Goal: Transaction & Acquisition: Purchase product/service

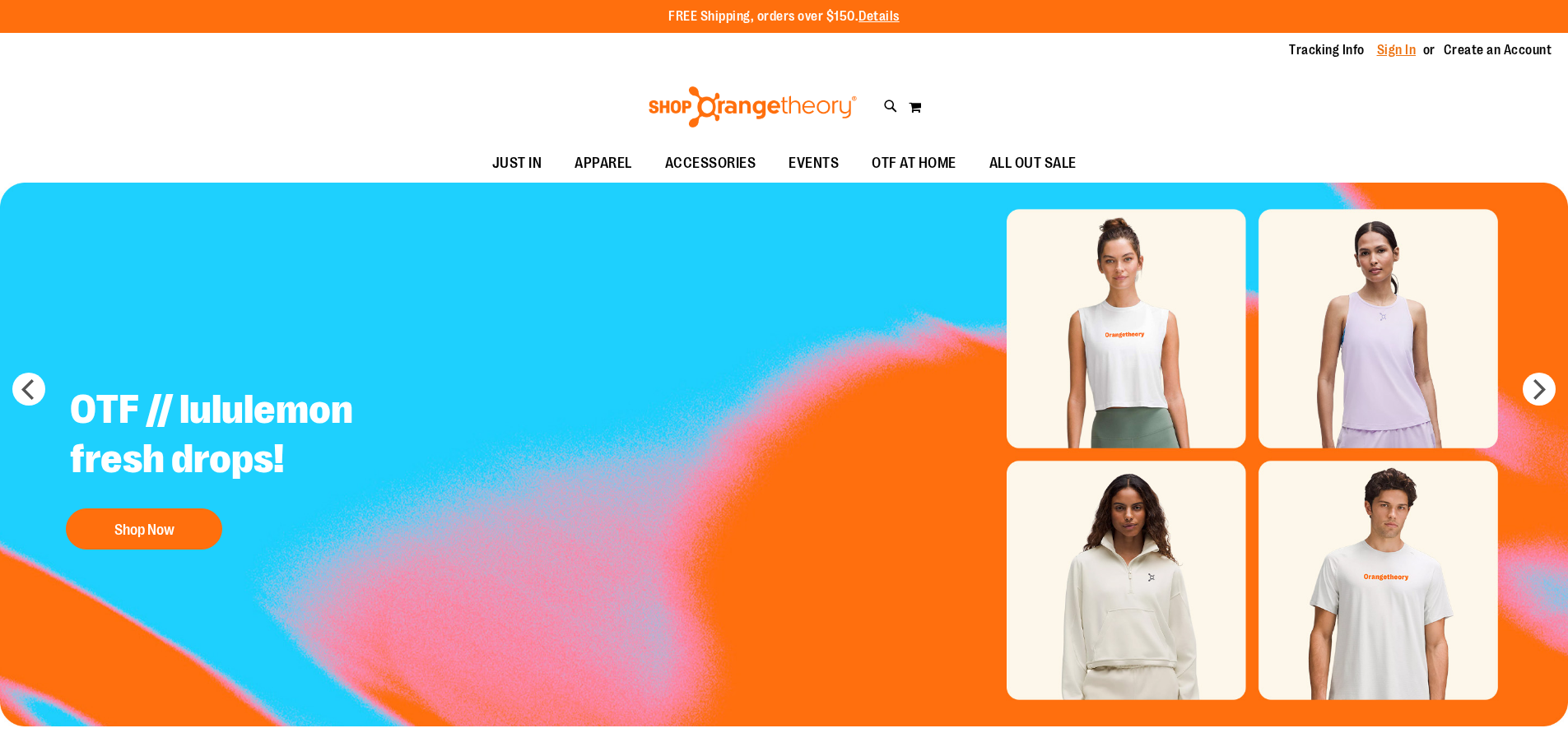
click at [1378, 50] on link "Sign In" at bounding box center [1397, 50] width 39 height 18
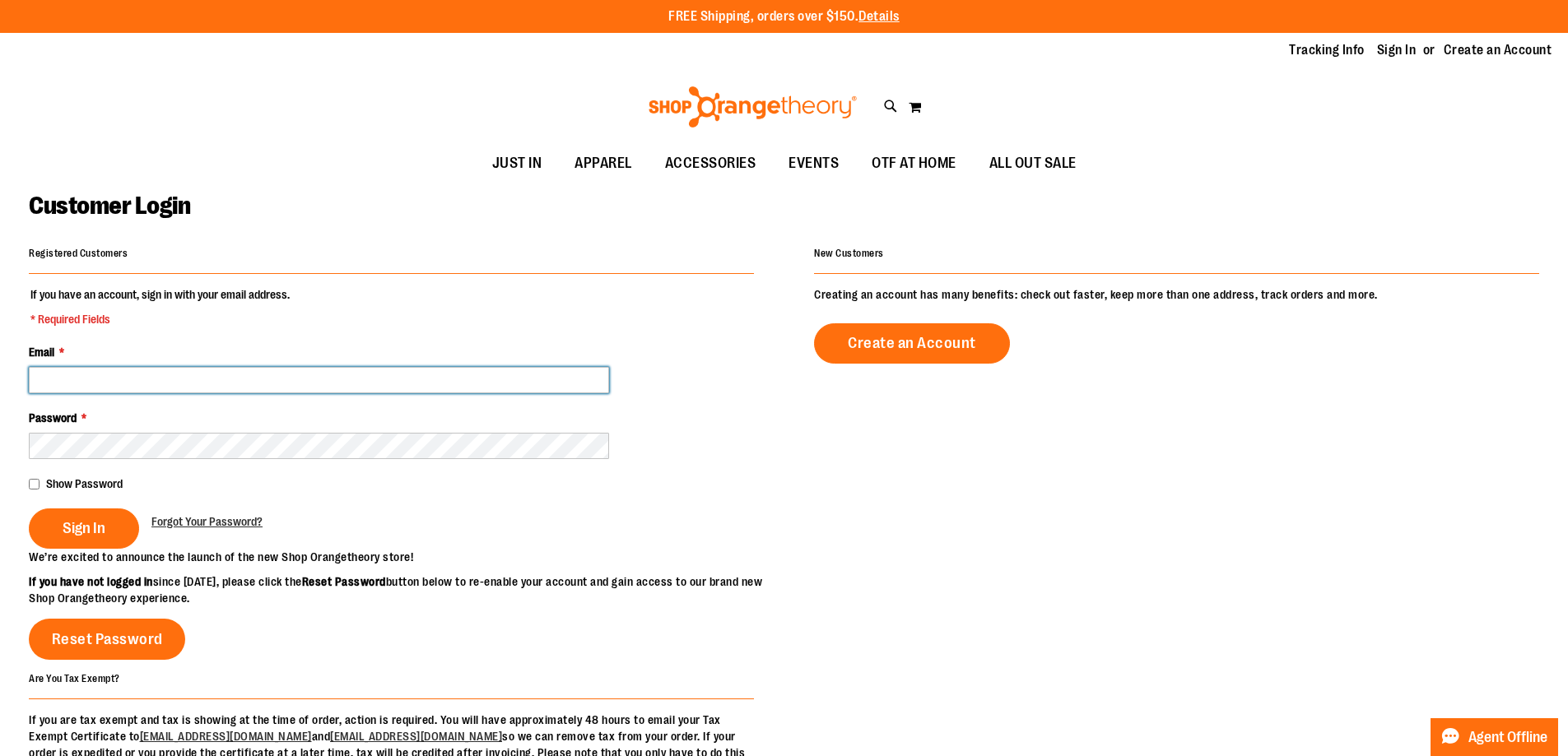
click at [176, 375] on input "Email *" at bounding box center [318, 380] width 580 height 27
type input "**********"
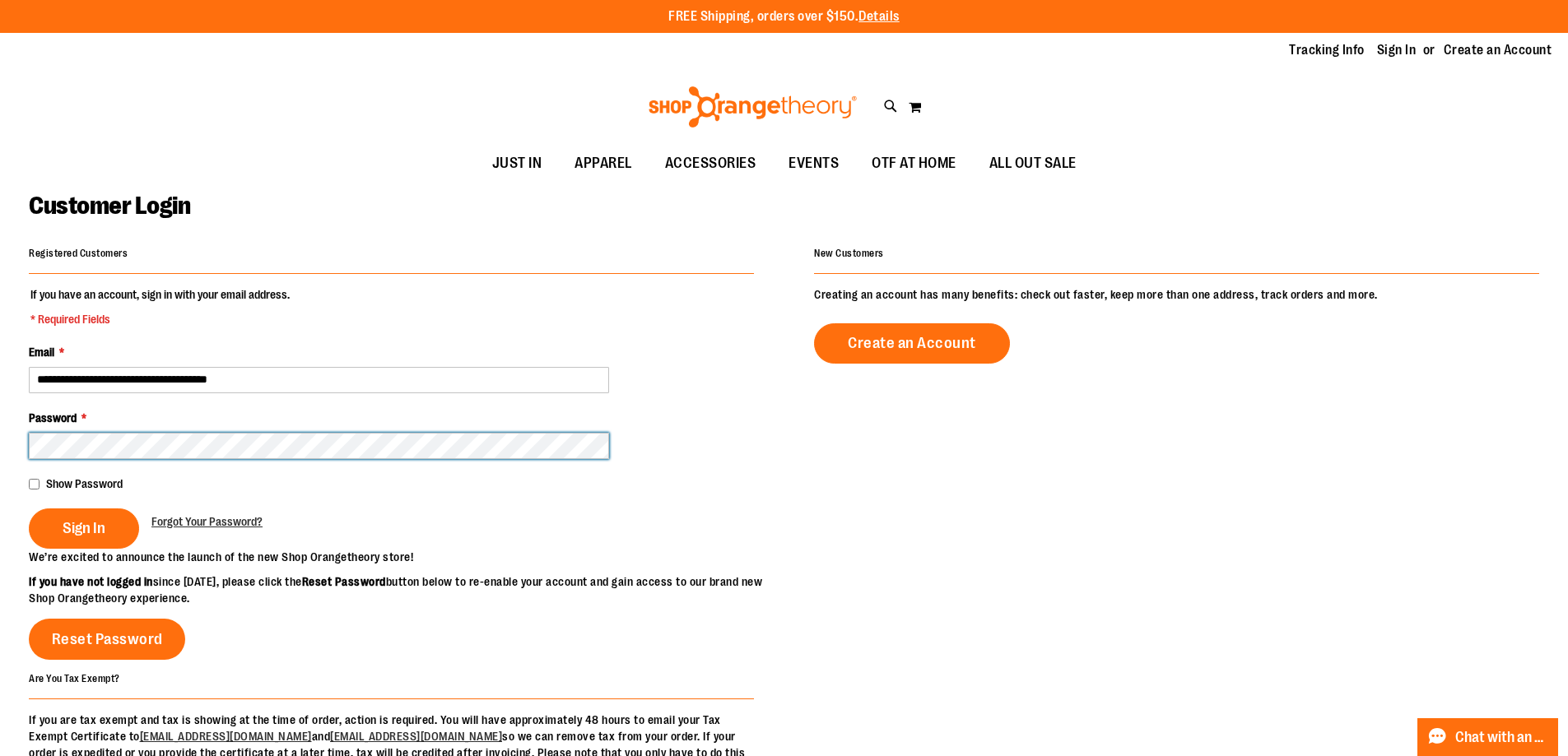
click at [28, 509] on button "Sign In" at bounding box center [84, 529] width 110 height 40
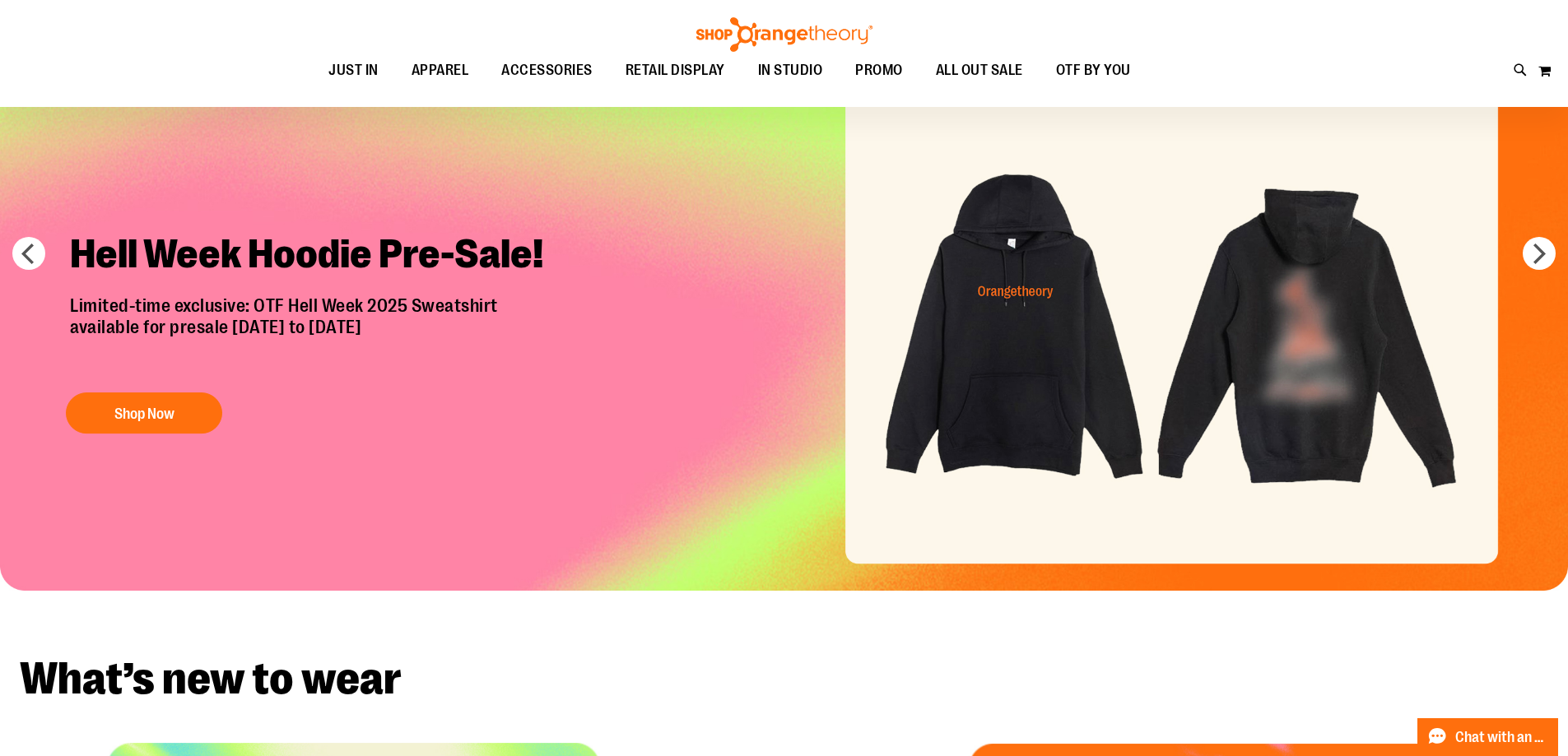
scroll to position [164, 0]
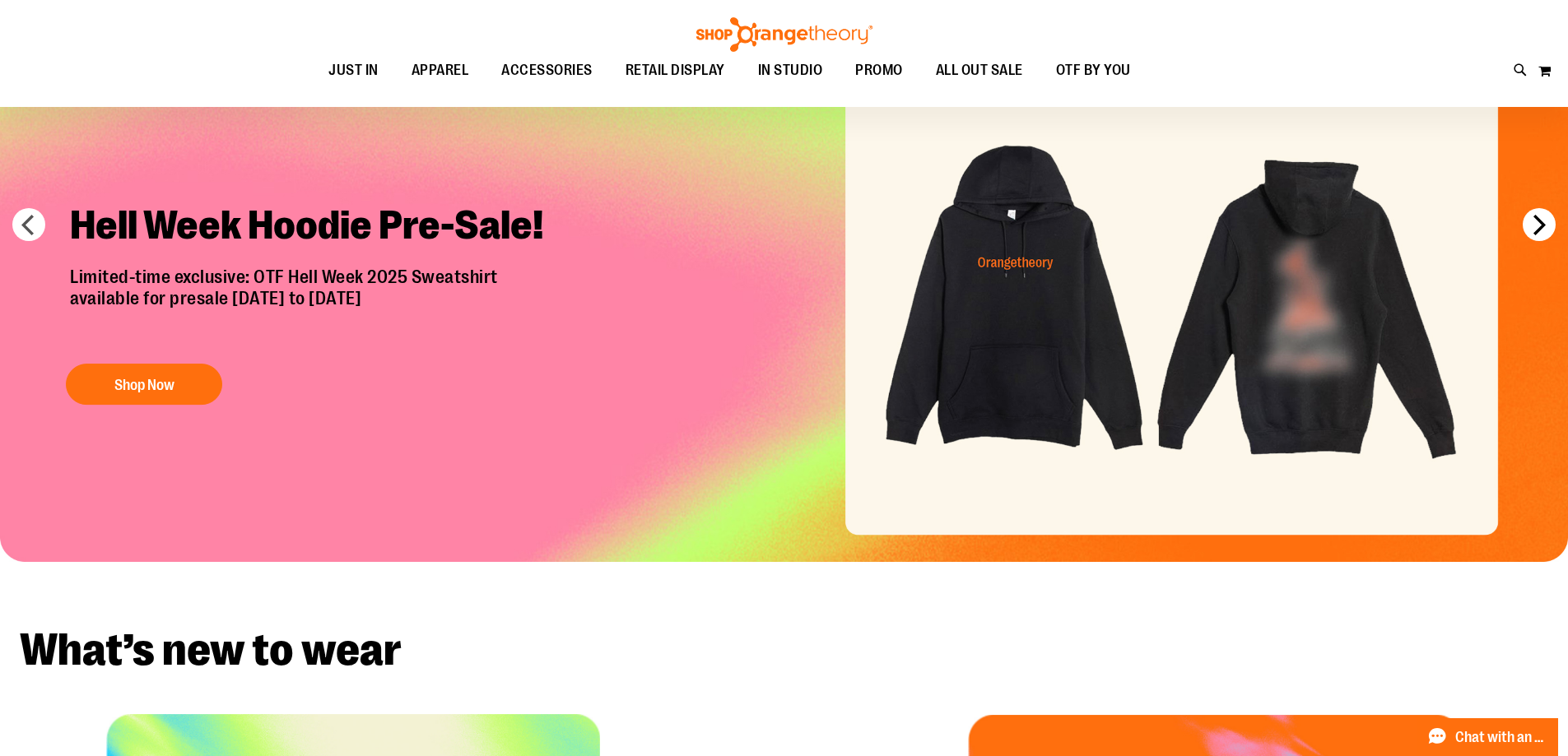
click at [1546, 223] on button "next" at bounding box center [1539, 224] width 33 height 33
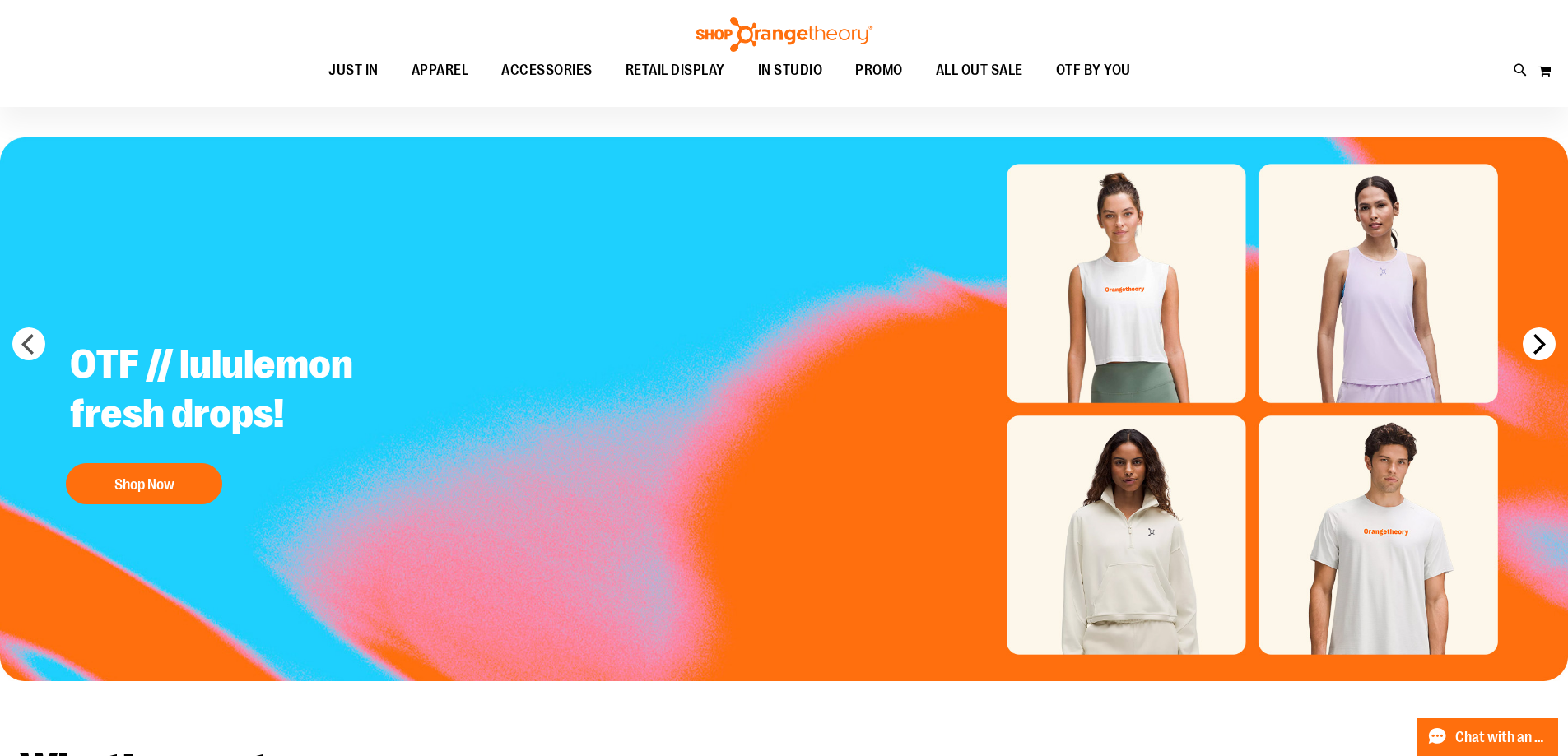
scroll to position [0, 0]
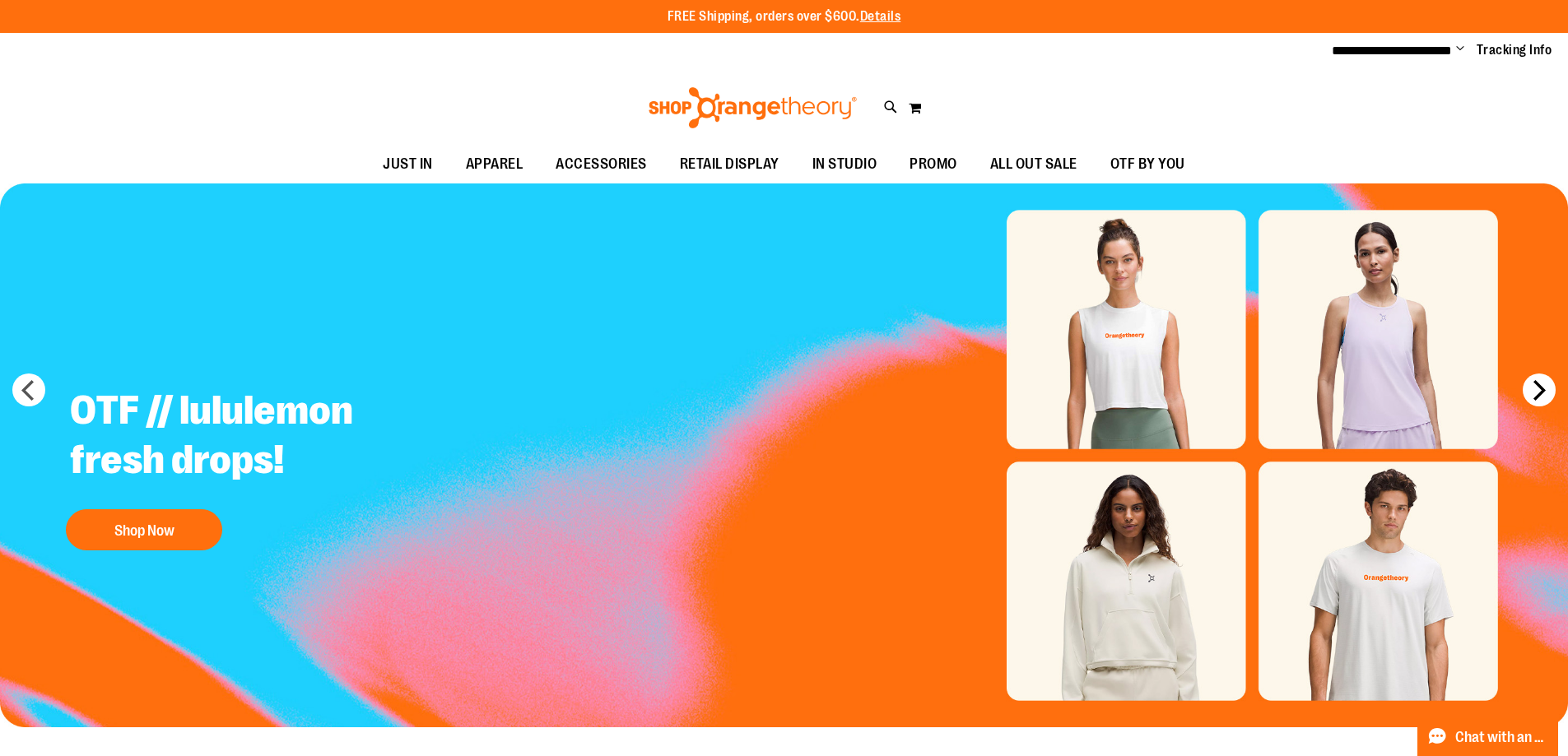
click at [1535, 389] on button "next" at bounding box center [1539, 389] width 33 height 33
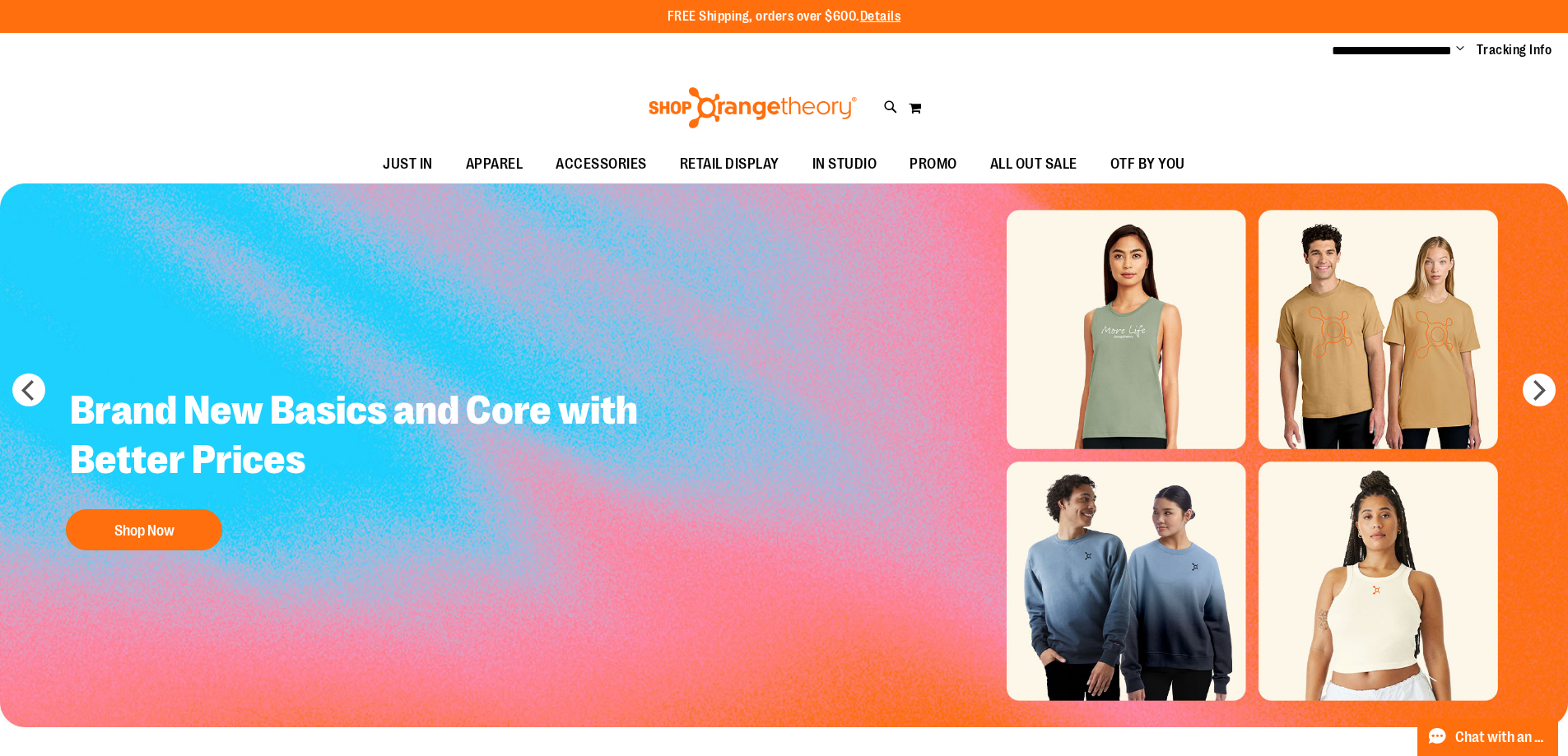
click at [1150, 608] on img "Slide 3 of 7" at bounding box center [784, 455] width 1568 height 544
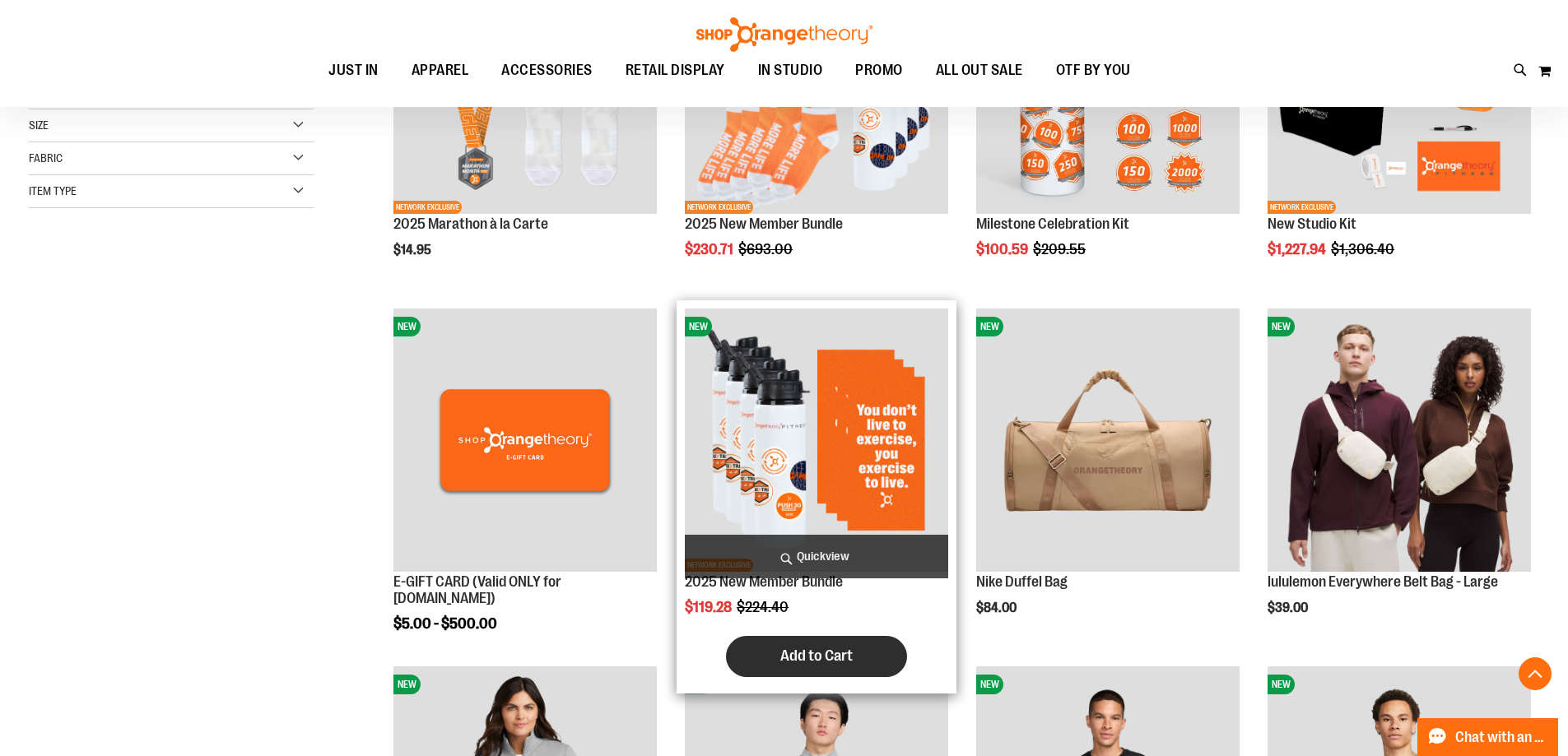
scroll to position [410, 0]
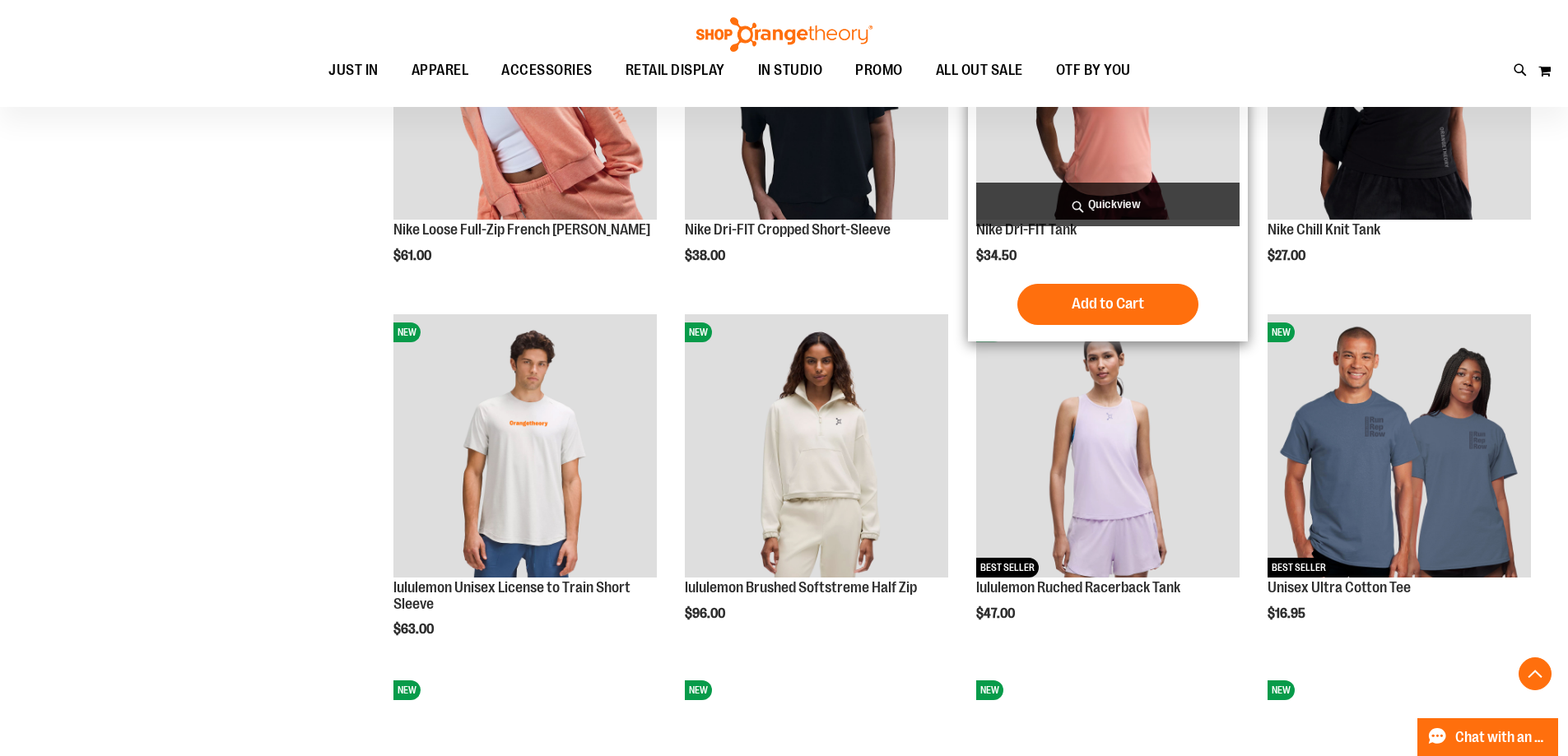
scroll to position [1480, 0]
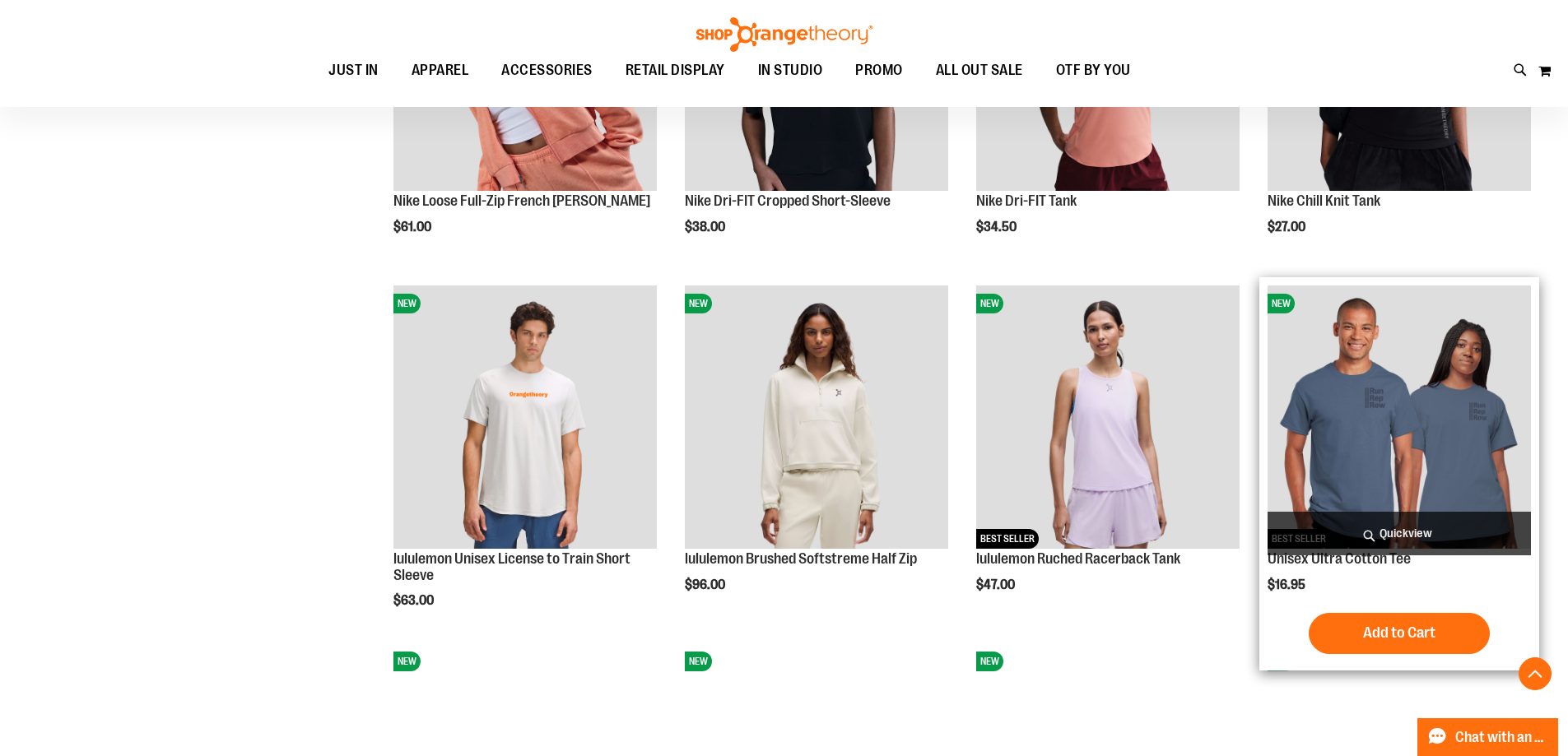
click at [1369, 392] on img "product" at bounding box center [1399, 417] width 263 height 263
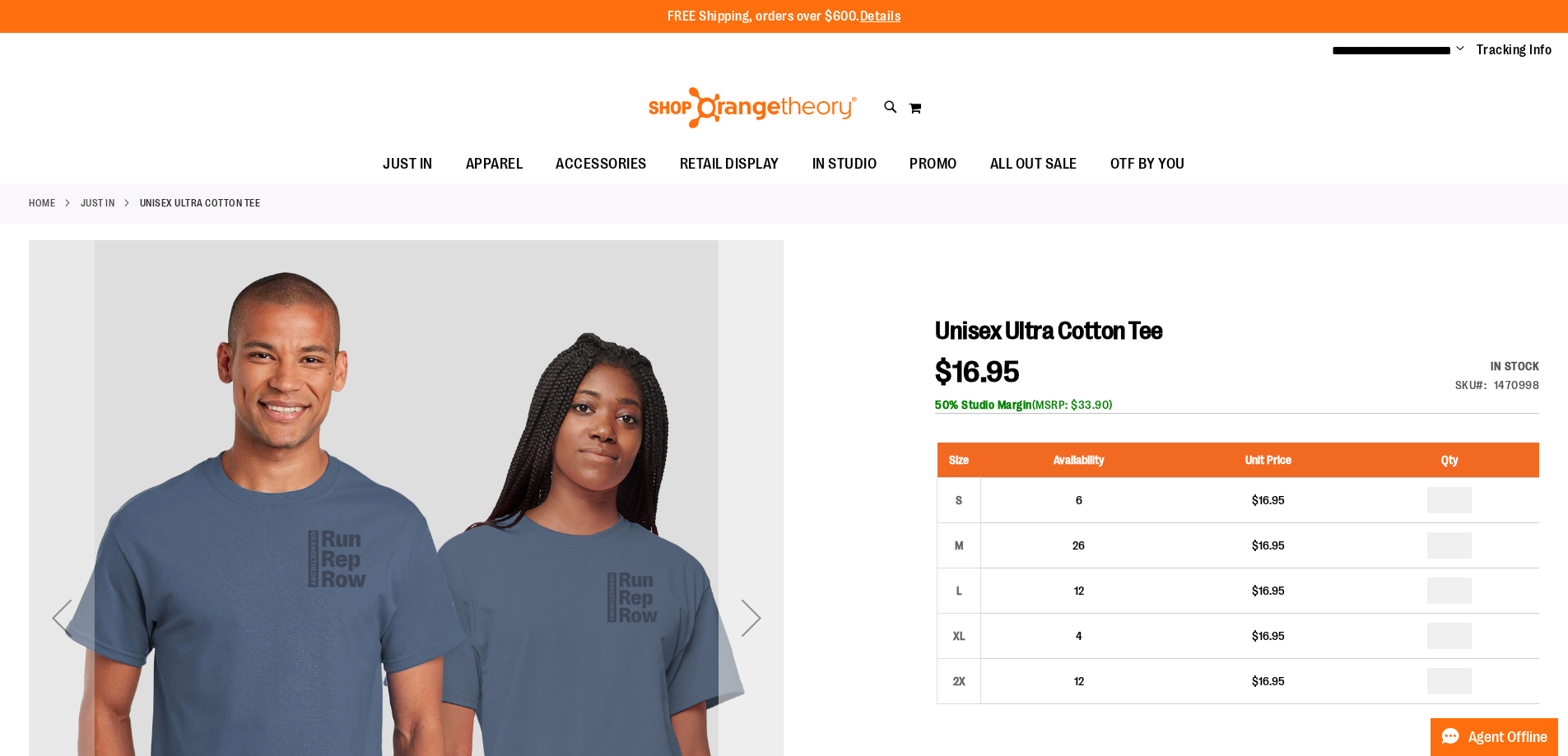
click at [749, 609] on div "Next" at bounding box center [751, 617] width 66 height 66
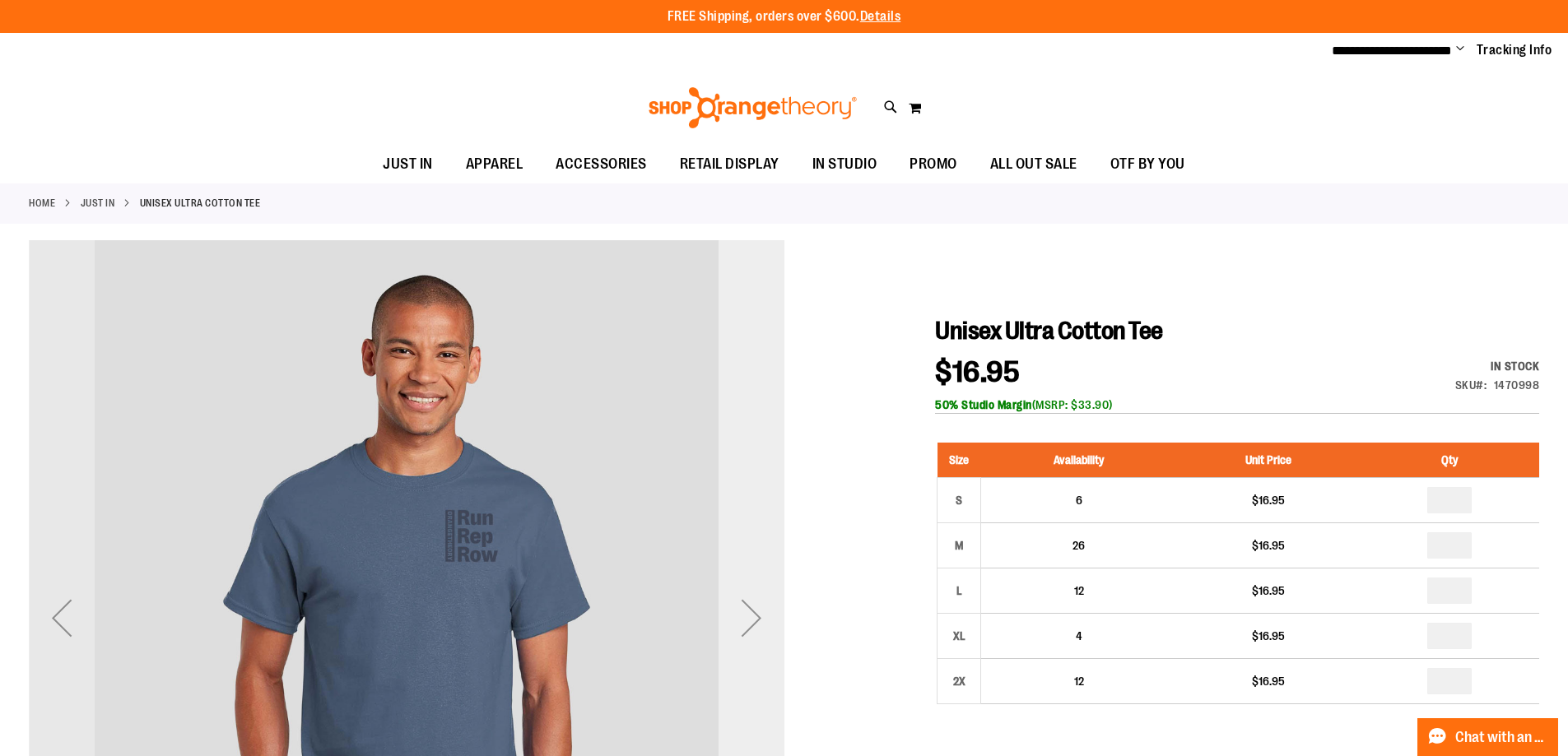
click at [749, 609] on div "Next" at bounding box center [751, 617] width 66 height 66
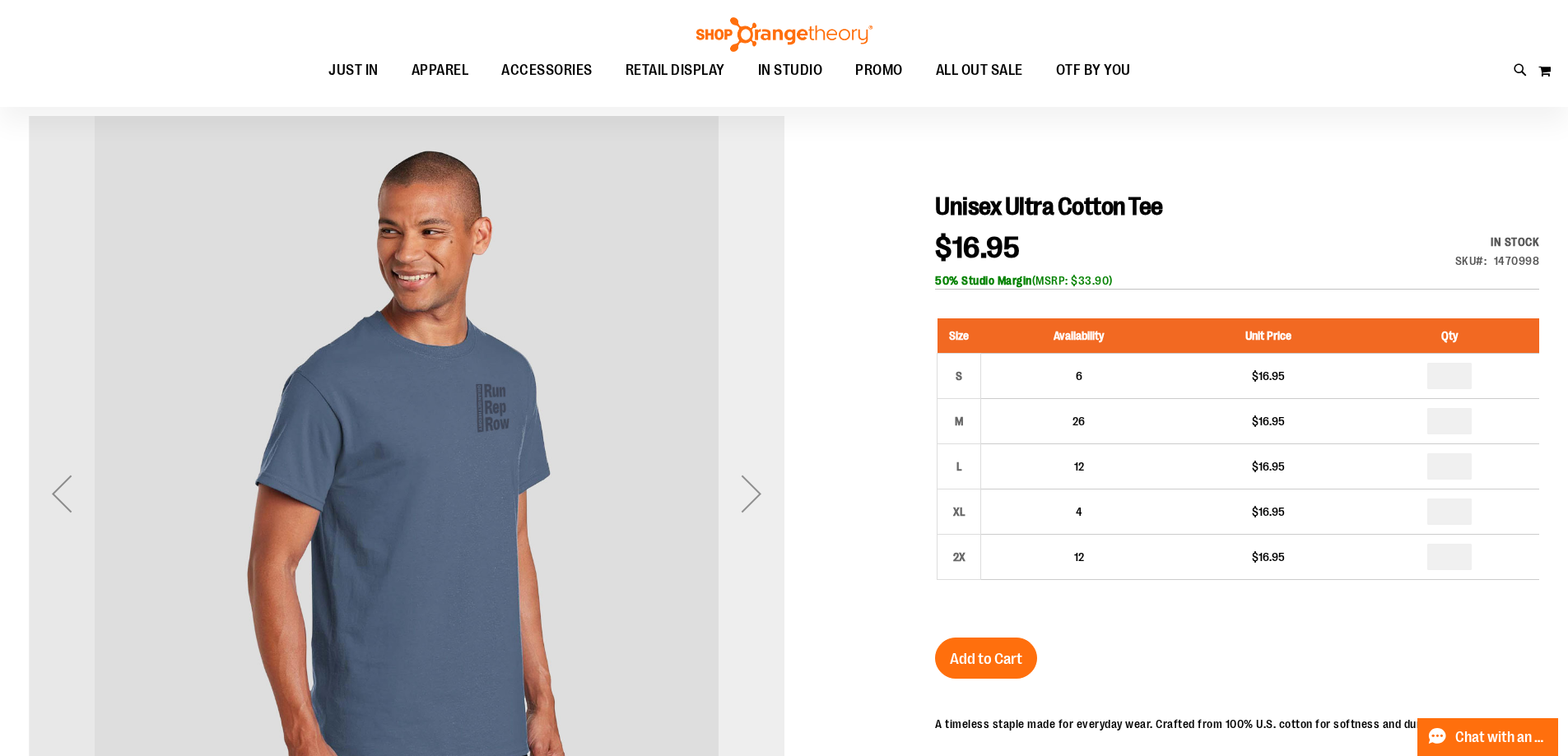
scroll to position [164, 0]
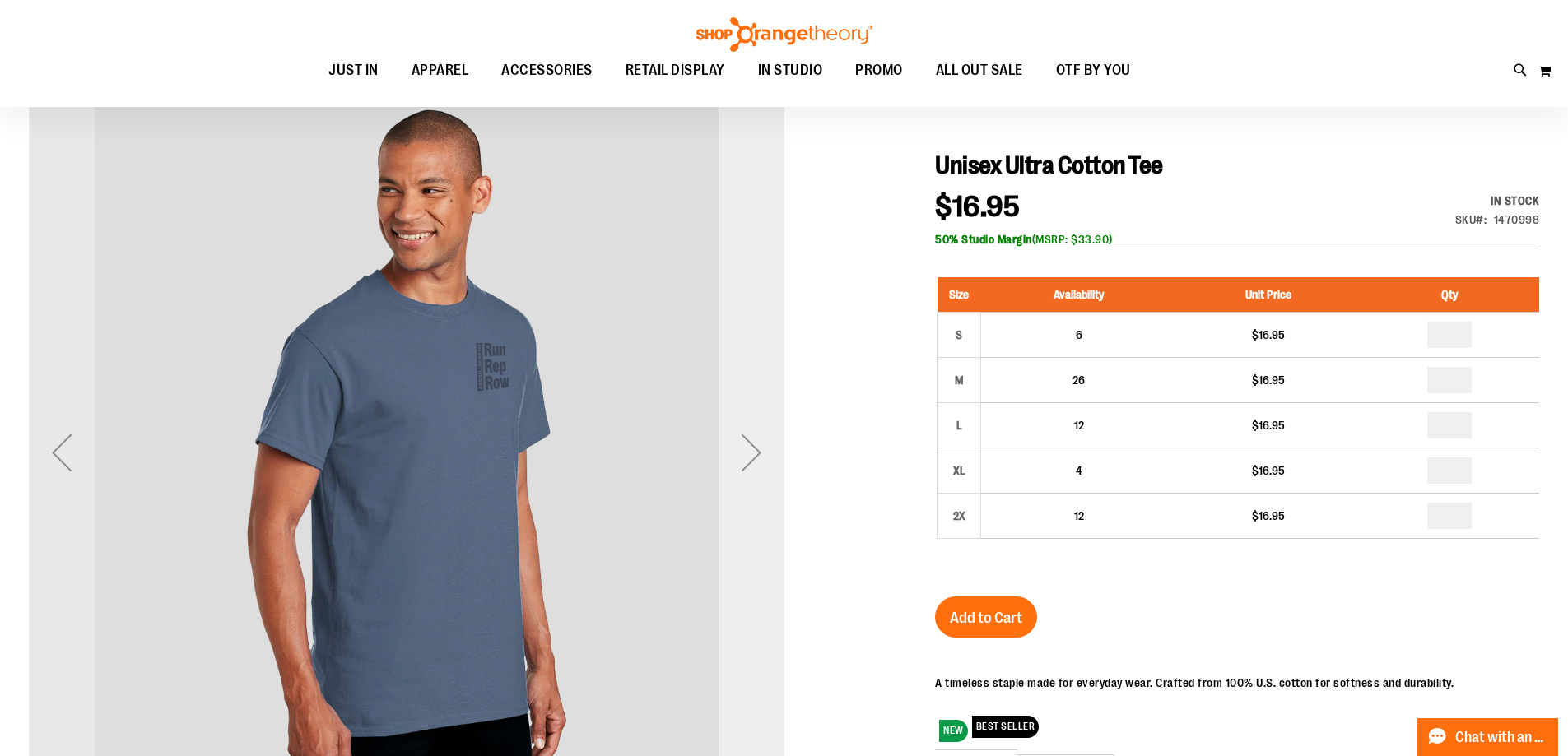
click at [761, 456] on div "Next" at bounding box center [751, 452] width 66 height 66
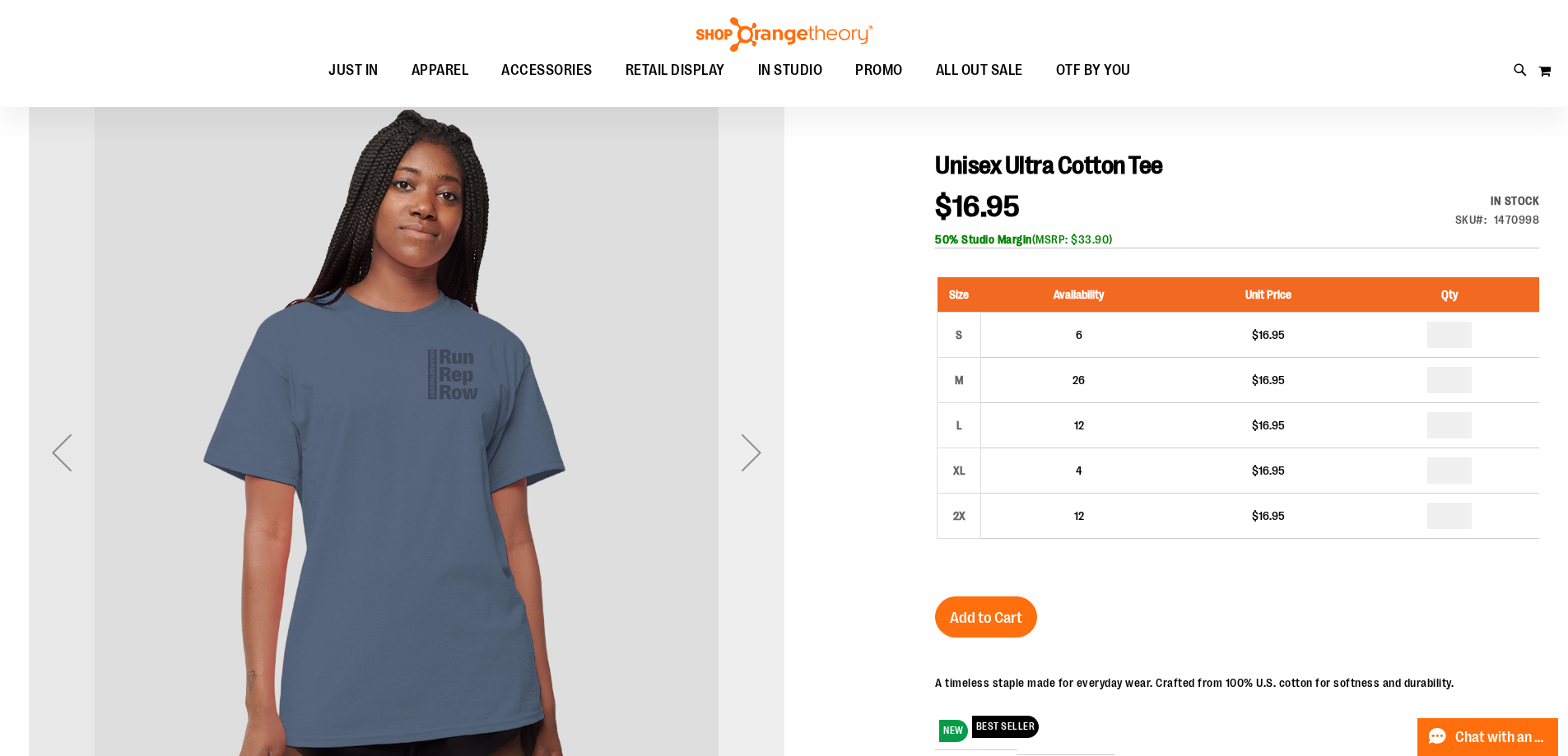
click at [761, 456] on div "Next" at bounding box center [751, 452] width 66 height 66
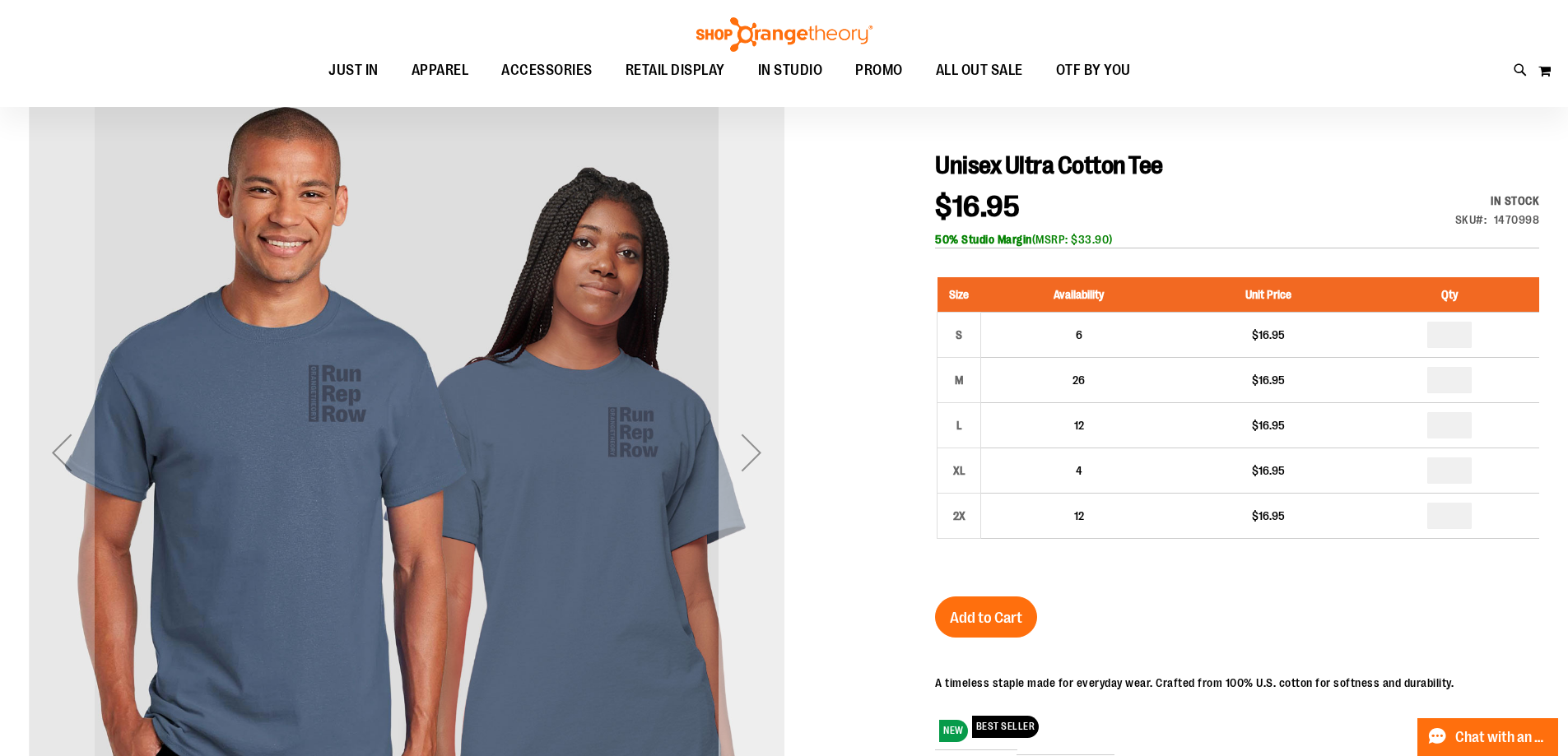
click at [761, 456] on div "Next" at bounding box center [751, 452] width 66 height 66
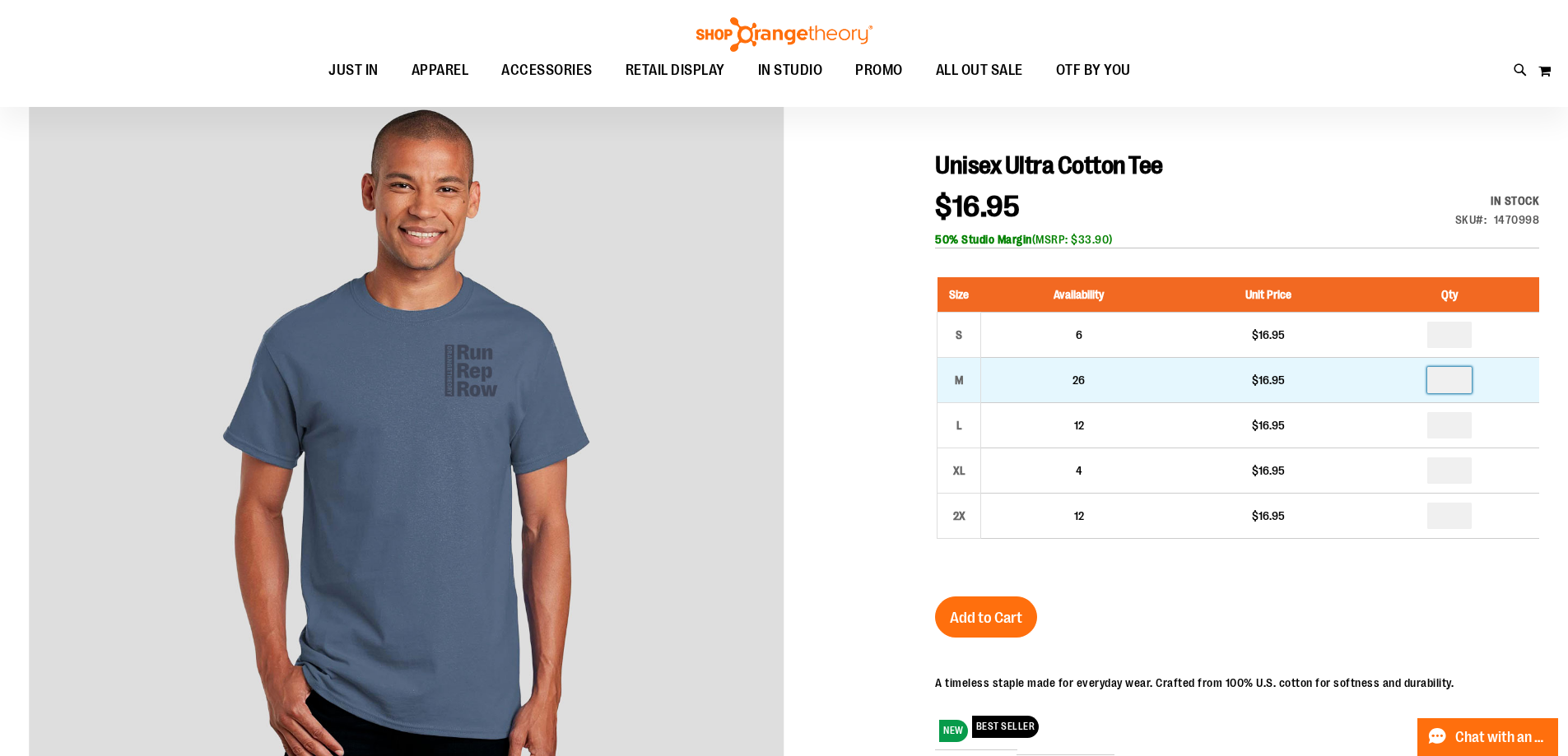
drag, startPoint x: 1464, startPoint y: 383, endPoint x: 1396, endPoint y: 389, distance: 68.3
click at [1396, 389] on td at bounding box center [1450, 379] width 179 height 45
type input "*"
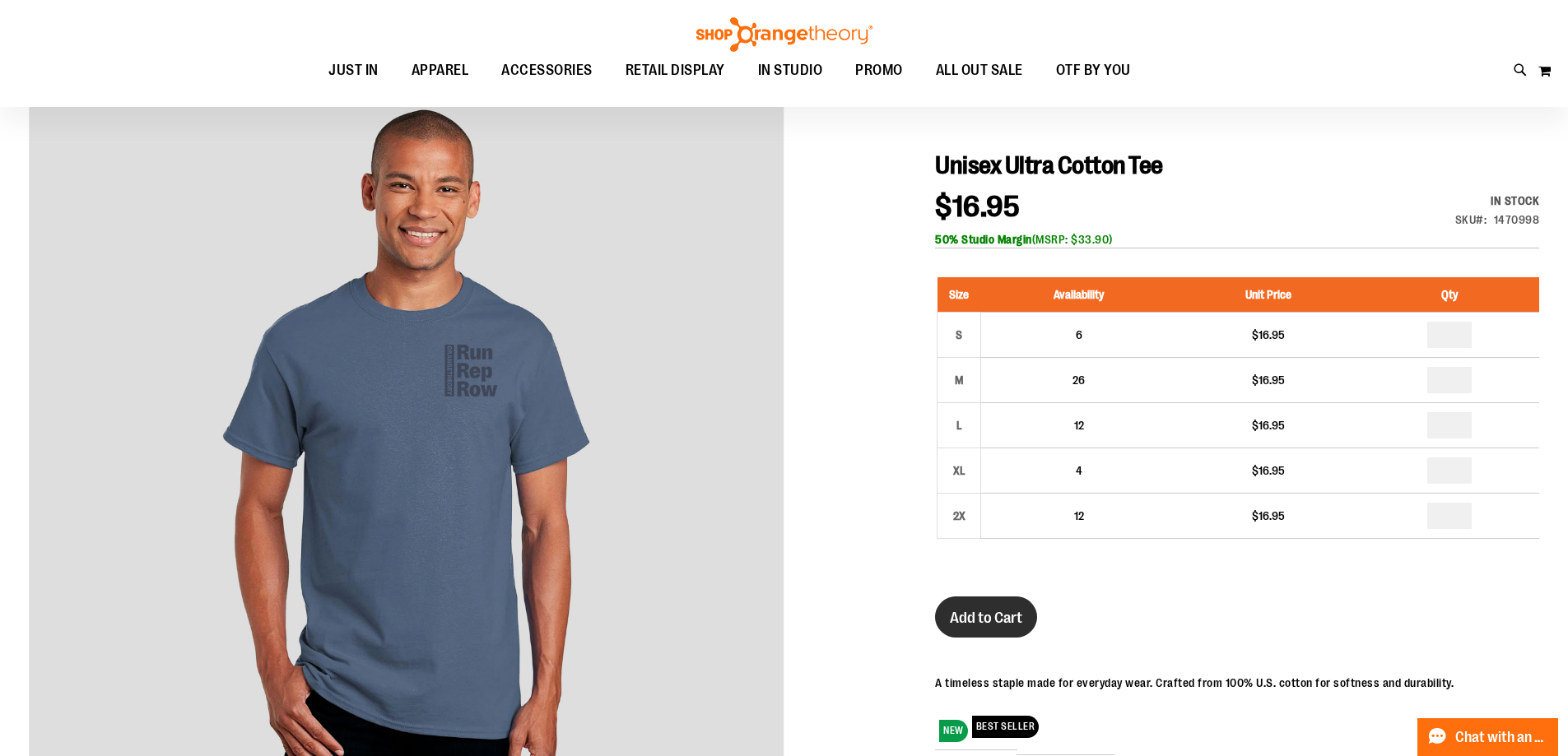
click at [987, 616] on span "Add to Cart" at bounding box center [986, 618] width 73 height 18
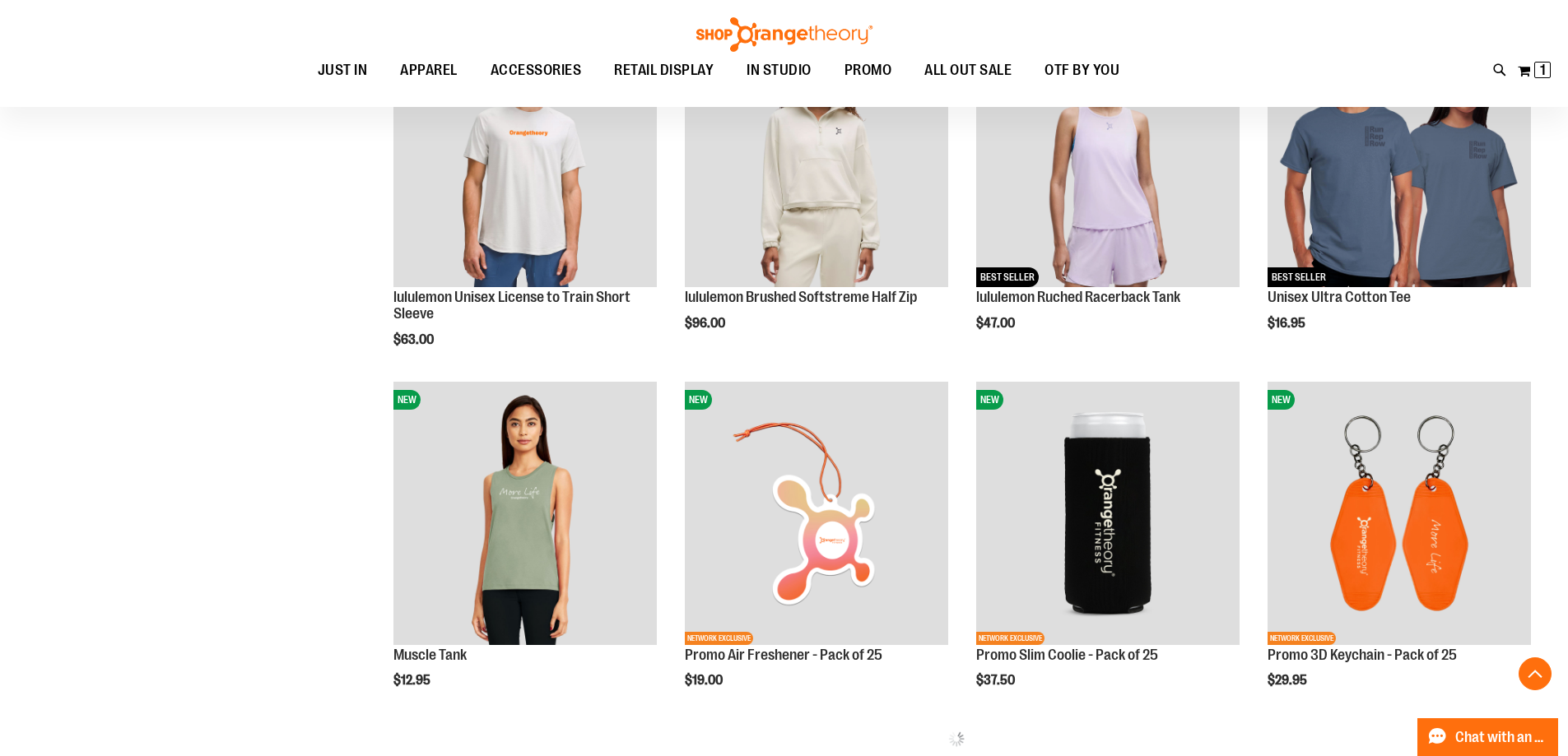
scroll to position [822, 0]
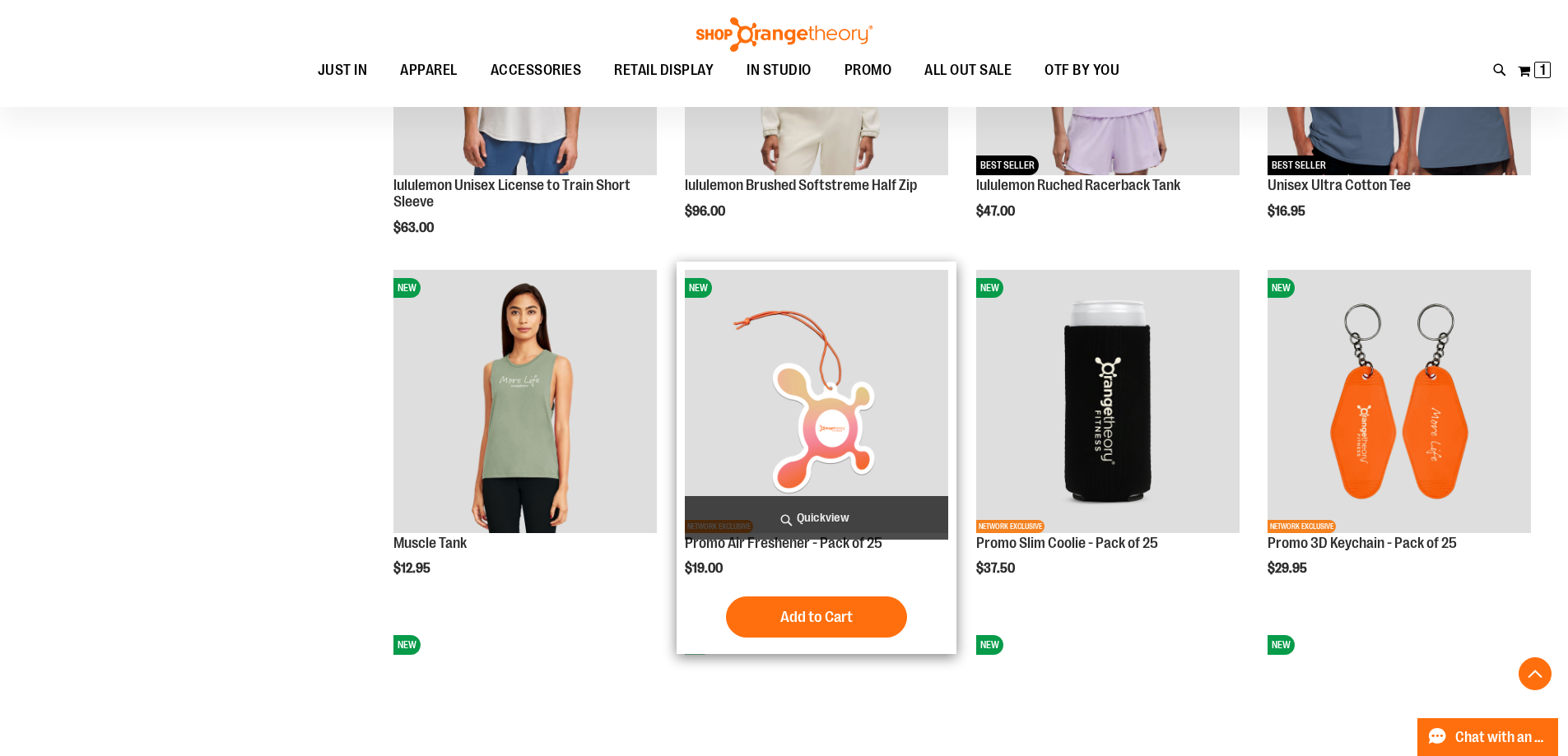
drag, startPoint x: 853, startPoint y: 615, endPoint x: 913, endPoint y: 622, distance: 60.4
click at [853, 615] on span "Add to Cart" at bounding box center [817, 617] width 73 height 18
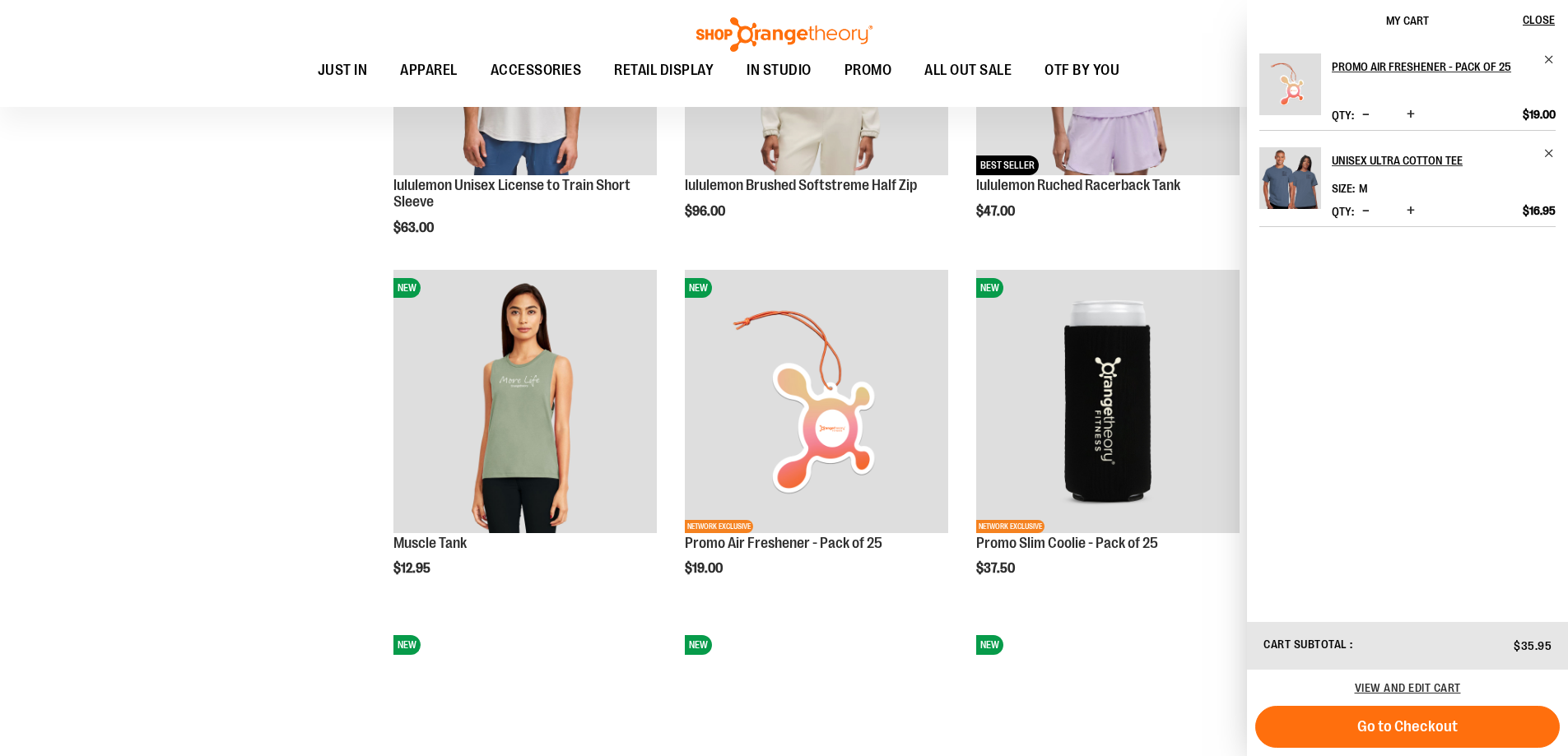
click at [222, 540] on div "**********" at bounding box center [783, 613] width 1510 height 2353
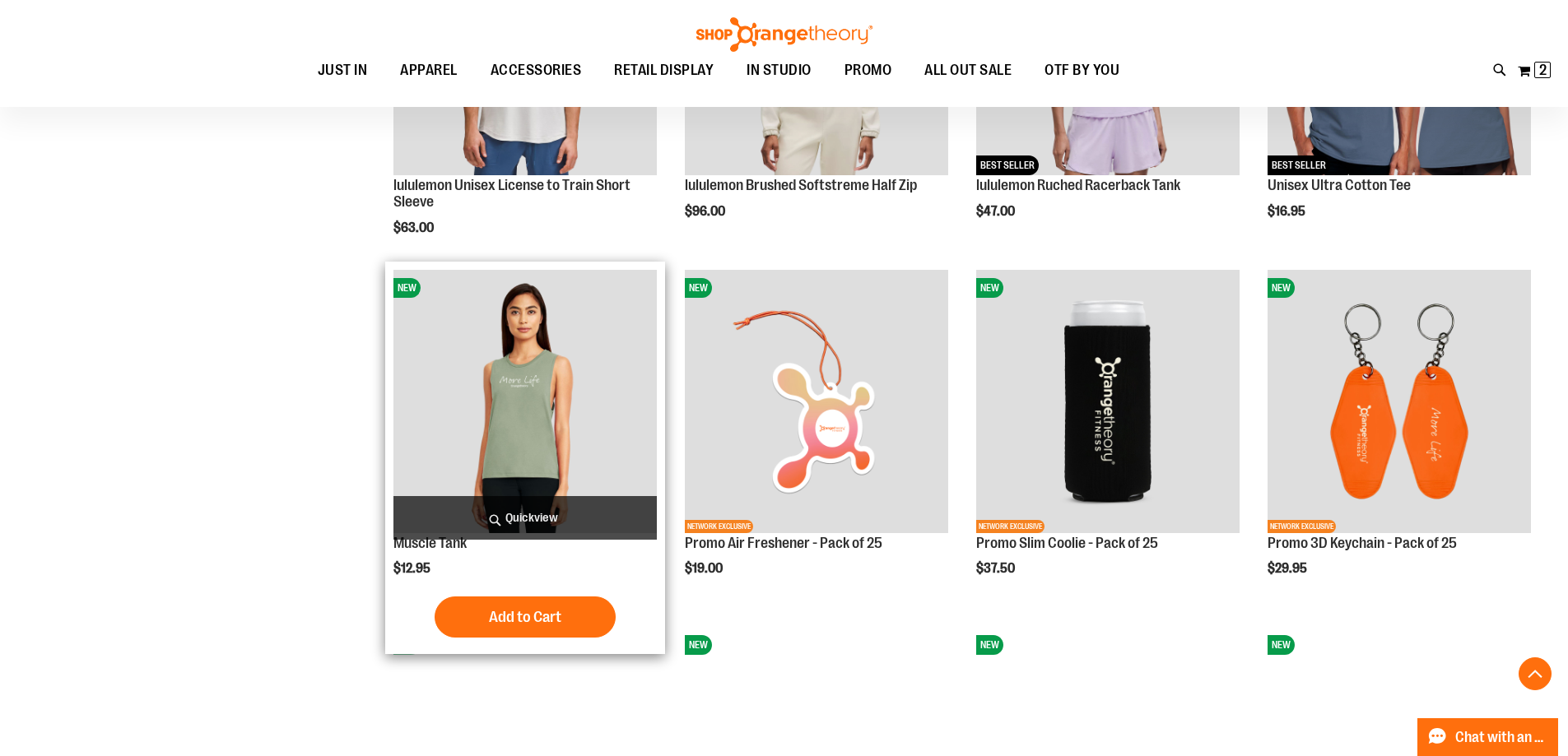
click at [504, 454] on img "product" at bounding box center [525, 401] width 263 height 263
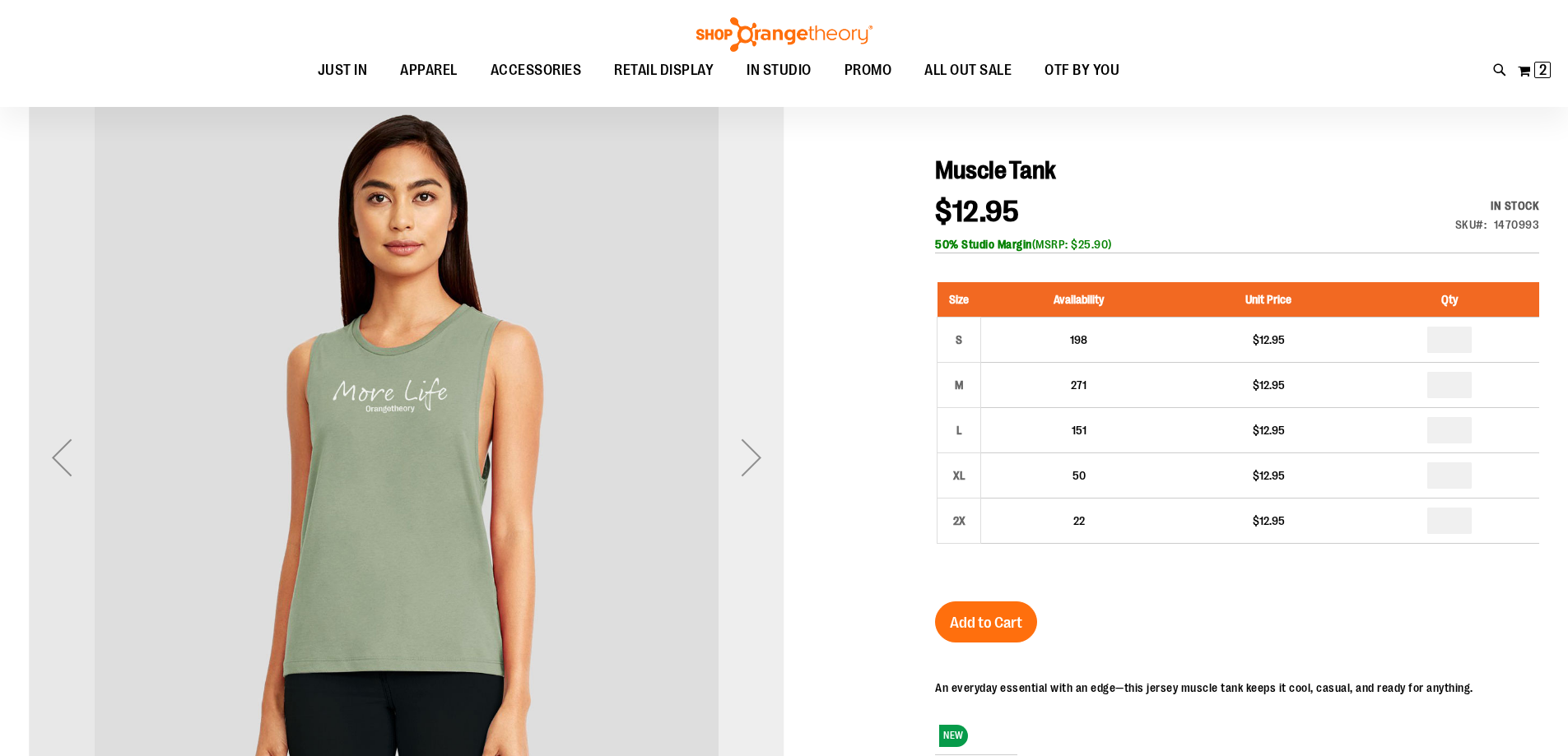
scroll to position [164, 0]
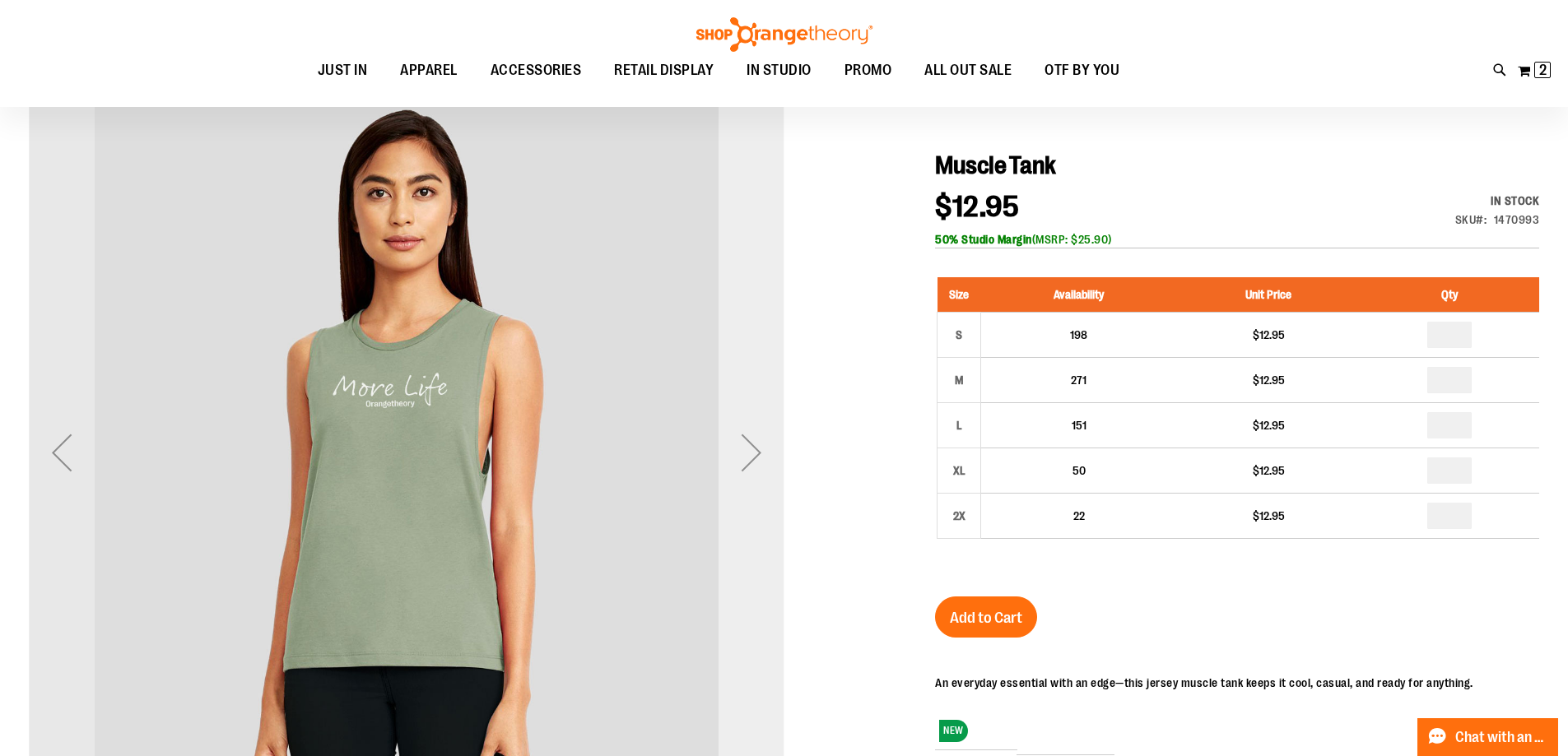
click at [755, 464] on div "Next" at bounding box center [751, 452] width 66 height 66
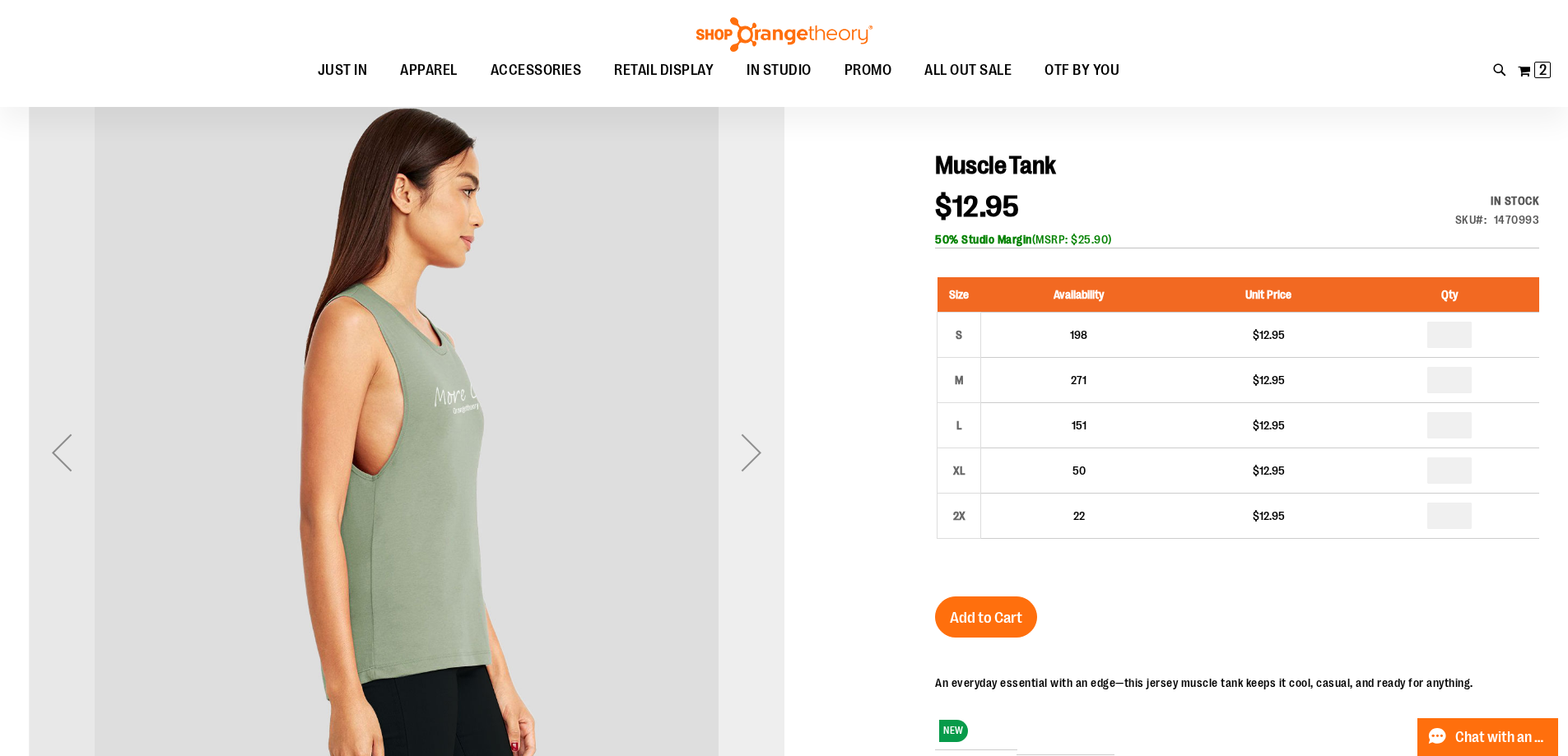
click at [755, 464] on div "Next" at bounding box center [751, 452] width 66 height 66
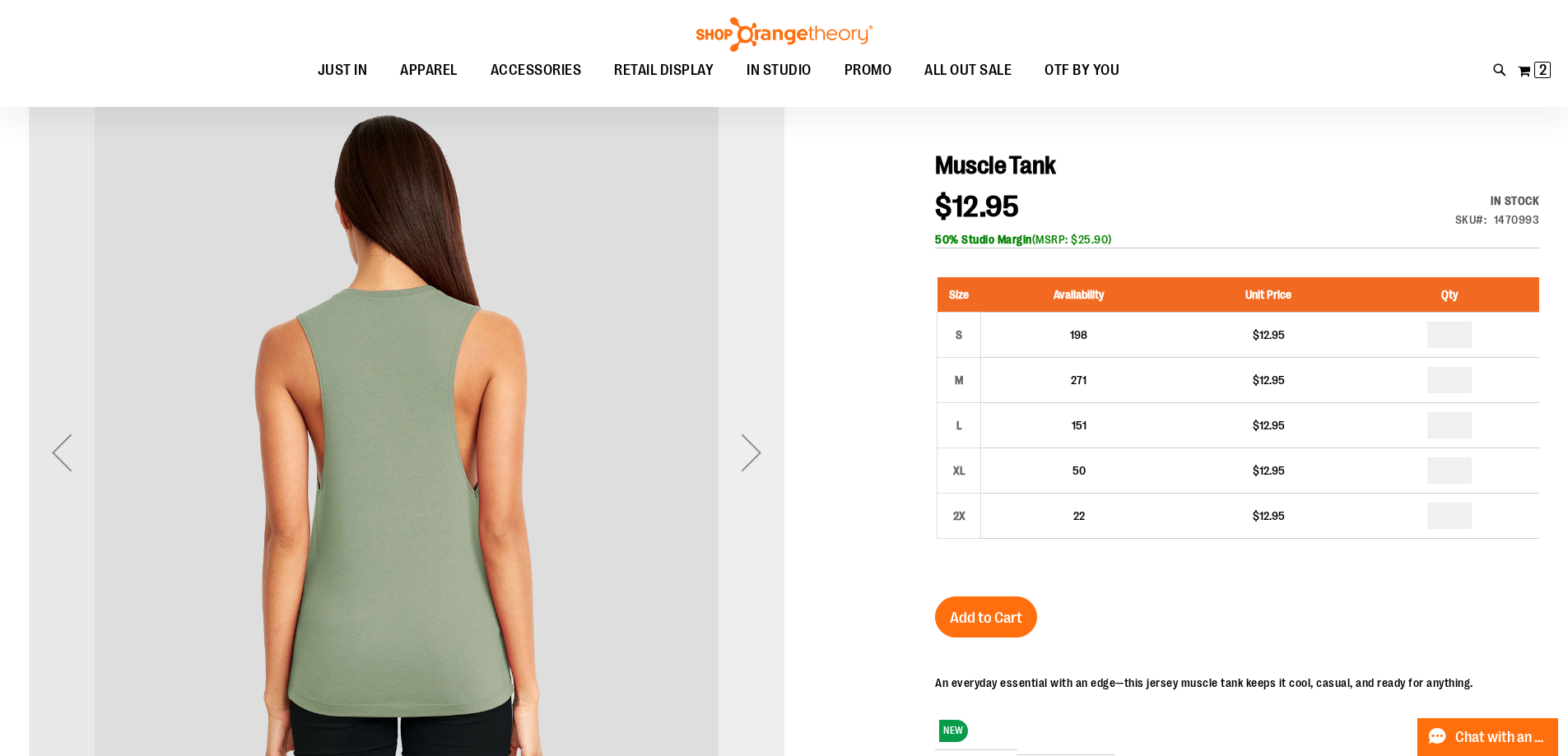
click at [755, 464] on div "Next" at bounding box center [751, 452] width 66 height 66
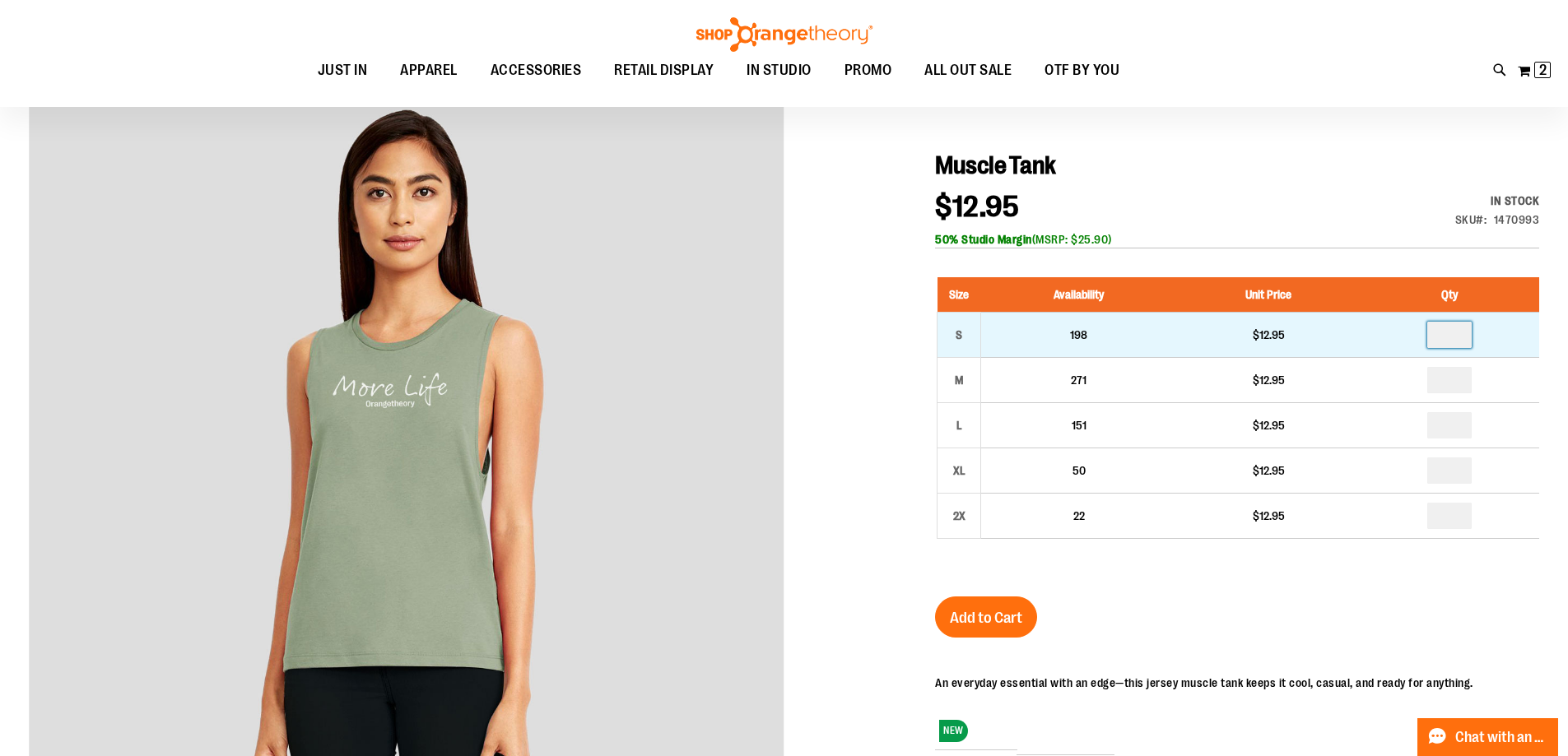
drag, startPoint x: 1468, startPoint y: 334, endPoint x: 1408, endPoint y: 343, distance: 60.7
click at [1408, 343] on td at bounding box center [1450, 334] width 179 height 45
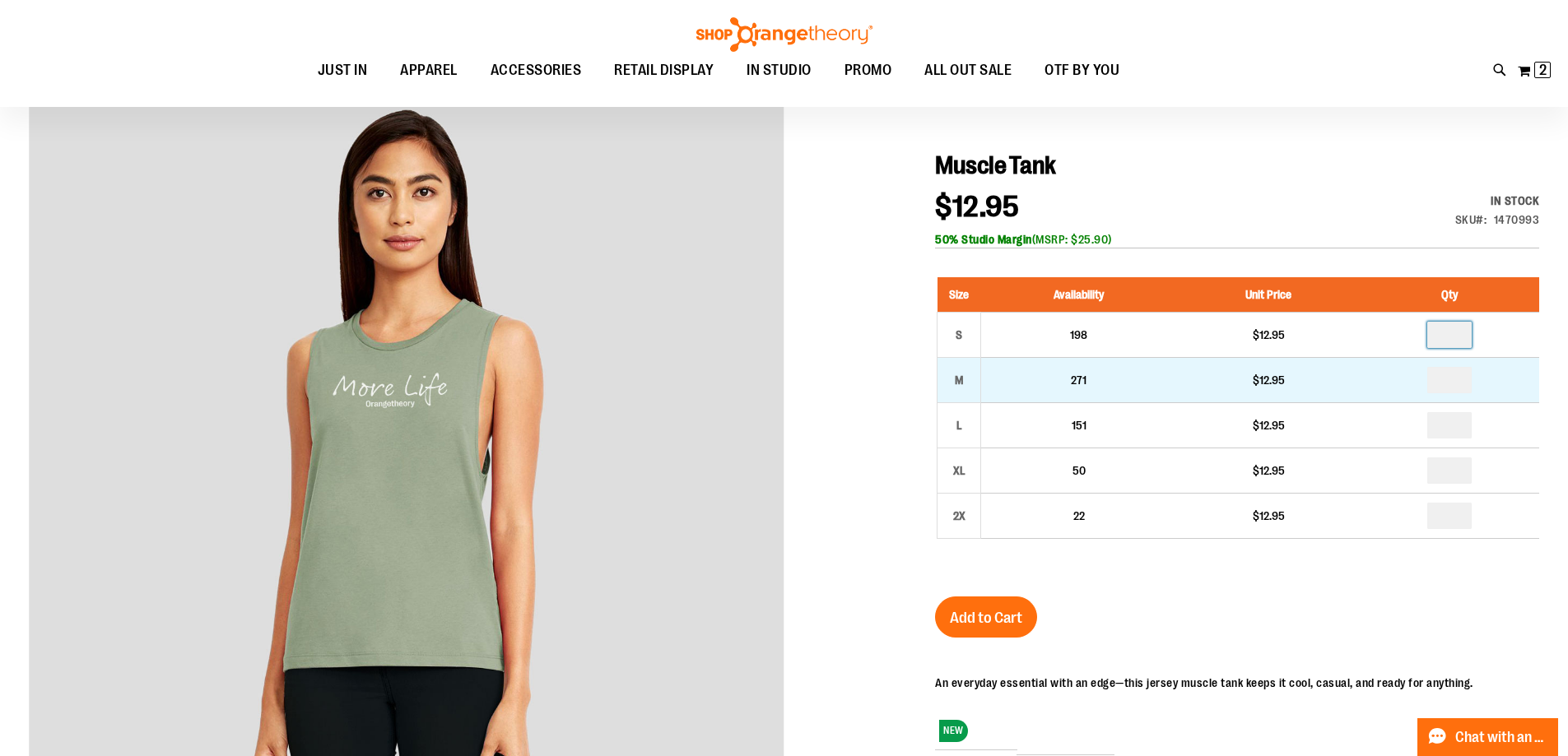
type input "*"
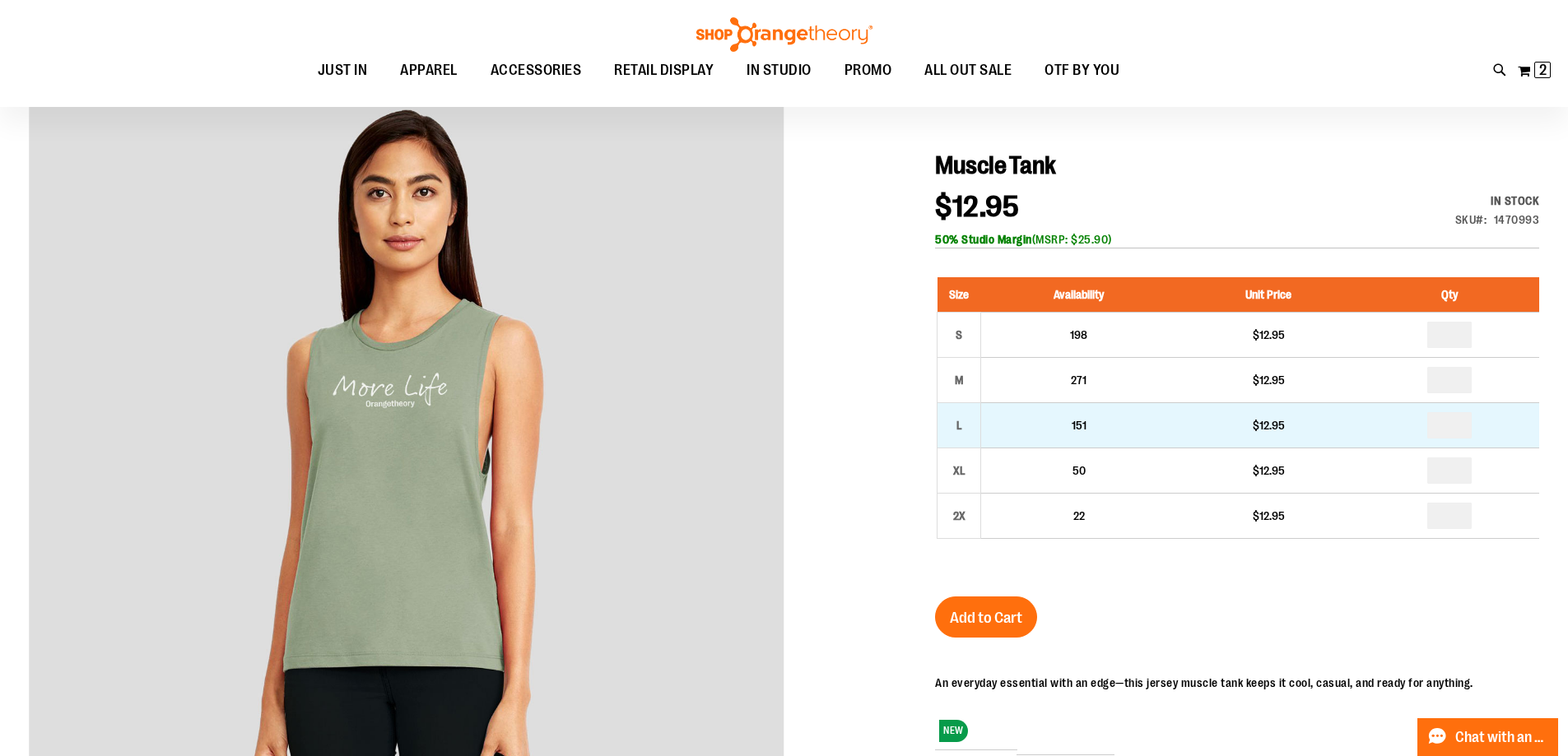
drag, startPoint x: 1473, startPoint y: 426, endPoint x: 1397, endPoint y: 431, distance: 76.2
type input "*"
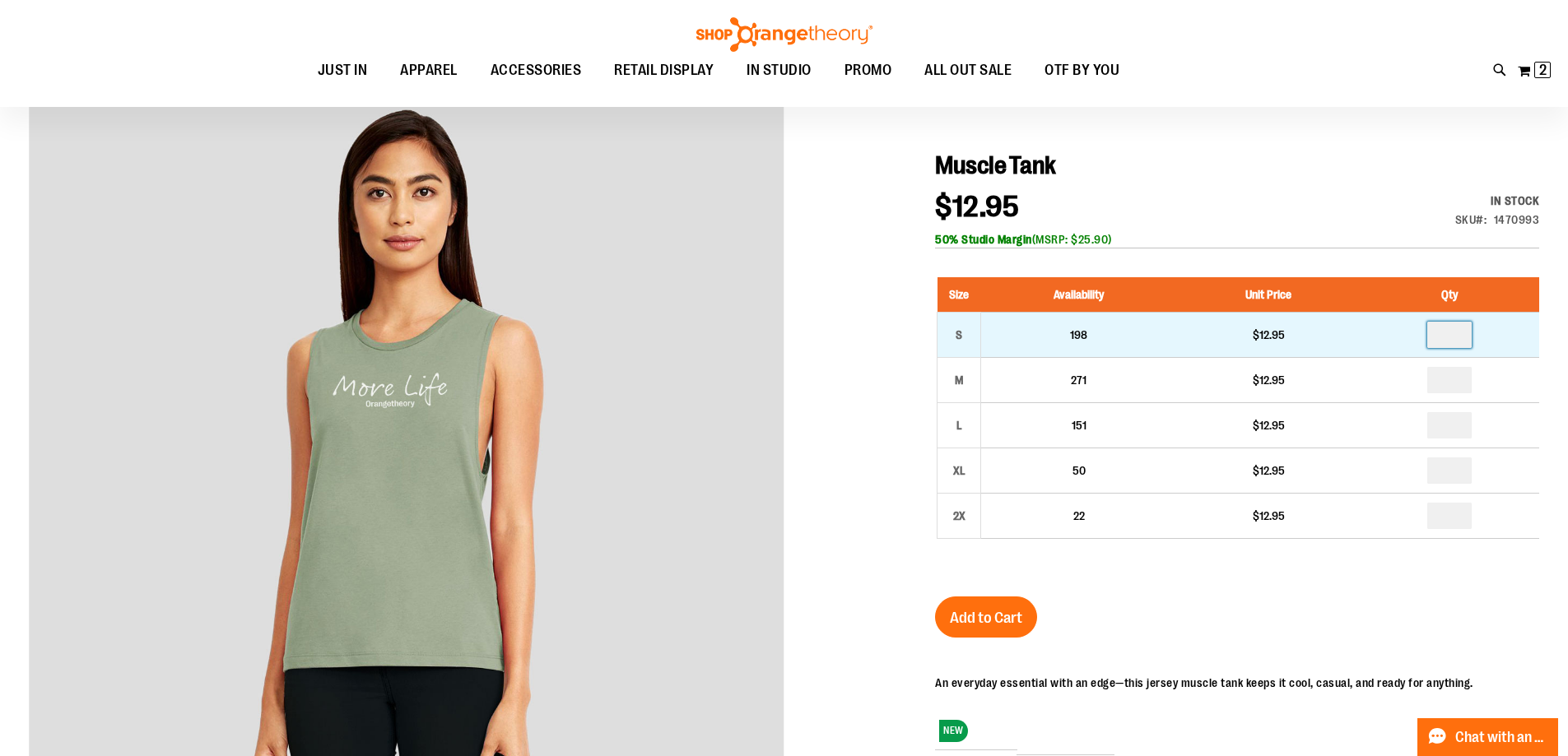
drag, startPoint x: 1471, startPoint y: 331, endPoint x: 1405, endPoint y: 338, distance: 66.4
type input "*"
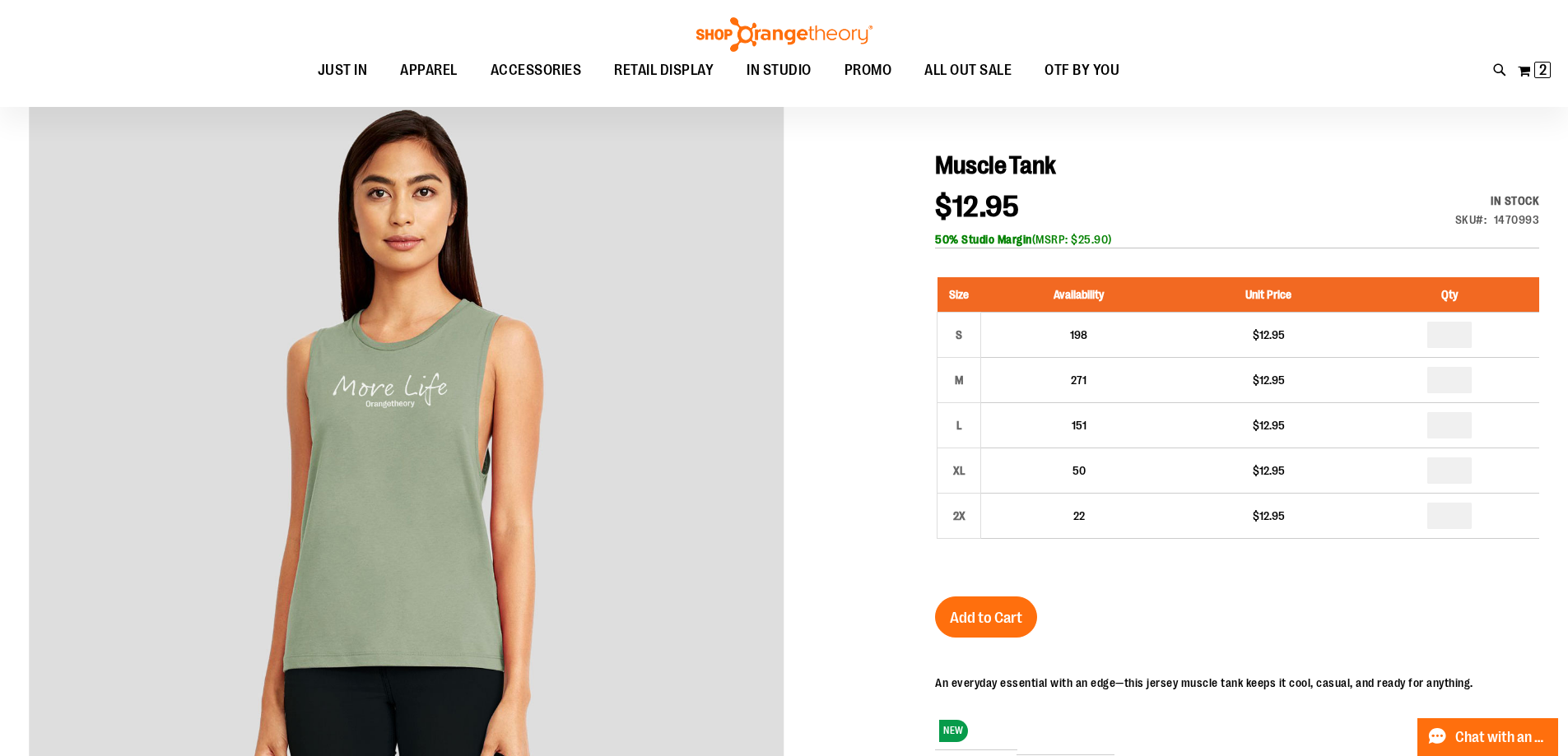
click at [1126, 612] on div "Muscle Tank $12.95 In stock Only %1 left SKU 1470993 50% Studio Margin (MSRP: $…" at bounding box center [1237, 565] width 604 height 829
click at [980, 621] on span "Add to Cart" at bounding box center [986, 618] width 73 height 18
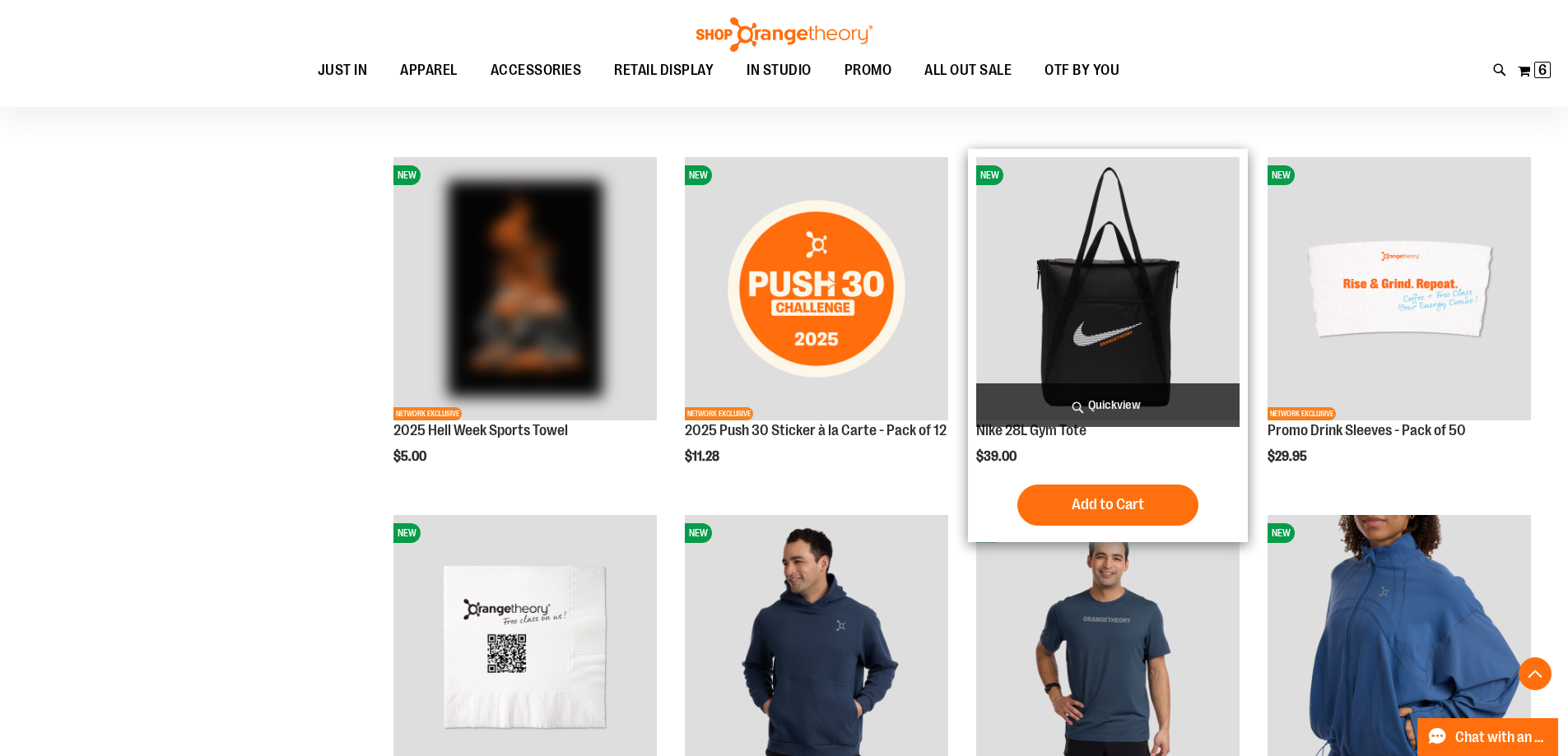
scroll to position [1151, 0]
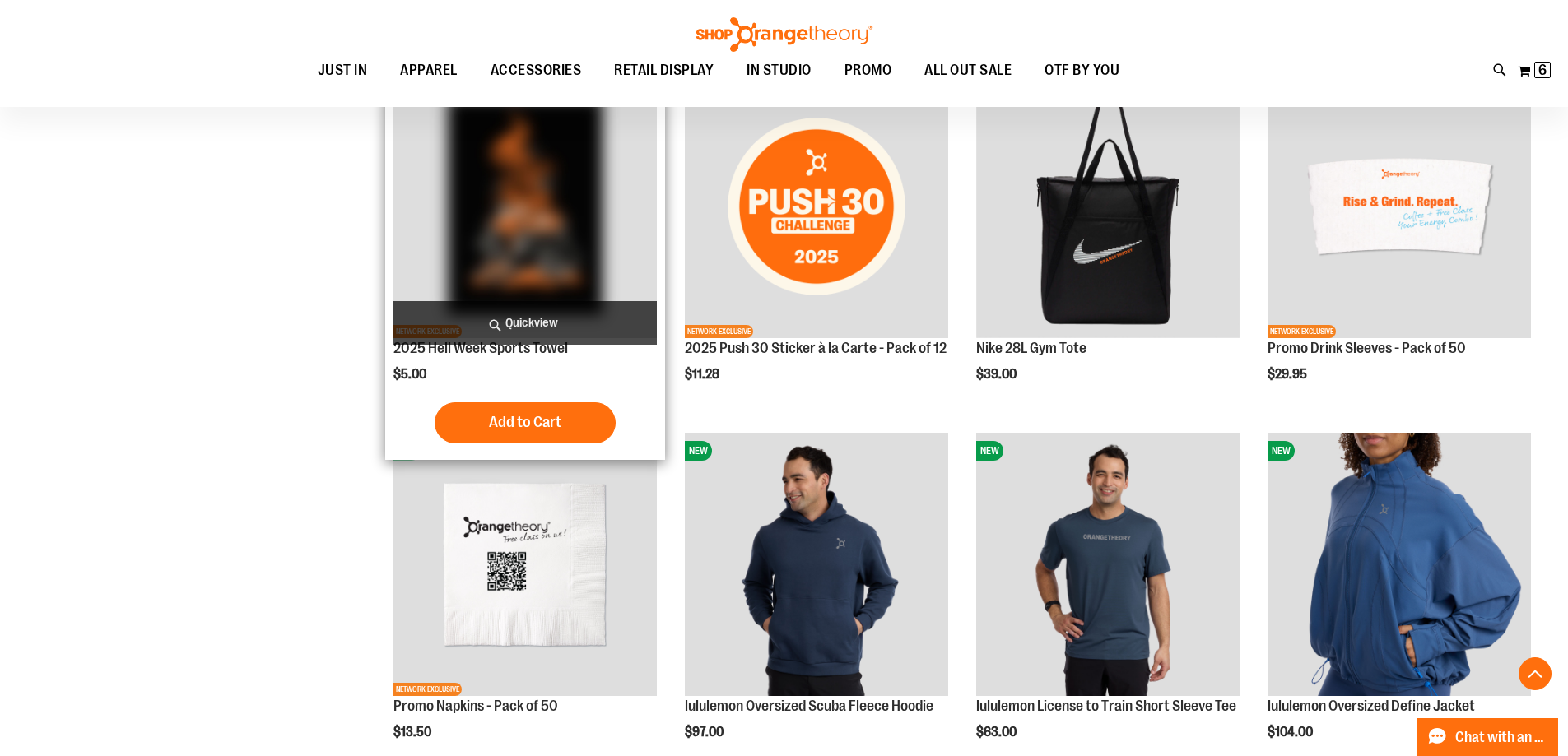
click at [542, 238] on img "product" at bounding box center [525, 206] width 263 height 263
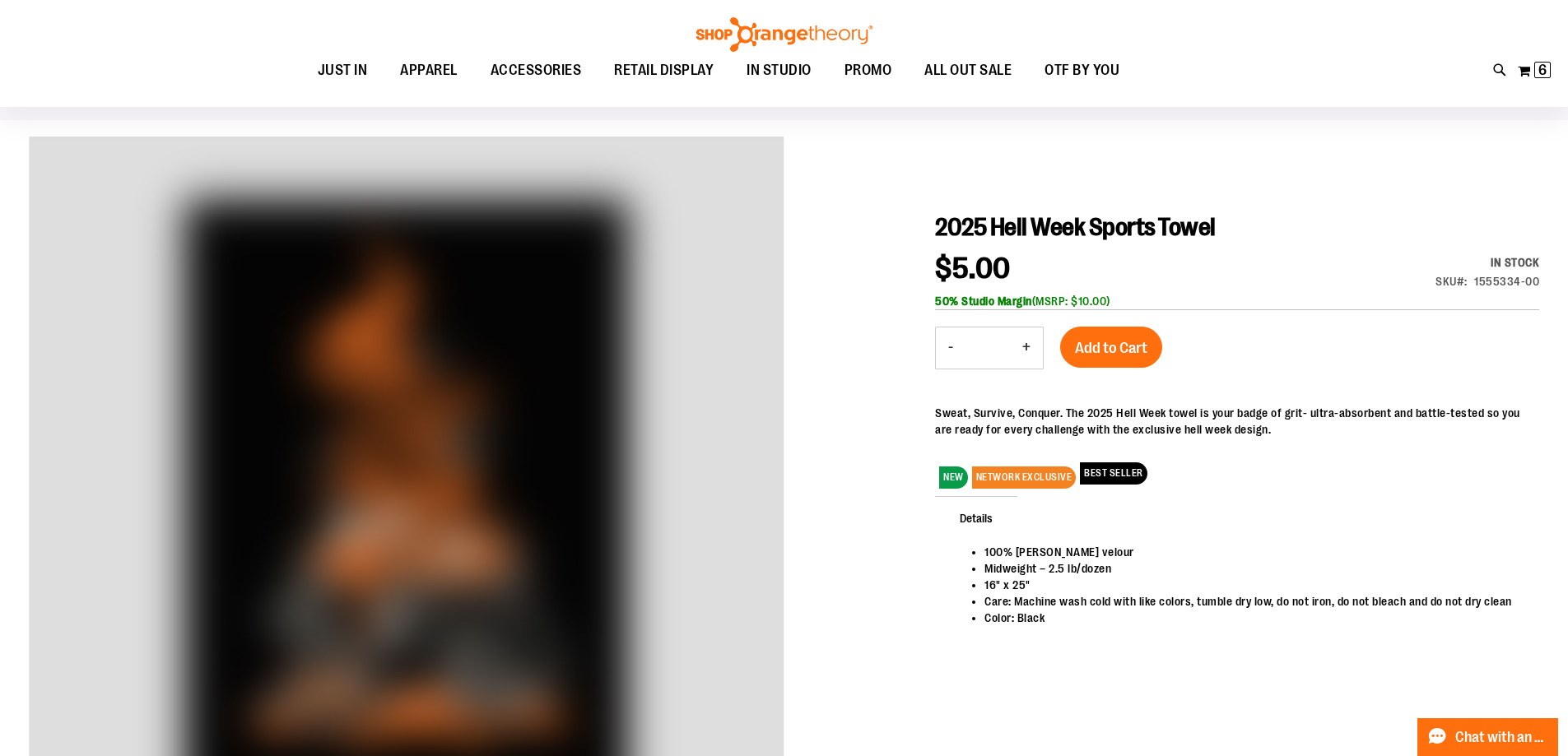
scroll to position [82, 0]
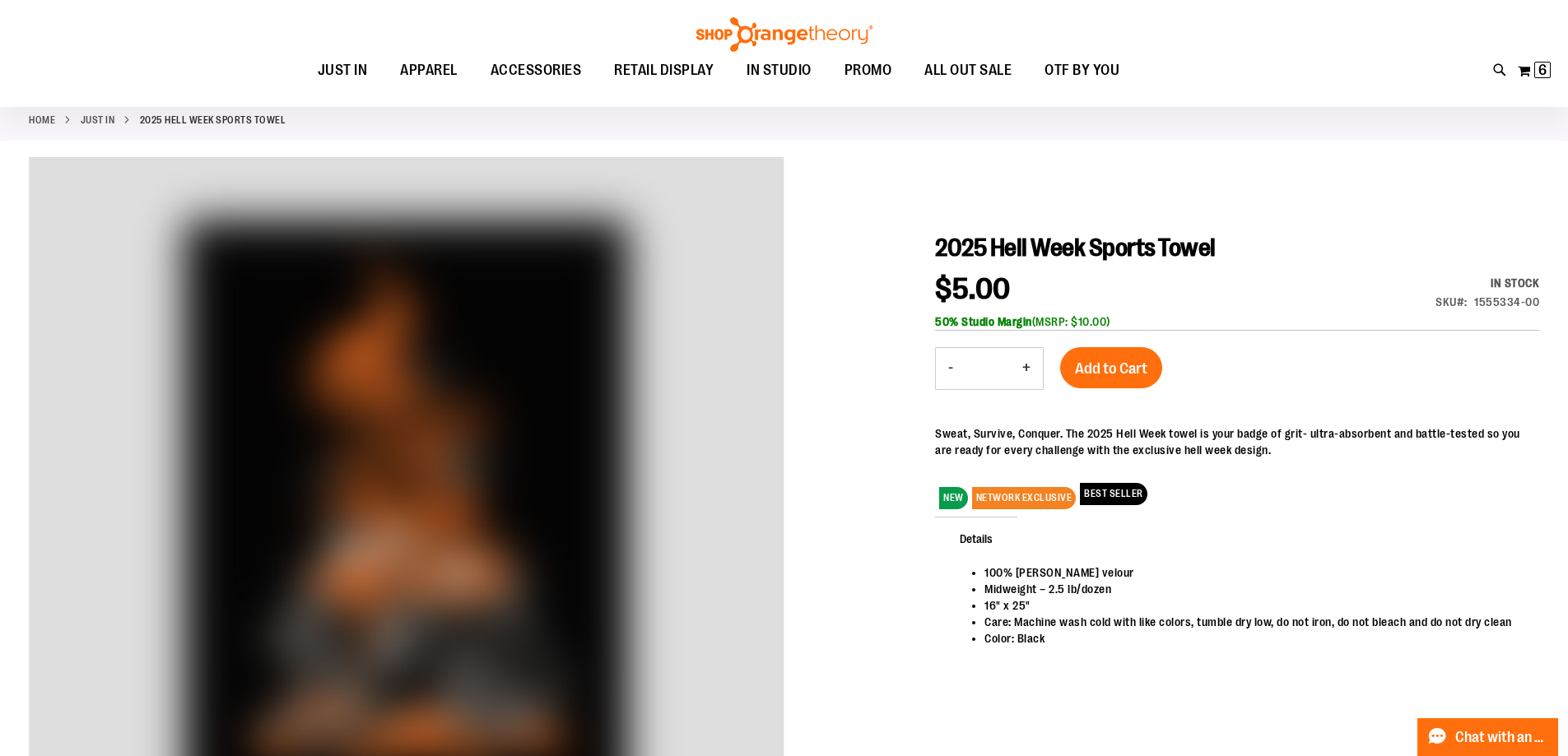
click at [1027, 369] on button "+" at bounding box center [1026, 368] width 33 height 41
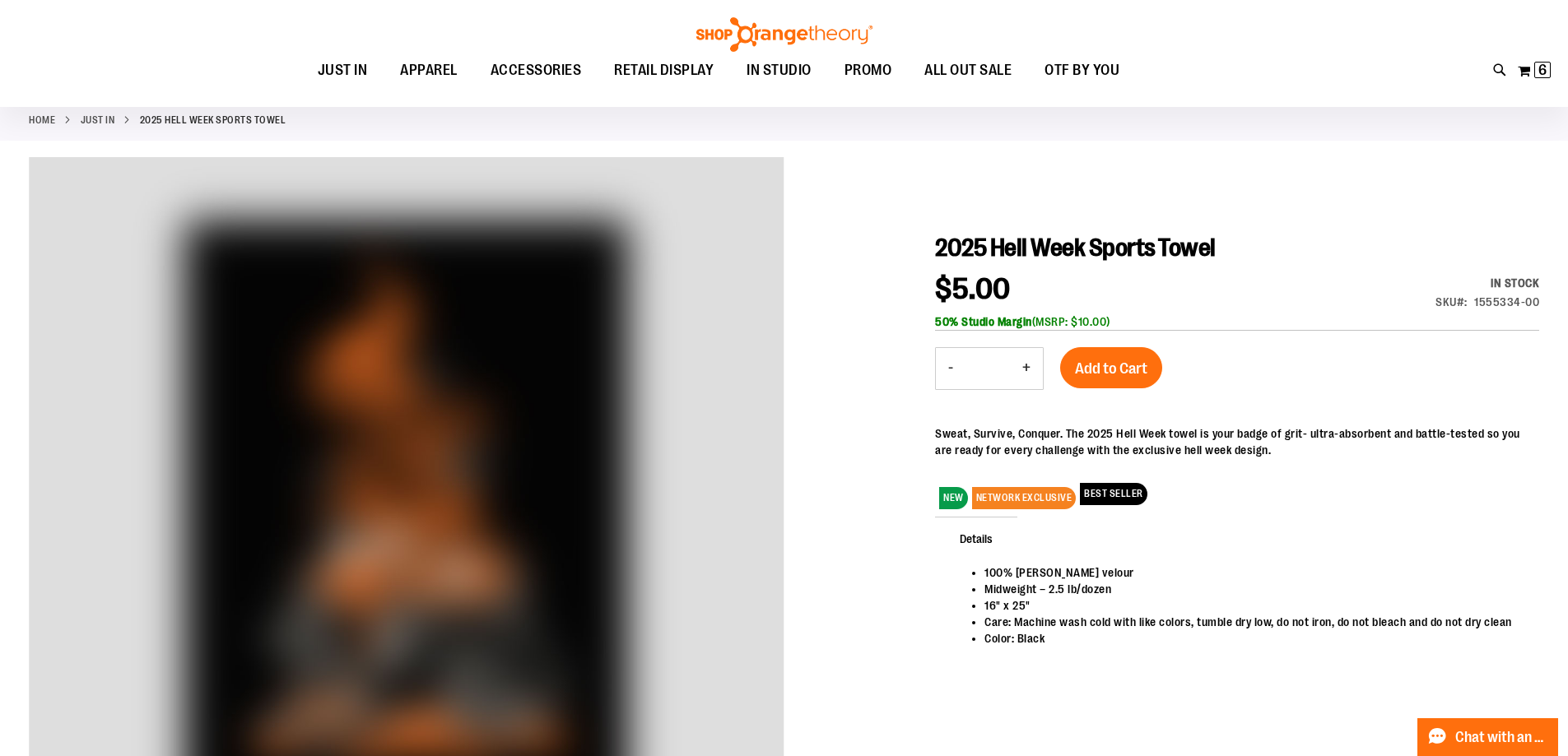
click at [1027, 369] on button "+" at bounding box center [1026, 368] width 33 height 41
click at [1028, 369] on button "+" at bounding box center [1026, 368] width 33 height 41
click at [1025, 374] on button "+" at bounding box center [1026, 368] width 33 height 41
type input "**"
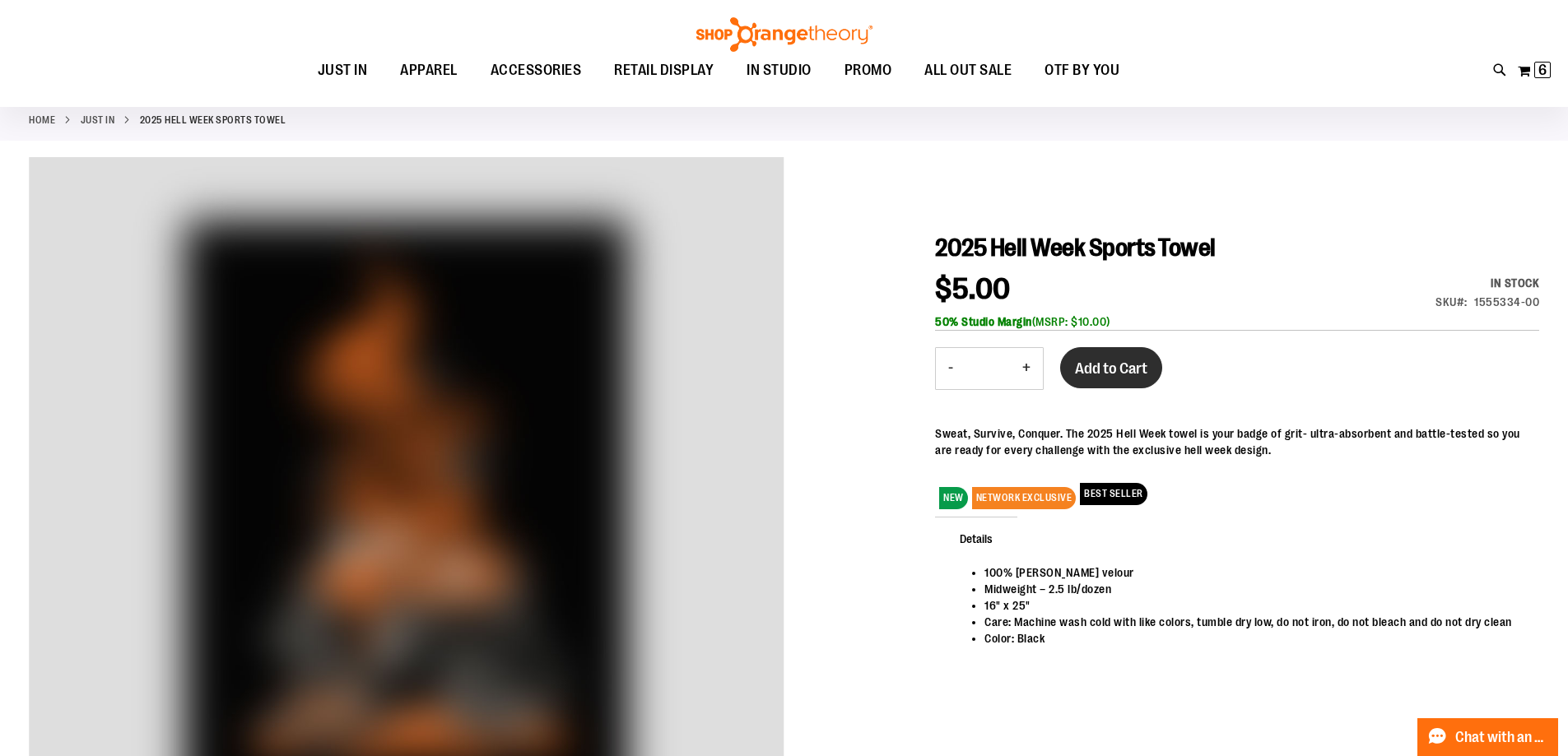
click at [1135, 365] on span "Add to Cart" at bounding box center [1111, 368] width 73 height 18
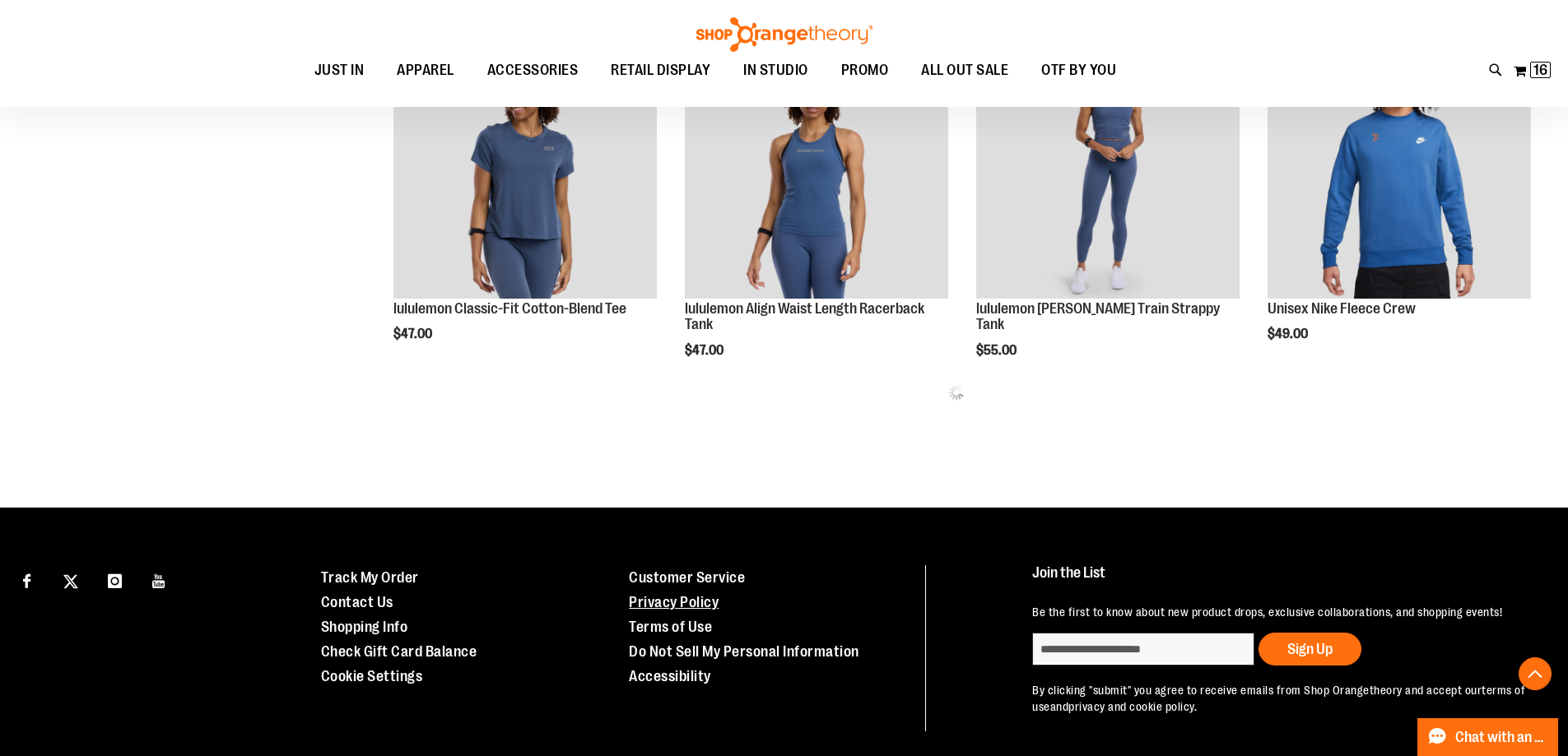
scroll to position [967, 0]
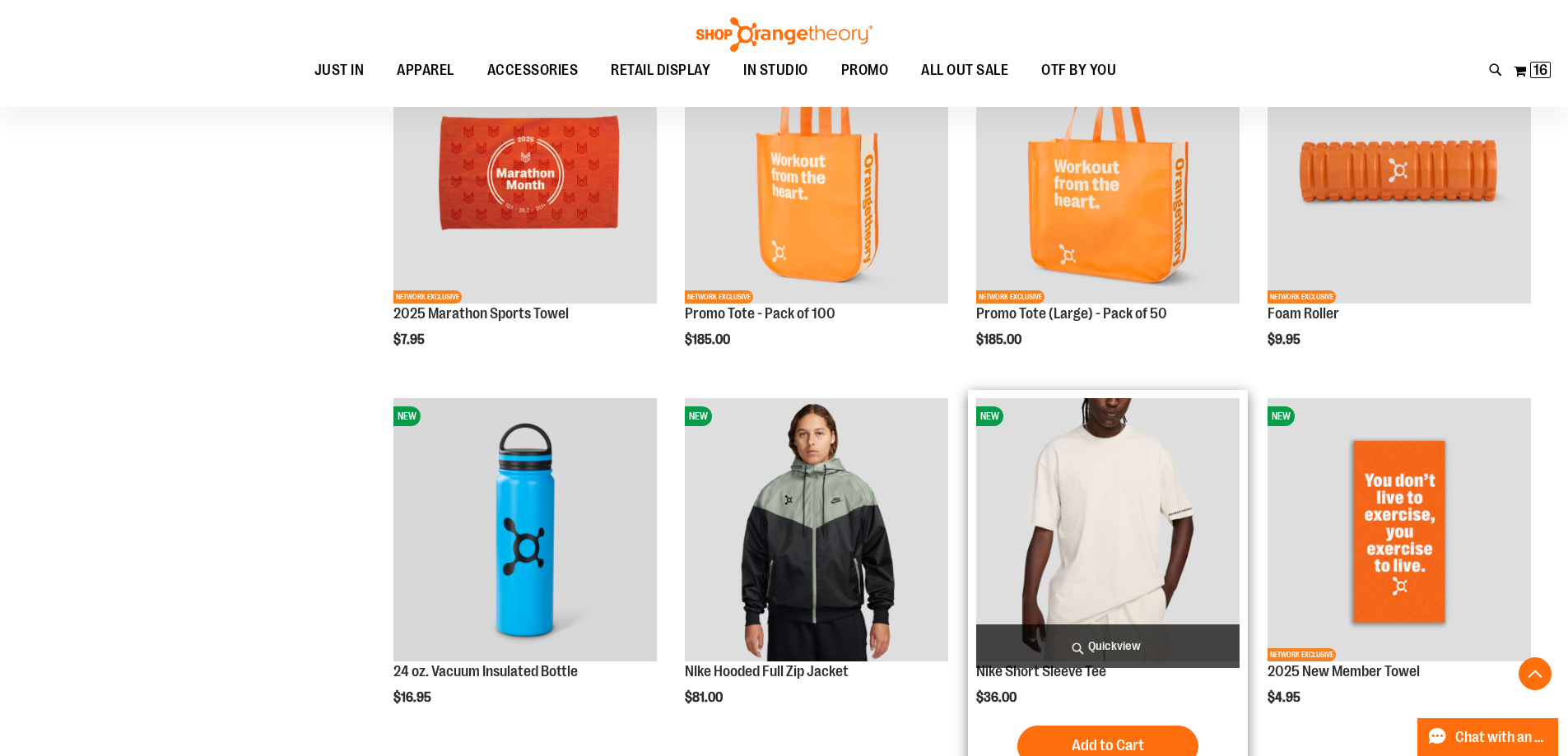
scroll to position [1460, 0]
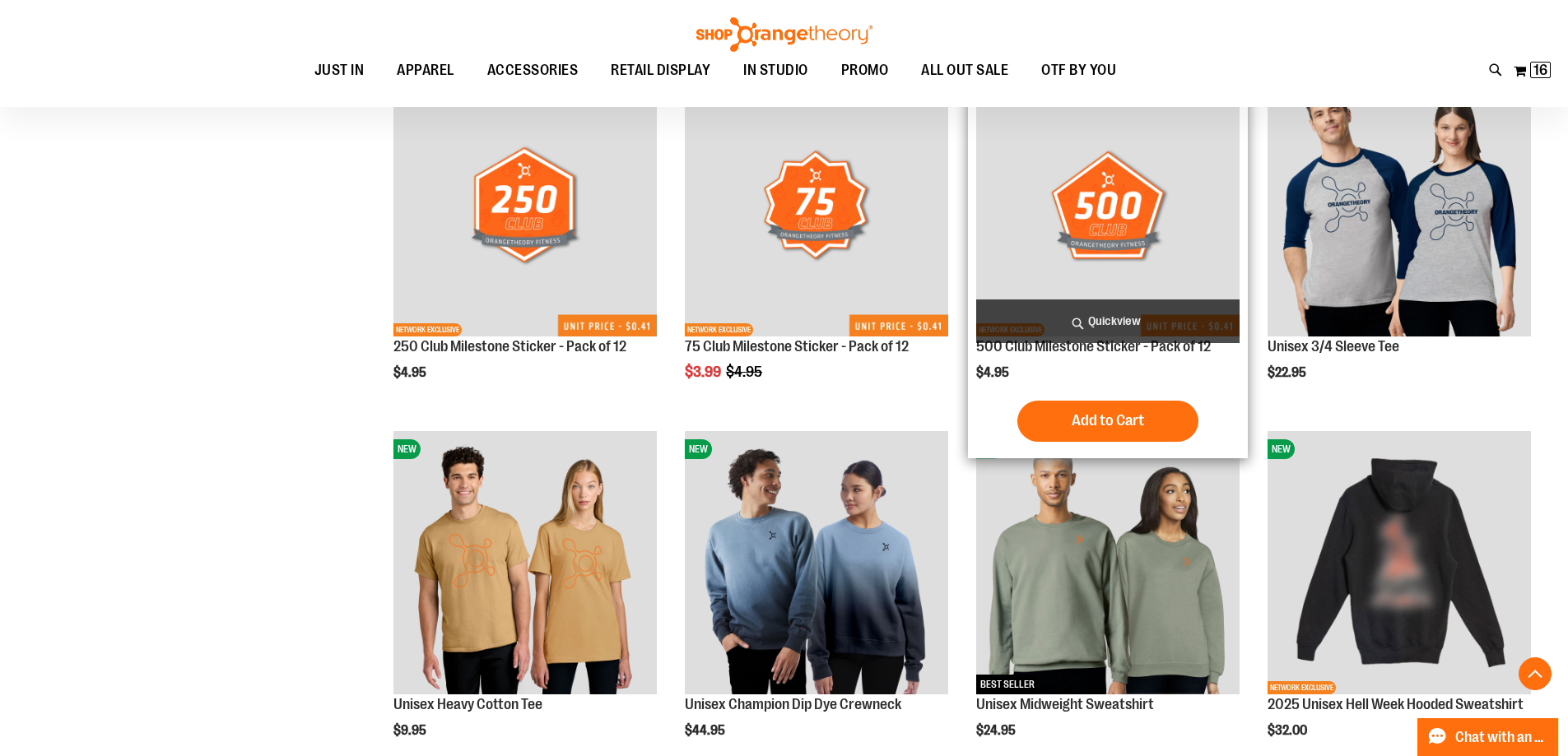
scroll to position [2448, 0]
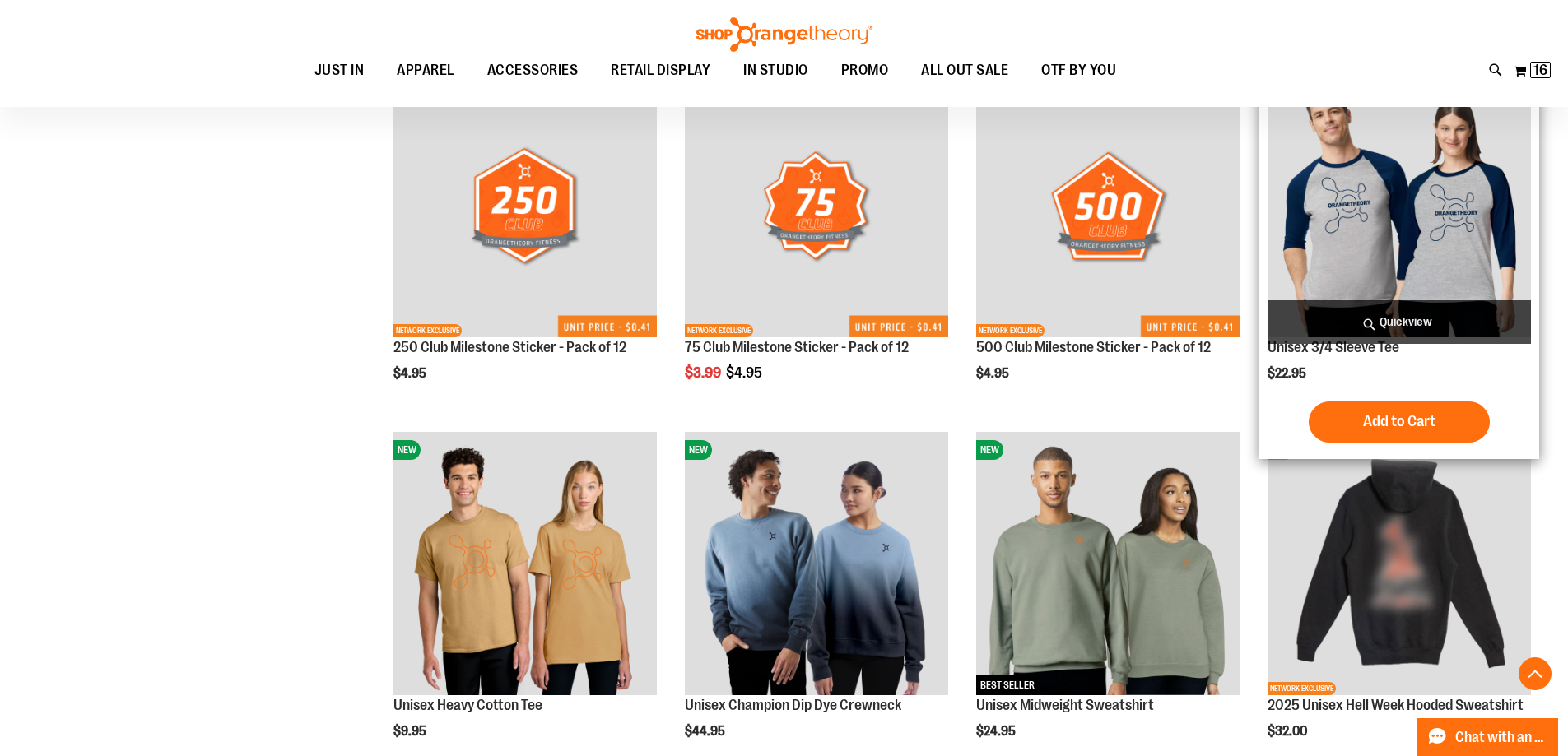
click at [1370, 227] on img "product" at bounding box center [1399, 205] width 263 height 263
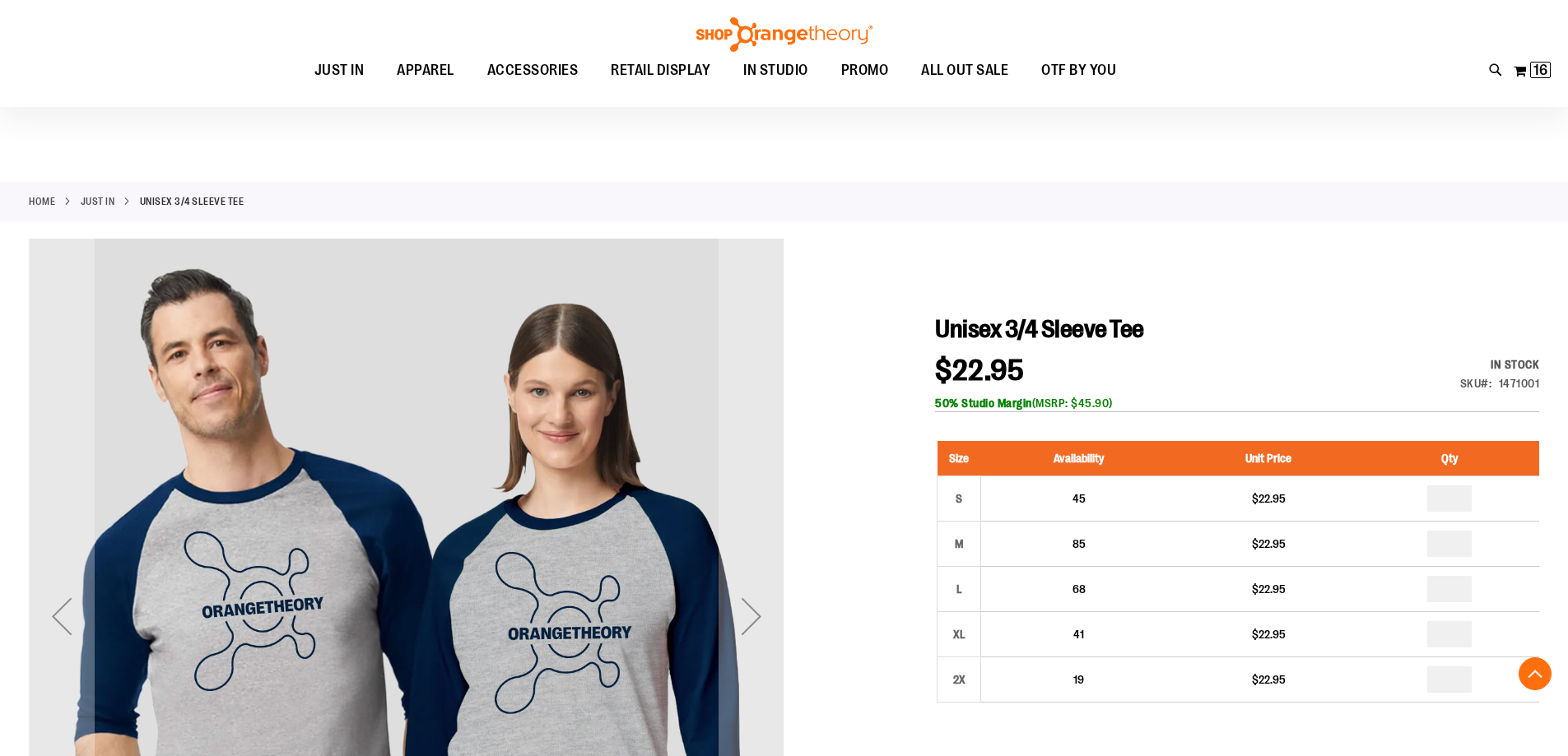
click at [756, 583] on div "Next" at bounding box center [751, 616] width 66 height 66
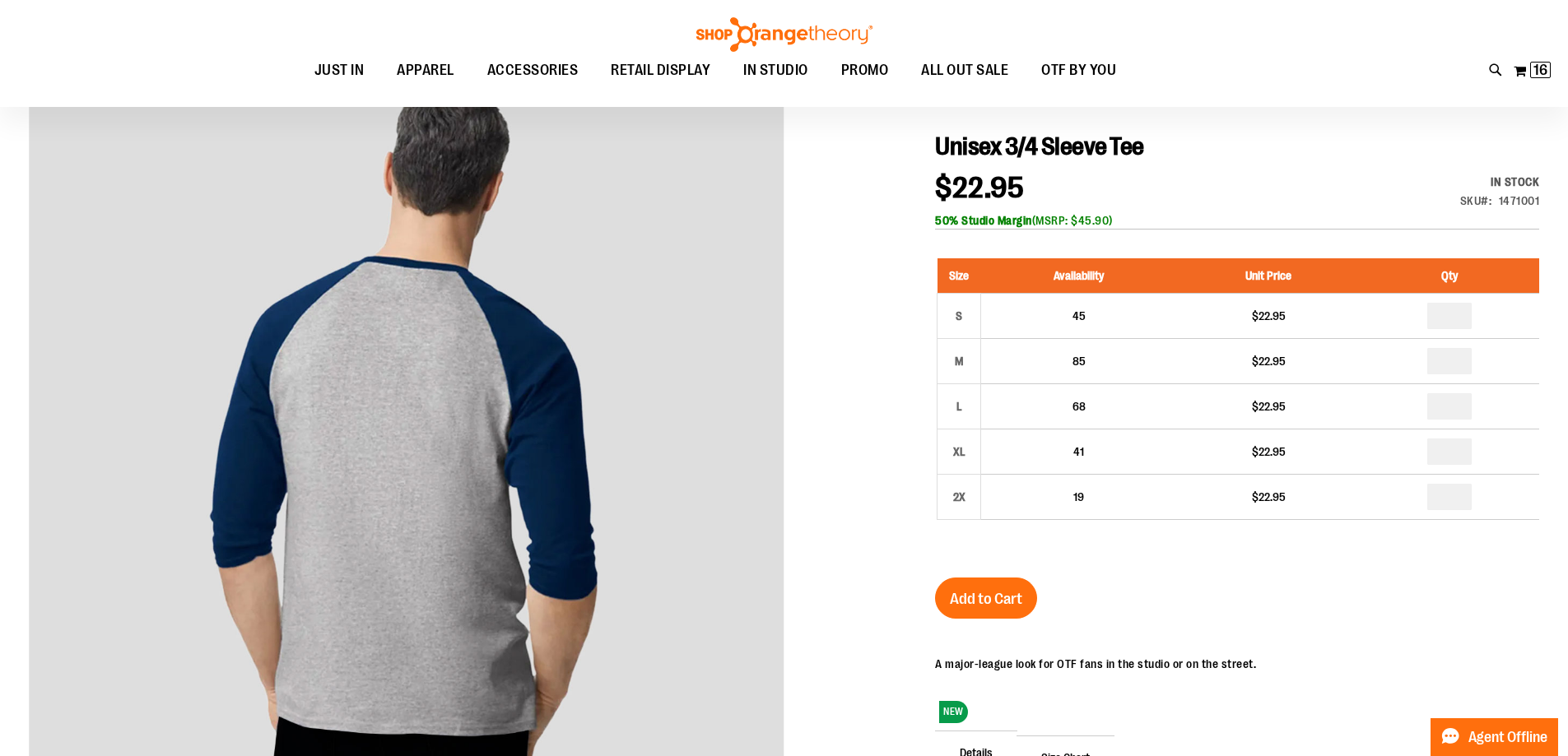
scroll to position [163, 0]
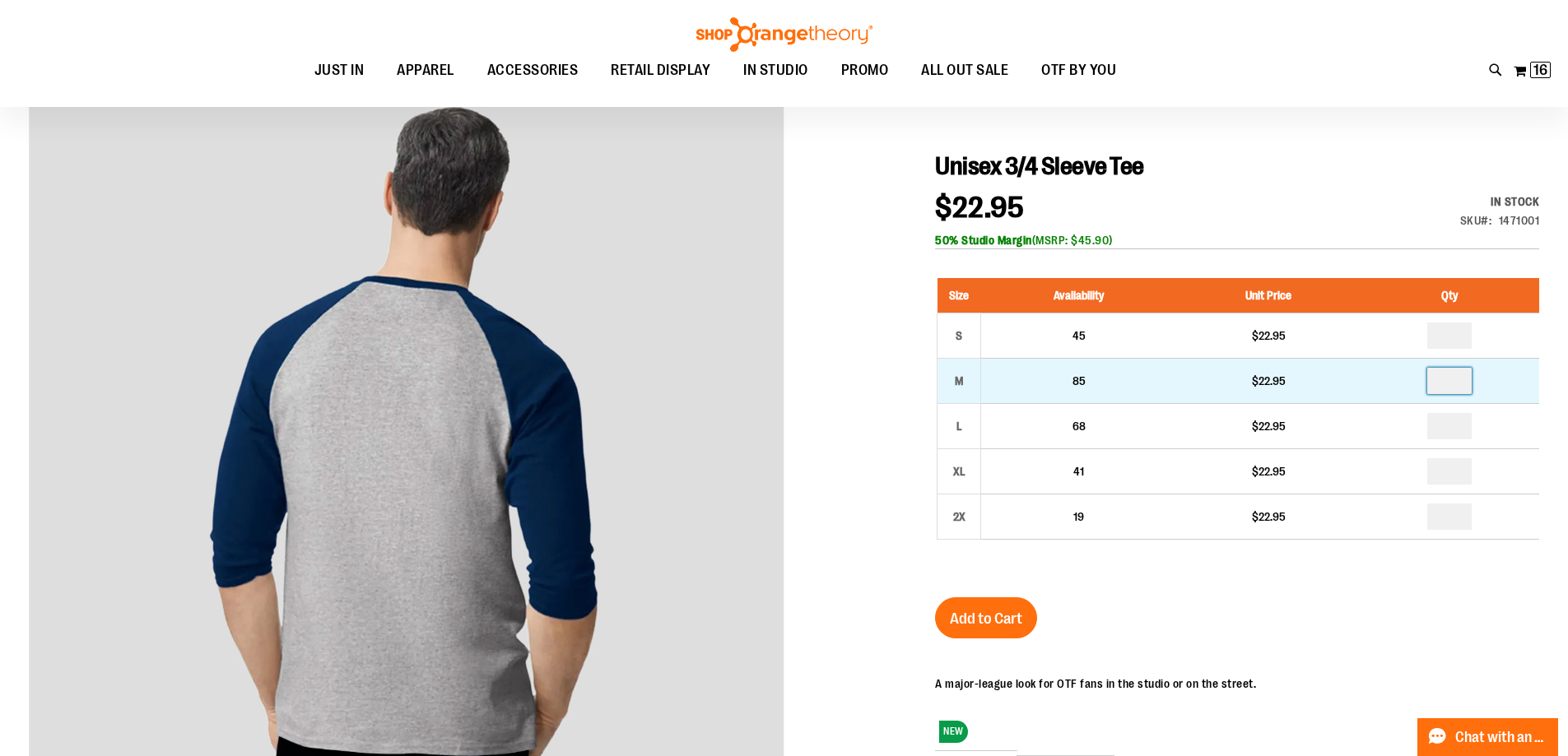
drag, startPoint x: 1468, startPoint y: 382, endPoint x: 1337, endPoint y: 381, distance: 131.0
click at [1337, 381] on tr "M 85 $22.95" at bounding box center [1239, 380] width 603 height 45
type input "*"
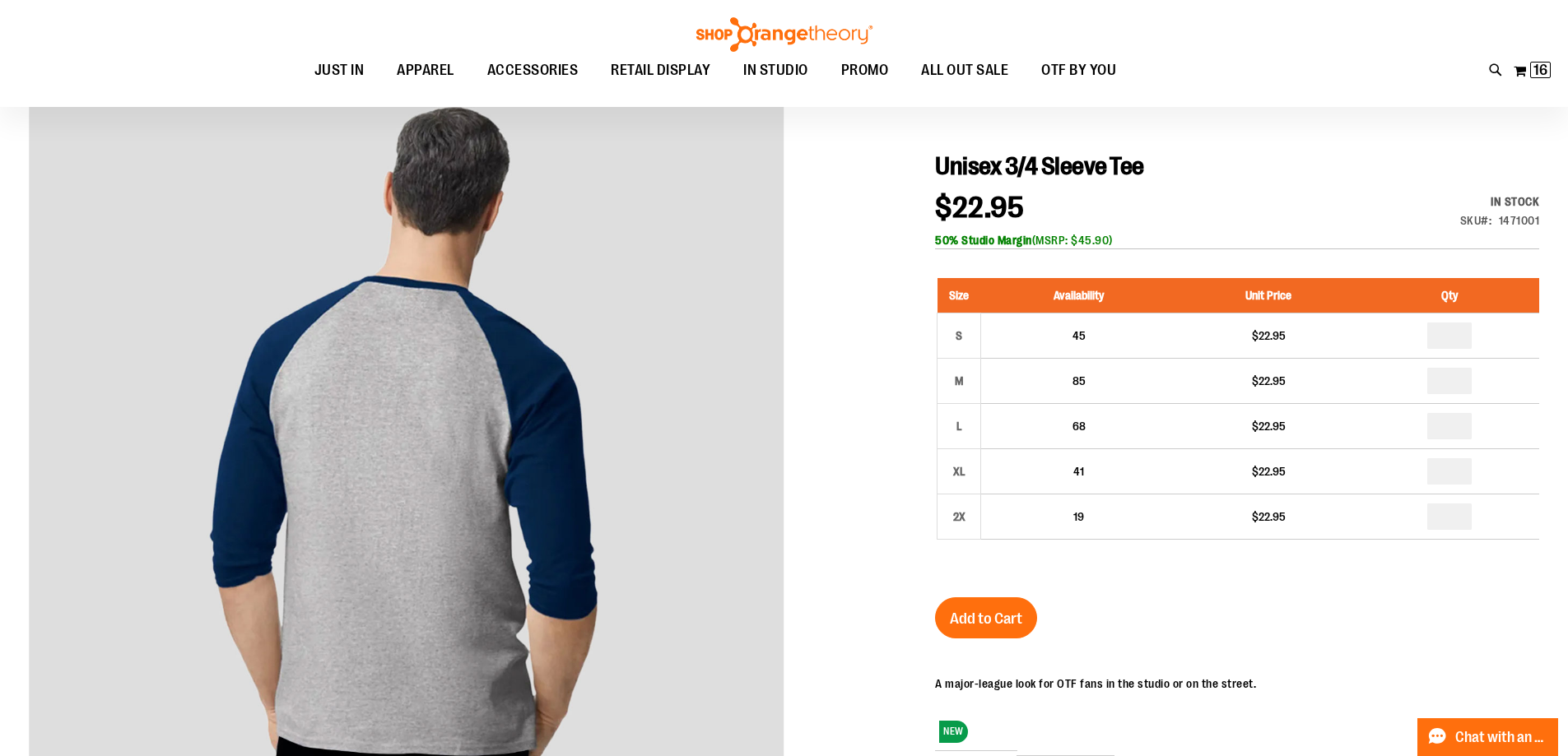
drag, startPoint x: 994, startPoint y: 624, endPoint x: 1184, endPoint y: 681, distance: 198.4
click at [994, 623] on span "Add to Cart" at bounding box center [986, 619] width 73 height 18
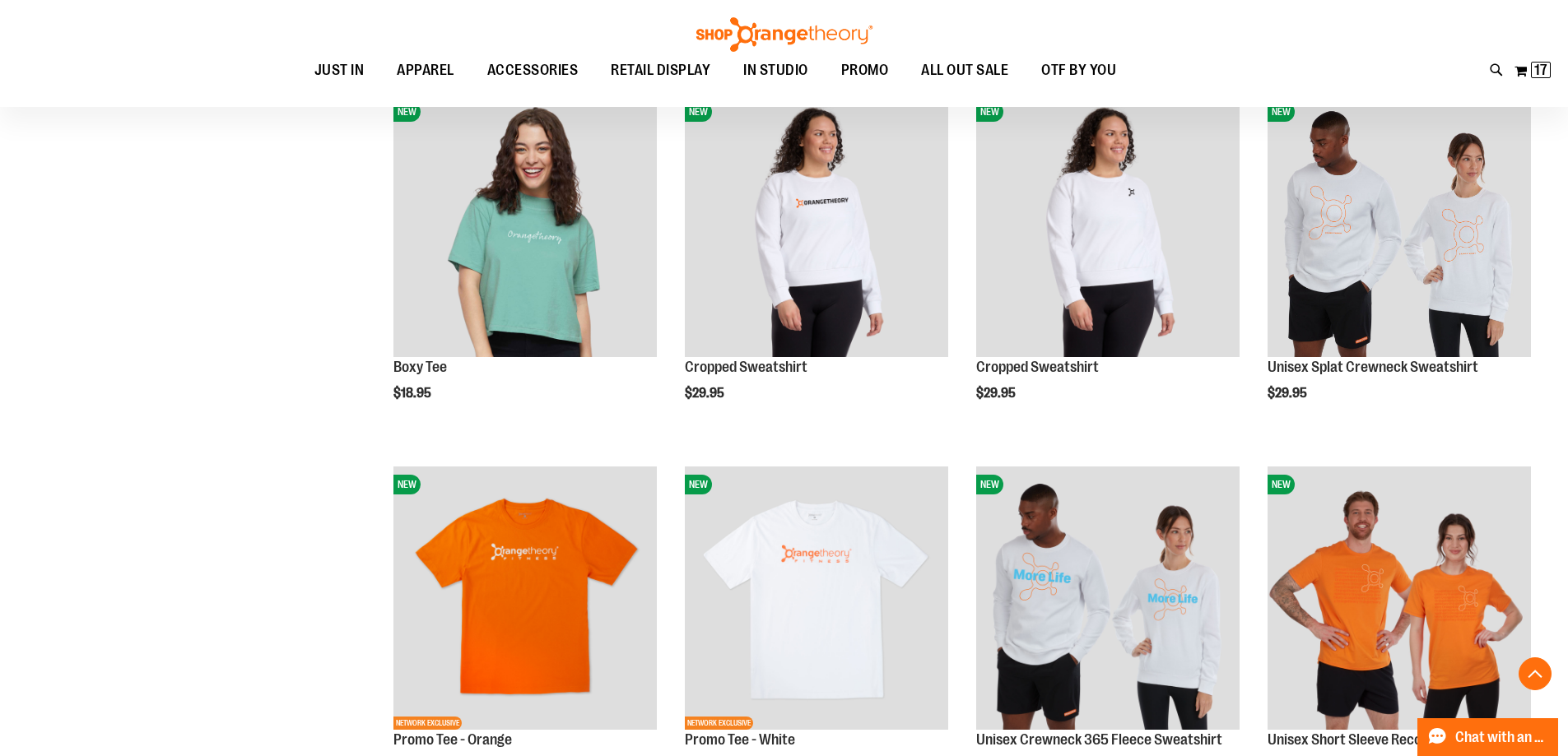
scroll to position [1234, 0]
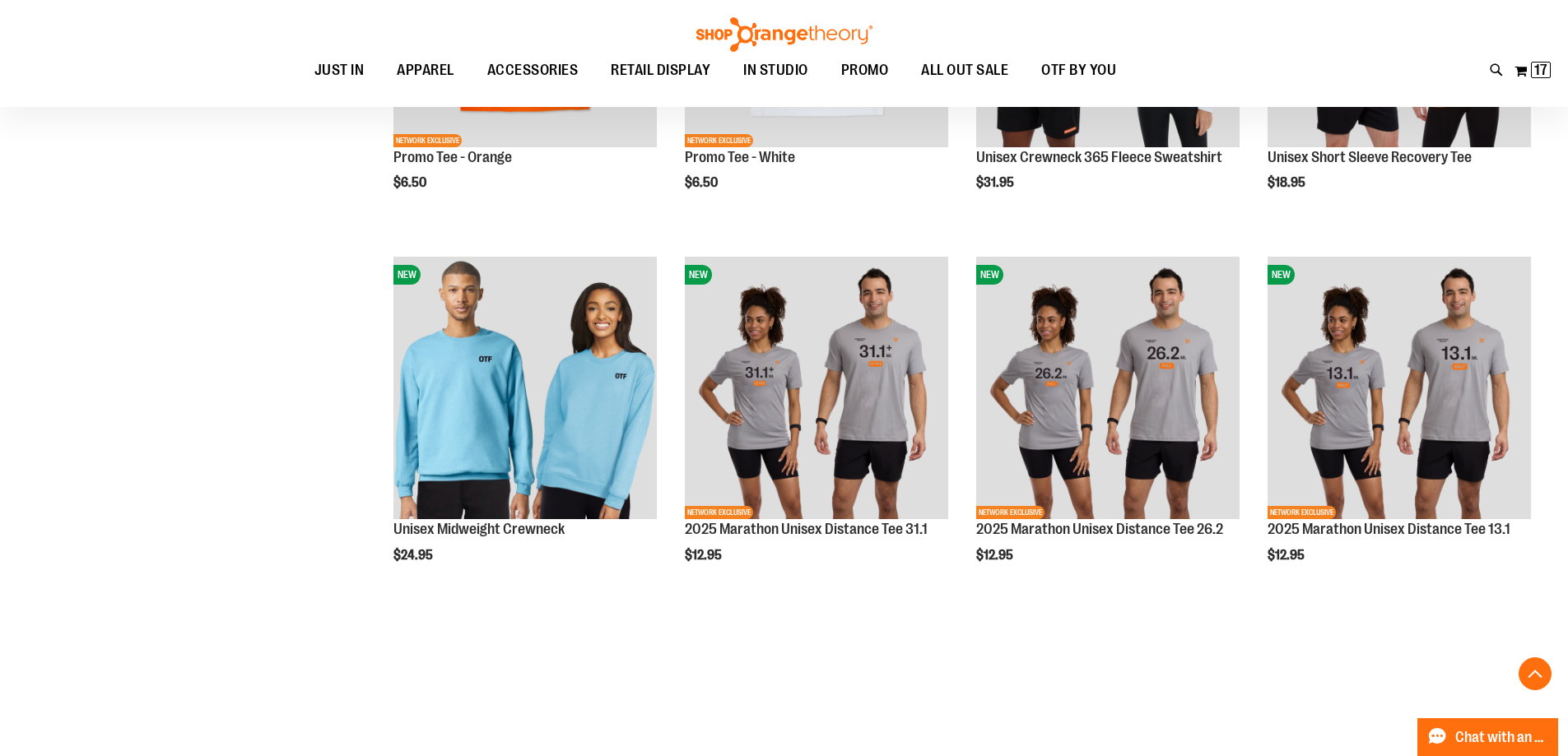
scroll to position [1810, 0]
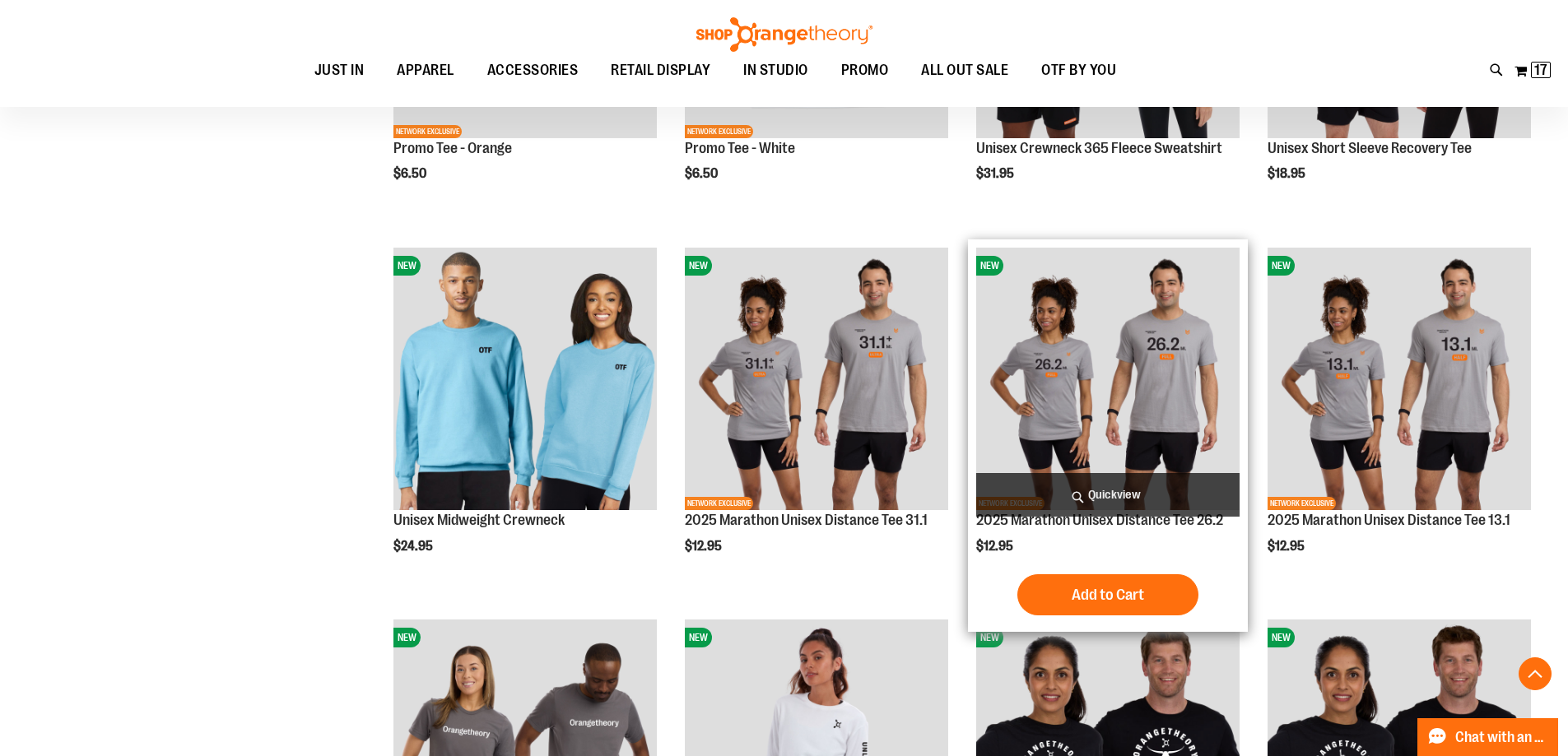
click at [1106, 379] on img "product" at bounding box center [1107, 378] width 263 height 263
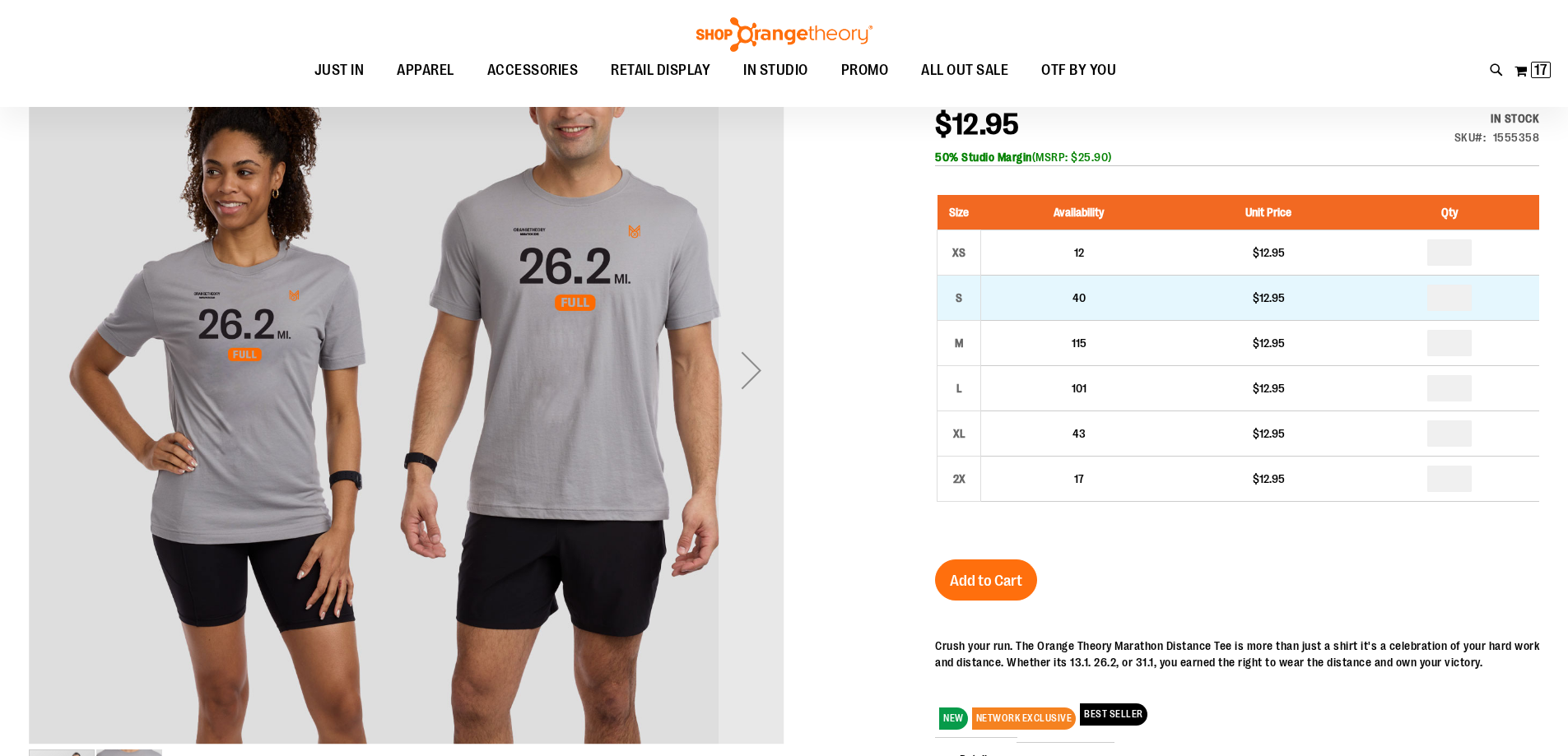
scroll to position [246, 0]
drag, startPoint x: 1464, startPoint y: 294, endPoint x: 1439, endPoint y: 292, distance: 25.1
click at [1439, 292] on input "number" at bounding box center [1449, 299] width 44 height 27
type input "*"
drag, startPoint x: 1464, startPoint y: 341, endPoint x: 1386, endPoint y: 319, distance: 81.0
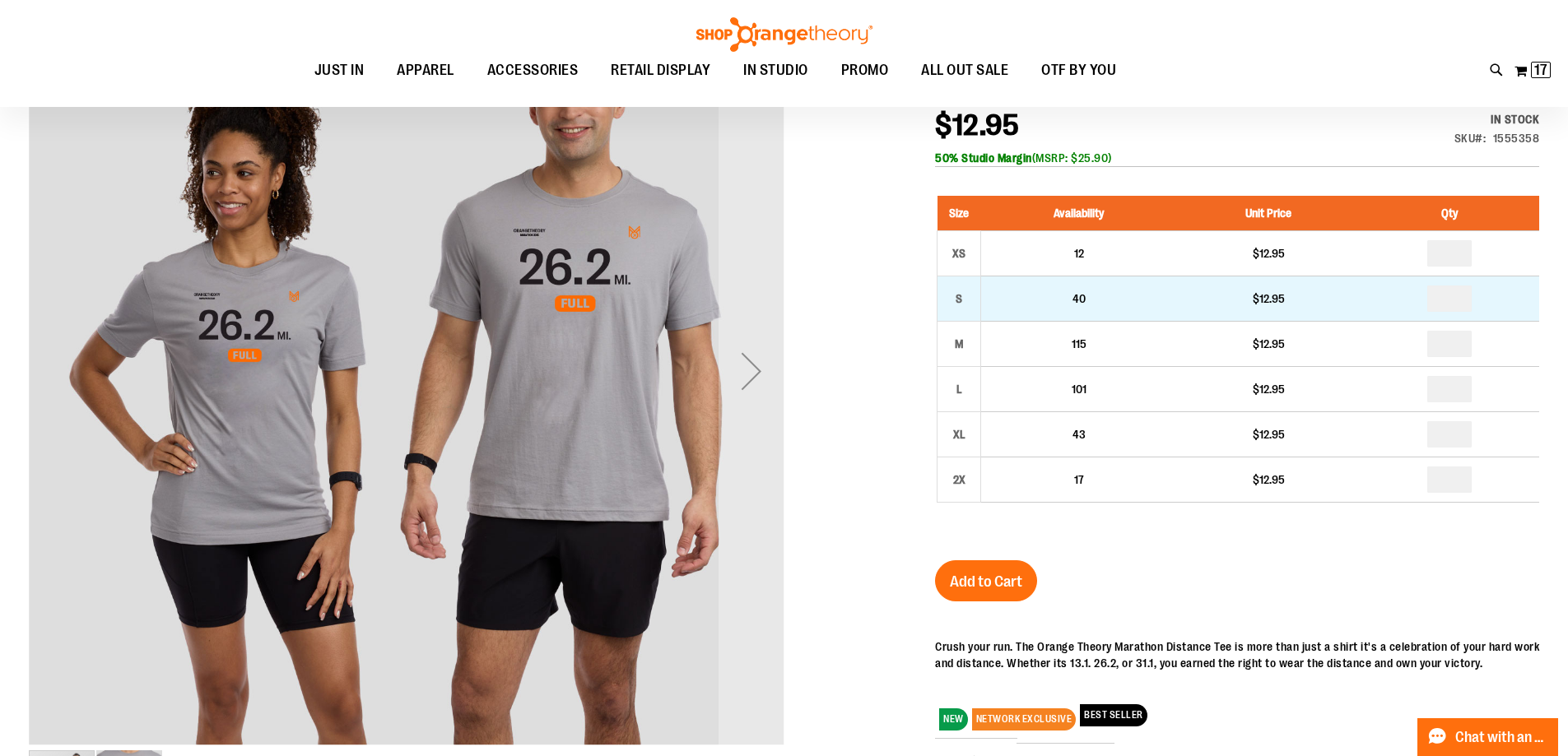
type input "*"
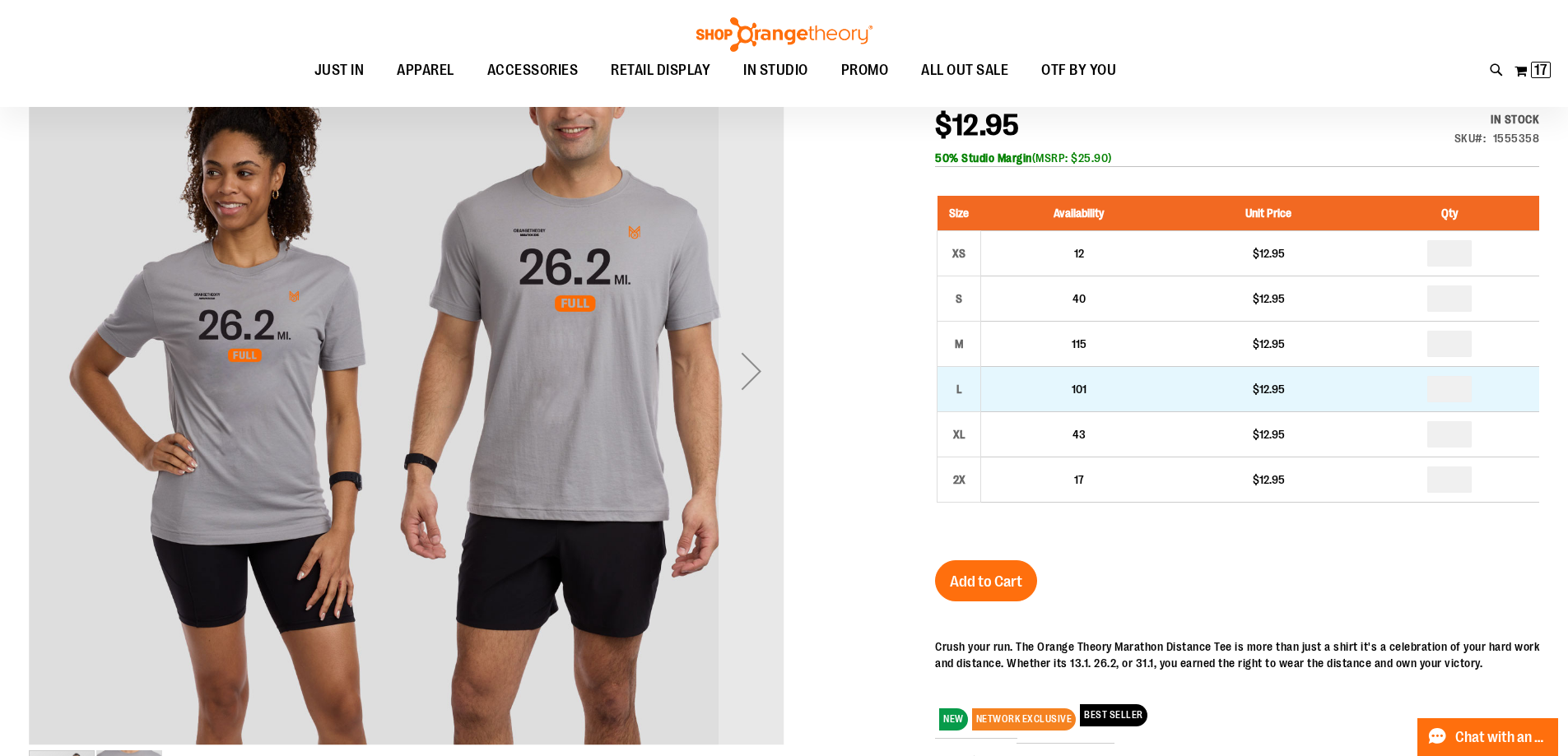
drag, startPoint x: 1464, startPoint y: 393, endPoint x: 1346, endPoint y: 383, distance: 118.4
type input "*"
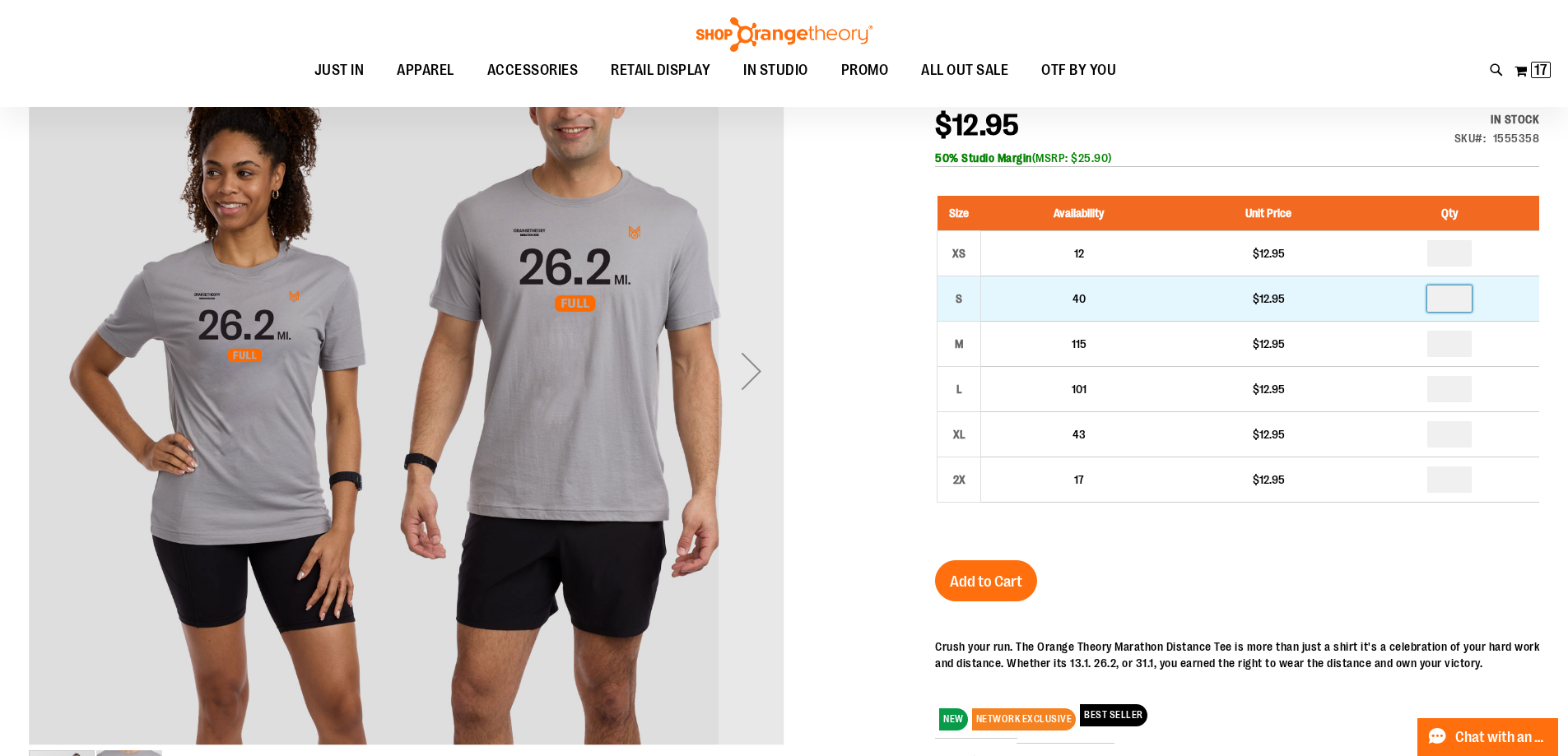
drag, startPoint x: 1471, startPoint y: 301, endPoint x: 1426, endPoint y: 301, distance: 45.0
type input "*"
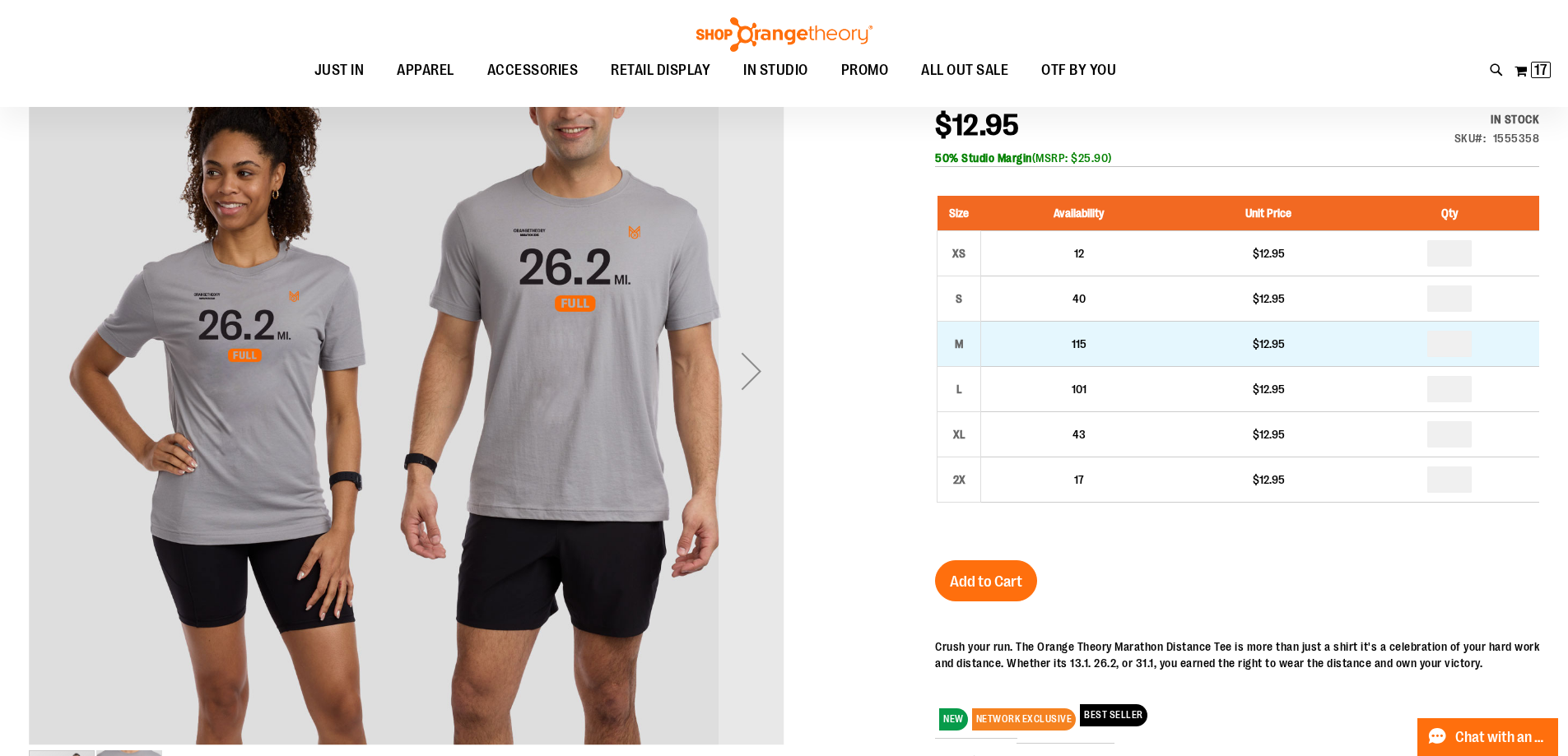
drag, startPoint x: 1468, startPoint y: 344, endPoint x: 1408, endPoint y: 348, distance: 60.1
type input "*"
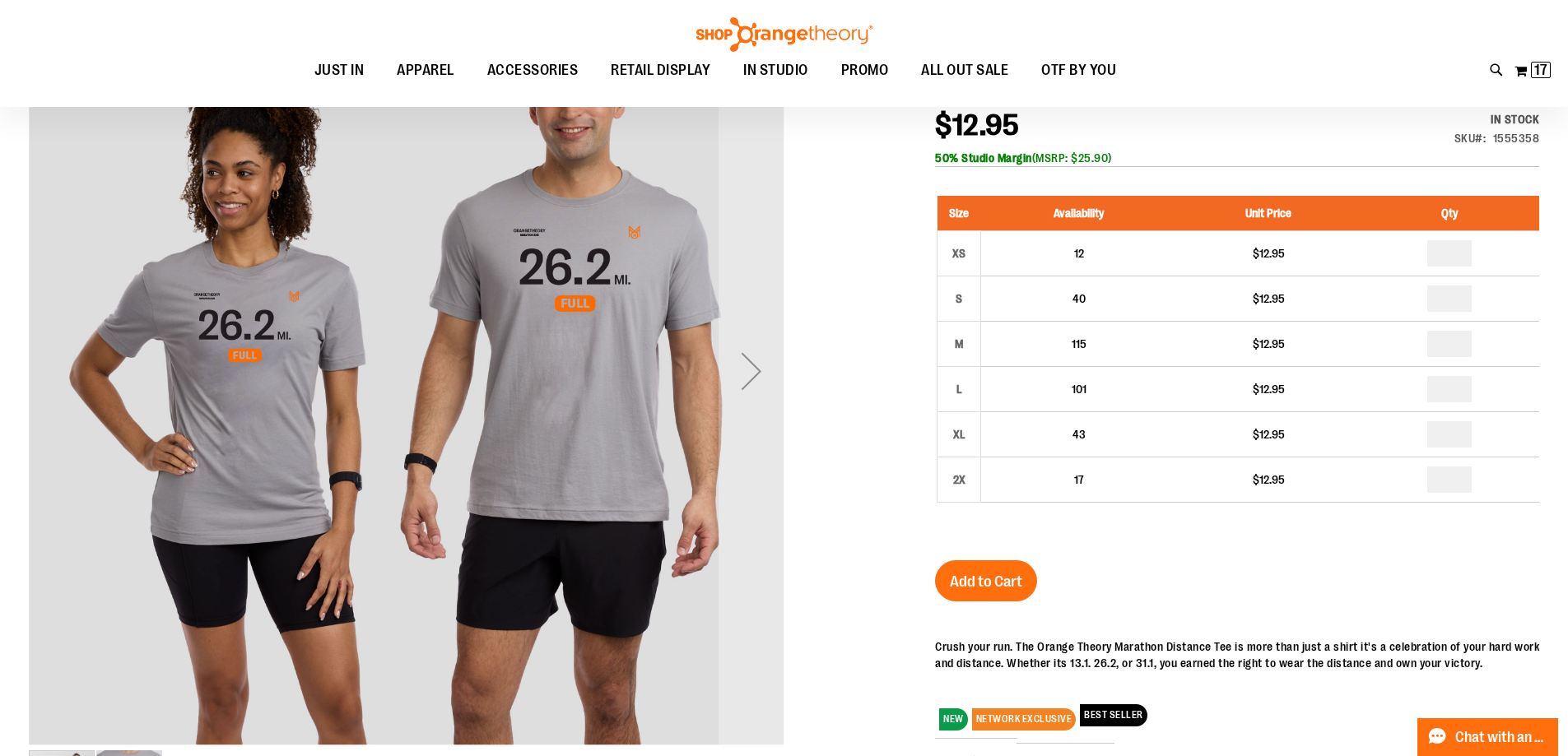
click at [1231, 573] on div "2025 Marathon Unisex Distance Tee 26.2 $12.95 In stock Only %1 left SKU 1555358…" at bounding box center [1237, 510] width 604 height 882
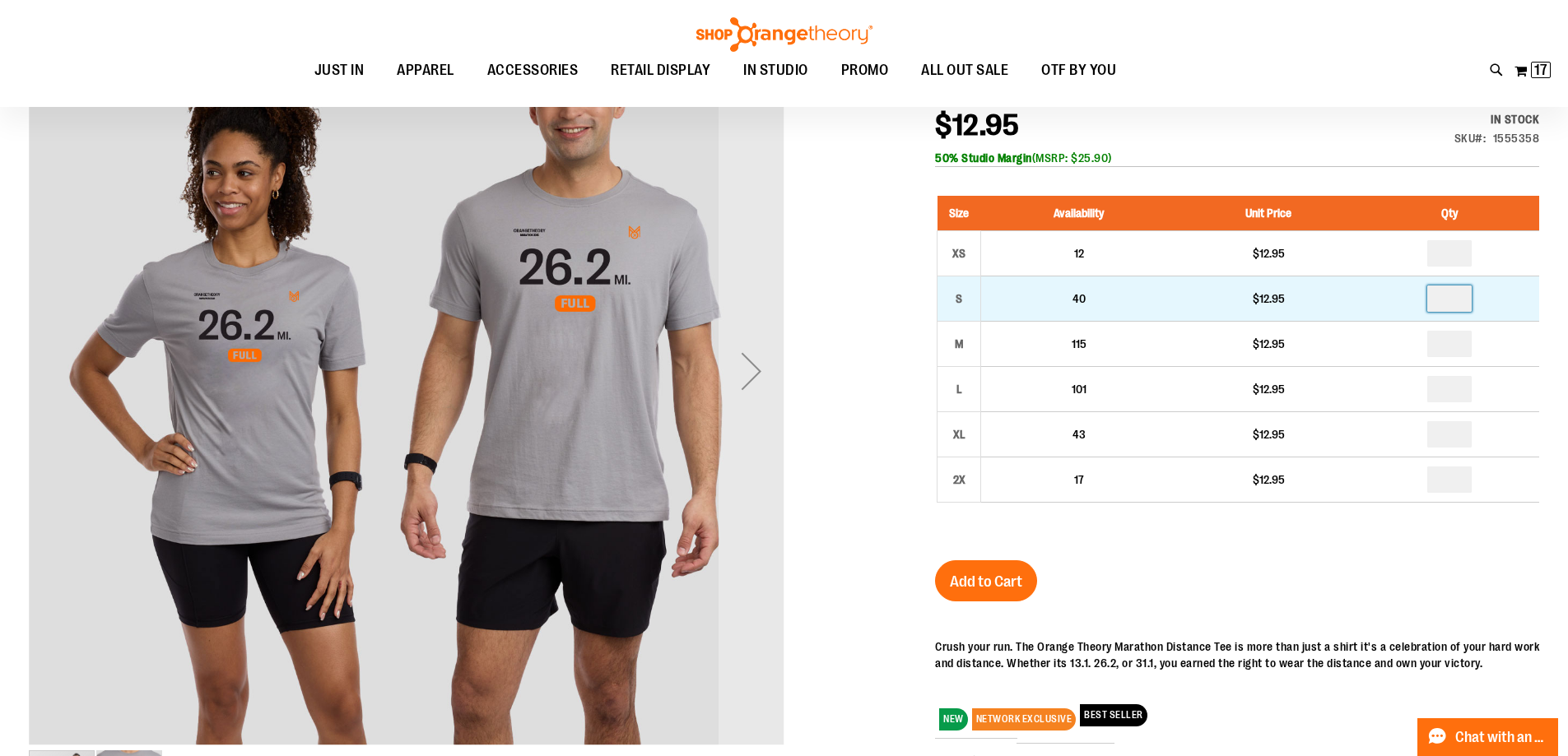
drag, startPoint x: 1471, startPoint y: 299, endPoint x: 1378, endPoint y: 295, distance: 93.1
click at [1375, 299] on tr "S 40 $12.95 *" at bounding box center [1239, 298] width 603 height 45
type input "*"
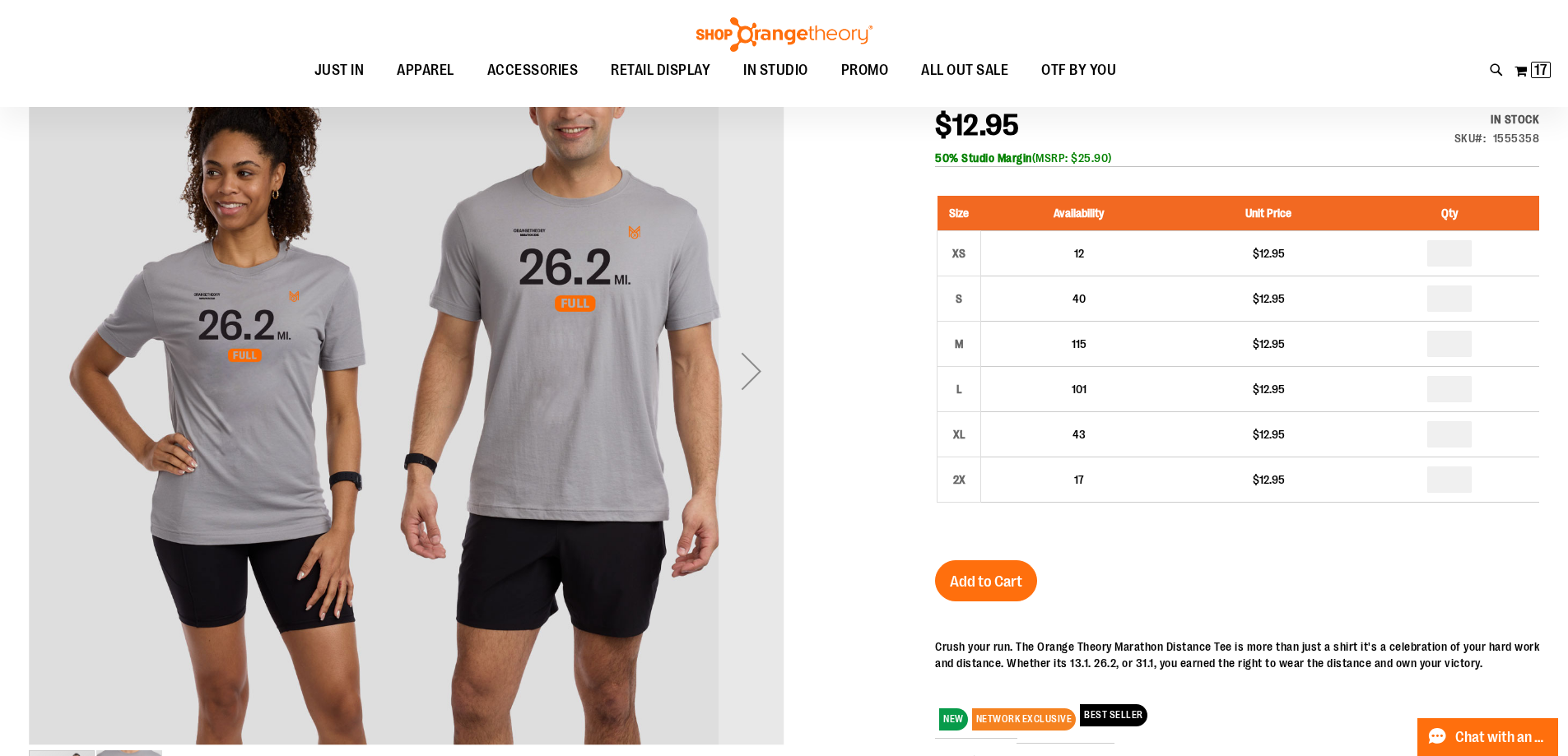
drag, startPoint x: 1001, startPoint y: 577, endPoint x: 1333, endPoint y: 663, distance: 343.0
click at [1005, 578] on span "Add to Cart" at bounding box center [986, 582] width 73 height 18
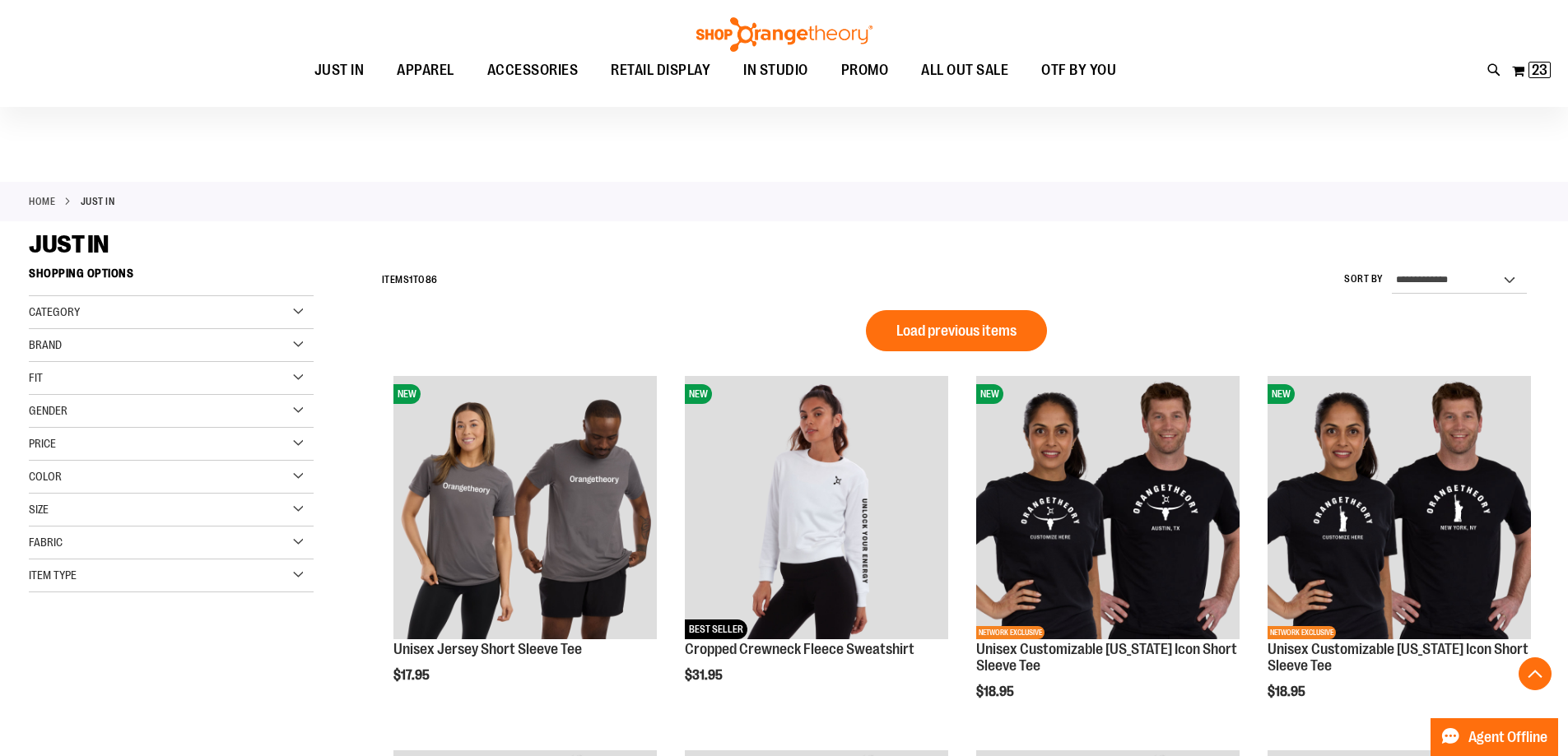
scroll to position [1164, 0]
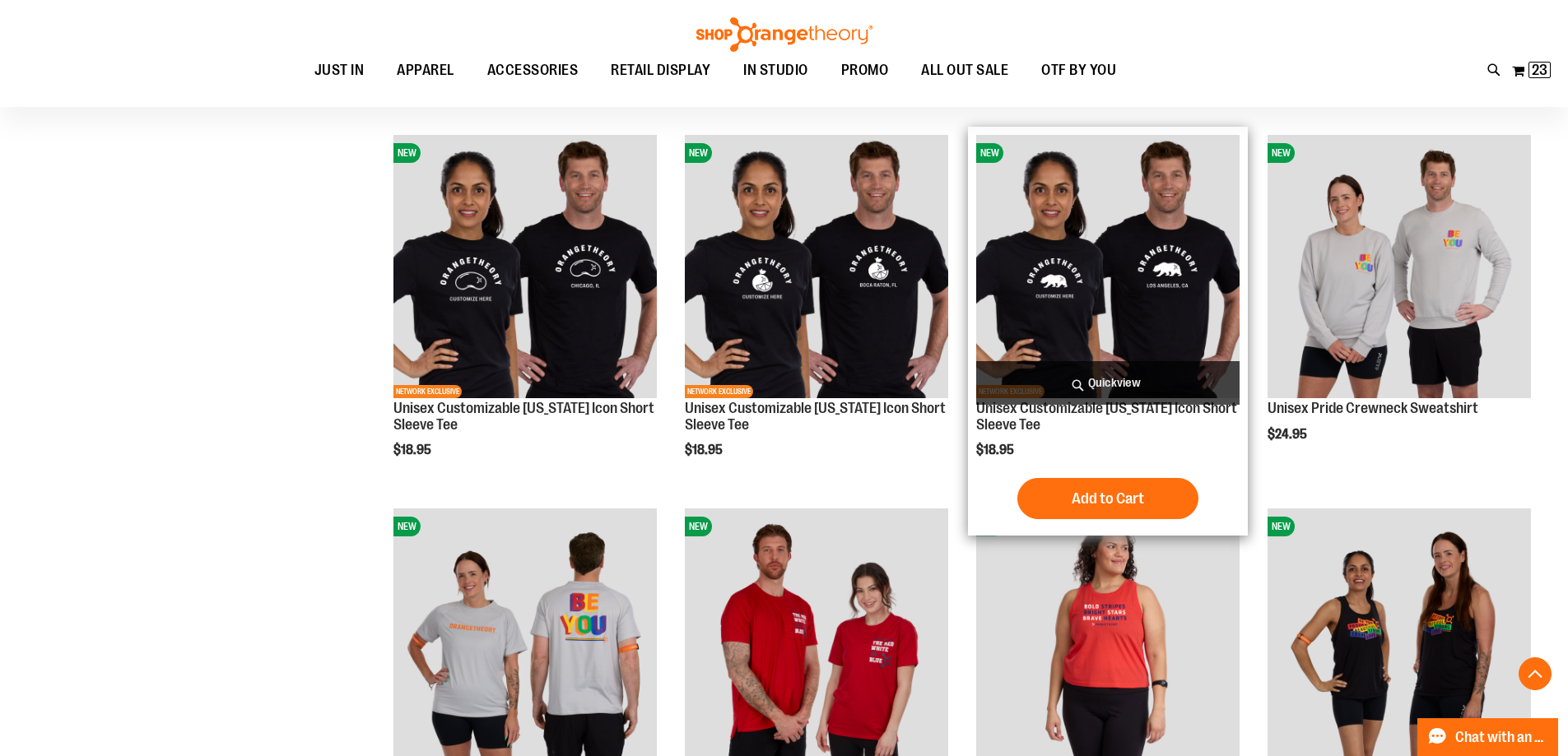
scroll to position [670, 0]
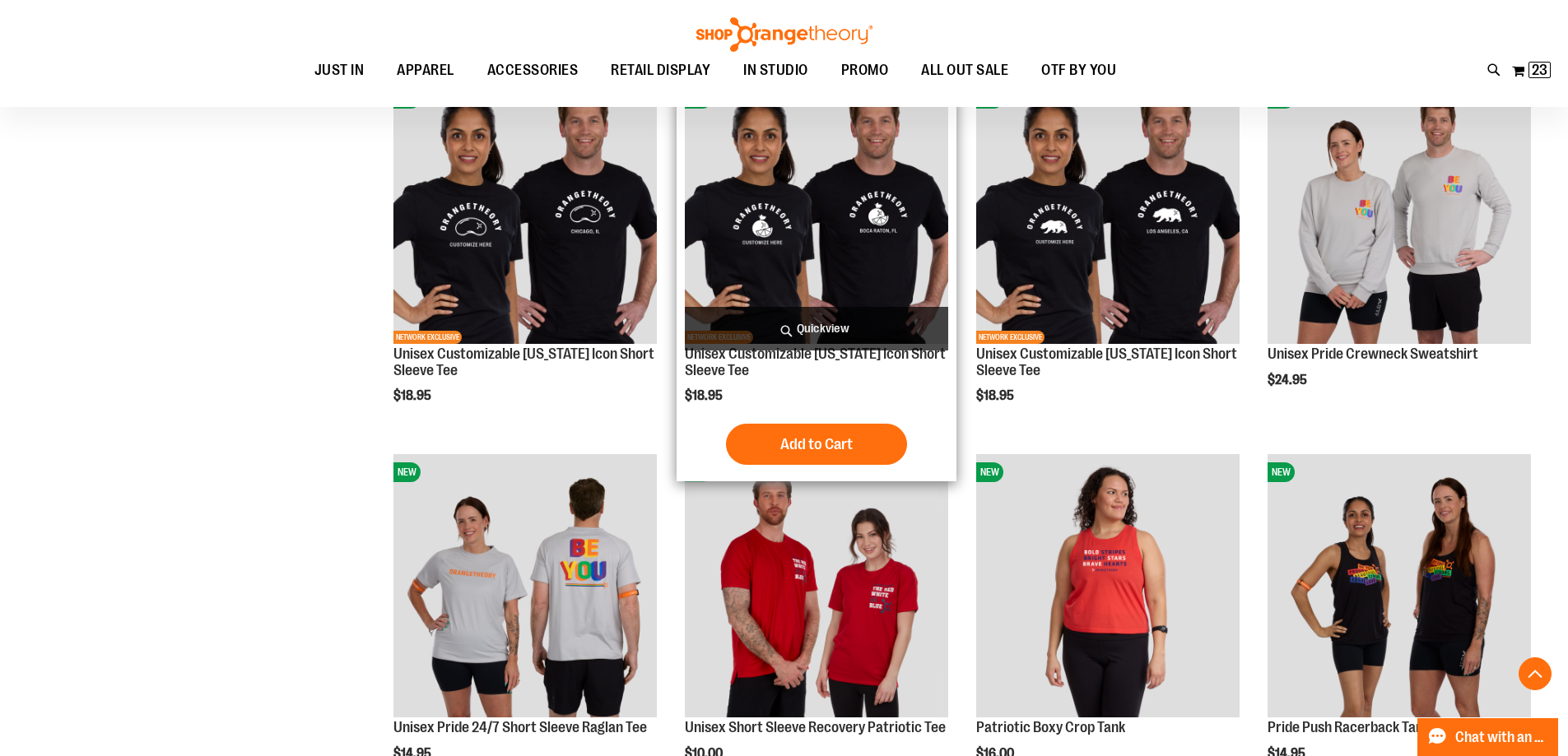
click at [836, 235] on img "product" at bounding box center [816, 212] width 263 height 263
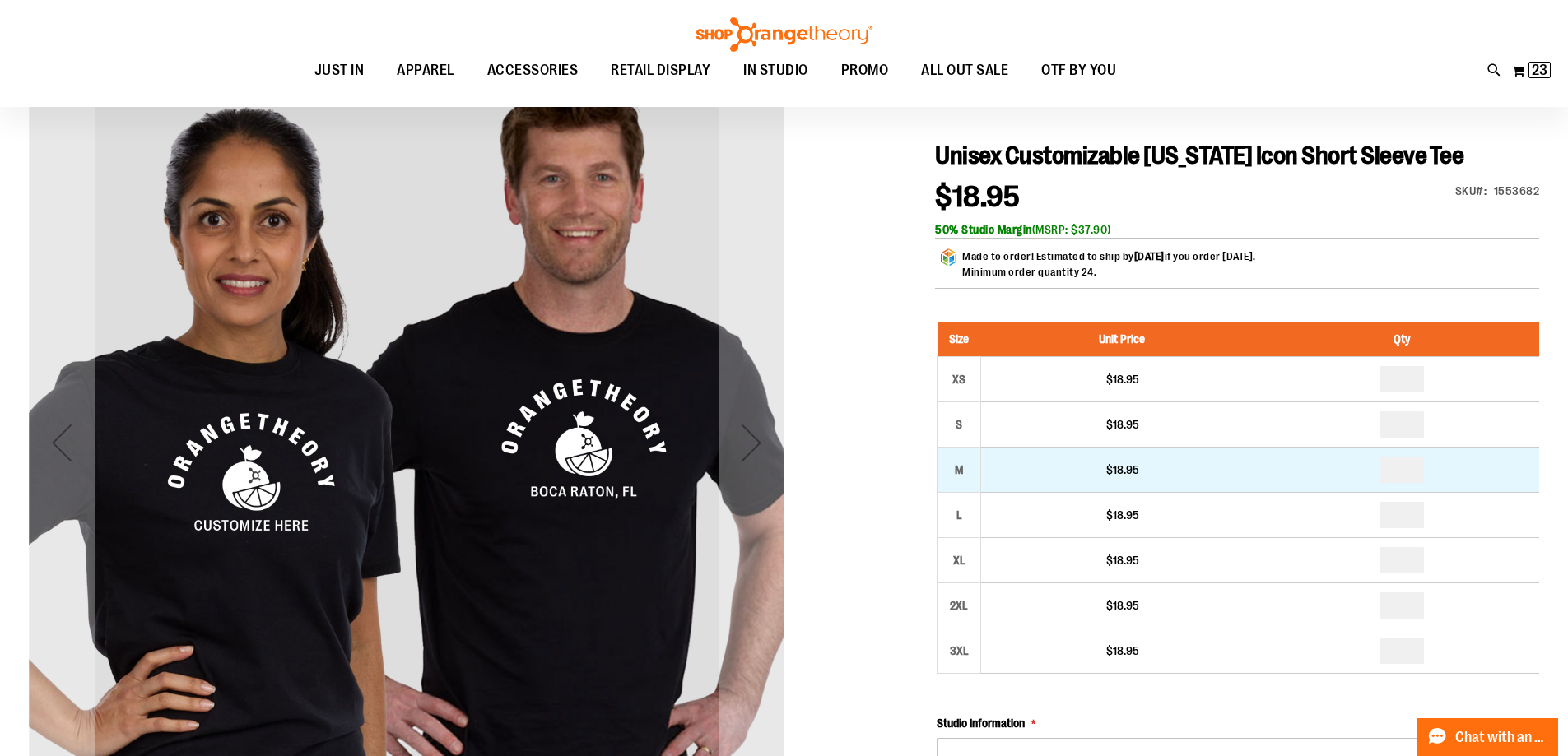
scroll to position [163, 0]
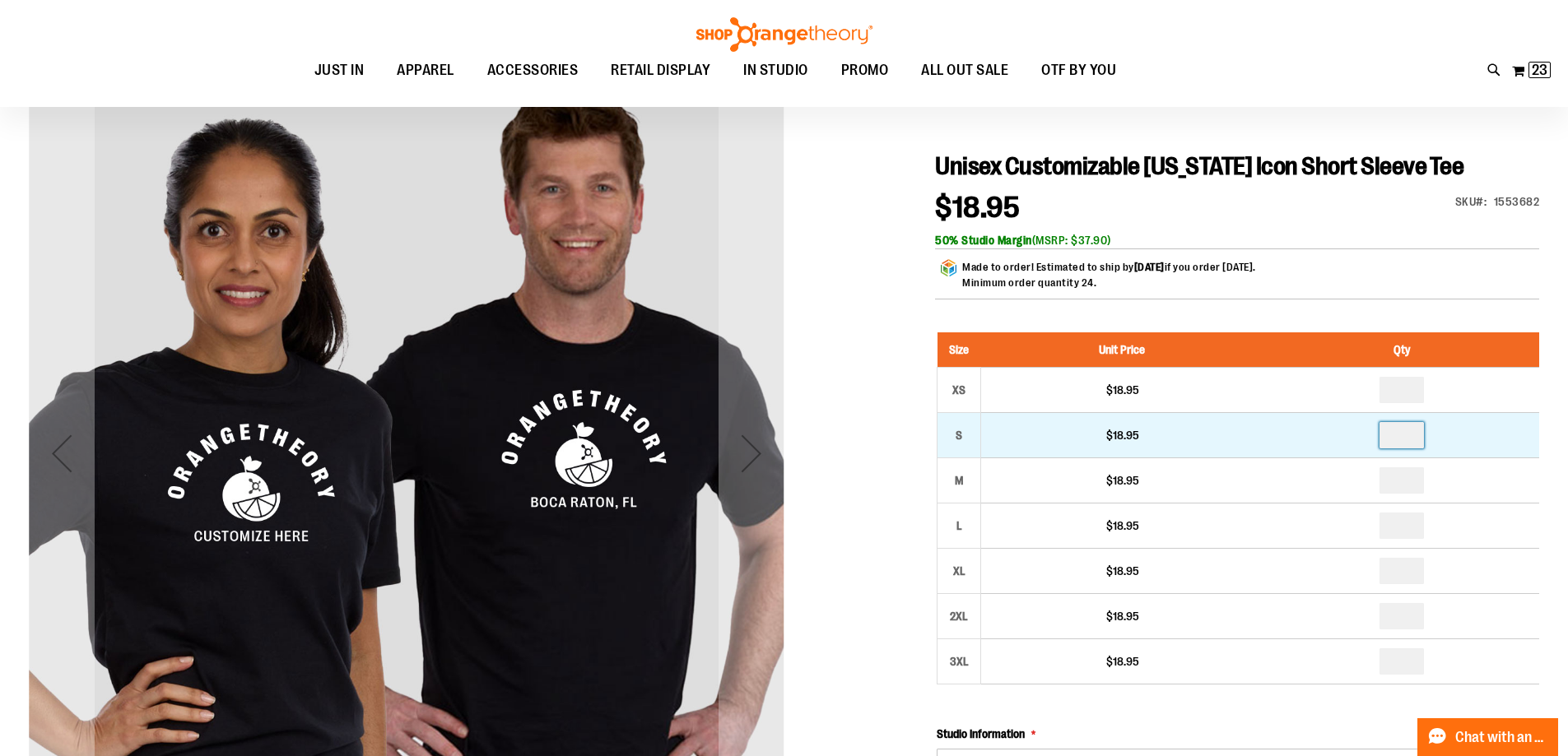
drag, startPoint x: 1418, startPoint y: 444, endPoint x: 1360, endPoint y: 440, distance: 58.1
click at [1365, 440] on td at bounding box center [1402, 434] width 276 height 45
type input "*"
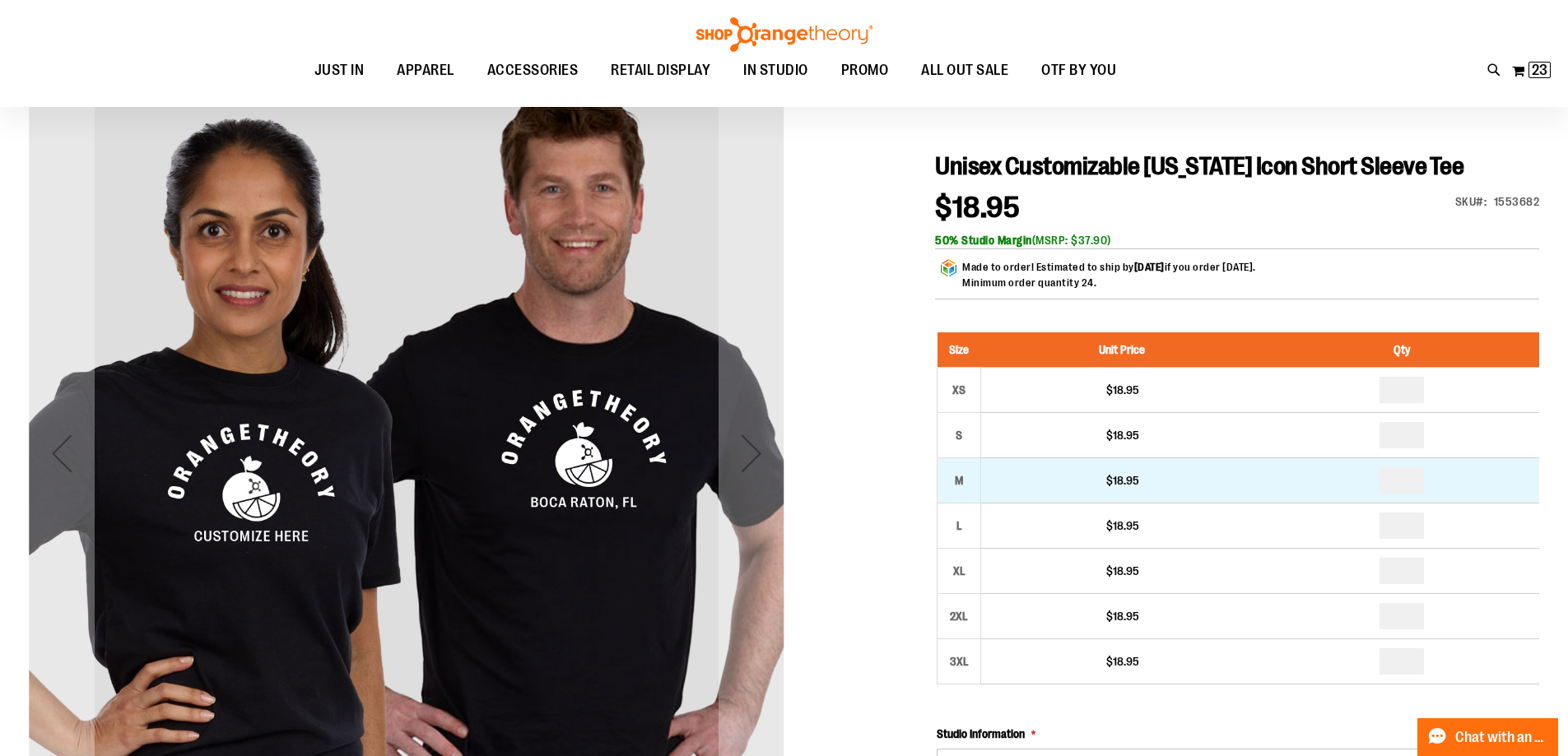
drag, startPoint x: 1419, startPoint y: 483, endPoint x: 1369, endPoint y: 485, distance: 50.0
type input "*"
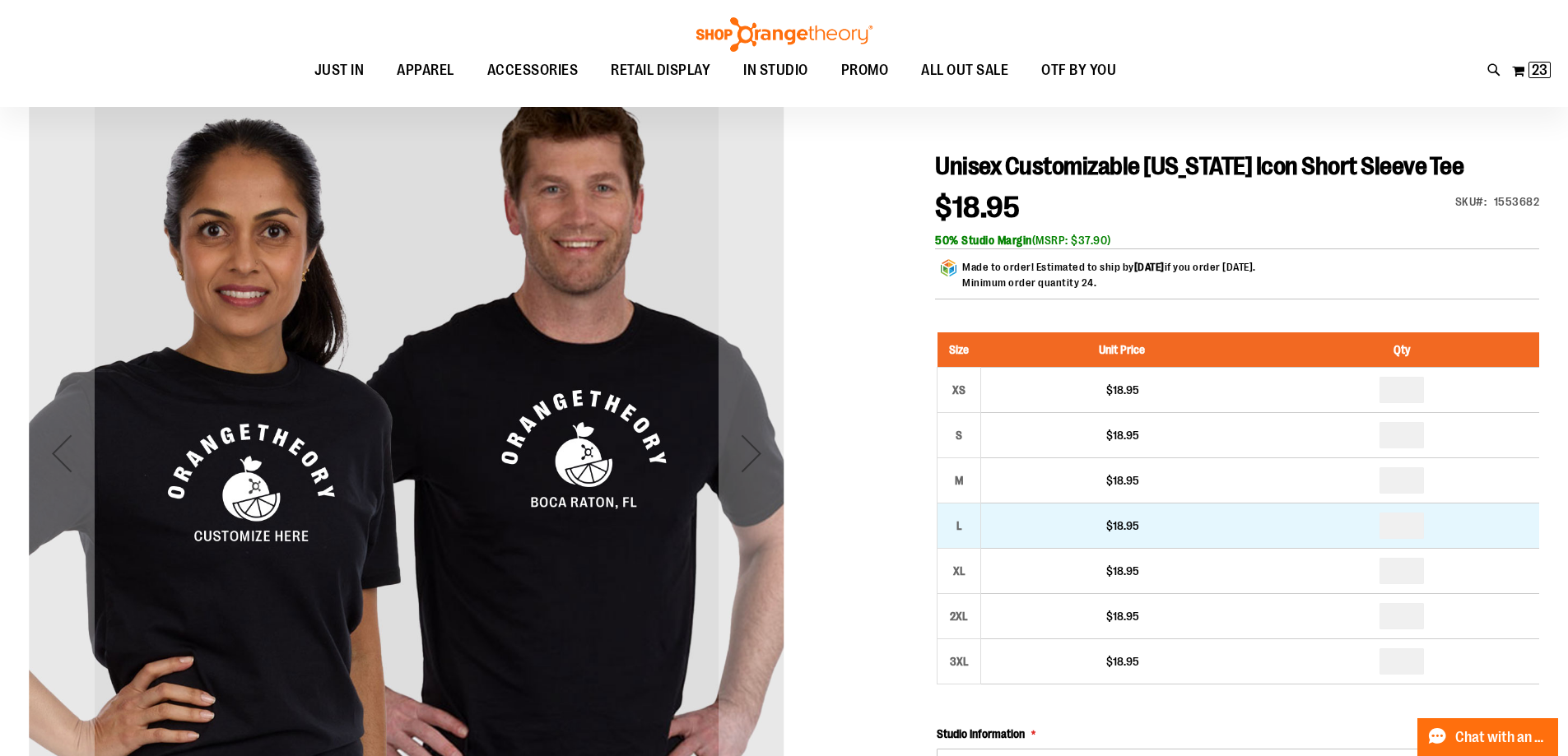
drag, startPoint x: 1421, startPoint y: 528, endPoint x: 1326, endPoint y: 518, distance: 95.5
type input "*"
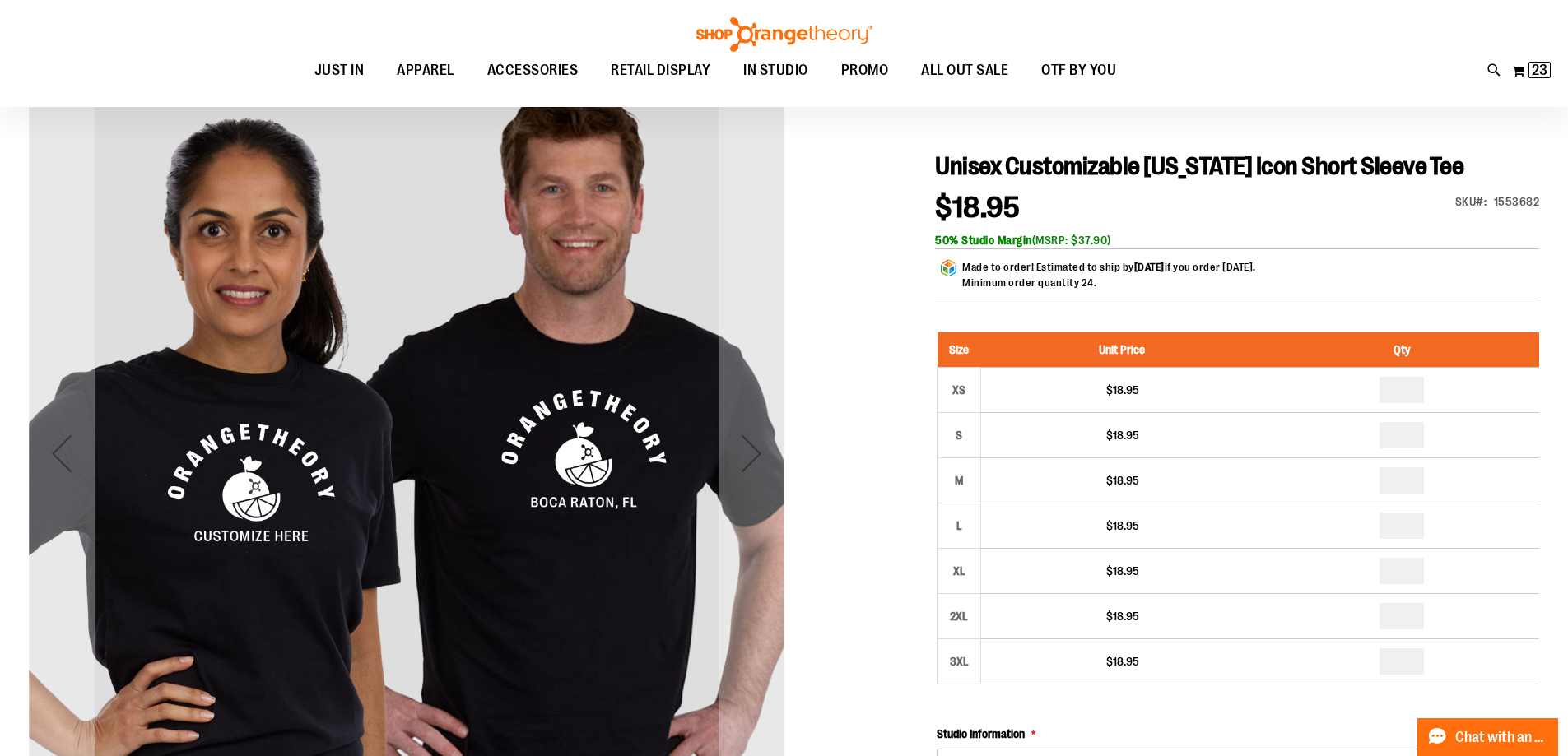
click at [846, 540] on div at bounding box center [783, 761] width 1510 height 1371
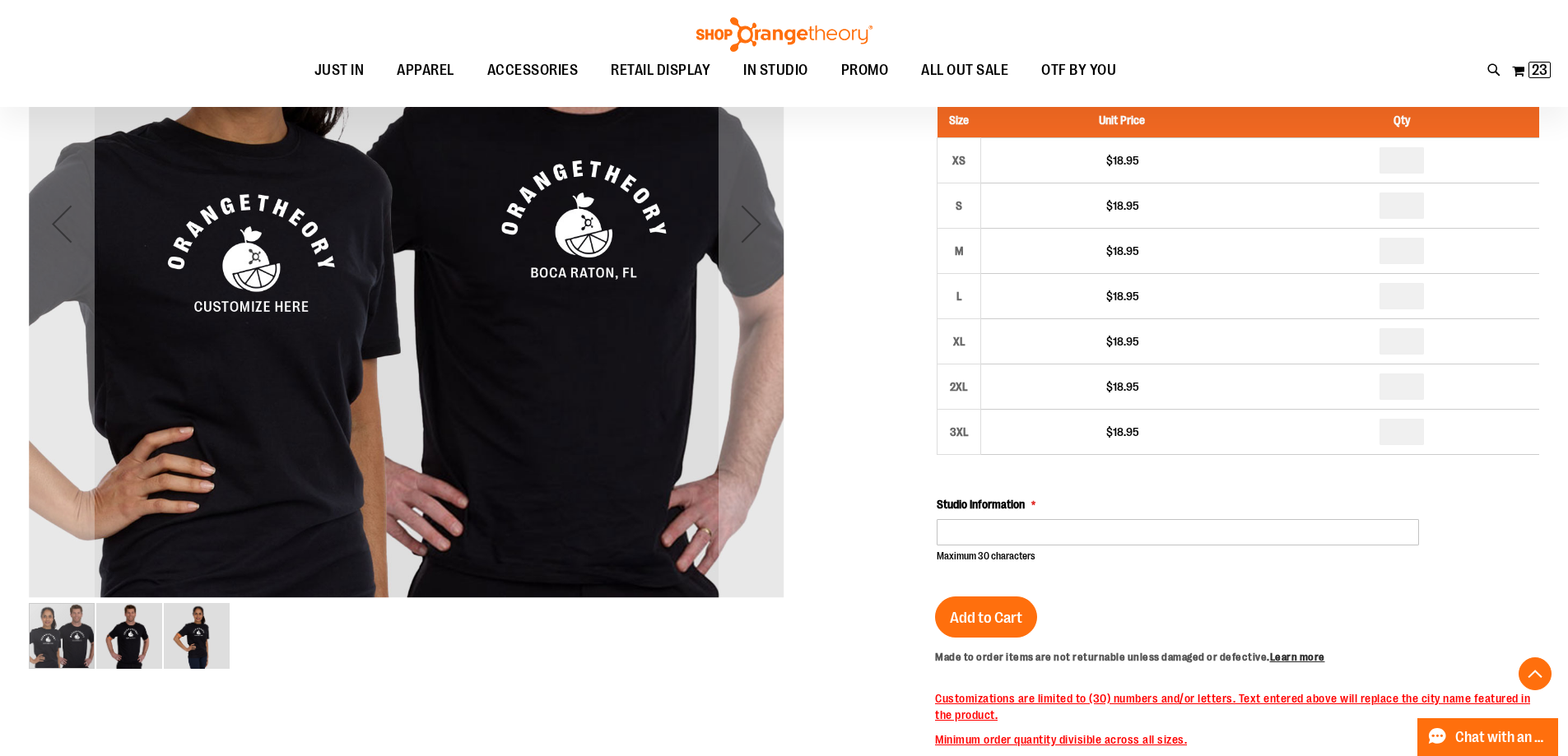
scroll to position [410, 0]
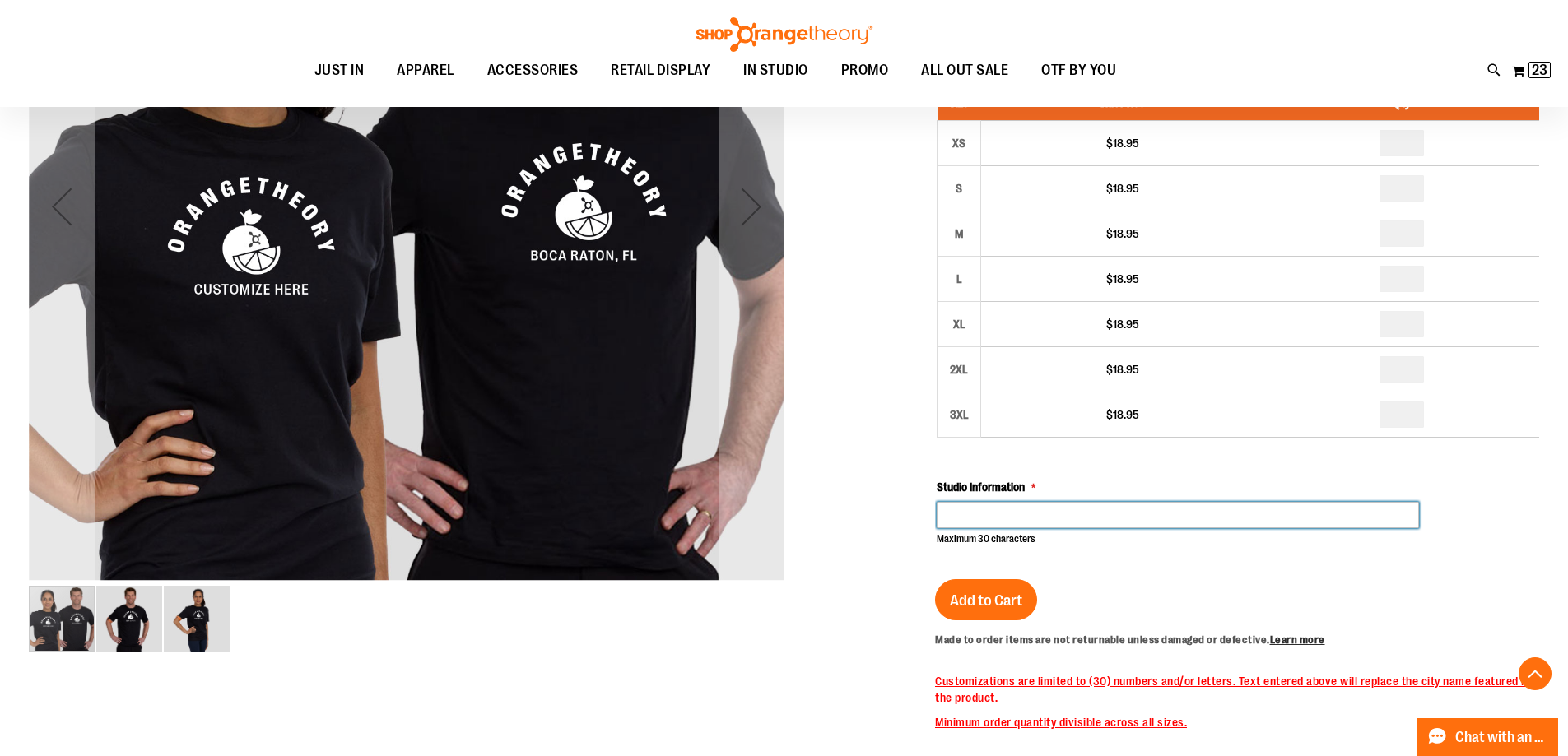
click at [1026, 507] on input "Studio Information" at bounding box center [1178, 515] width 482 height 27
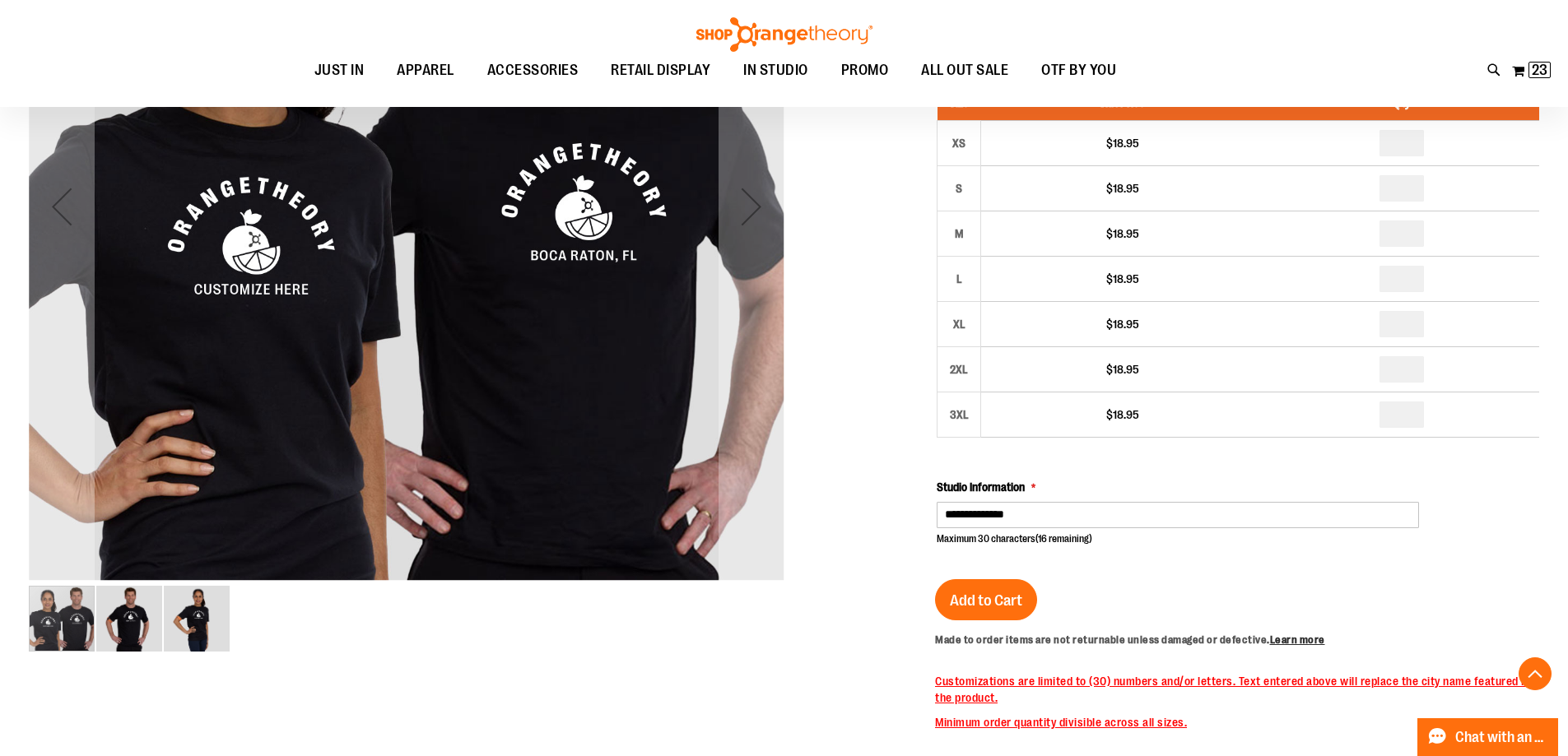
click at [819, 618] on div at bounding box center [783, 514] width 1510 height 1371
click at [1055, 521] on input "**********" at bounding box center [1178, 515] width 482 height 27
type input "**********"
click at [851, 465] on div at bounding box center [783, 514] width 1510 height 1371
click at [1007, 581] on button "Add to Cart" at bounding box center [986, 599] width 102 height 41
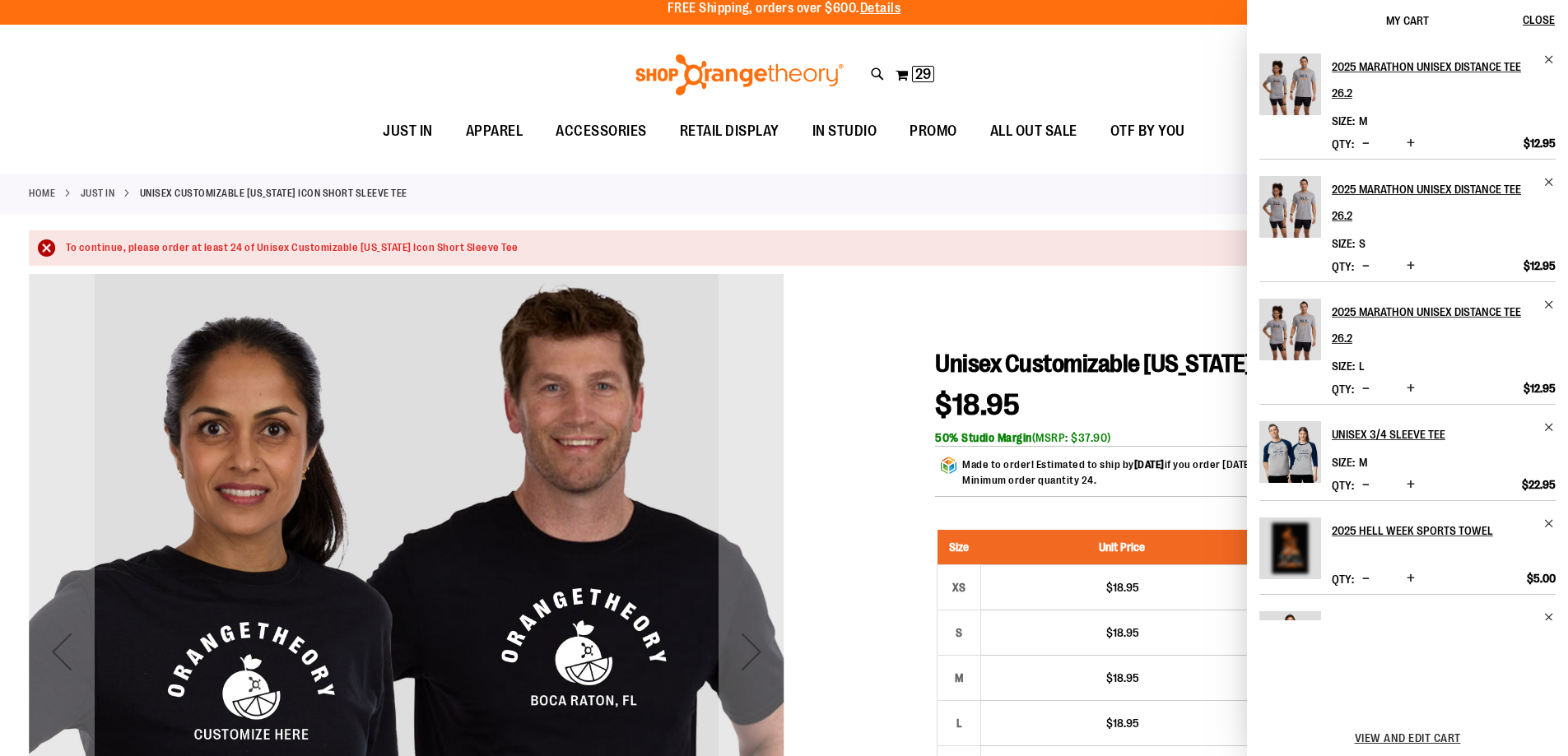
scroll to position [0, 0]
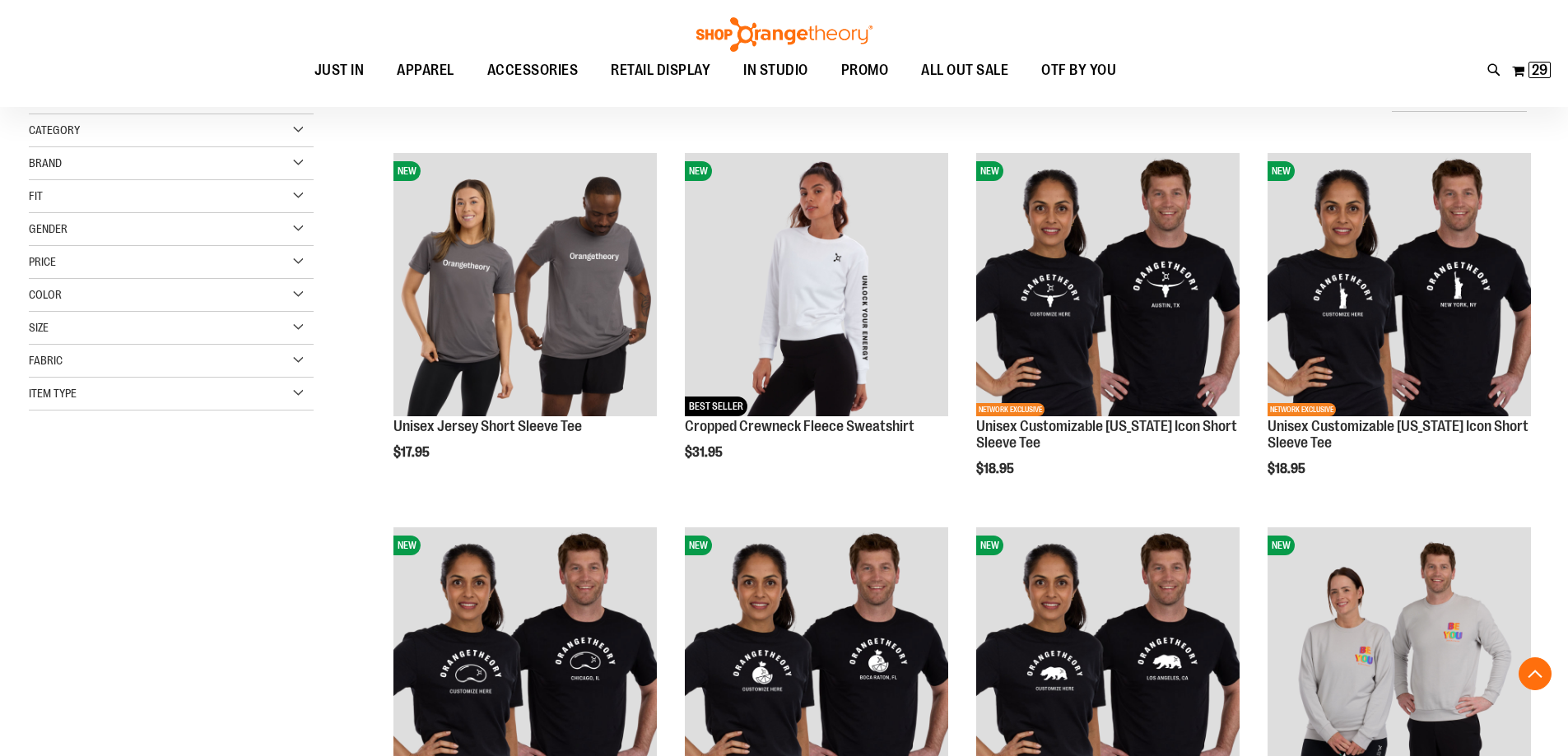
scroll to position [693, 0]
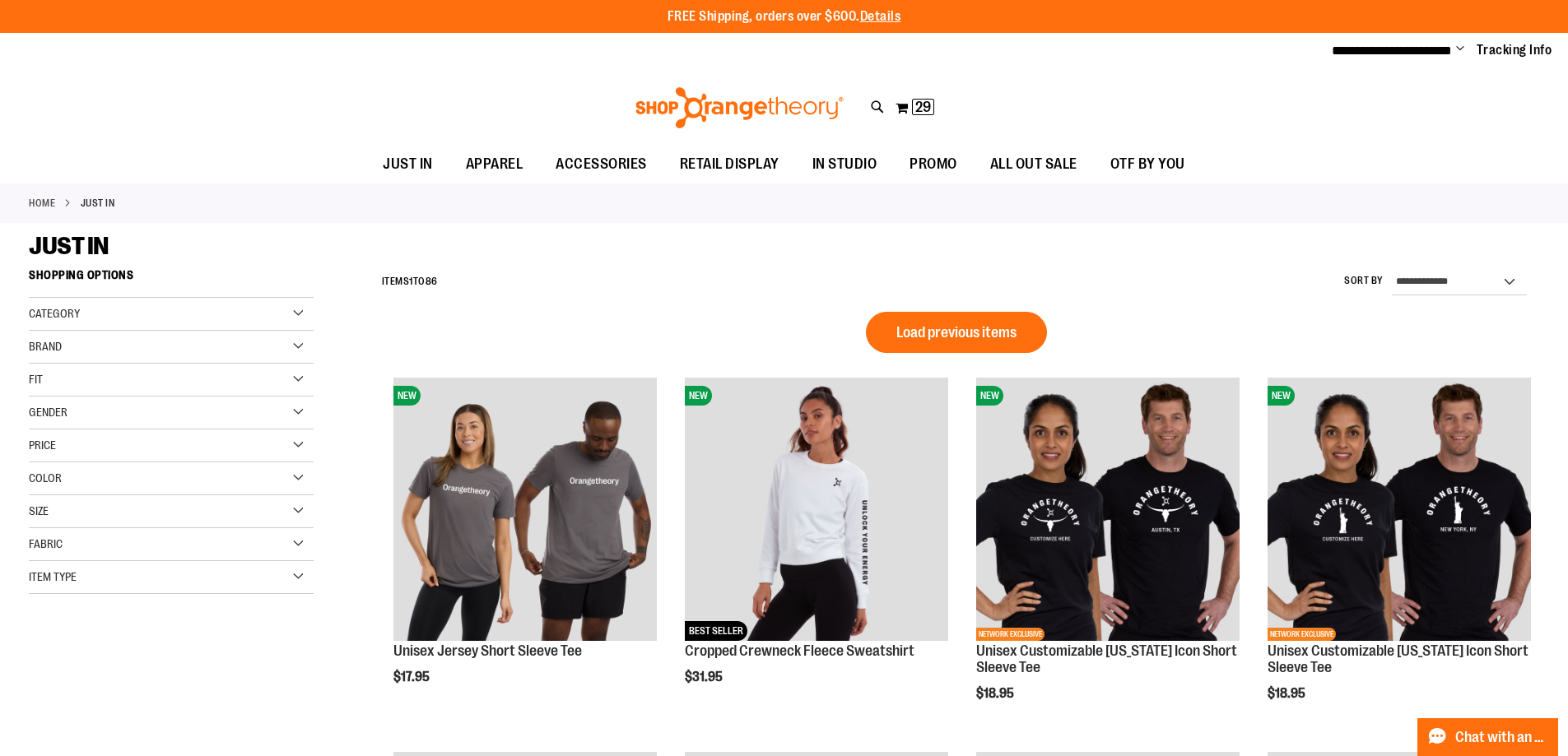
click at [288, 309] on div "Category" at bounding box center [171, 314] width 285 height 33
click at [288, 310] on div "Category" at bounding box center [171, 314] width 285 height 33
click at [298, 378] on div "Fit" at bounding box center [171, 379] width 285 height 33
click at [294, 376] on div "Fit" at bounding box center [171, 379] width 285 height 33
click at [297, 302] on div "Category" at bounding box center [171, 314] width 285 height 33
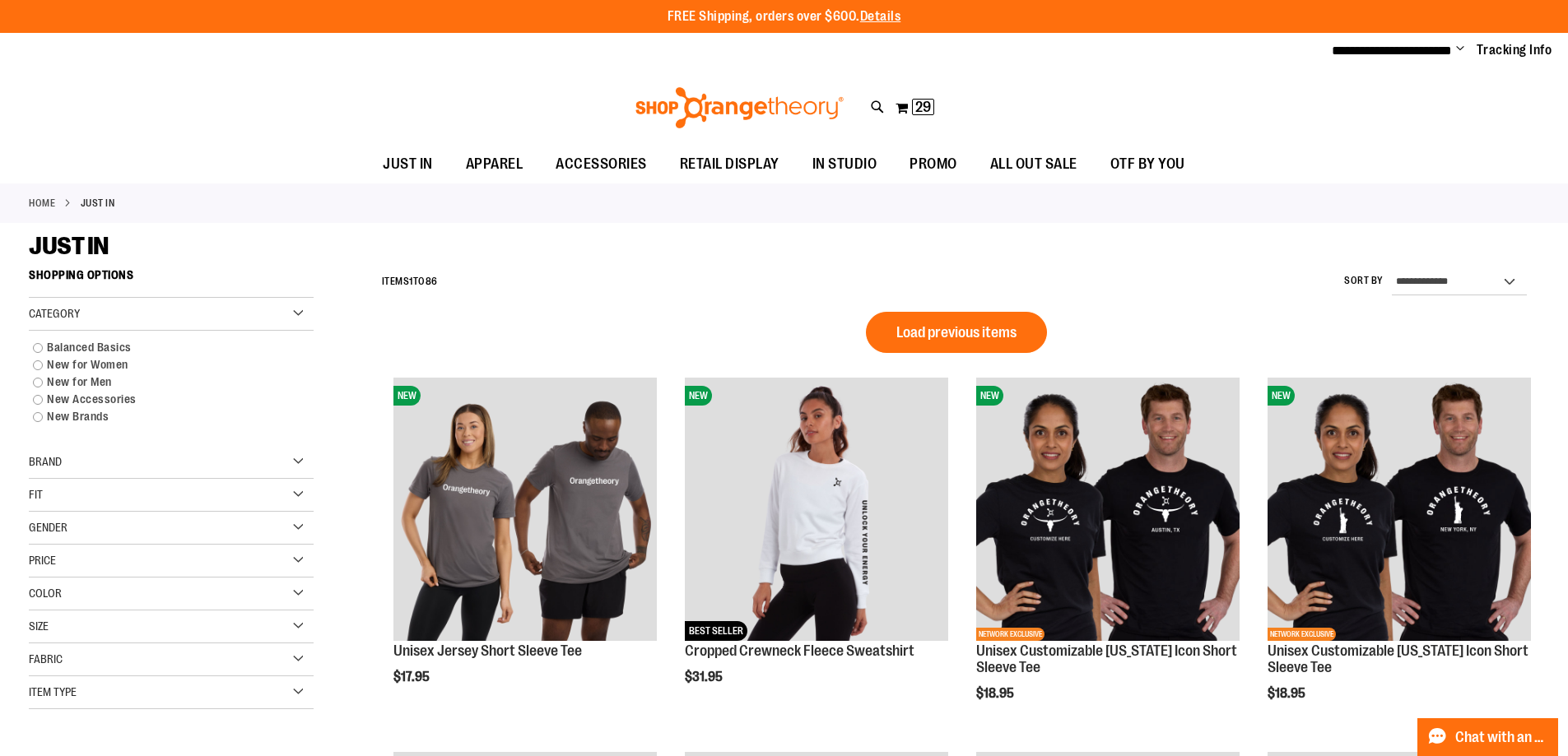
click at [297, 302] on div "Category" at bounding box center [171, 314] width 285 height 33
click at [296, 581] on div "Item Type" at bounding box center [171, 577] width 285 height 33
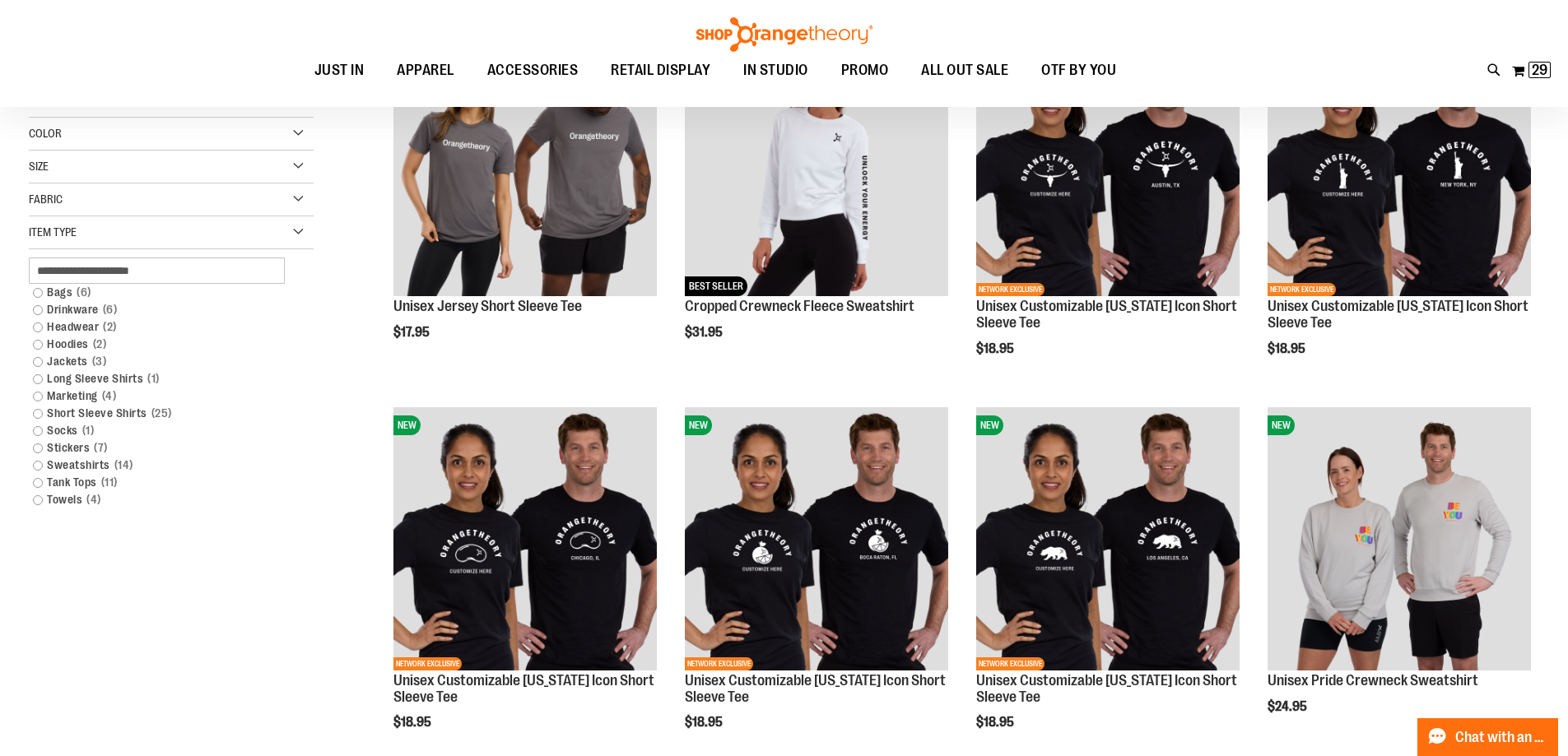
scroll to position [164, 0]
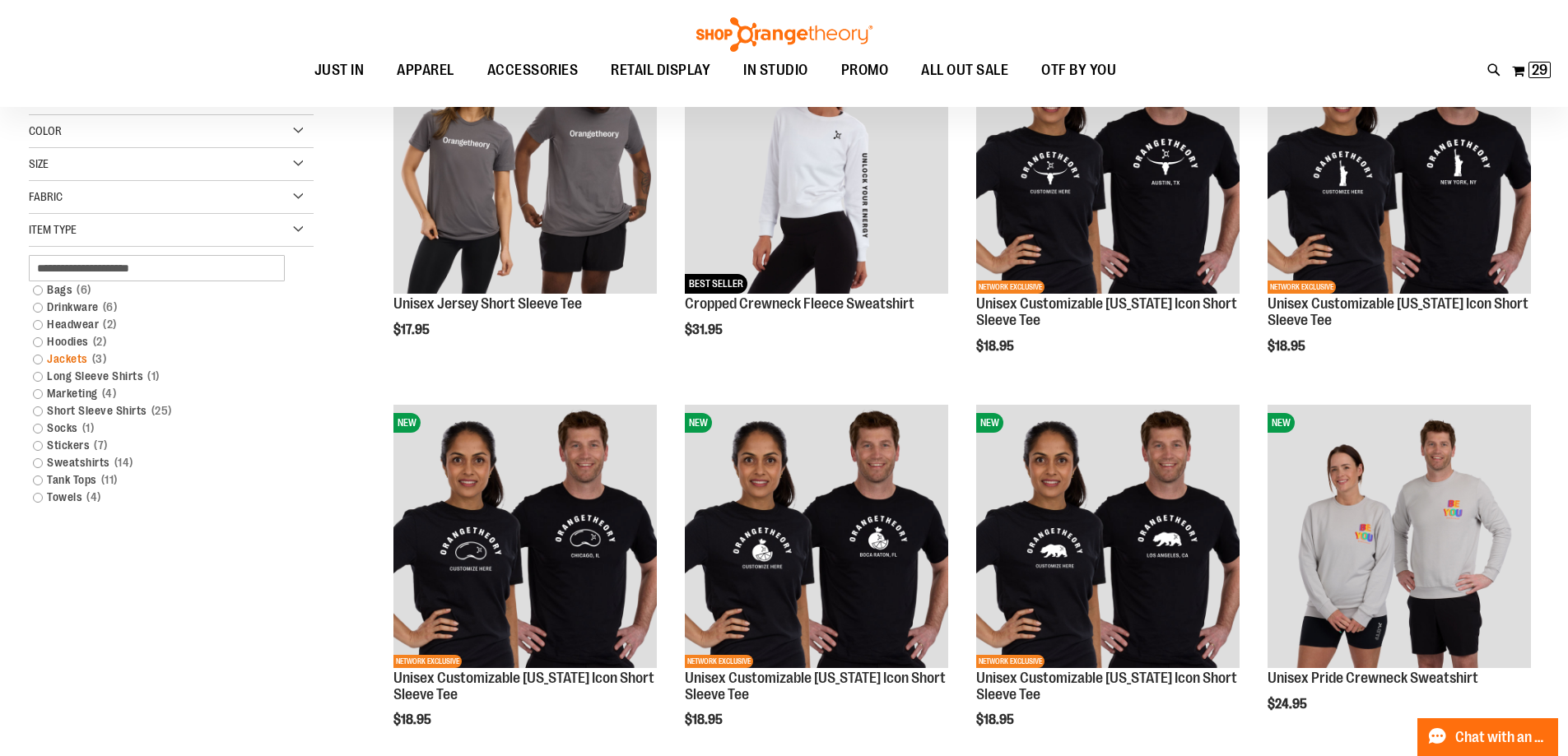
click at [53, 354] on link "Jackets 3 items" at bounding box center [161, 359] width 273 height 18
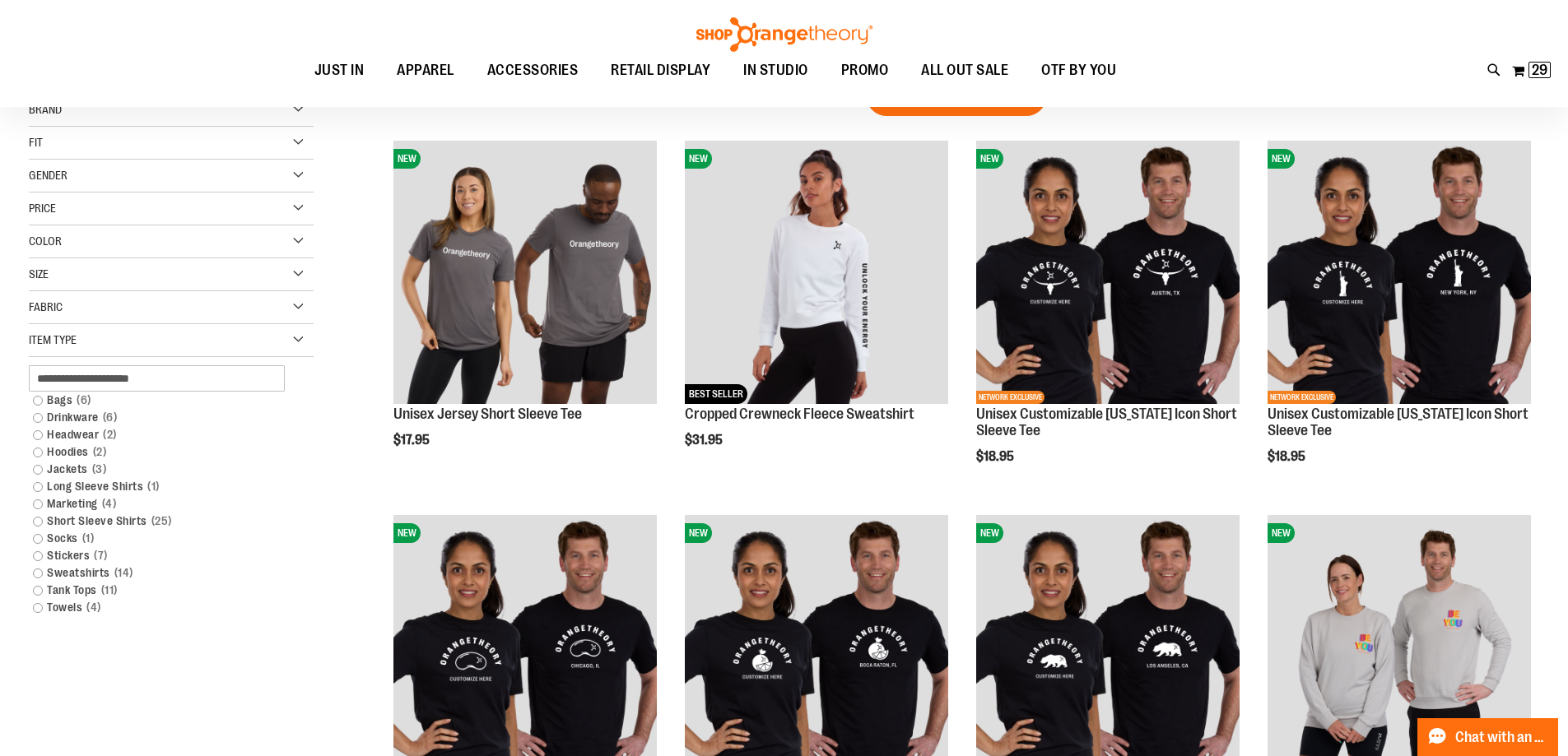
scroll to position [0, 0]
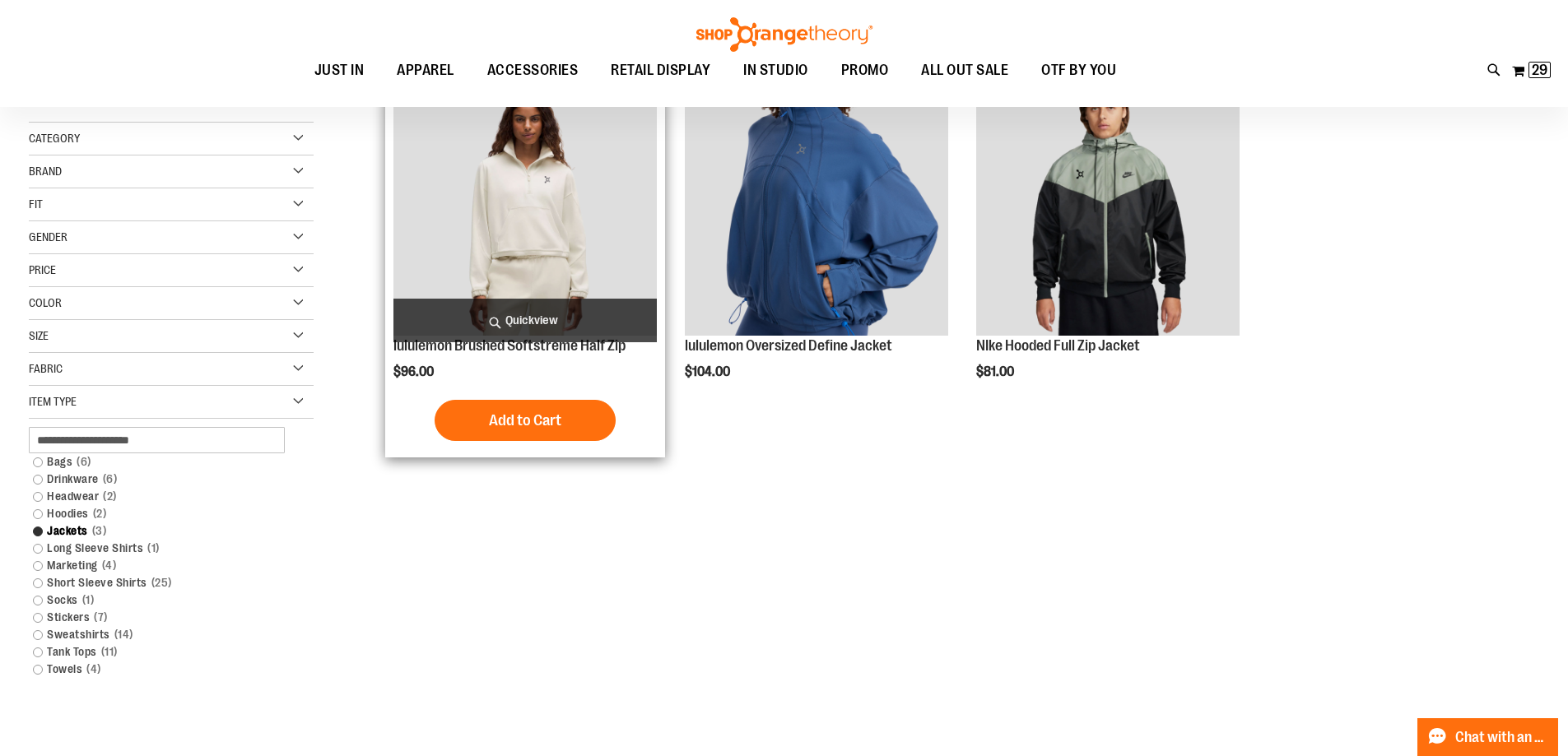
scroll to position [82, 0]
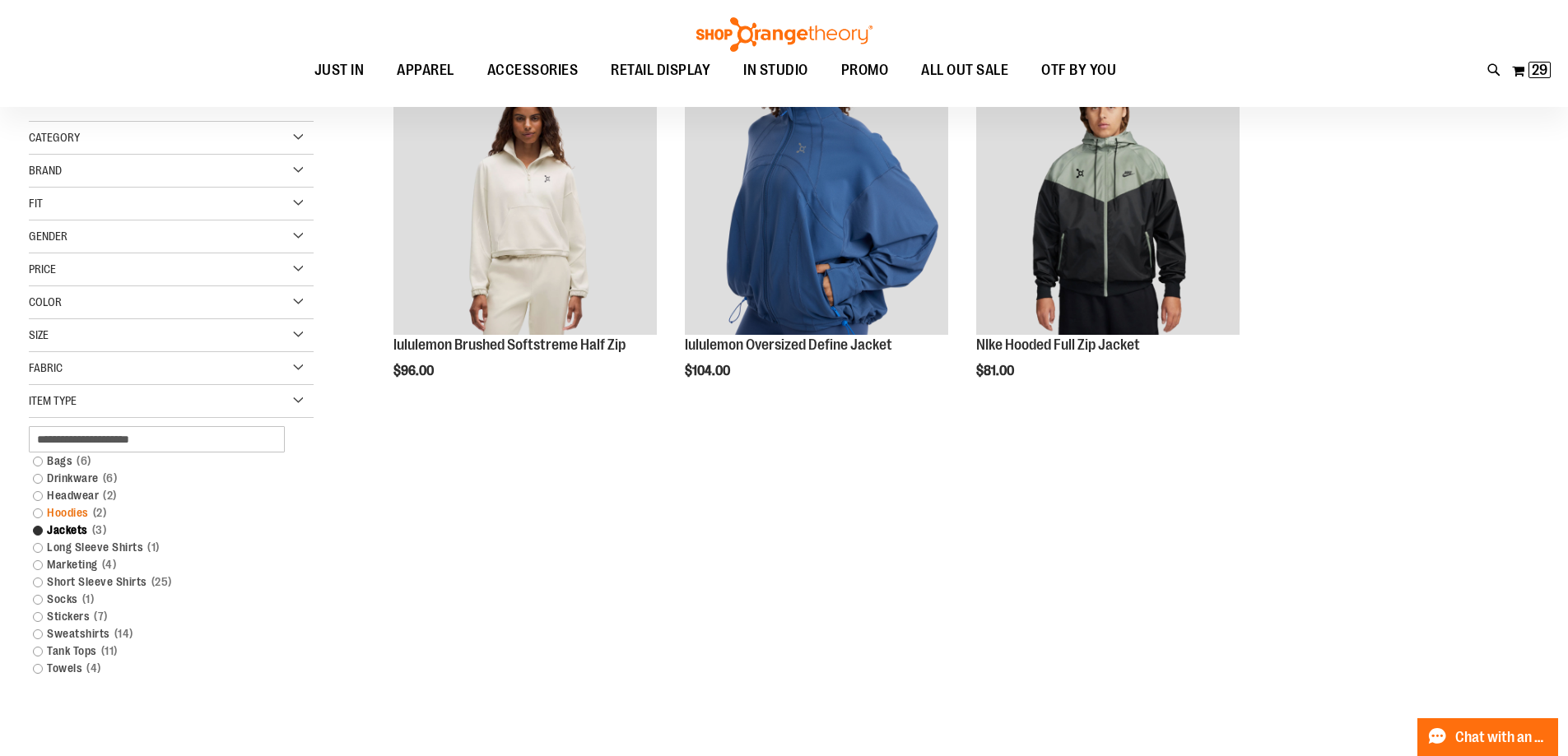
click at [85, 513] on link "Hoodies 2 items" at bounding box center [161, 513] width 273 height 18
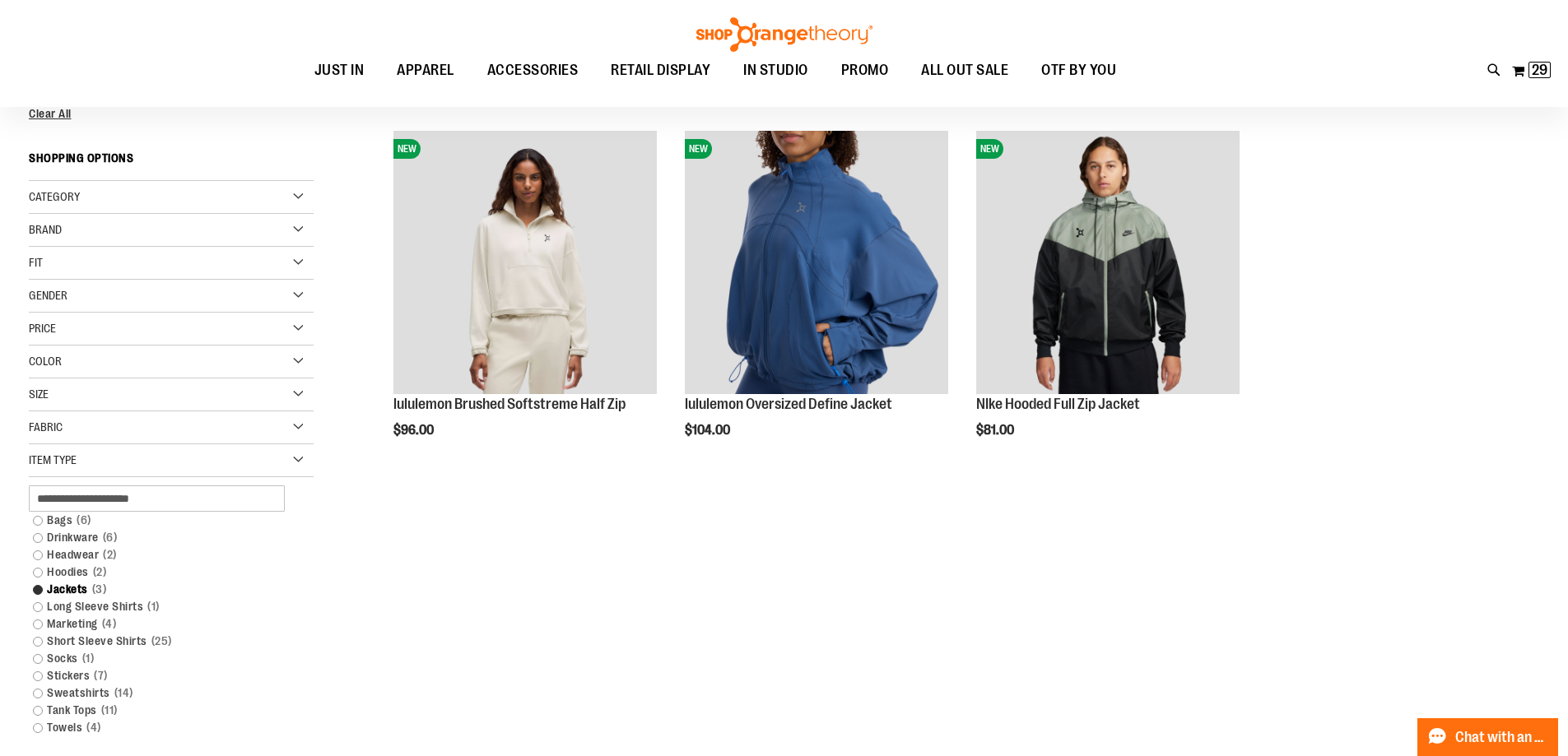
scroll to position [0, 0]
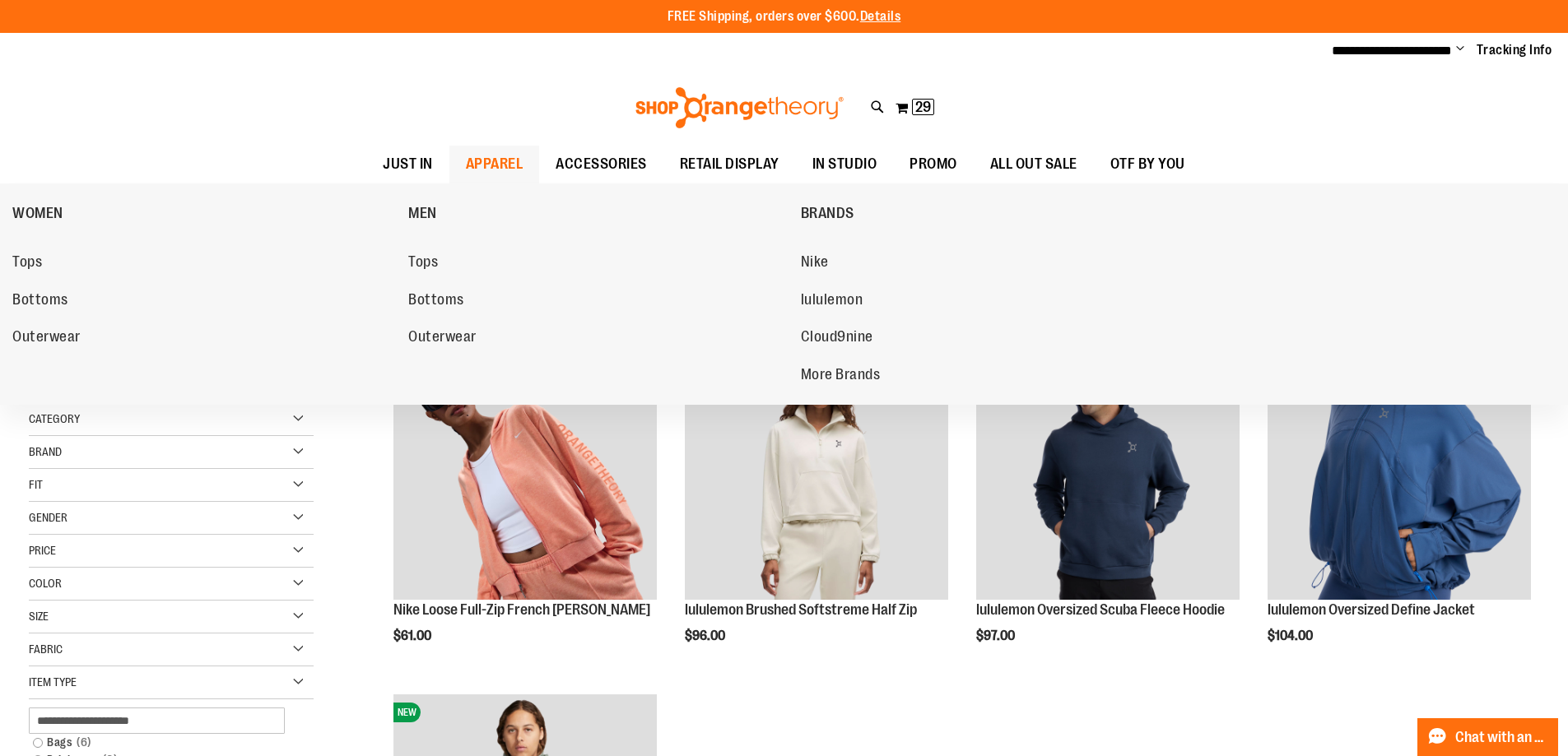
click at [466, 167] on span "APPAREL" at bounding box center [494, 164] width 58 height 37
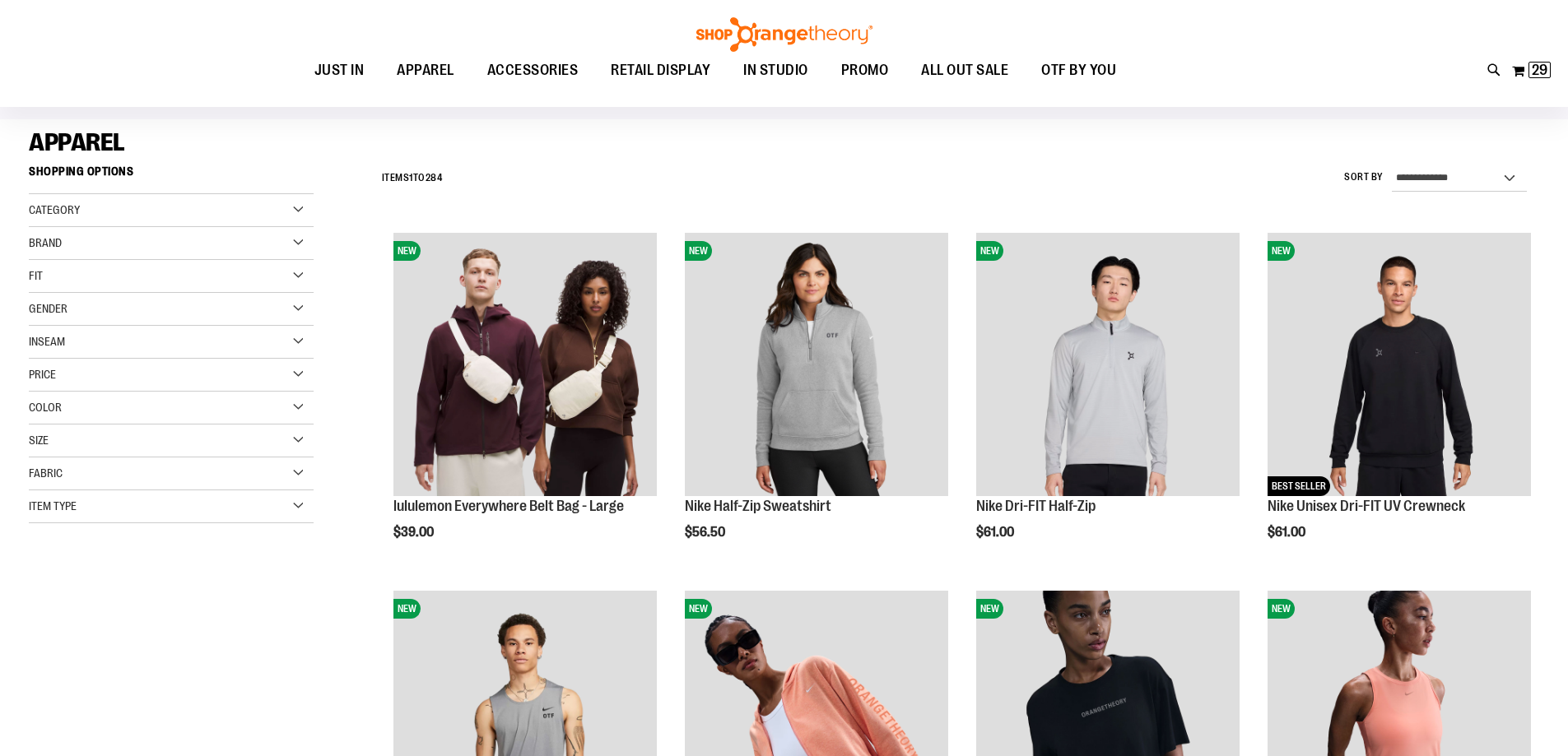
scroll to position [164, 0]
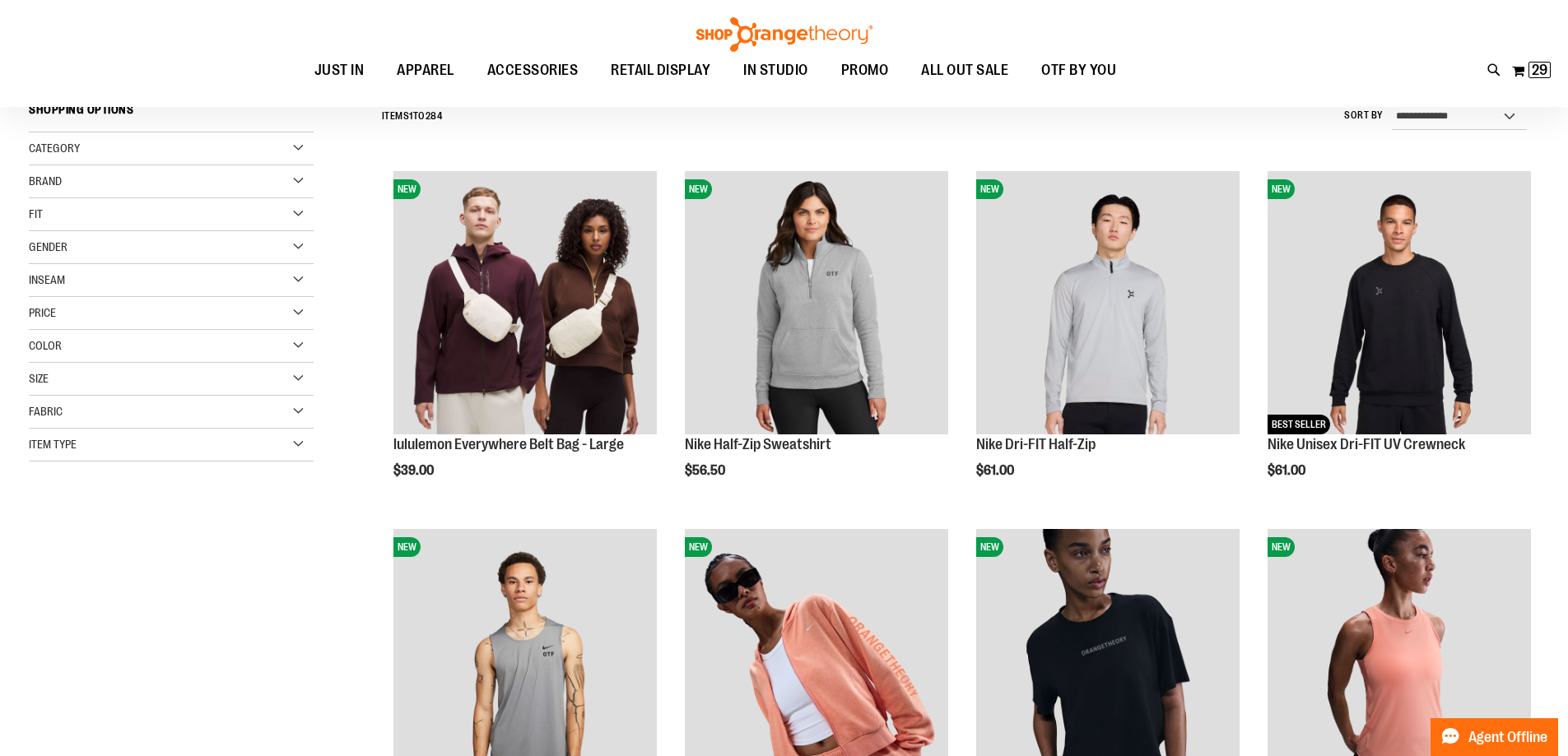
click at [247, 444] on div "Item Type" at bounding box center [171, 444] width 285 height 33
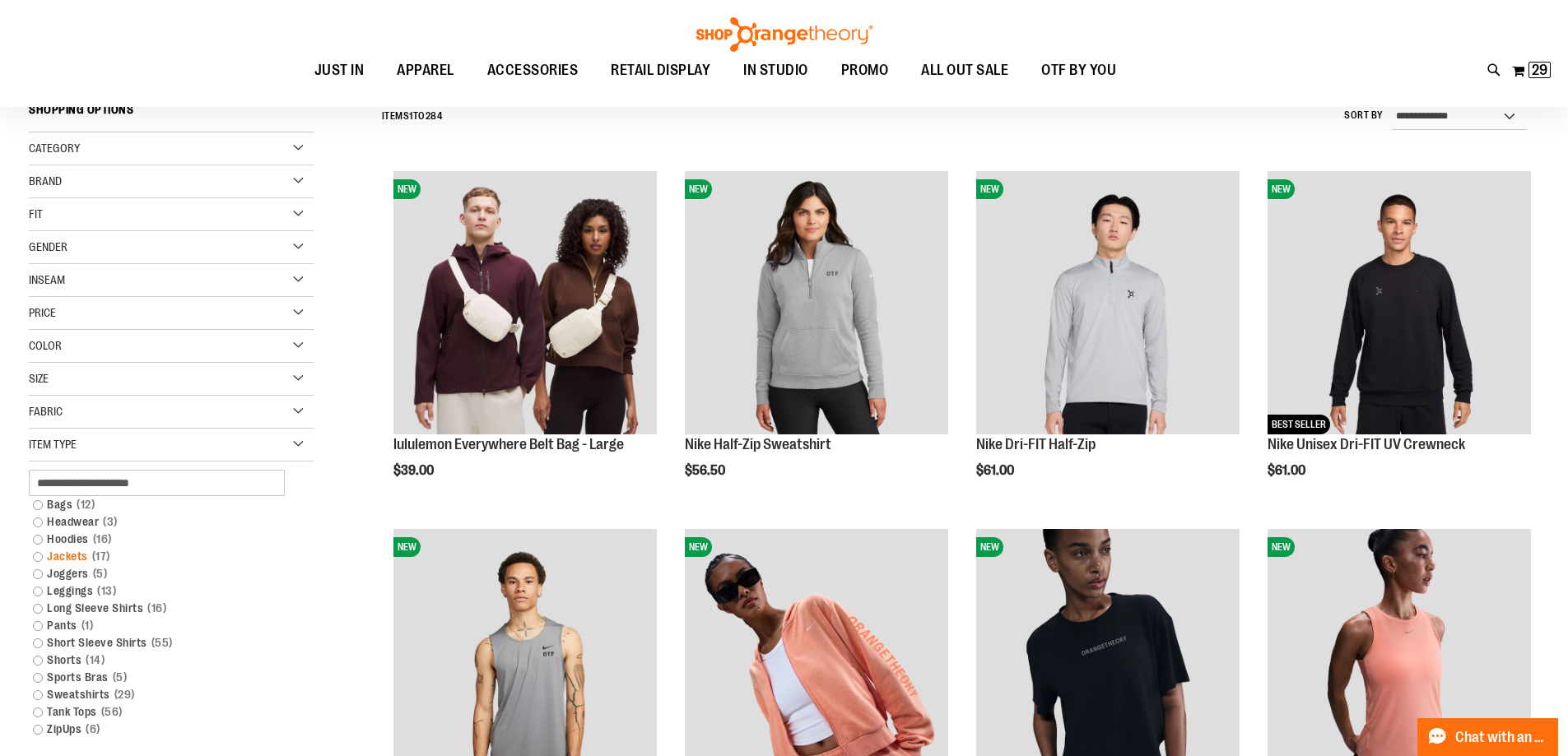
click at [73, 556] on link "Jackets 17 items" at bounding box center [161, 556] width 273 height 18
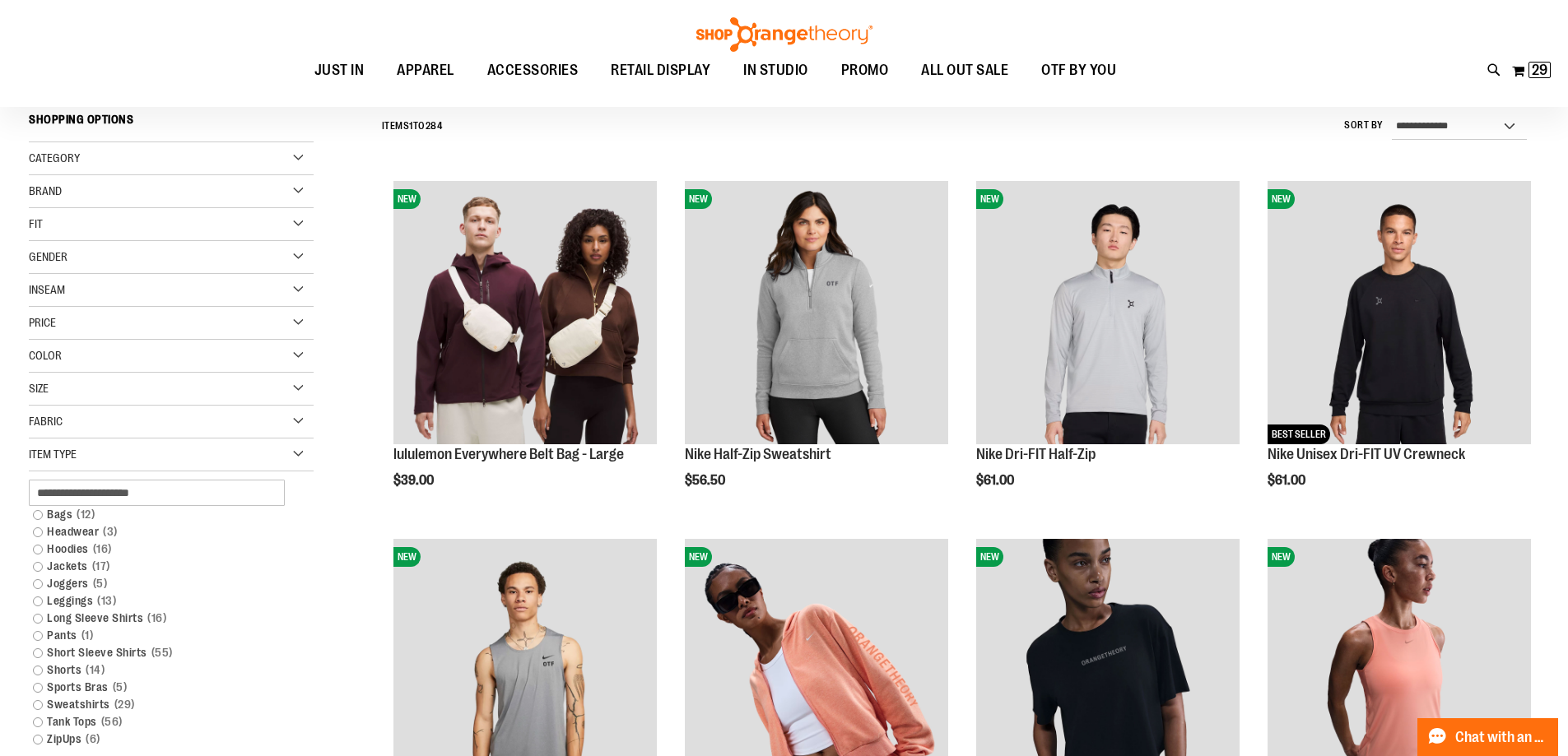
scroll to position [153, 0]
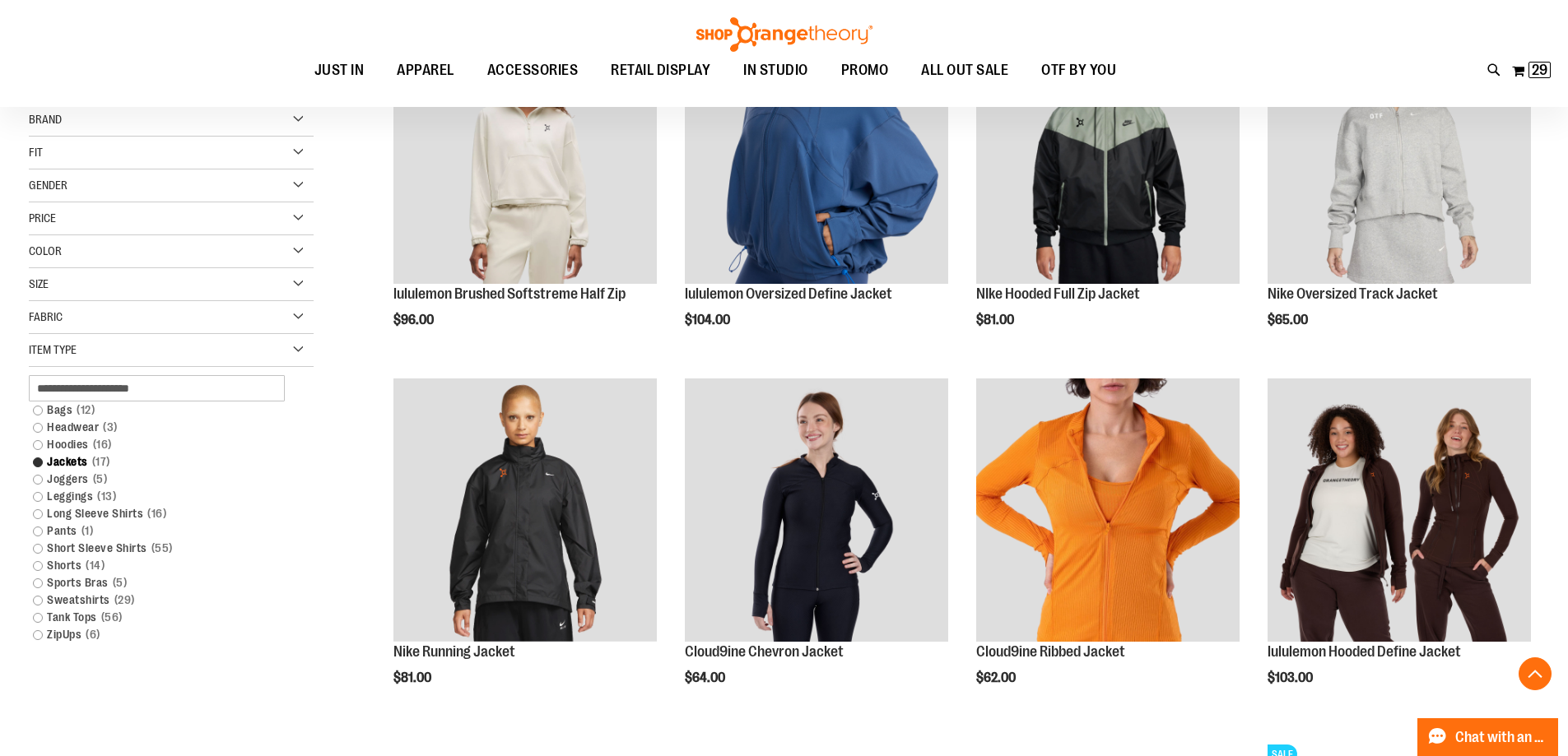
scroll to position [317, 0]
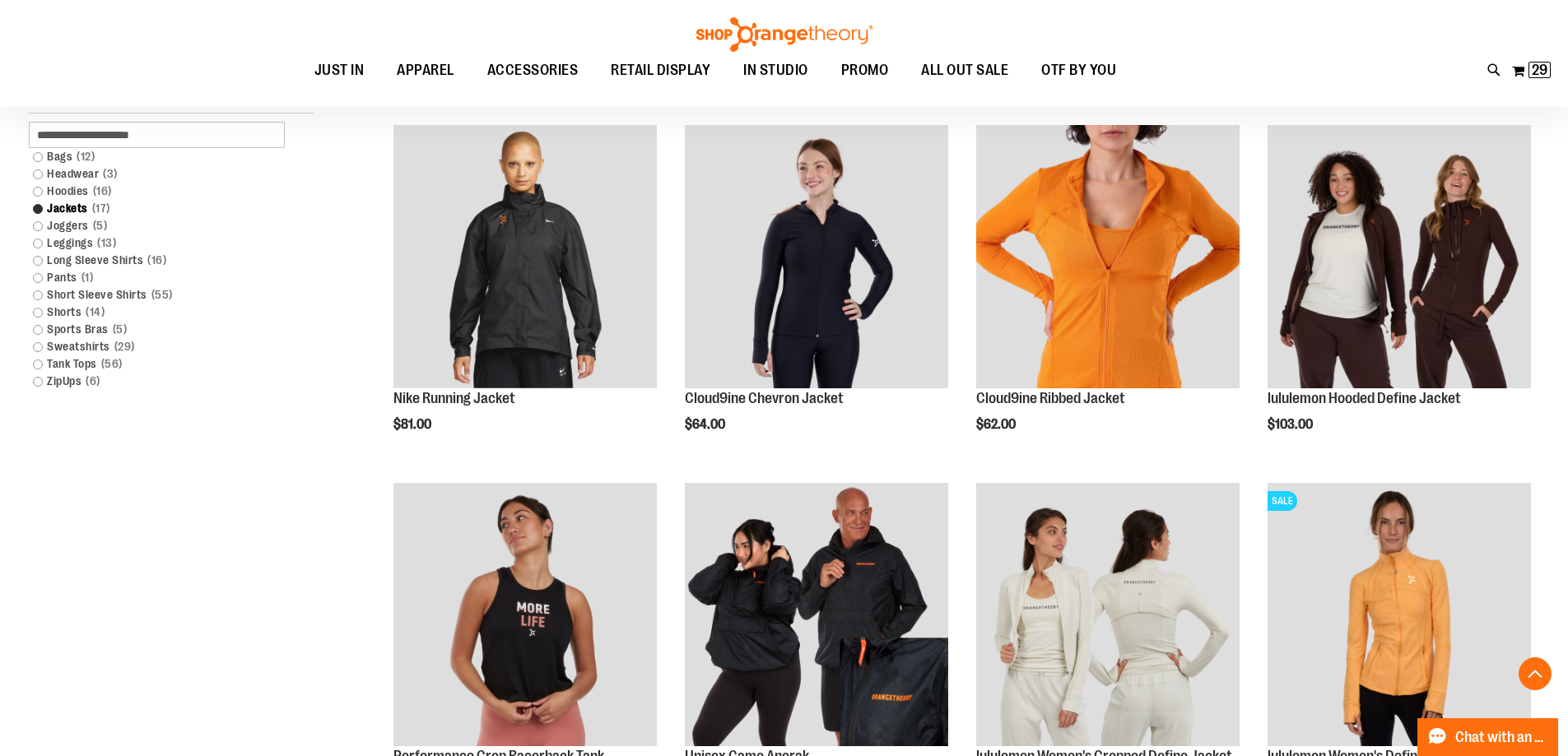
scroll to position [565, 0]
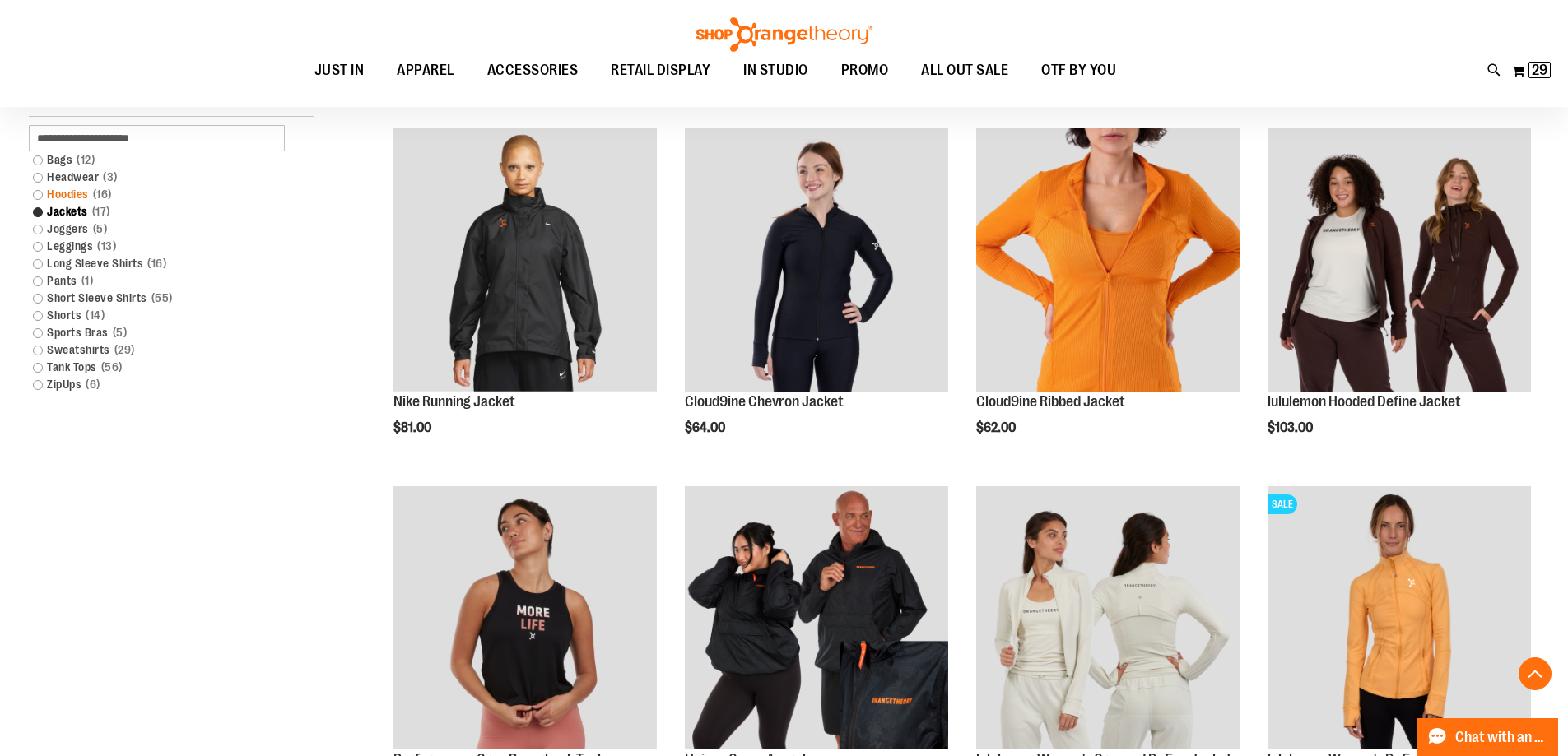
click at [76, 195] on link "Hoodies 16 items" at bounding box center [161, 195] width 273 height 18
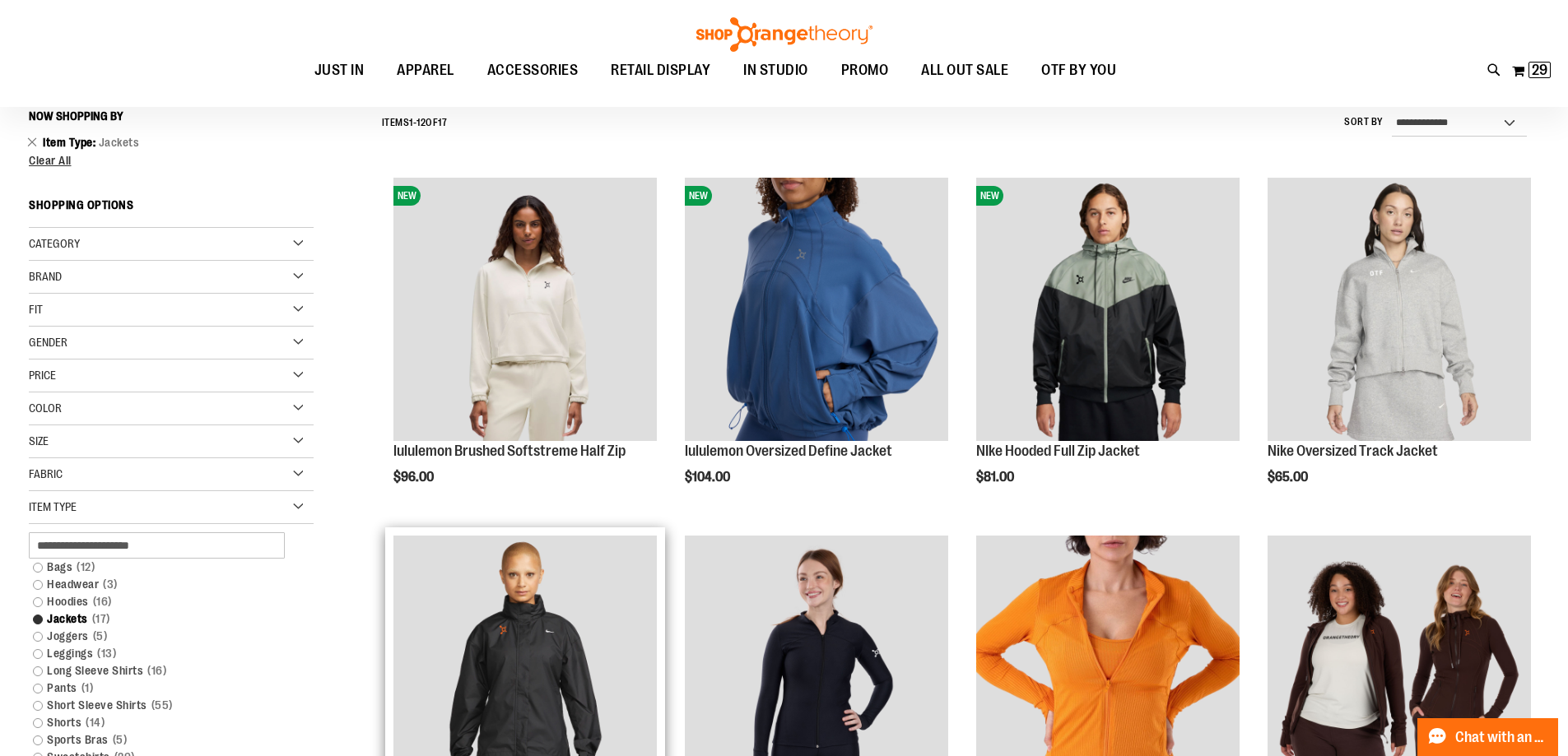
scroll to position [153, 0]
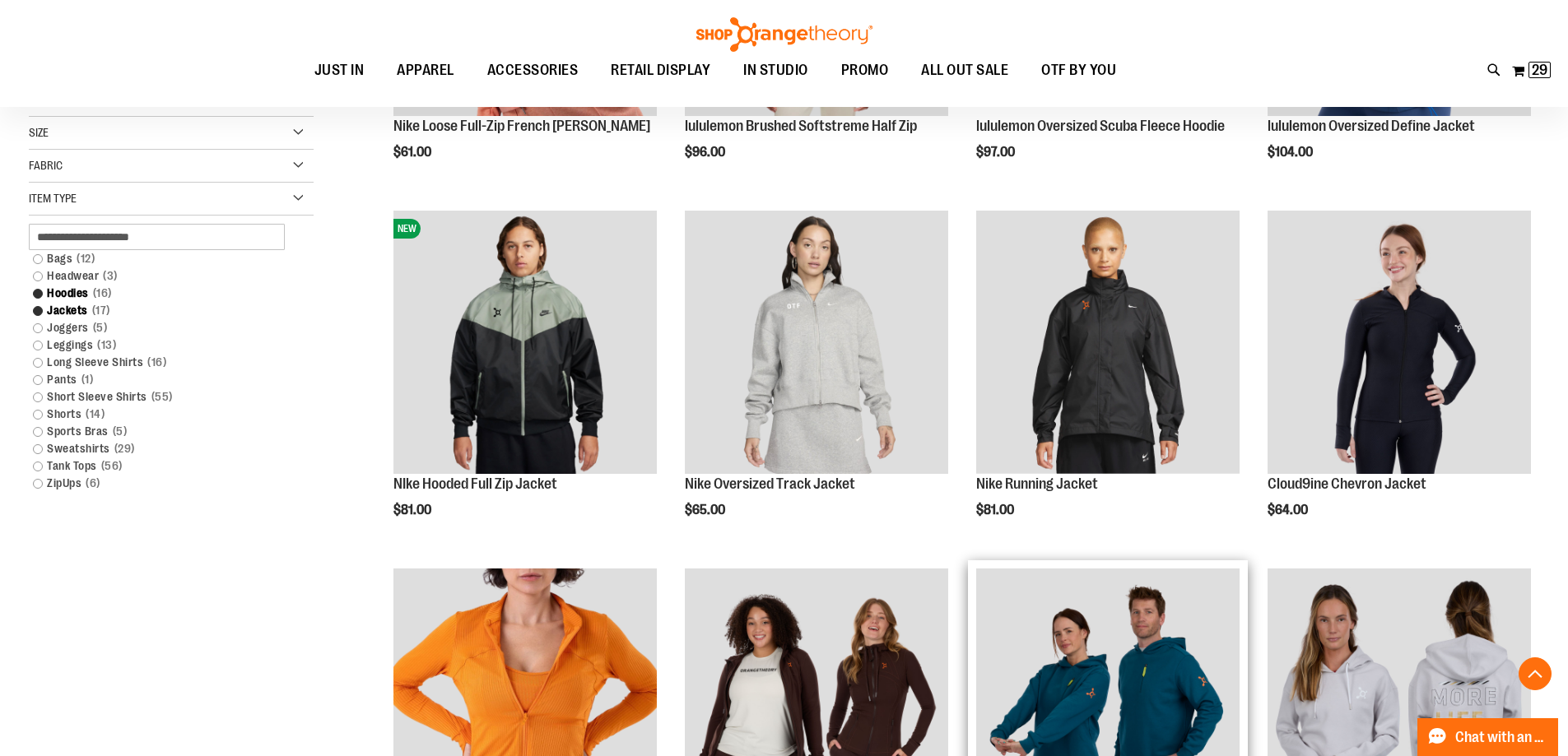
scroll to position [729, 0]
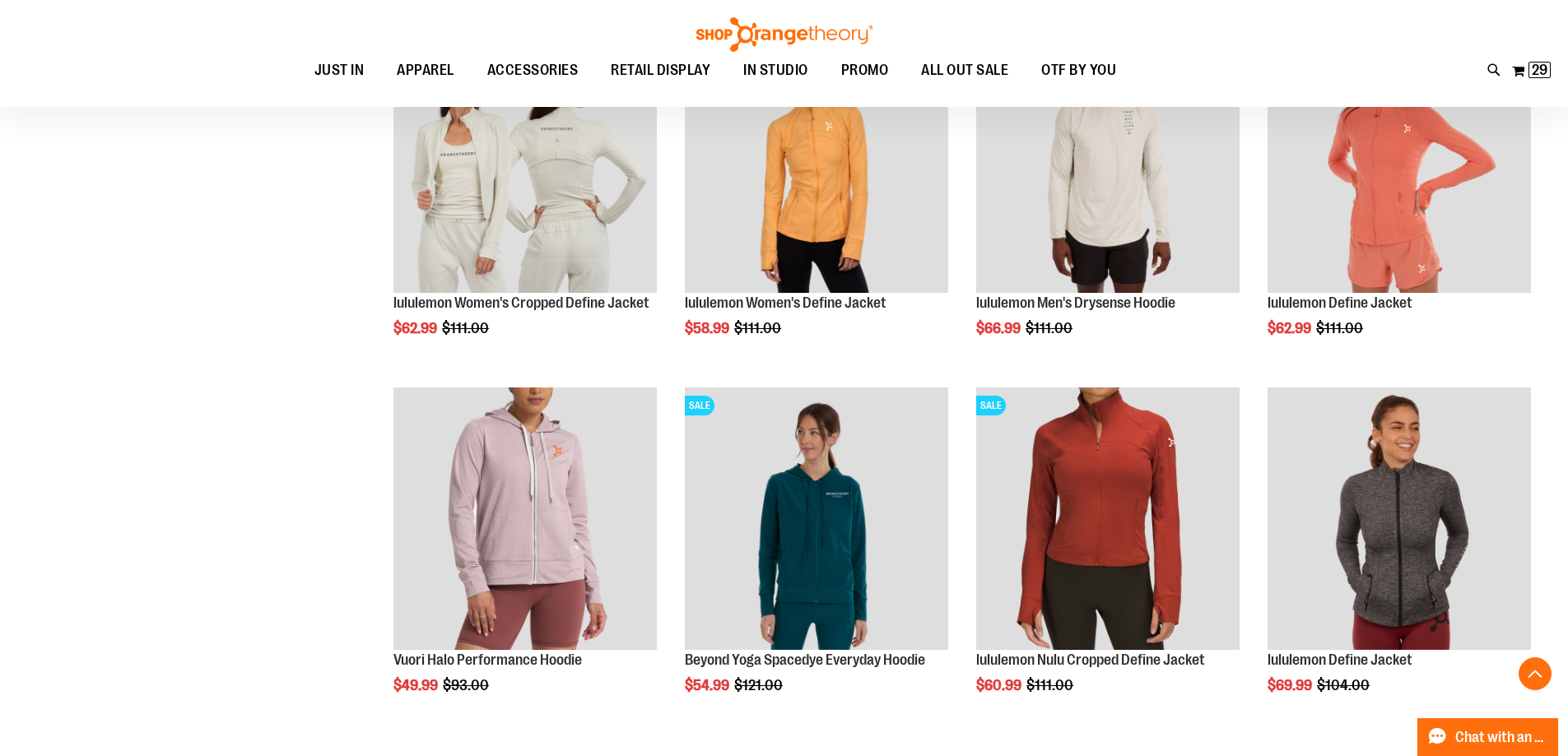
scroll to position [1799, 0]
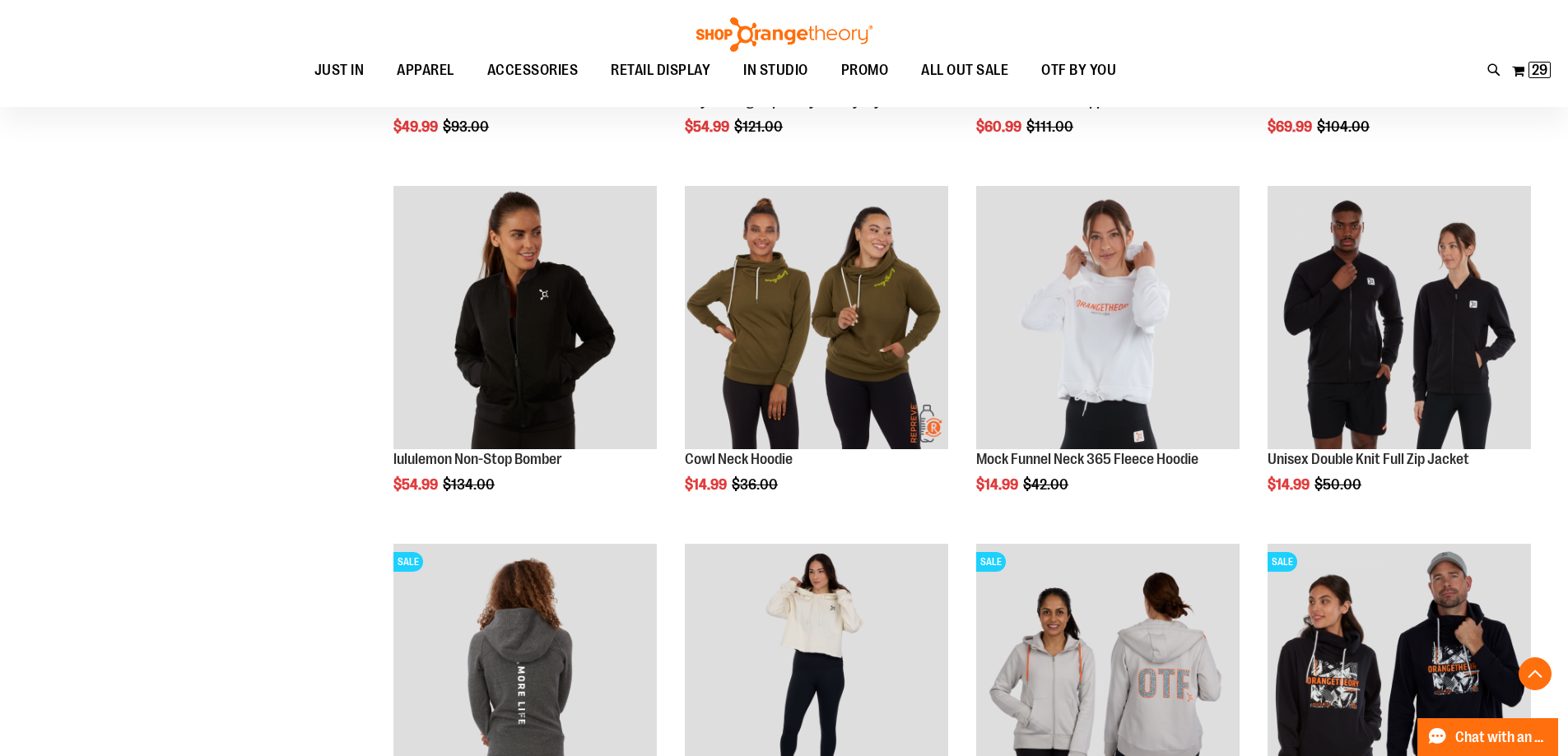
scroll to position [2292, 0]
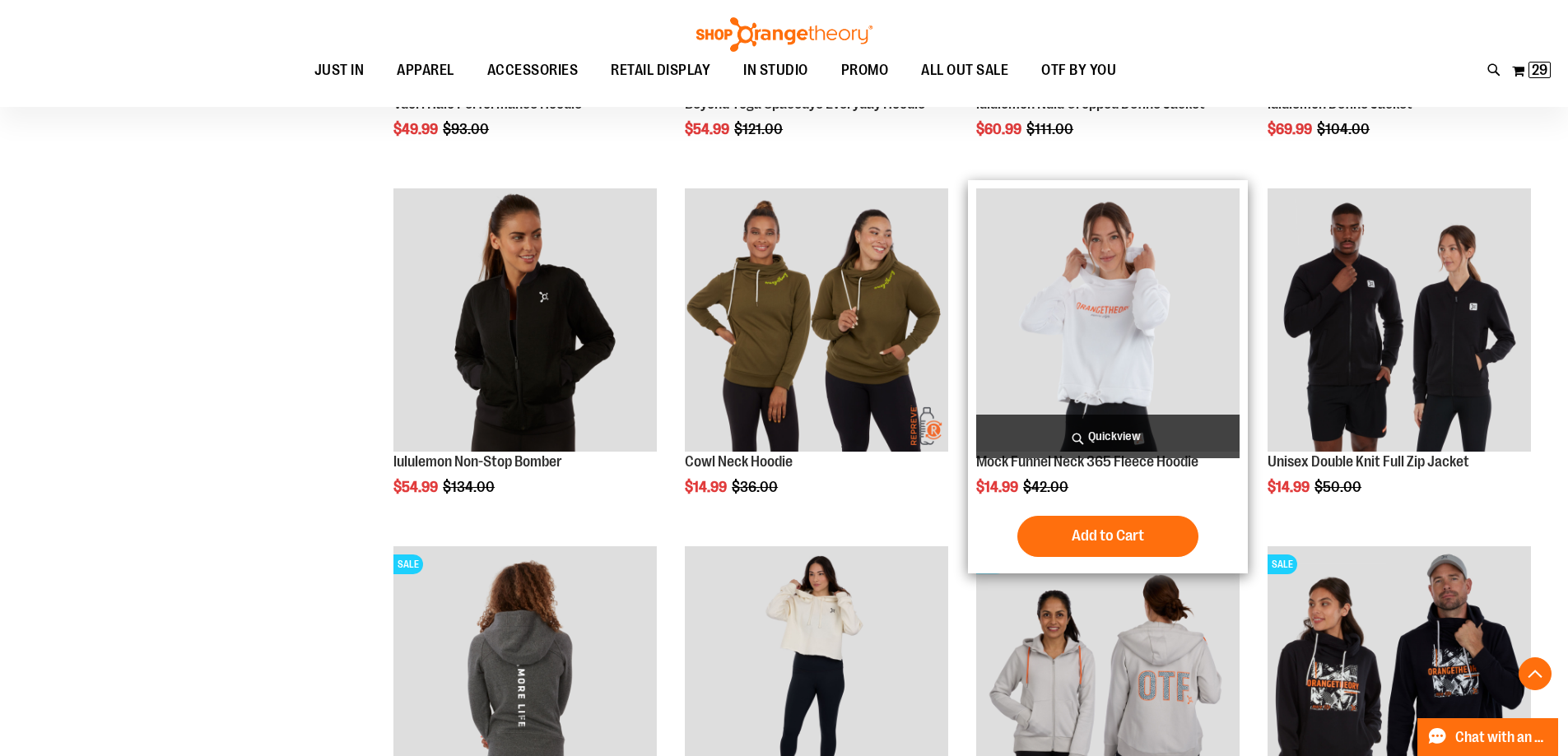
click at [1081, 325] on img "product" at bounding box center [1107, 320] width 263 height 263
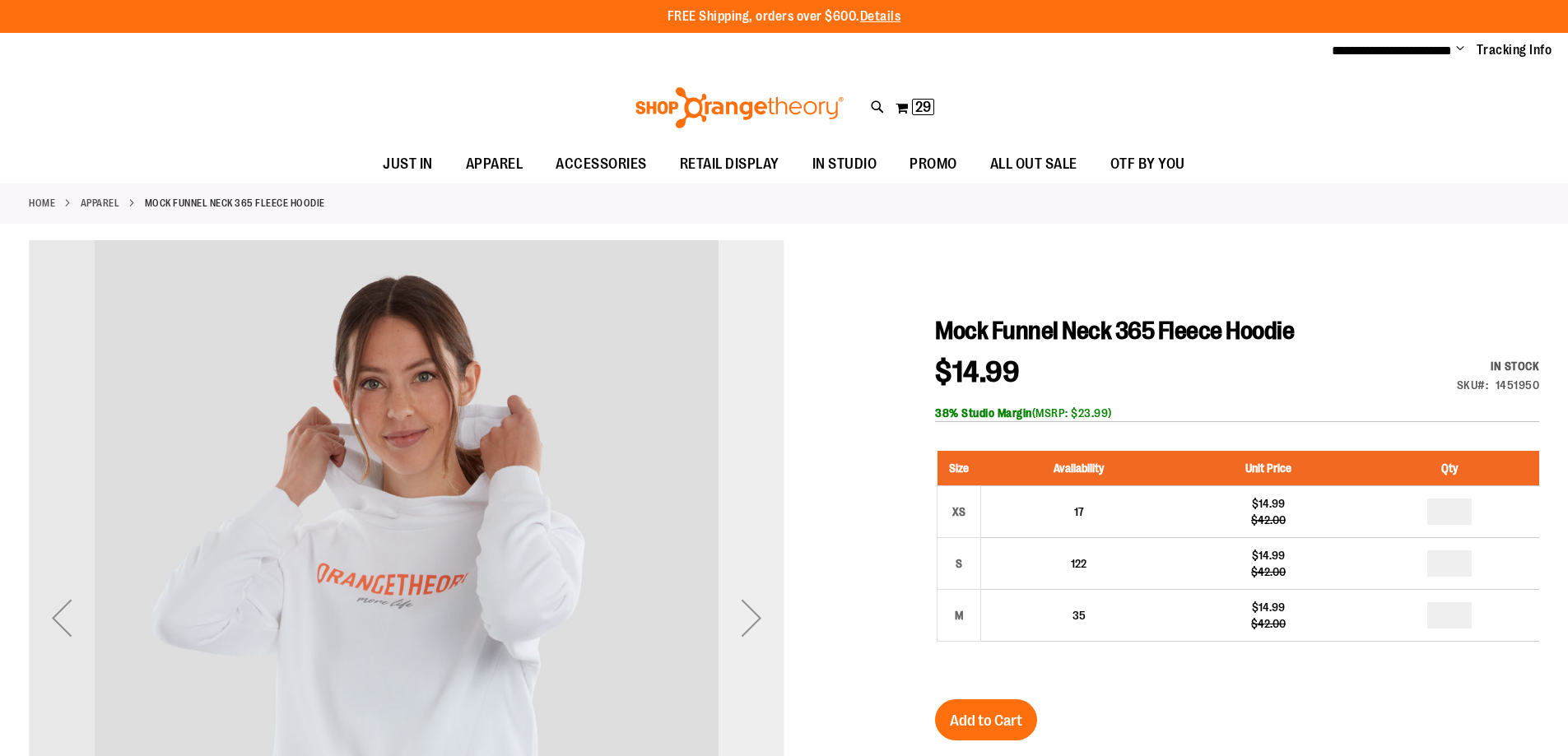
click at [751, 611] on div "Next" at bounding box center [751, 617] width 66 height 66
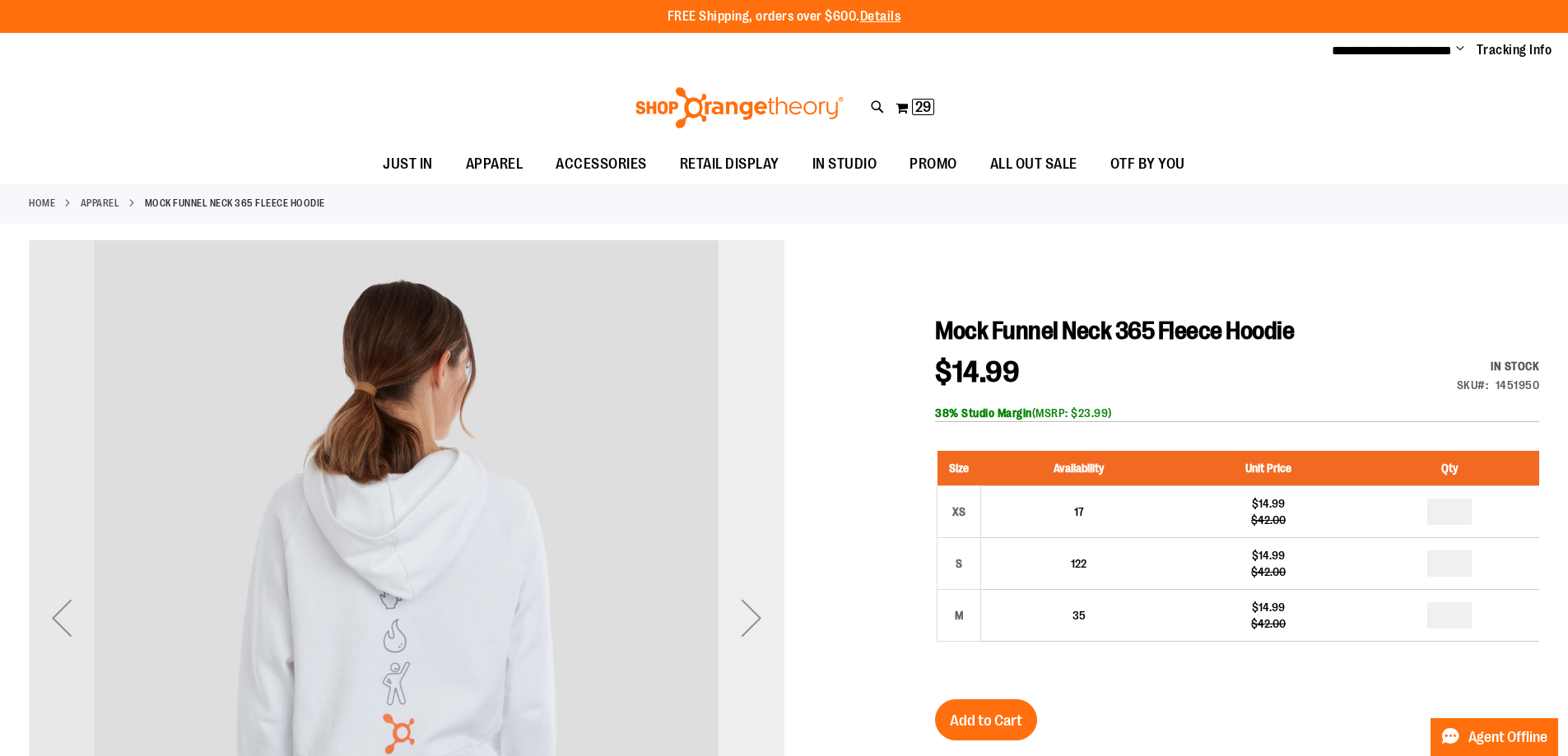
click at [751, 611] on div "Next" at bounding box center [751, 617] width 66 height 66
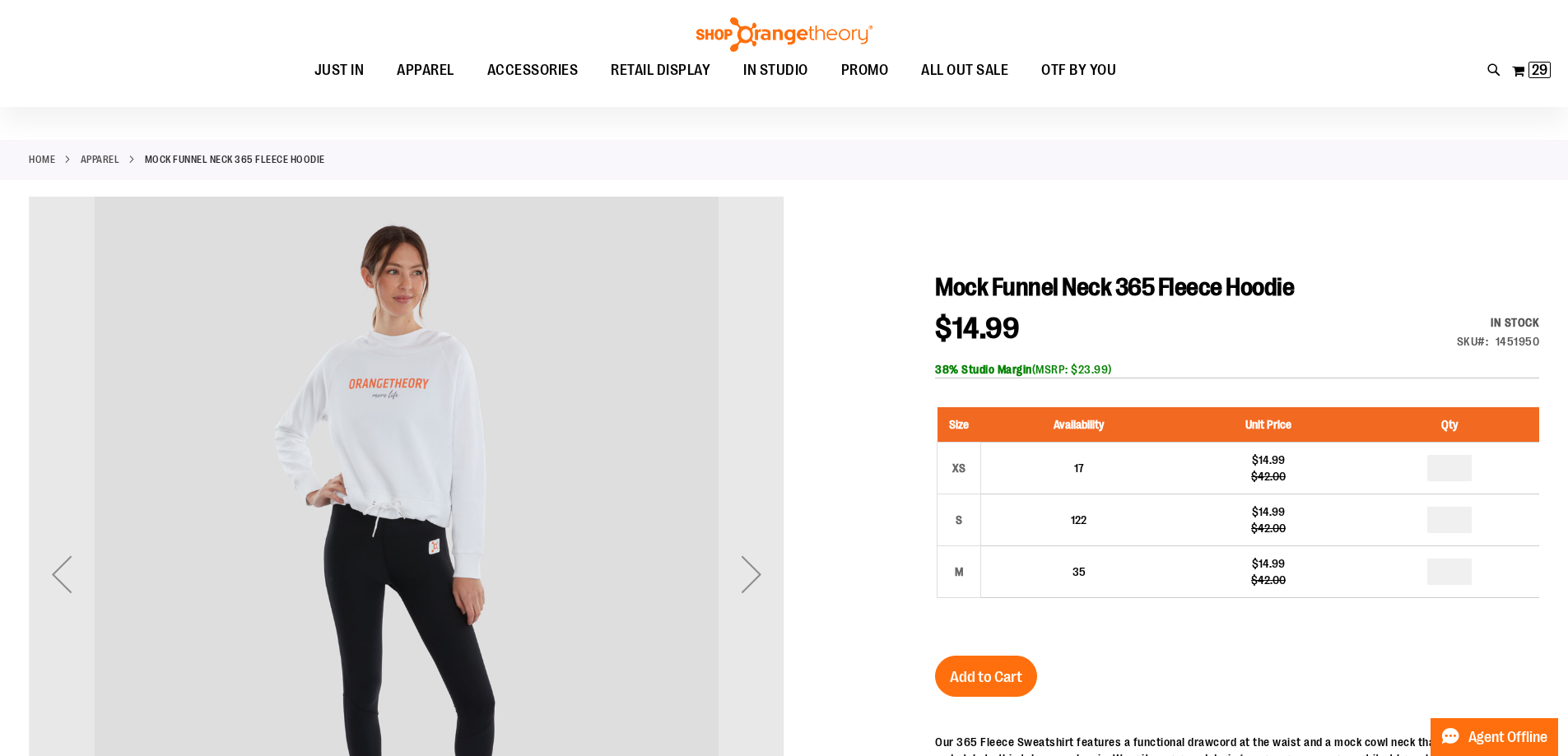
scroll to position [82, 0]
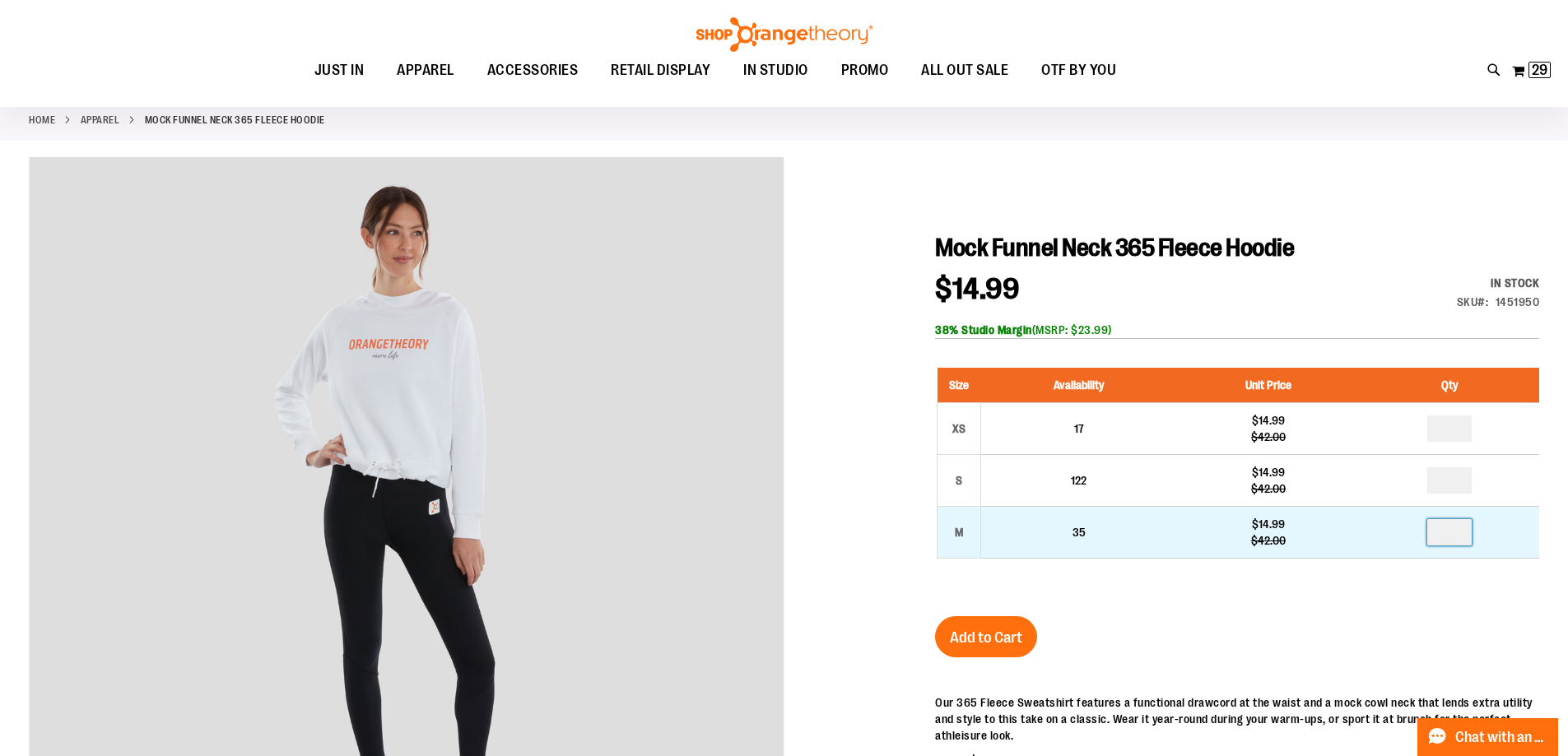
drag, startPoint x: 1470, startPoint y: 532, endPoint x: 1439, endPoint y: 531, distance: 31.0
click at [1439, 531] on input "number" at bounding box center [1449, 533] width 44 height 27
type input "*"
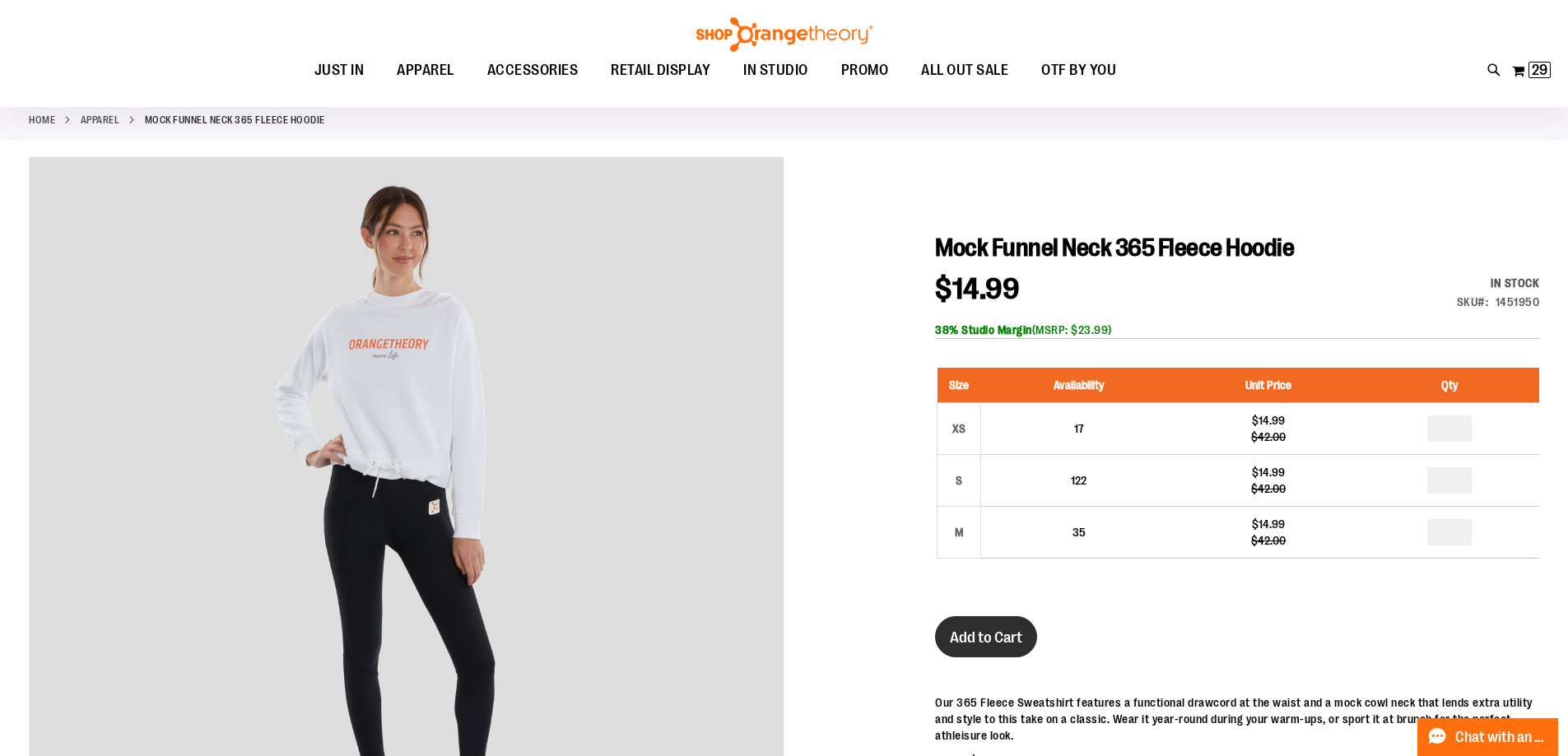
click at [1018, 628] on button "Add to Cart" at bounding box center [986, 637] width 102 height 41
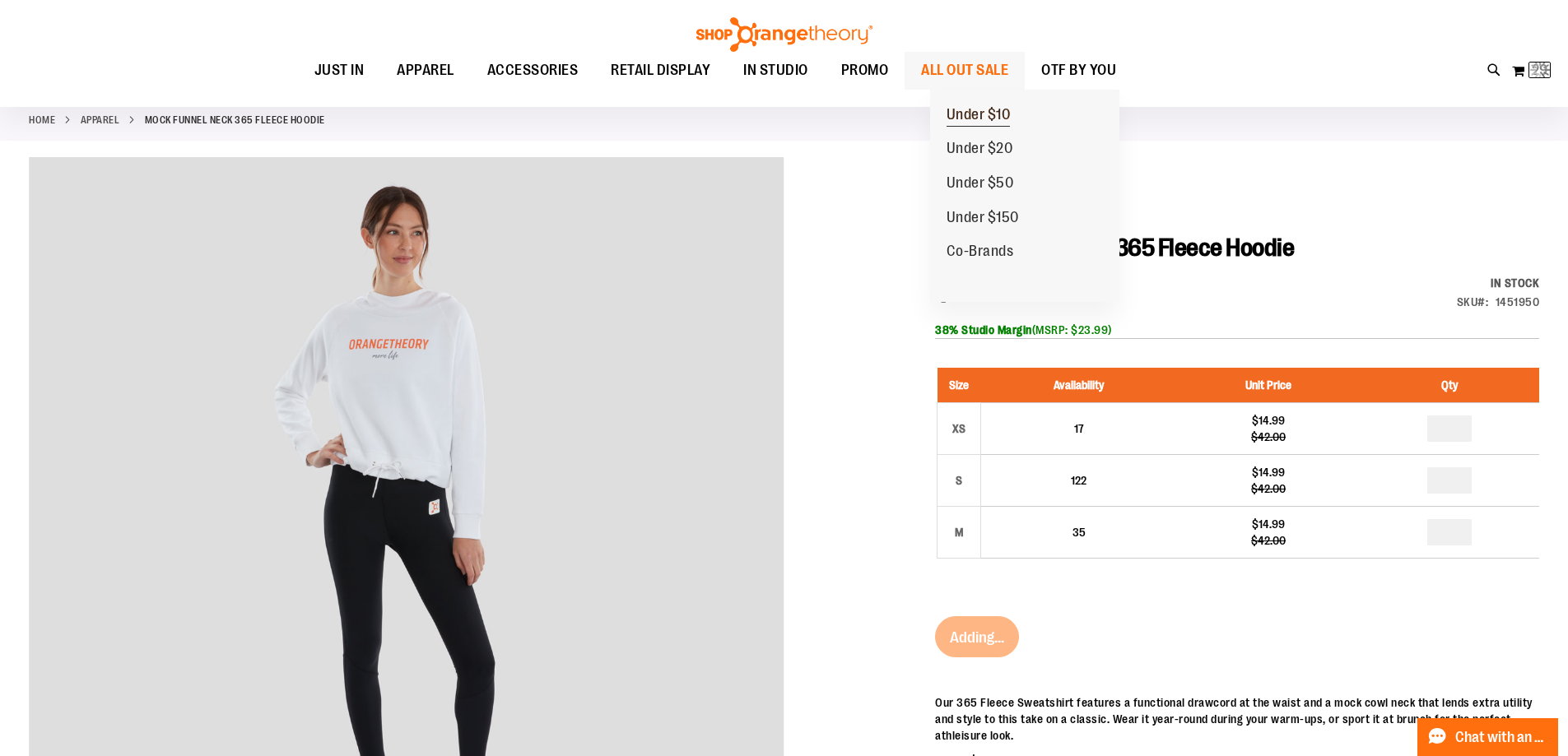
click at [975, 112] on span "Under $10" at bounding box center [979, 116] width 64 height 21
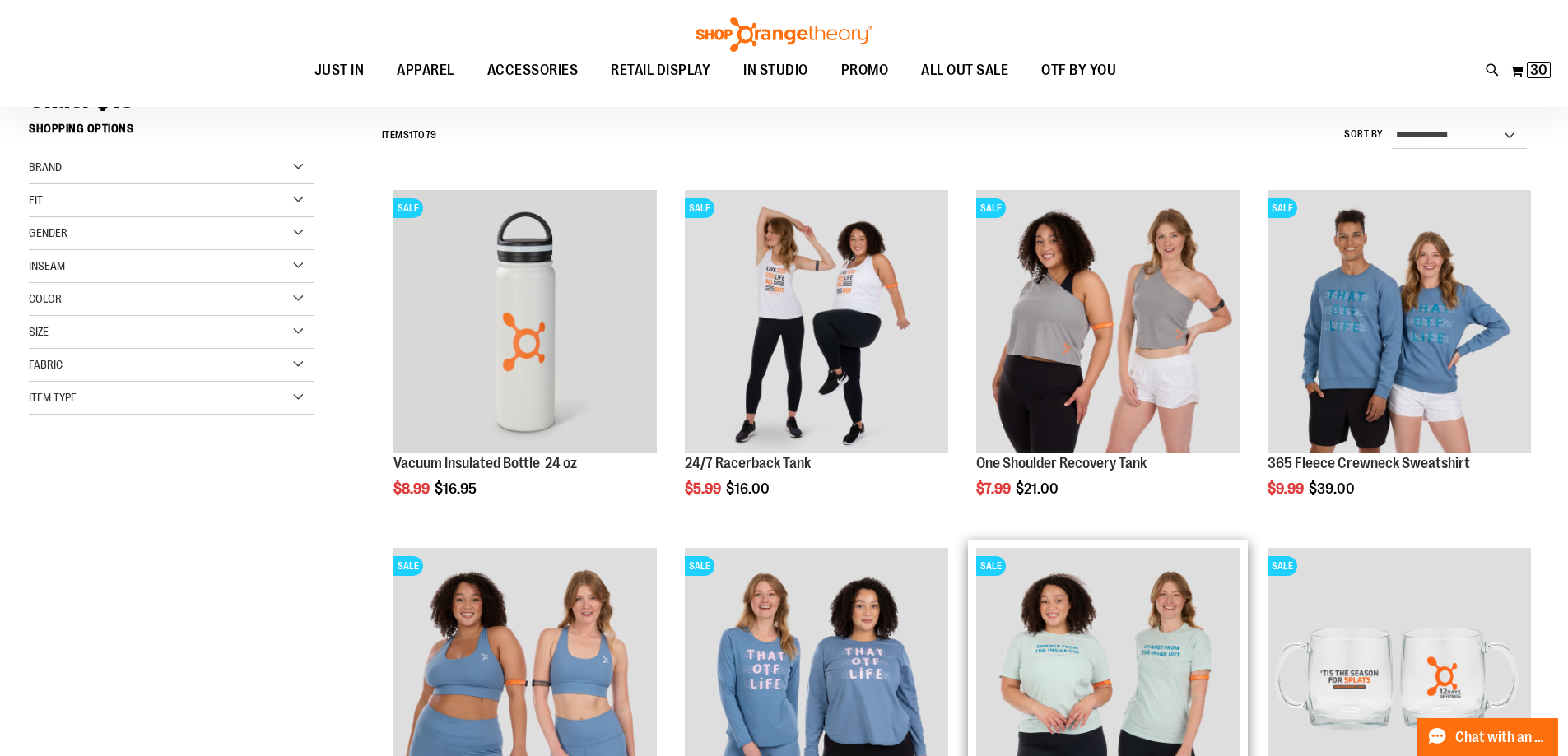
scroll to position [82, 0]
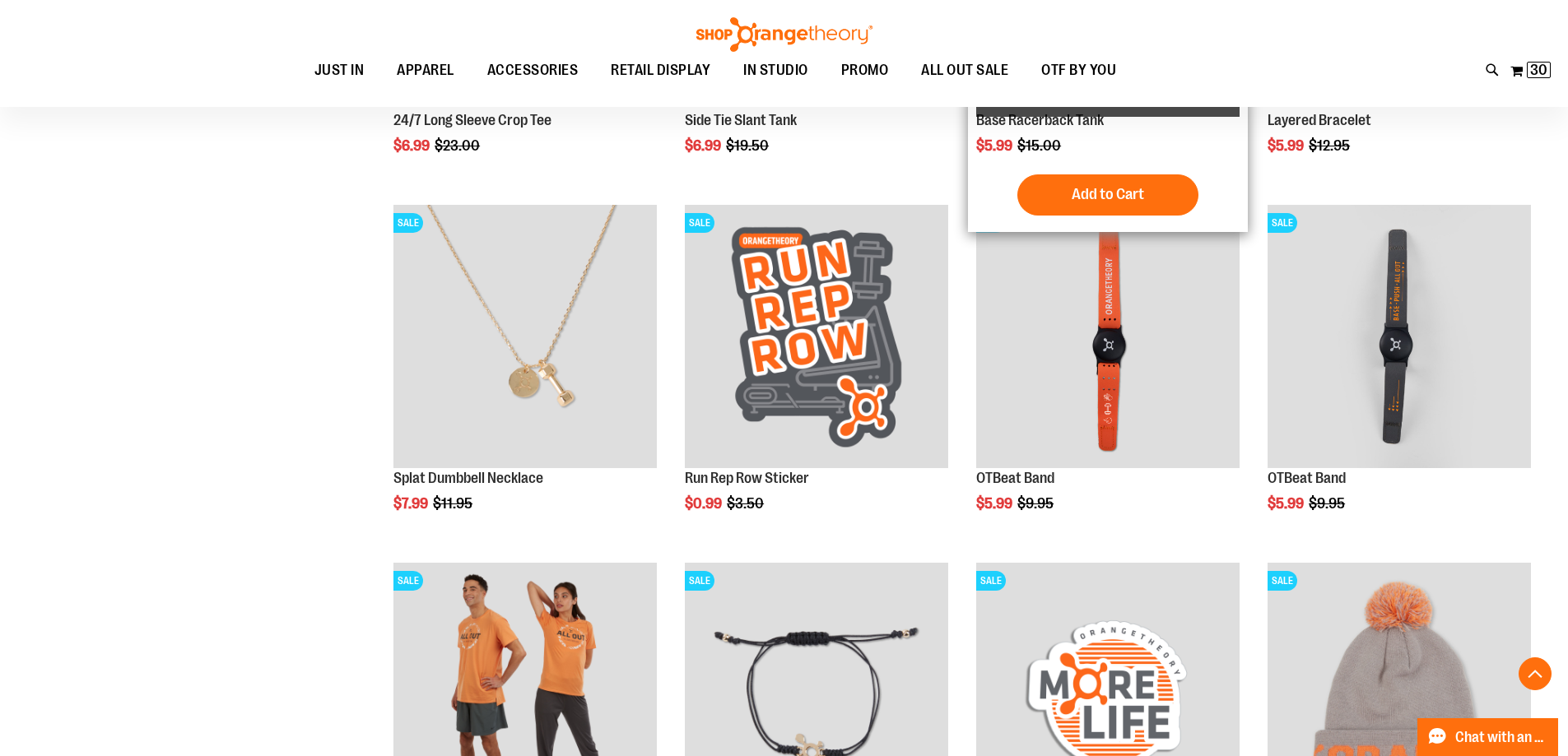
scroll to position [1562, 0]
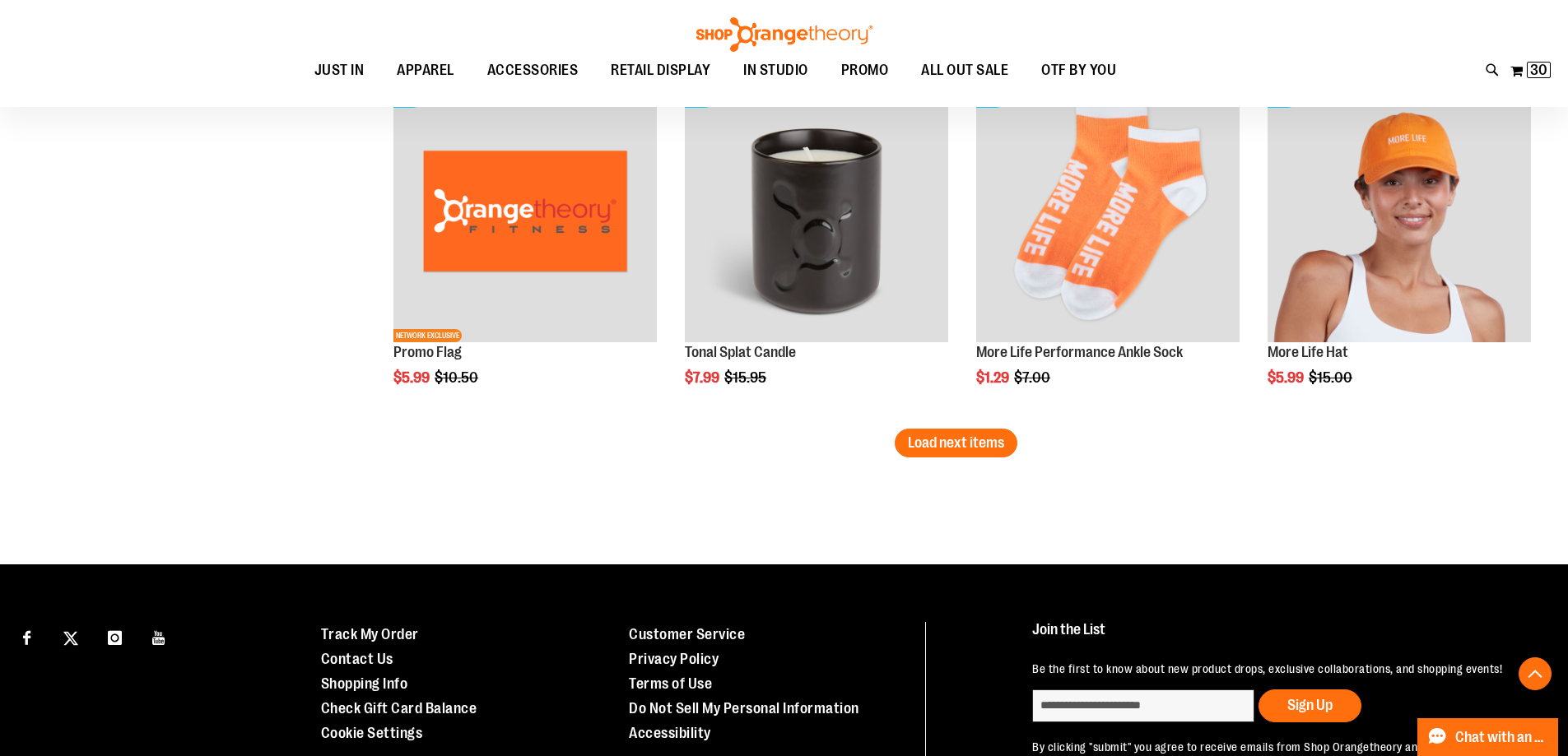
scroll to position [3126, 0]
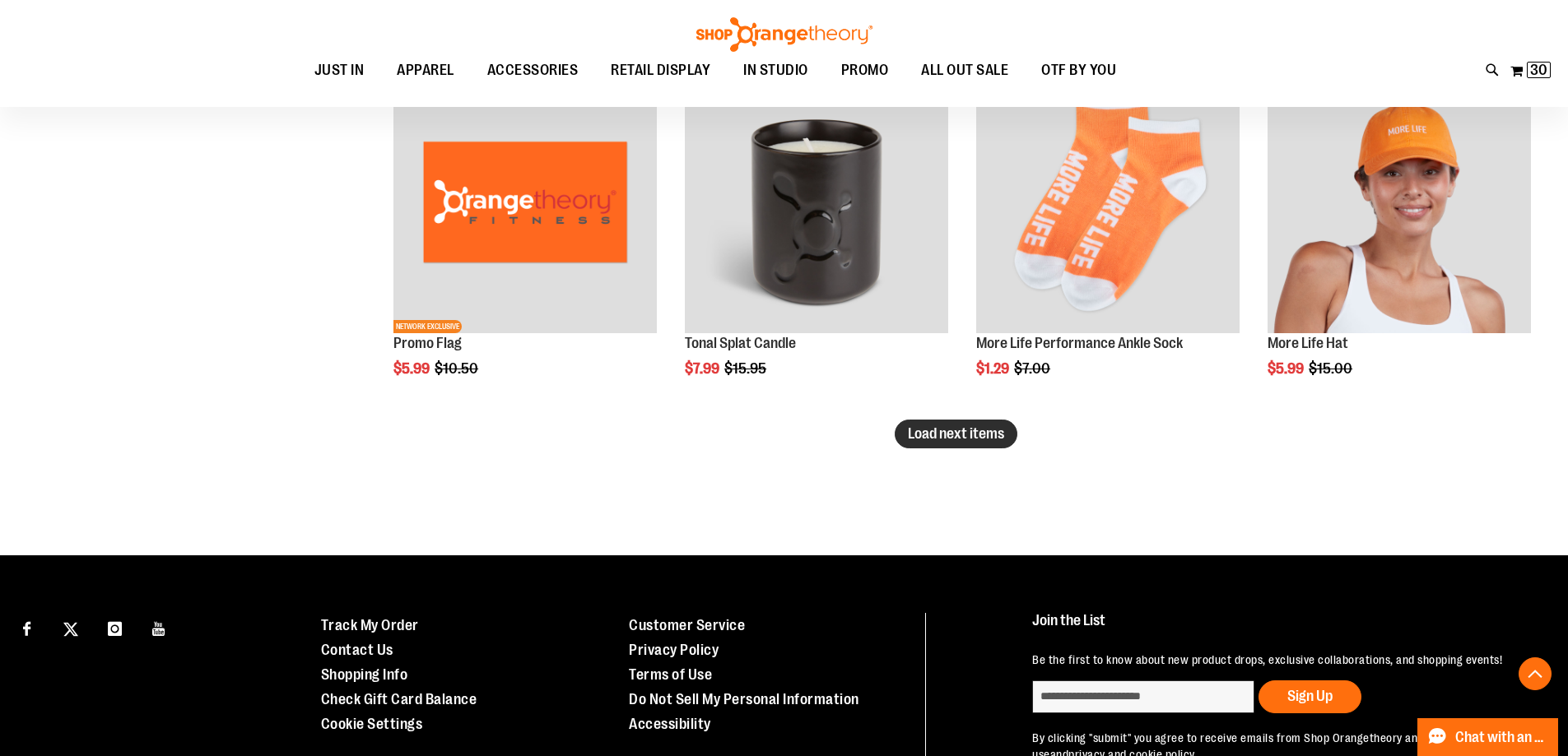
click at [965, 437] on span "Load next items" at bounding box center [955, 434] width 96 height 17
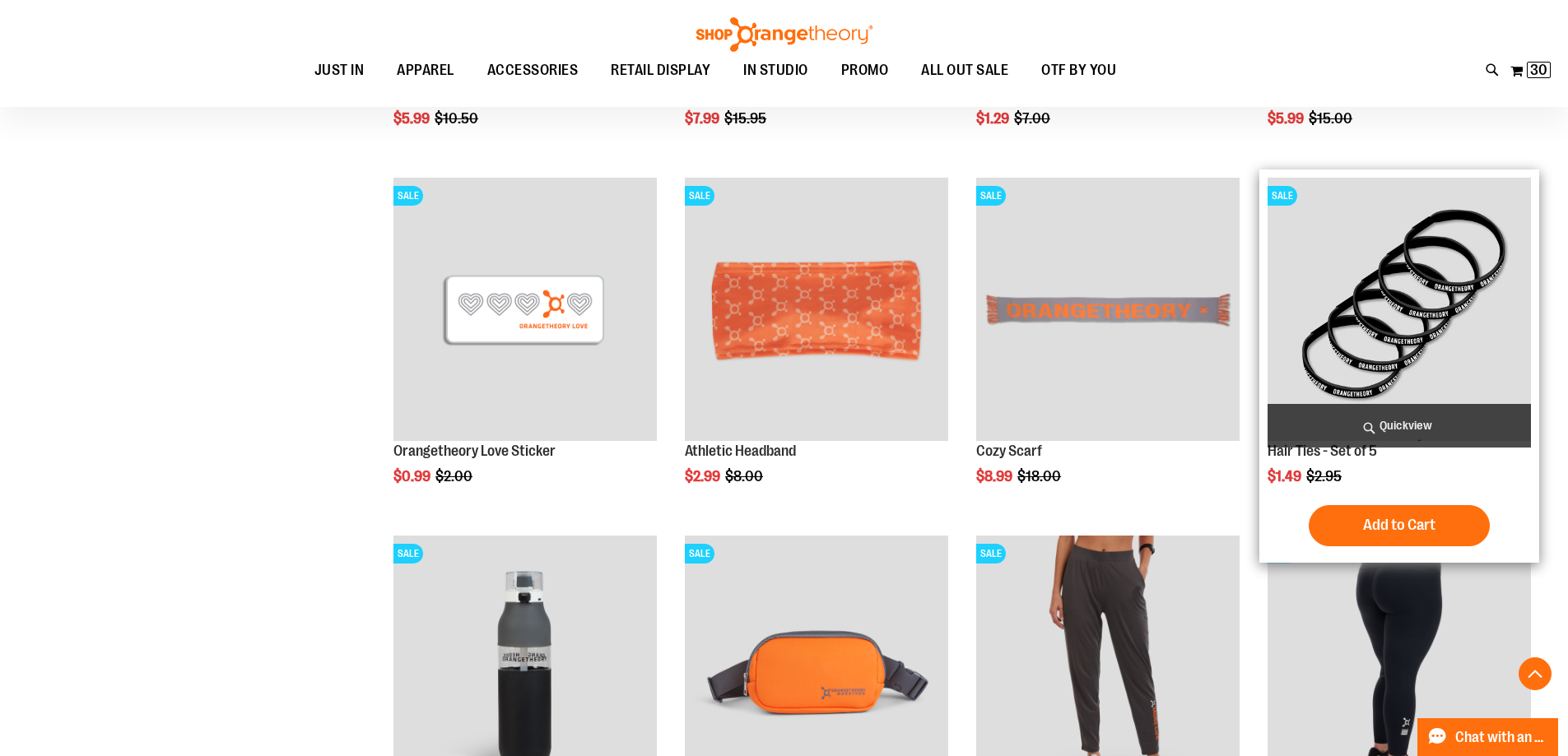
scroll to position [3372, 0]
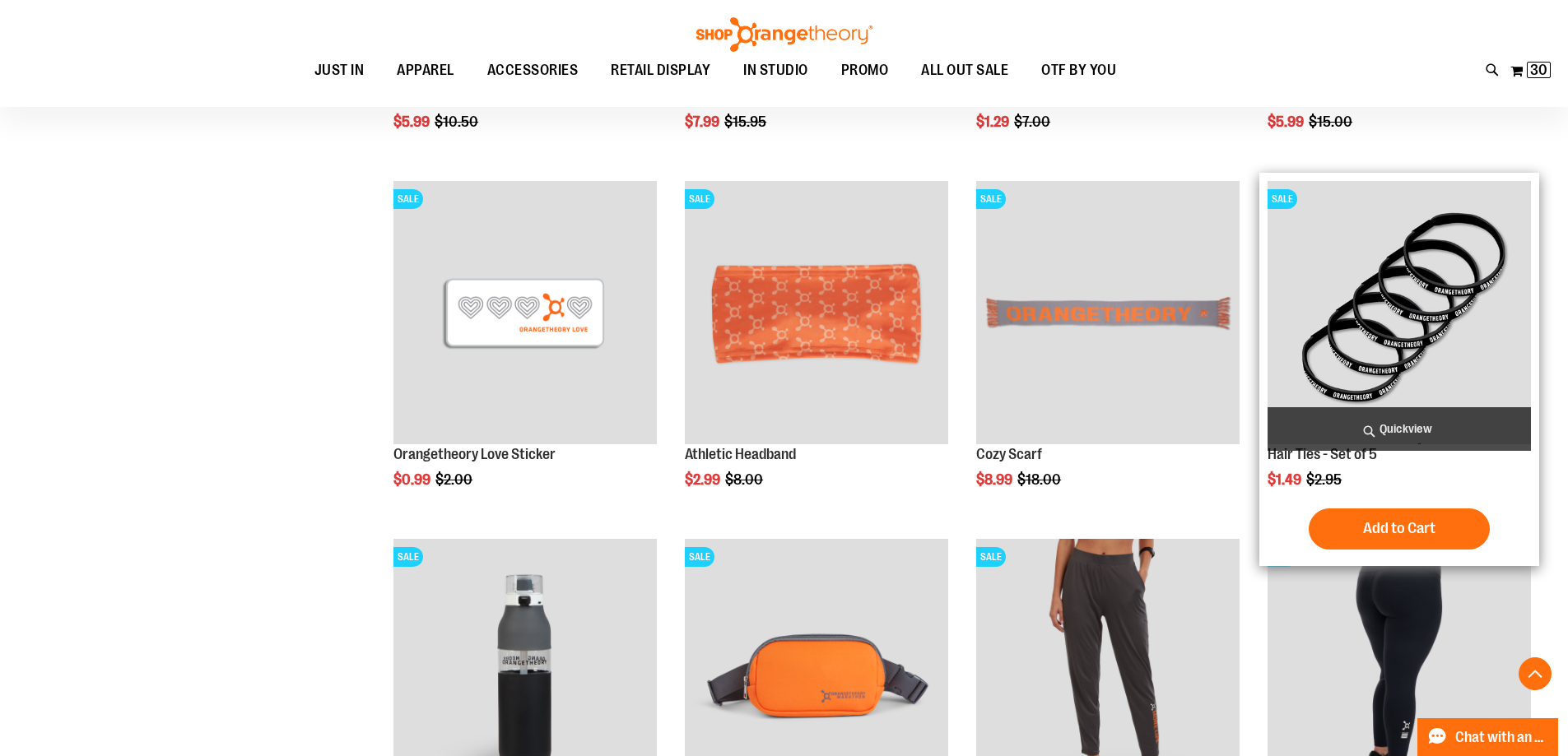
click at [1411, 527] on span "Add to Cart" at bounding box center [1399, 529] width 73 height 18
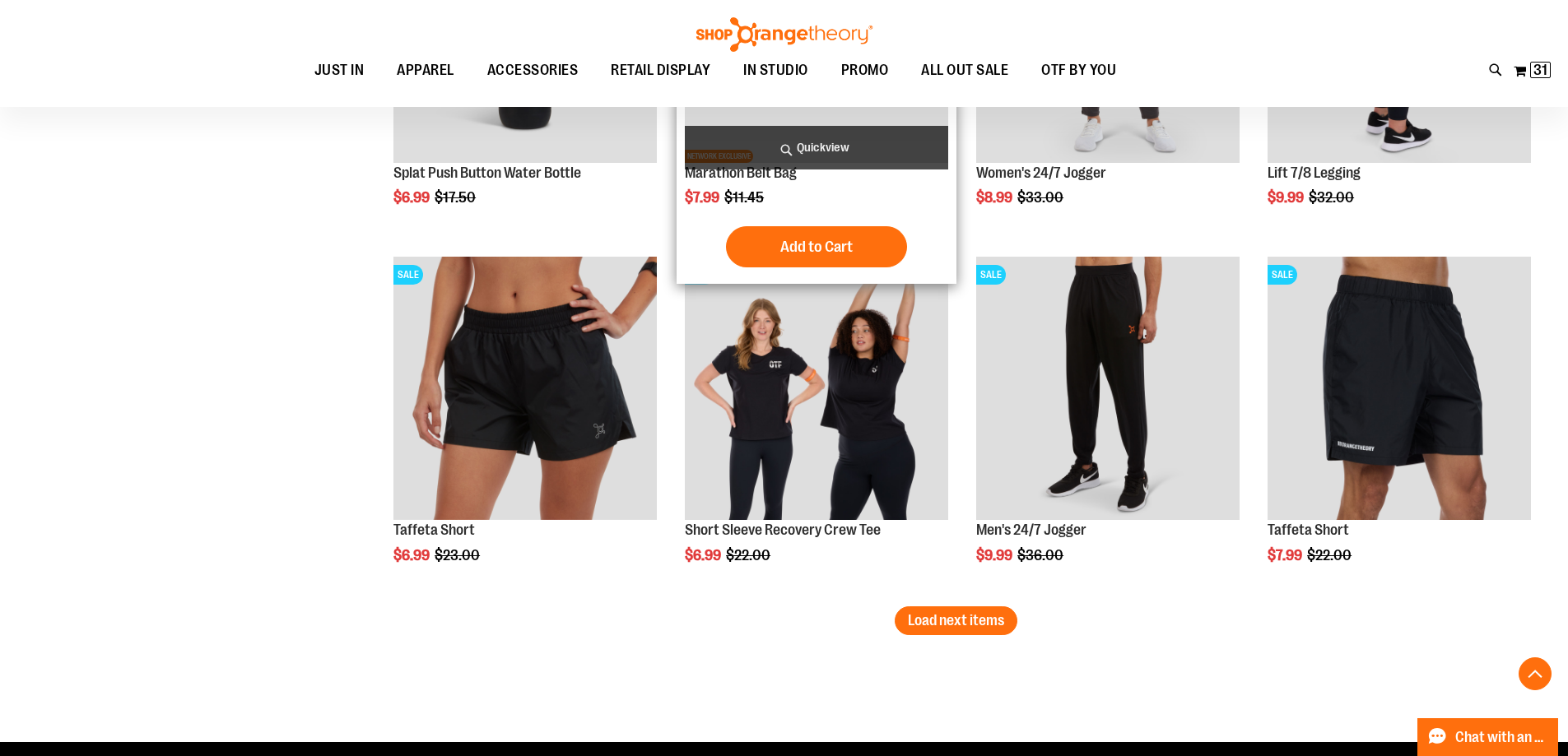
scroll to position [4031, 0]
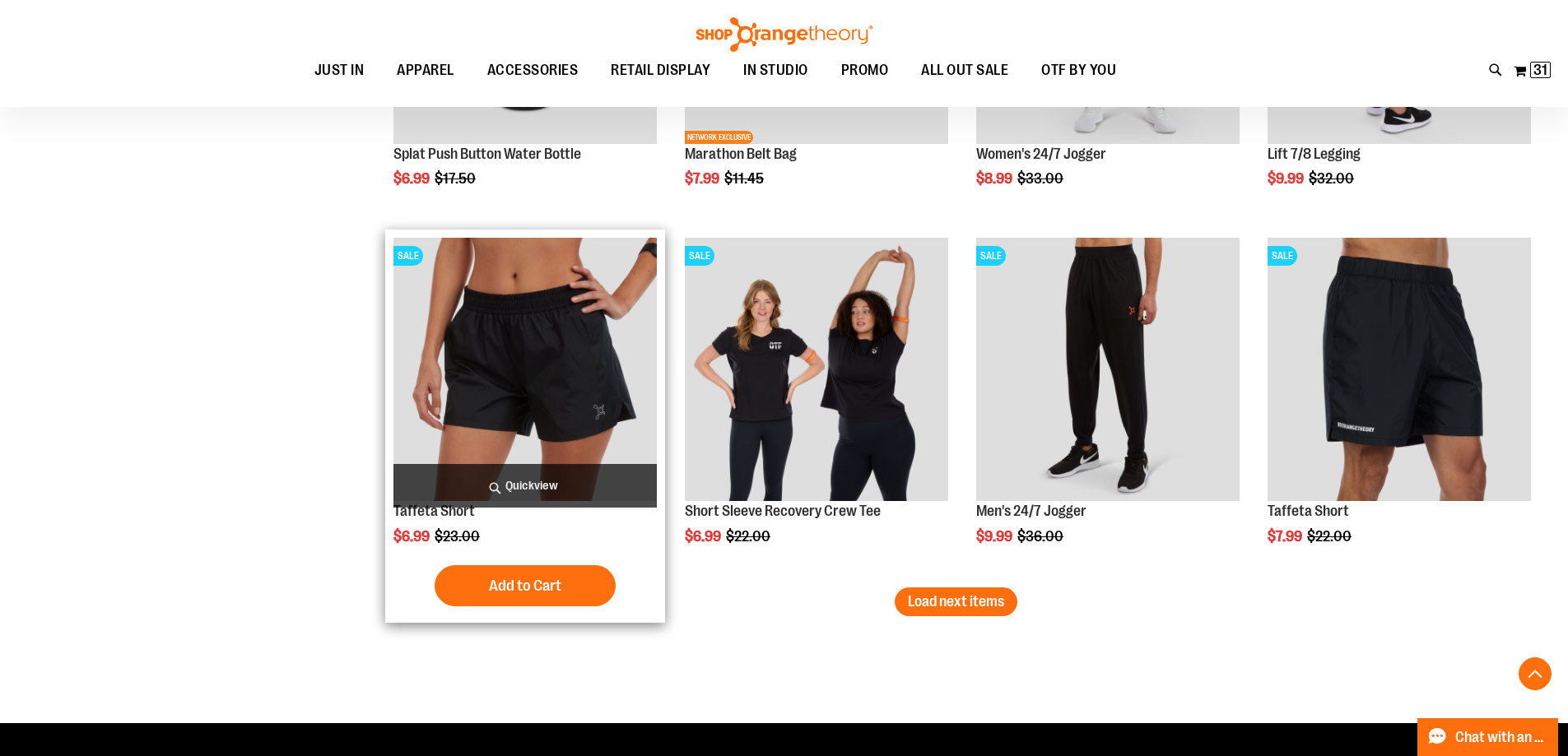
click at [510, 402] on img "product" at bounding box center [525, 369] width 263 height 263
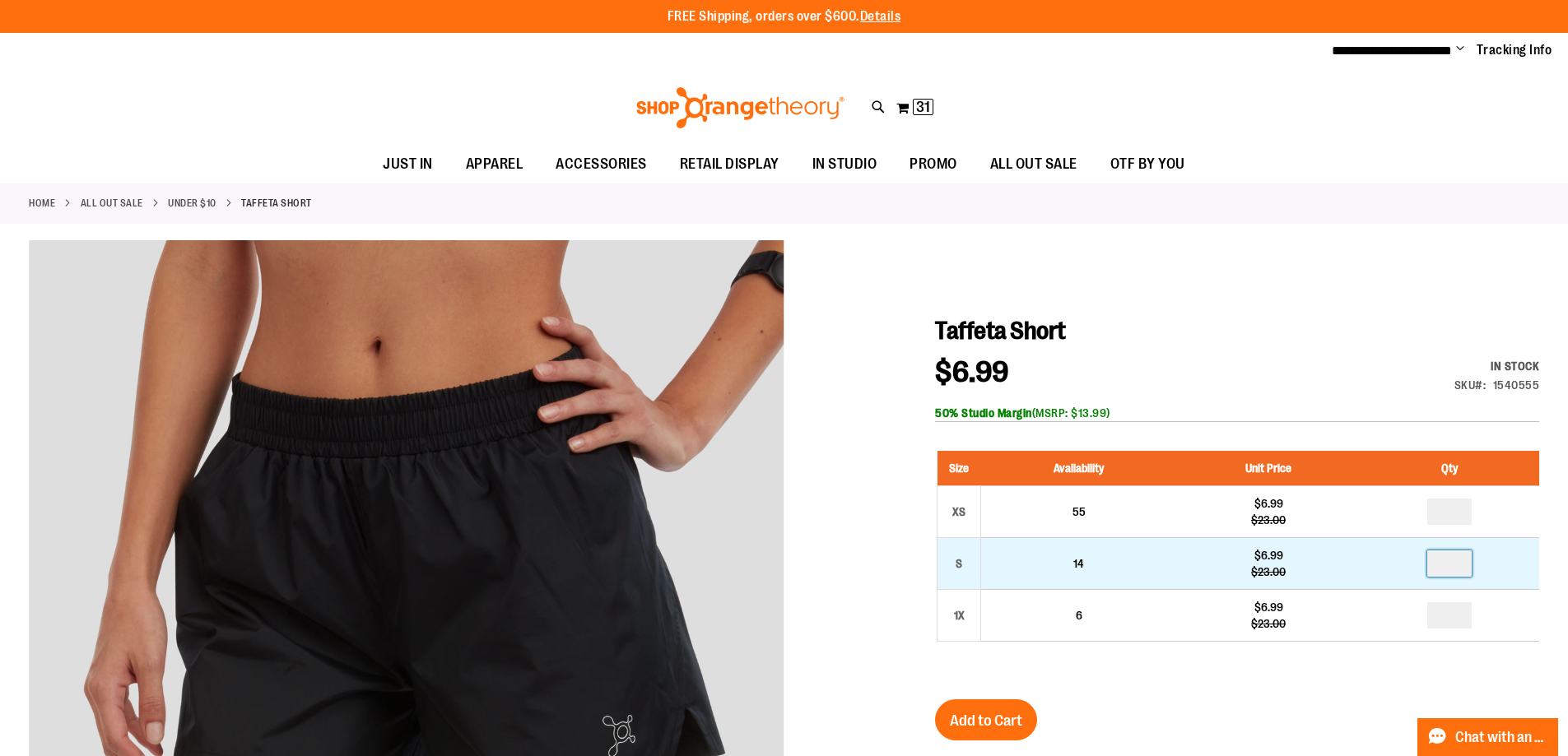
drag, startPoint x: 1465, startPoint y: 570, endPoint x: 1401, endPoint y: 566, distance: 64.1
click at [1401, 566] on td at bounding box center [1450, 563] width 179 height 52
type input "*"
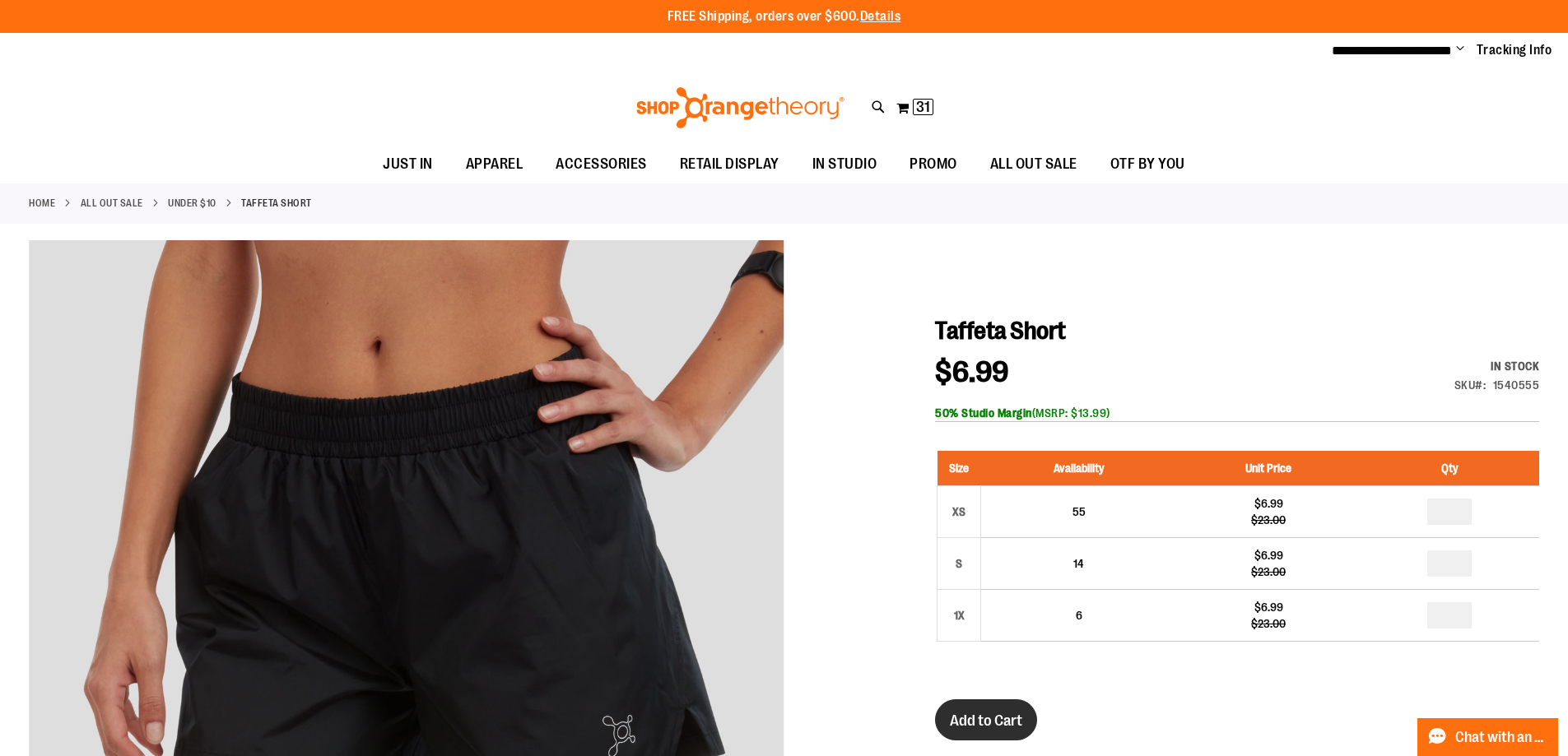
click at [1016, 719] on span "Add to Cart" at bounding box center [986, 721] width 73 height 18
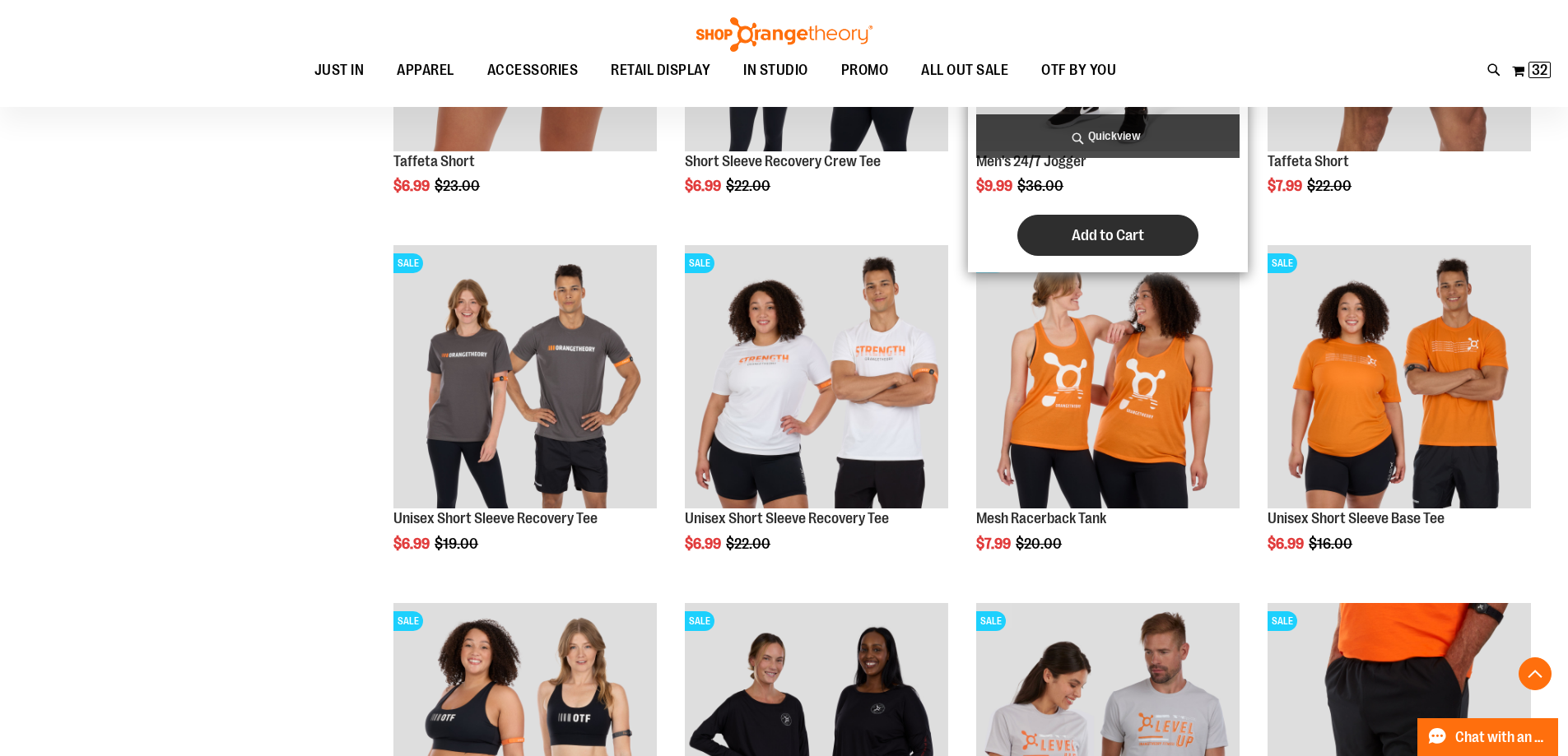
scroll to position [1233, 0]
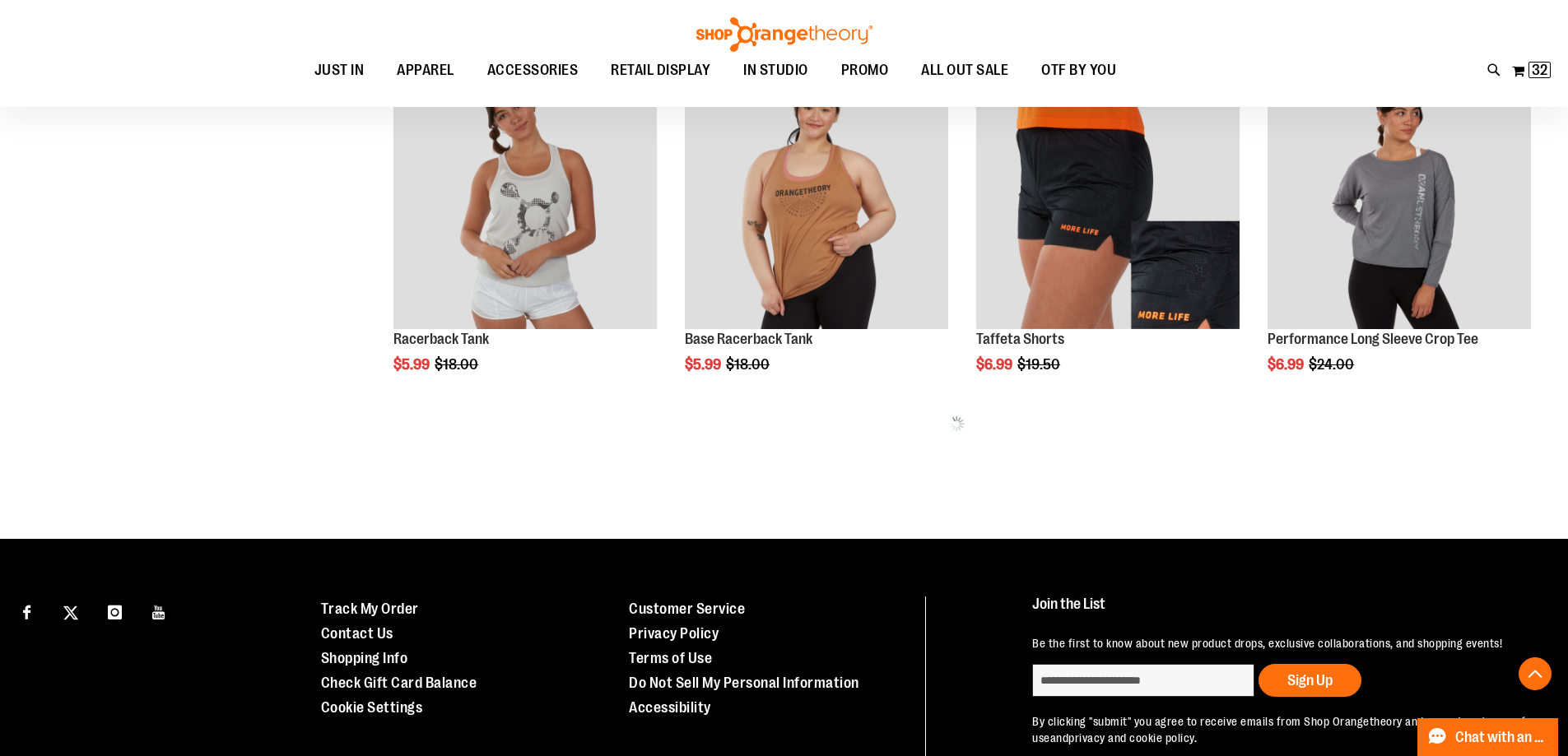
scroll to position [2139, 0]
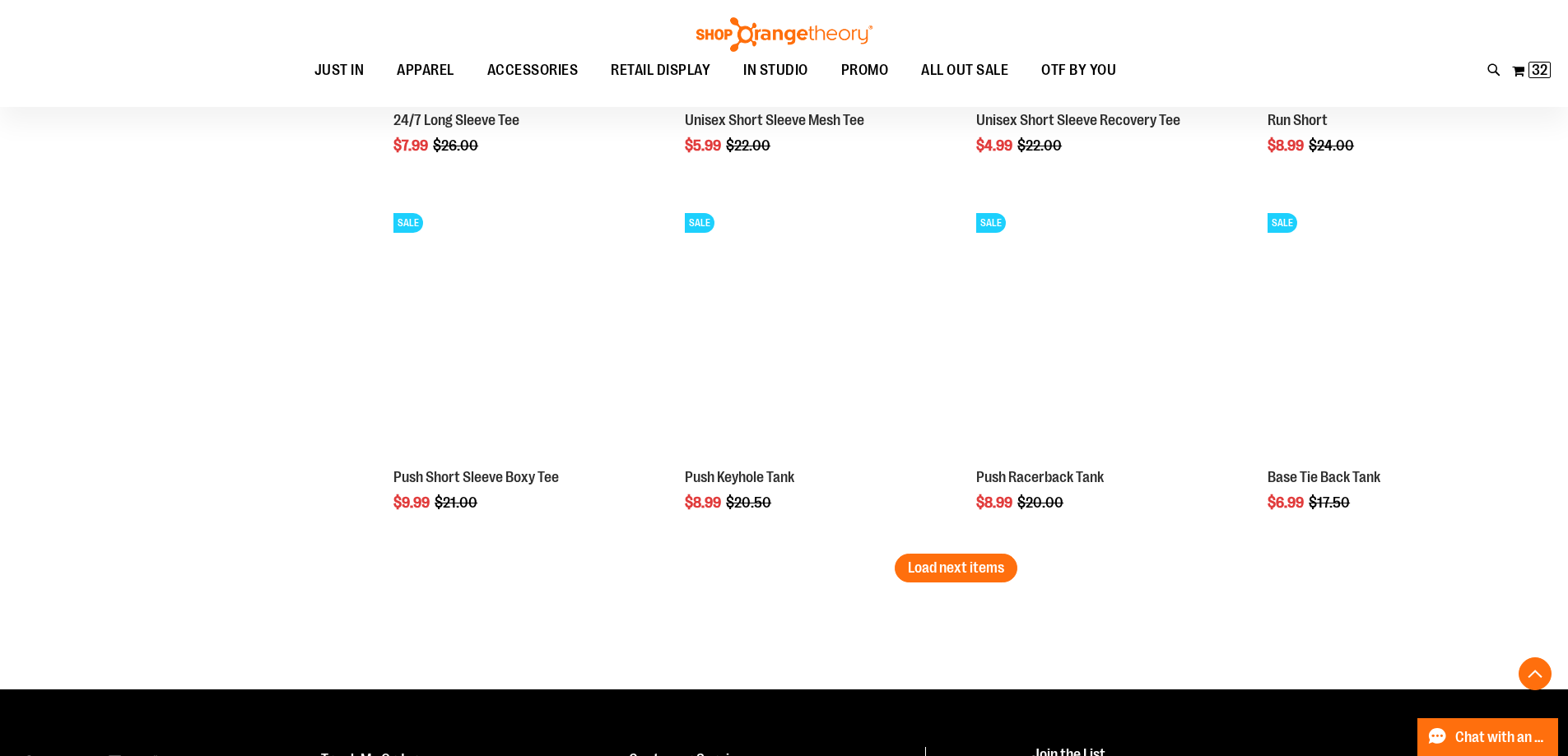
scroll to position [3043, 0]
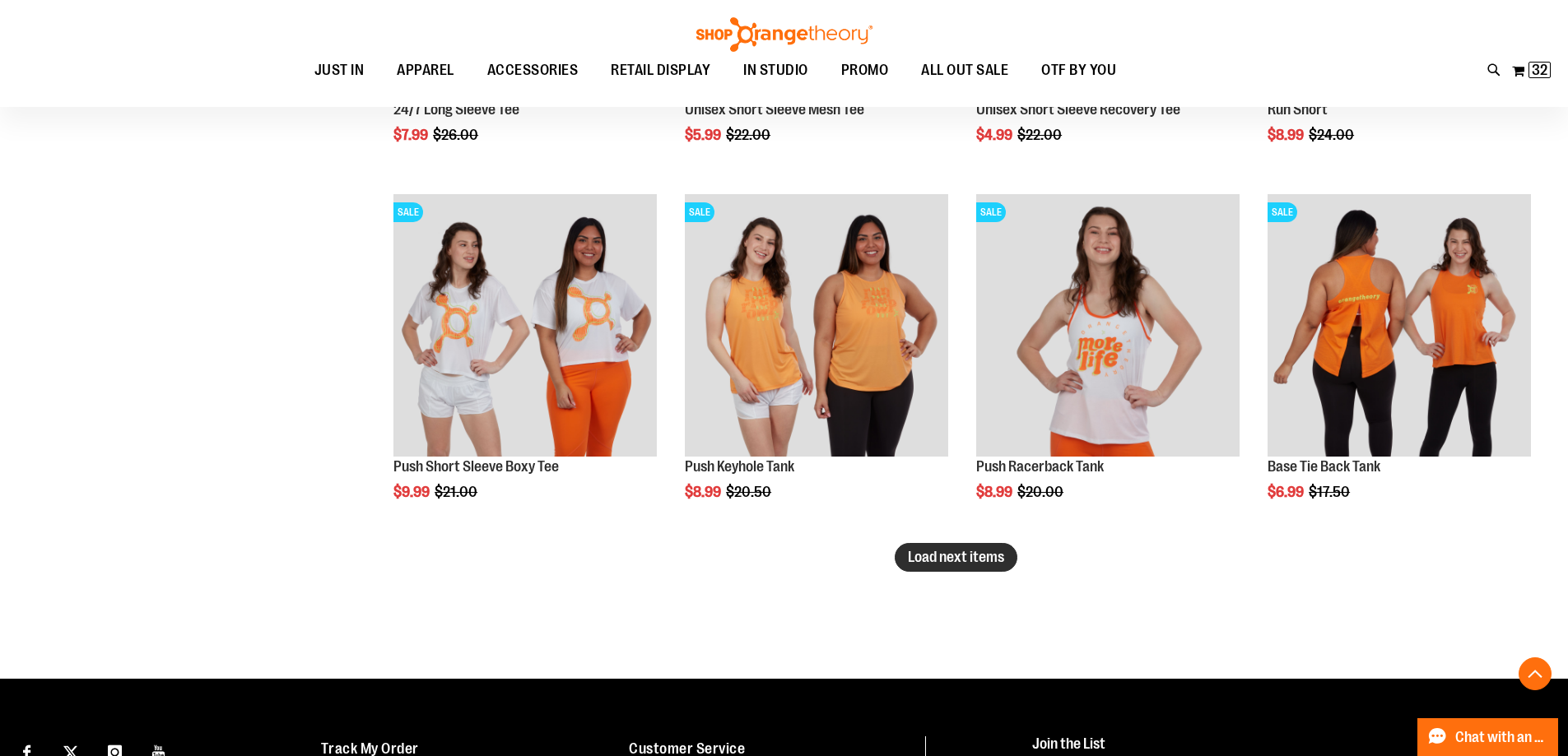
click at [929, 562] on span "Load next items" at bounding box center [955, 557] width 96 height 17
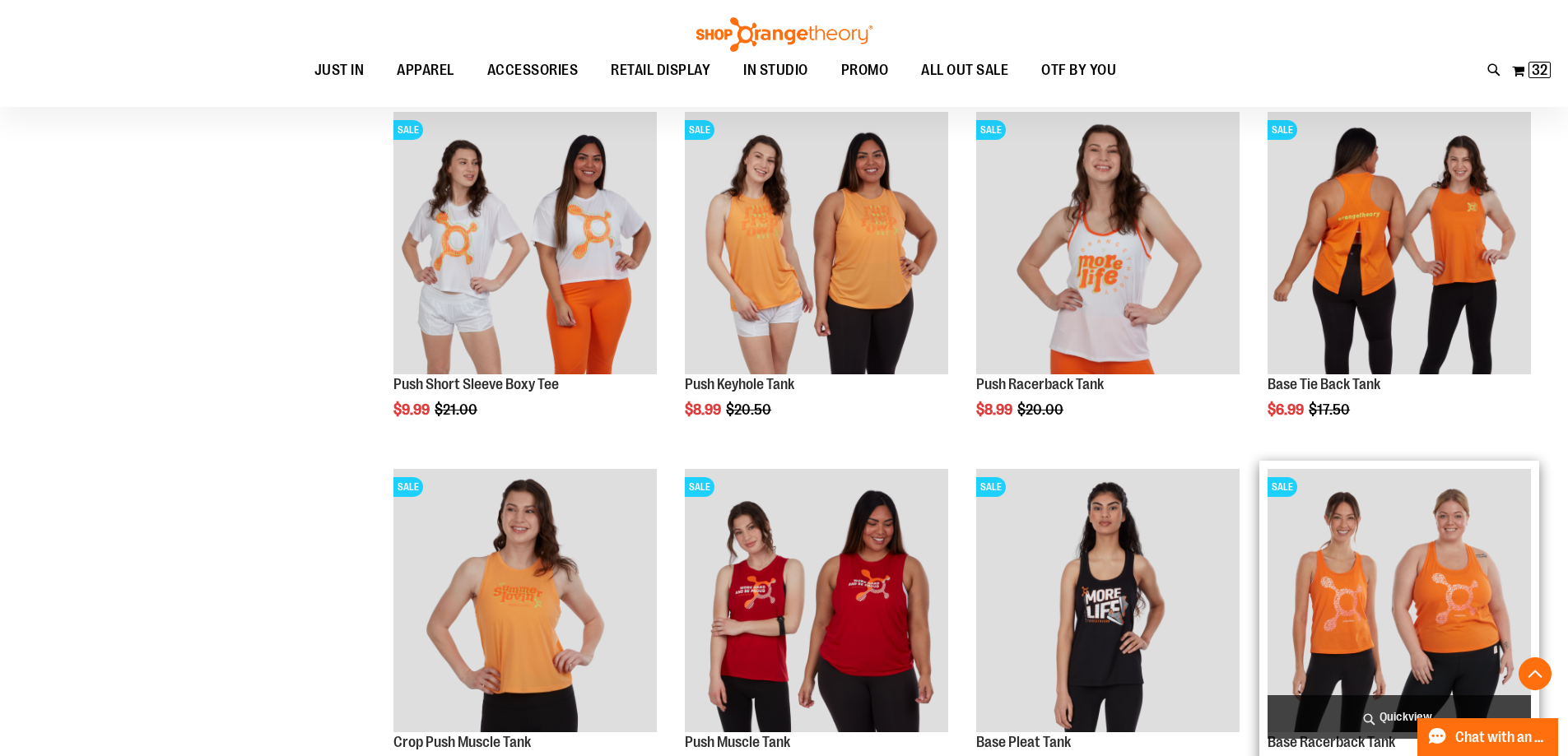
scroll to position [3043, 0]
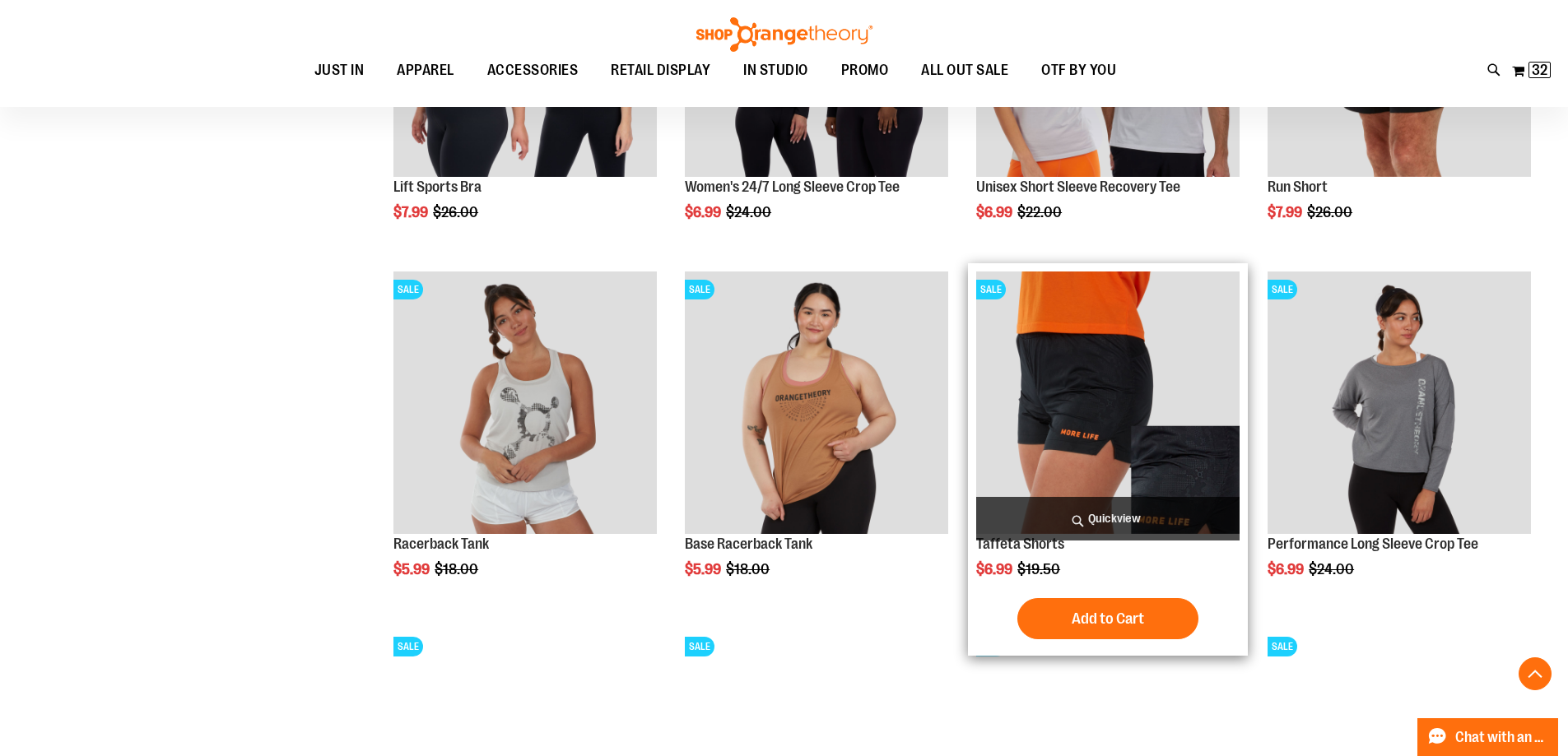
scroll to position [1891, 0]
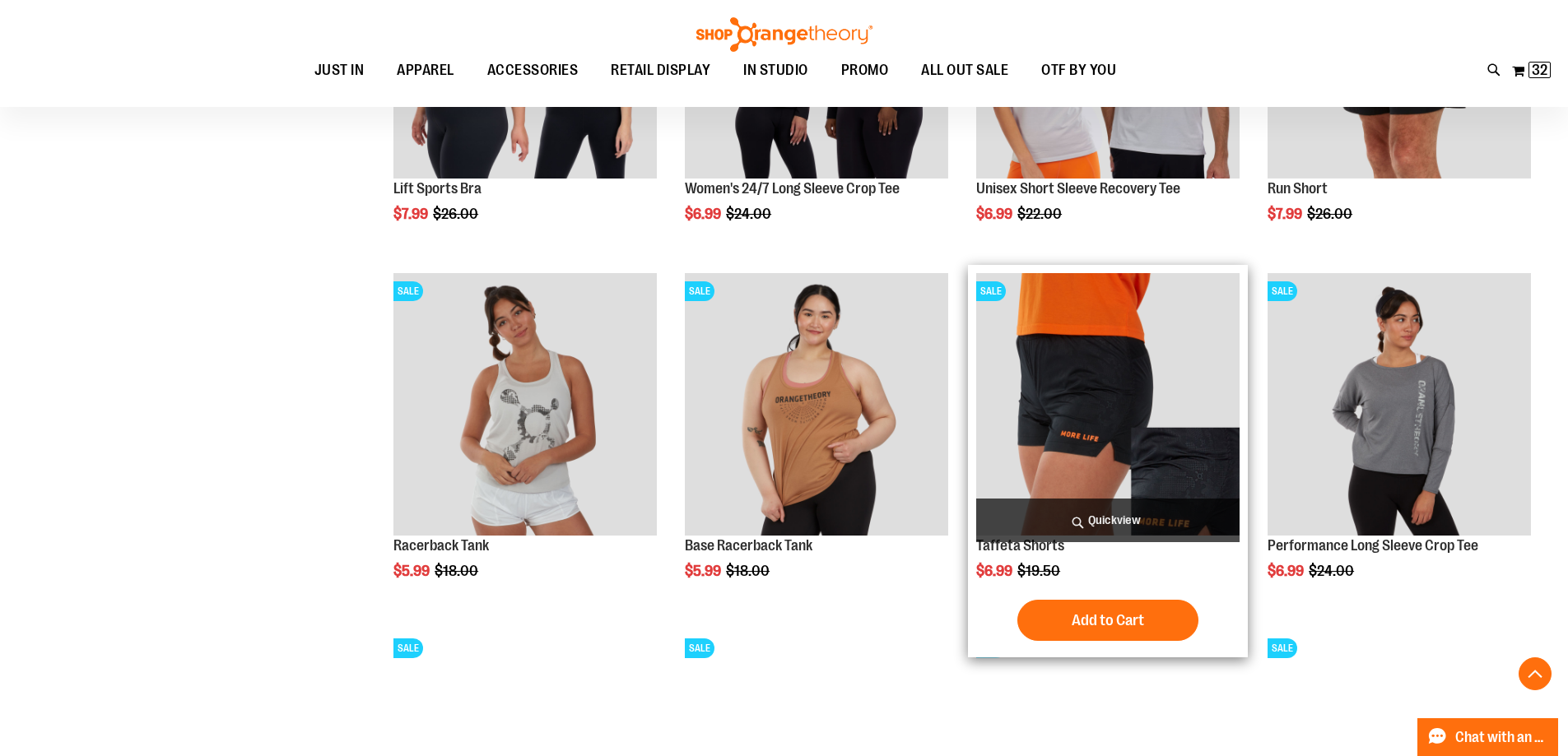
click at [1092, 404] on img "product" at bounding box center [1107, 404] width 263 height 263
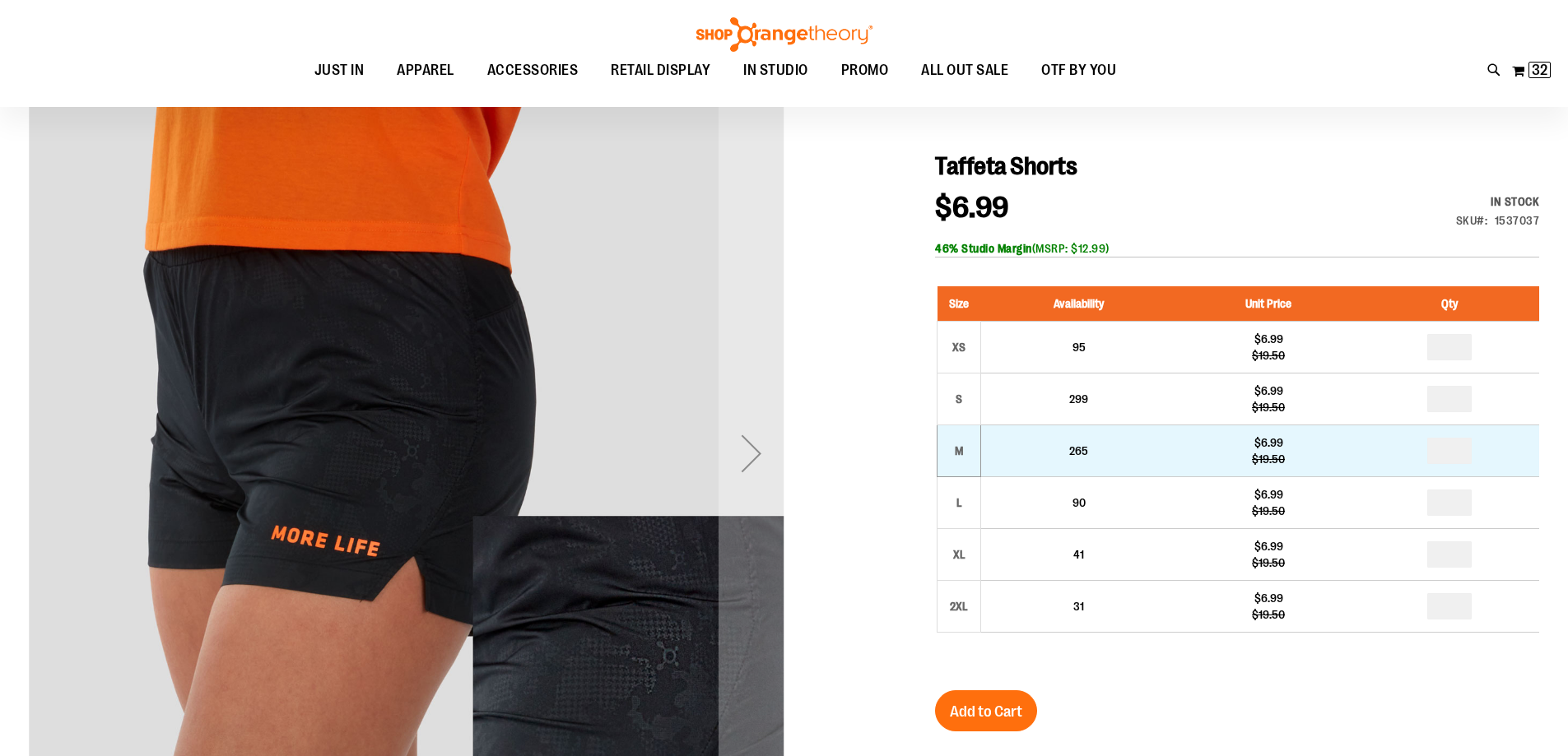
scroll to position [164, 0]
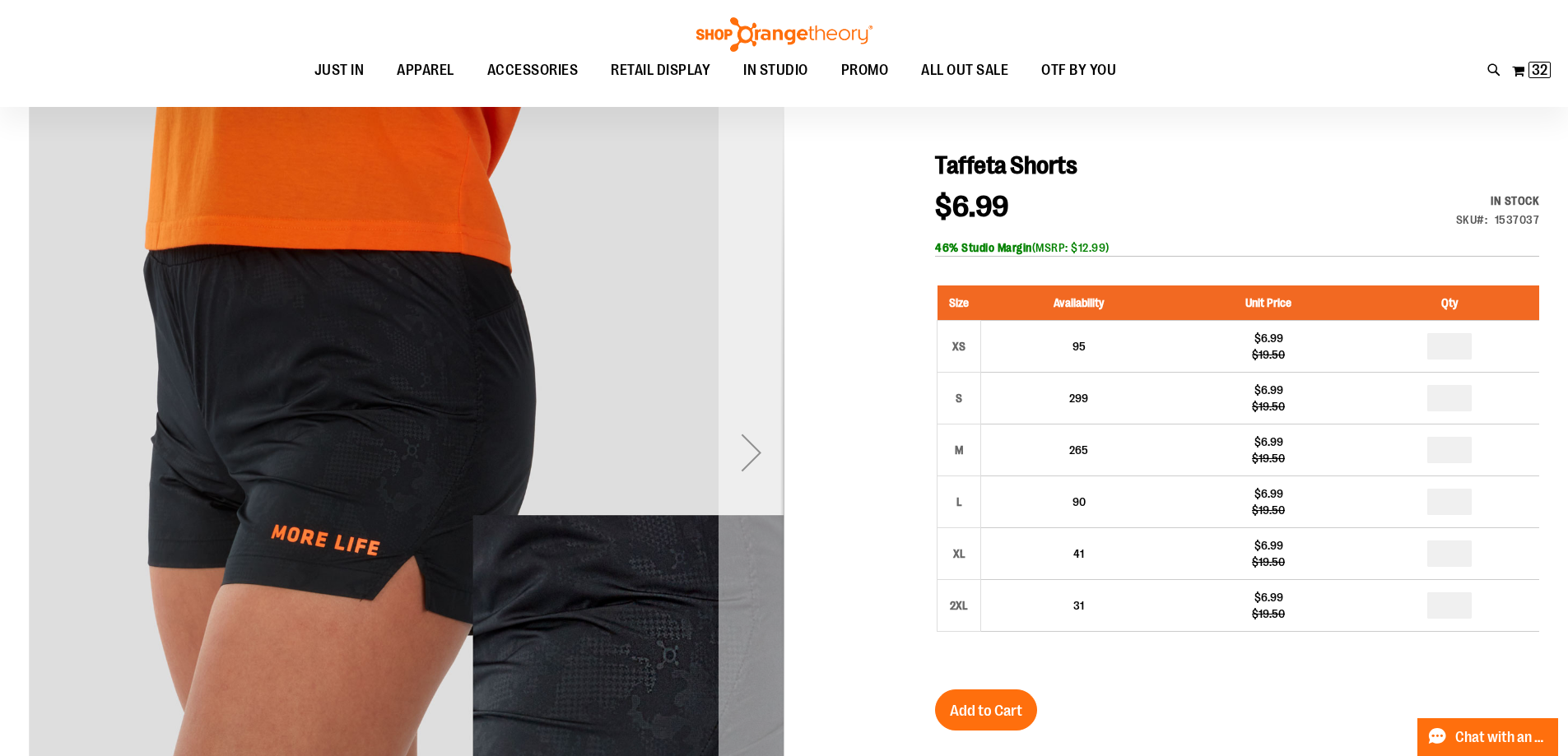
click at [759, 449] on div "Next" at bounding box center [751, 452] width 66 height 66
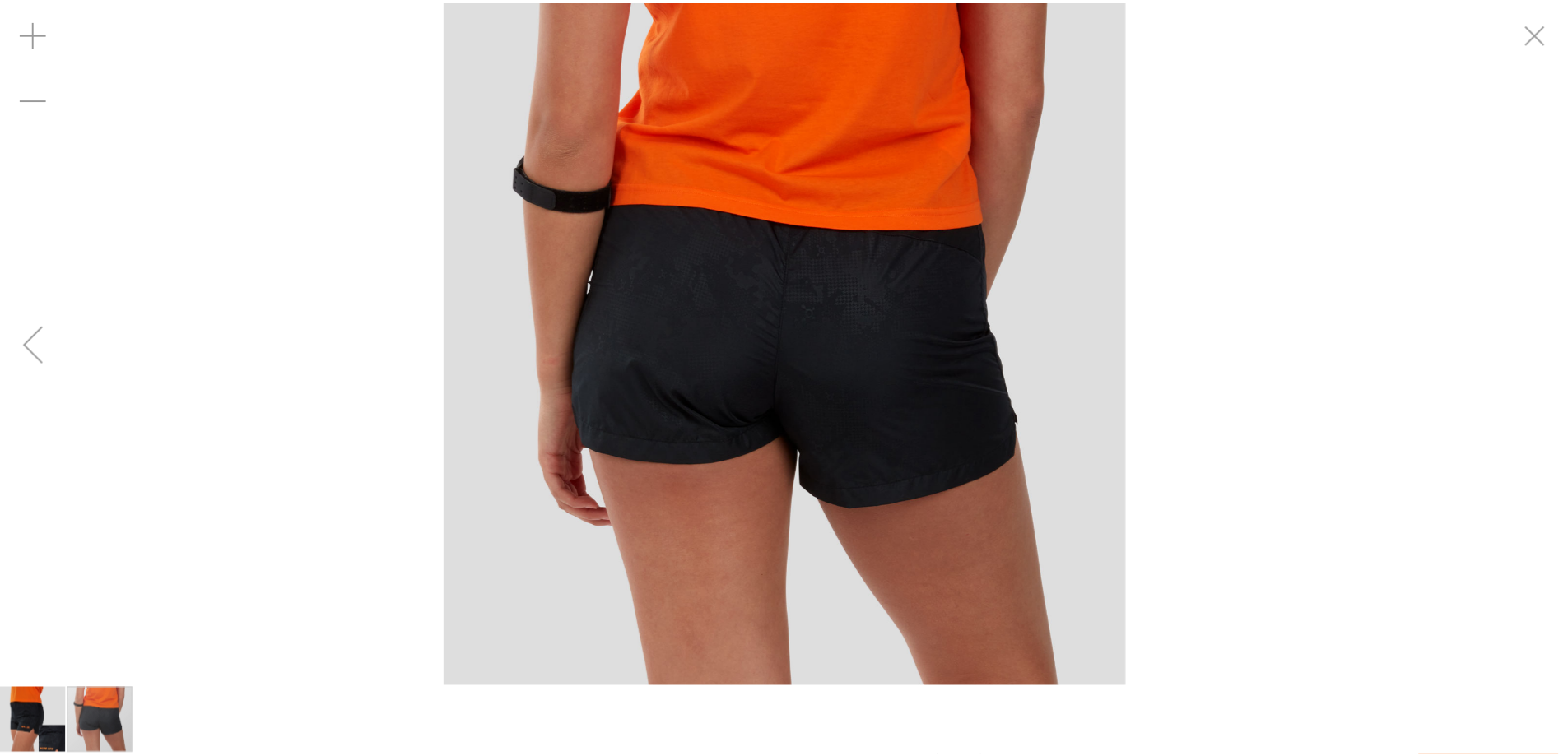
scroll to position [163, 0]
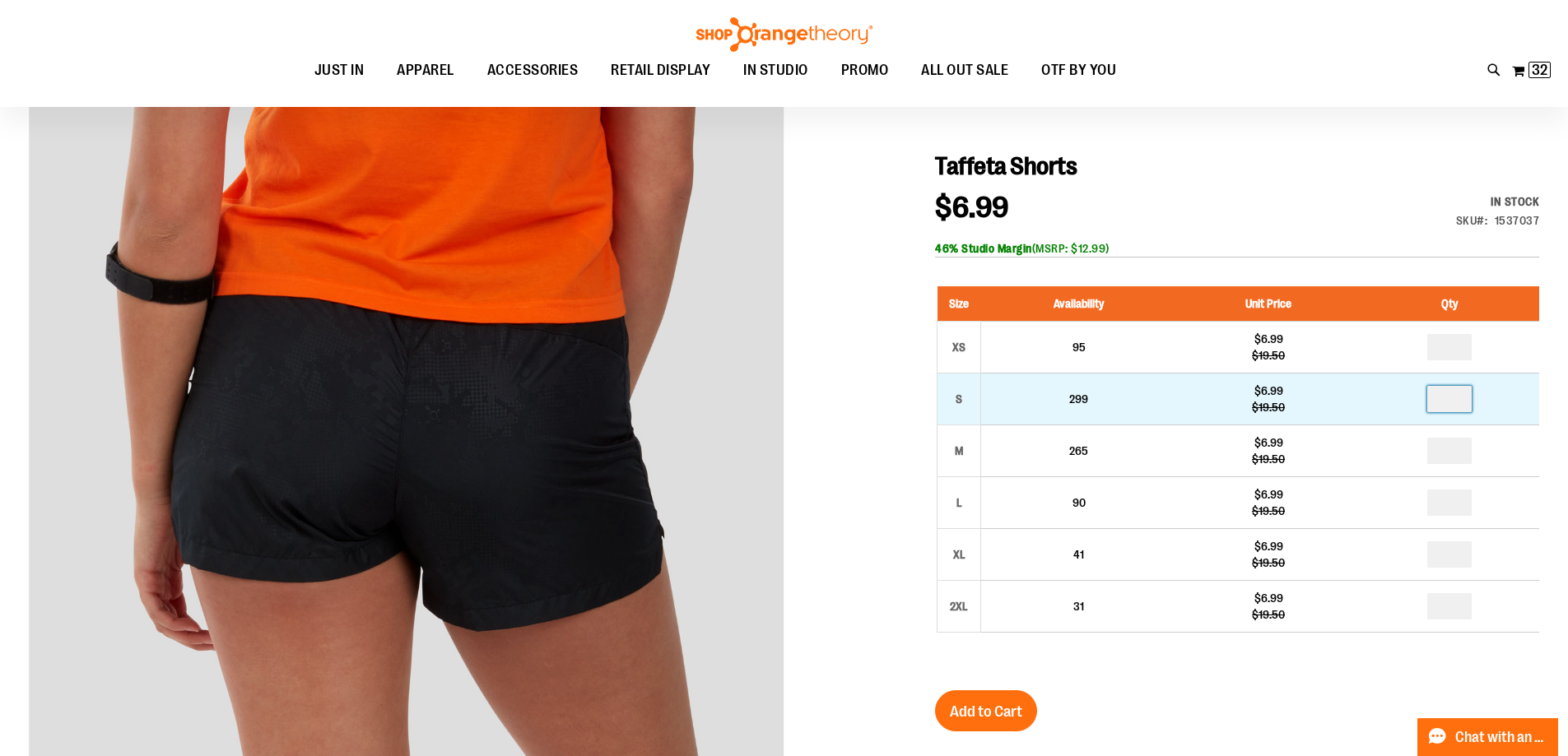
drag, startPoint x: 1476, startPoint y: 398, endPoint x: 1419, endPoint y: 398, distance: 57.0
click at [1419, 398] on td at bounding box center [1450, 398] width 179 height 52
type input "*"
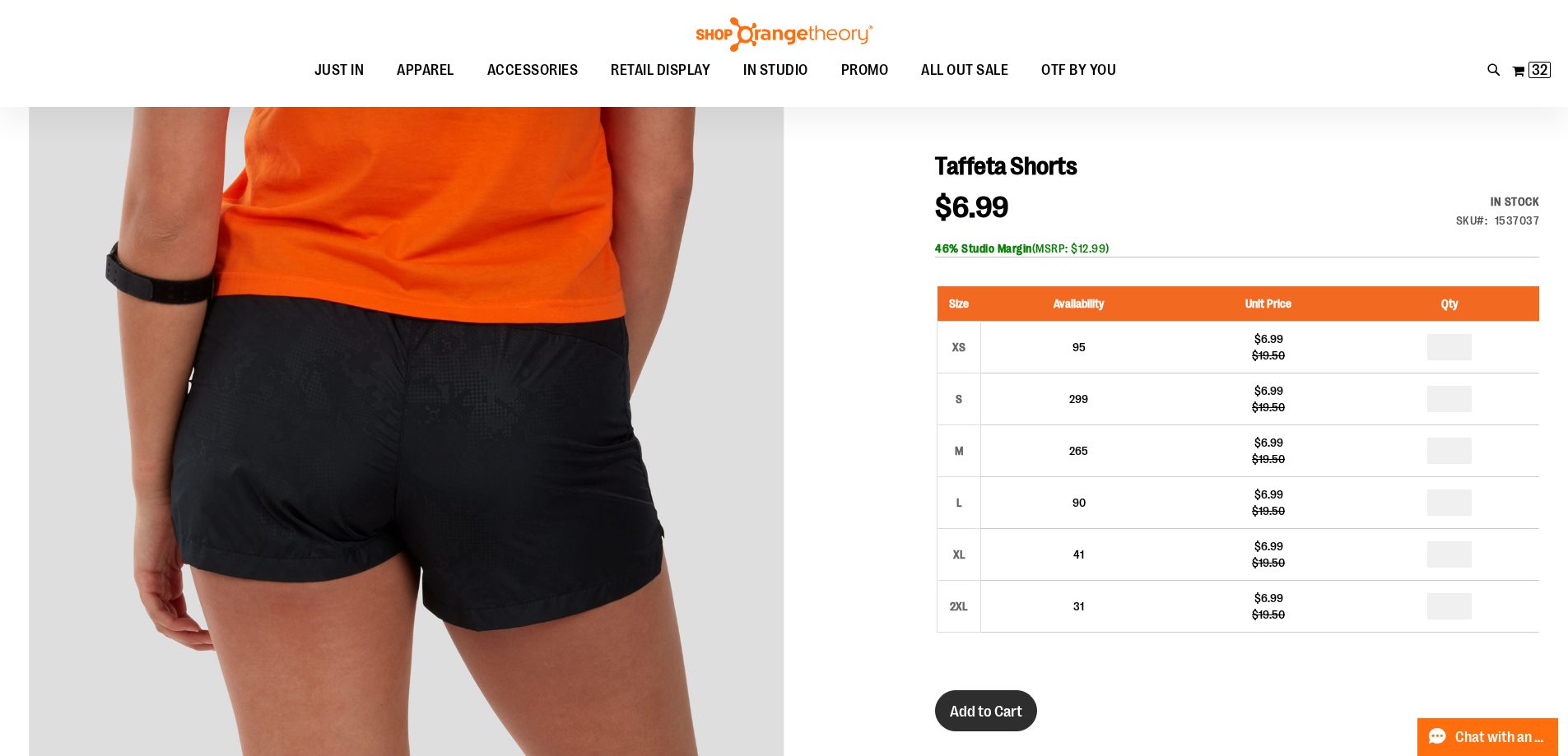
click at [1019, 701] on button "Add to Cart" at bounding box center [986, 710] width 102 height 41
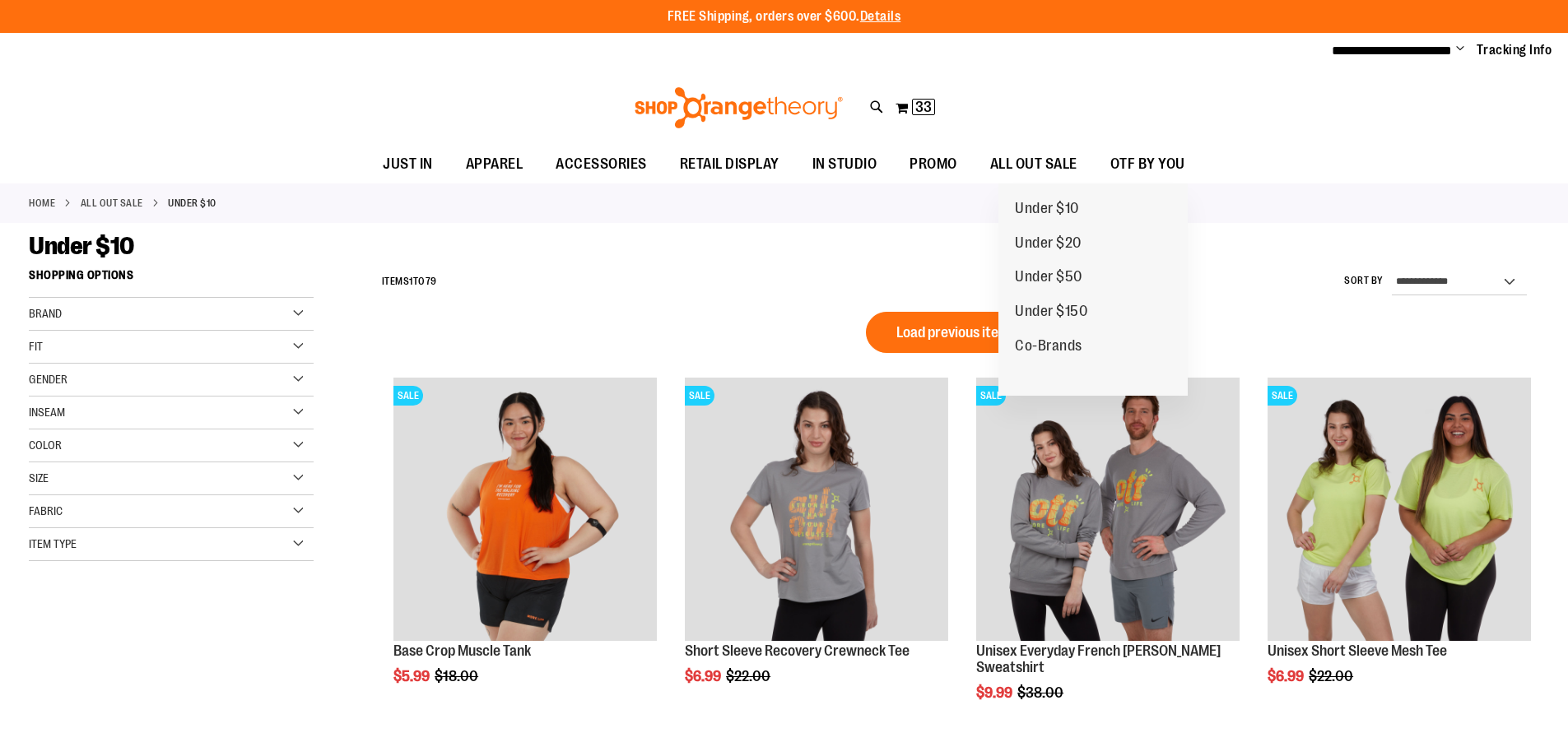
scroll to position [1254, 0]
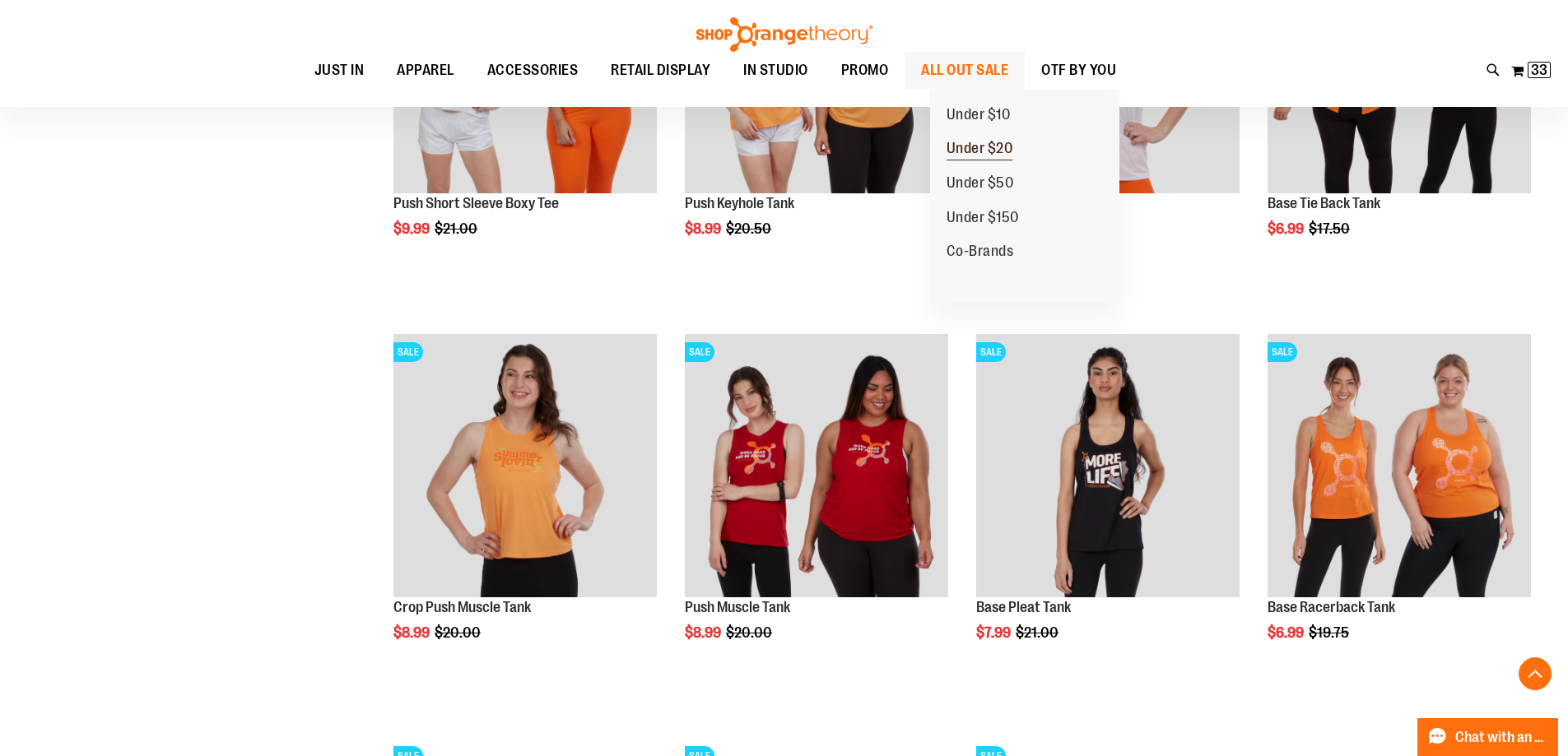
click at [993, 146] on span "Under $20" at bounding box center [980, 150] width 67 height 21
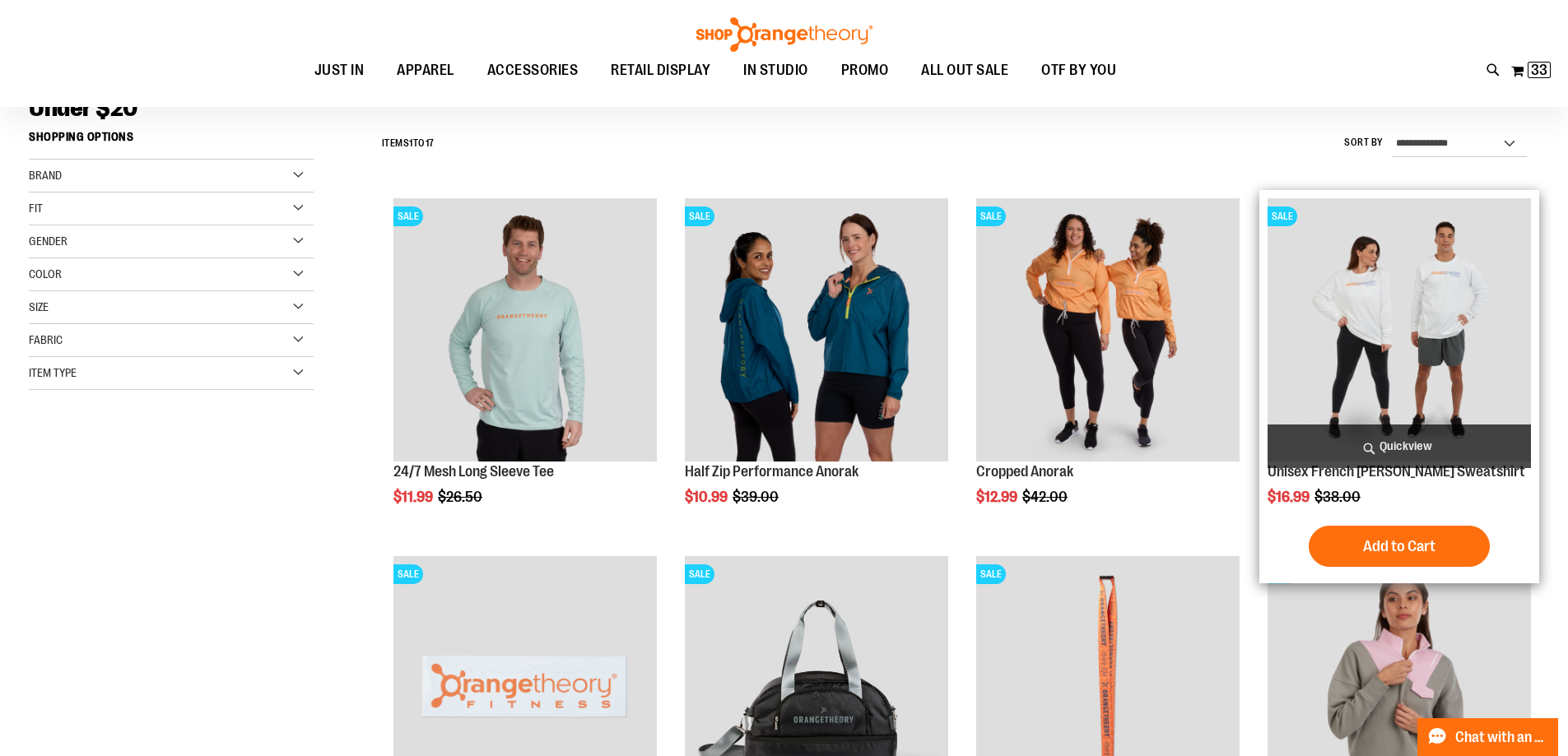
scroll to position [164, 0]
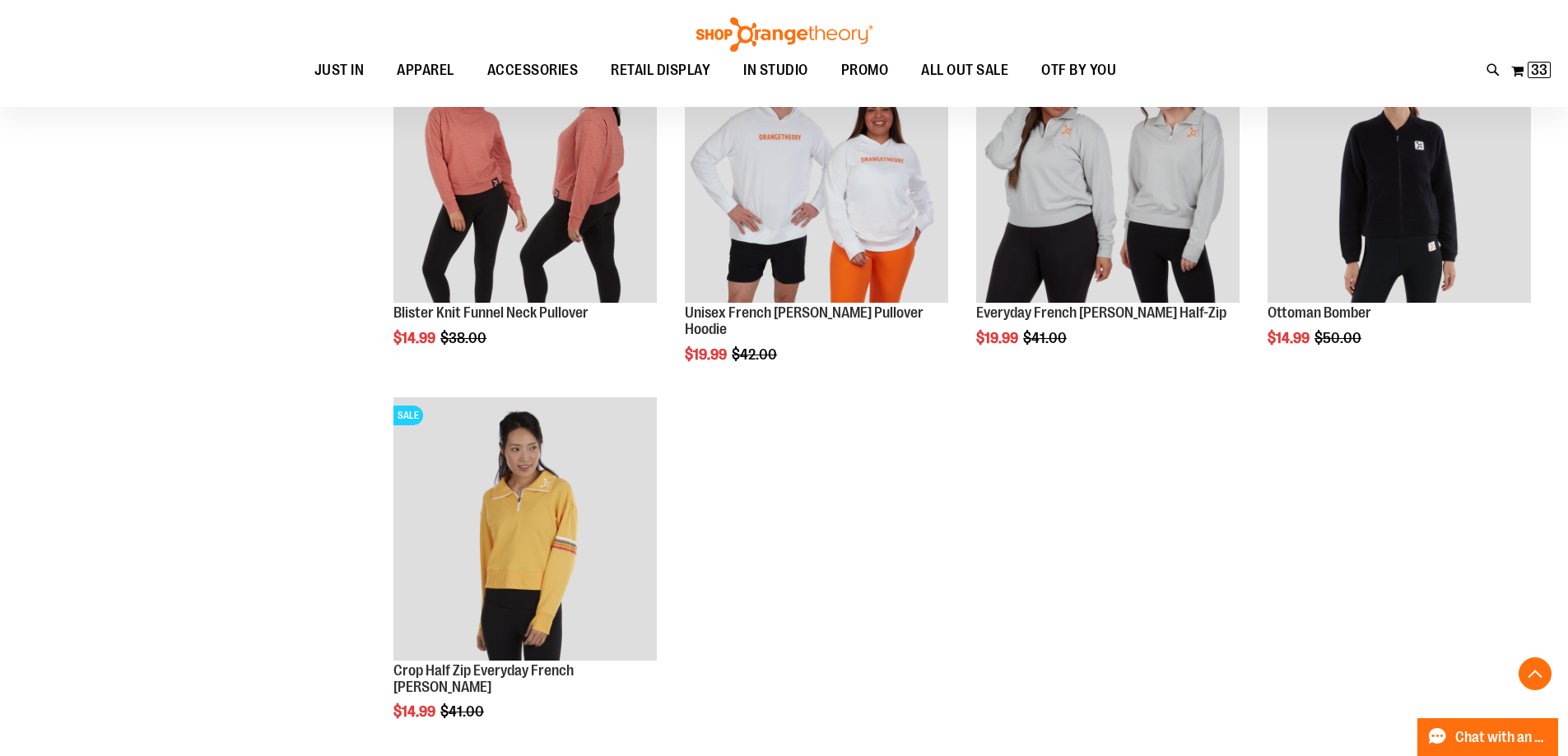
scroll to position [1398, 0]
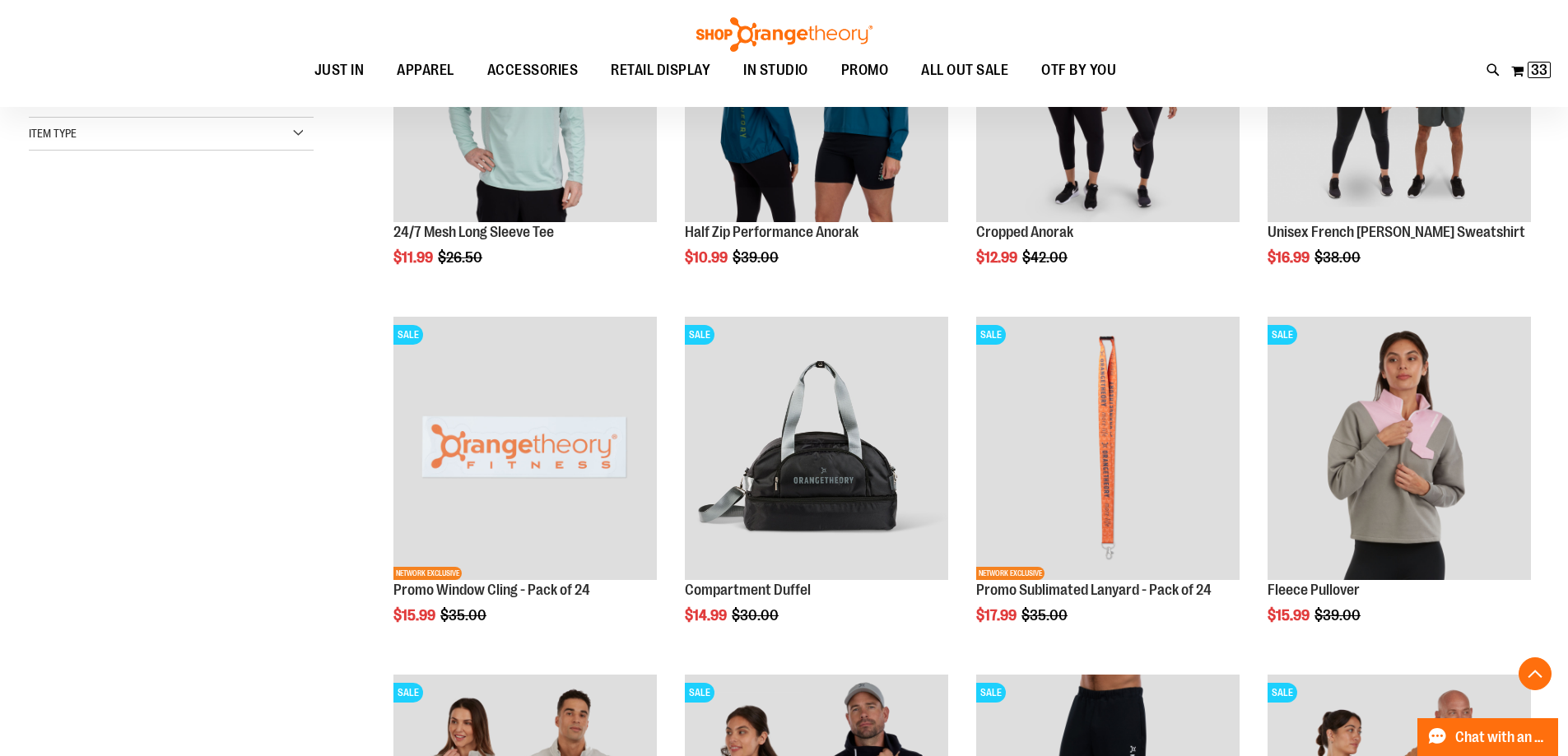
scroll to position [246, 0]
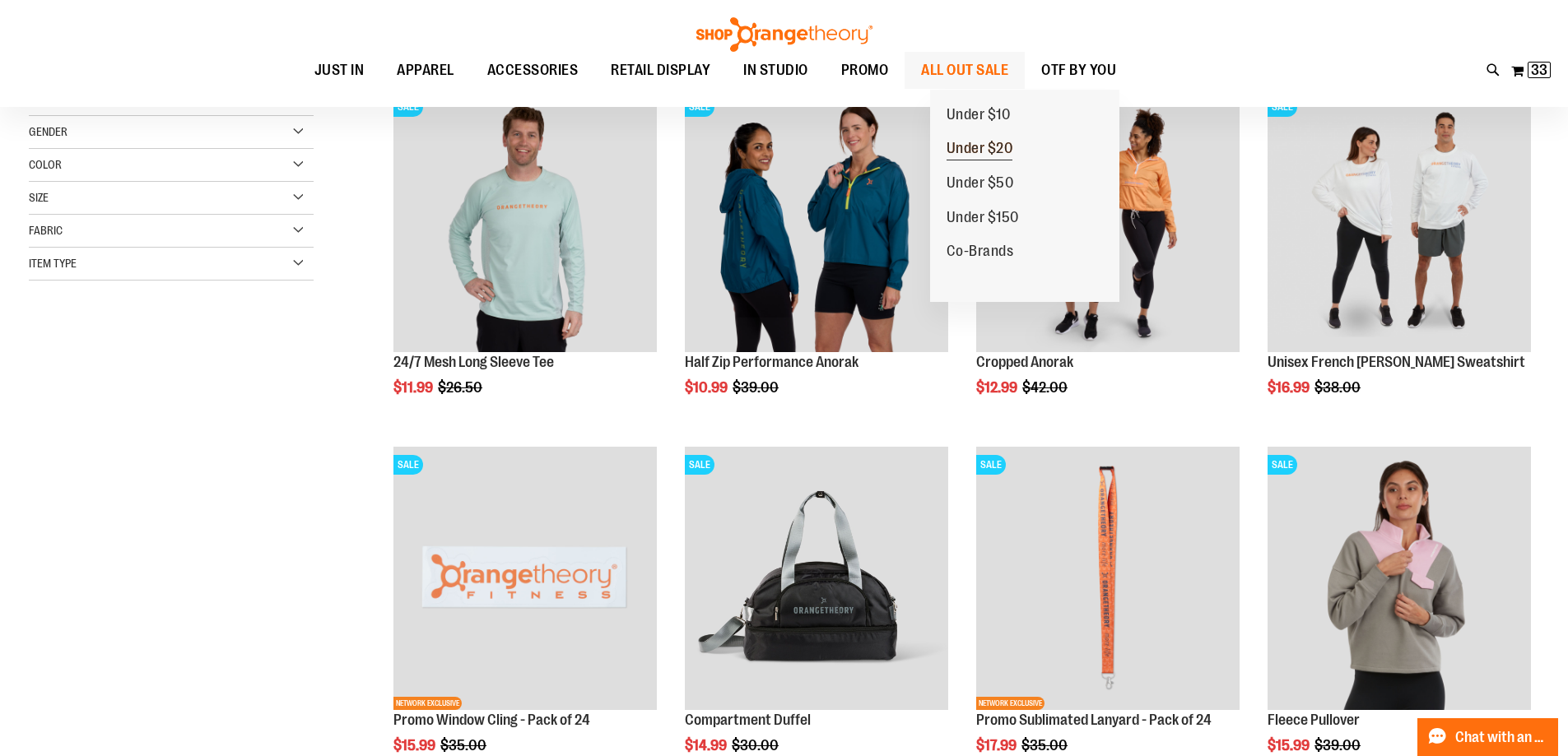
click at [1000, 146] on span "Under $20" at bounding box center [980, 150] width 67 height 21
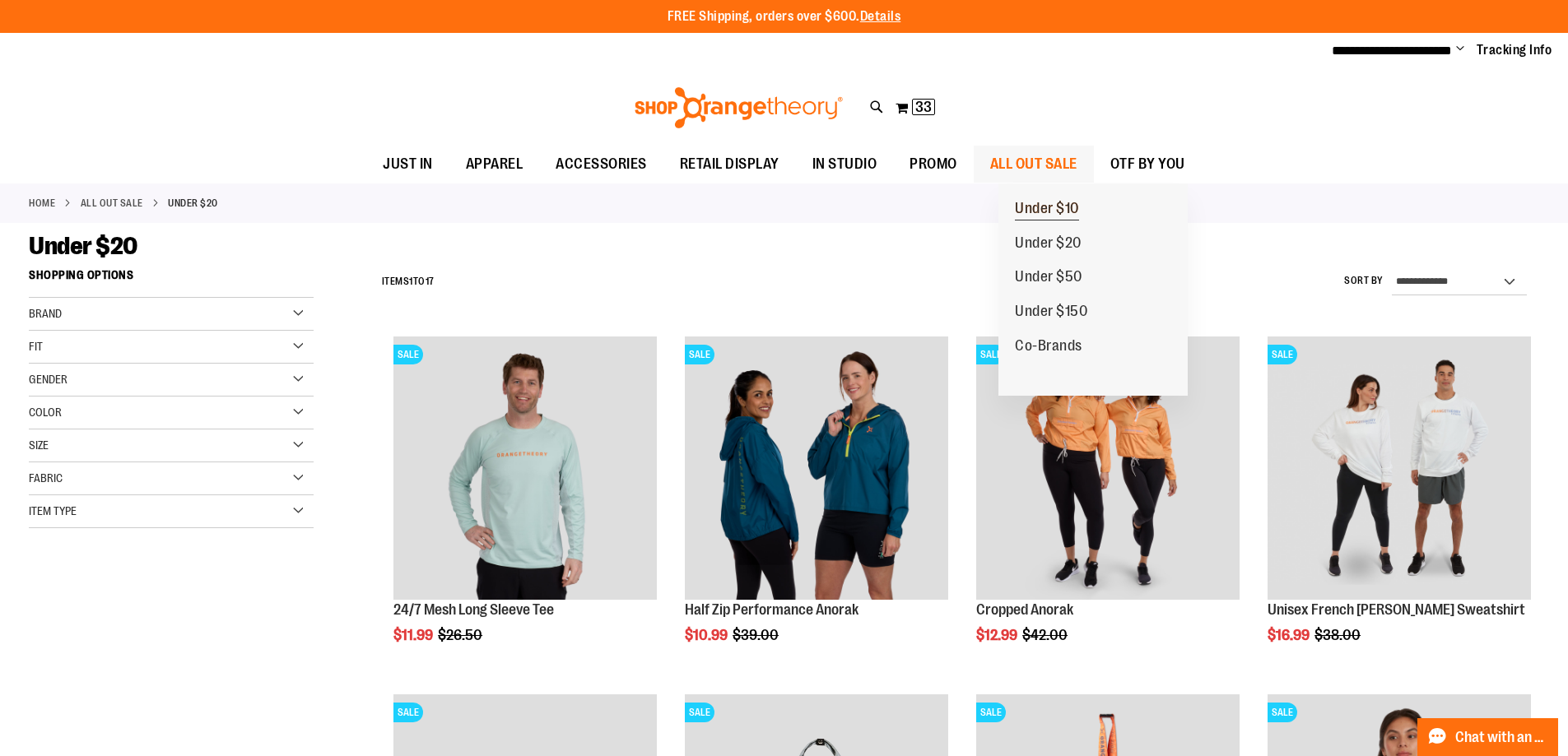
click at [1046, 212] on span "Under $10" at bounding box center [1046, 210] width 64 height 21
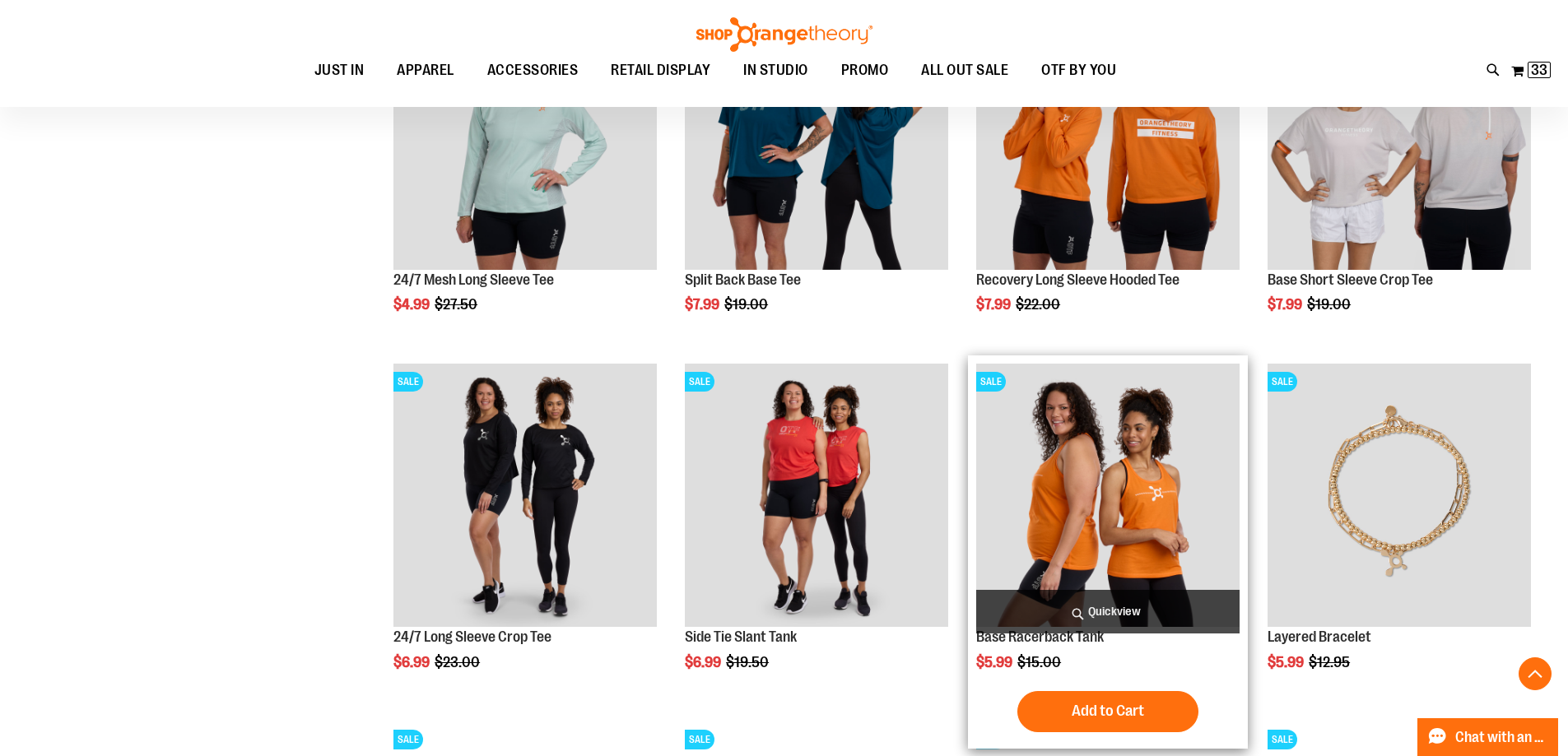
scroll to position [1068, 0]
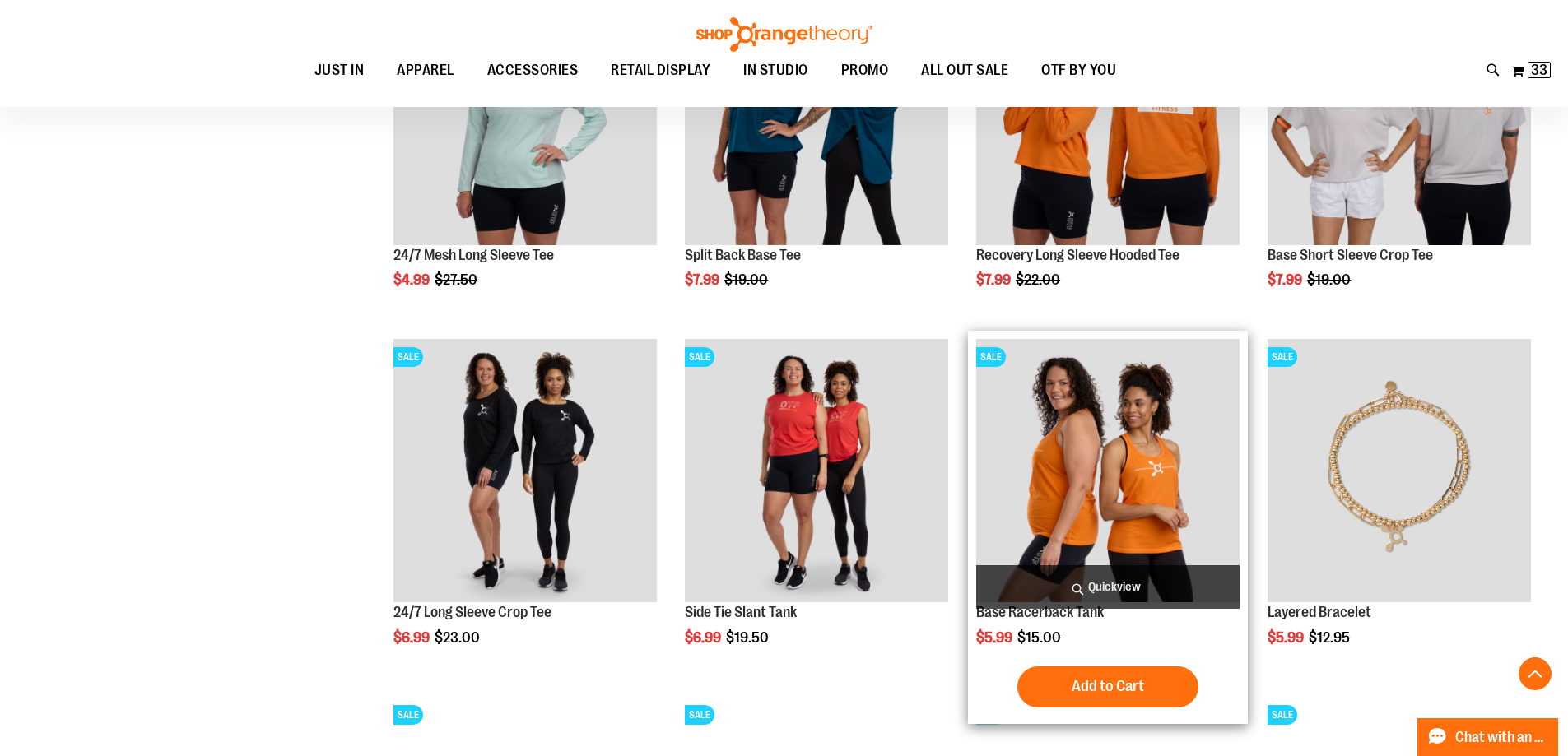
click at [1128, 494] on img "product" at bounding box center [1107, 470] width 263 height 263
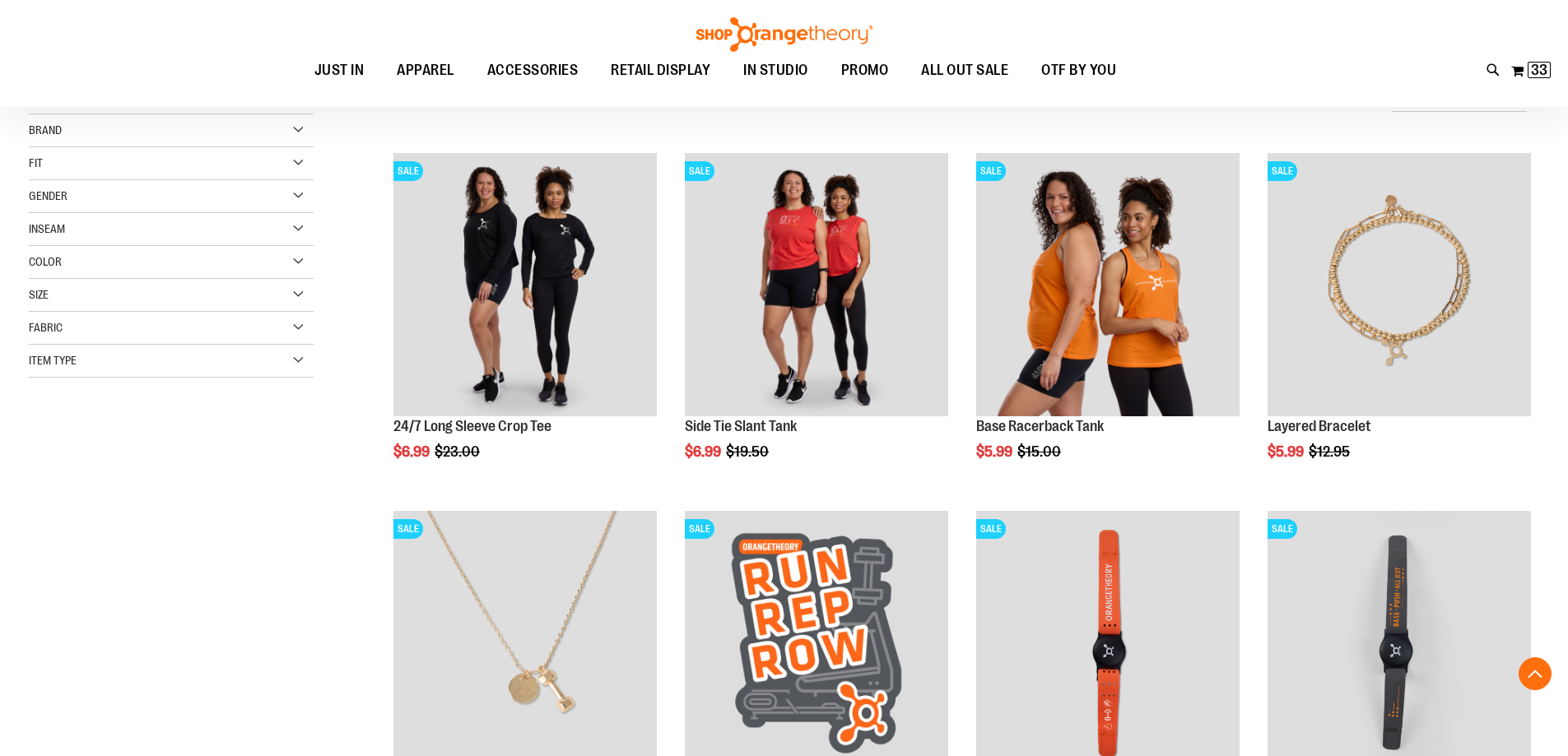
scroll to position [789, 0]
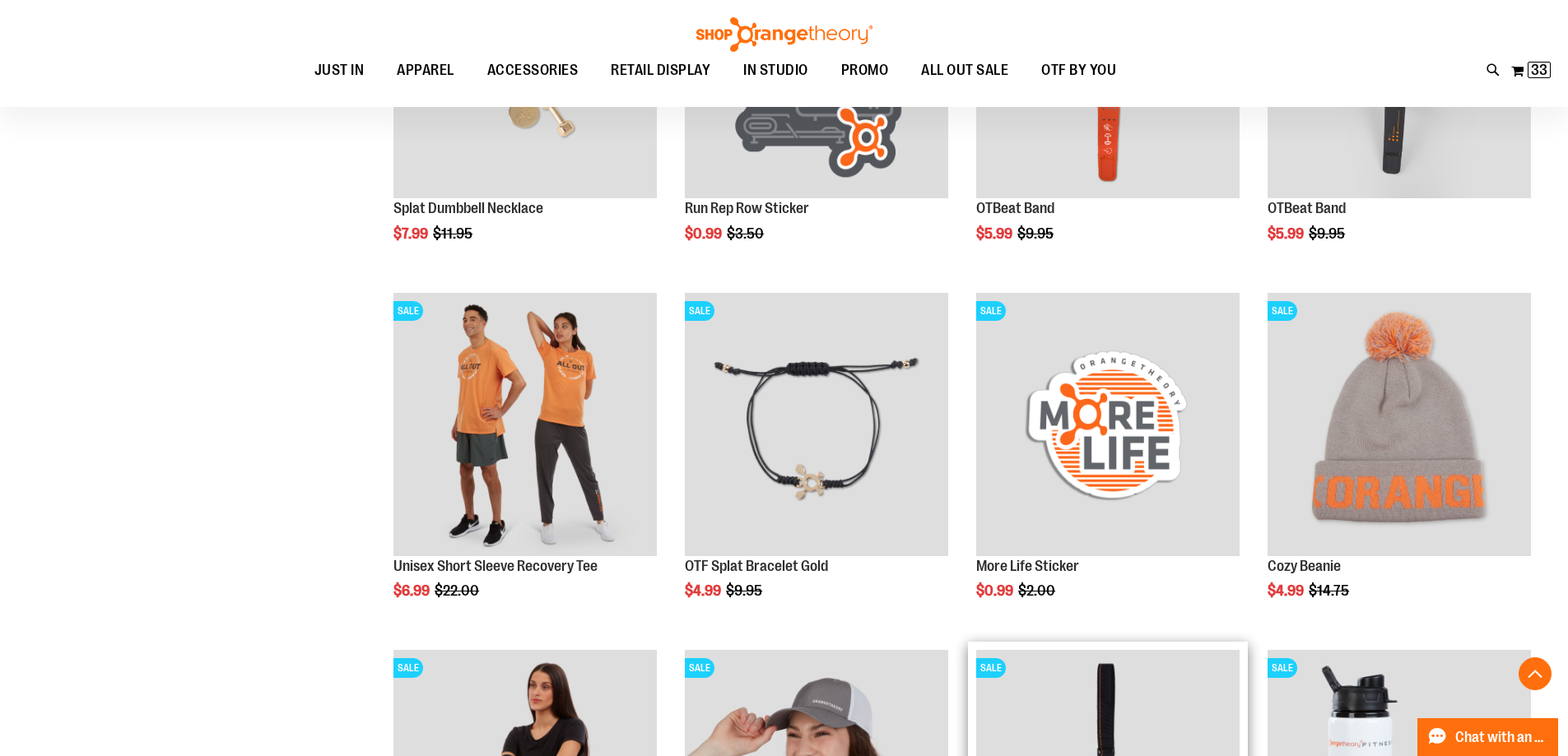
scroll to position [575, 0]
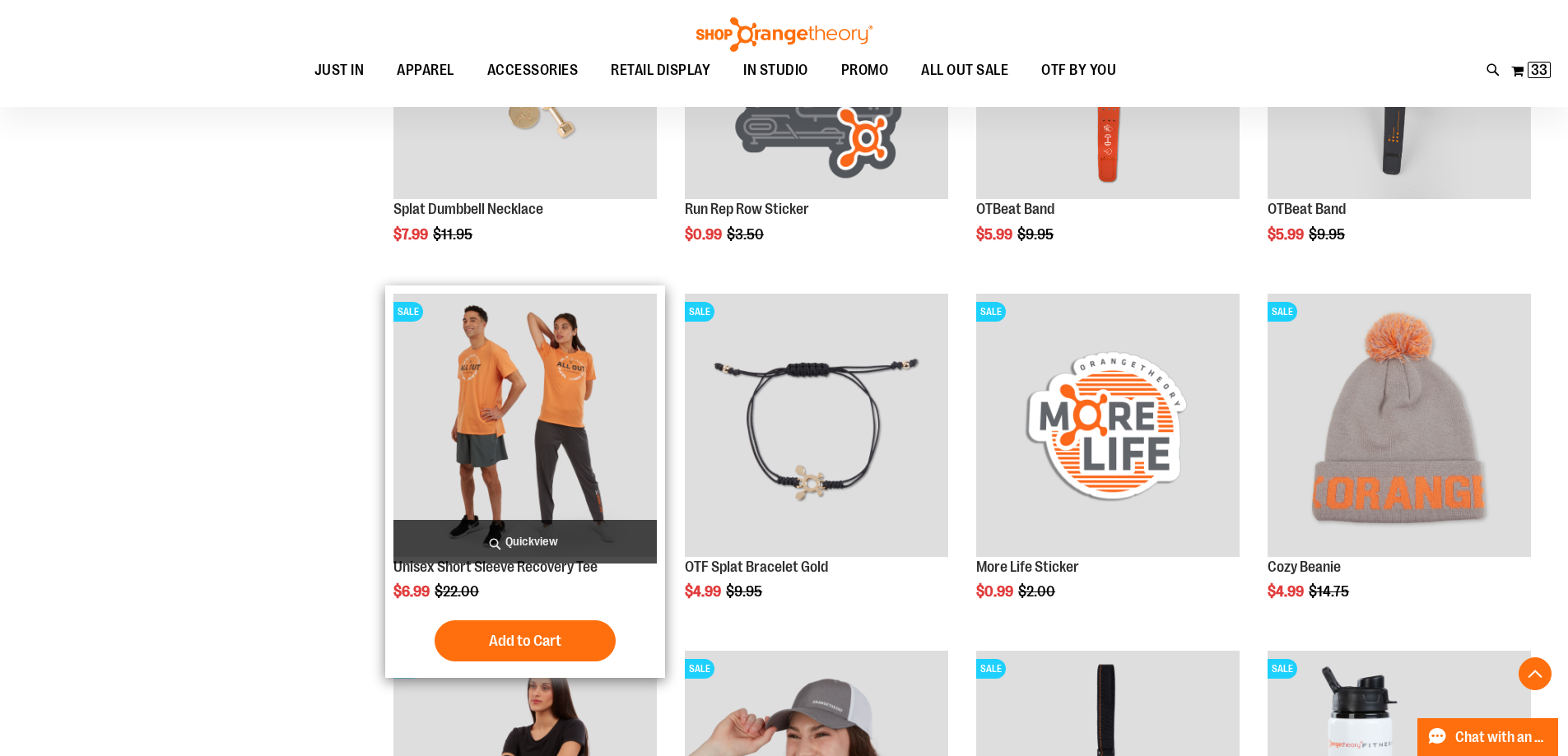
click at [482, 446] on img "product" at bounding box center [525, 425] width 263 height 263
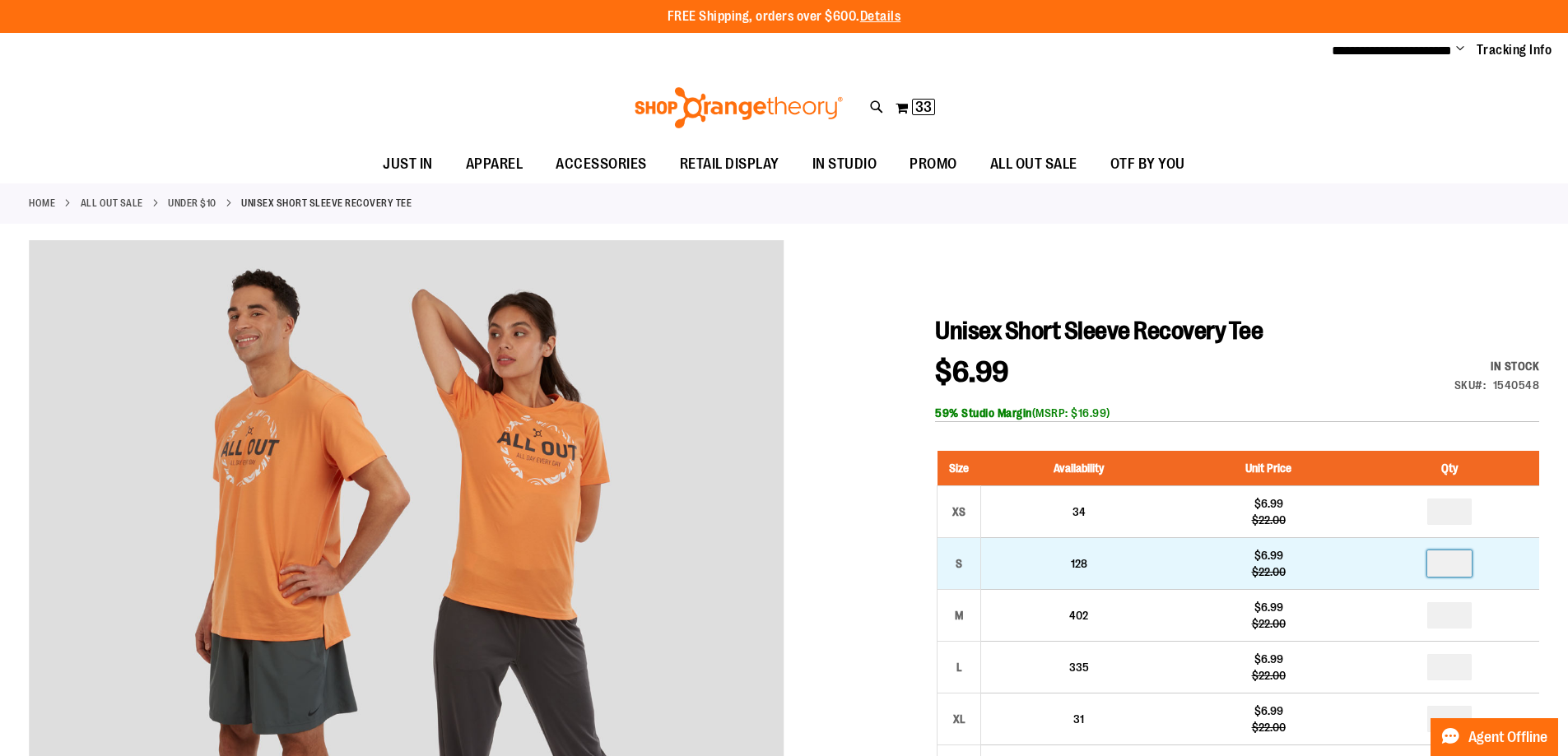
drag, startPoint x: 1468, startPoint y: 562, endPoint x: 1406, endPoint y: 551, distance: 63.0
click at [1406, 551] on td at bounding box center [1450, 563] width 179 height 52
type input "*"
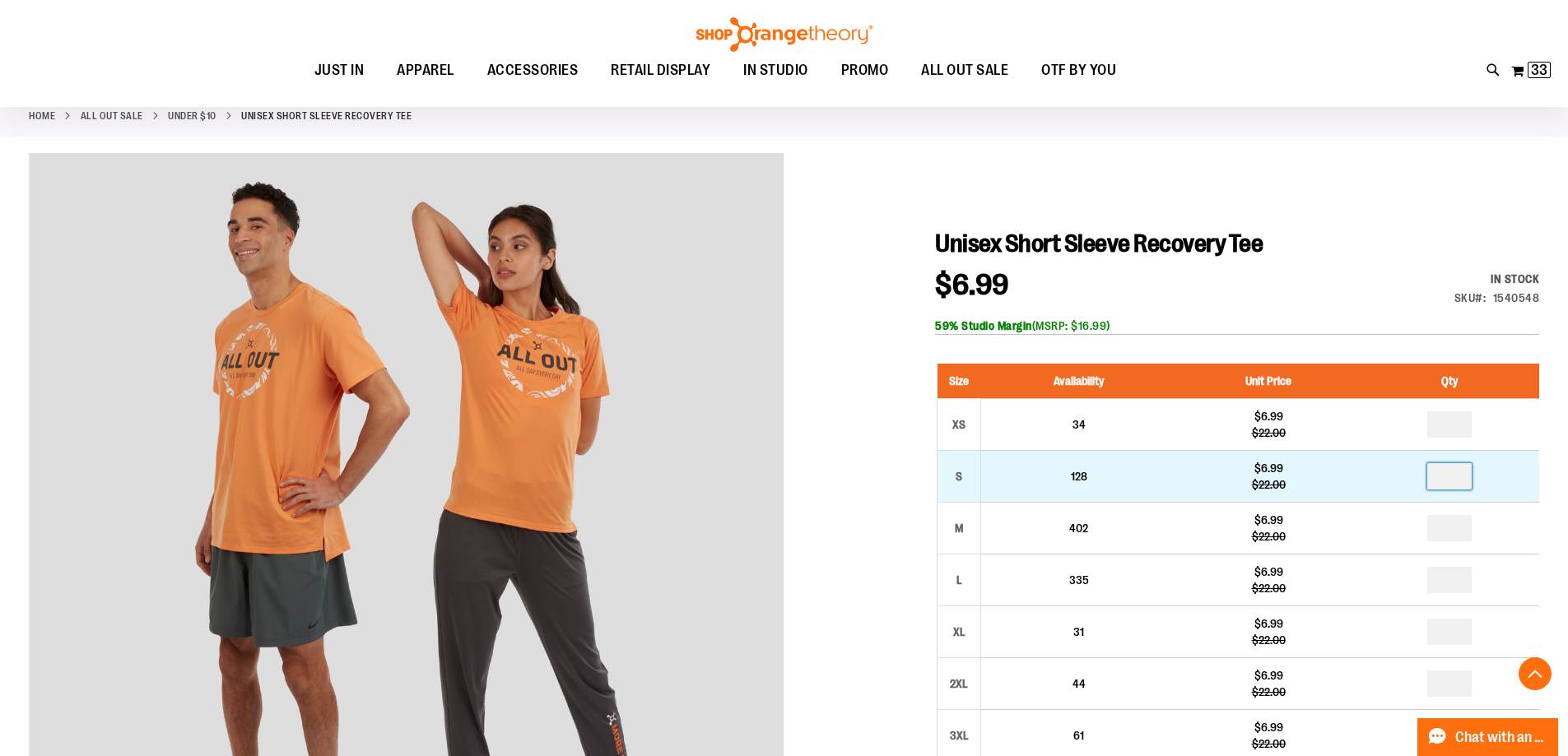
scroll to position [328, 0]
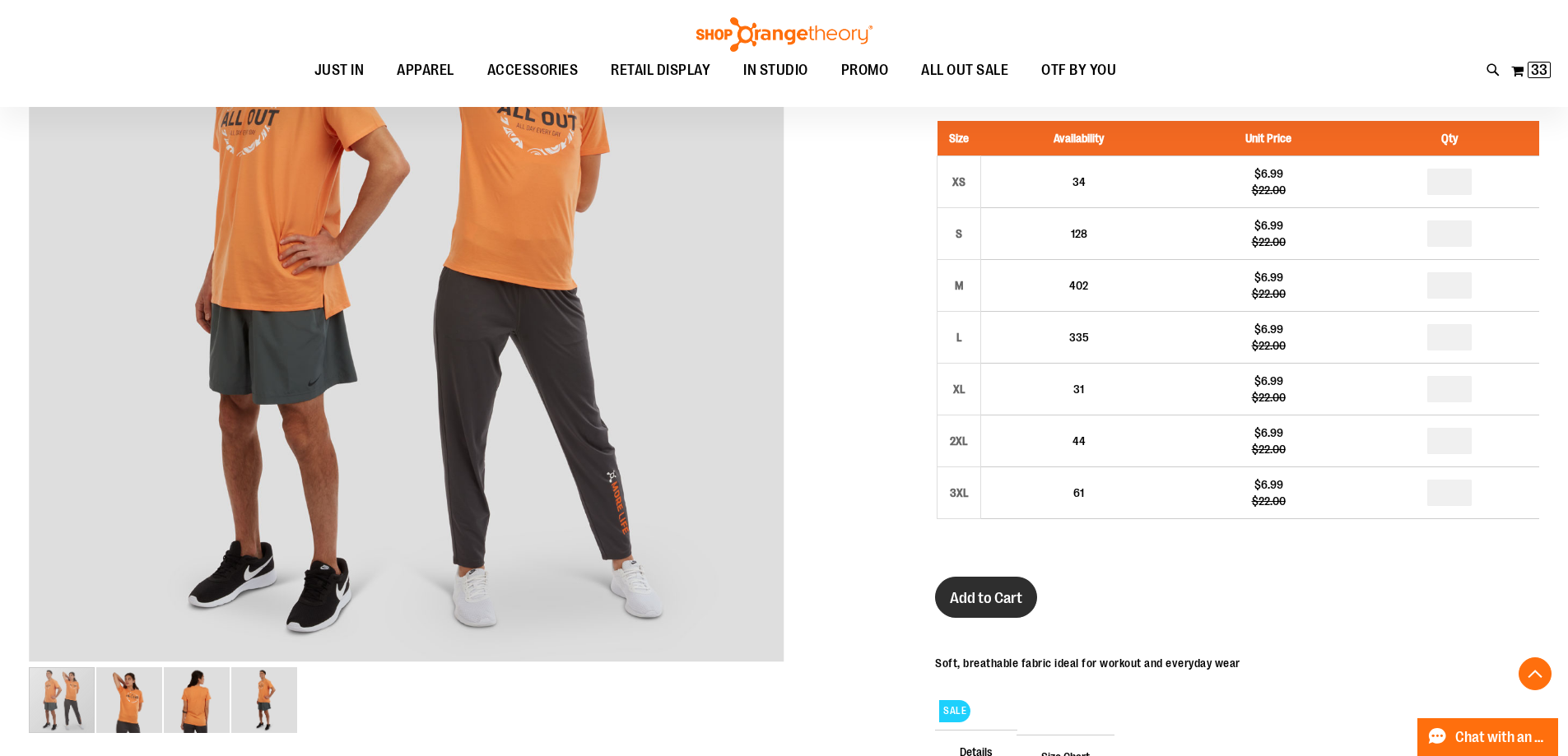
click at [1022, 606] on span "Add to Cart" at bounding box center [986, 598] width 73 height 18
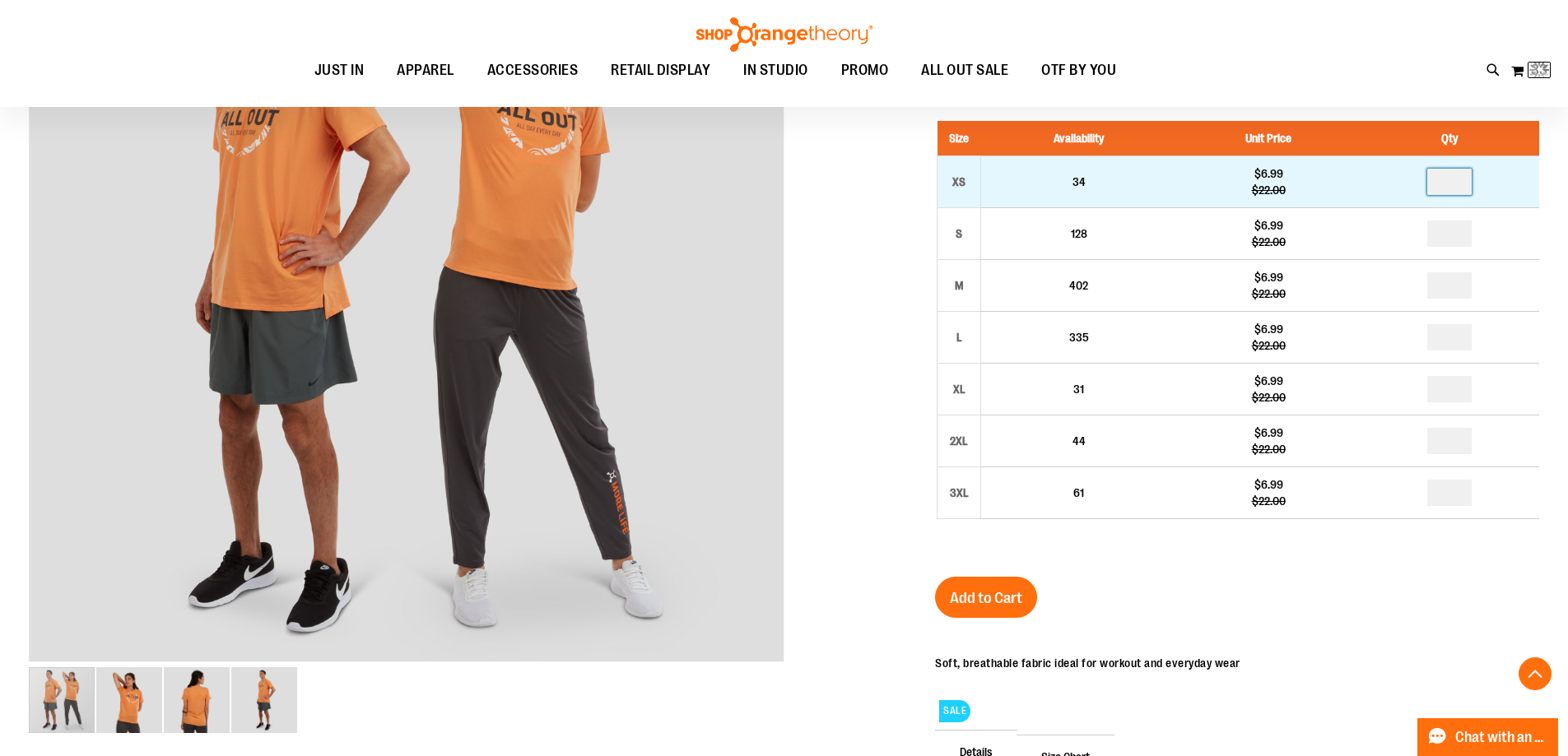
drag, startPoint x: 1469, startPoint y: 175, endPoint x: 1411, endPoint y: 169, distance: 58.3
click at [1411, 169] on td at bounding box center [1450, 181] width 179 height 52
type input "*"
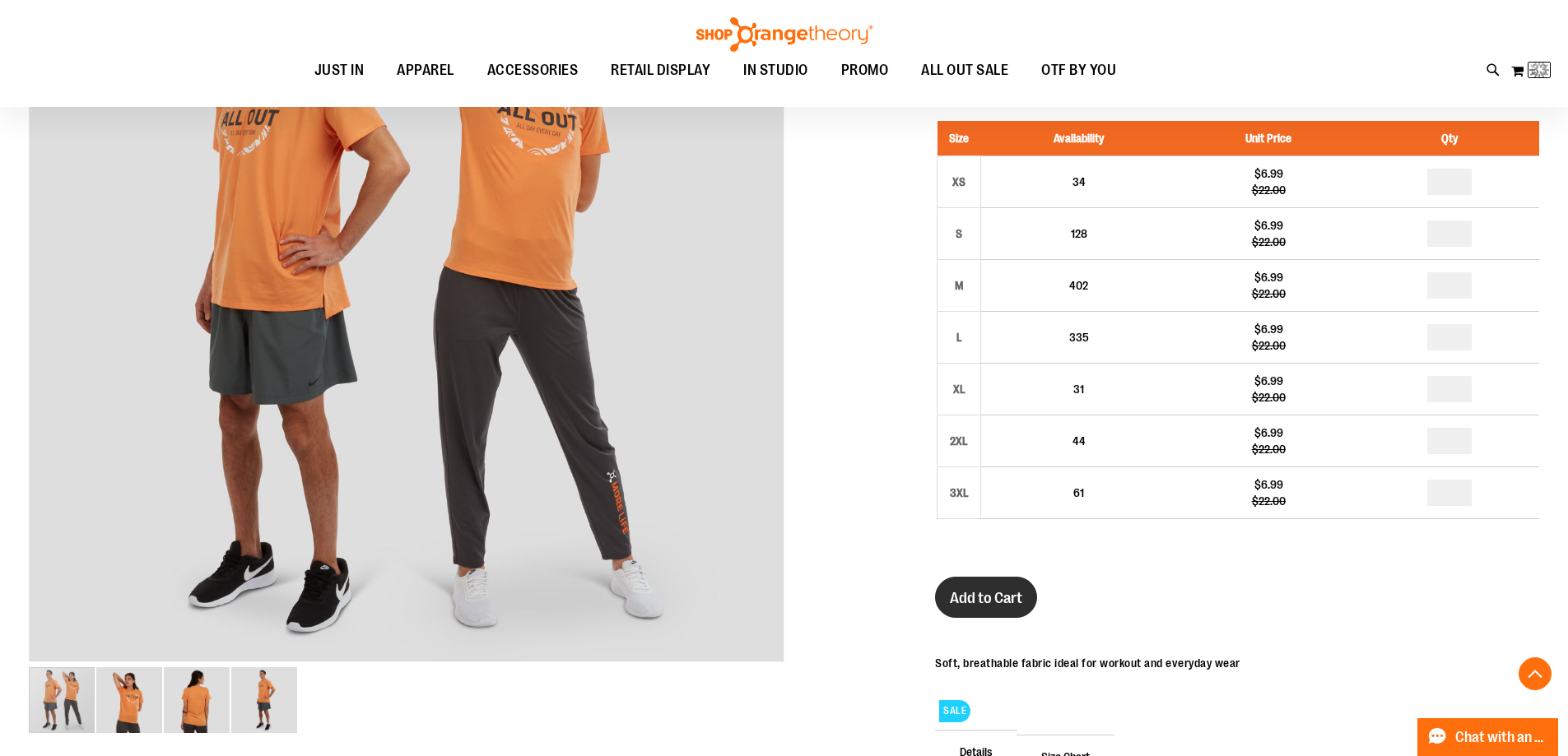
click at [984, 588] on button "Add to Cart" at bounding box center [986, 596] width 102 height 41
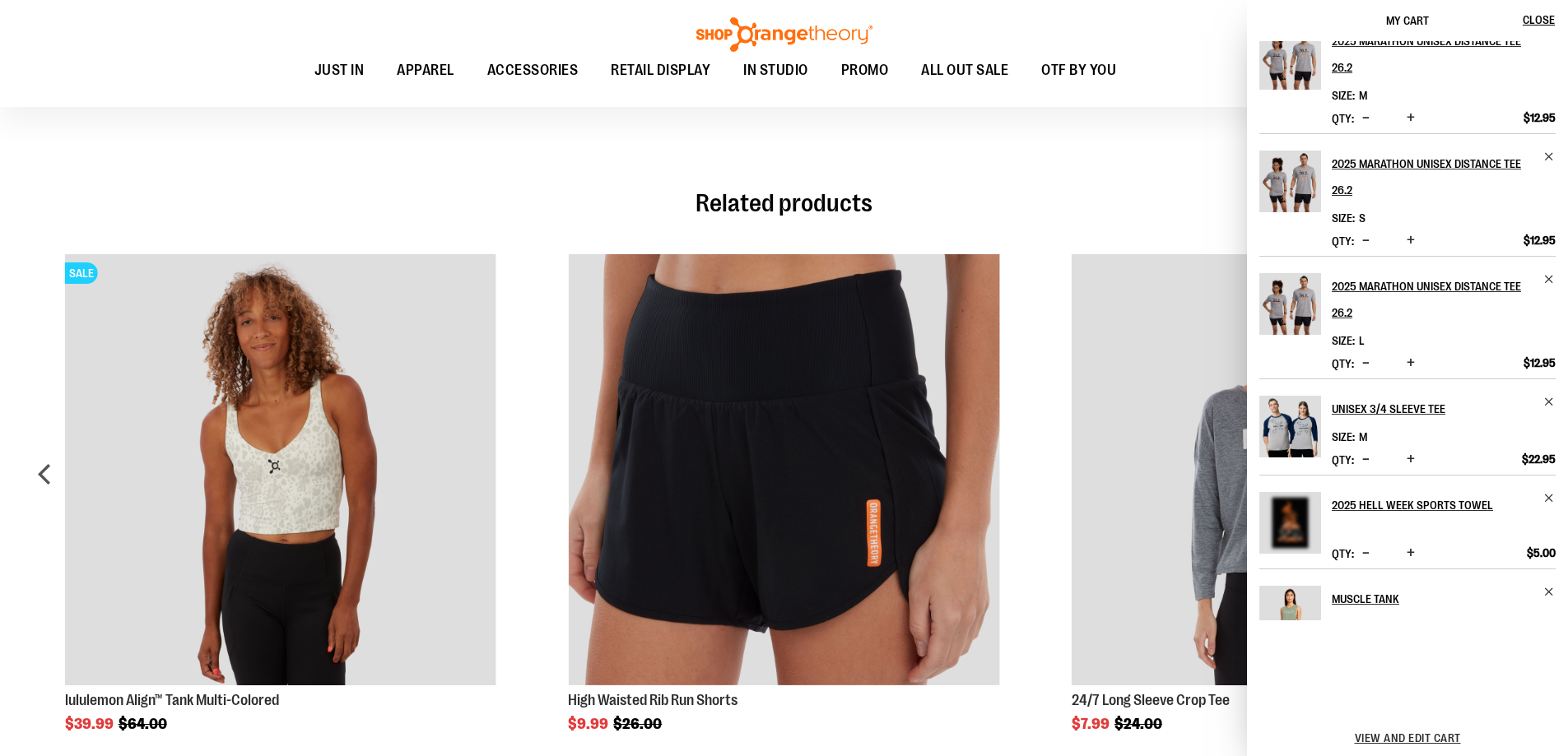
scroll to position [0, 0]
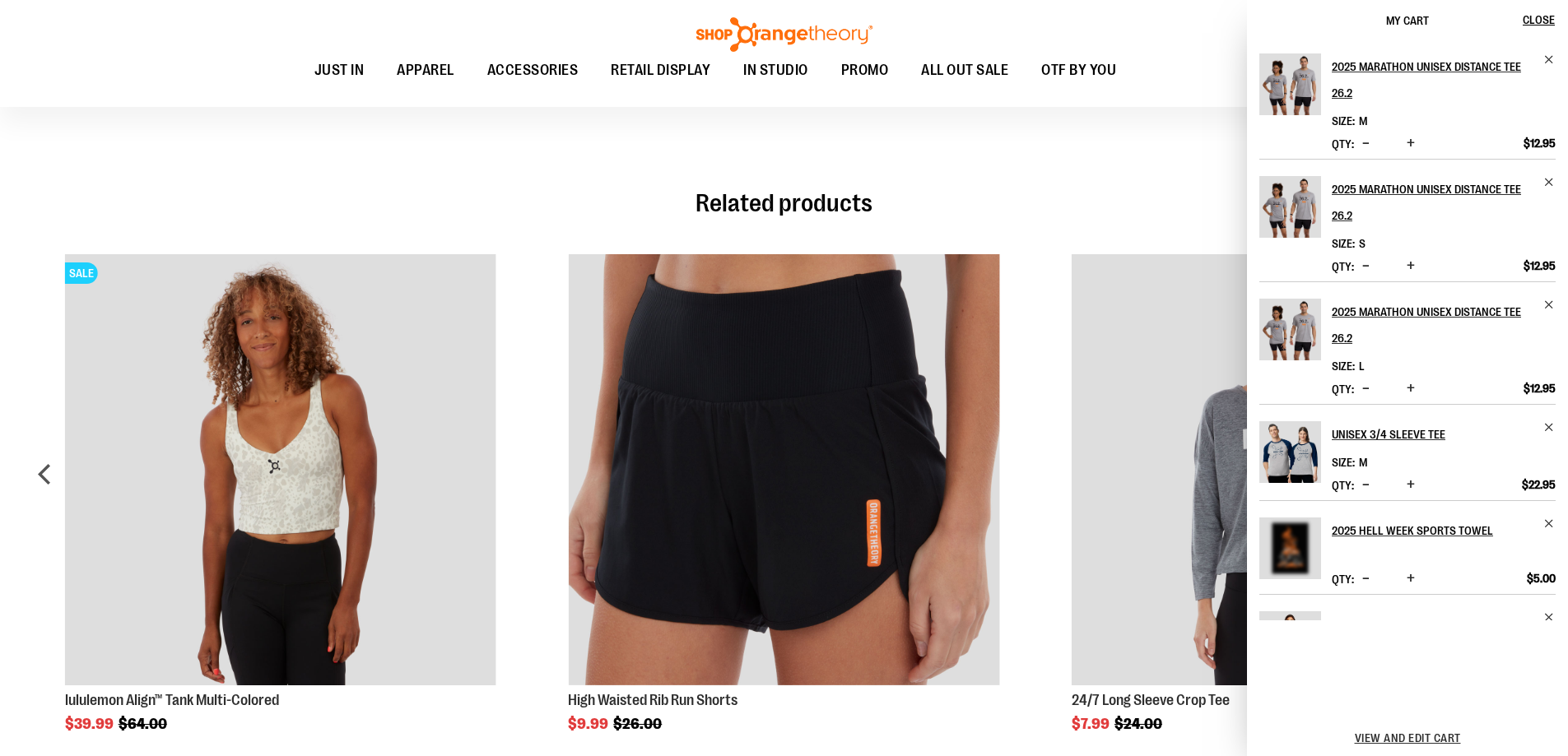
click at [1020, 189] on div "Related products SALE lululemon Sculpt Tank $34.99" at bounding box center [783, 464] width 1510 height 591
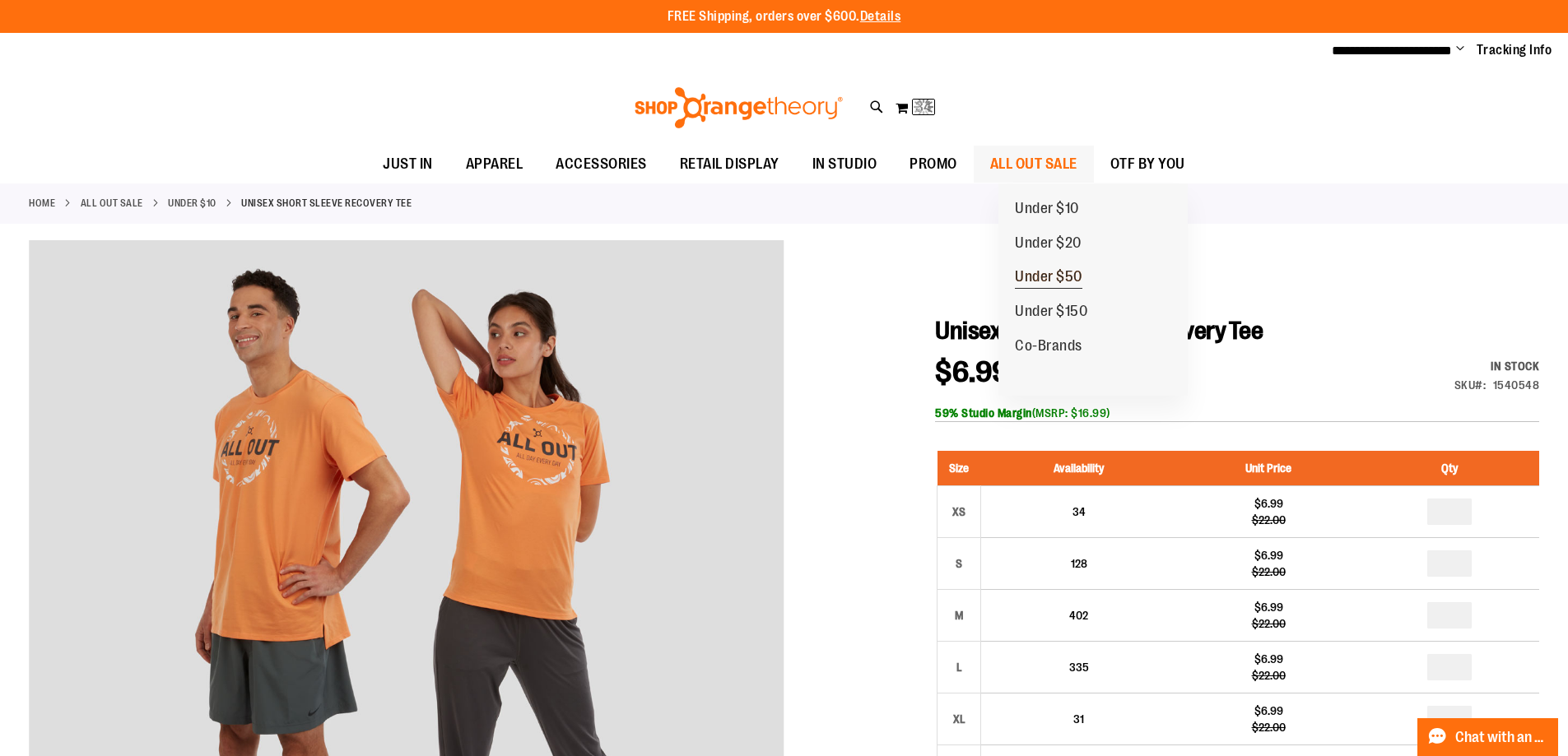
click at [1060, 276] on span "Under $50" at bounding box center [1048, 278] width 68 height 21
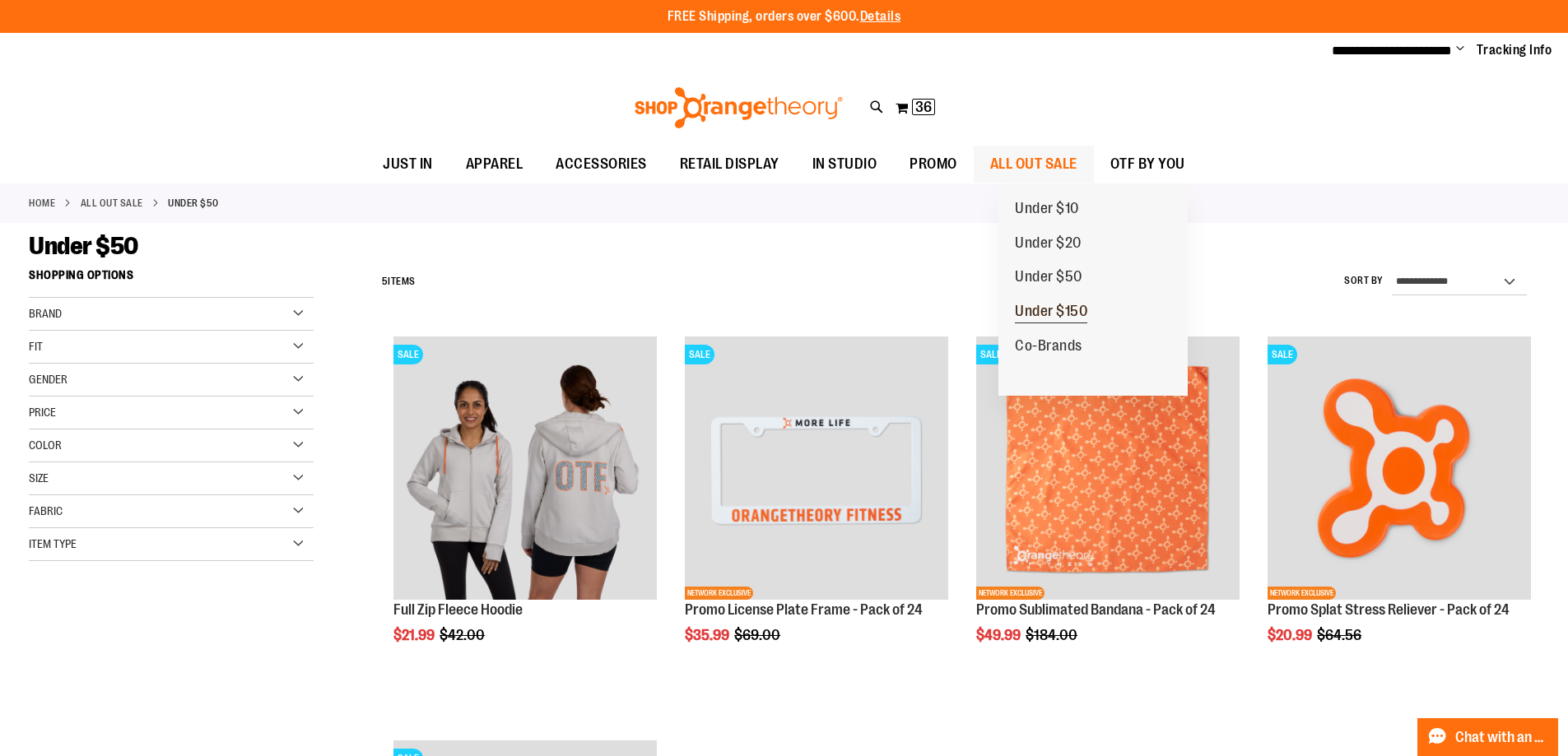
click at [1081, 307] on span "Under $150" at bounding box center [1051, 312] width 73 height 21
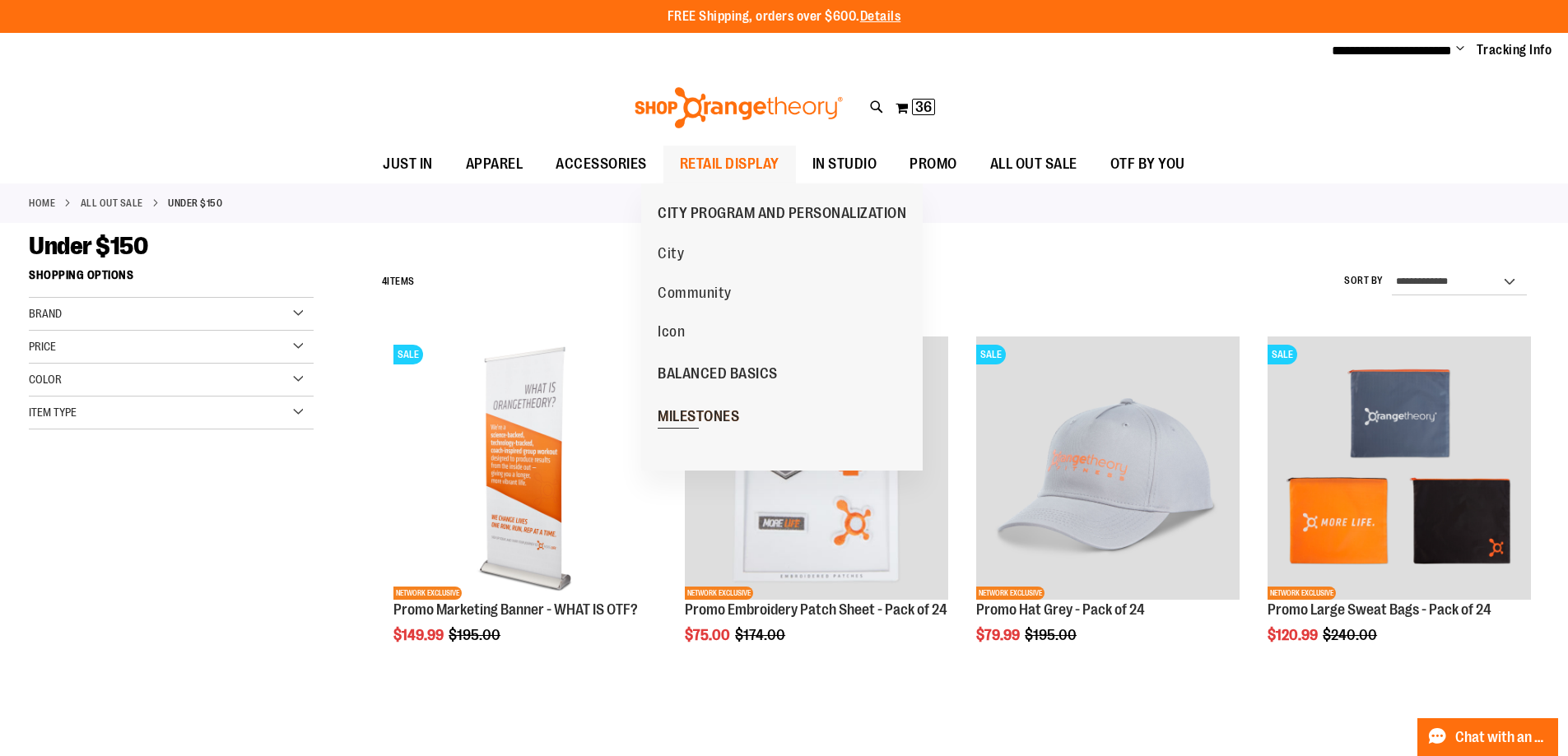
click at [706, 418] on span "MILESTONES" at bounding box center [699, 419] width 82 height 21
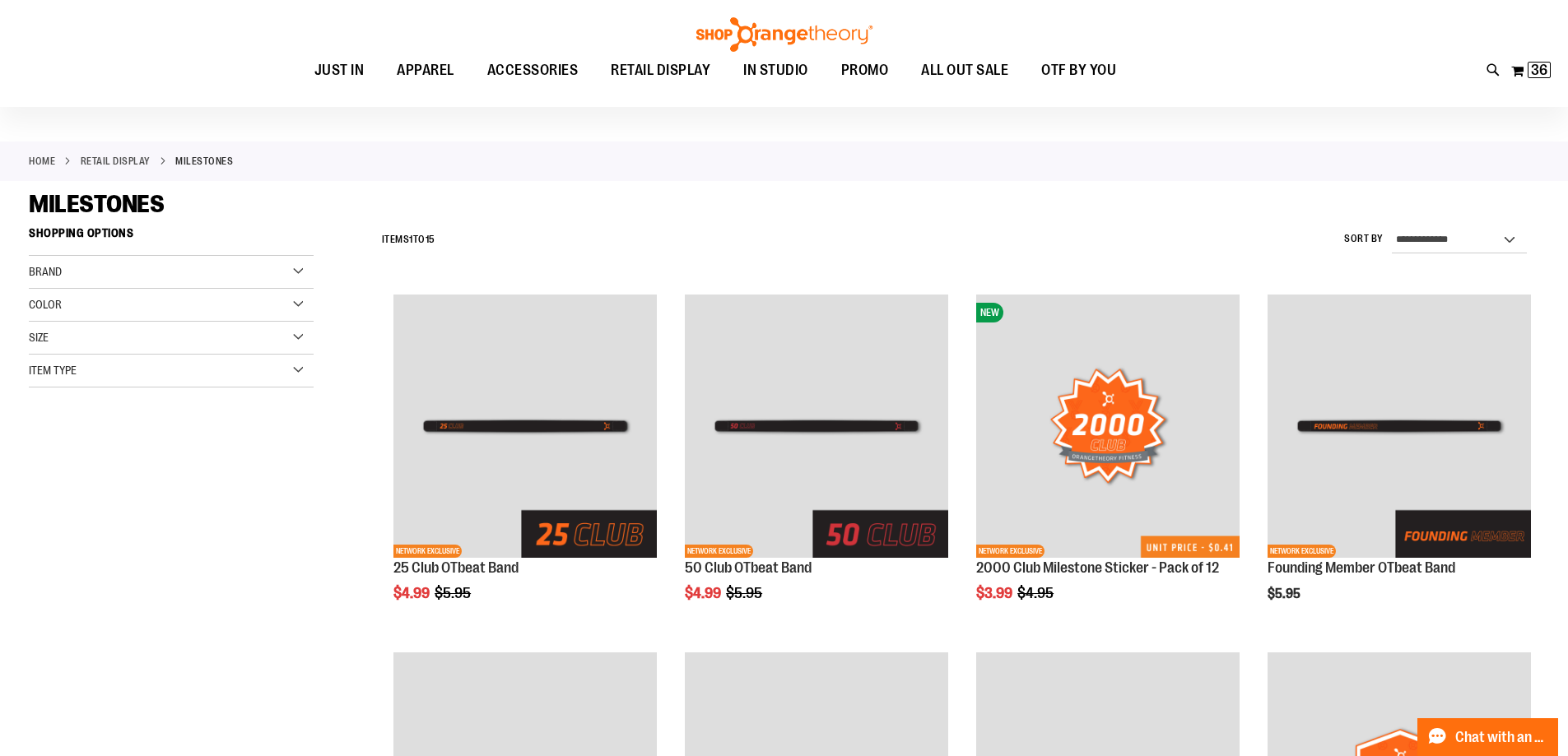
scroll to position [82, 0]
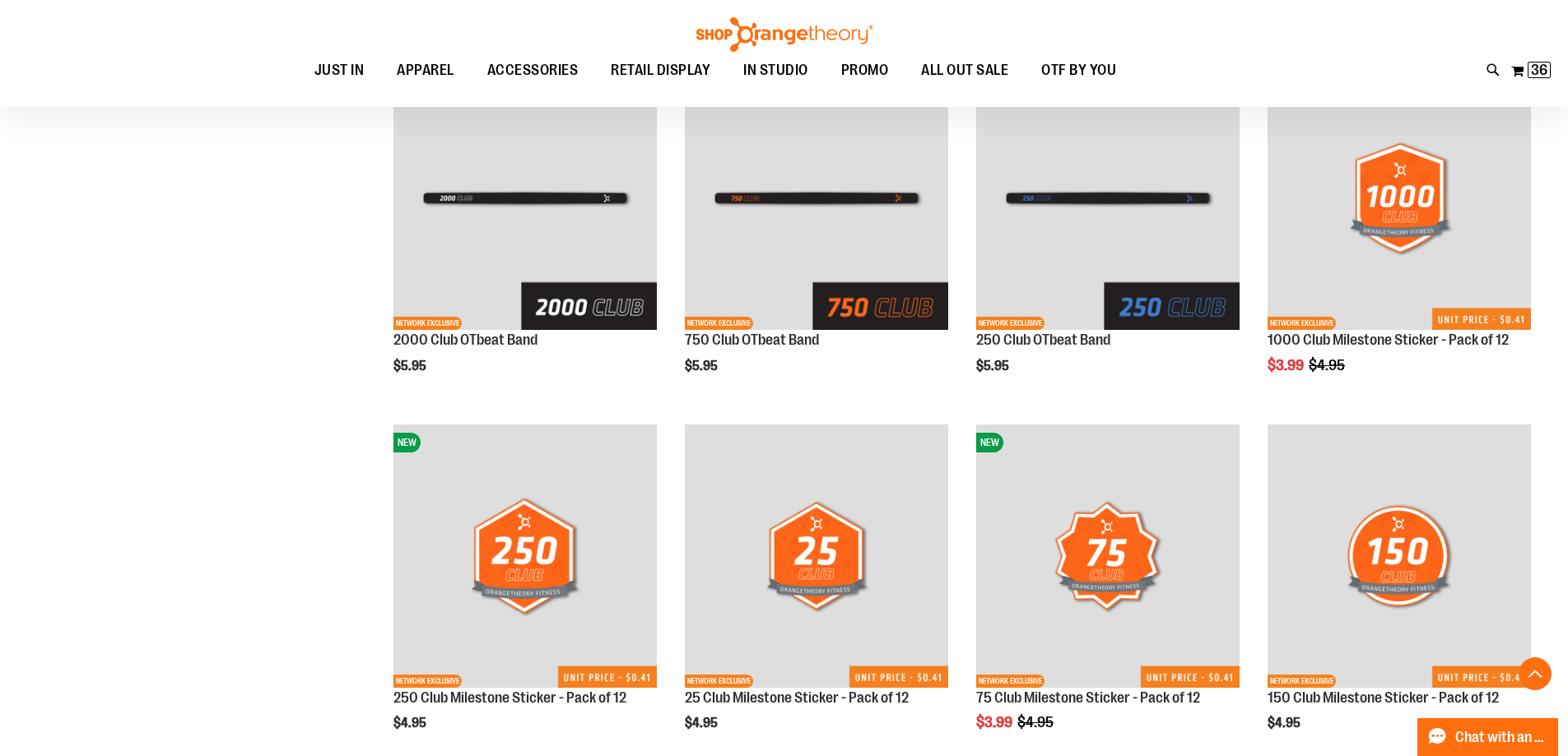
scroll to position [657, 0]
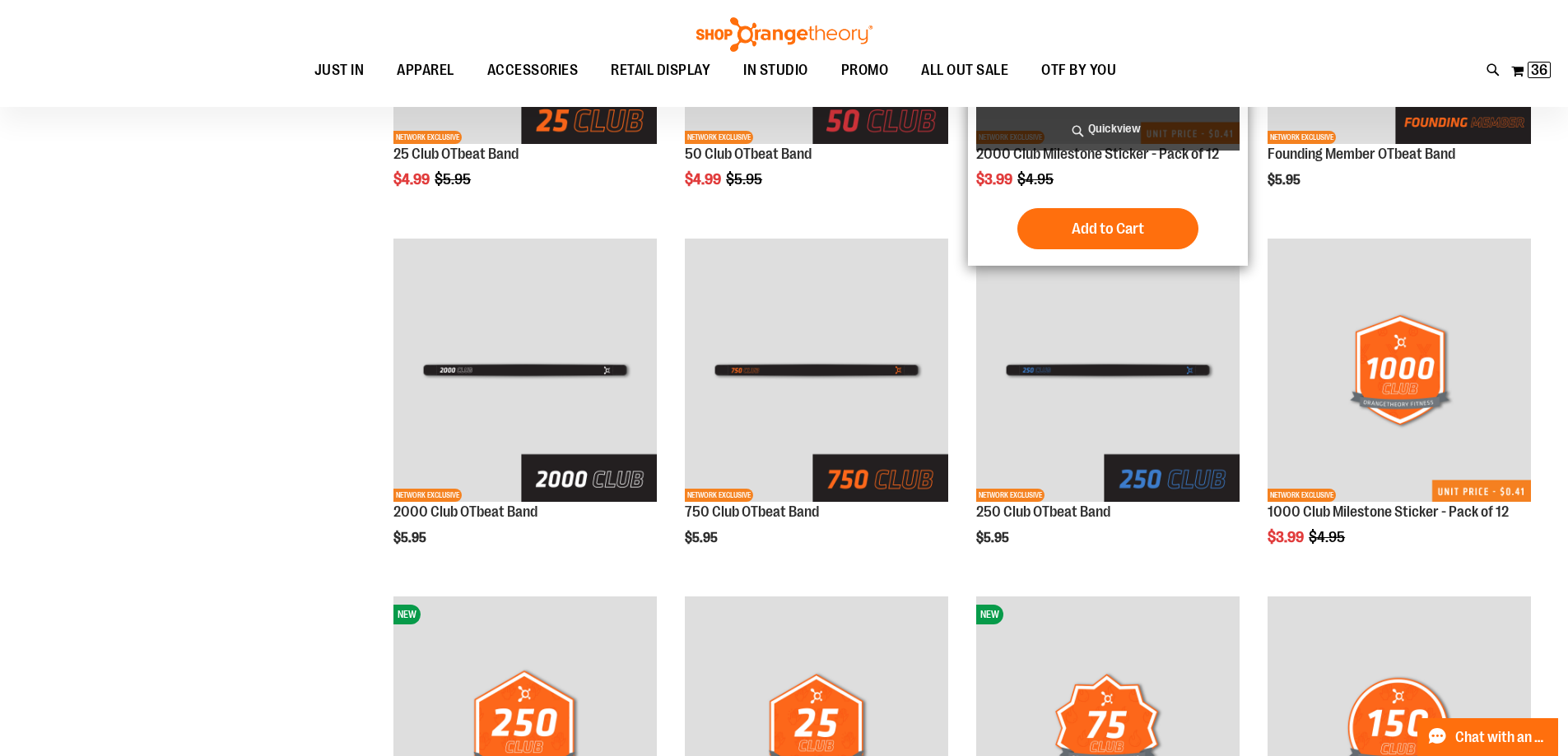
scroll to position [164, 0]
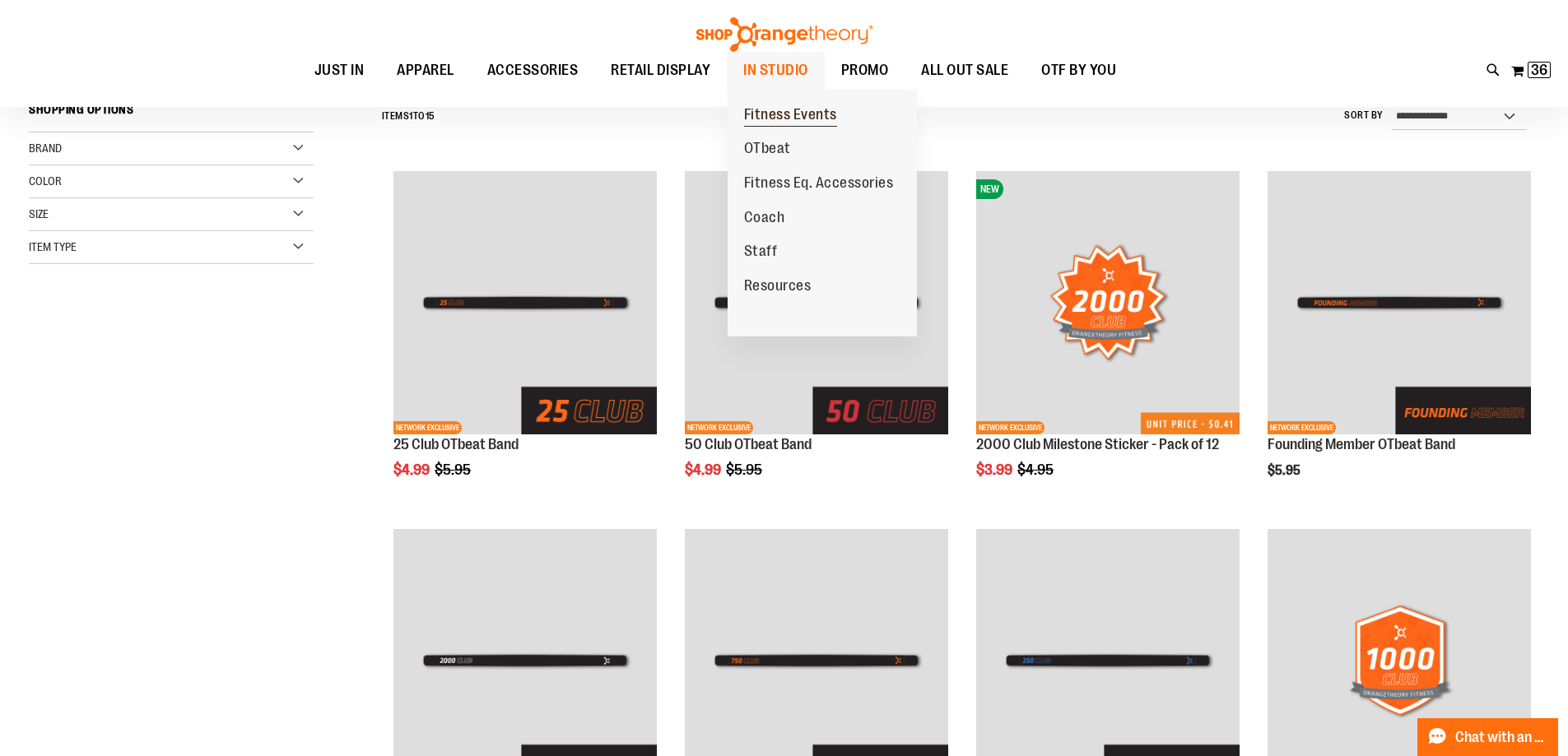
click at [792, 113] on span "Fitness Events" at bounding box center [790, 116] width 93 height 21
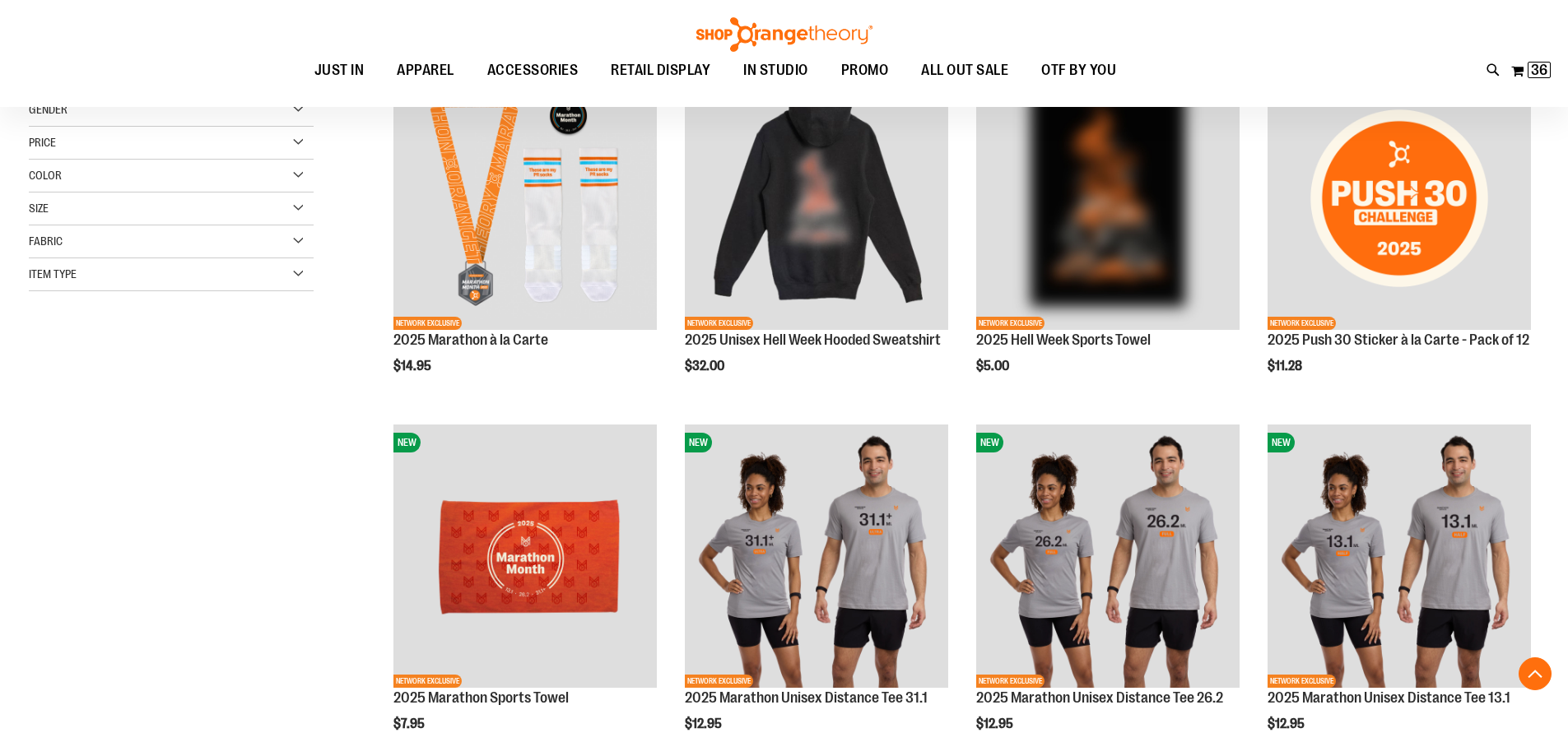
scroll to position [328, 0]
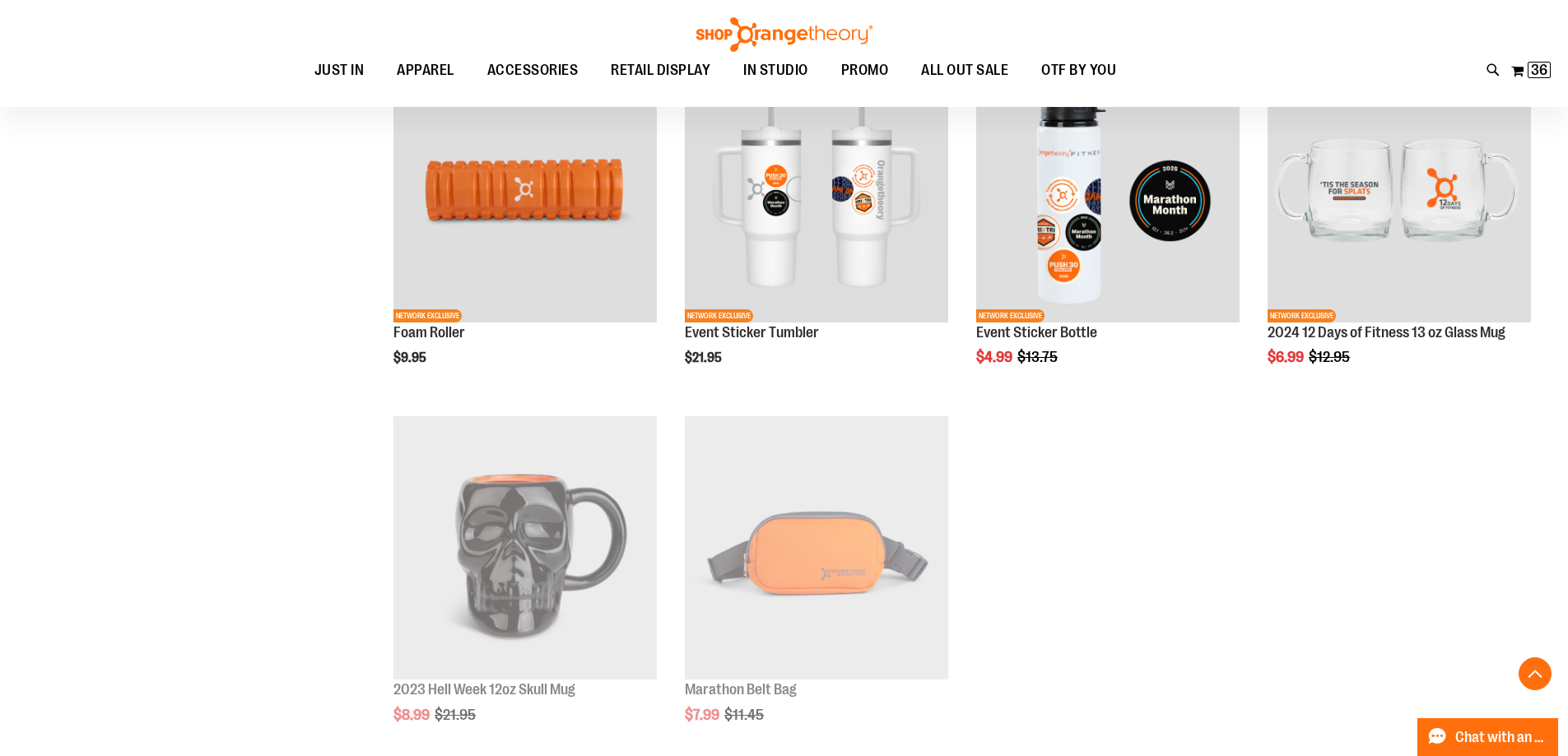
scroll to position [1068, 0]
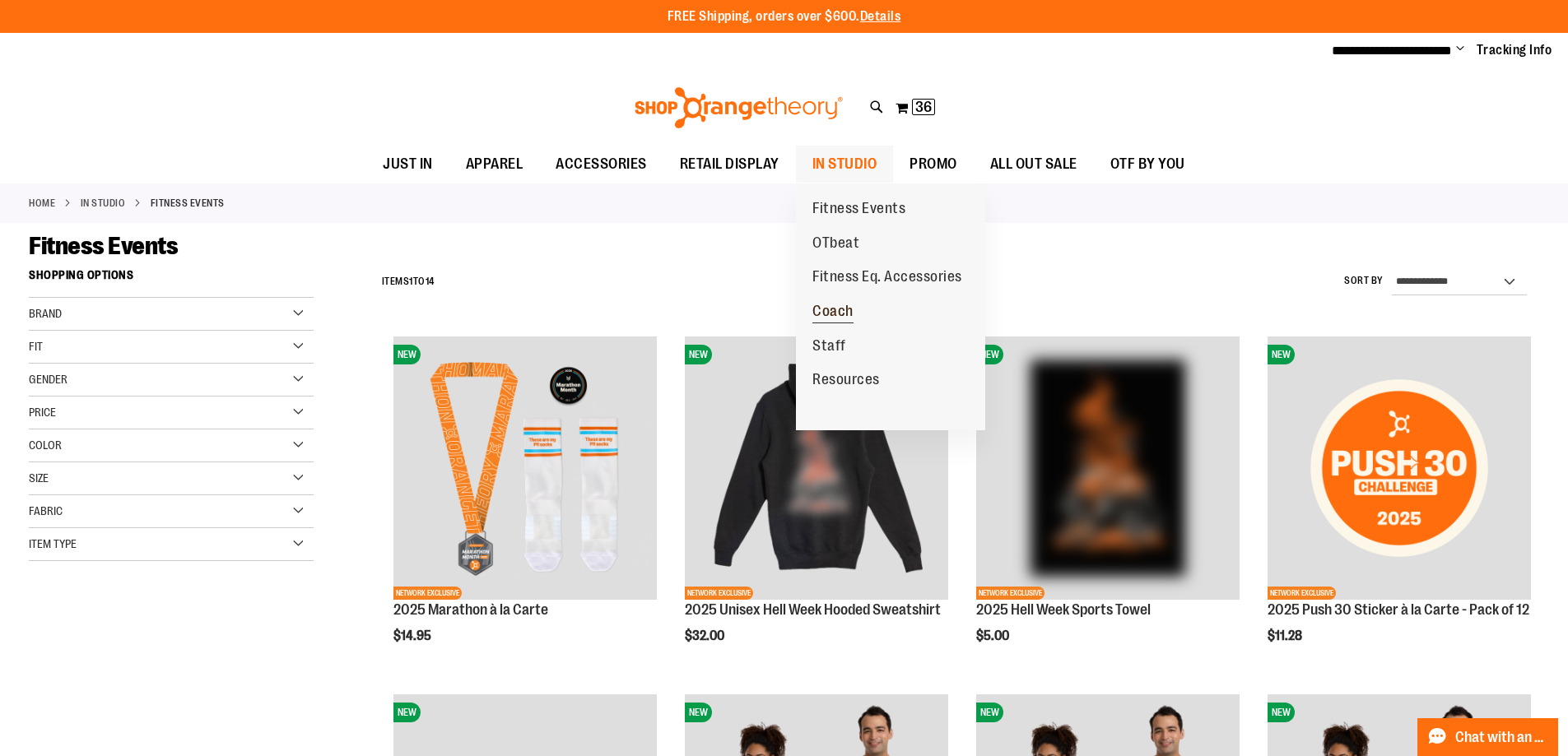
click at [848, 303] on span "Coach" at bounding box center [832, 312] width 41 height 21
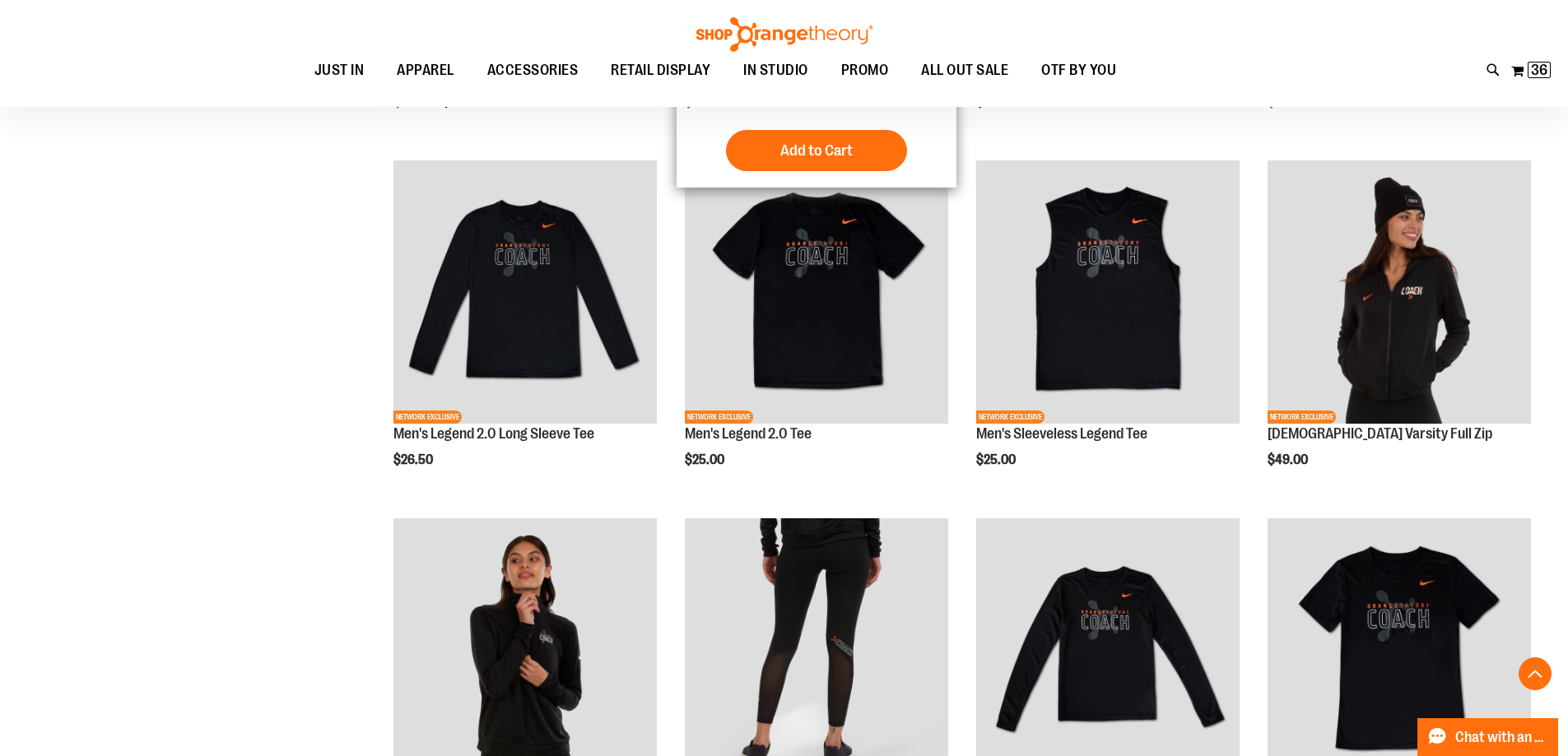
scroll to position [575, 0]
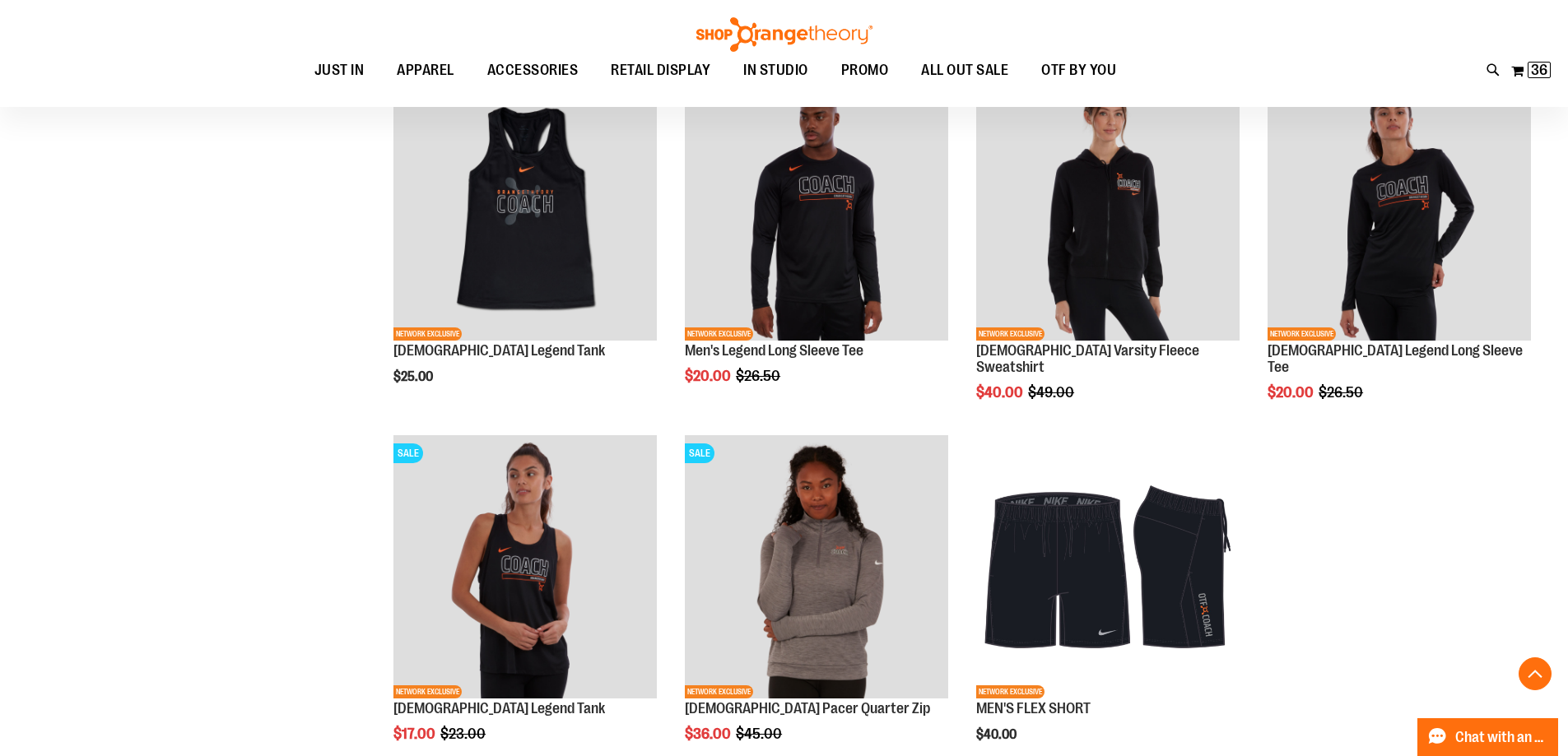
scroll to position [1398, 0]
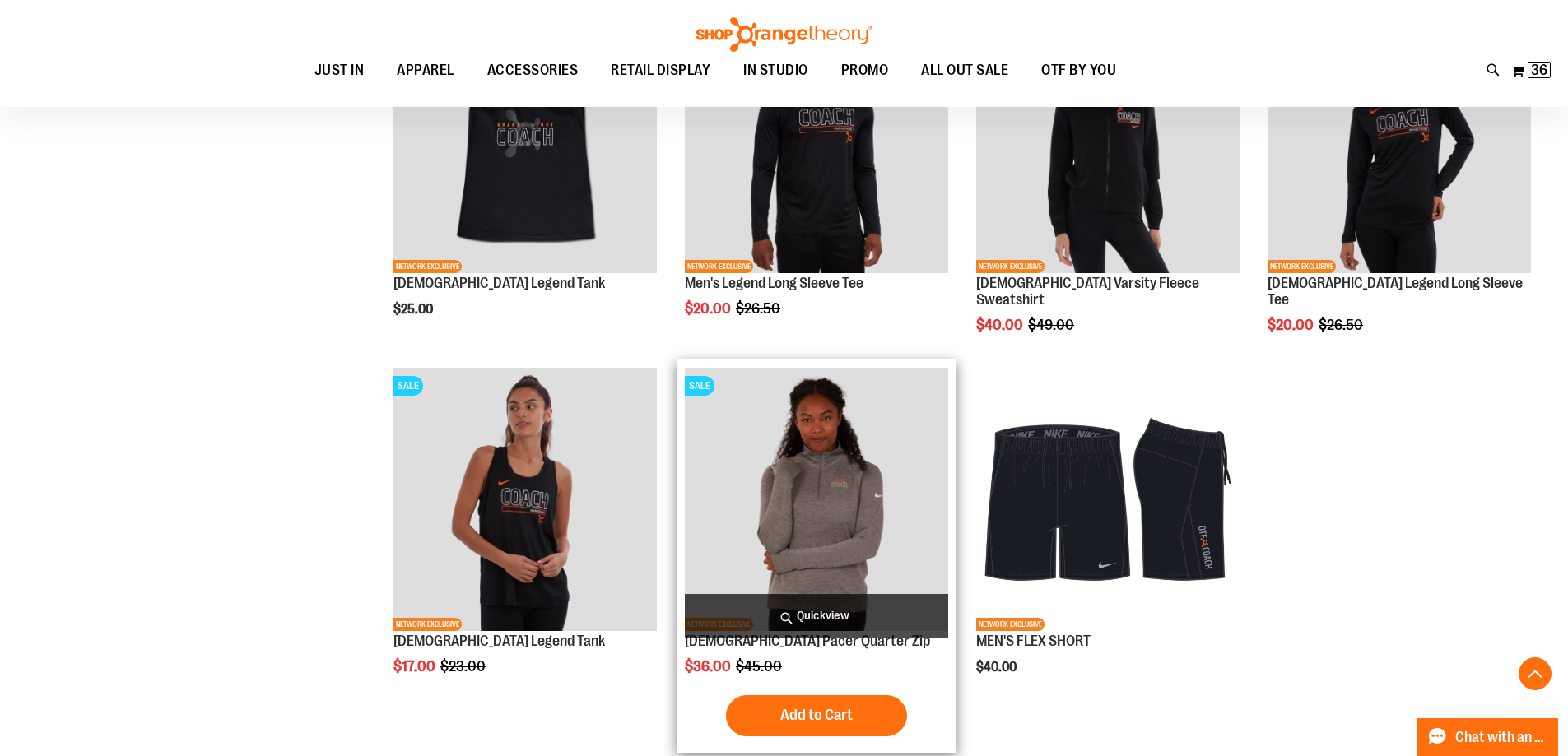
click at [837, 498] on img "product" at bounding box center [816, 499] width 263 height 263
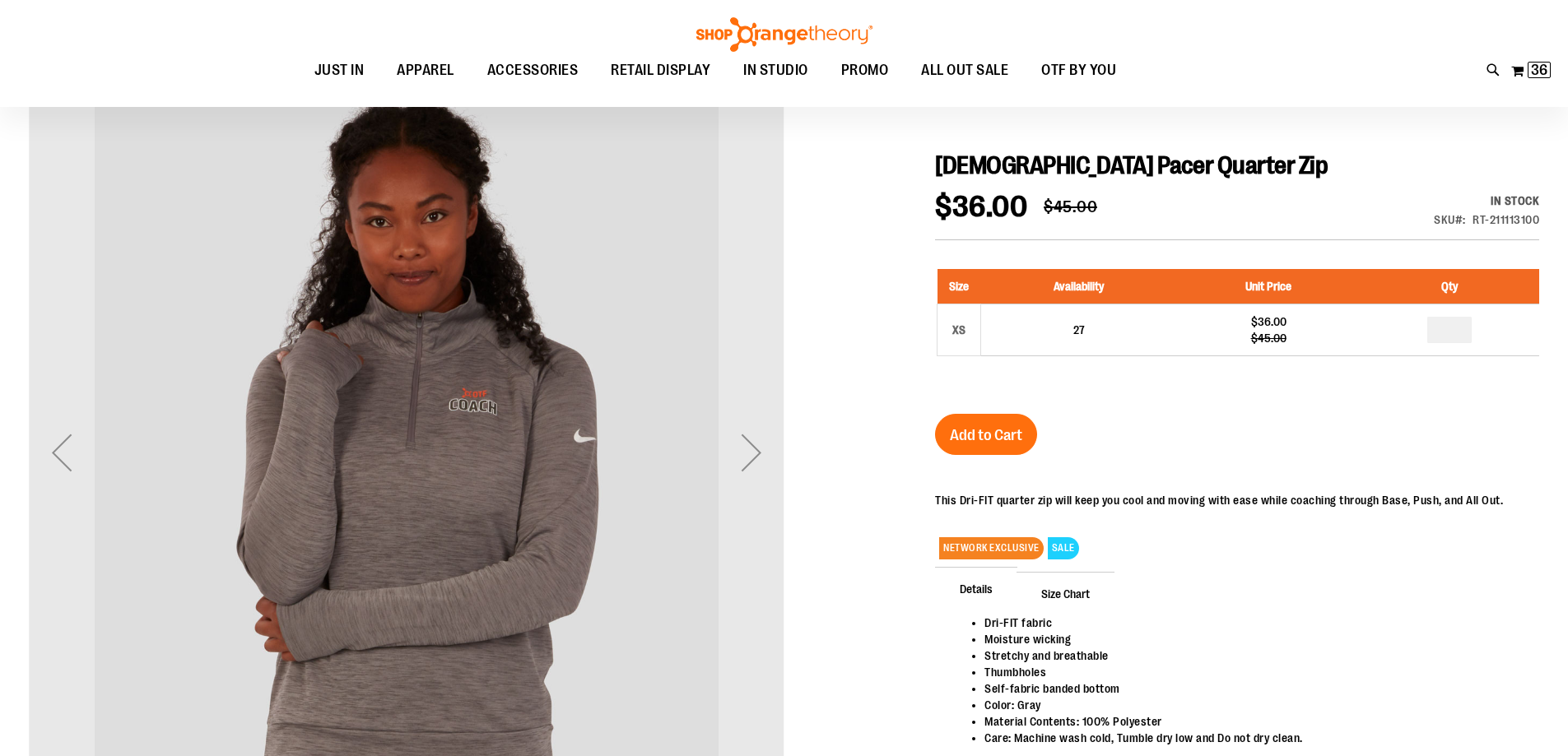
scroll to position [164, 0]
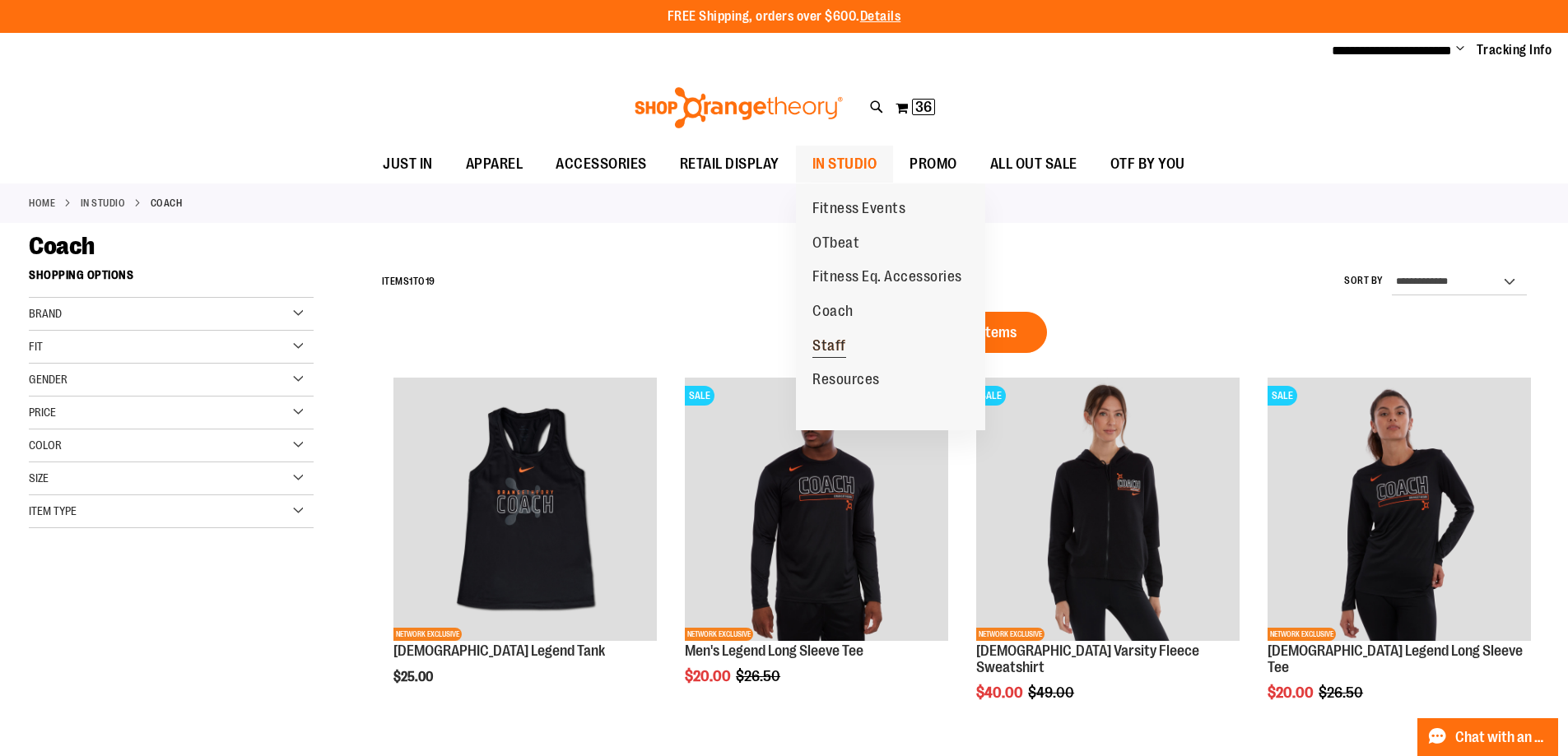
click at [828, 345] on span "Staff" at bounding box center [829, 348] width 33 height 21
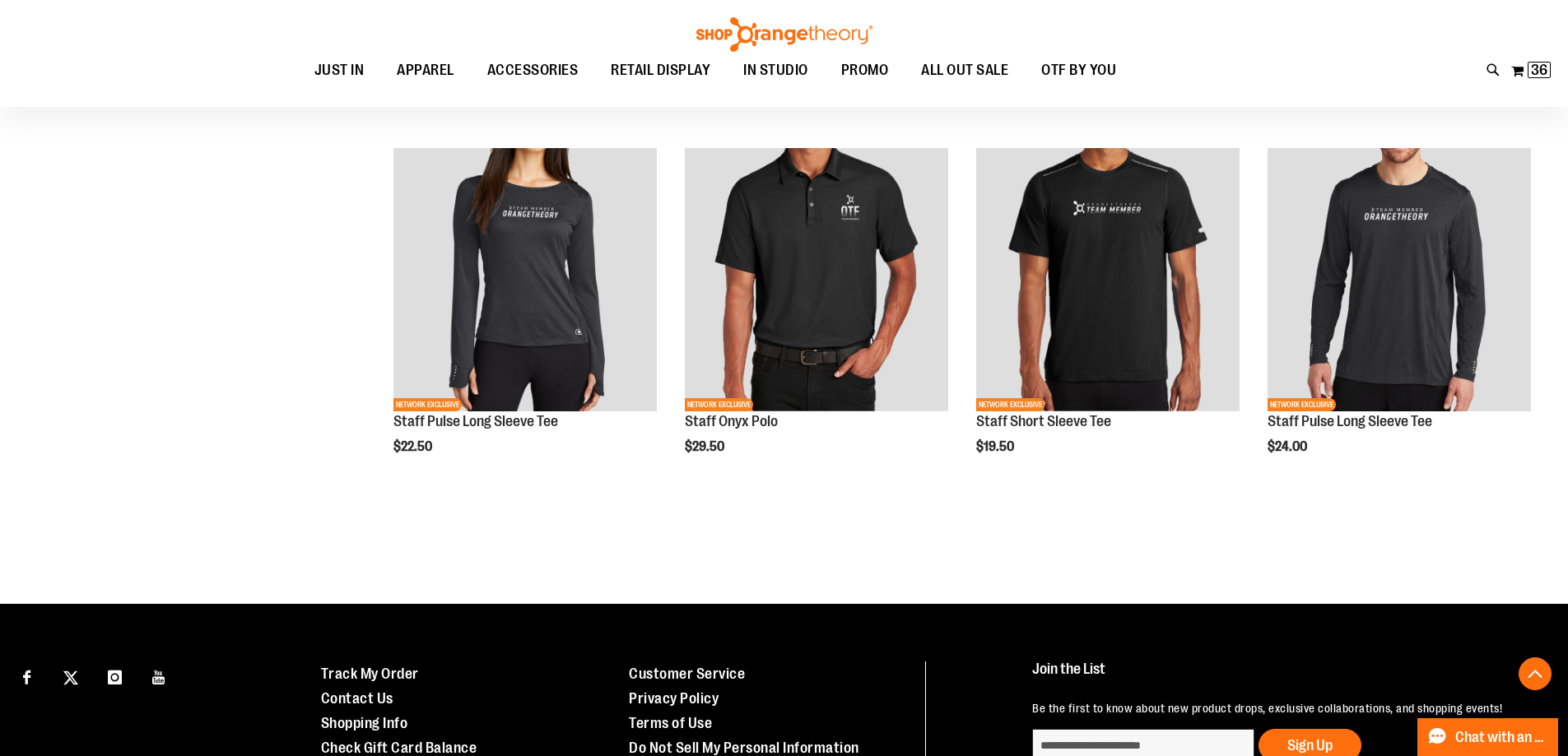
scroll to position [904, 0]
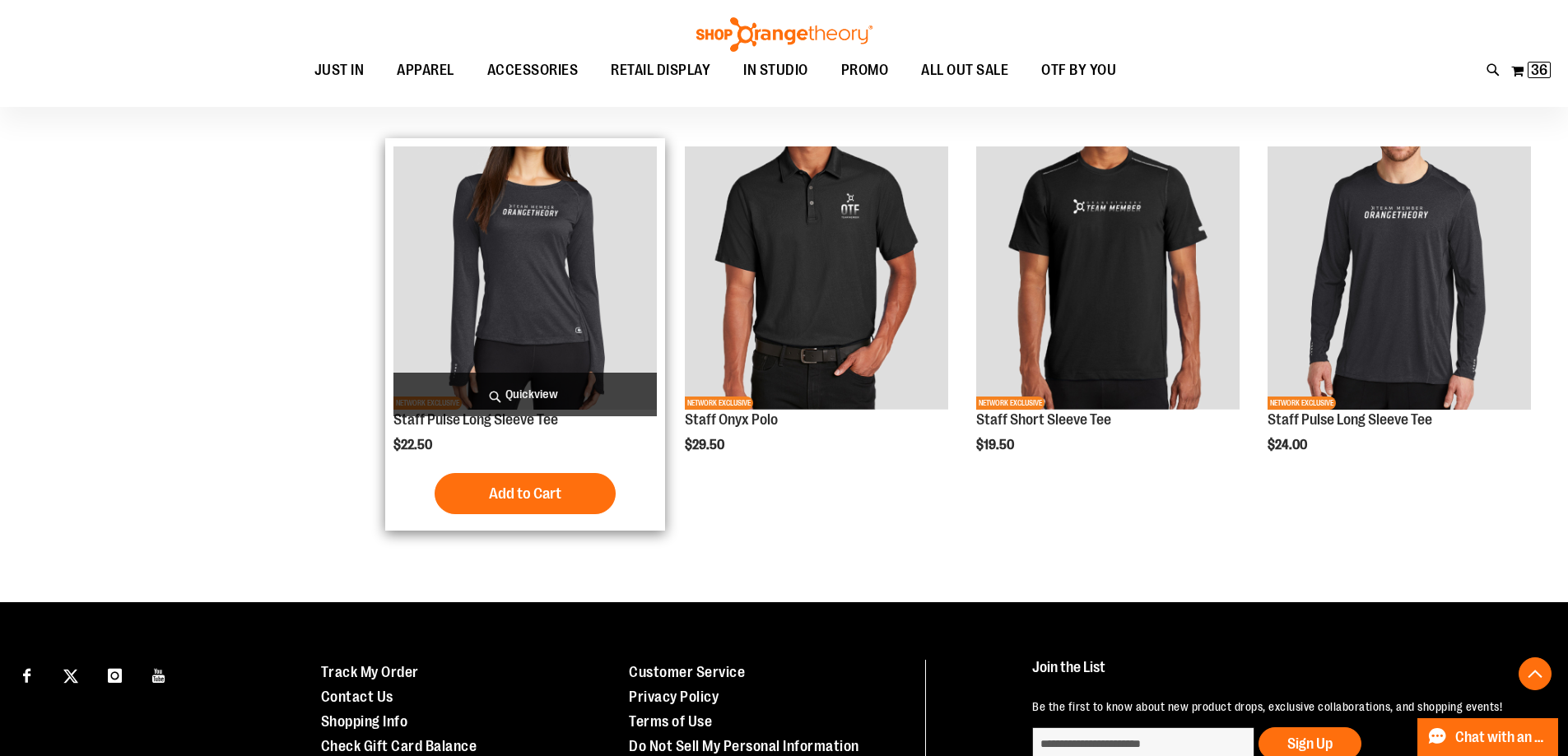
click at [527, 219] on img "product" at bounding box center [525, 277] width 263 height 263
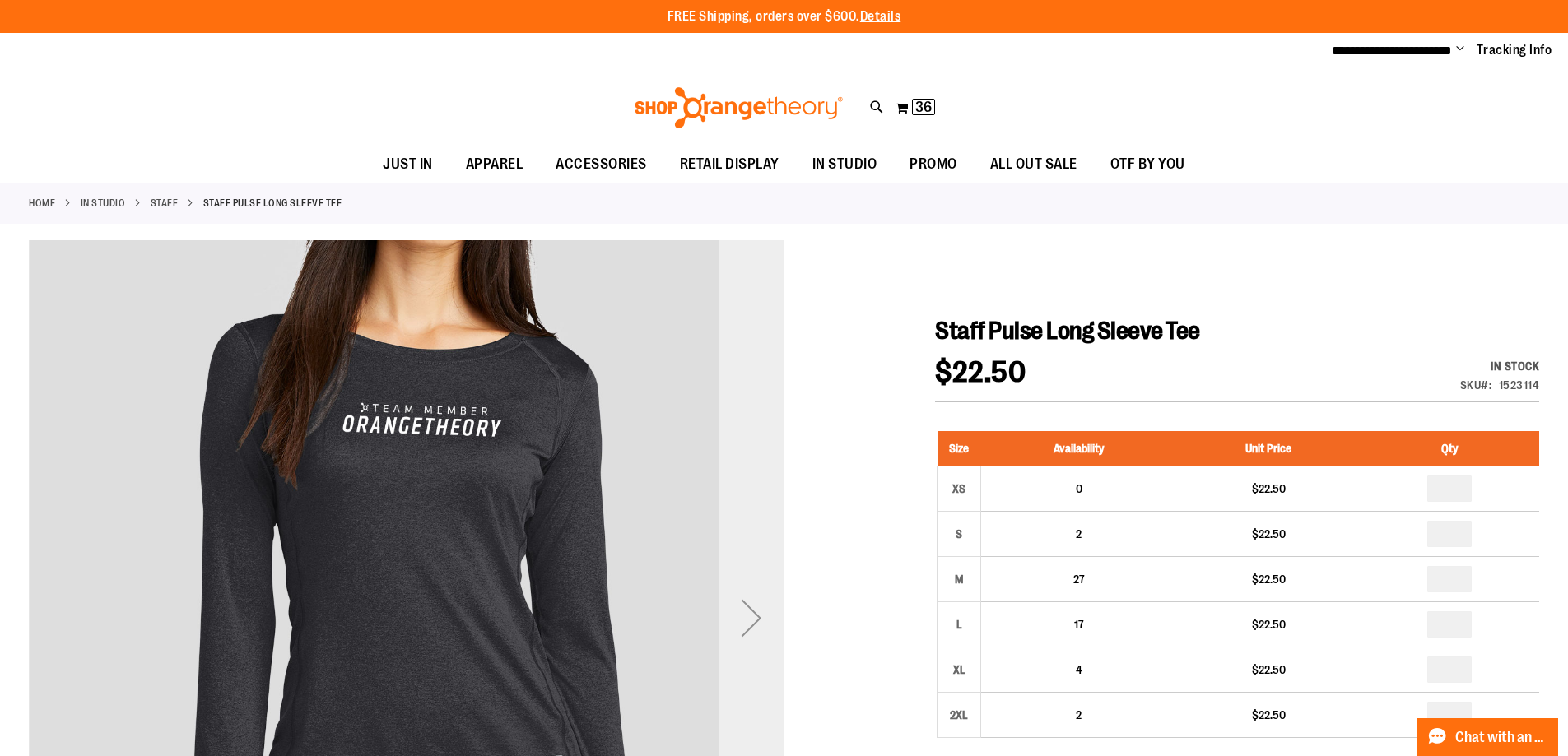
click at [756, 615] on div "Next" at bounding box center [751, 617] width 66 height 66
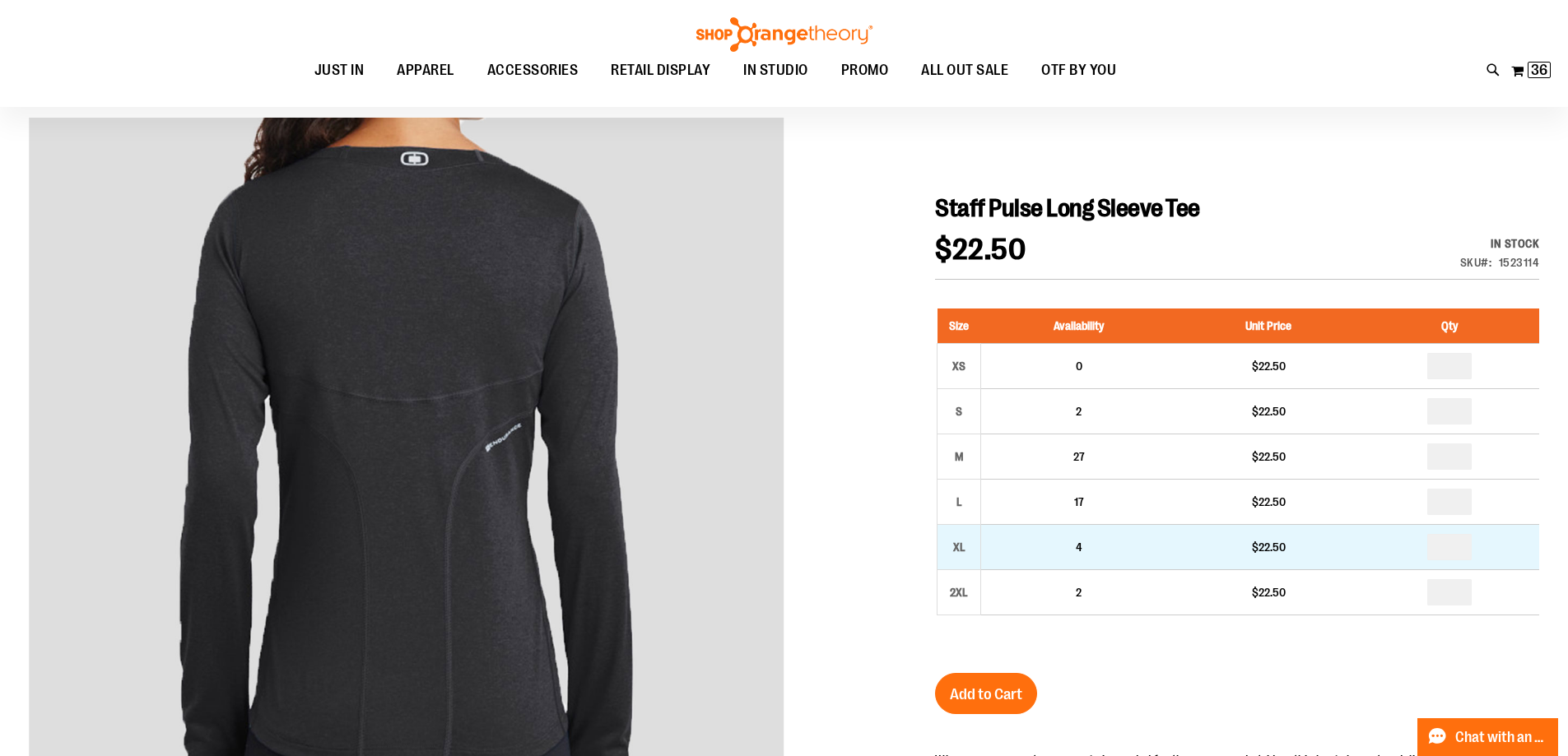
scroll to position [164, 0]
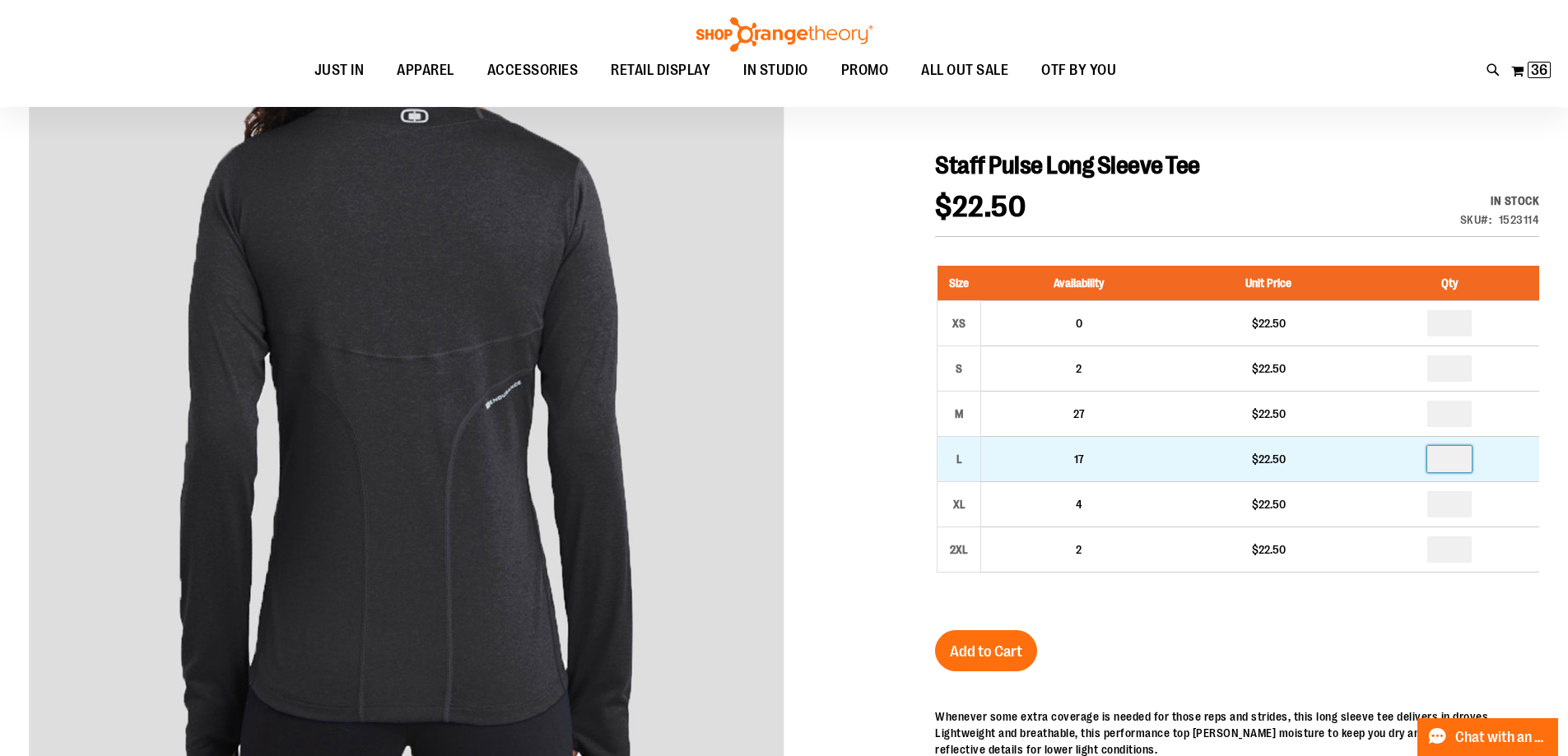
drag, startPoint x: 1467, startPoint y: 459, endPoint x: 1286, endPoint y: 454, distance: 181.1
click at [1298, 459] on tr "L 17 $22.50" at bounding box center [1239, 459] width 603 height 45
type input "*"
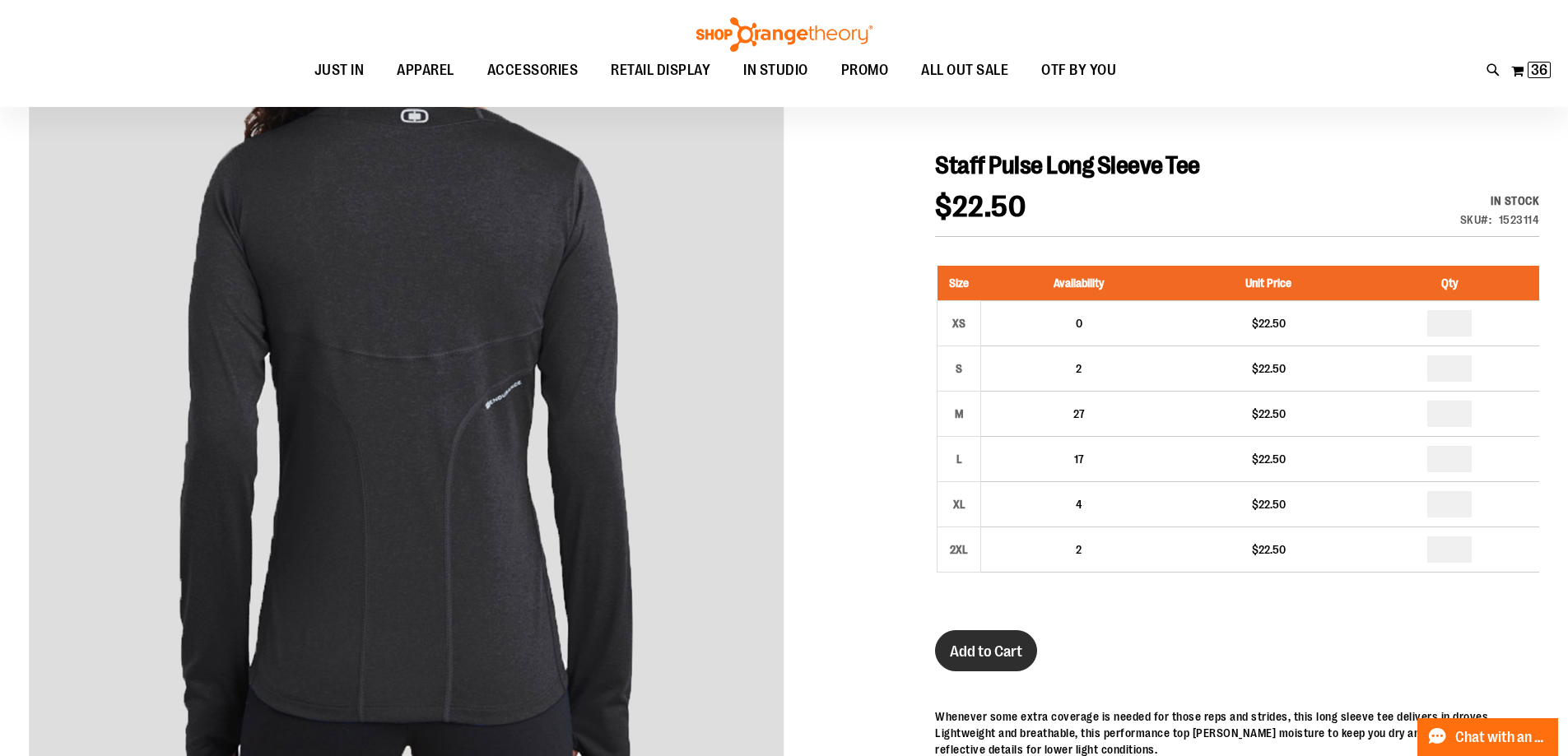
click at [971, 656] on span "Add to Cart" at bounding box center [986, 652] width 73 height 18
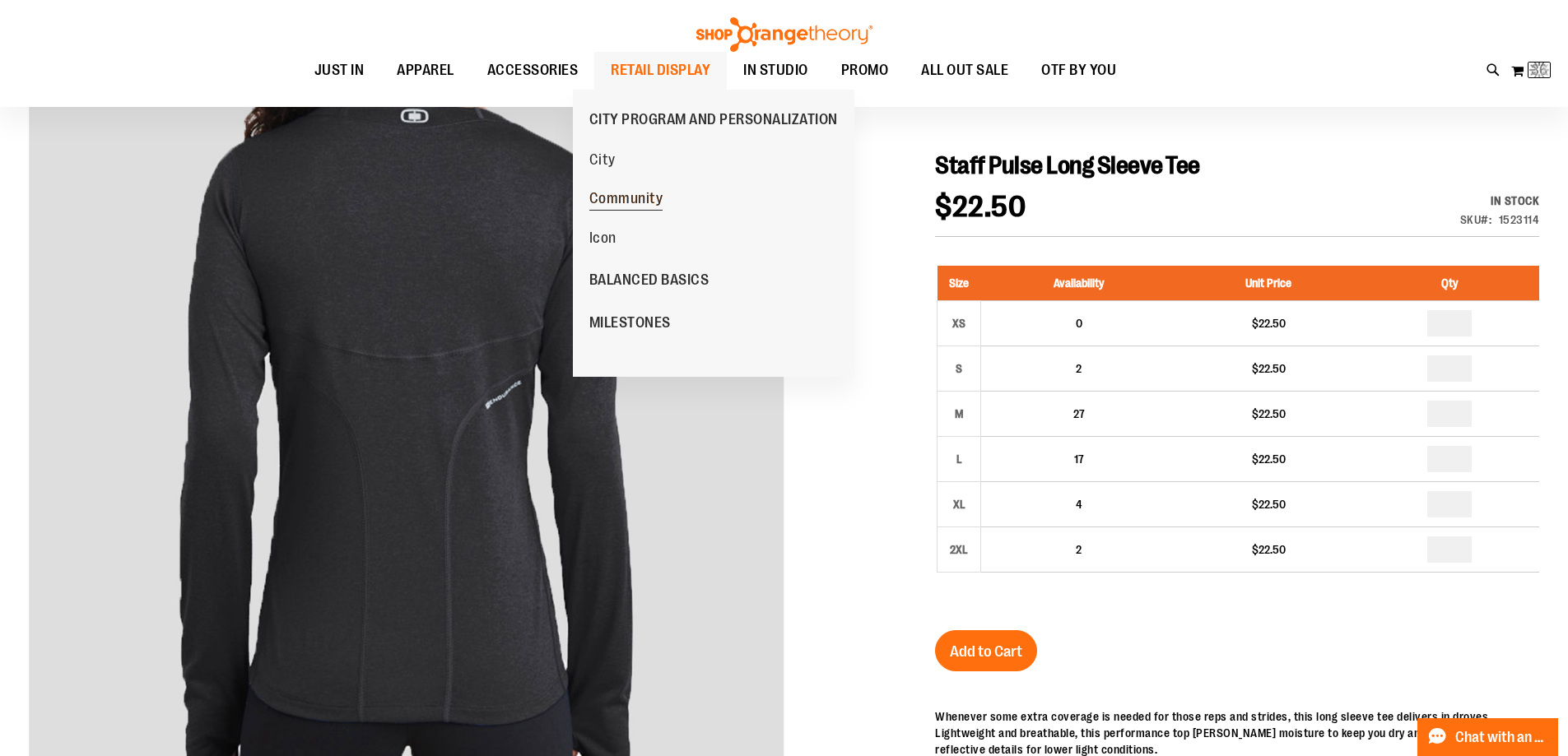
click at [629, 189] on link "Community" at bounding box center [626, 198] width 90 height 39
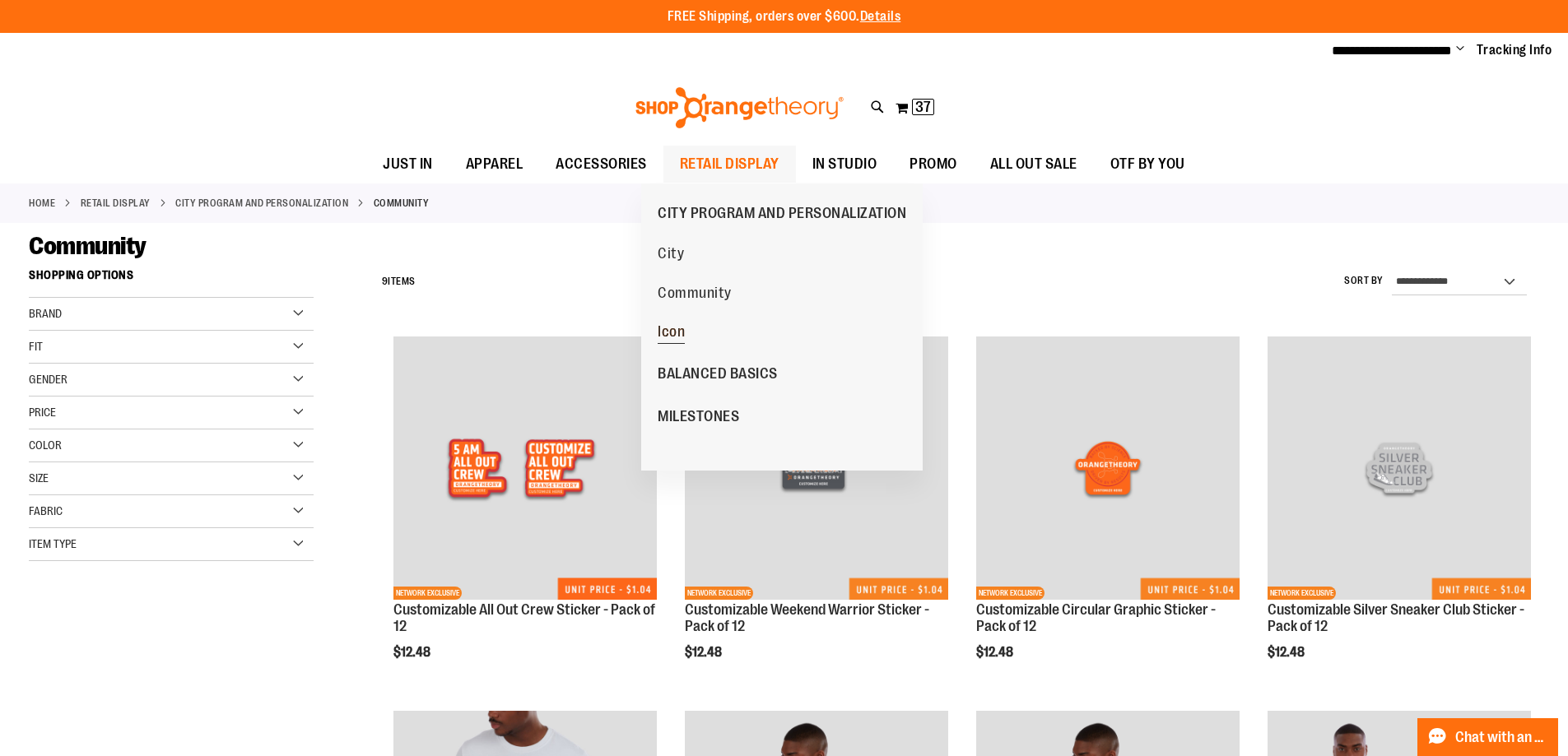
click at [690, 327] on link "Icon" at bounding box center [671, 331] width 43 height 39
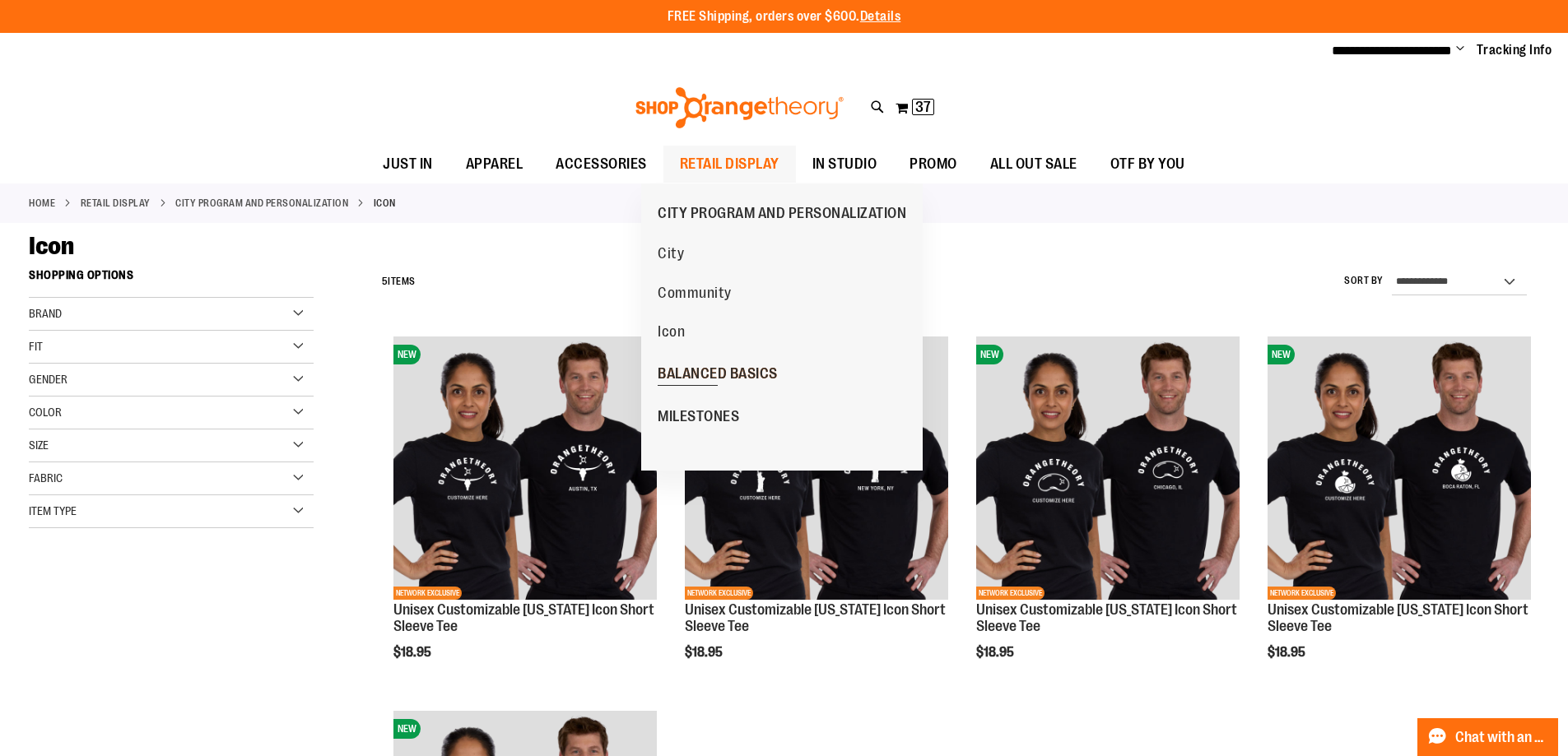
click at [720, 377] on span "BALANCED BASICS" at bounding box center [718, 375] width 120 height 21
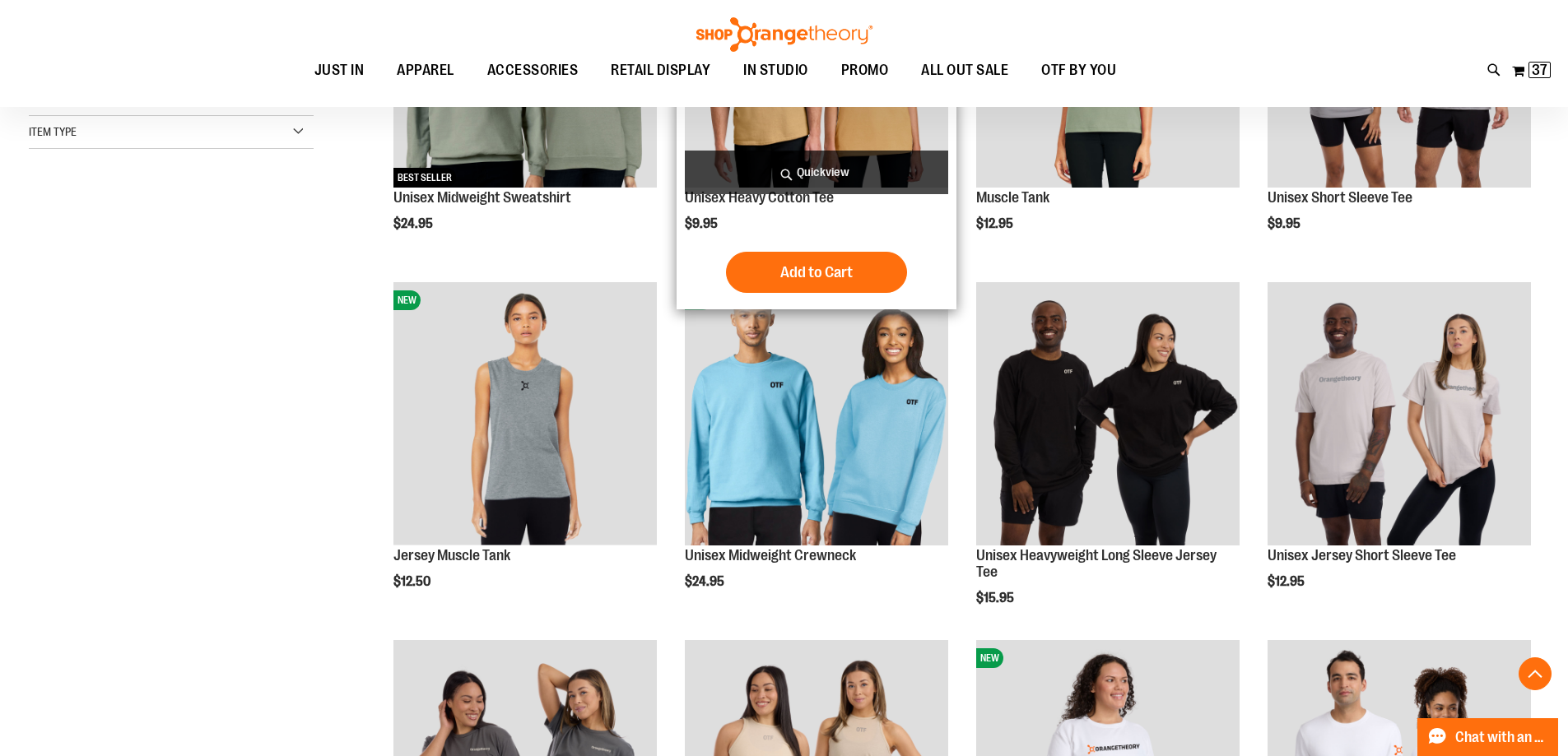
scroll to position [493, 0]
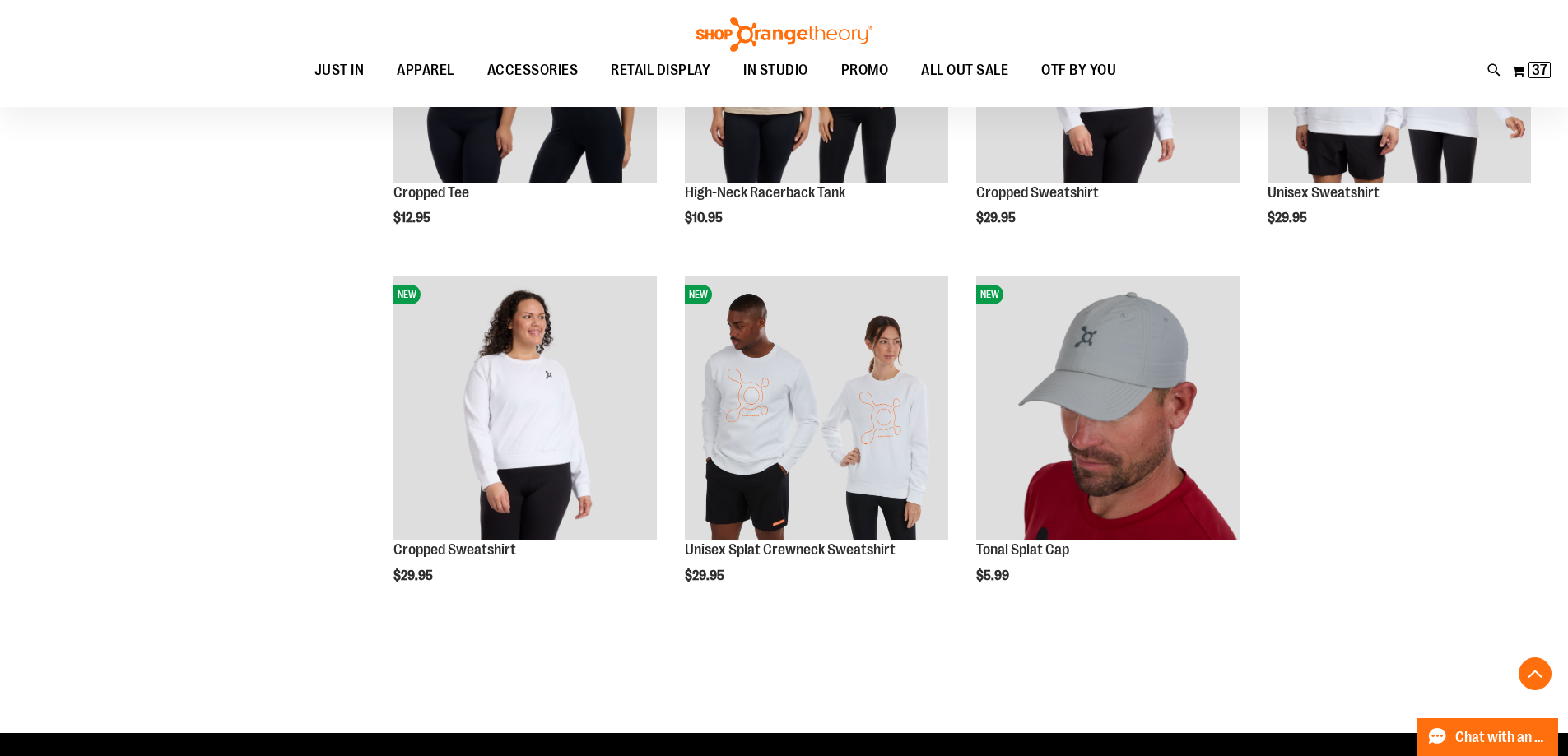
scroll to position [1151, 0]
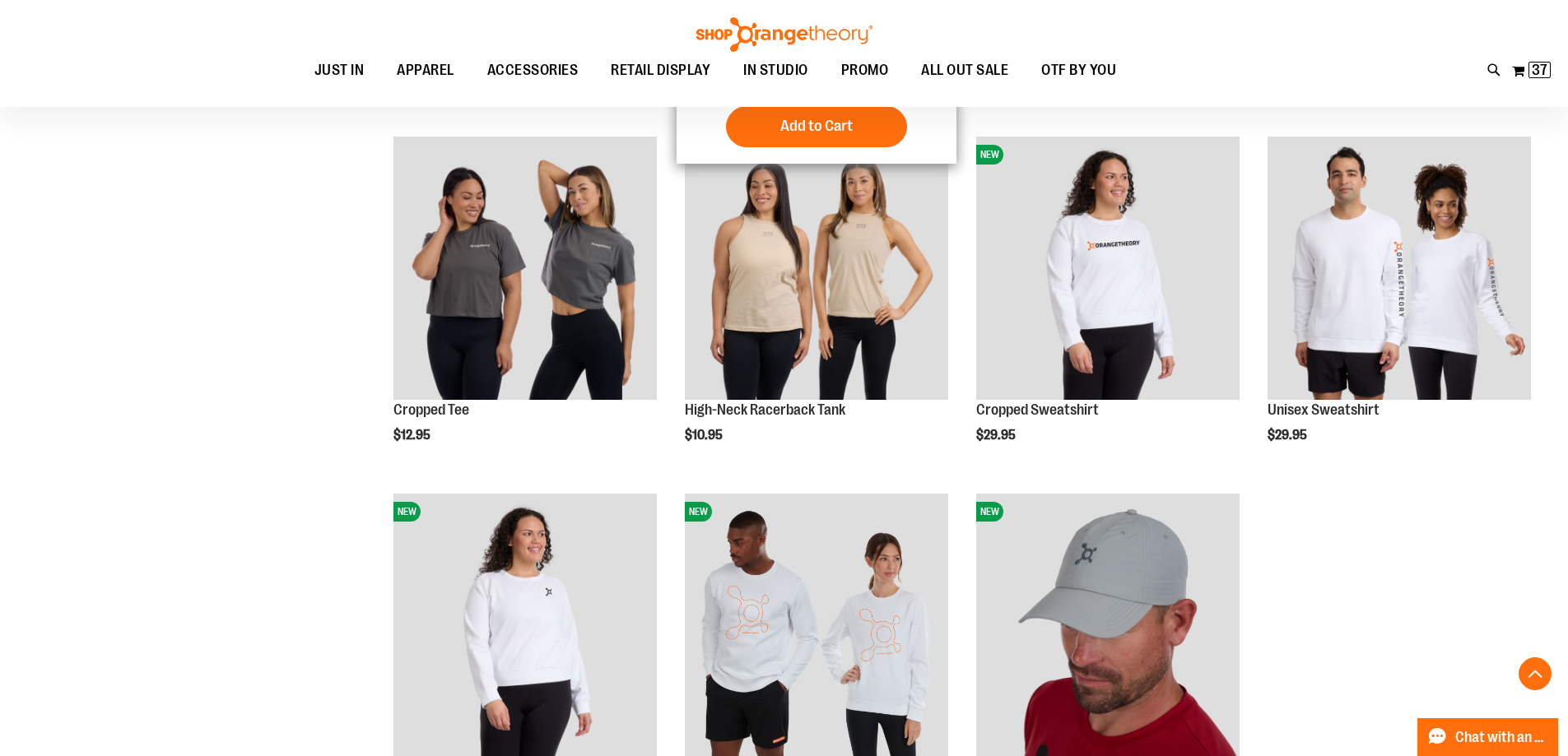
scroll to position [493, 0]
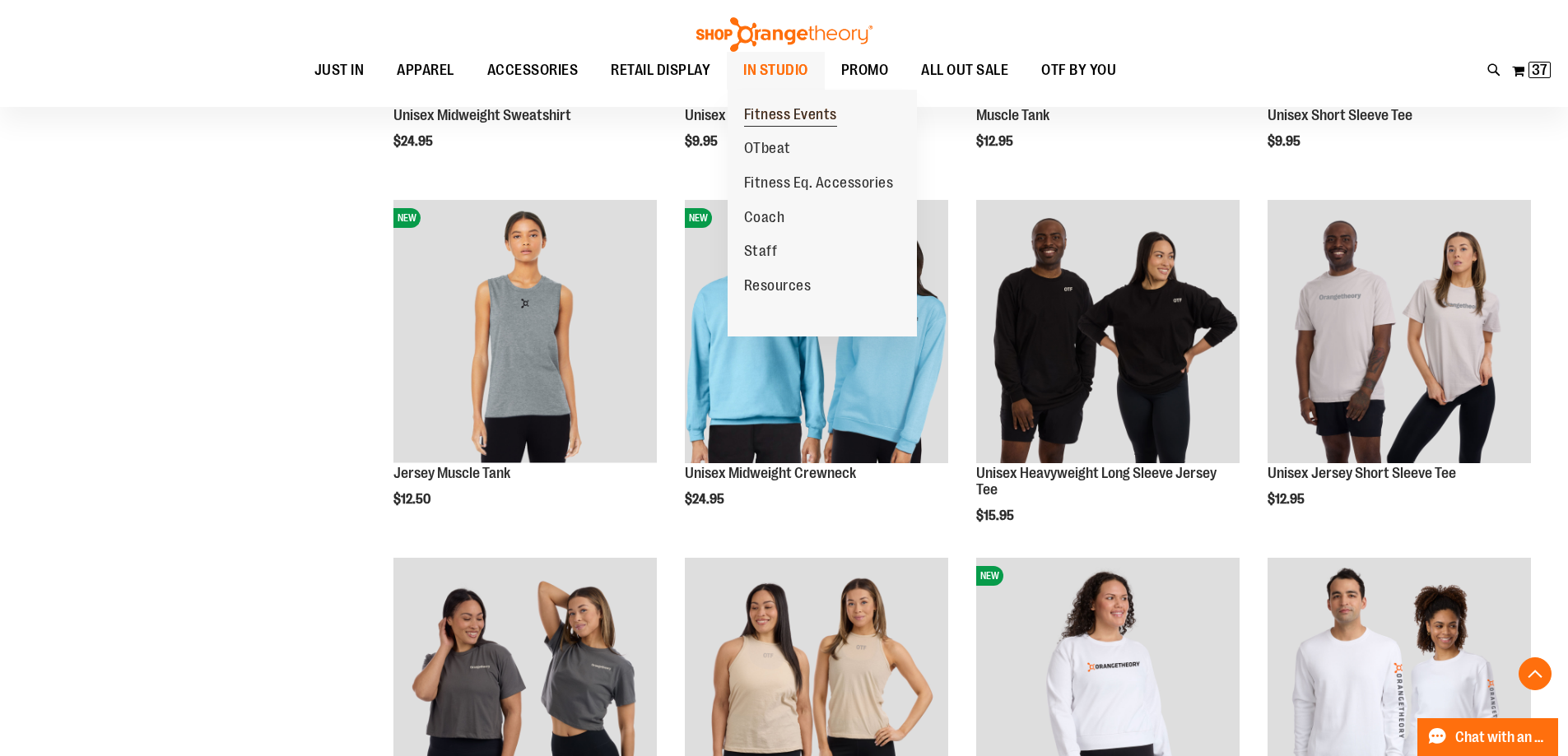
click at [784, 119] on span "Fitness Events" at bounding box center [790, 116] width 93 height 21
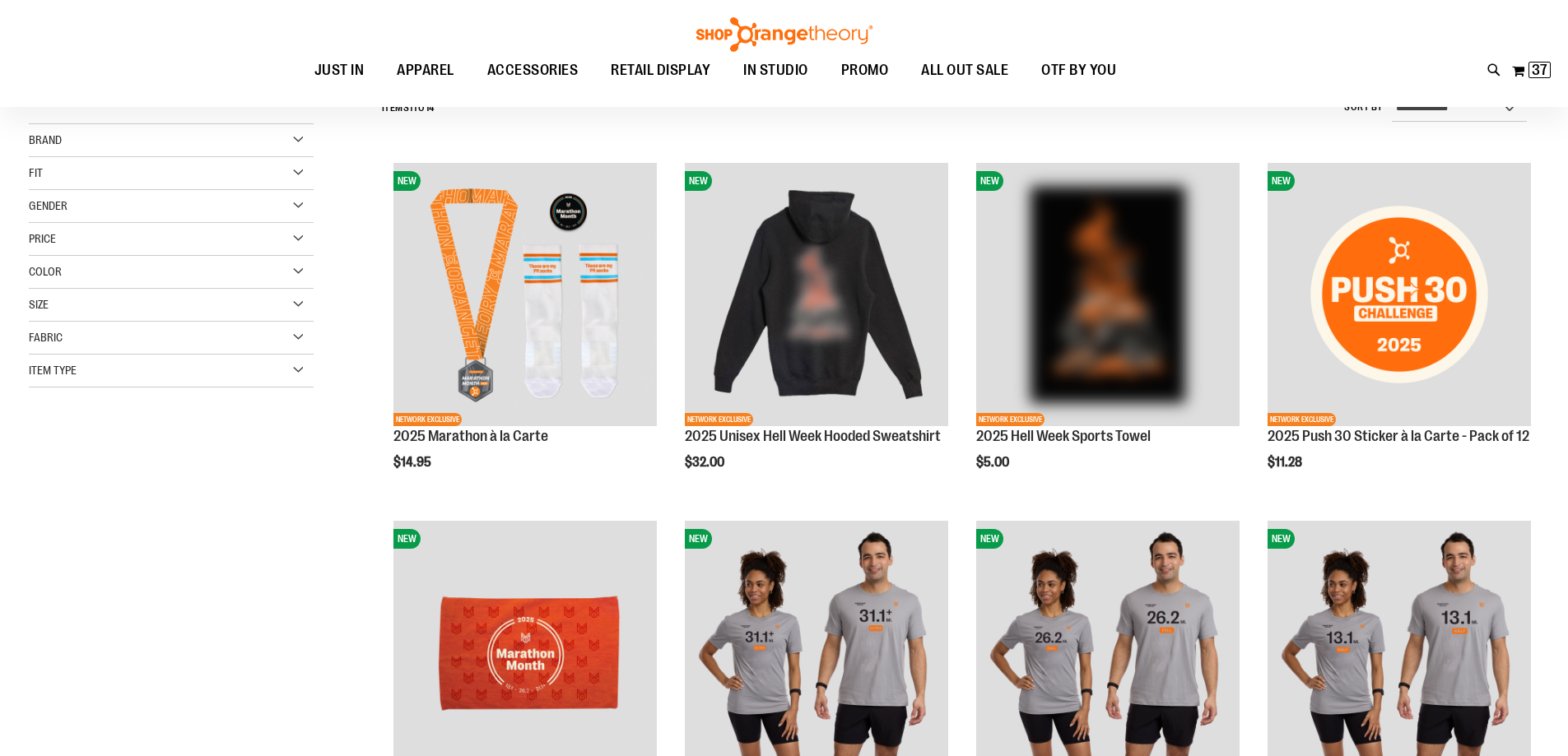
scroll to position [246, 0]
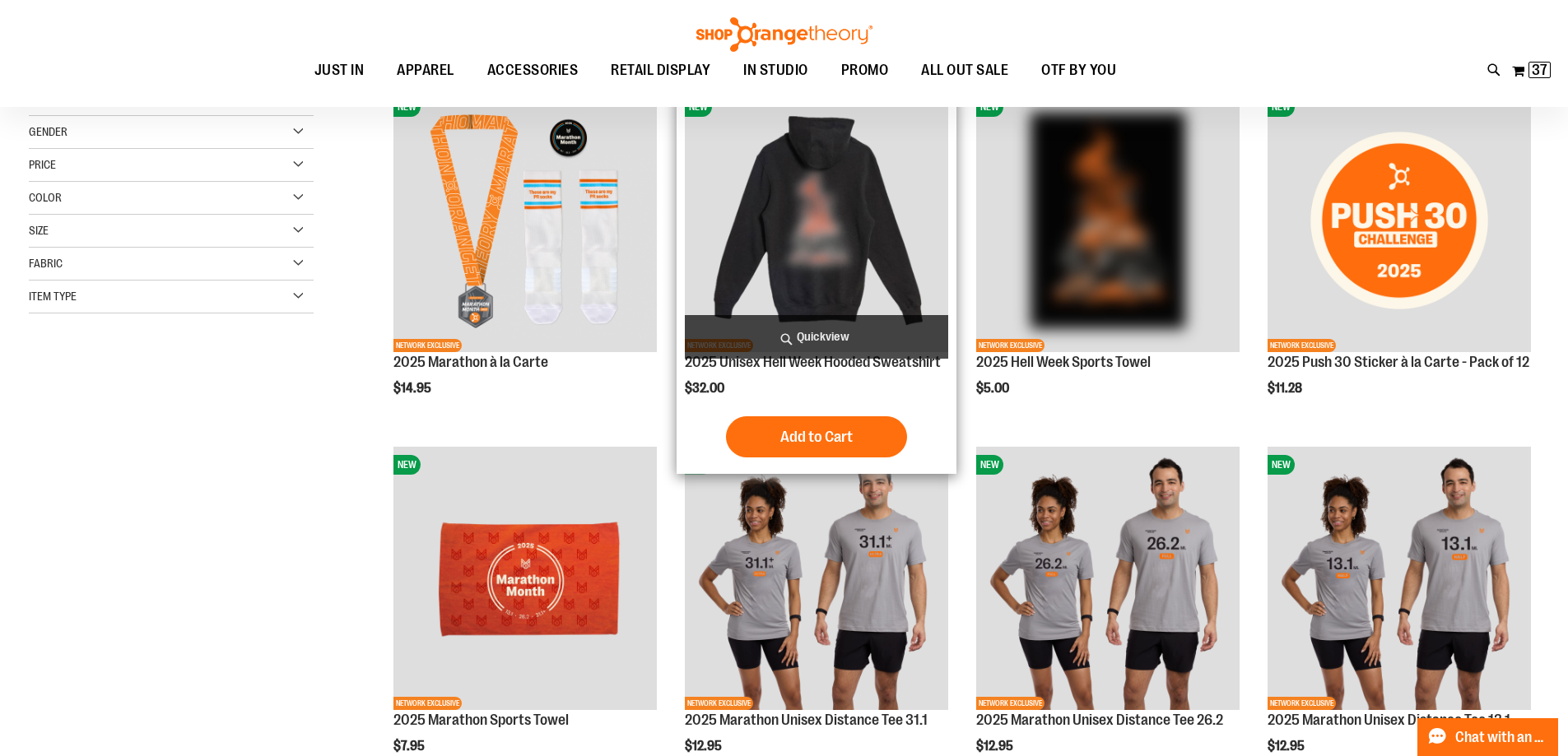
click at [811, 261] on img "product" at bounding box center [816, 220] width 263 height 263
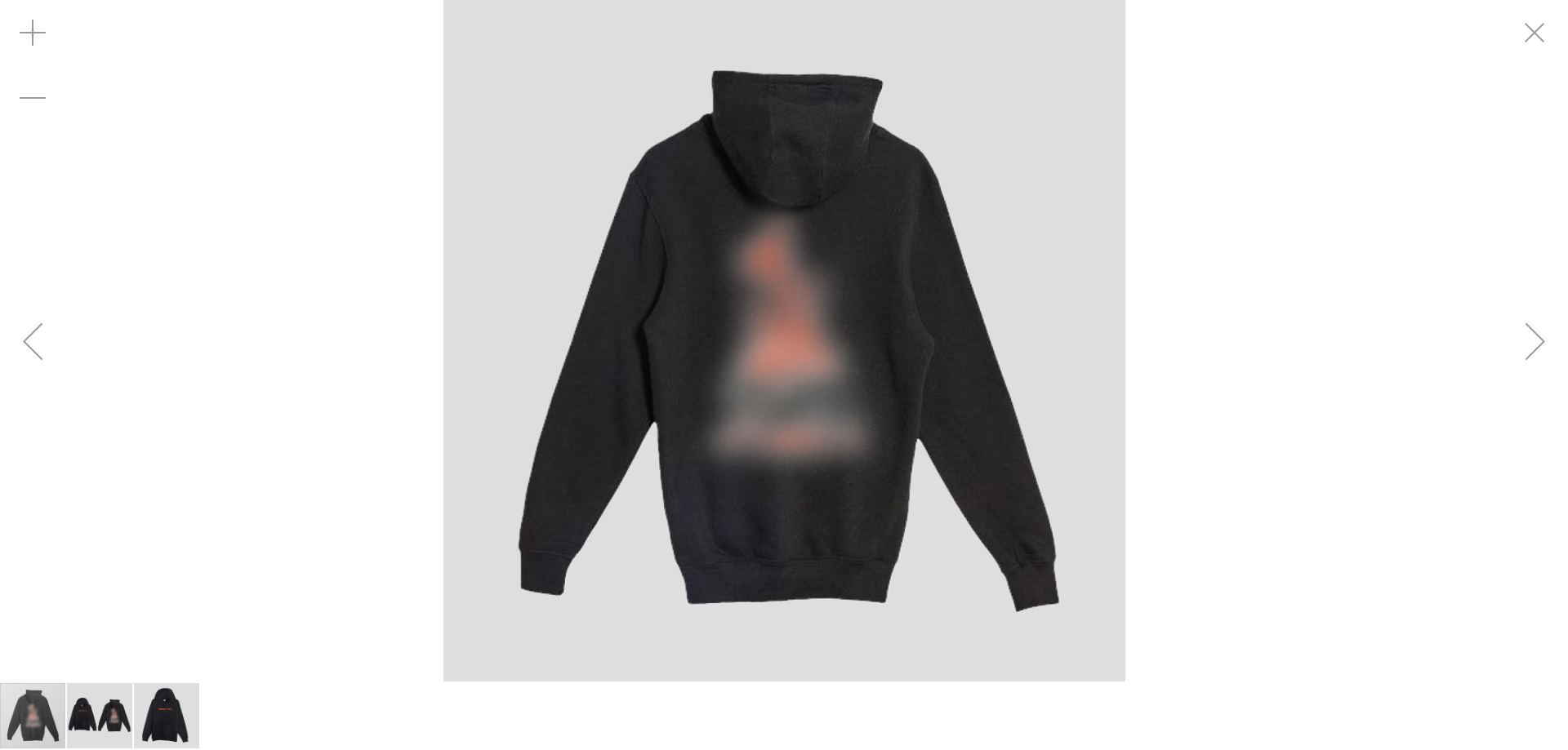
click at [1534, 339] on div "Next" at bounding box center [1535, 341] width 66 height 65
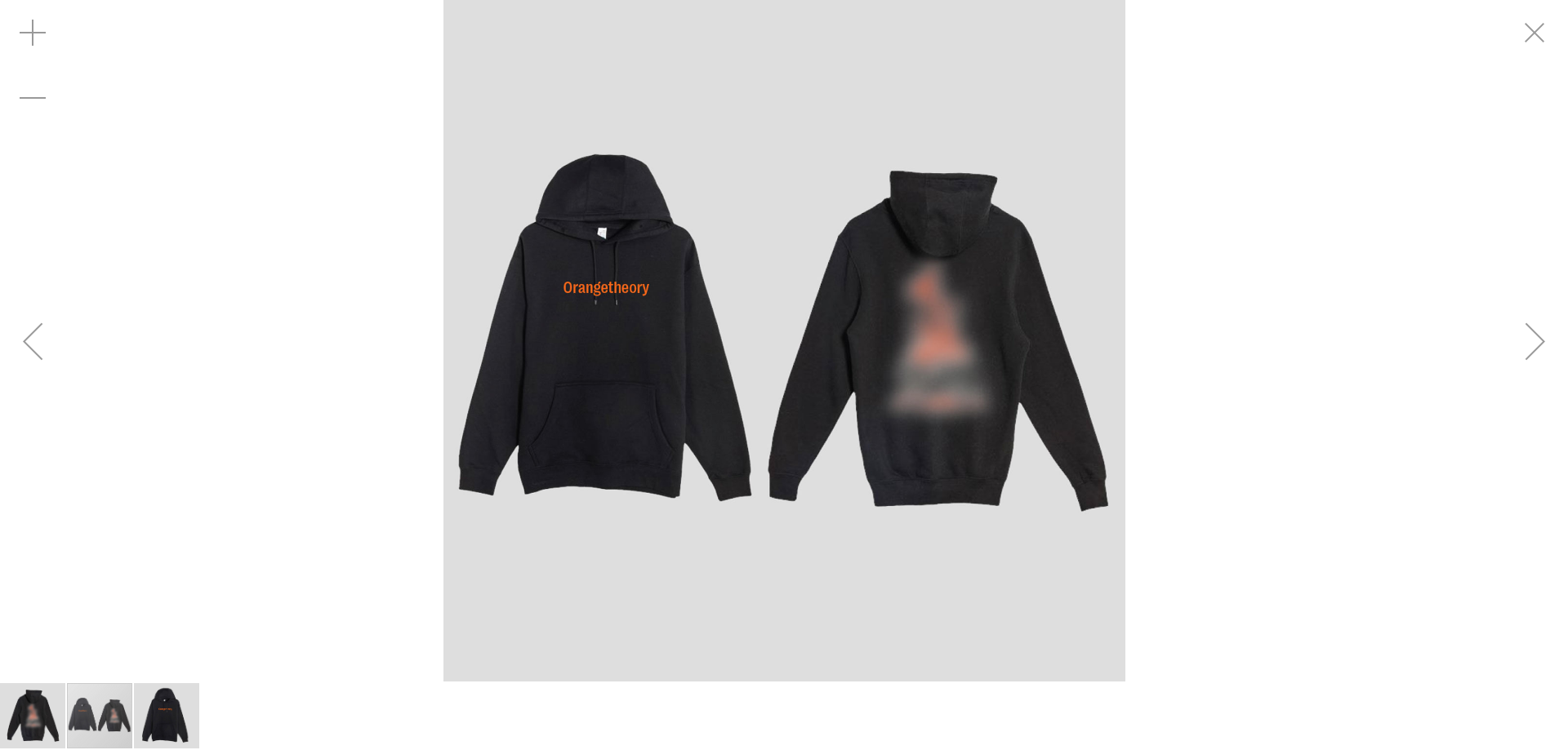
click at [1534, 339] on div "Next" at bounding box center [1535, 341] width 66 height 65
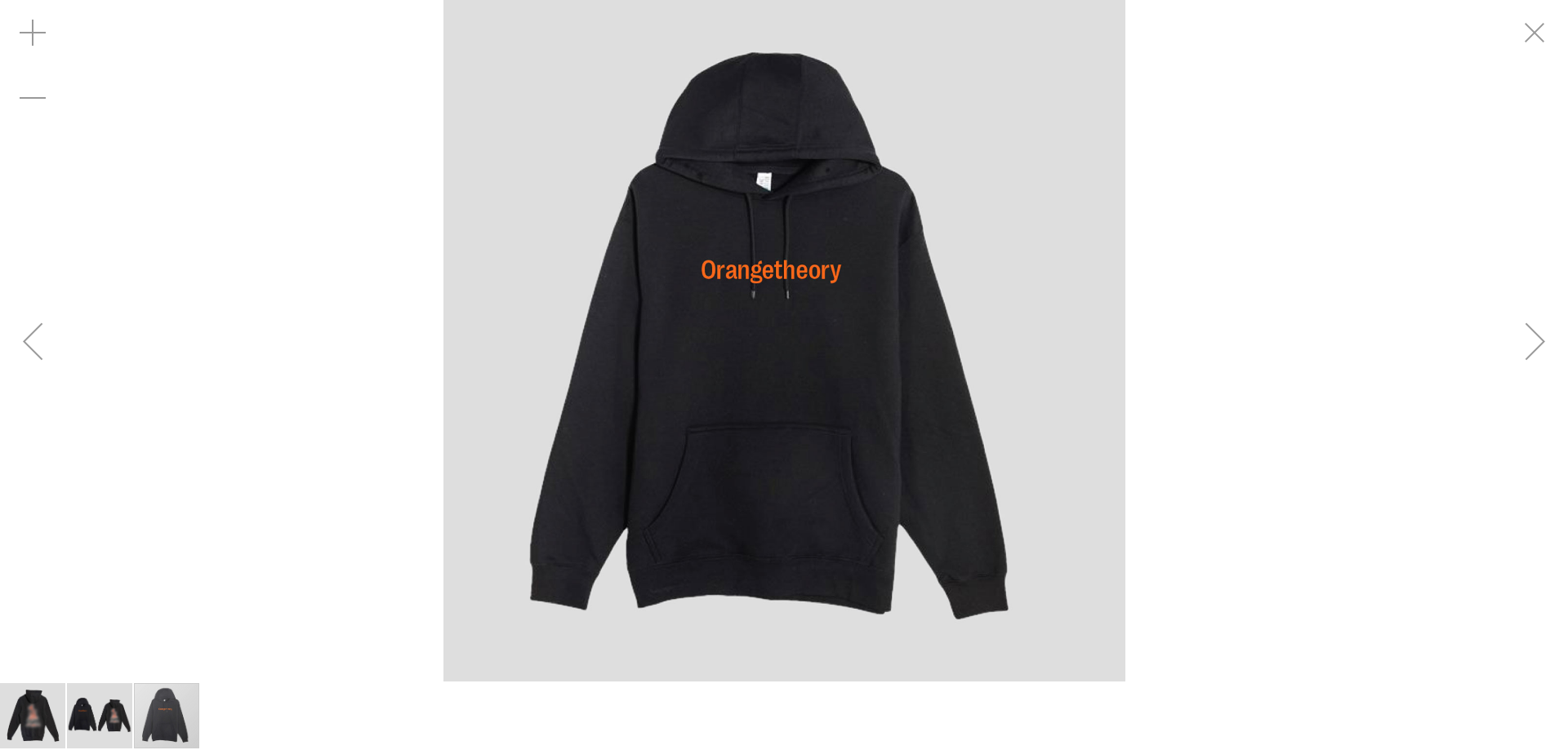
click at [1534, 339] on div "Next" at bounding box center [1535, 341] width 66 height 65
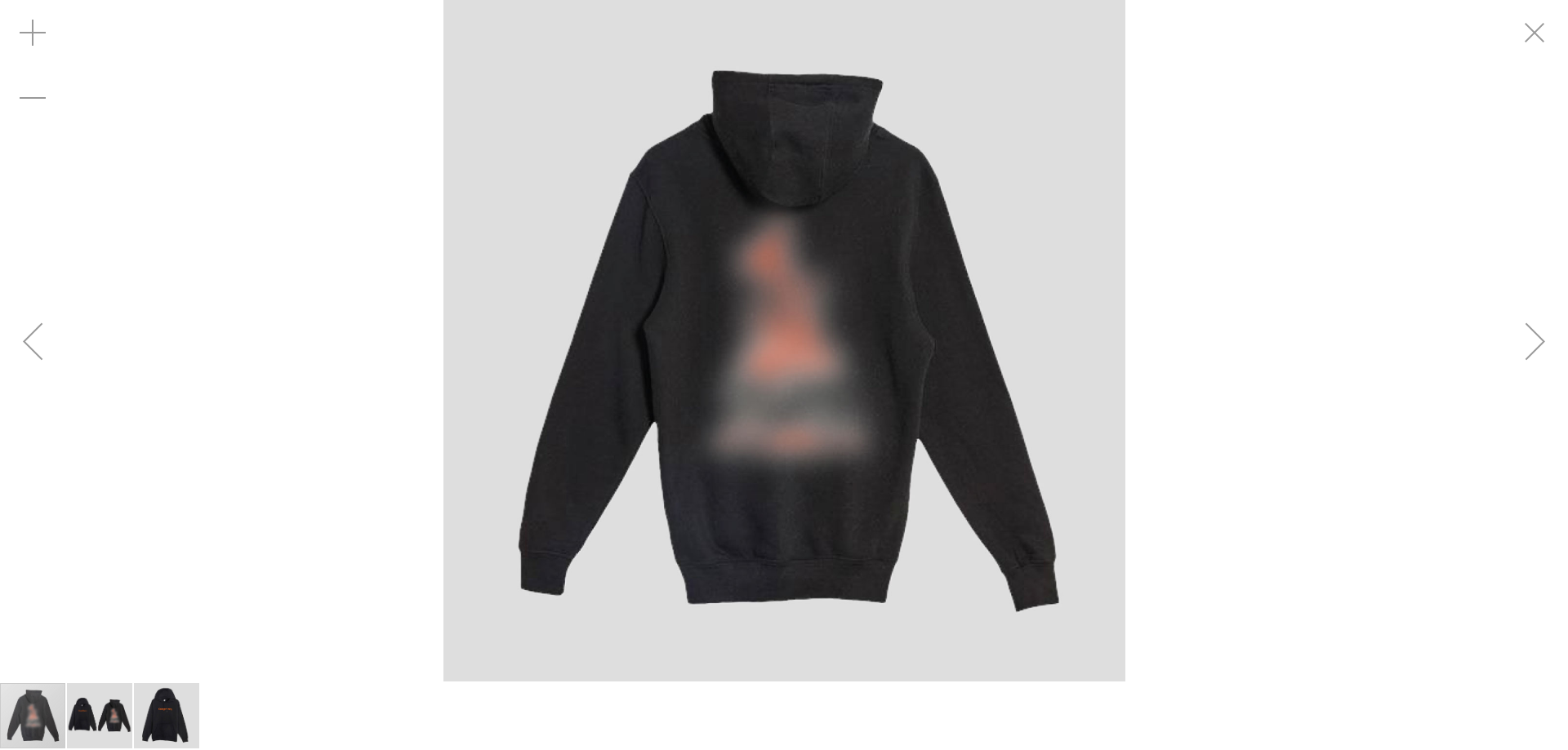
click at [1534, 339] on div "Next" at bounding box center [1535, 341] width 66 height 65
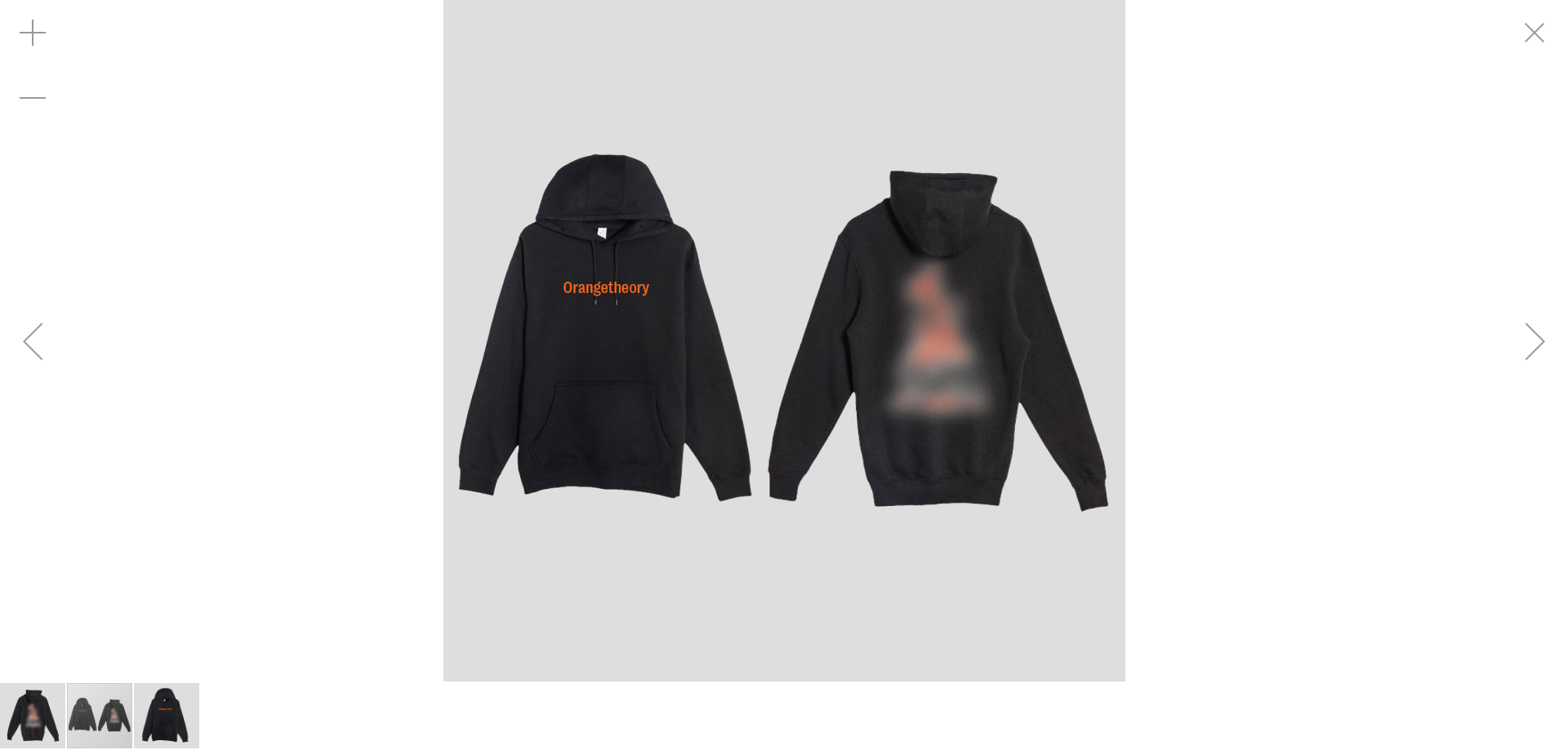
click at [1534, 339] on div "Next" at bounding box center [1535, 341] width 66 height 65
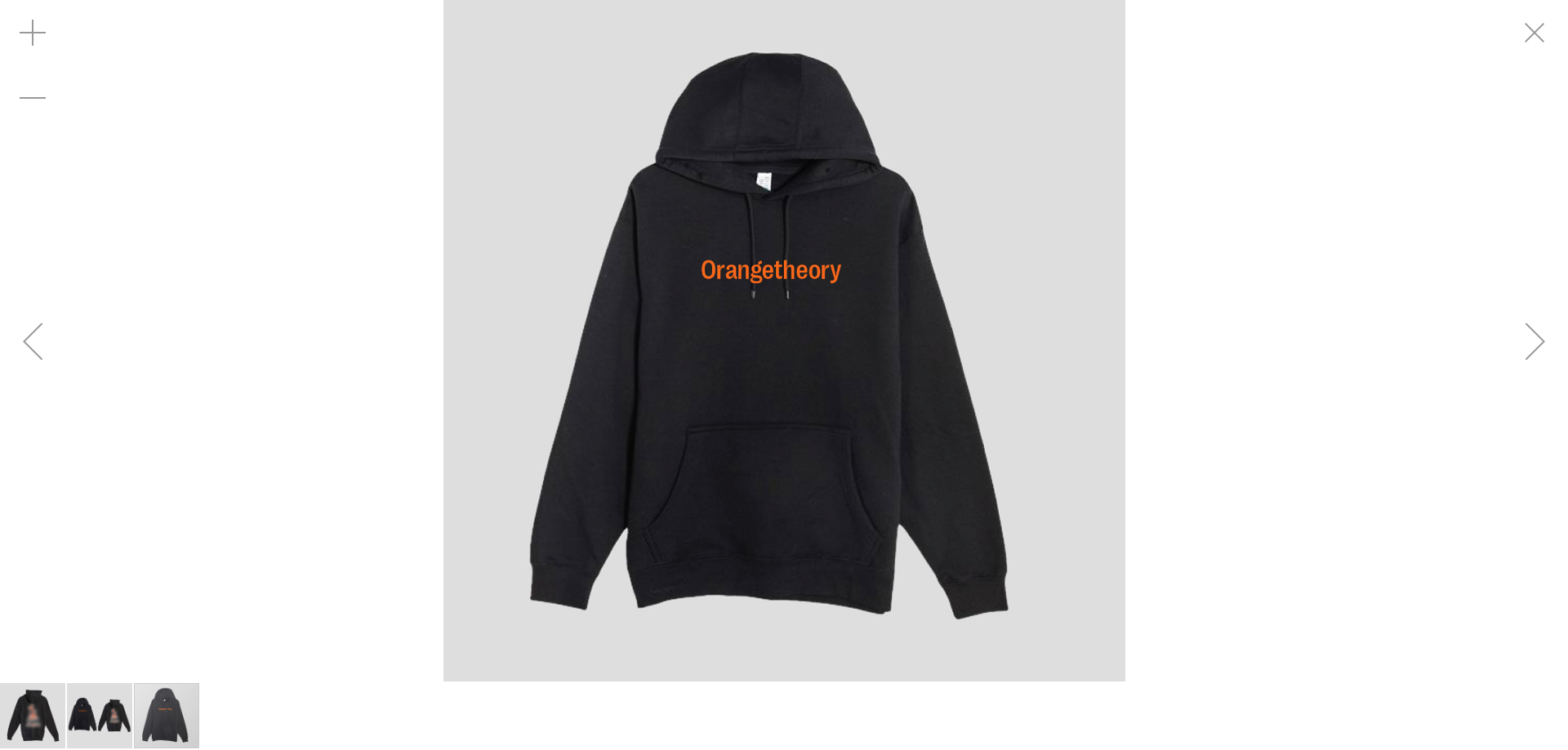
click at [1534, 339] on div "Next" at bounding box center [1535, 341] width 66 height 65
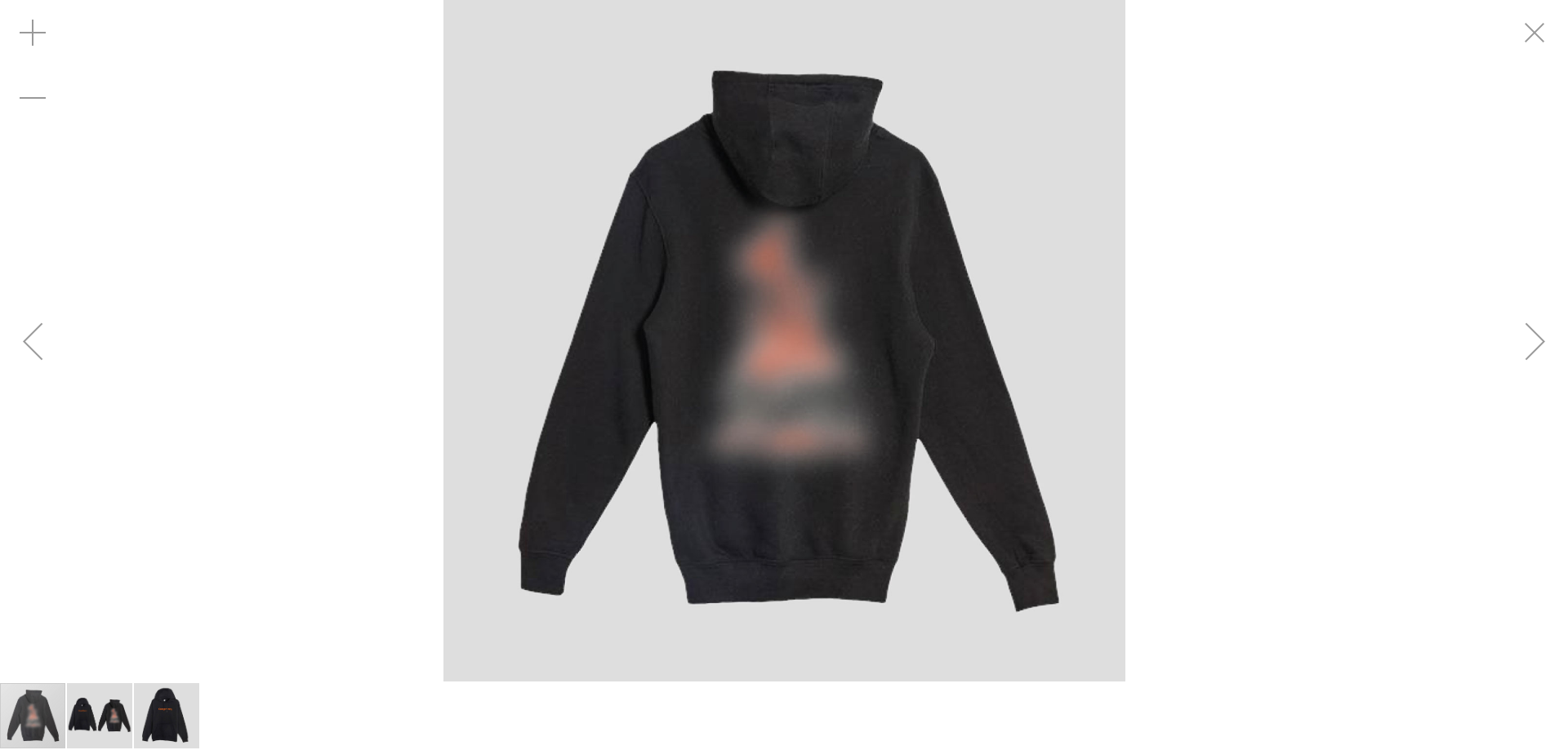
click at [1527, 329] on div "Next" at bounding box center [1535, 341] width 66 height 65
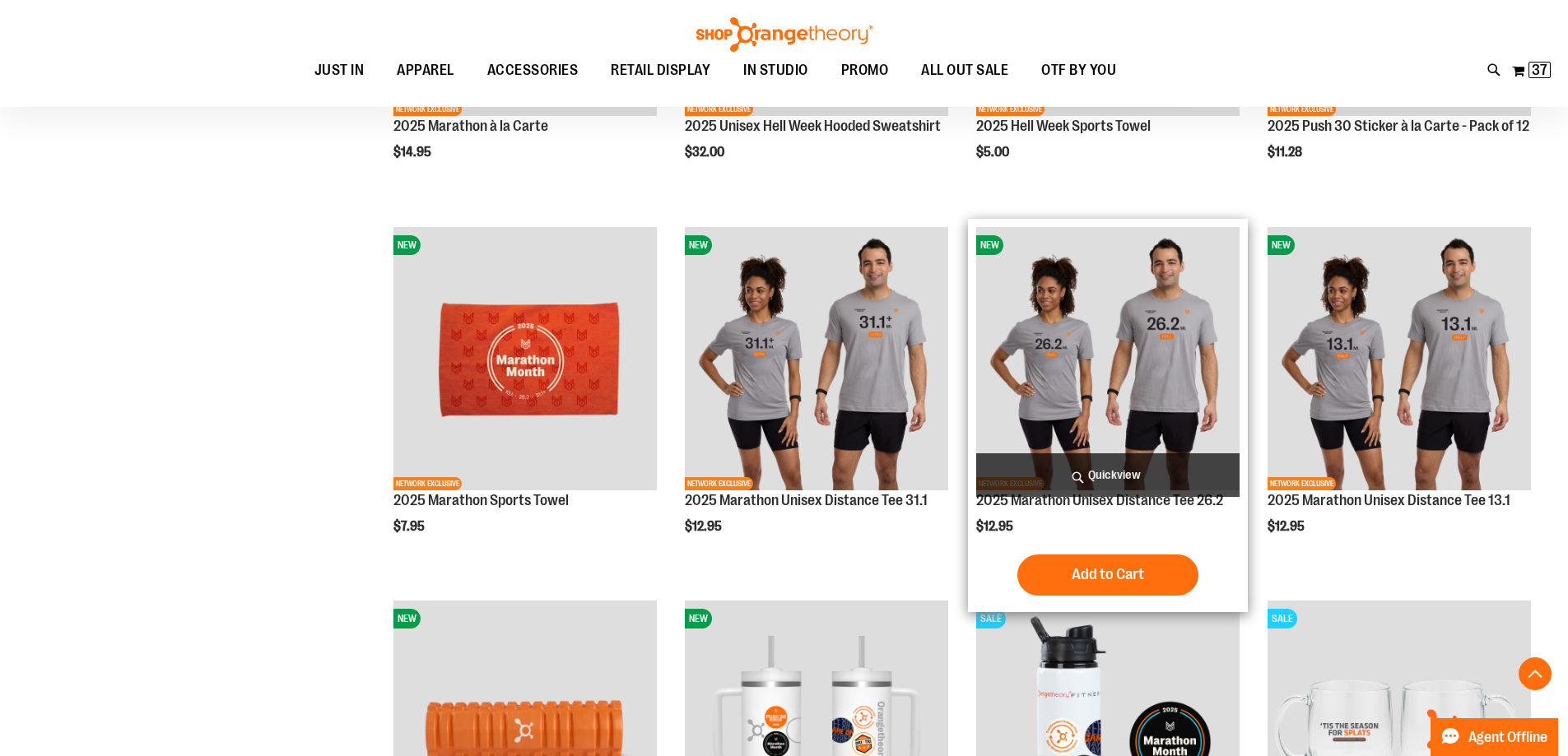
scroll to position [497, 0]
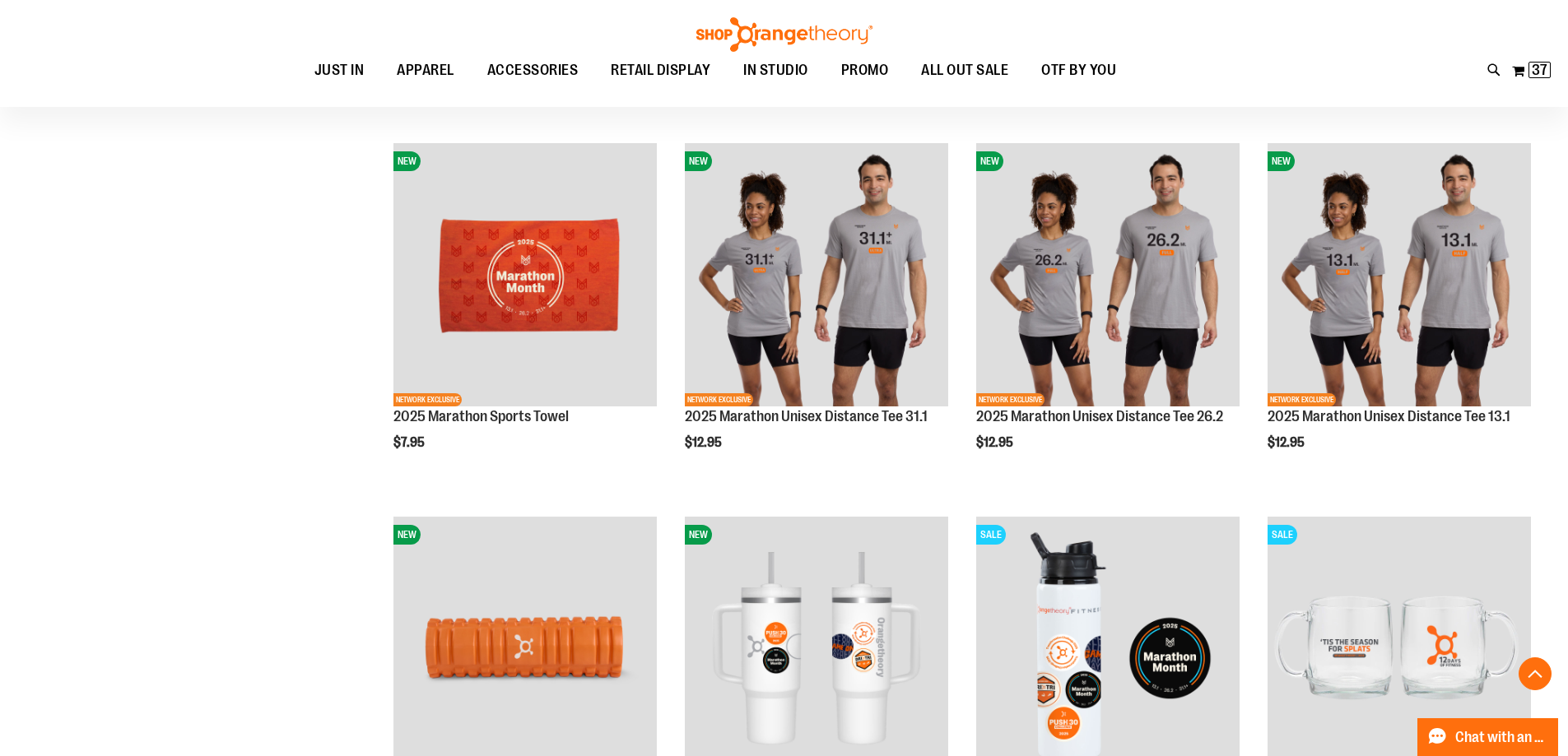
scroll to position [826, 0]
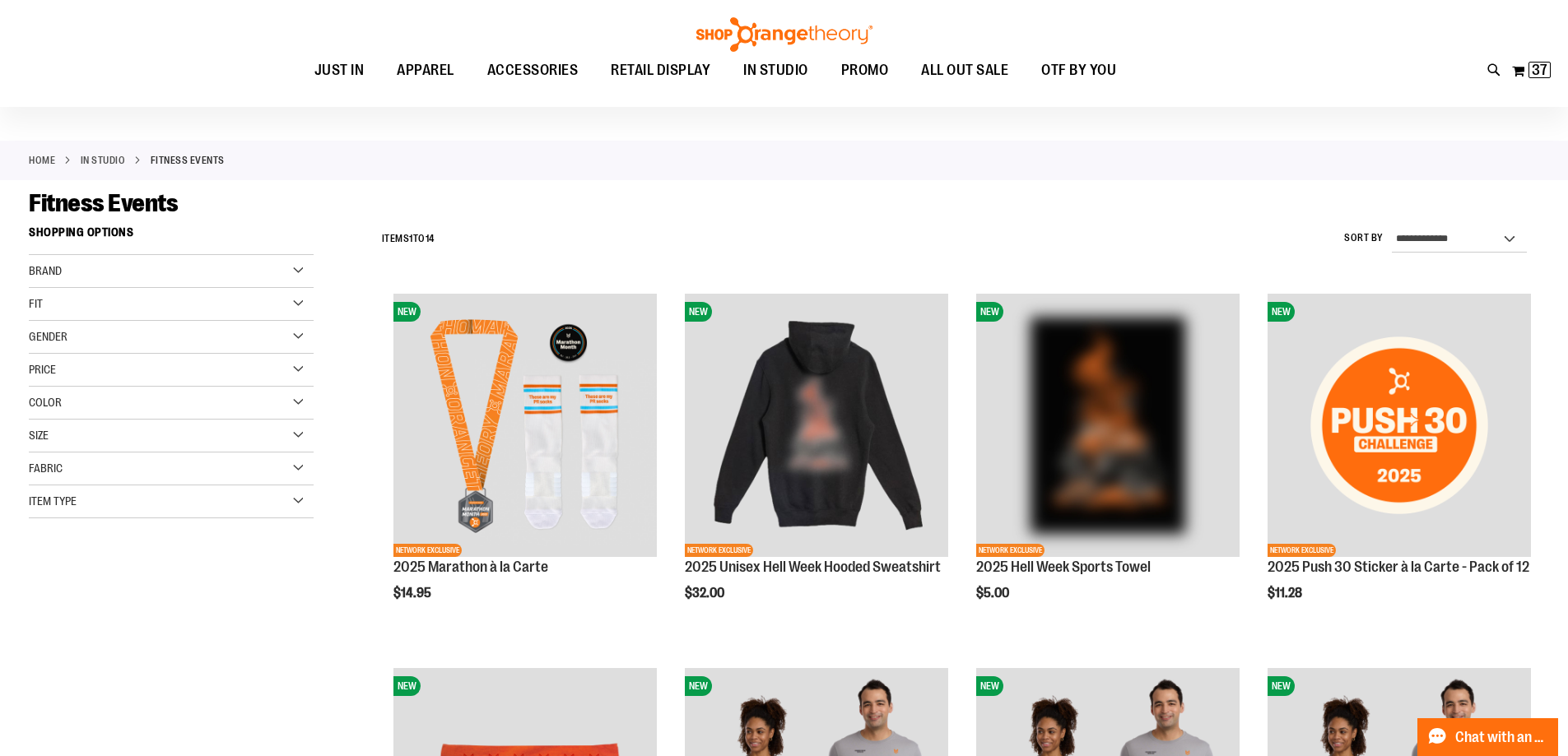
scroll to position [3, 0]
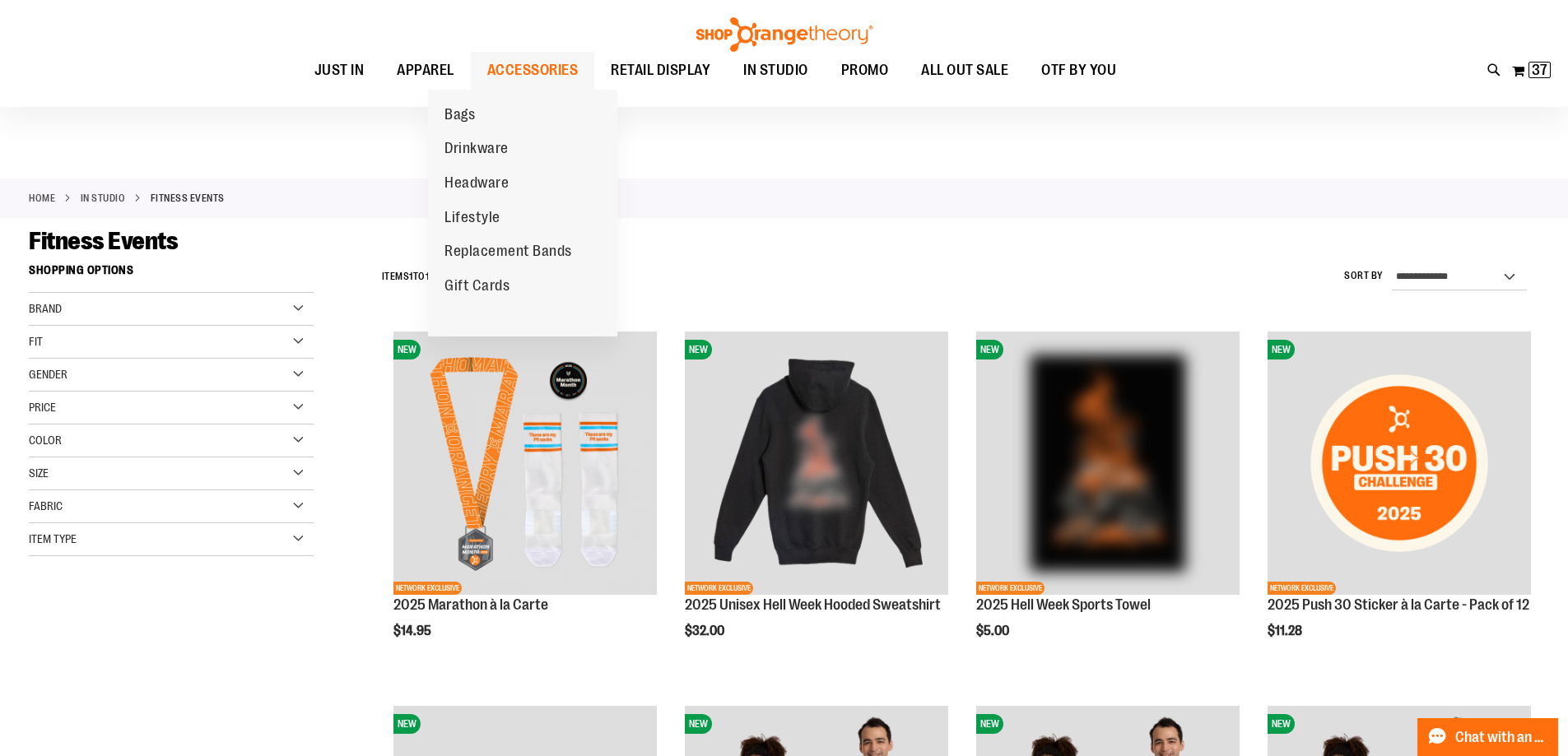
click at [498, 70] on span "ACCESSORIES" at bounding box center [532, 70] width 91 height 37
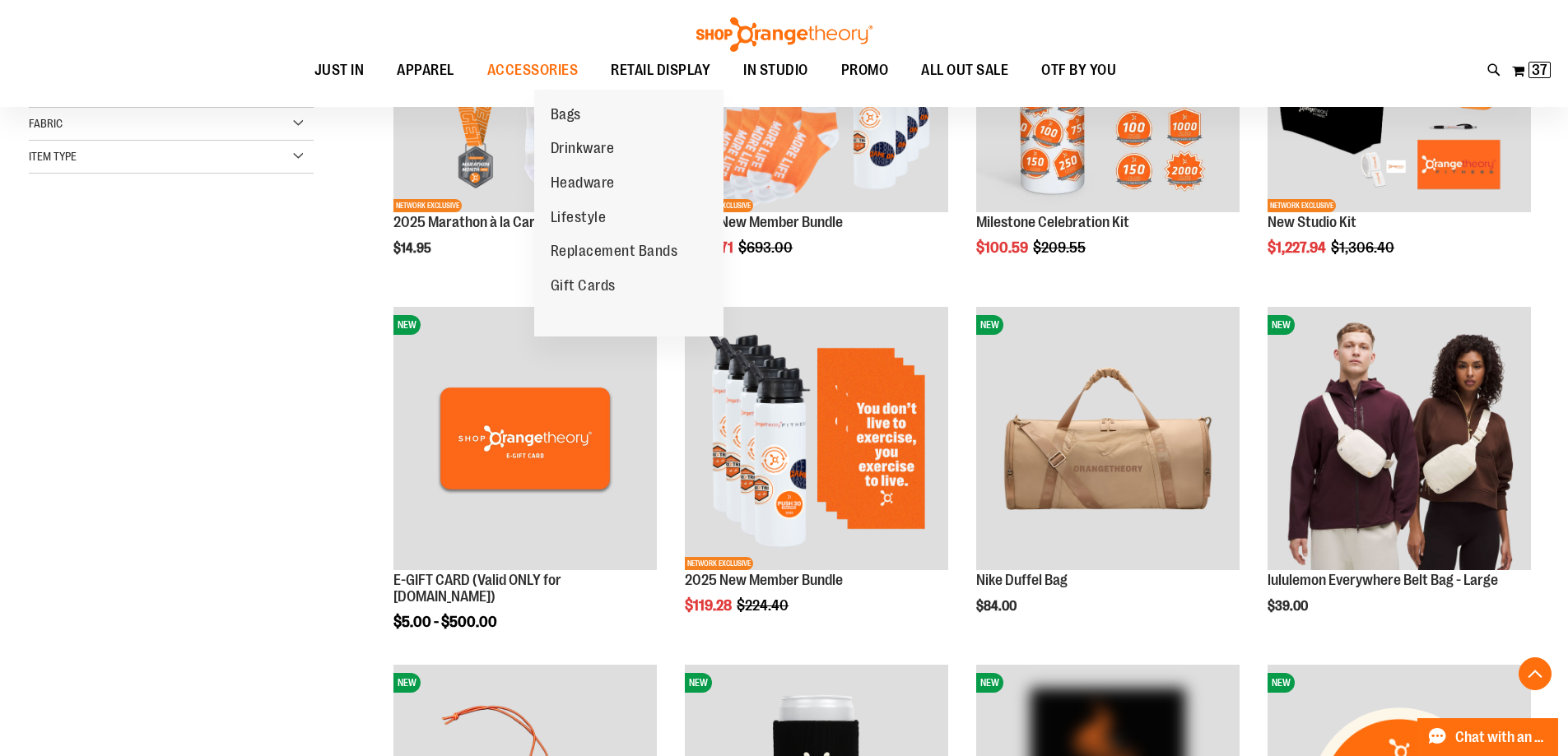
scroll to position [410, 0]
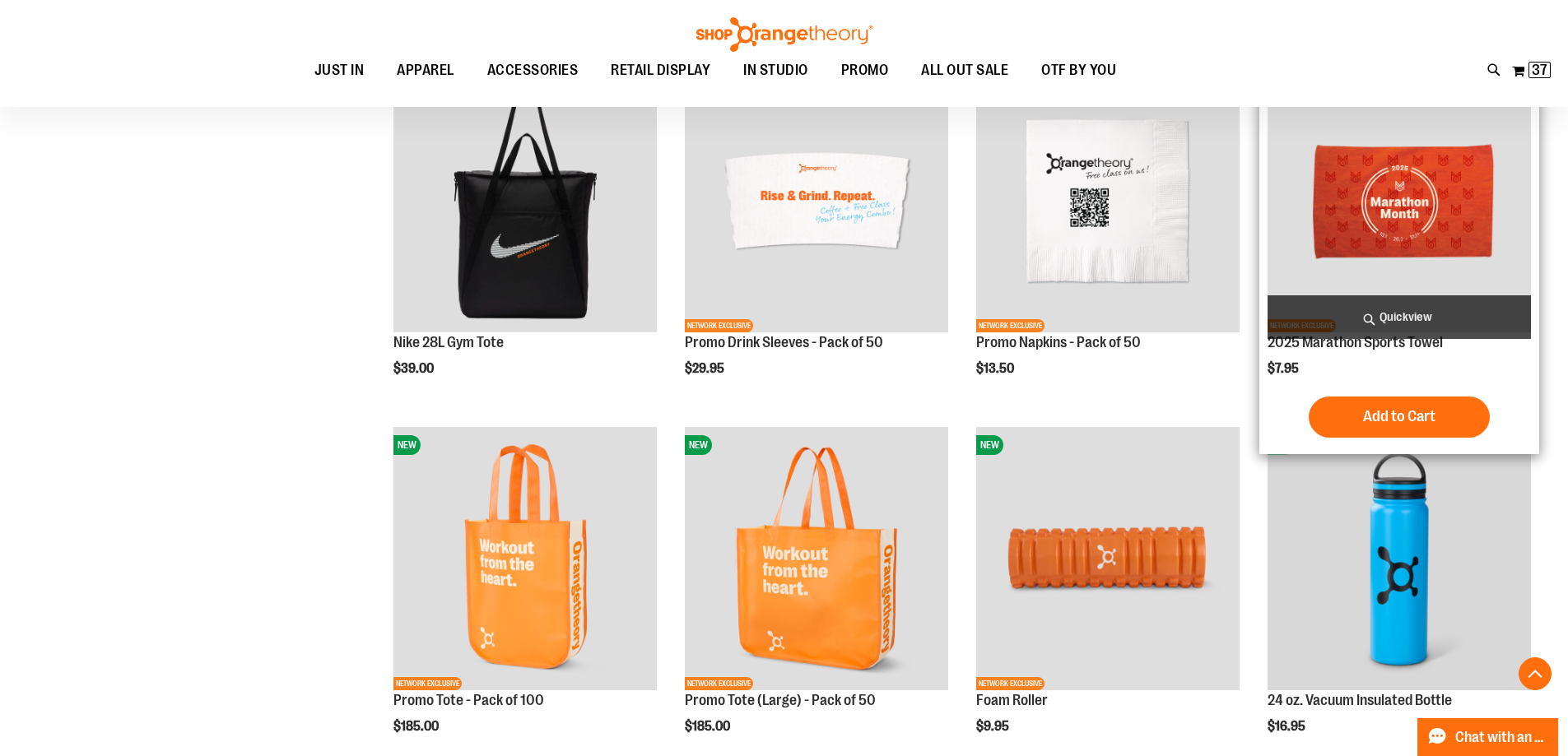
scroll to position [1480, 0]
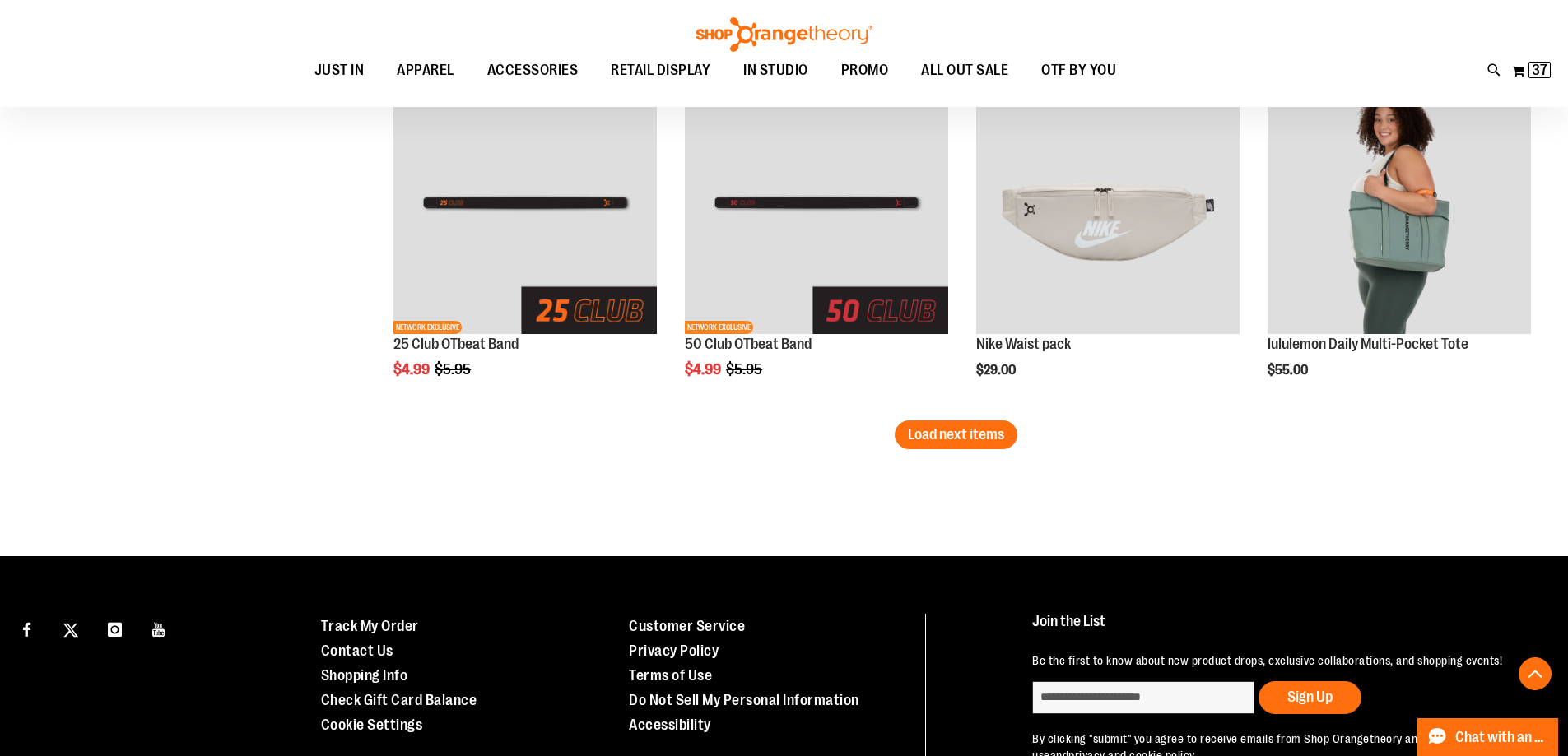
scroll to position [3126, 0]
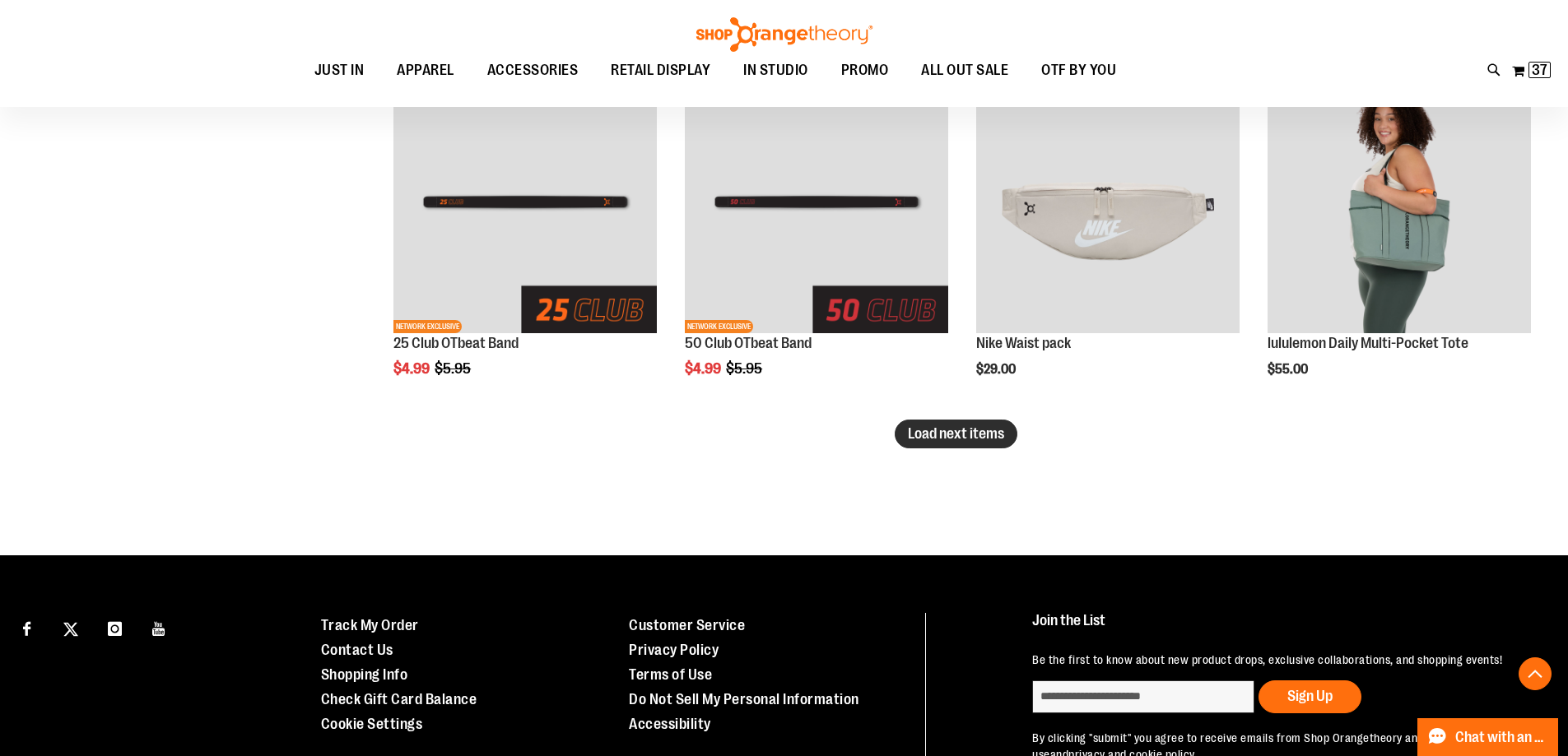
click at [985, 430] on span "Load next items" at bounding box center [955, 434] width 96 height 17
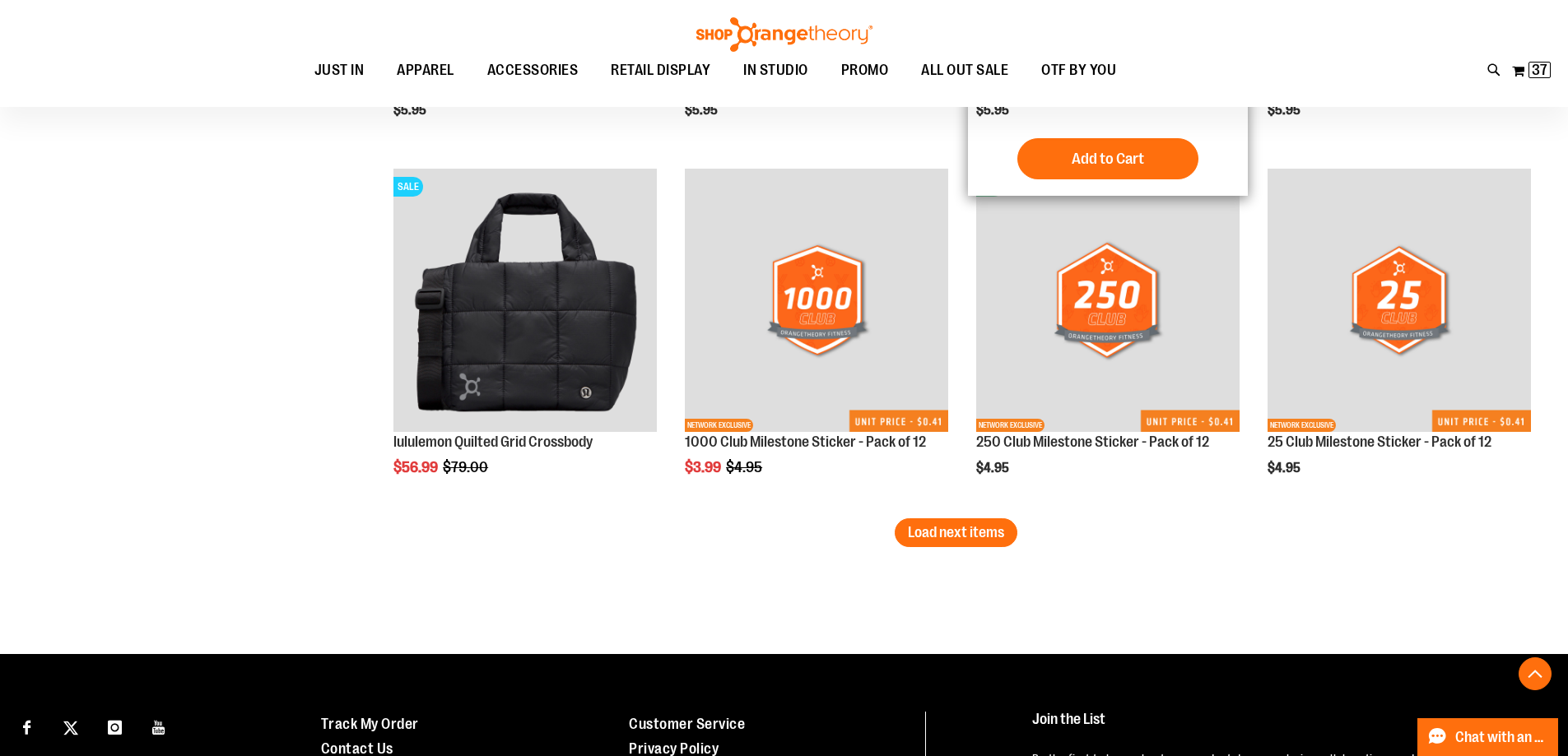
scroll to position [4113, 0]
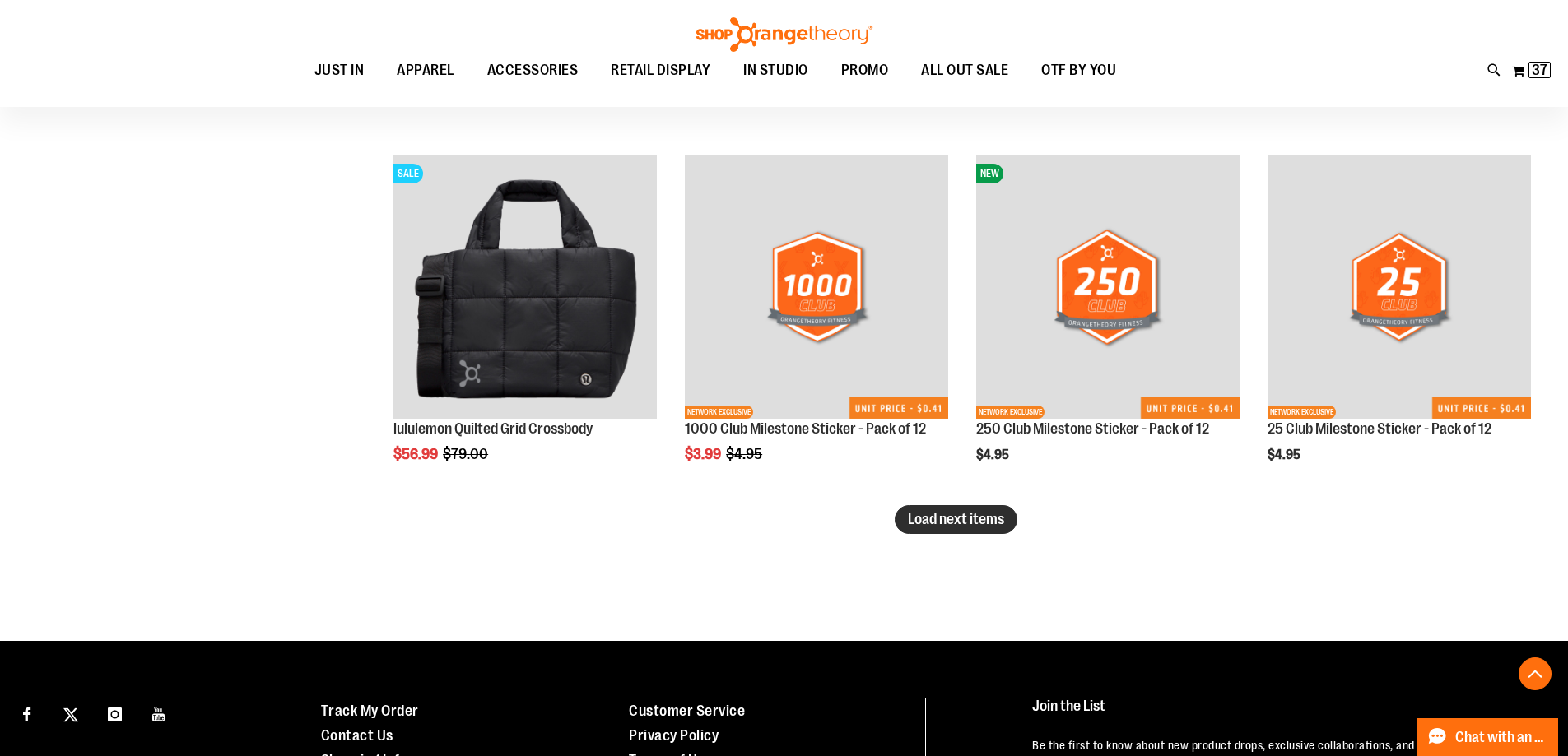
click at [948, 511] on span "Load next items" at bounding box center [955, 520] width 96 height 17
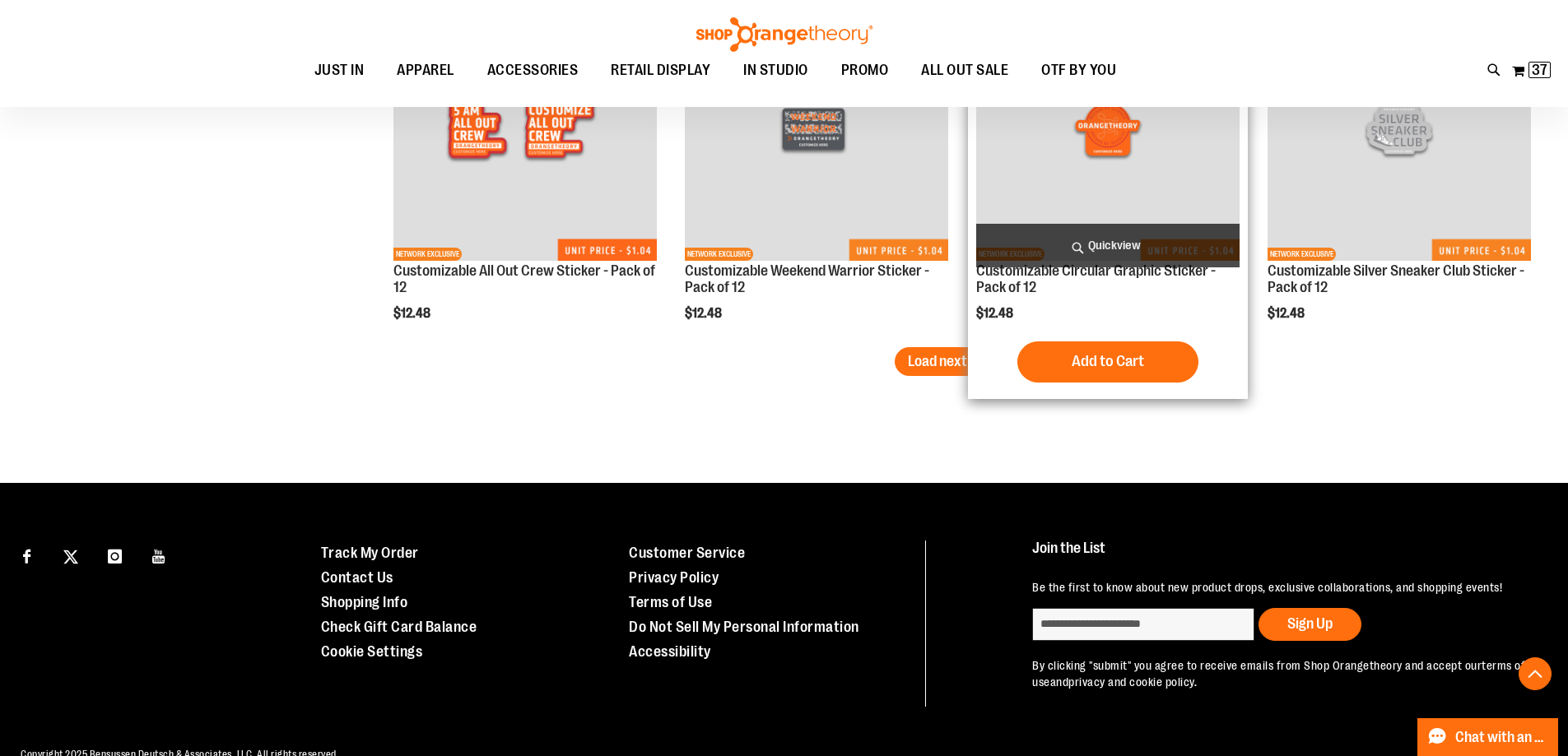
scroll to position [5394, 0]
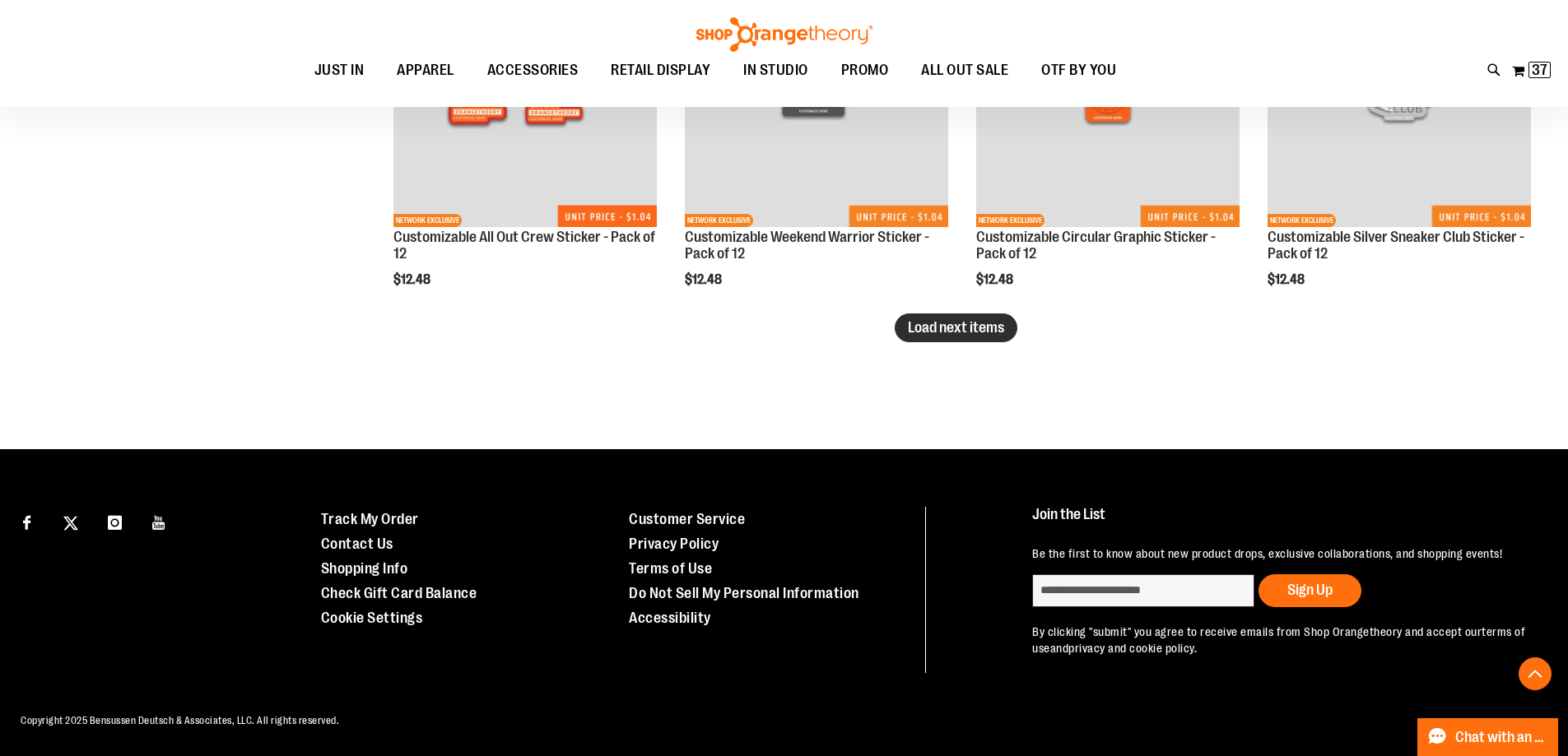
click at [949, 319] on span "Load next items" at bounding box center [955, 327] width 96 height 17
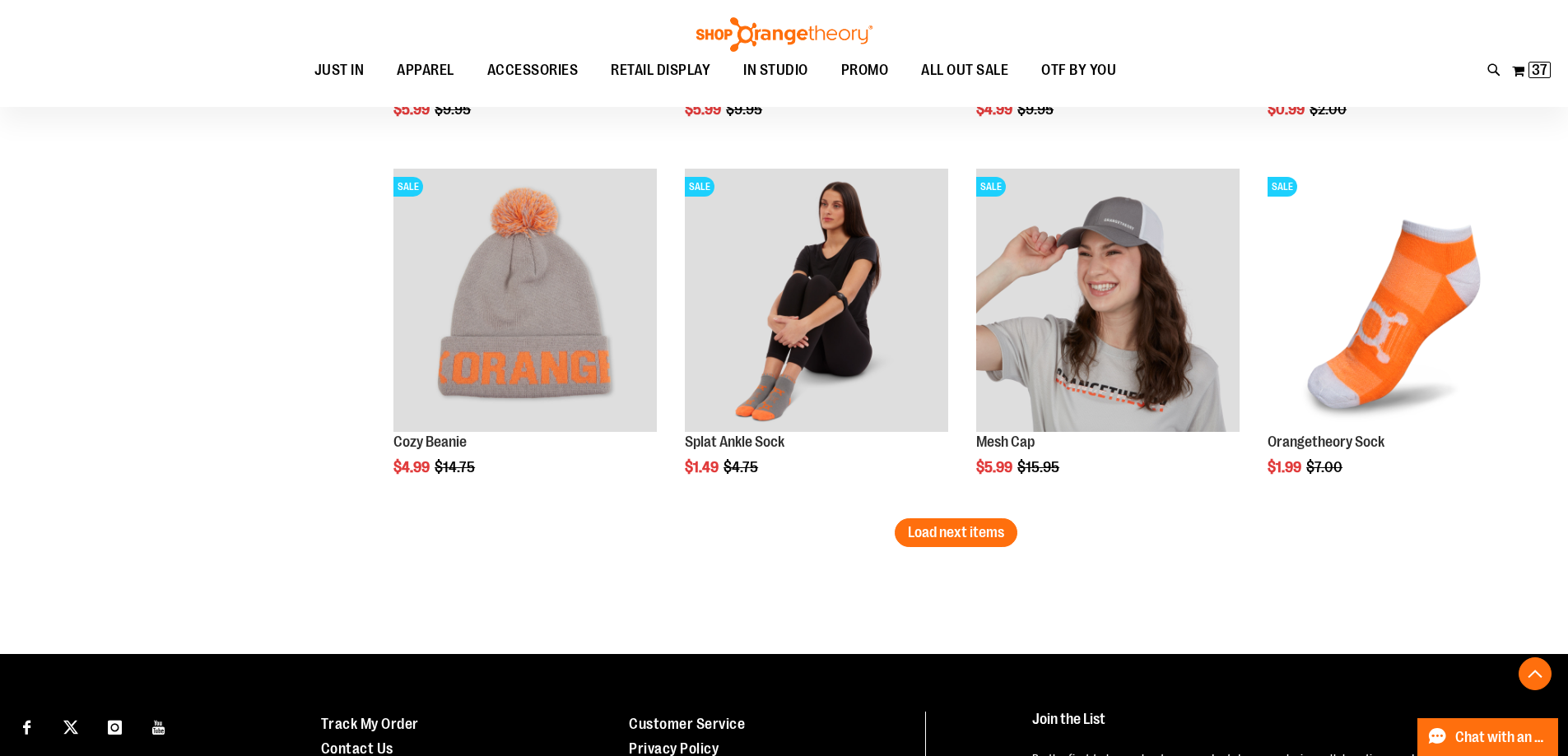
scroll to position [6299, 0]
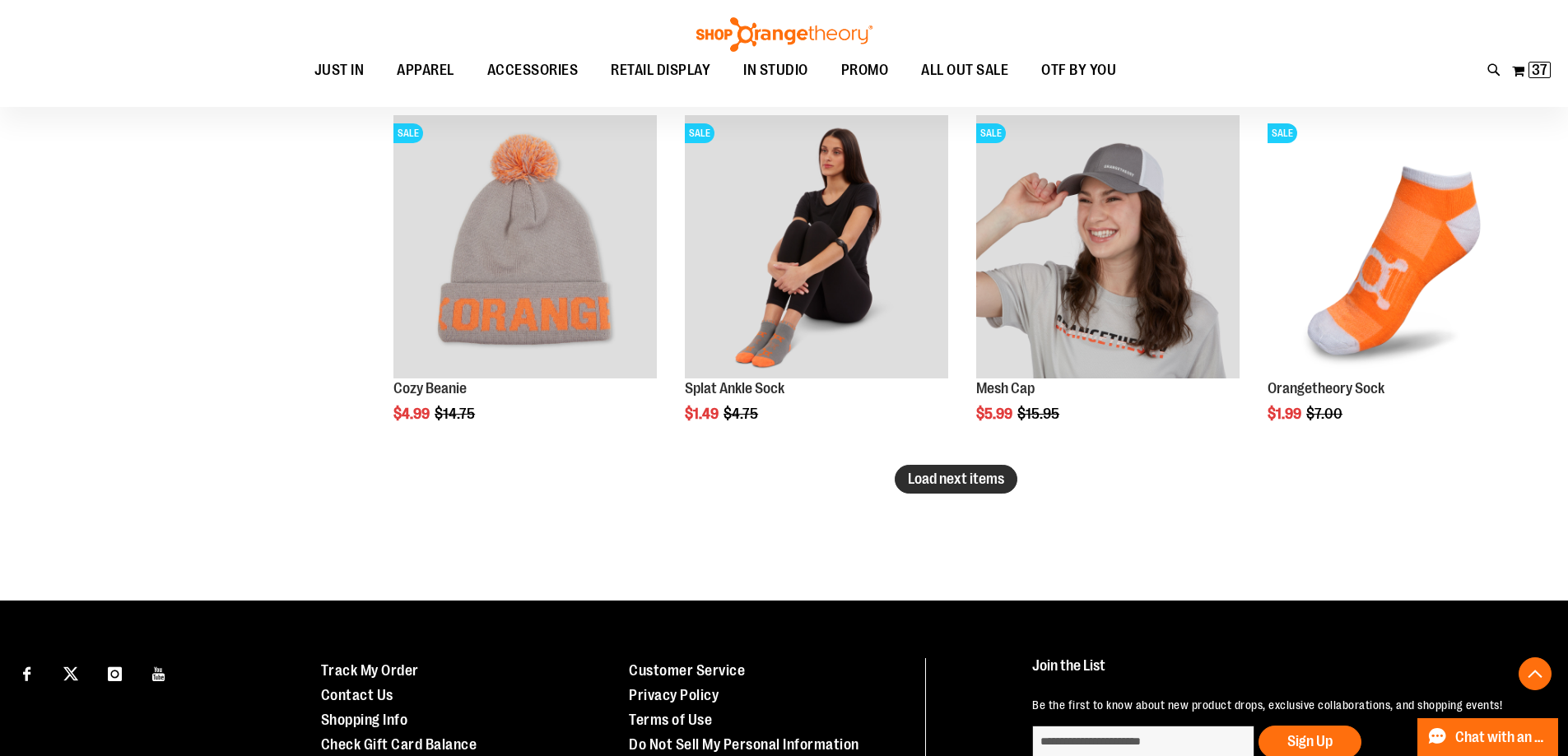
click at [939, 481] on span "Load next items" at bounding box center [955, 479] width 96 height 17
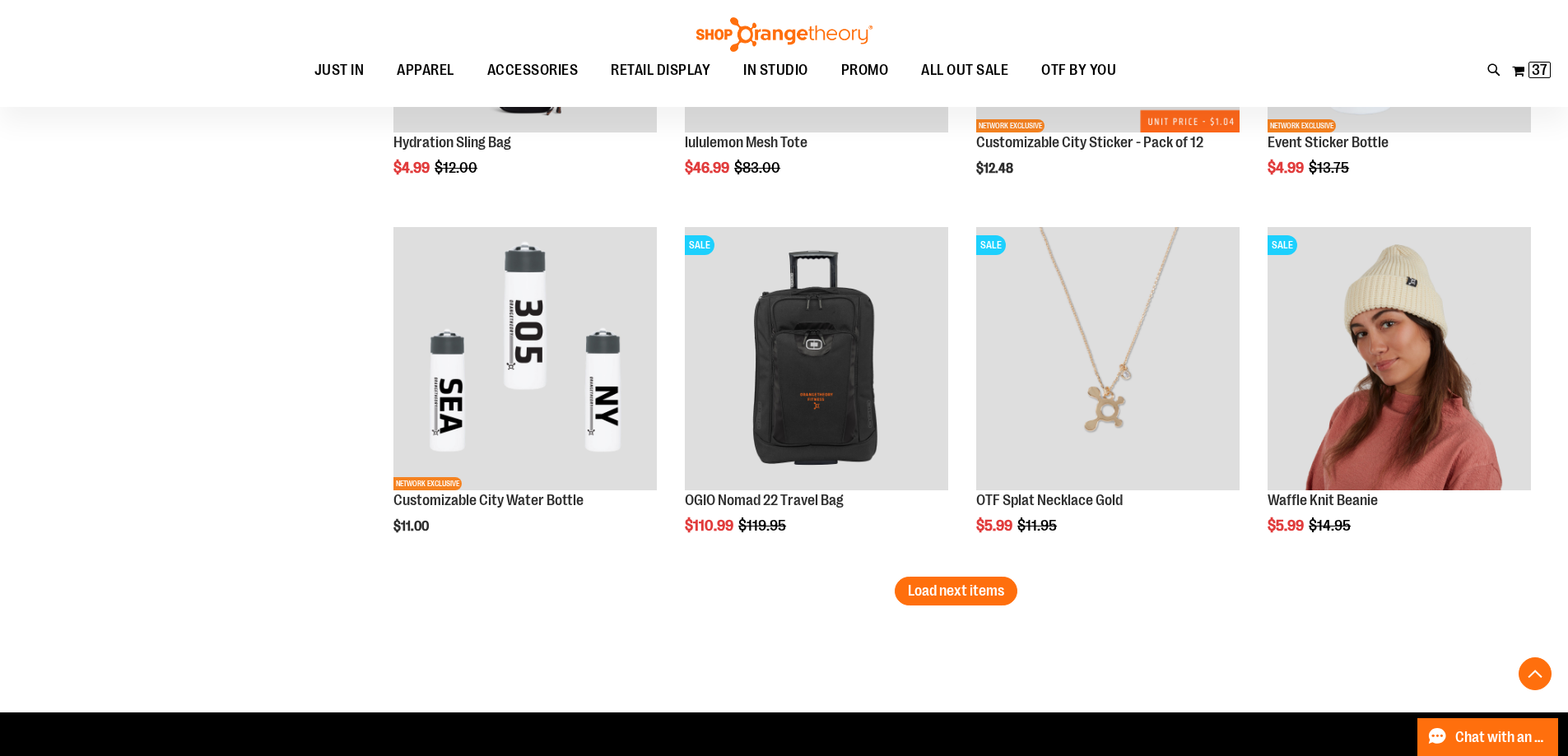
scroll to position [7287, 0]
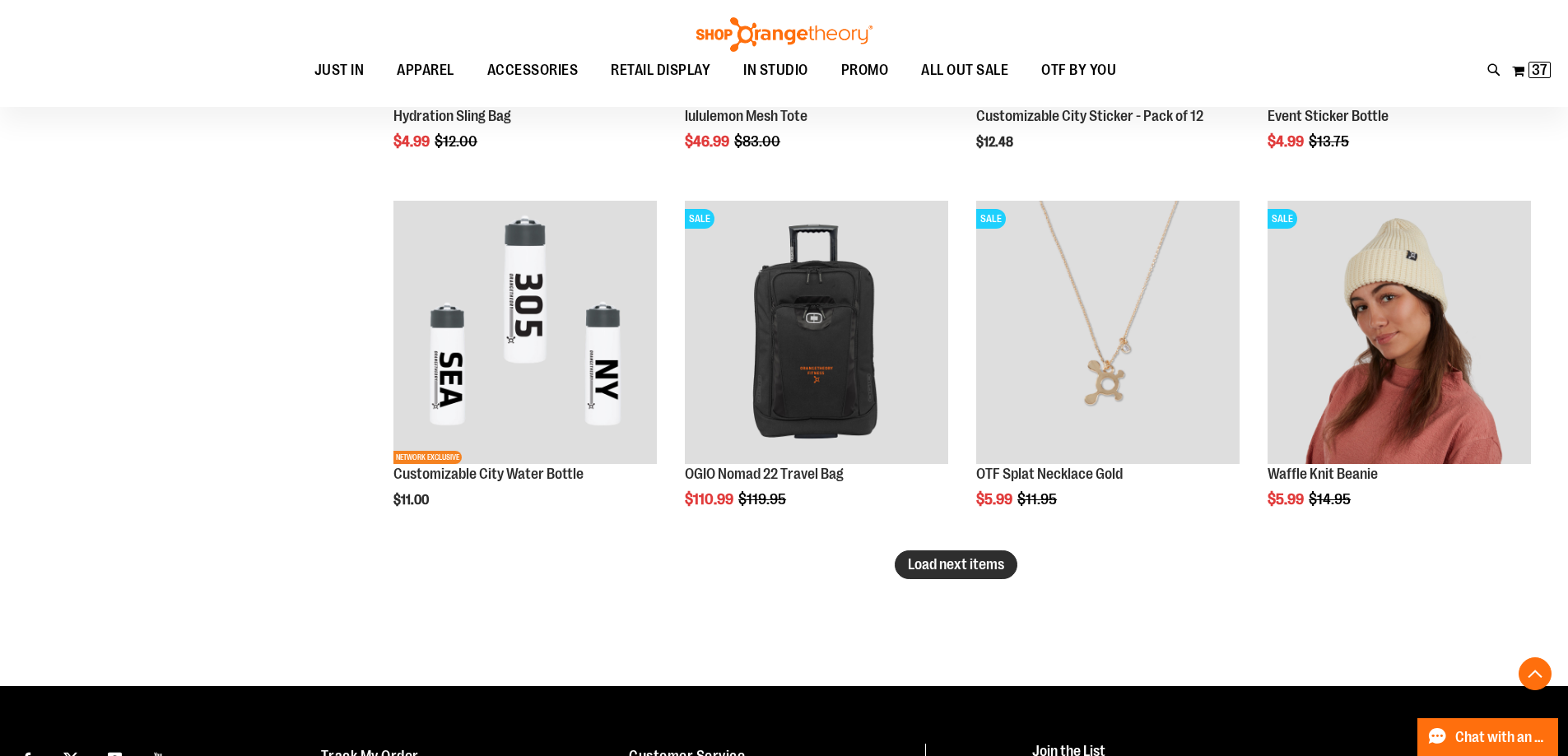
click at [975, 562] on span "Load next items" at bounding box center [955, 565] width 96 height 17
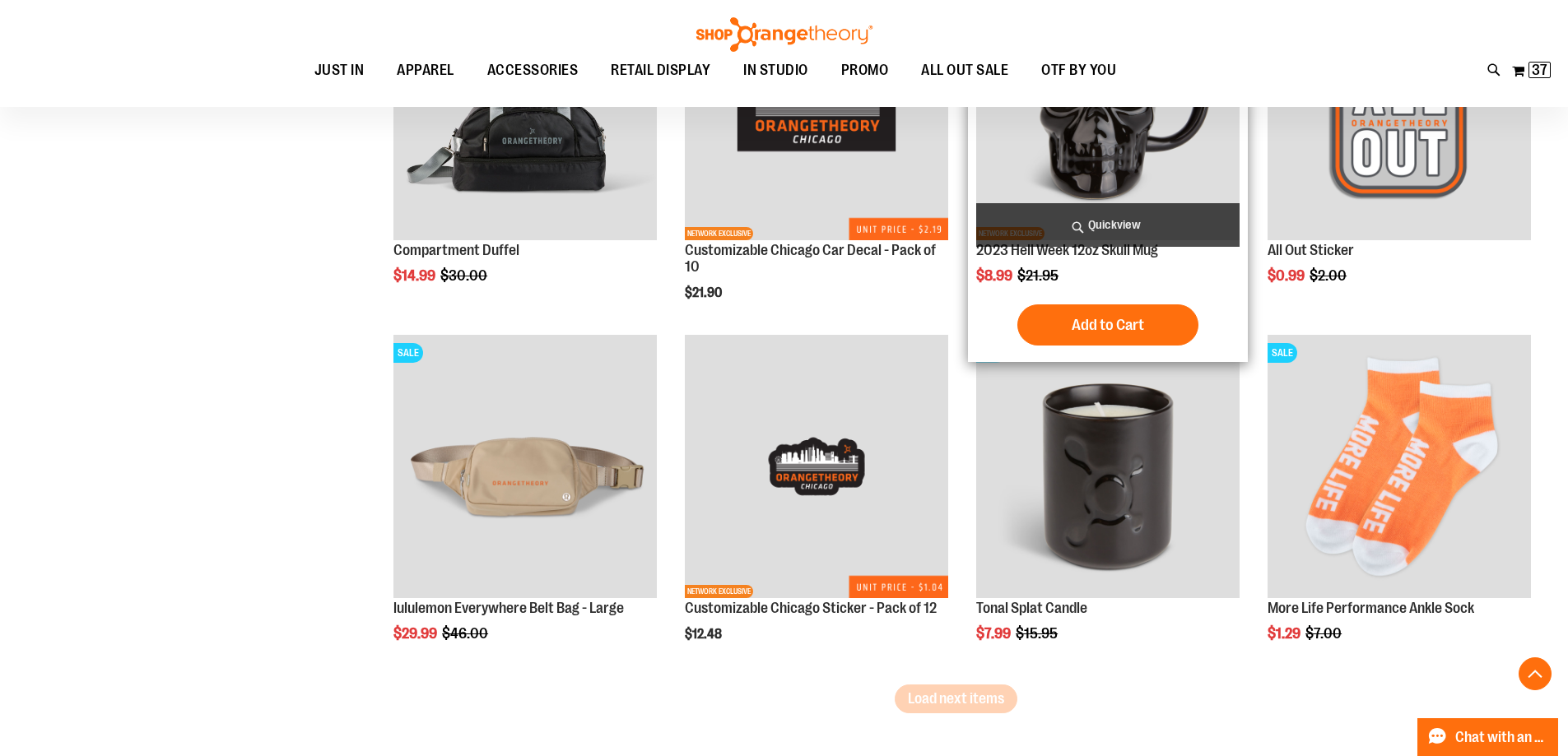
scroll to position [8274, 0]
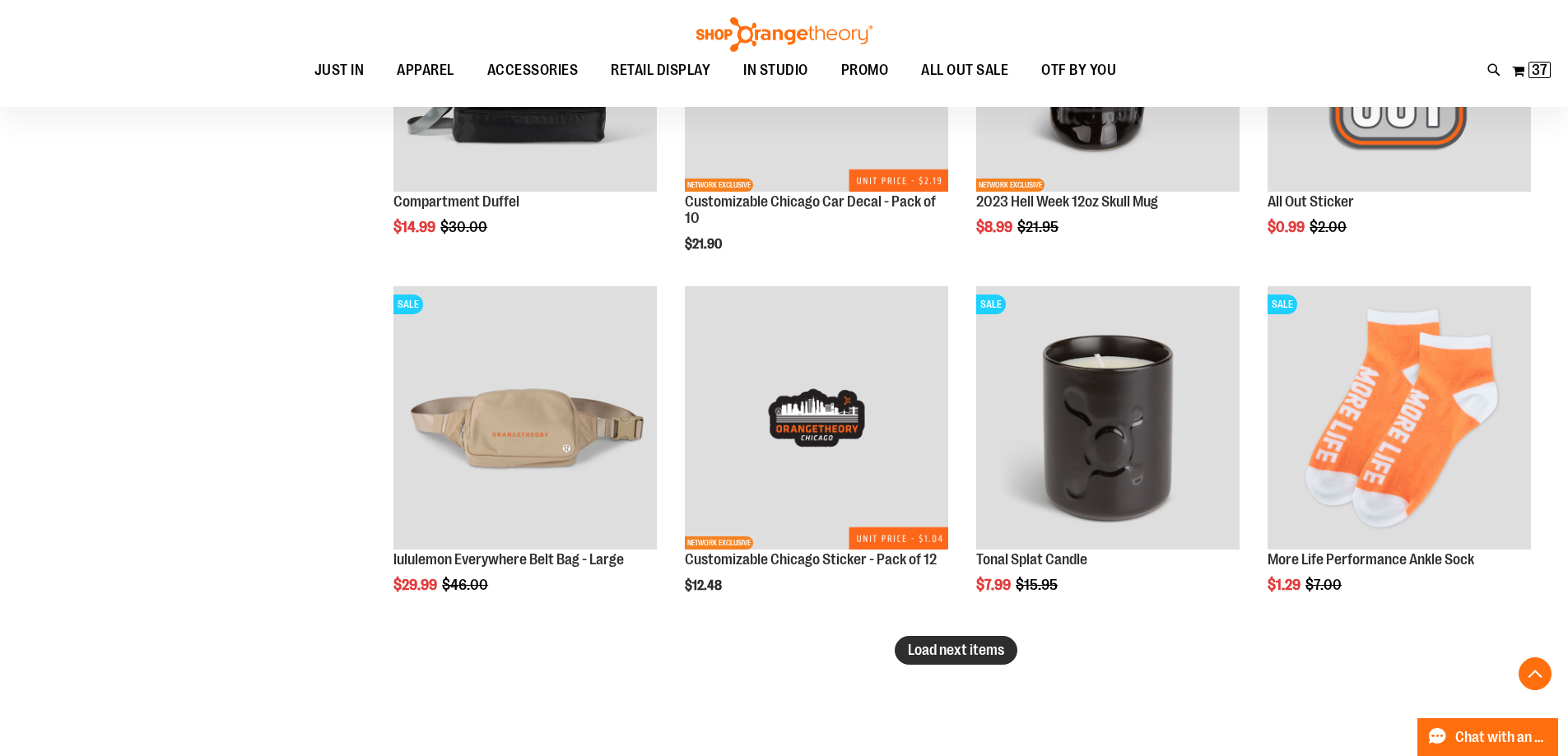
click at [1005, 659] on button "Load next items" at bounding box center [956, 650] width 123 height 28
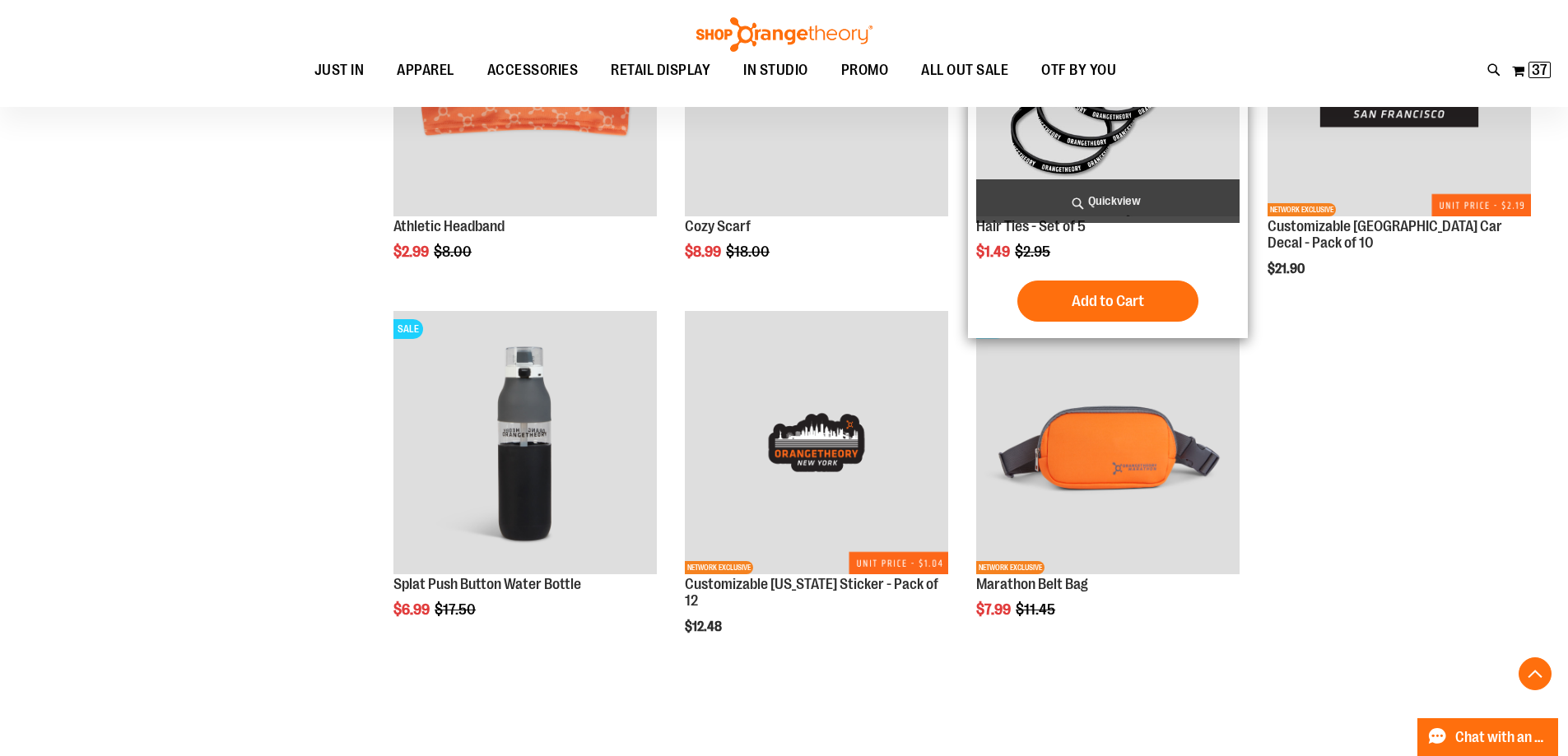
scroll to position [9343, 0]
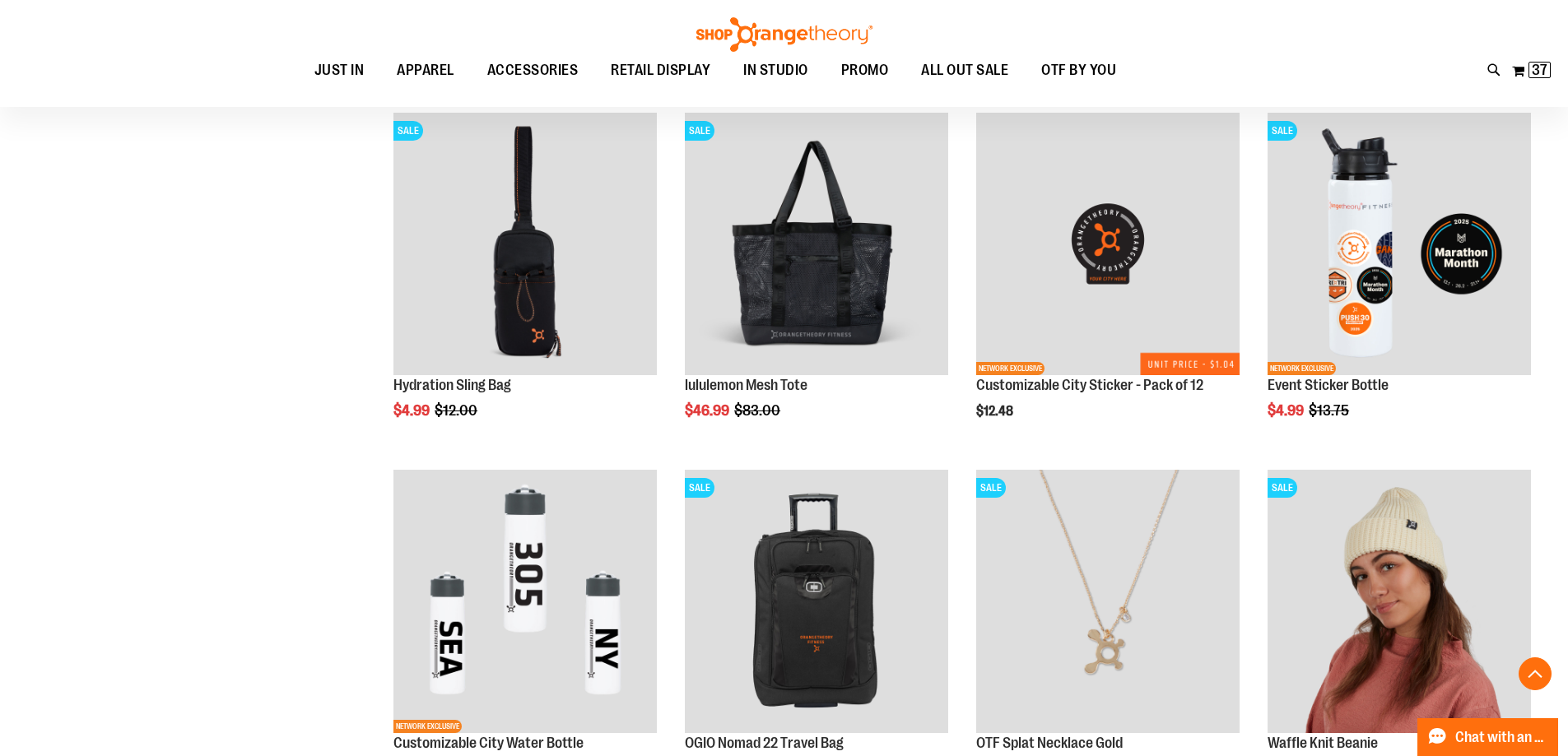
scroll to position [6958, 0]
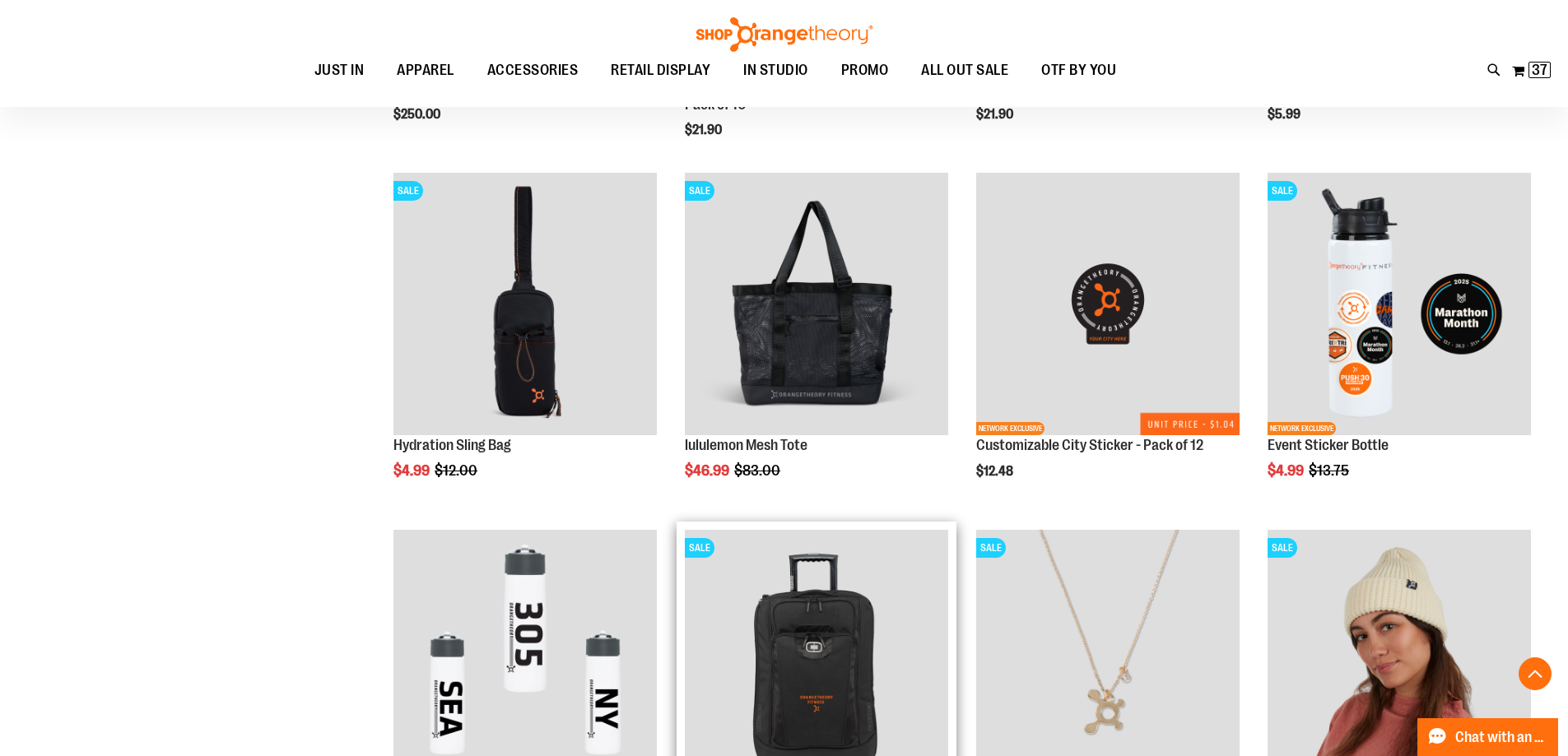
click at [814, 652] on img "product" at bounding box center [816, 661] width 263 height 263
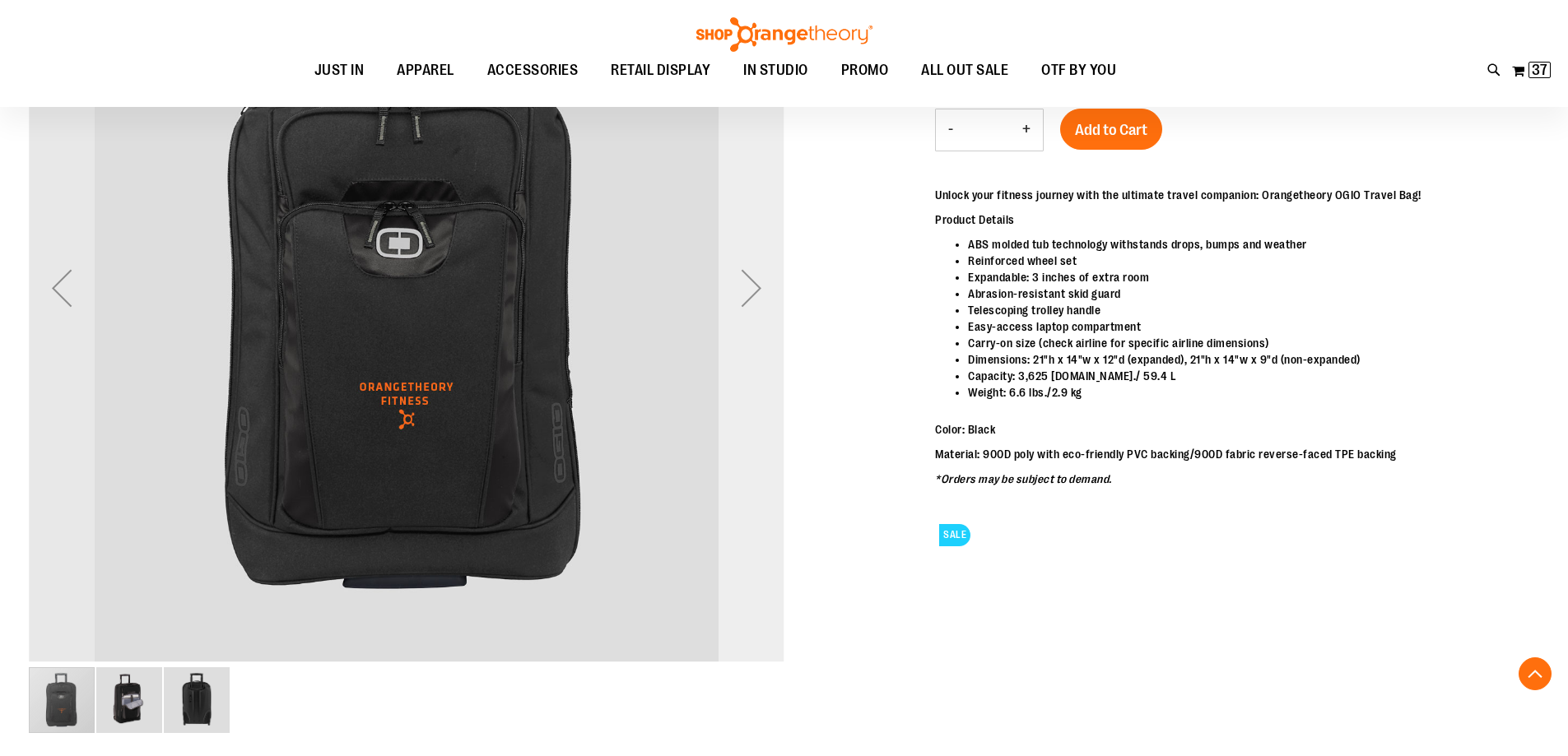
scroll to position [327, 0]
click at [751, 292] on div "Next" at bounding box center [751, 288] width 66 height 66
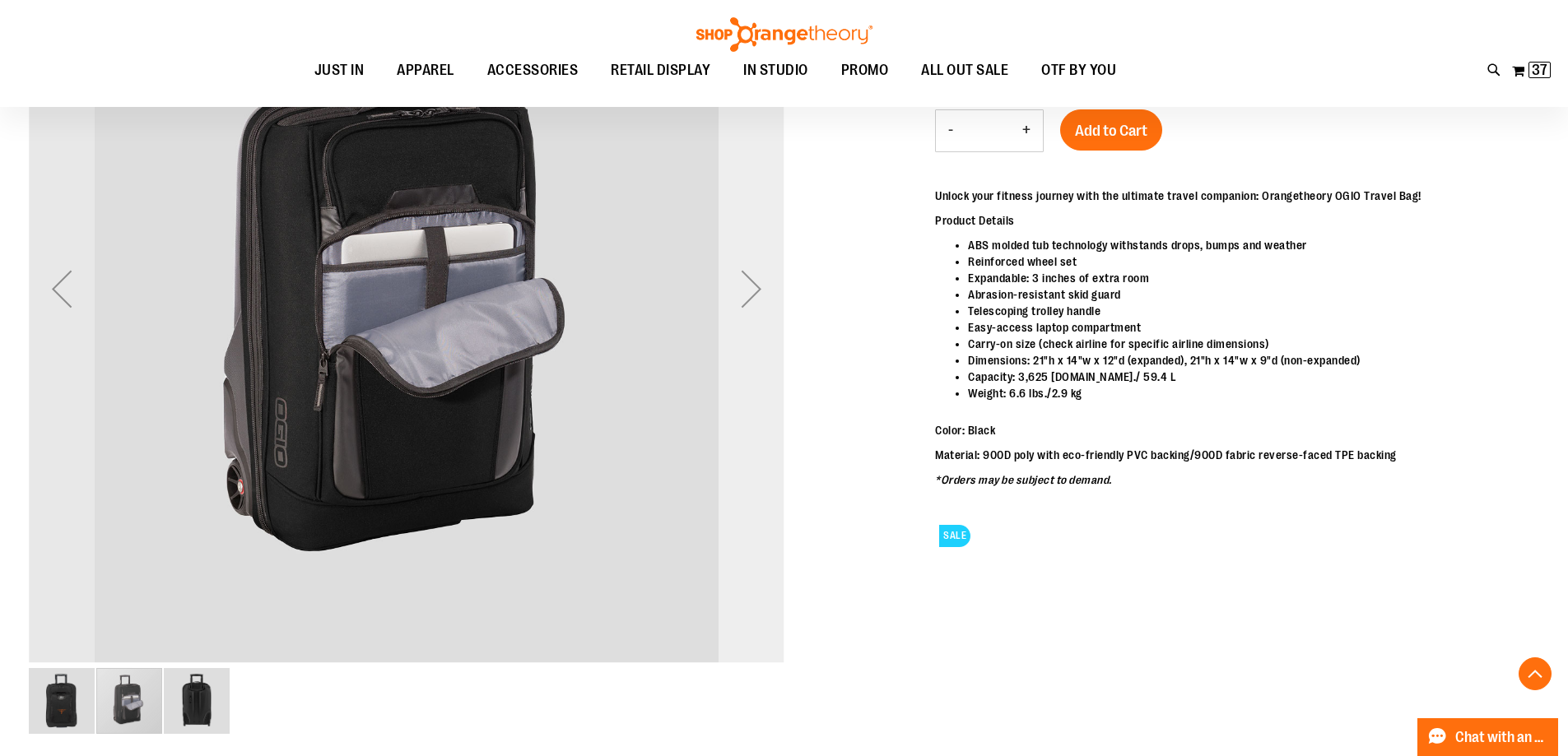
click at [751, 292] on div "Next" at bounding box center [751, 288] width 66 height 66
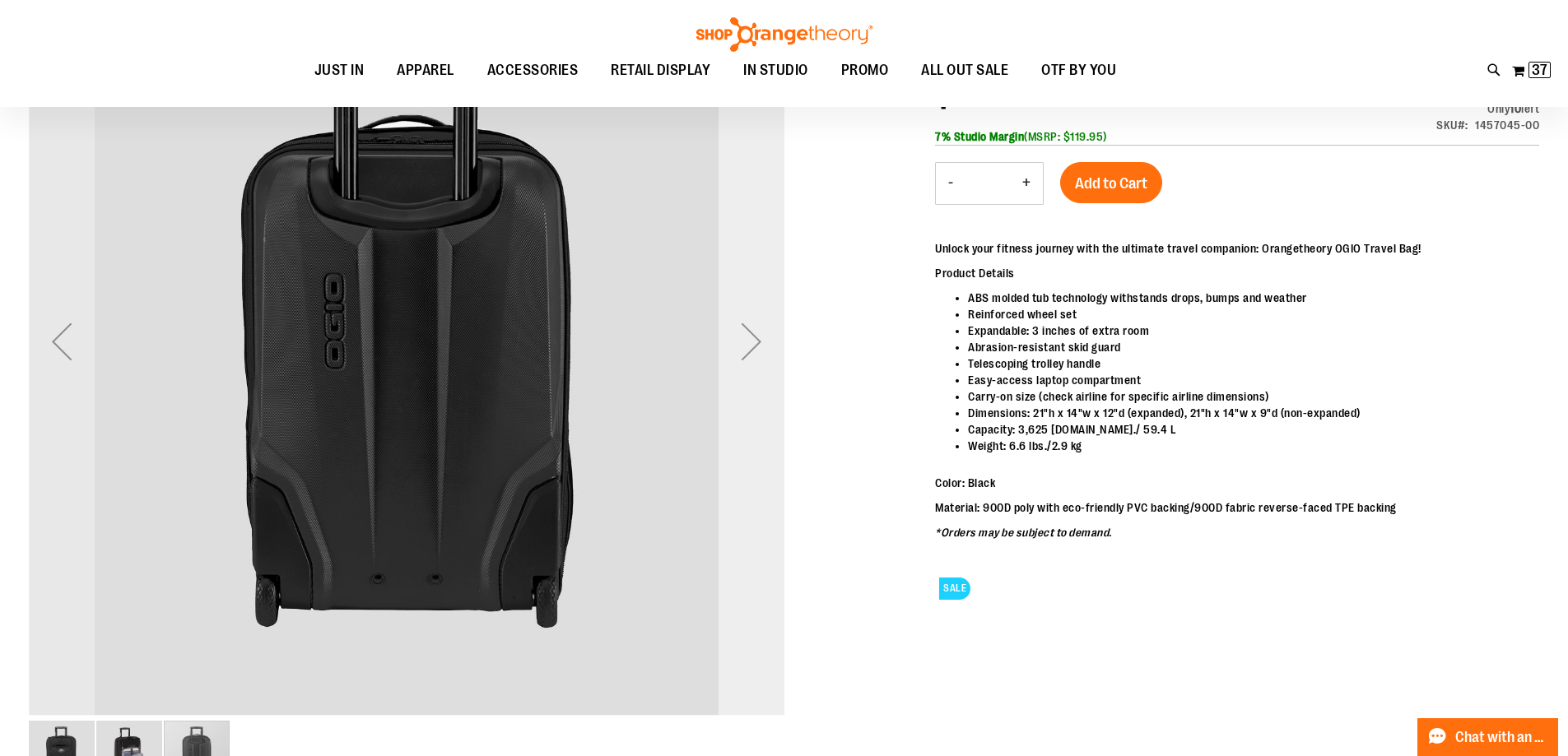
scroll to position [246, 0]
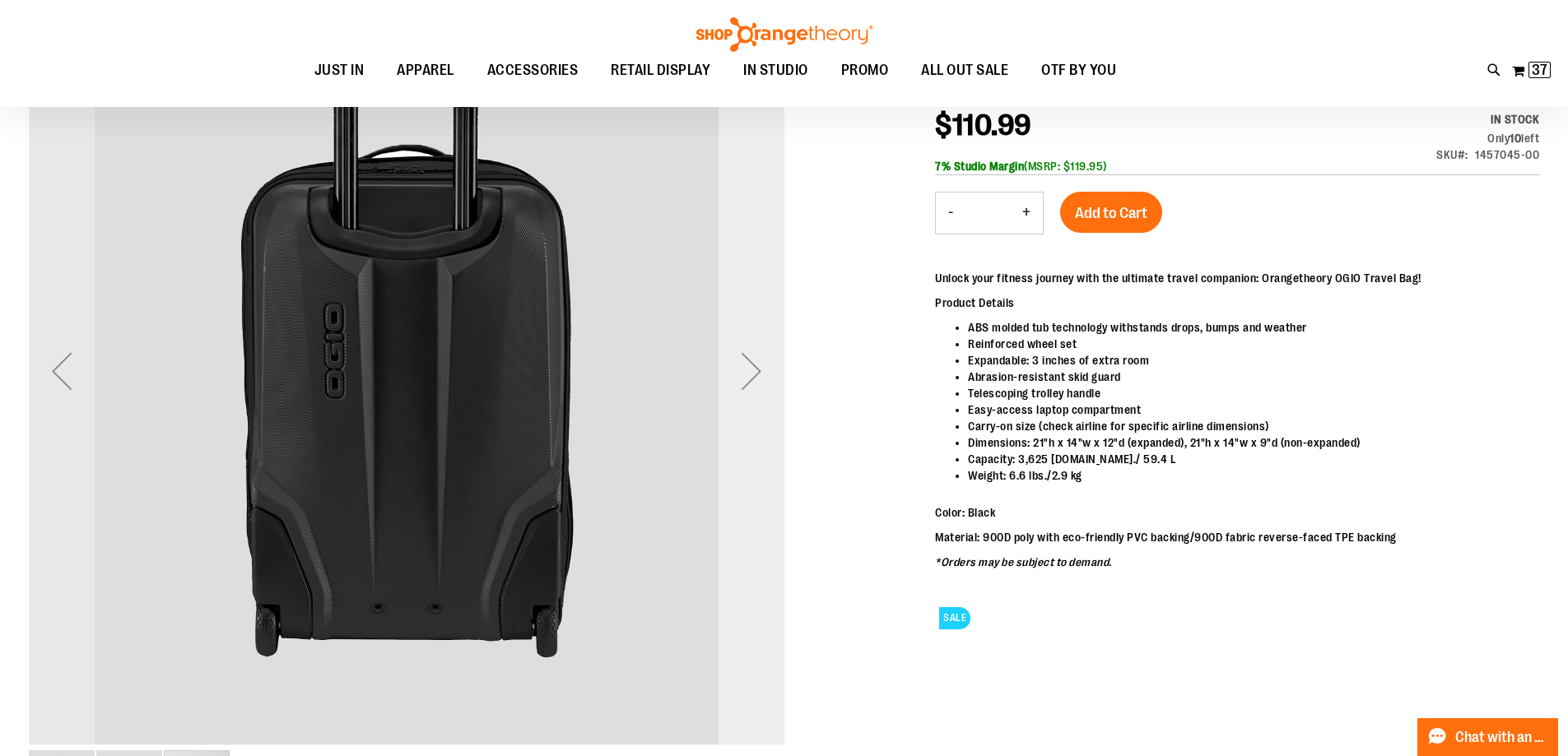
click at [751, 365] on div "Next" at bounding box center [751, 371] width 66 height 66
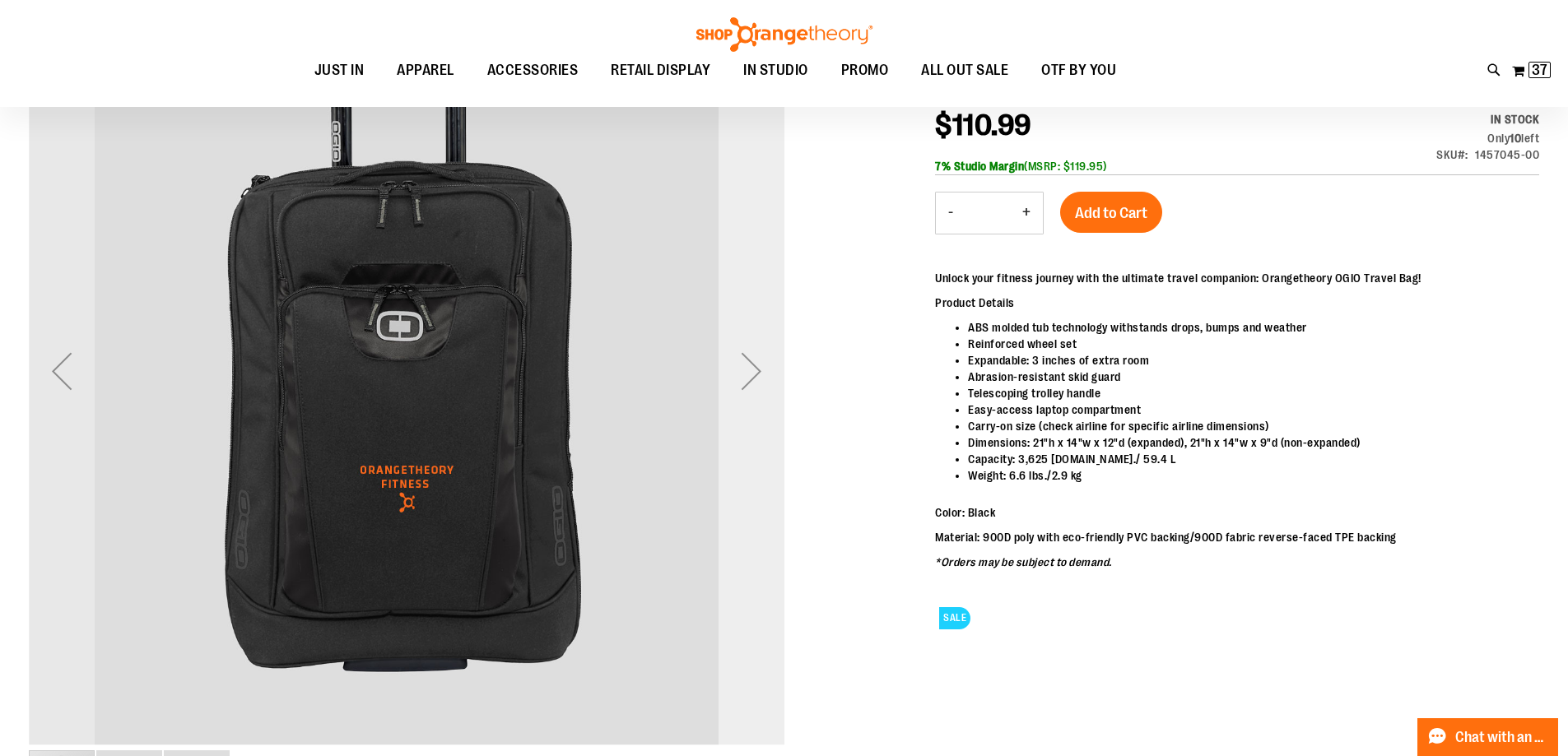
click at [751, 365] on div "Next" at bounding box center [751, 371] width 66 height 66
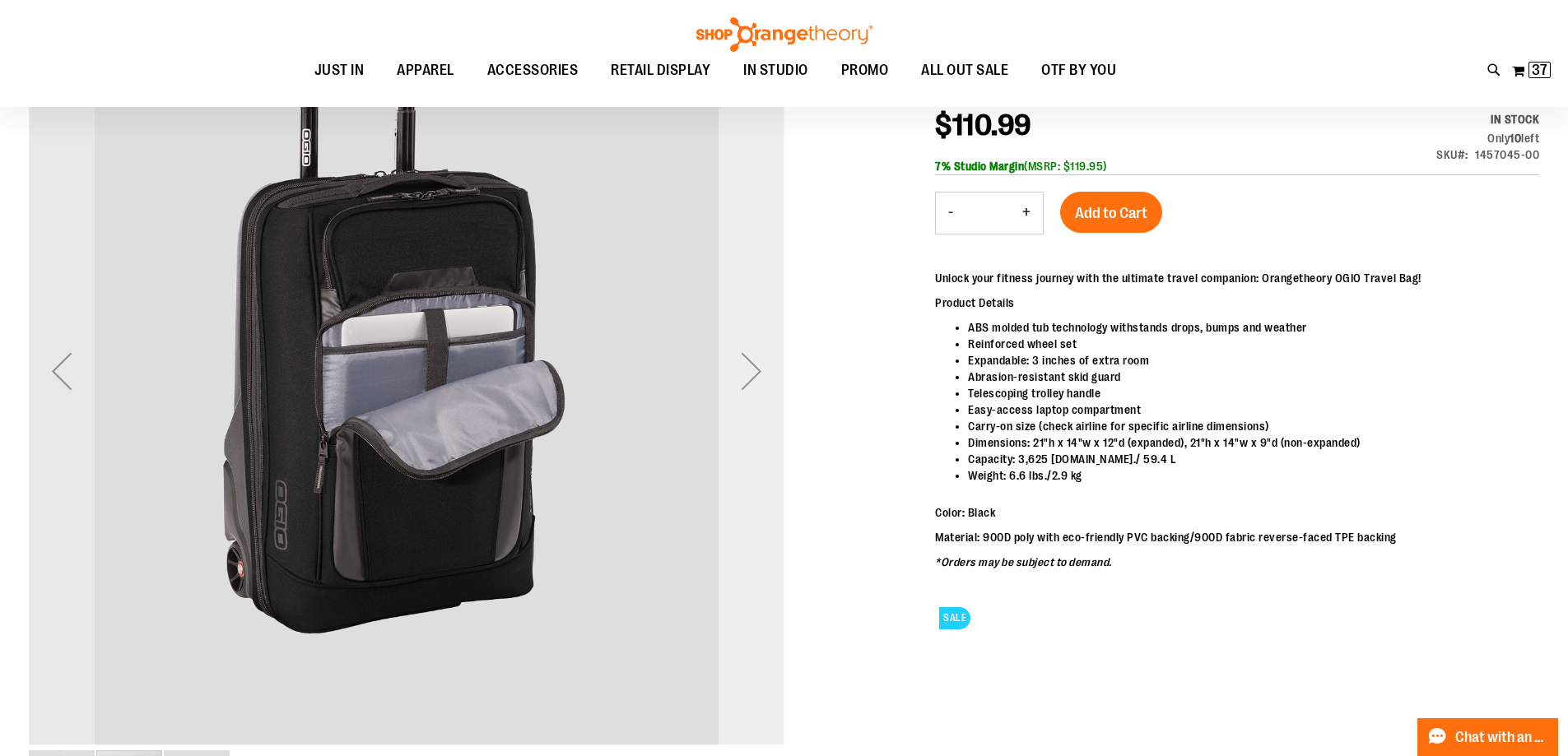
click at [751, 365] on div "Next" at bounding box center [751, 371] width 66 height 66
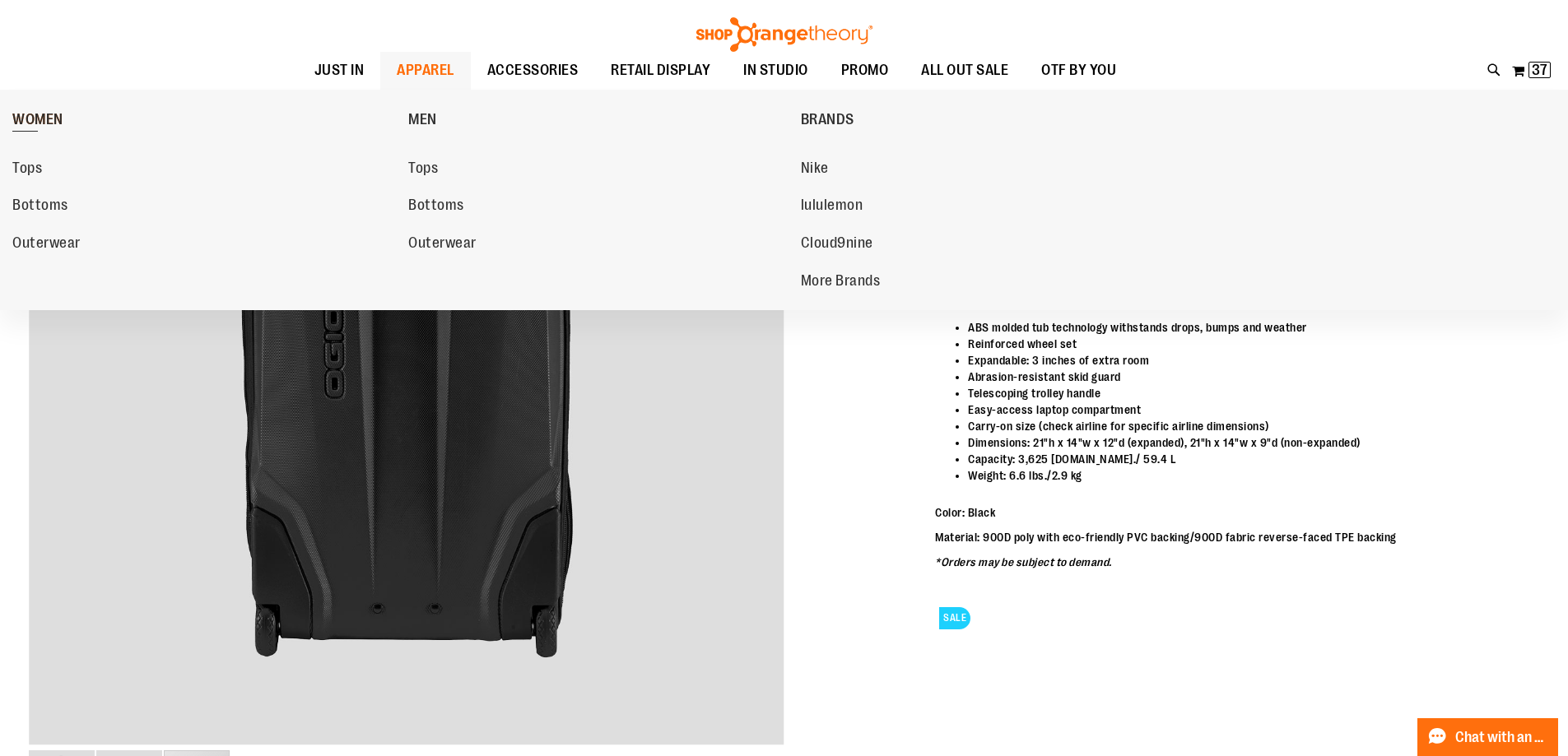
click at [42, 114] on span "WOMEN" at bounding box center [38, 121] width 51 height 21
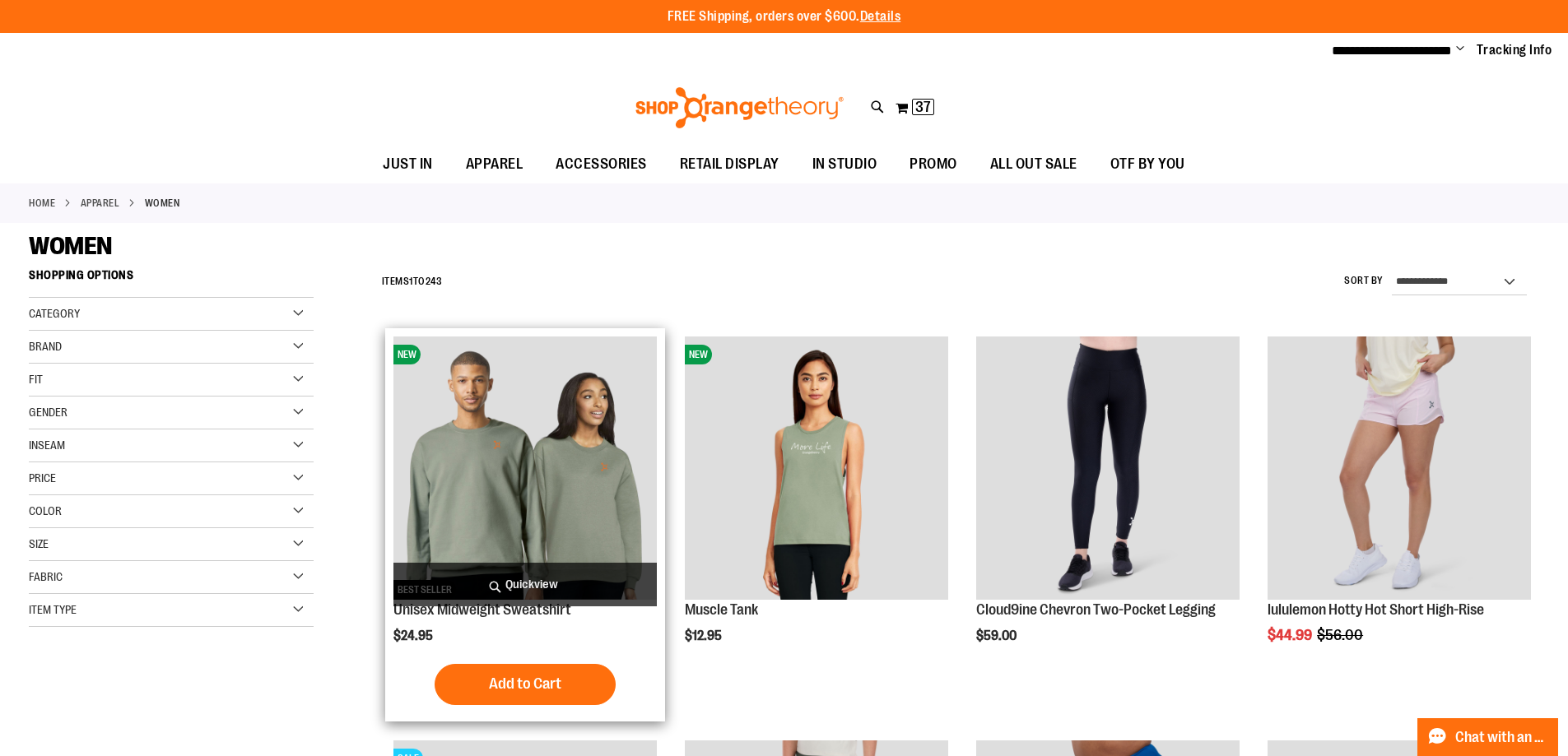
click at [544, 525] on img "product" at bounding box center [525, 468] width 263 height 263
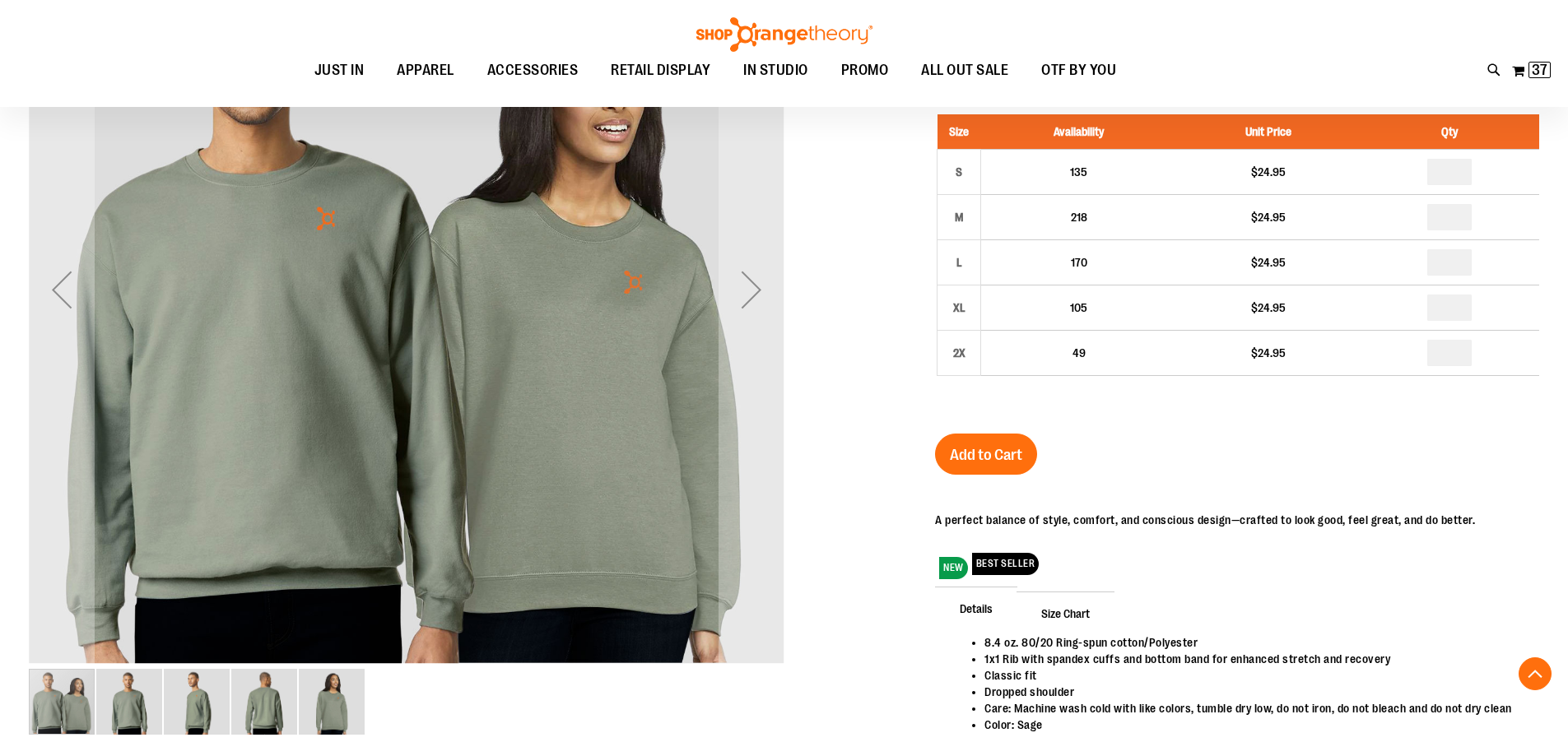
scroll to position [327, 0]
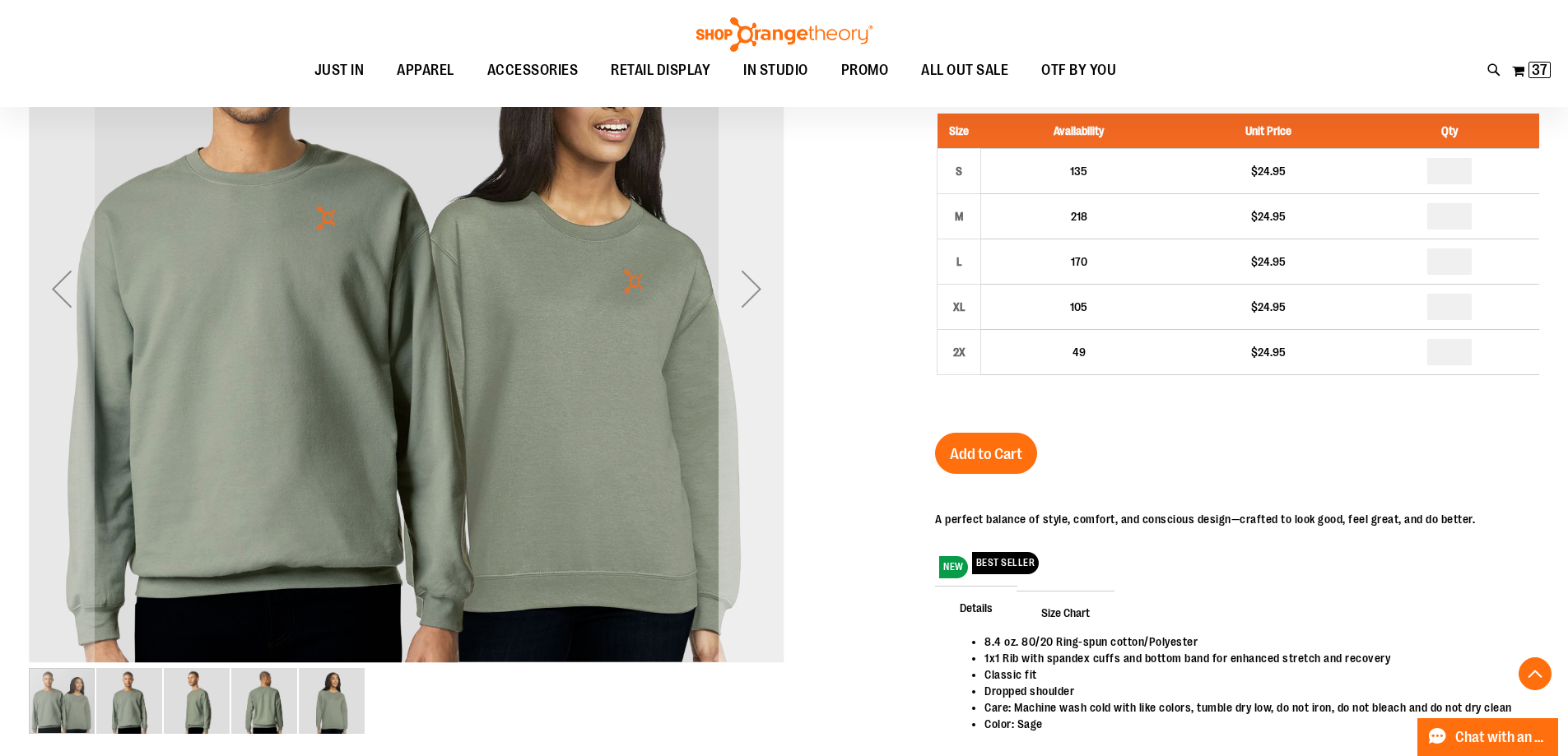
click at [745, 292] on div "Next" at bounding box center [751, 288] width 66 height 66
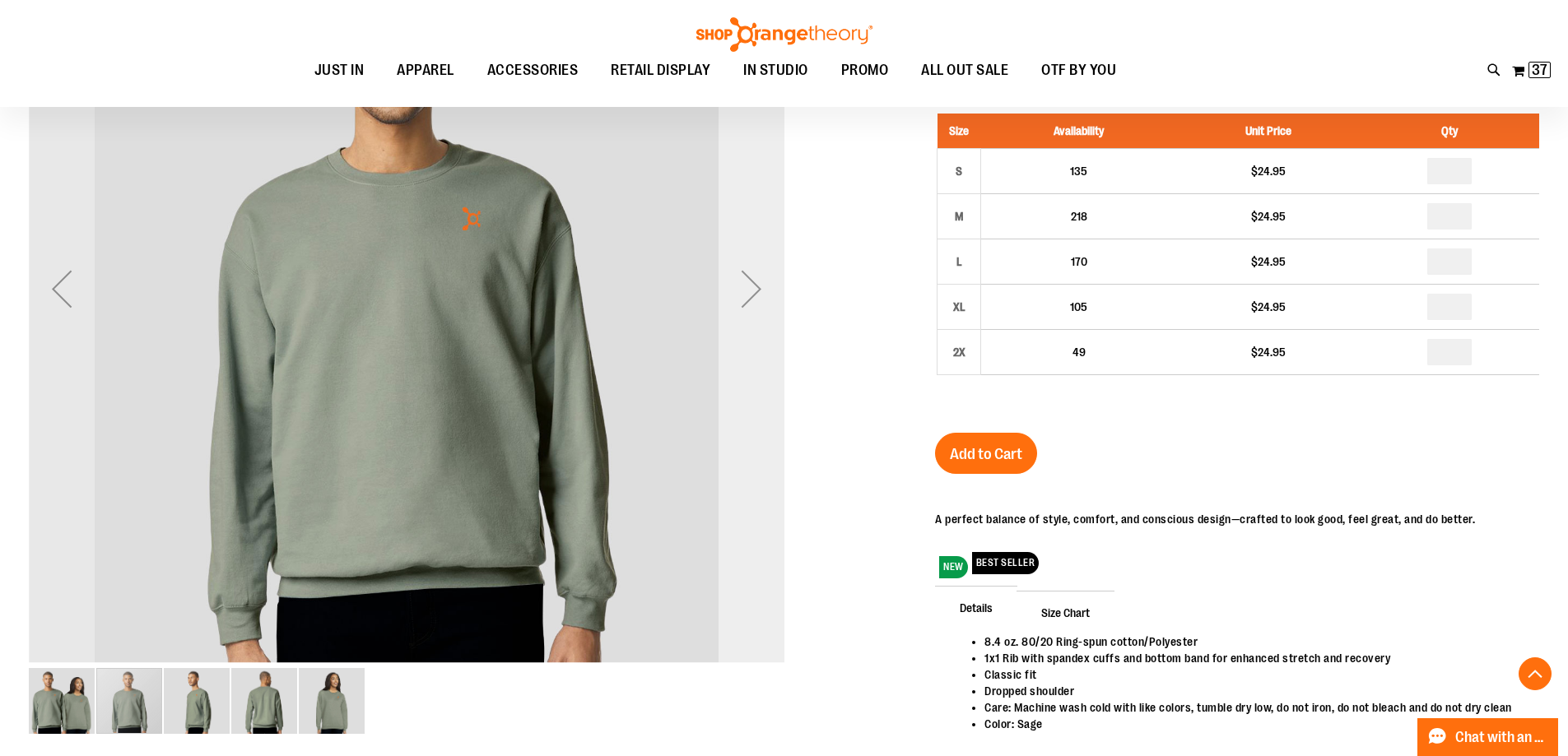
click at [745, 293] on div "Next" at bounding box center [751, 288] width 66 height 66
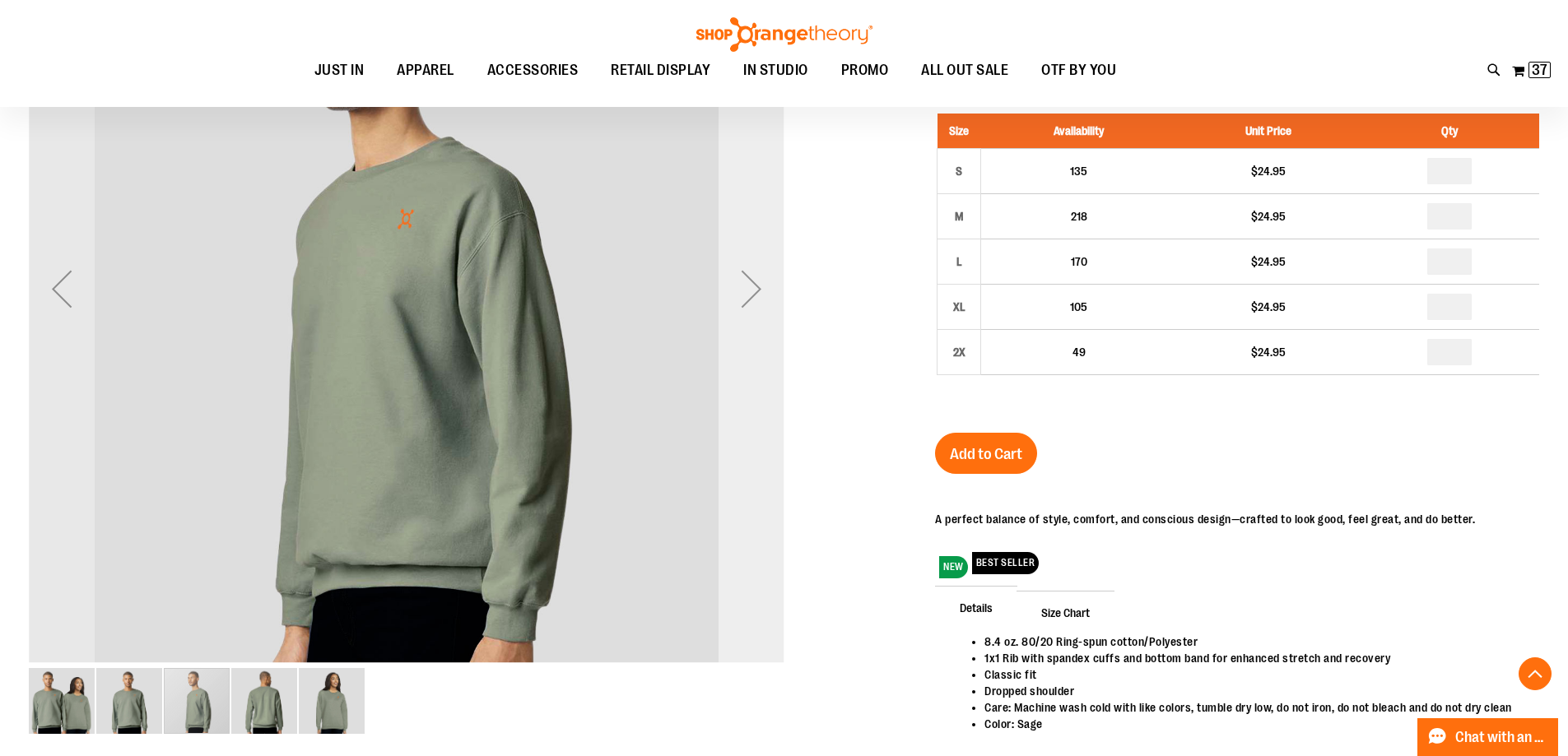
click at [745, 293] on div "Next" at bounding box center [751, 288] width 66 height 66
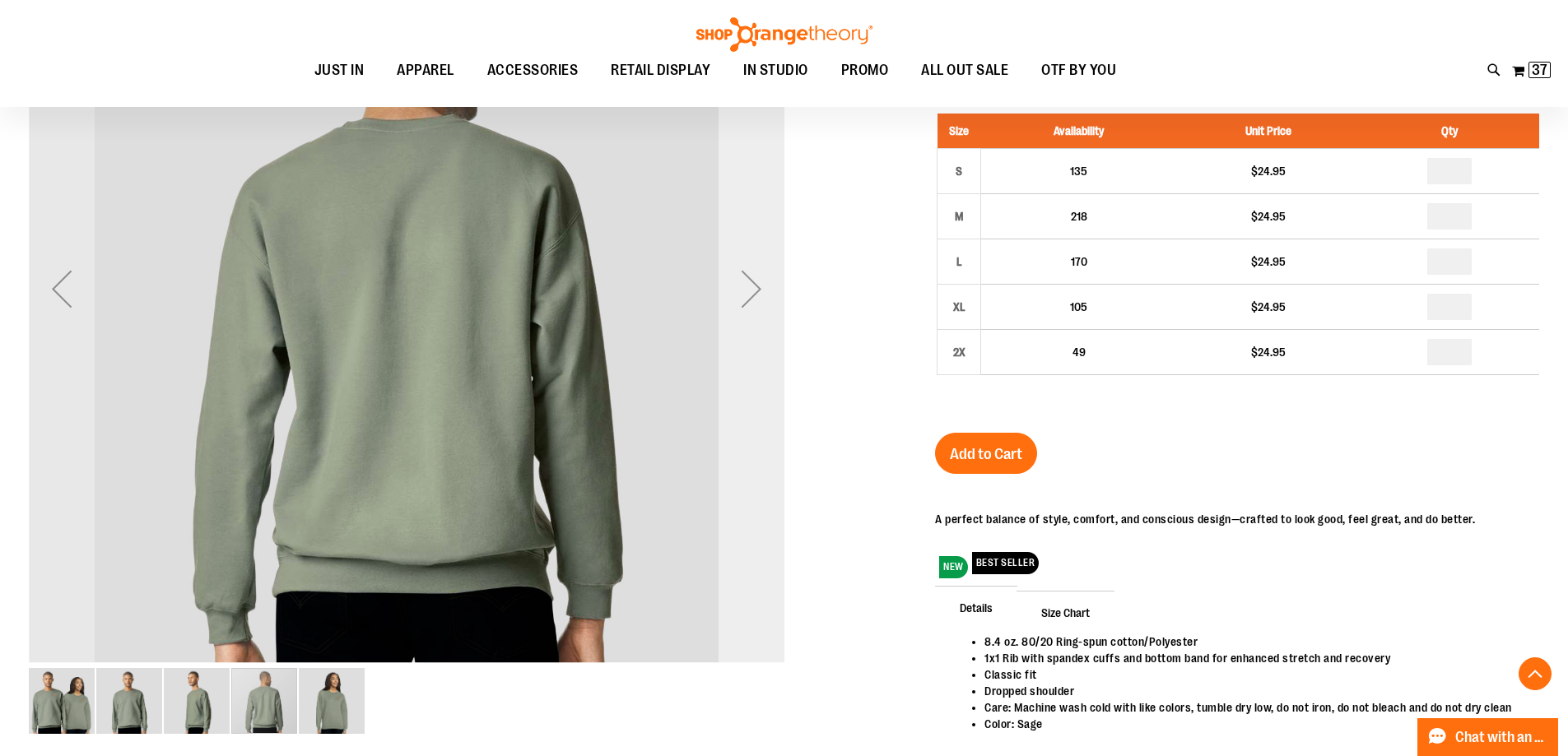
click at [745, 293] on div "Next" at bounding box center [751, 288] width 66 height 66
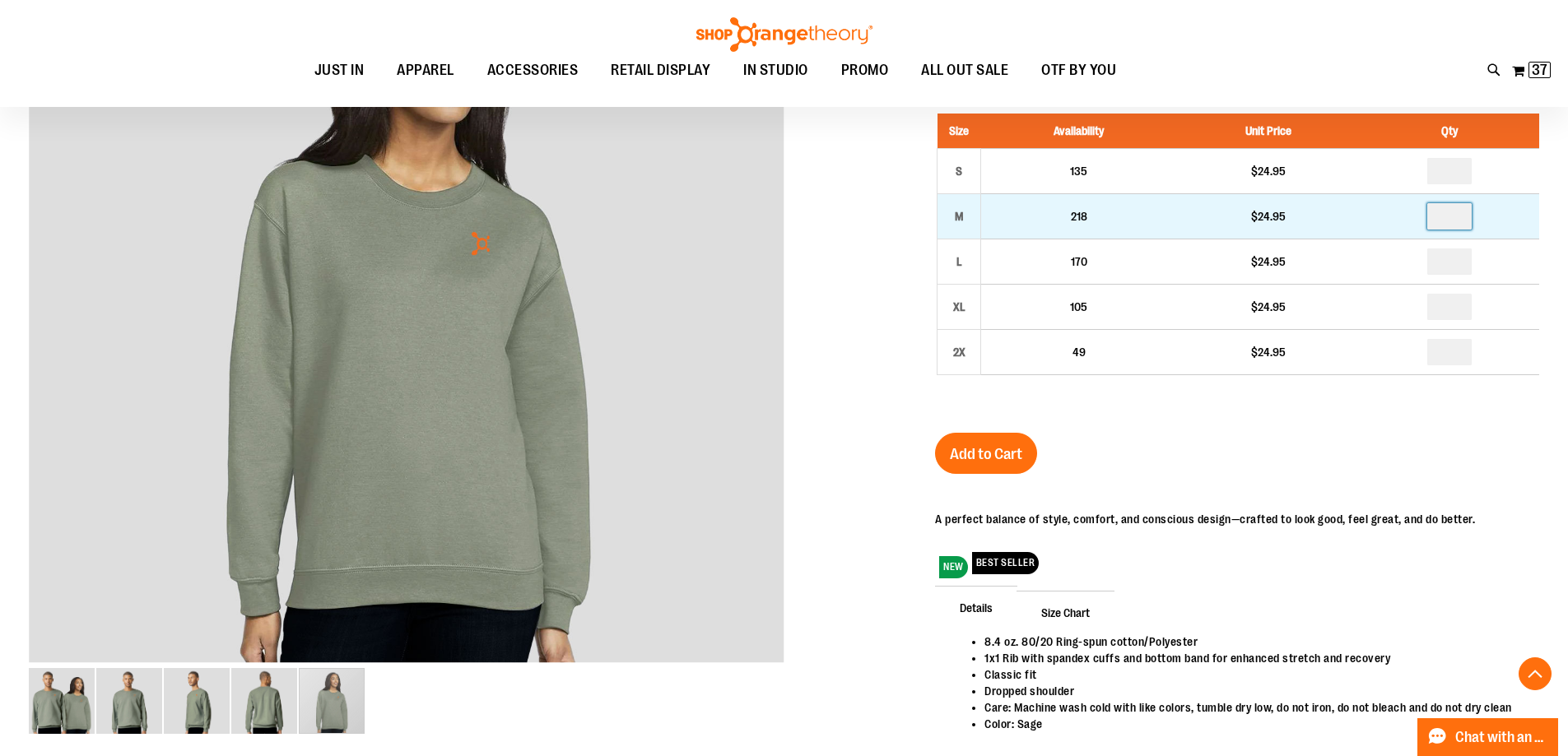
drag, startPoint x: 1468, startPoint y: 216, endPoint x: 1295, endPoint y: 218, distance: 173.0
click at [1296, 218] on tr "M 218 $24.95" at bounding box center [1239, 216] width 603 height 45
type input "*"
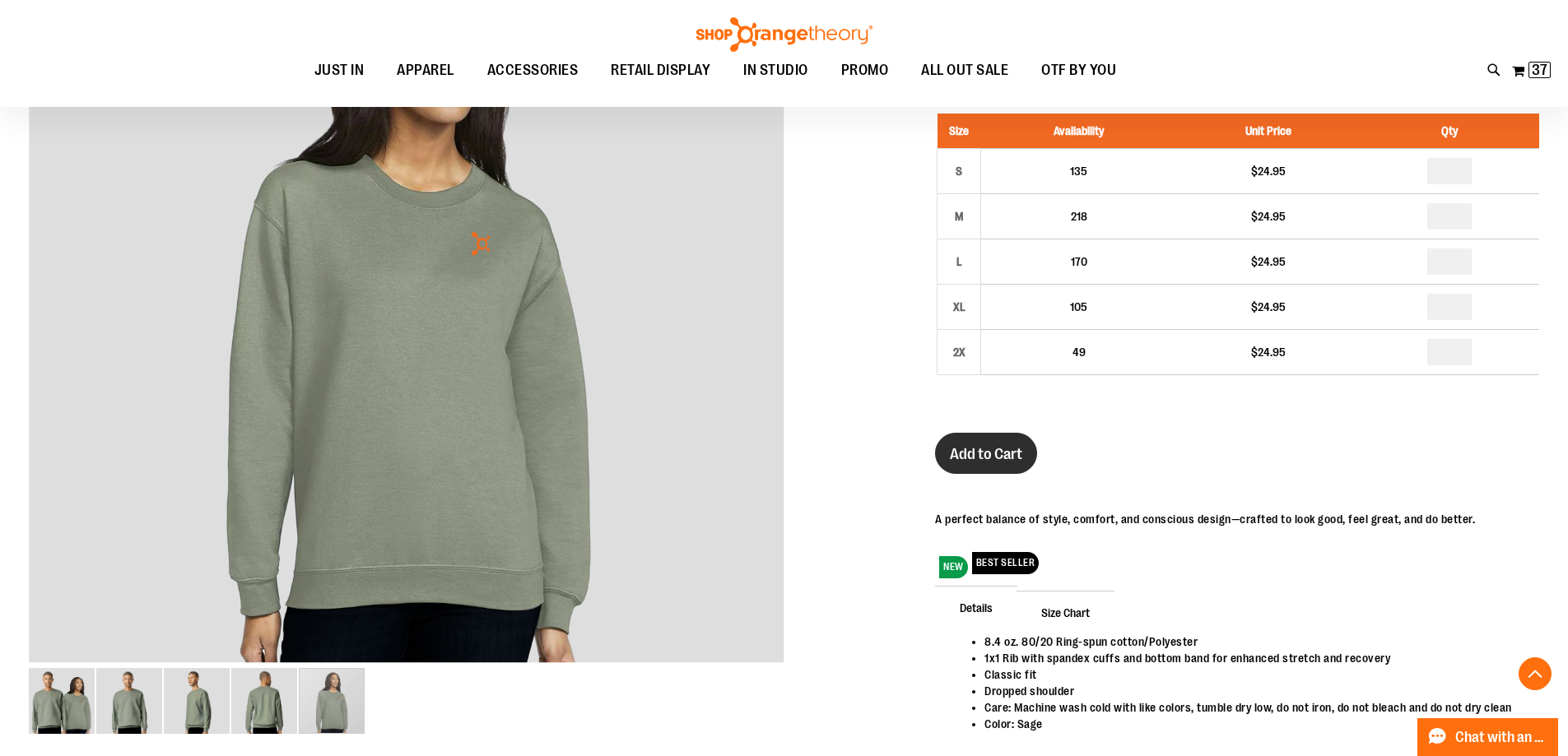
click at [1016, 459] on span "Add to Cart" at bounding box center [986, 454] width 73 height 18
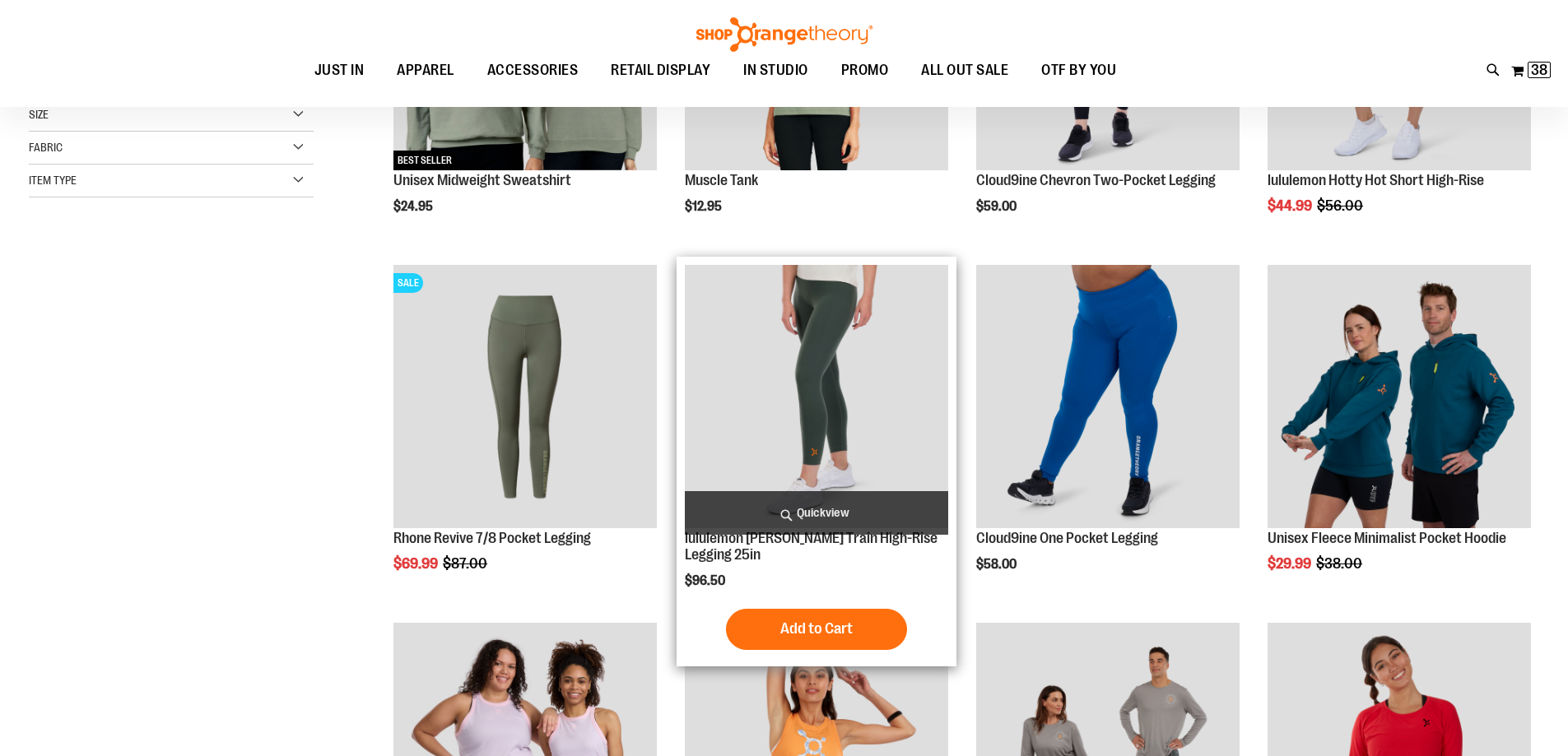
scroll to position [246, 0]
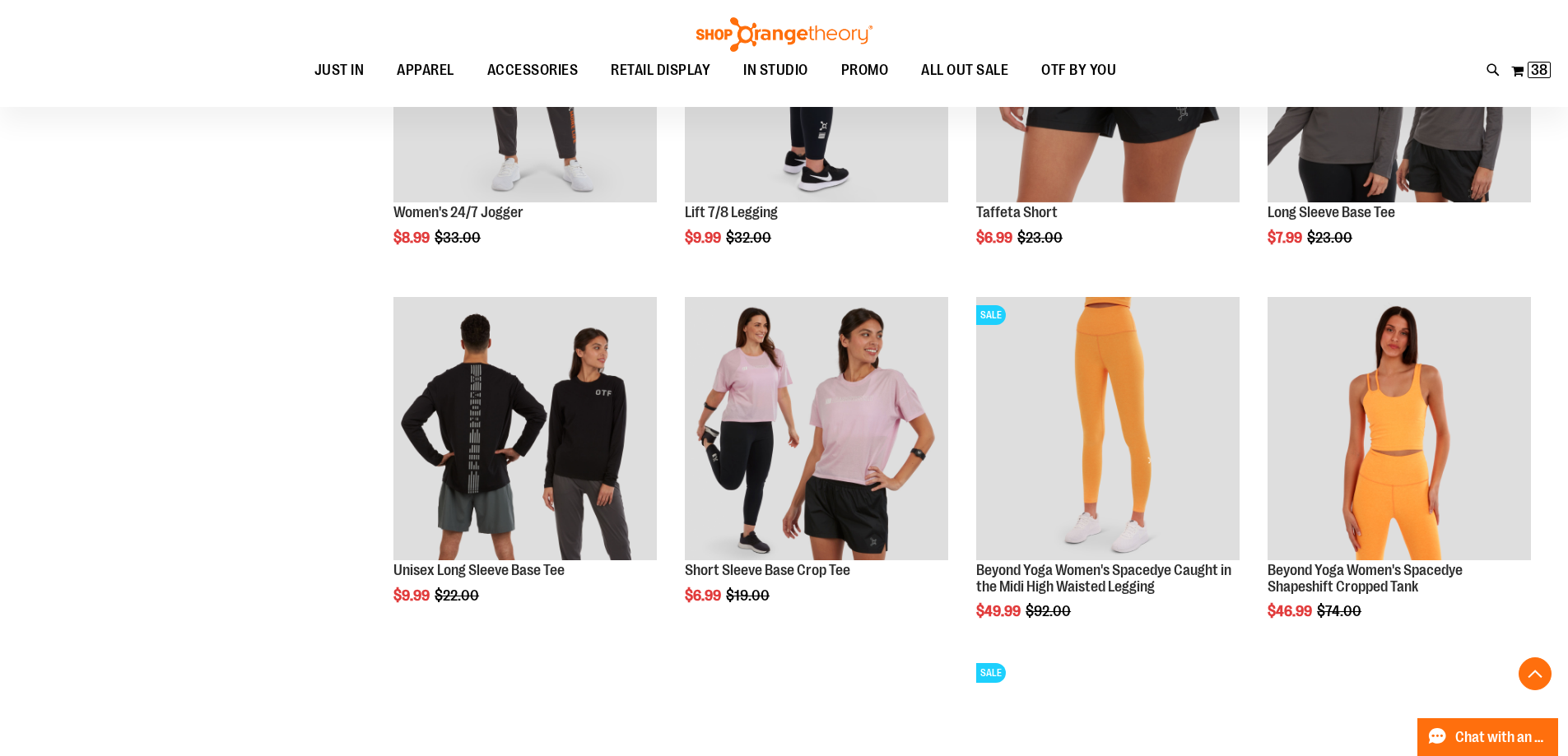
scroll to position [1316, 0]
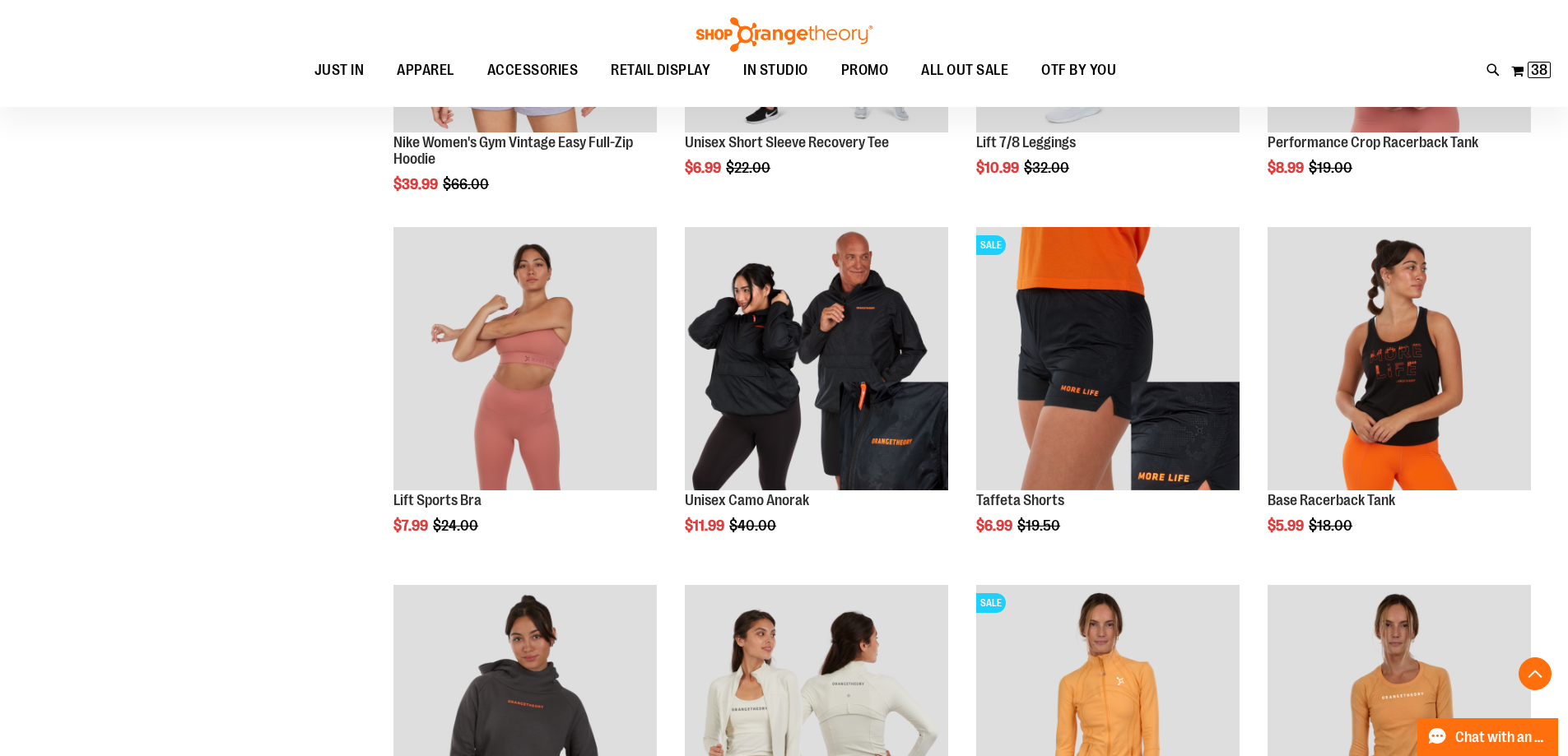
scroll to position [2468, 0]
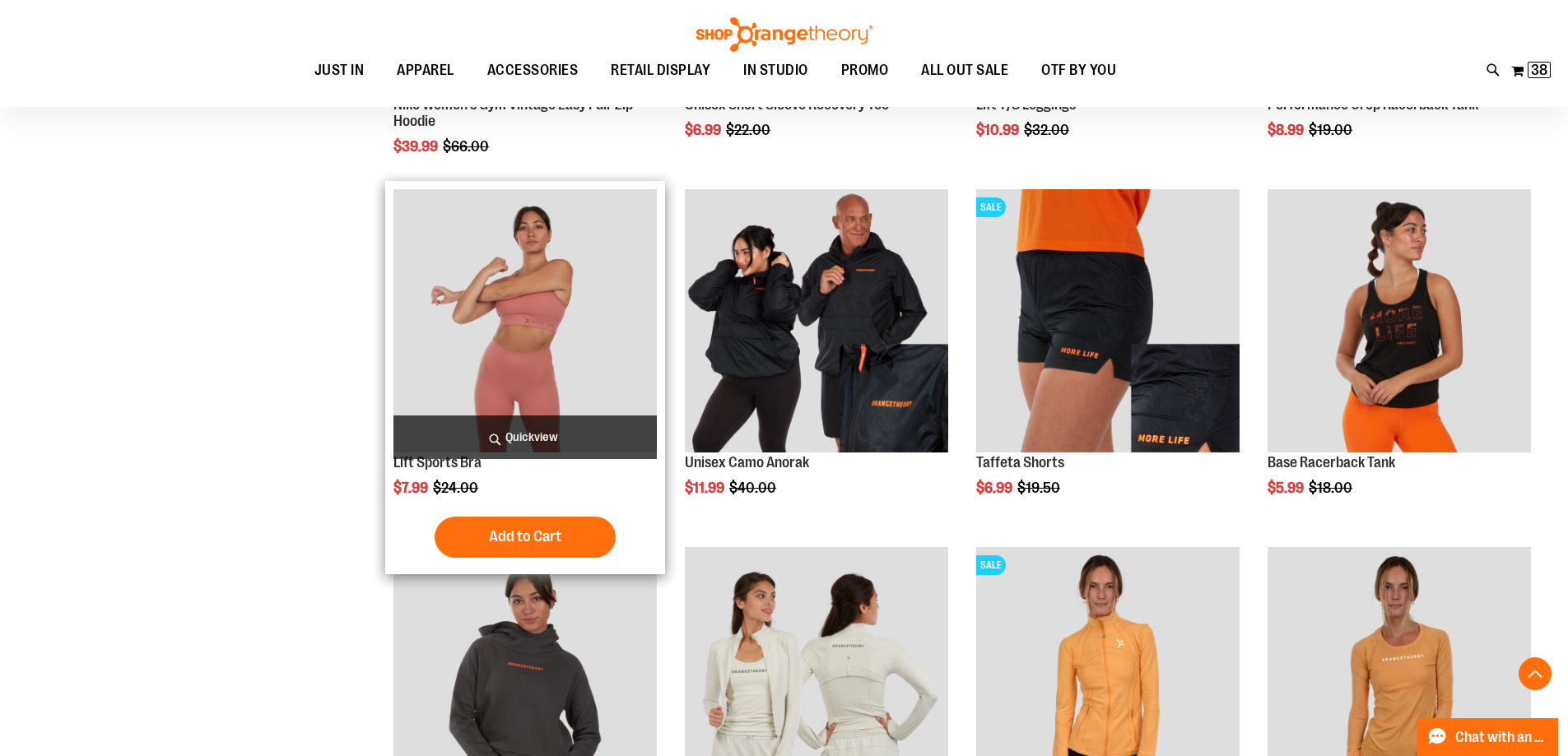
click at [533, 342] on img "product" at bounding box center [525, 321] width 263 height 263
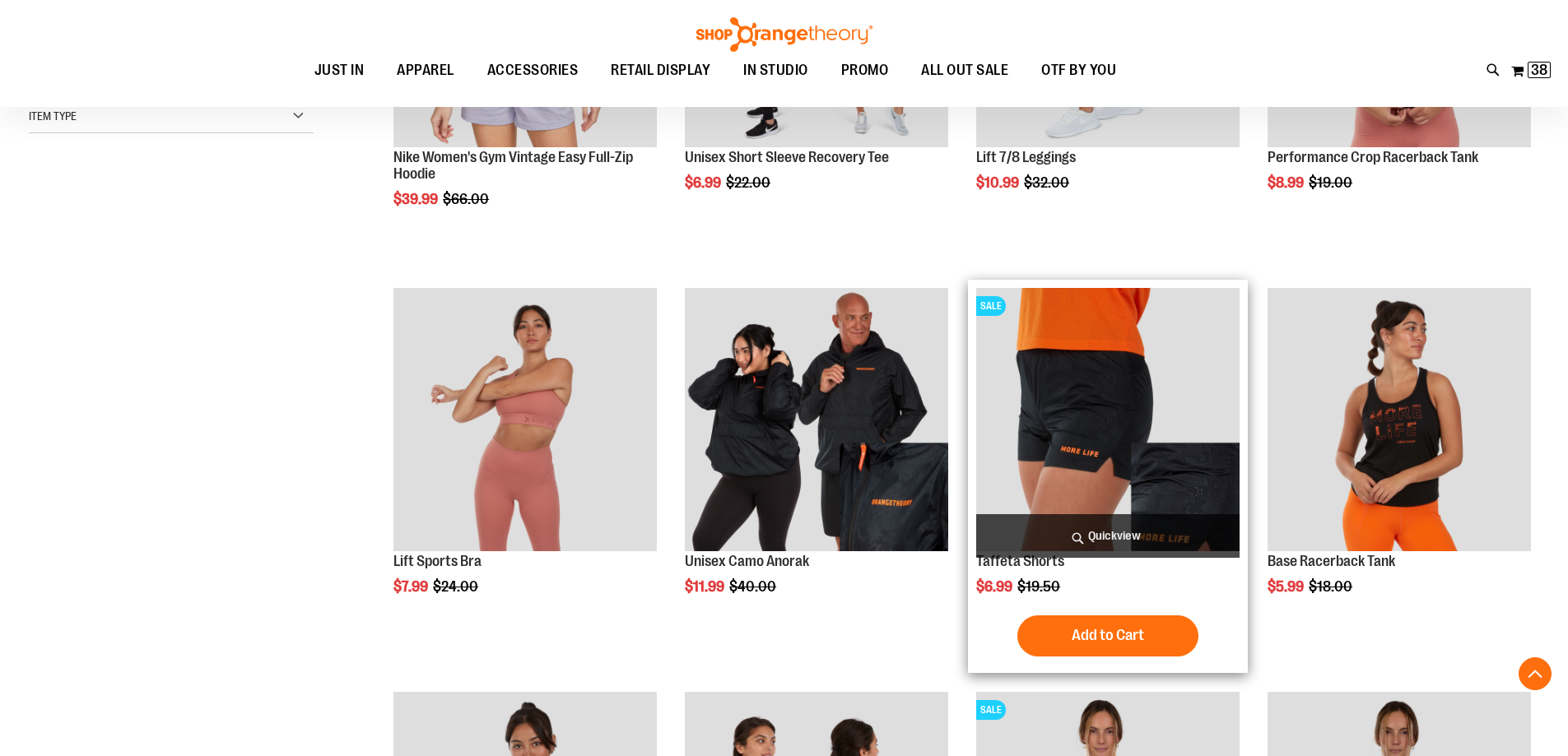
scroll to position [493, 0]
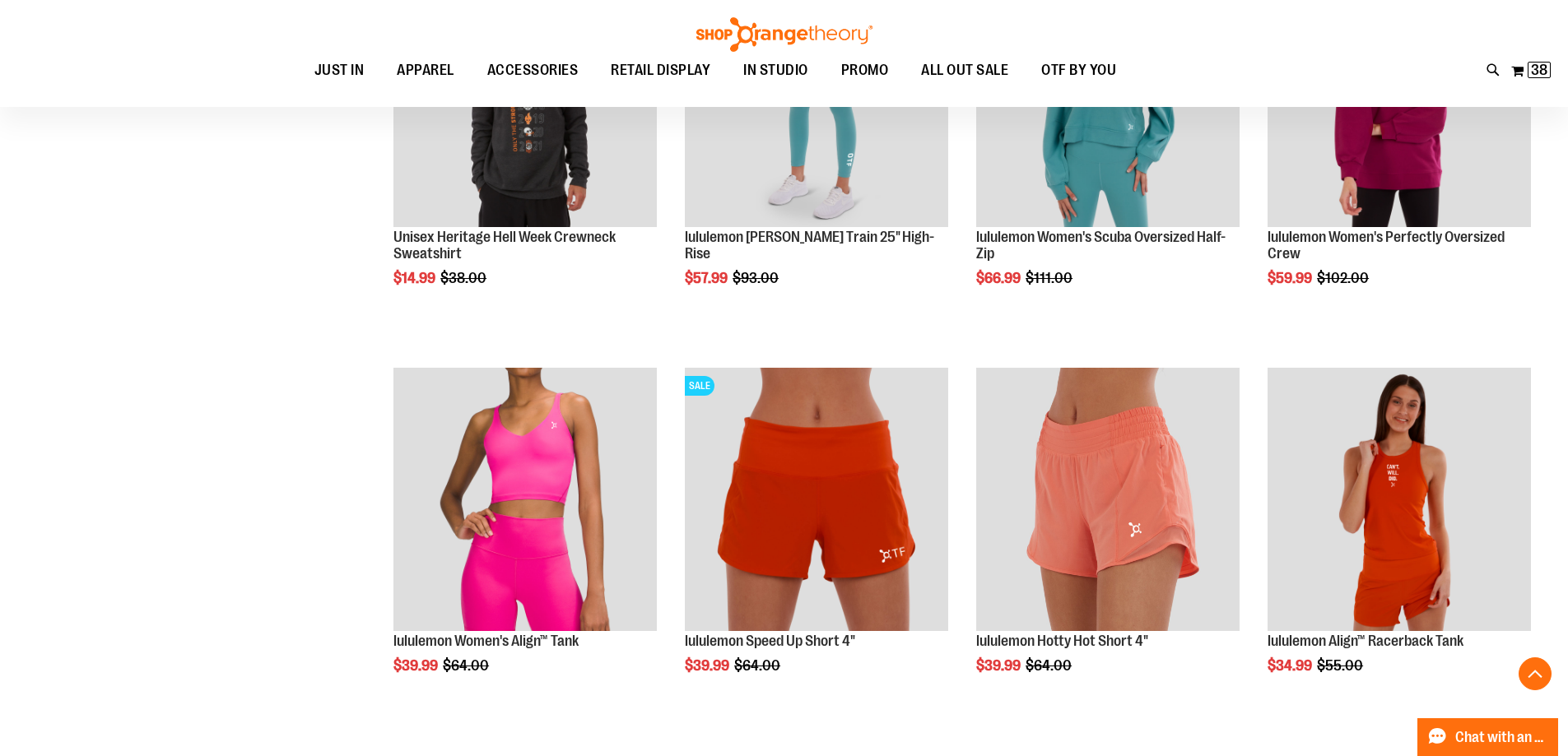
scroll to position [1645, 0]
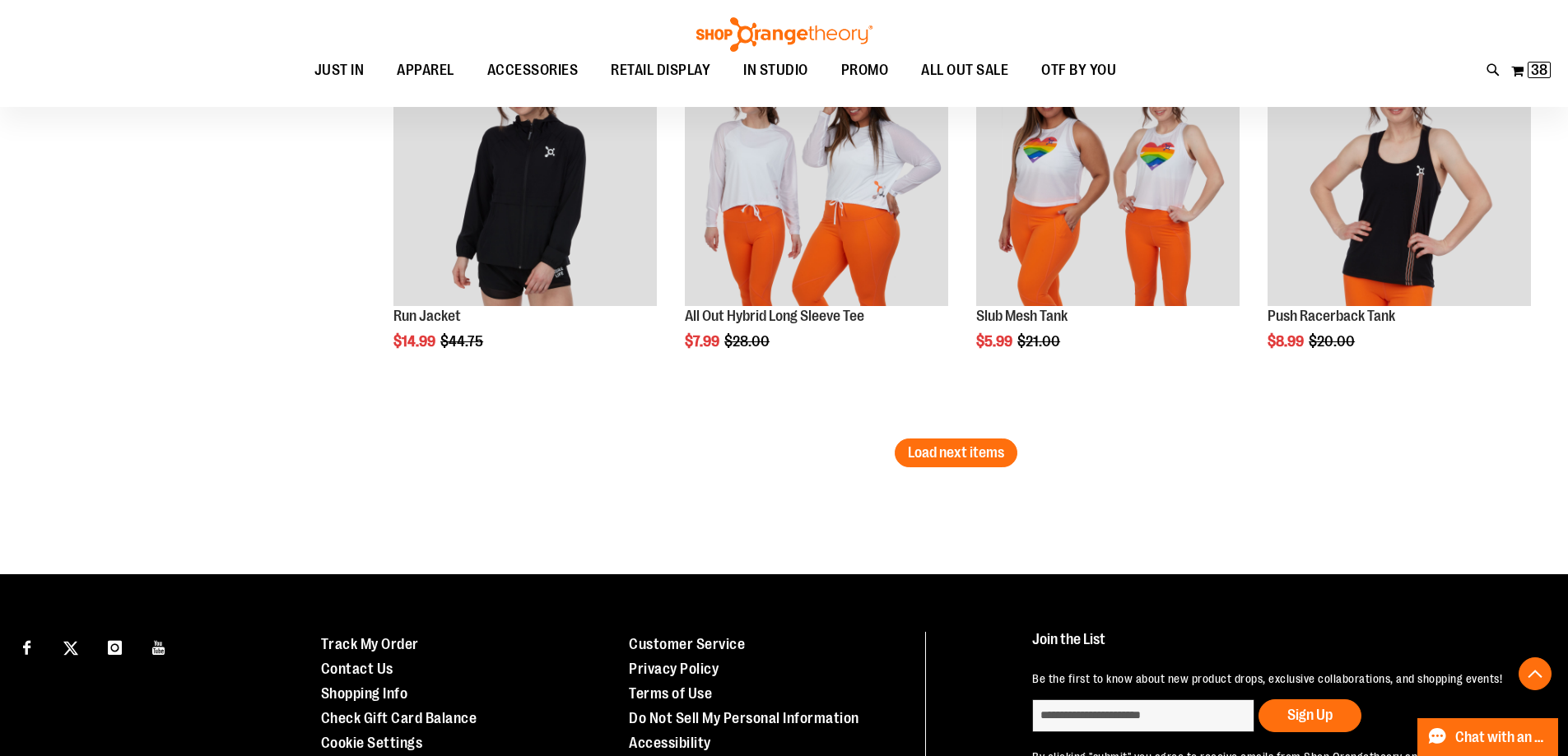
scroll to position [3620, 0]
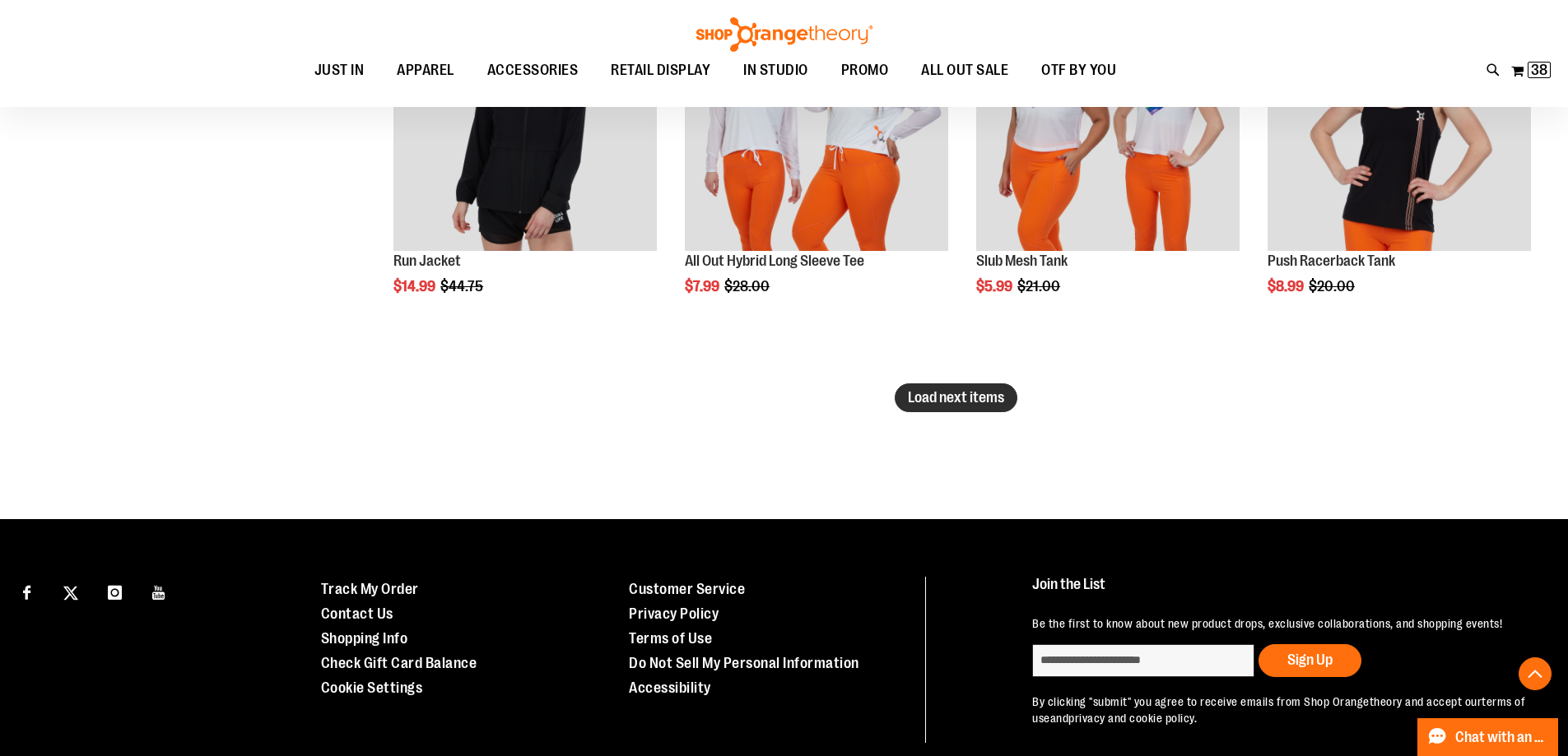
click at [989, 398] on span "Load next items" at bounding box center [955, 398] width 96 height 17
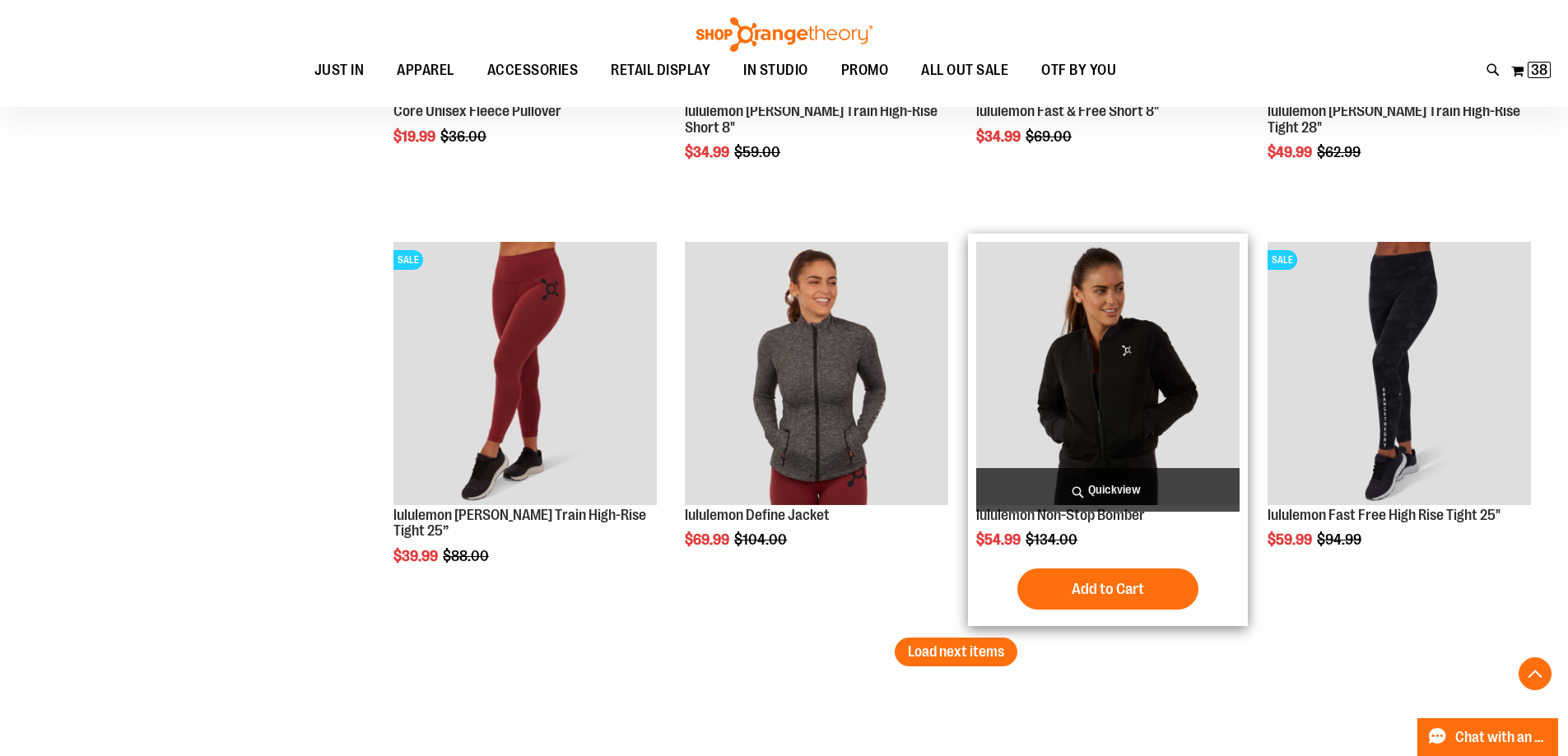
scroll to position [4607, 0]
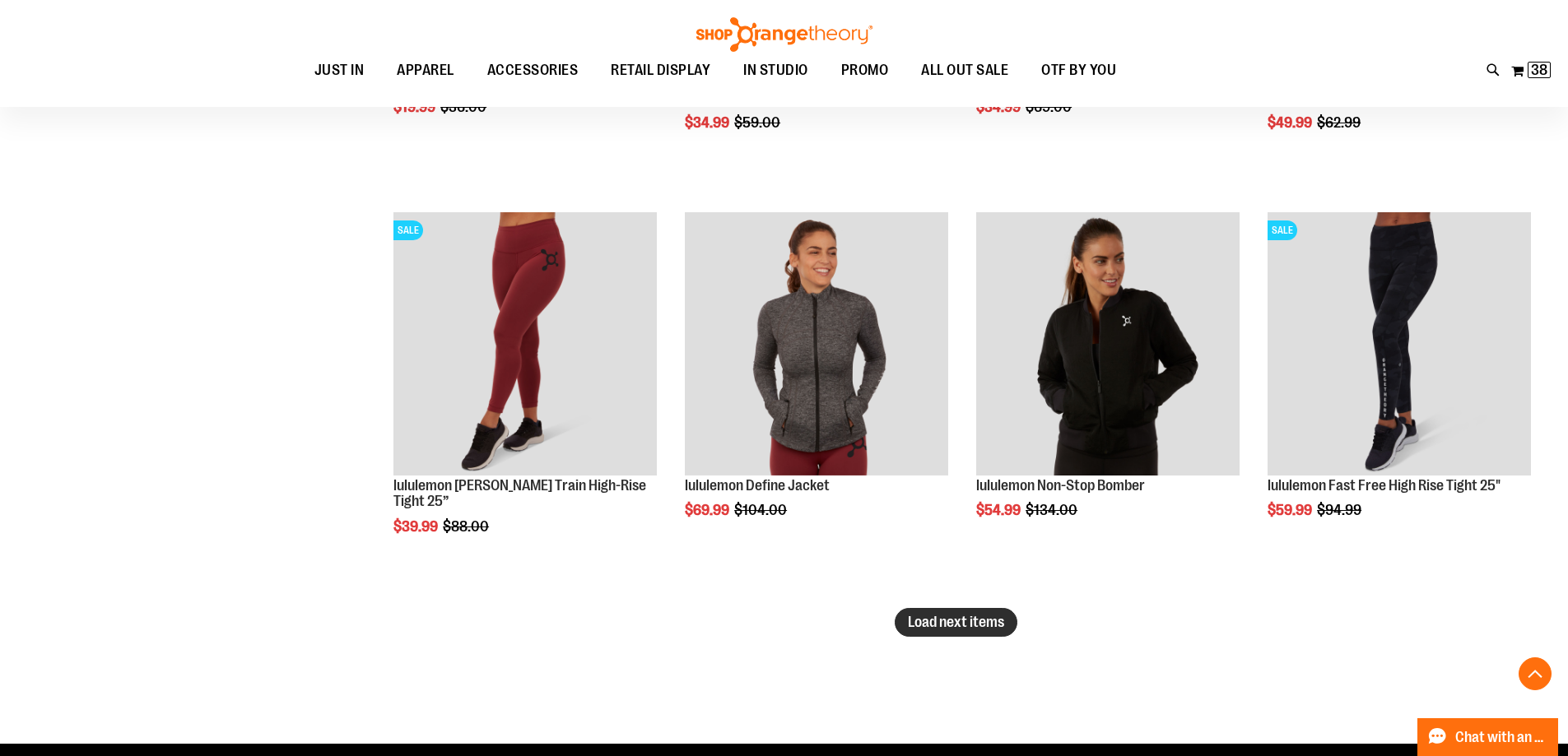
click at [982, 629] on span "Load next items" at bounding box center [955, 622] width 96 height 17
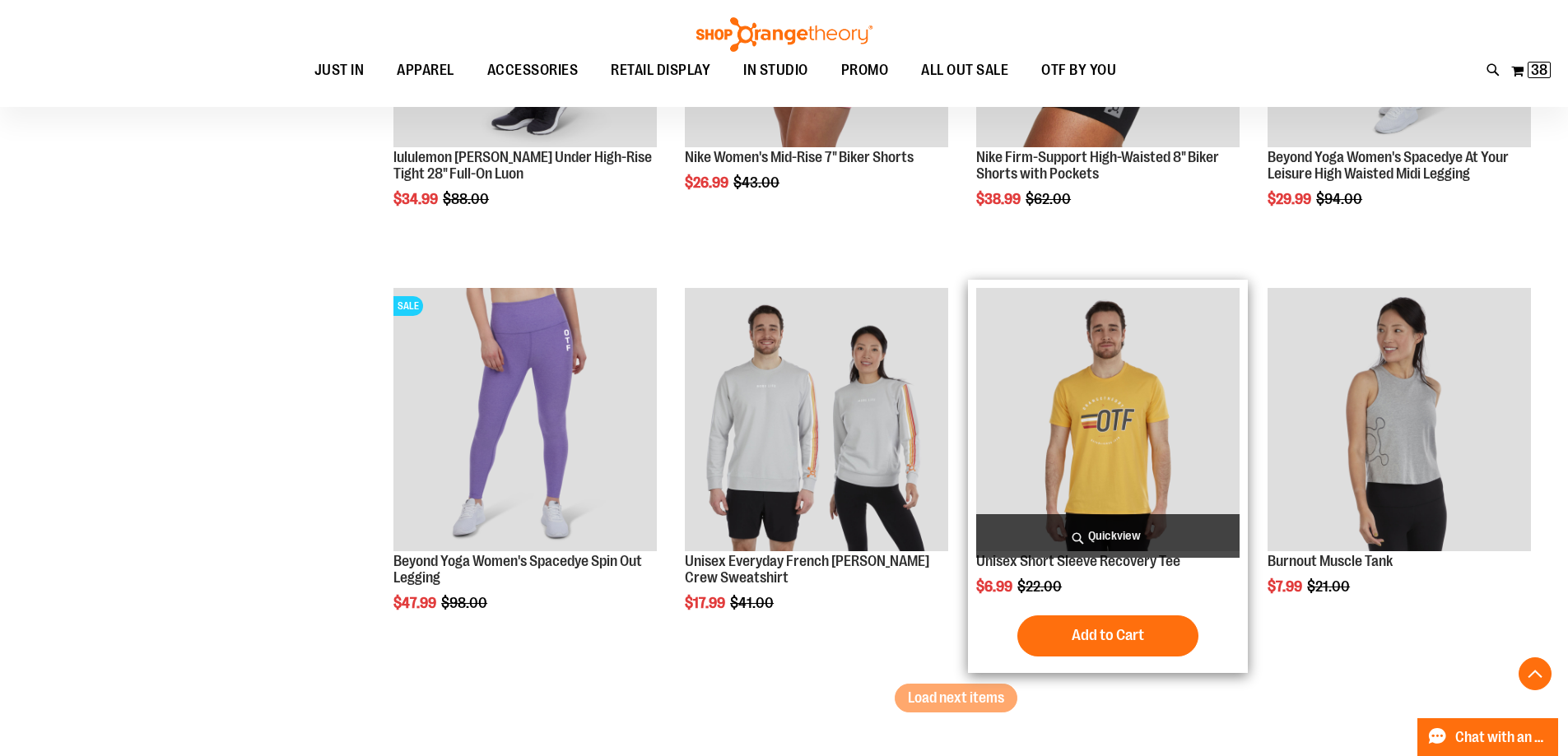
scroll to position [5841, 0]
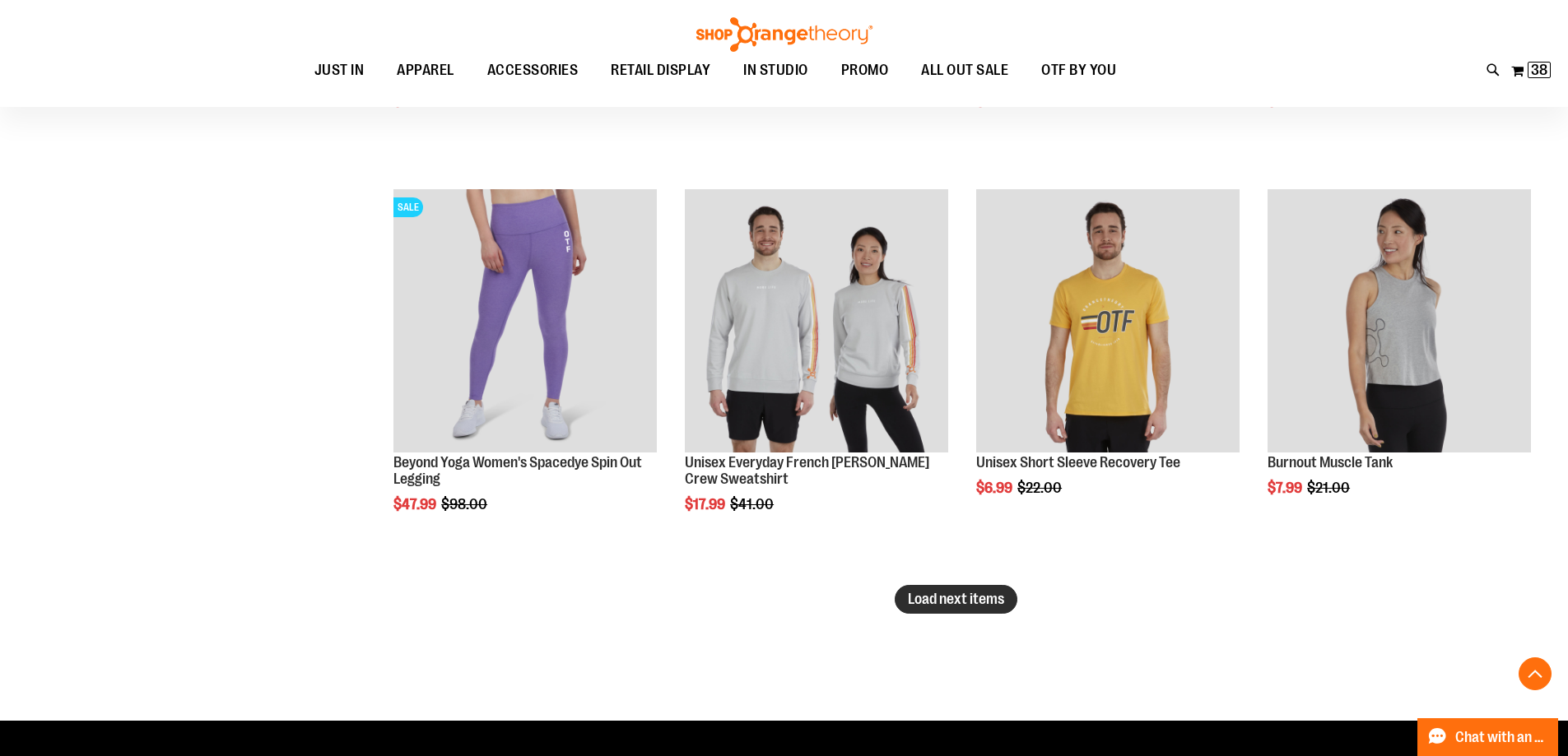
click at [916, 591] on span "Load next items" at bounding box center [955, 599] width 96 height 17
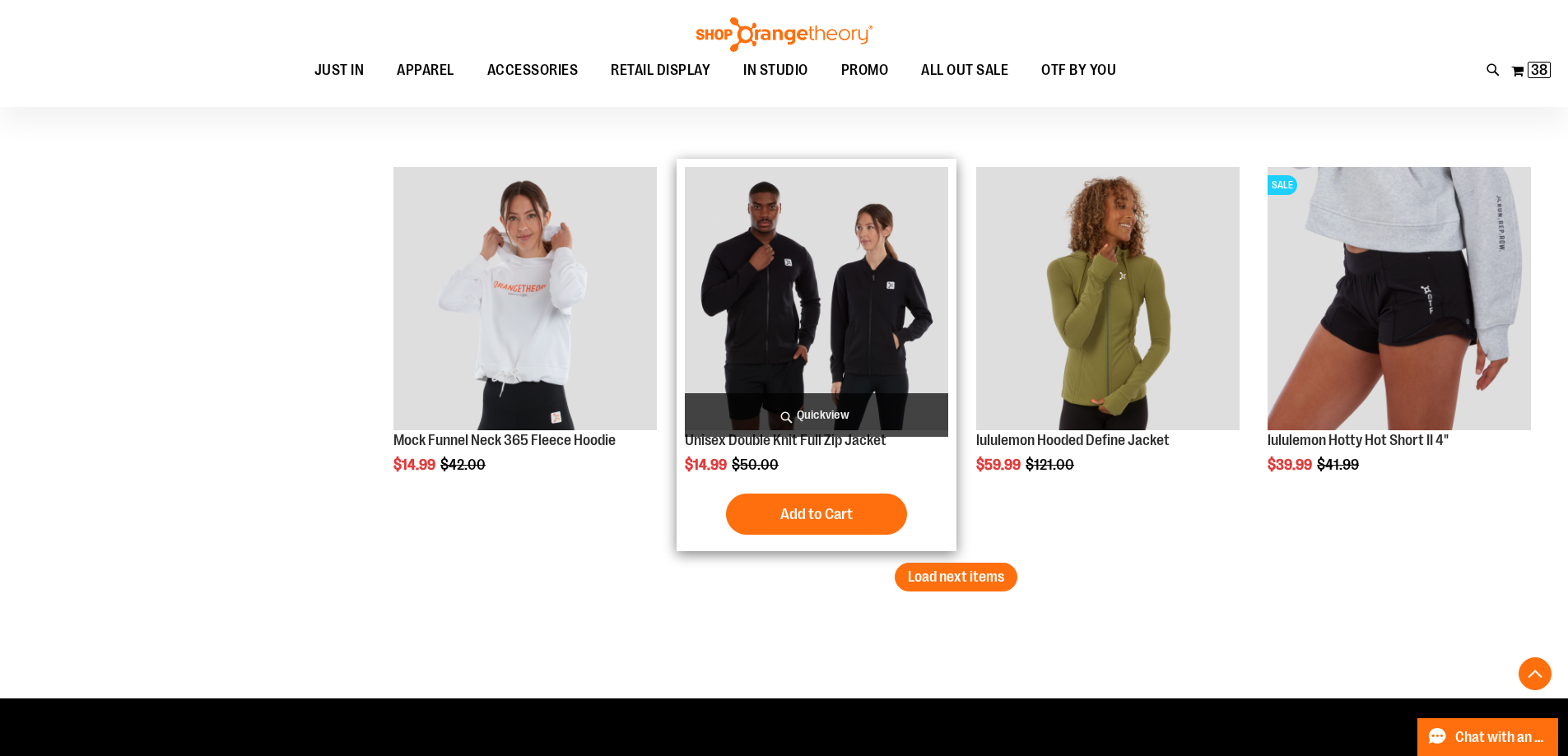
scroll to position [6993, 0]
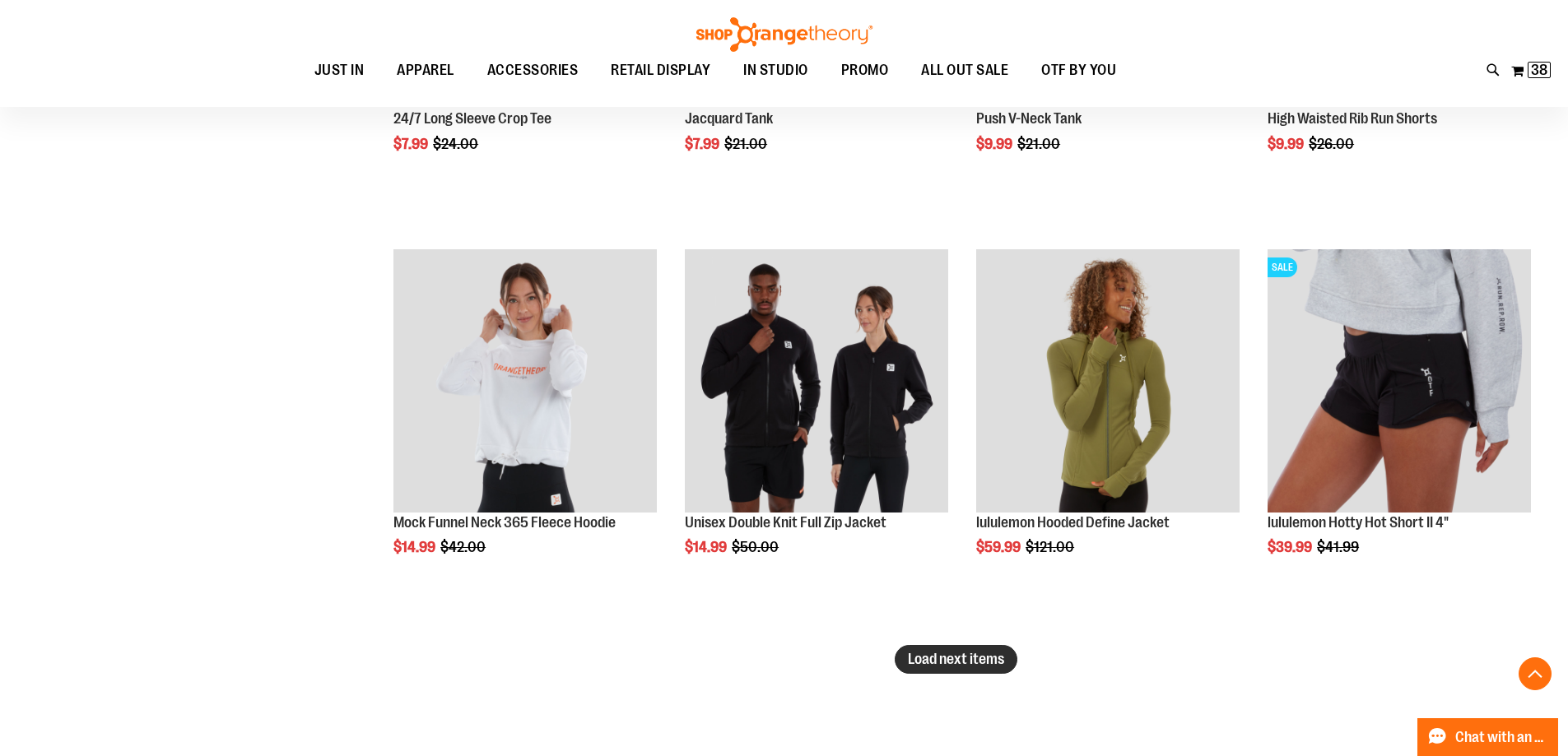
click at [994, 651] on span "Load next items" at bounding box center [955, 659] width 96 height 17
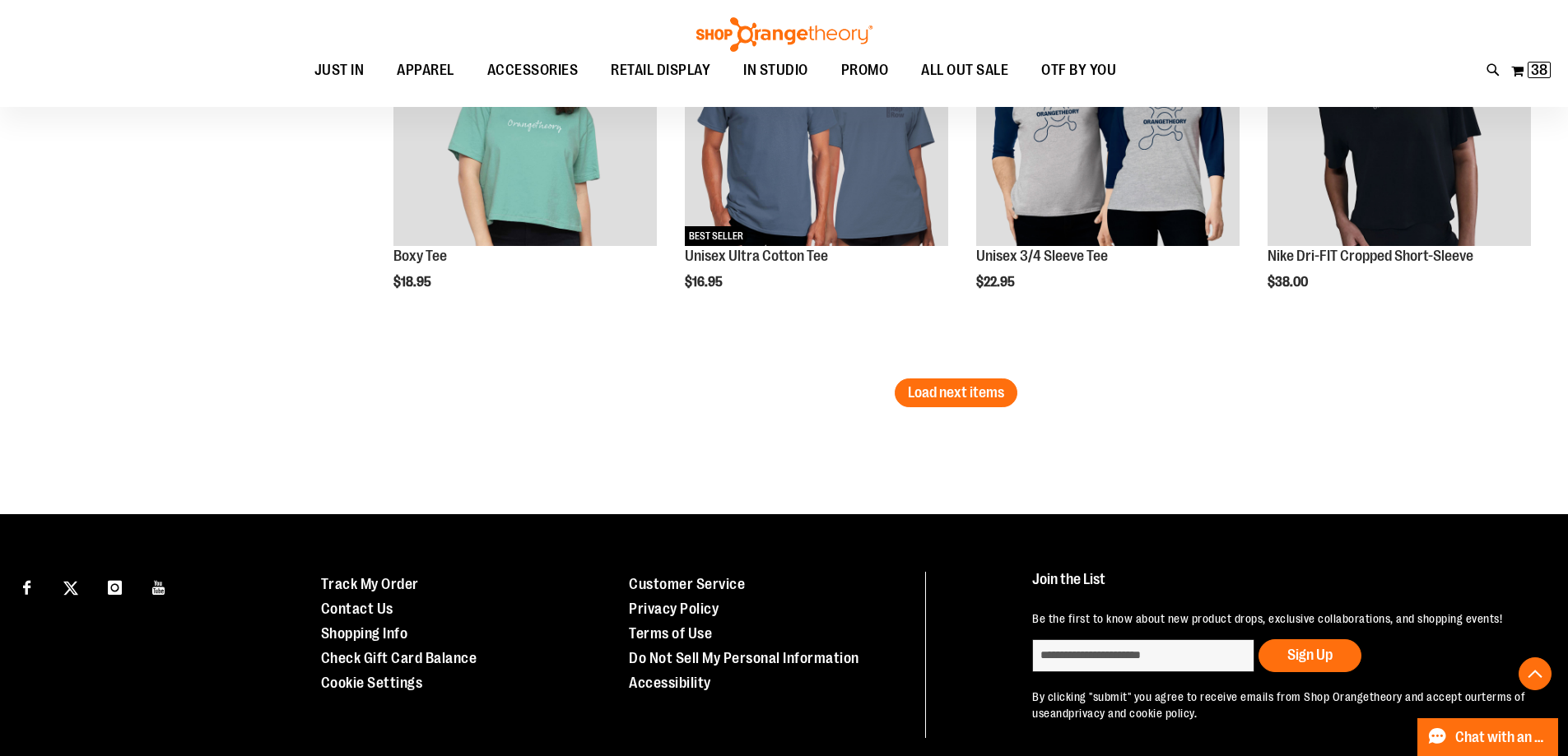
scroll to position [8474, 0]
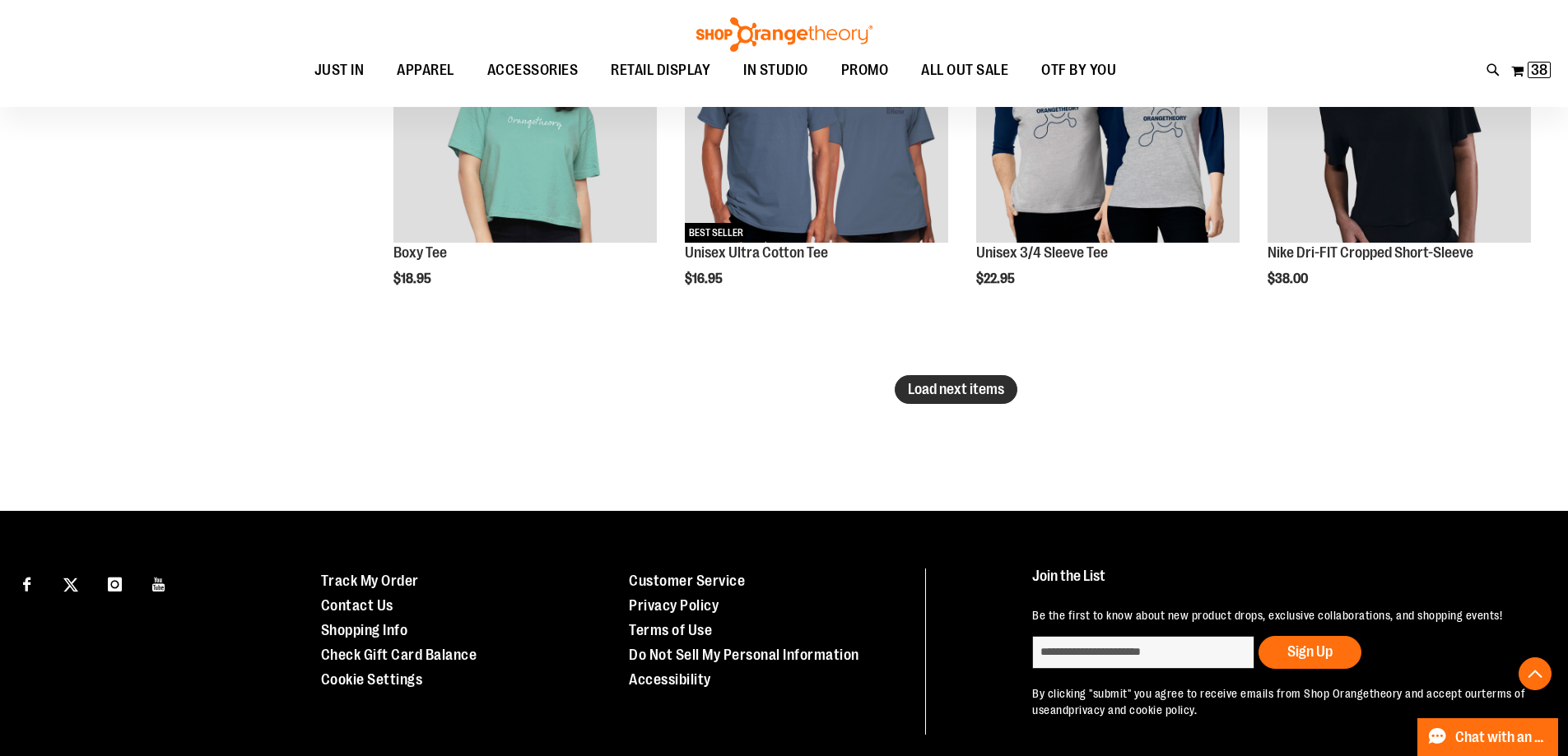
click at [972, 400] on button "Load next items" at bounding box center [956, 389] width 123 height 28
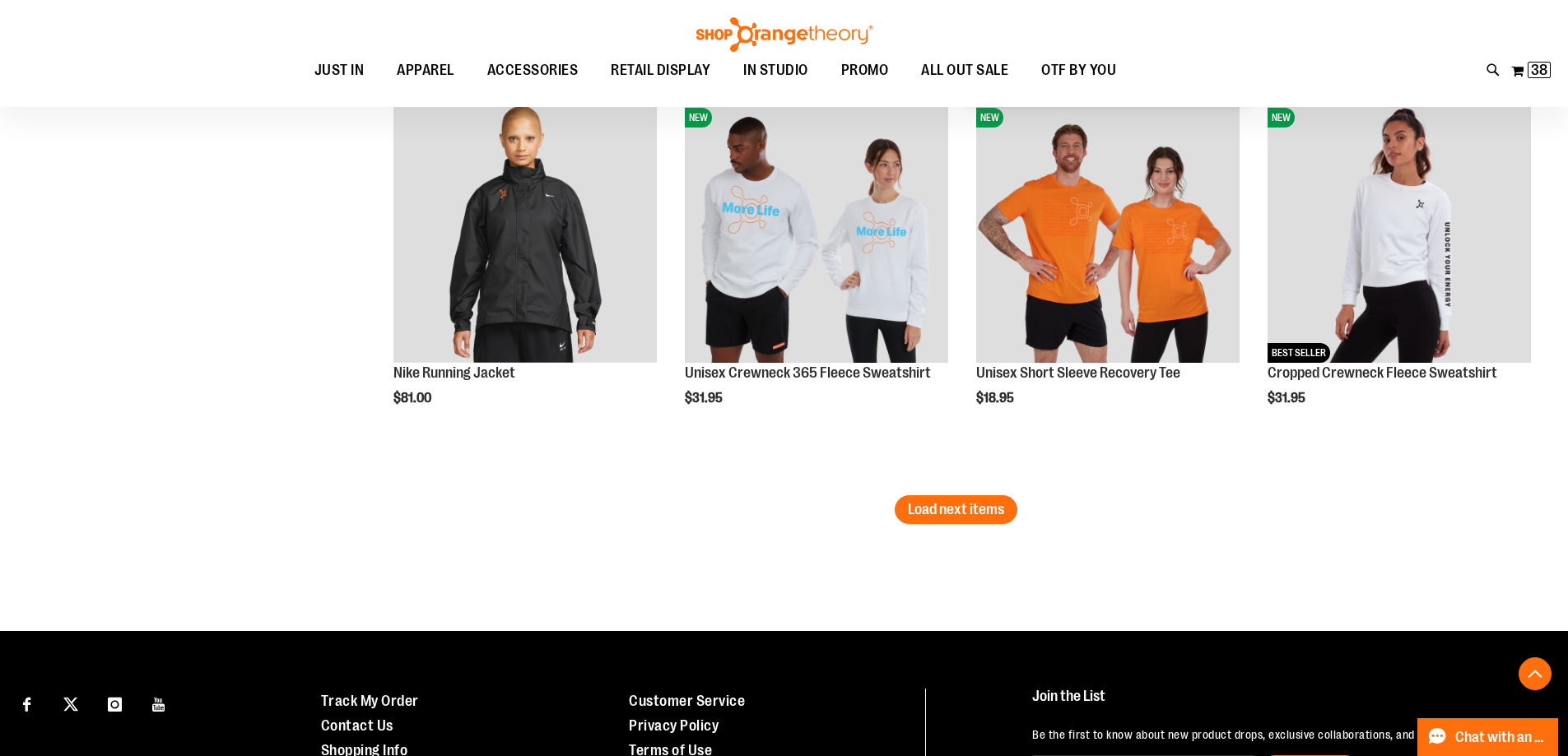
scroll to position [9626, 0]
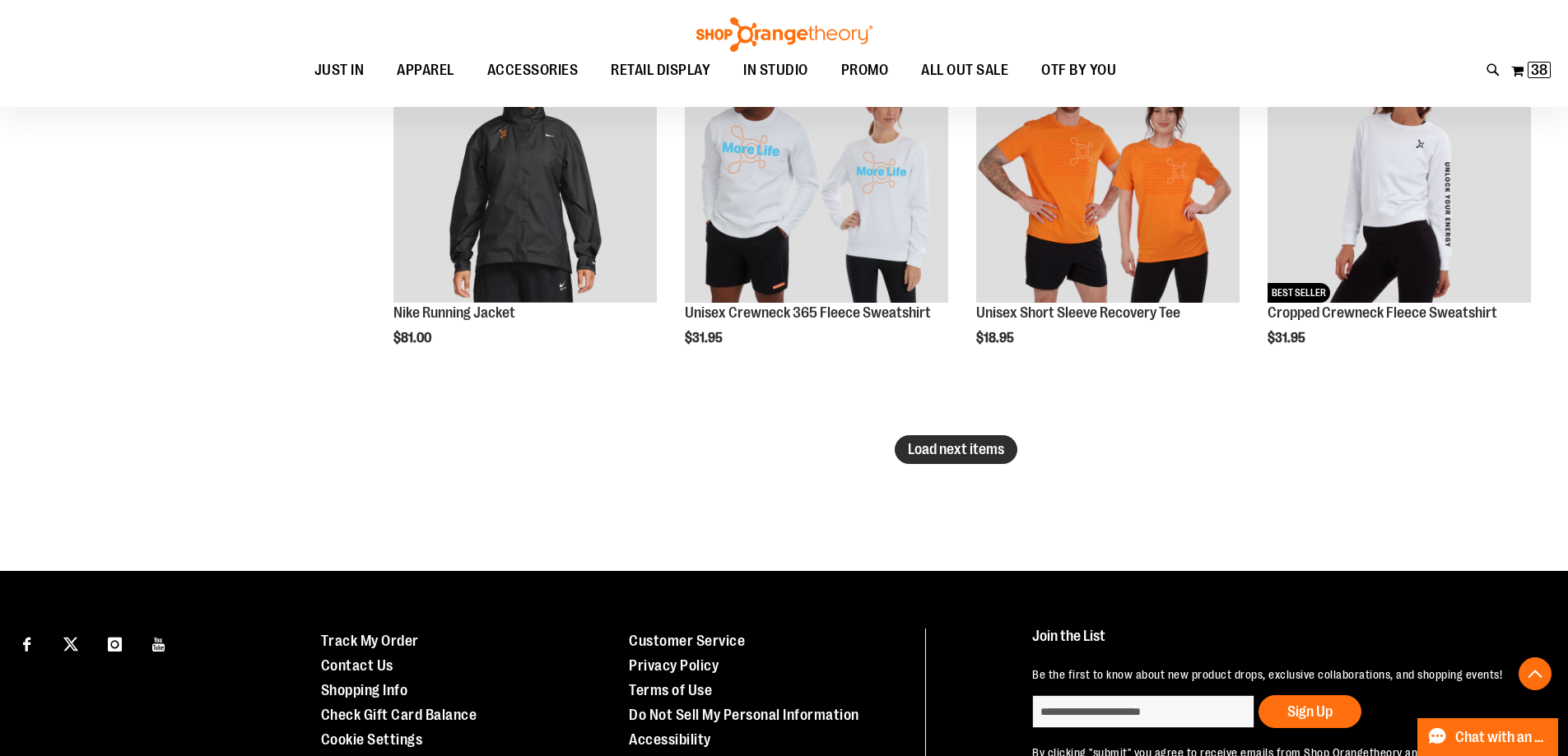
click at [971, 441] on span "Load next items" at bounding box center [955, 449] width 96 height 17
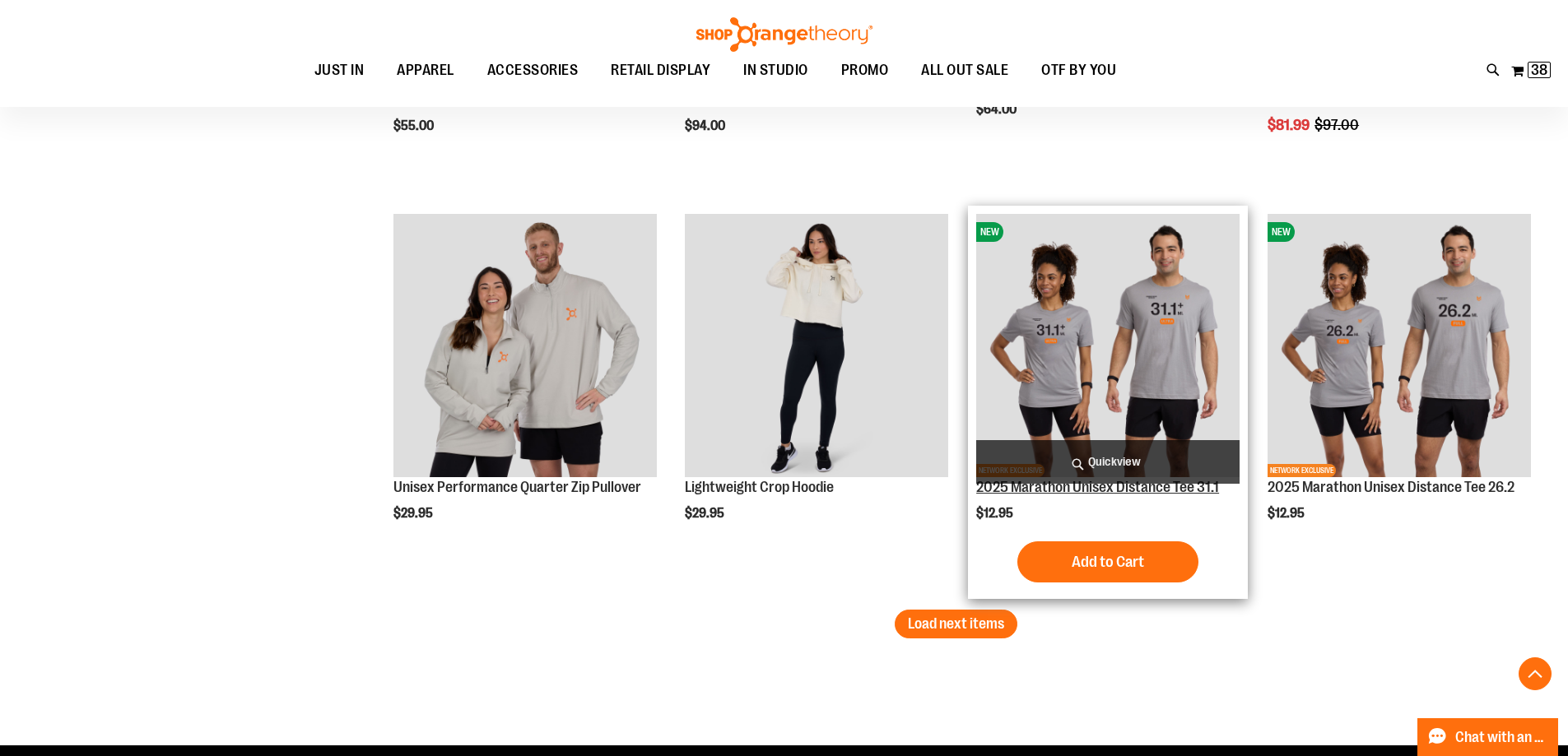
scroll to position [10695, 0]
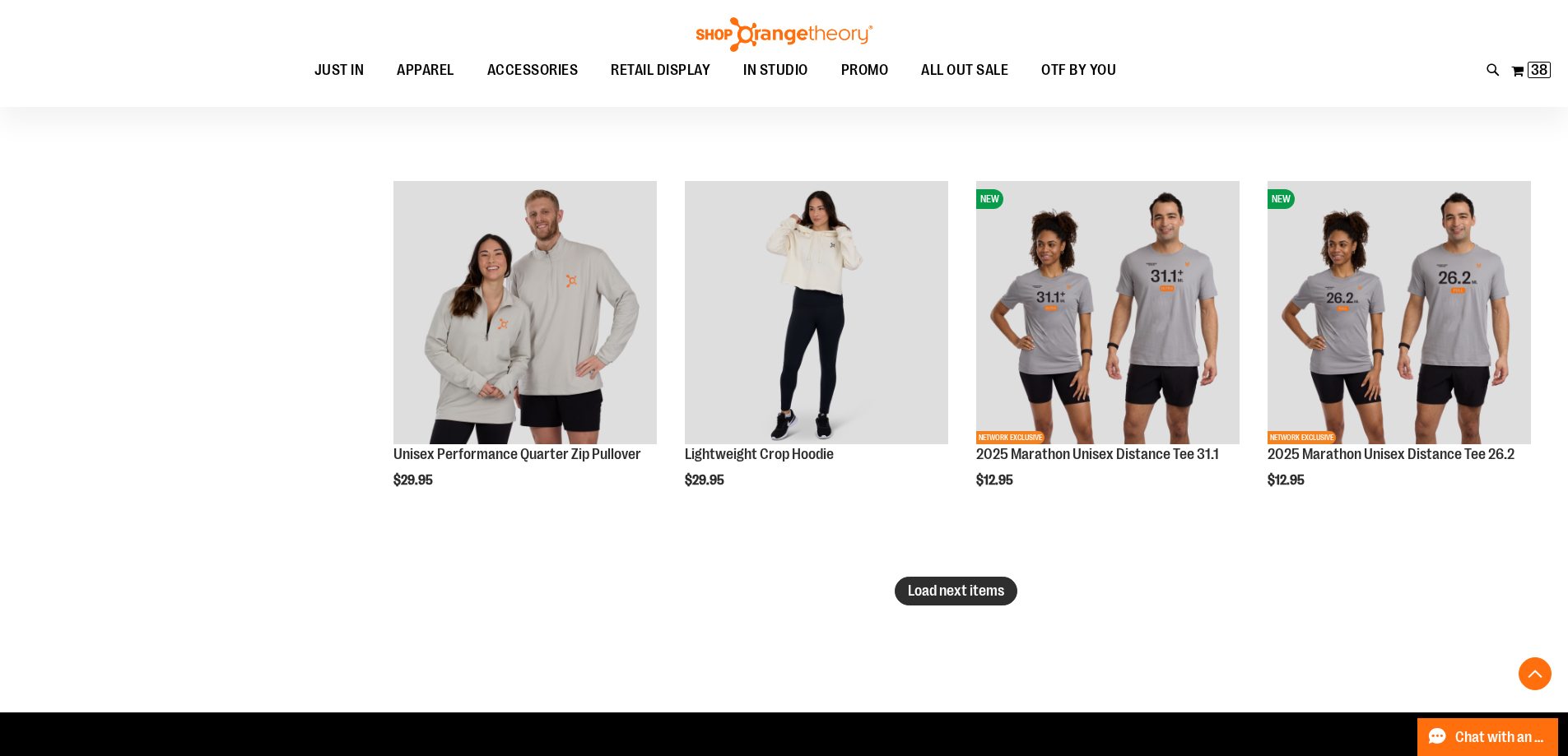
click at [958, 576] on button "Load next items" at bounding box center [956, 591] width 123 height 28
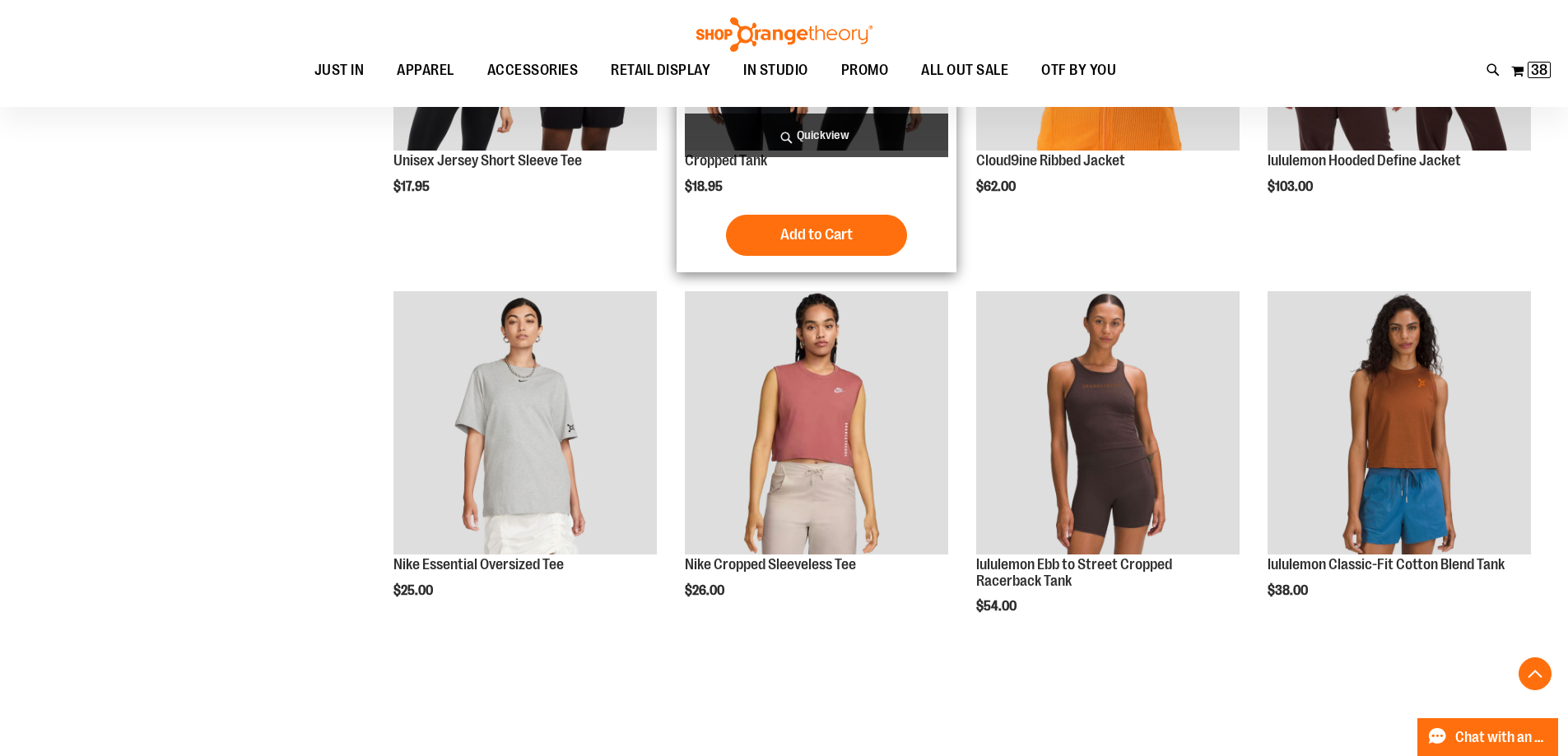
scroll to position [11847, 0]
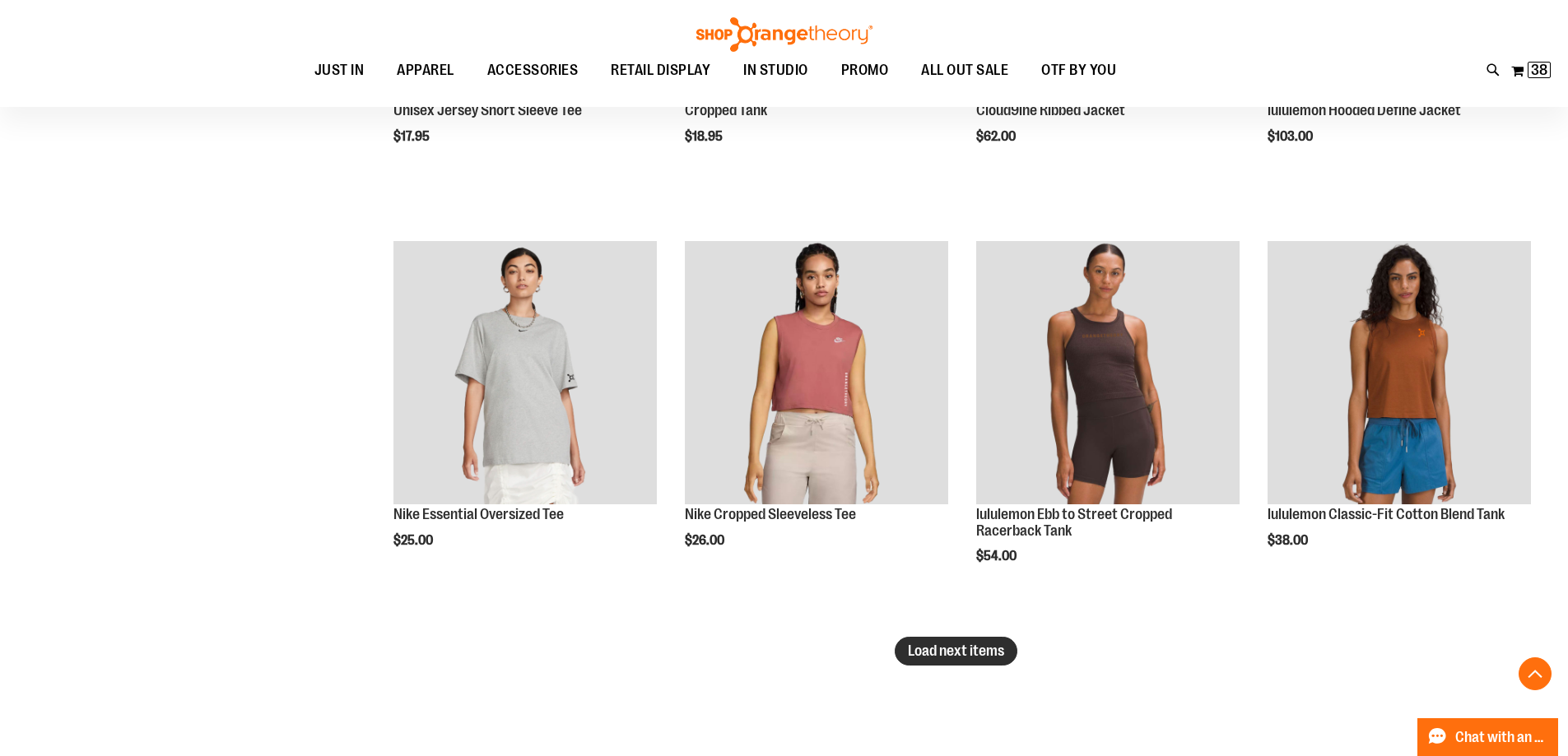
click at [955, 646] on span "Load next items" at bounding box center [955, 651] width 96 height 17
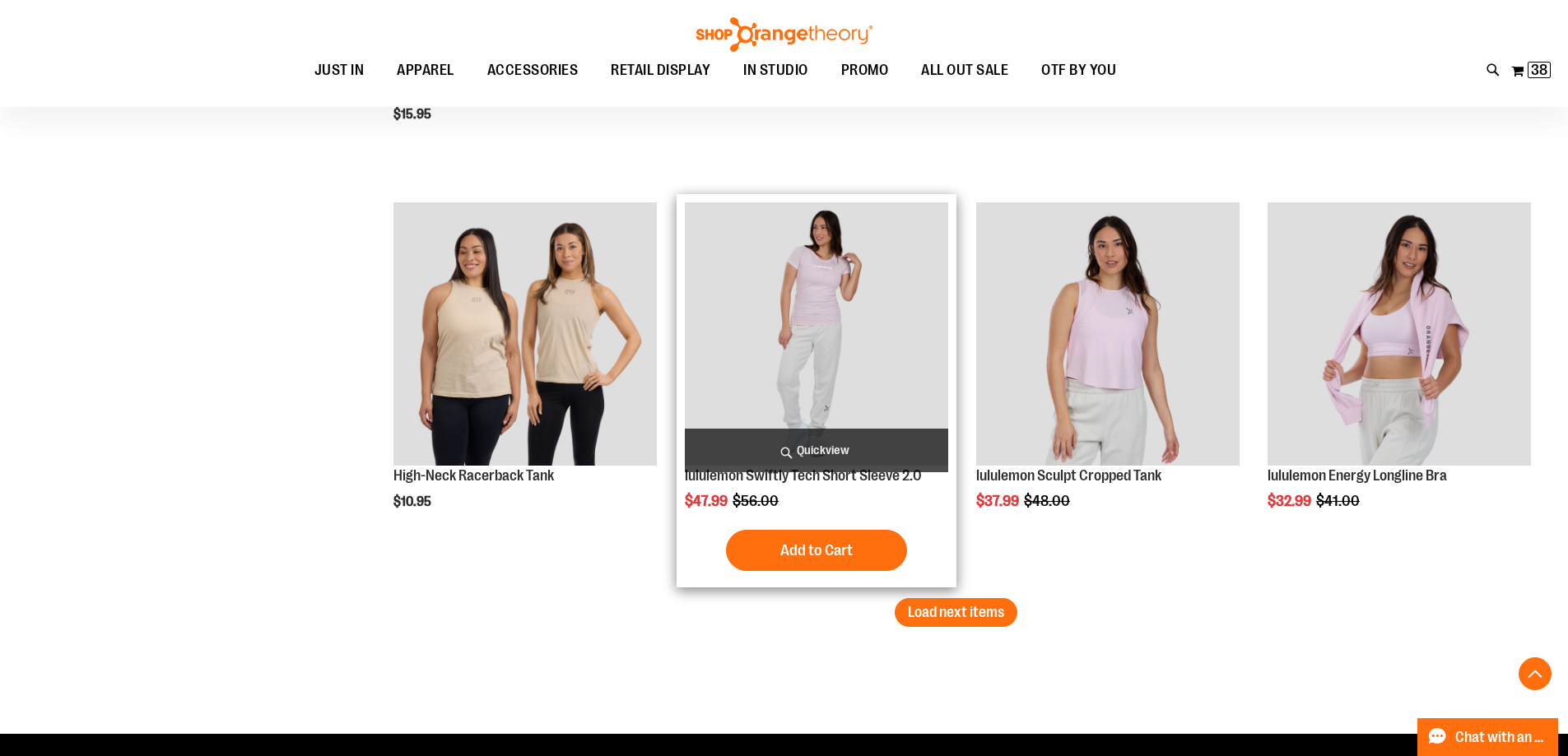
scroll to position [13164, 0]
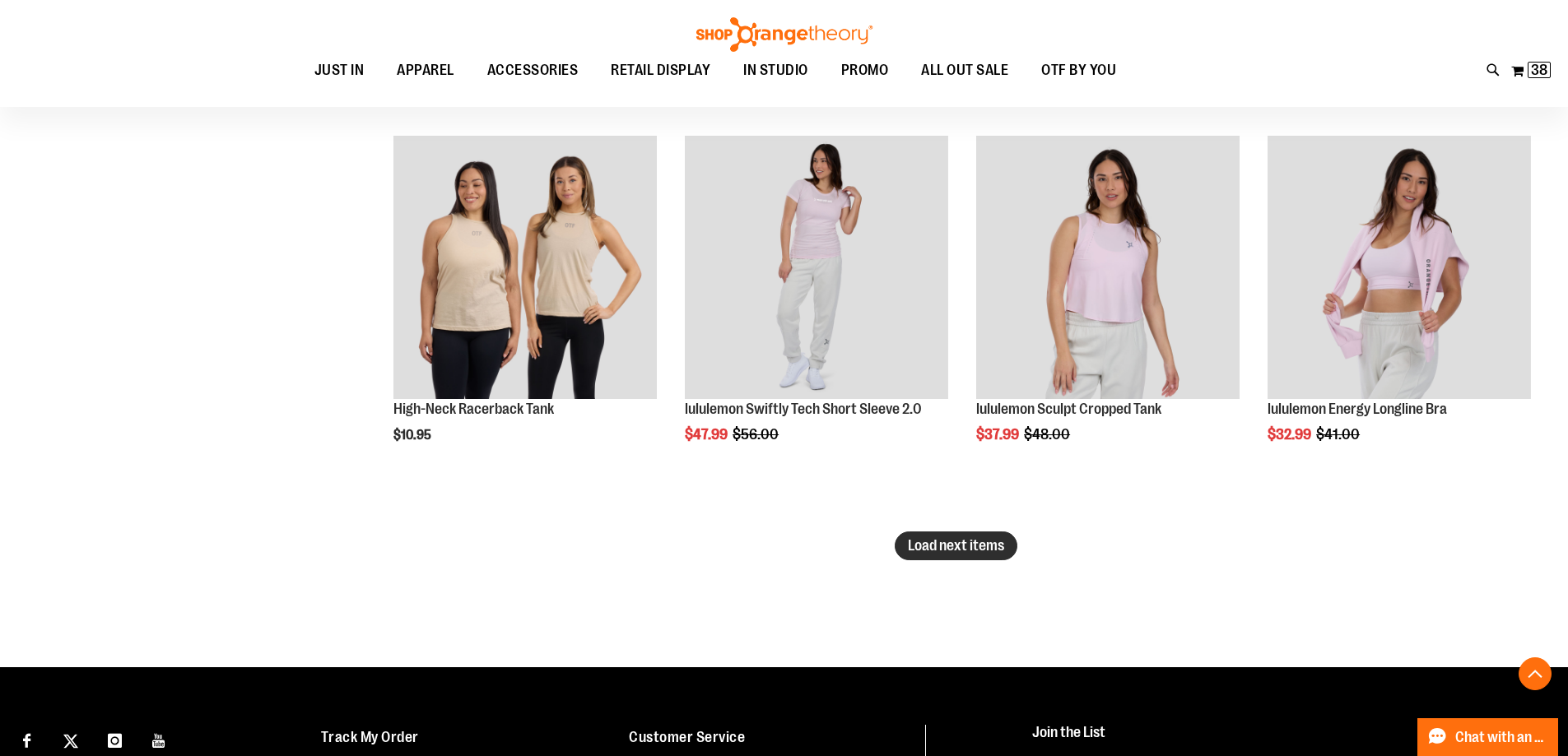
click at [955, 554] on span "Load next items" at bounding box center [955, 545] width 96 height 17
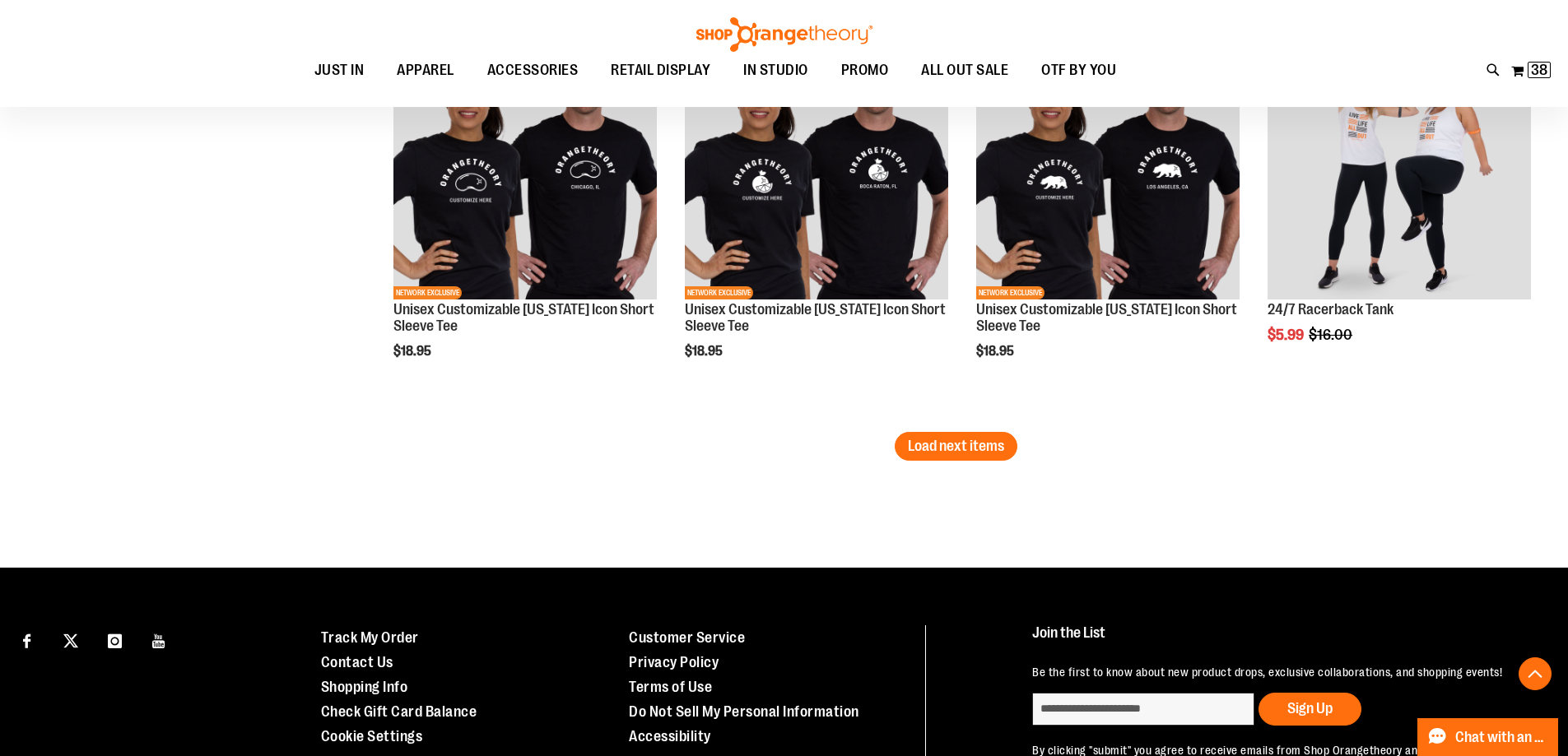
scroll to position [14480, 0]
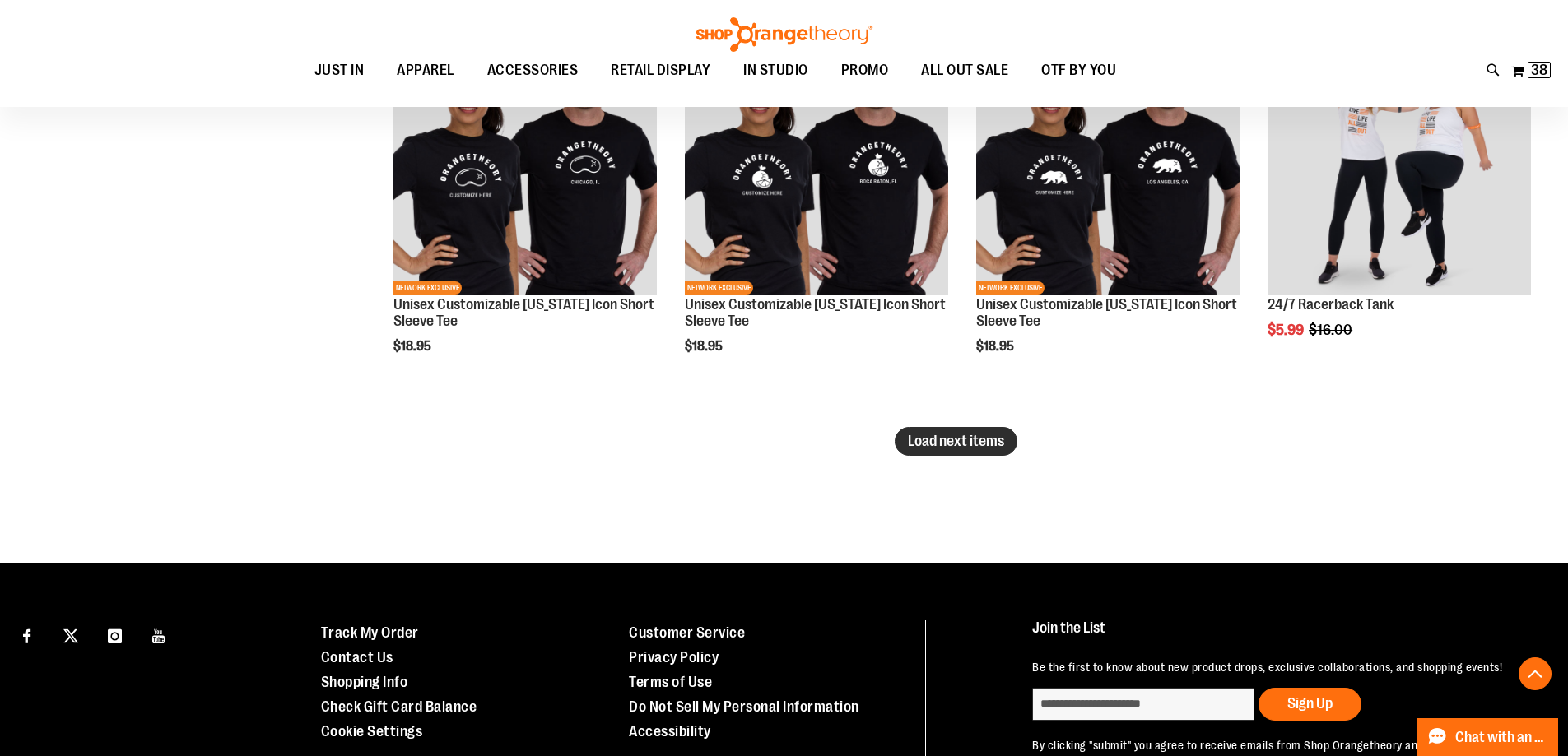
click at [993, 444] on span "Load next items" at bounding box center [955, 441] width 96 height 17
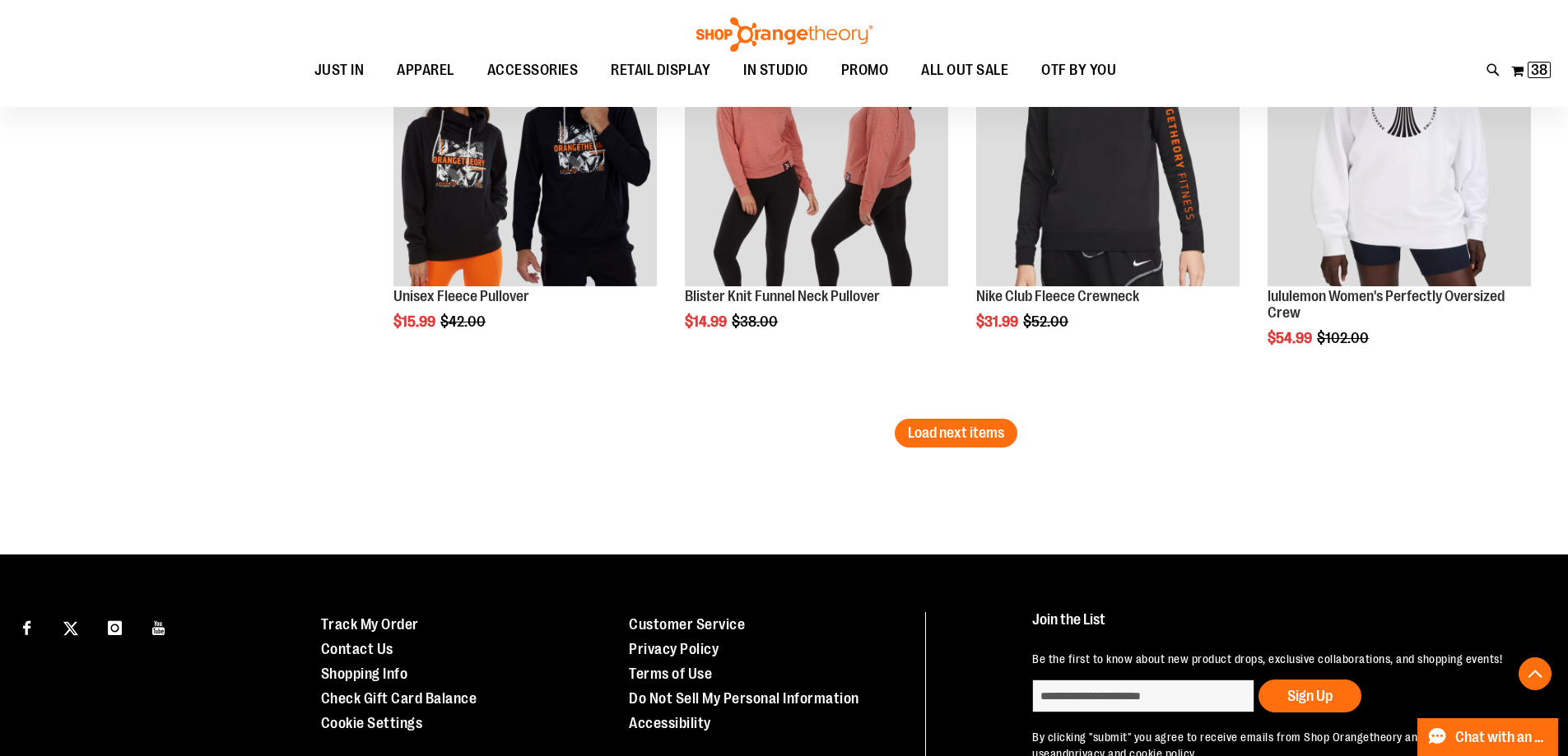
scroll to position [15715, 0]
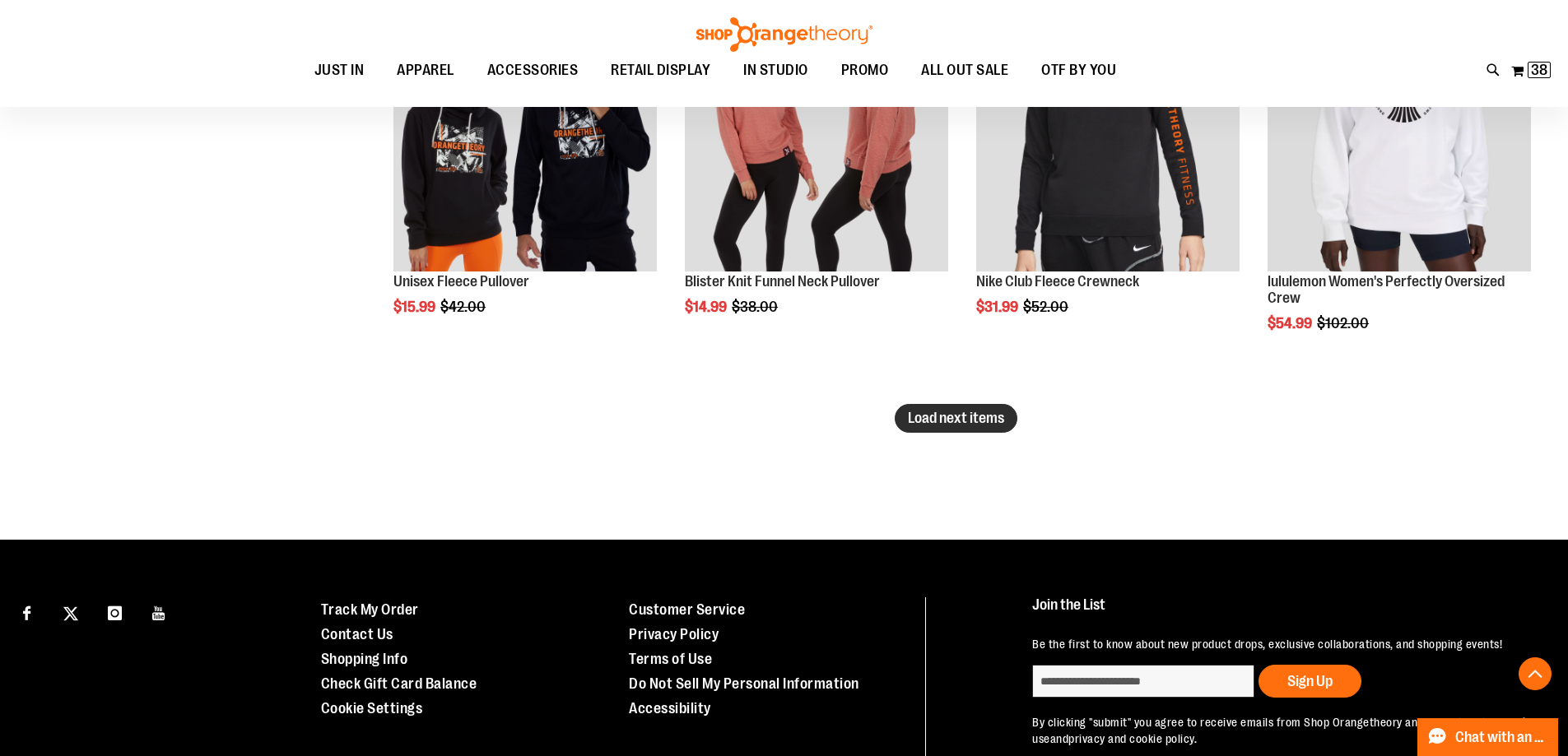
click at [955, 420] on span "Load next items" at bounding box center [955, 419] width 96 height 17
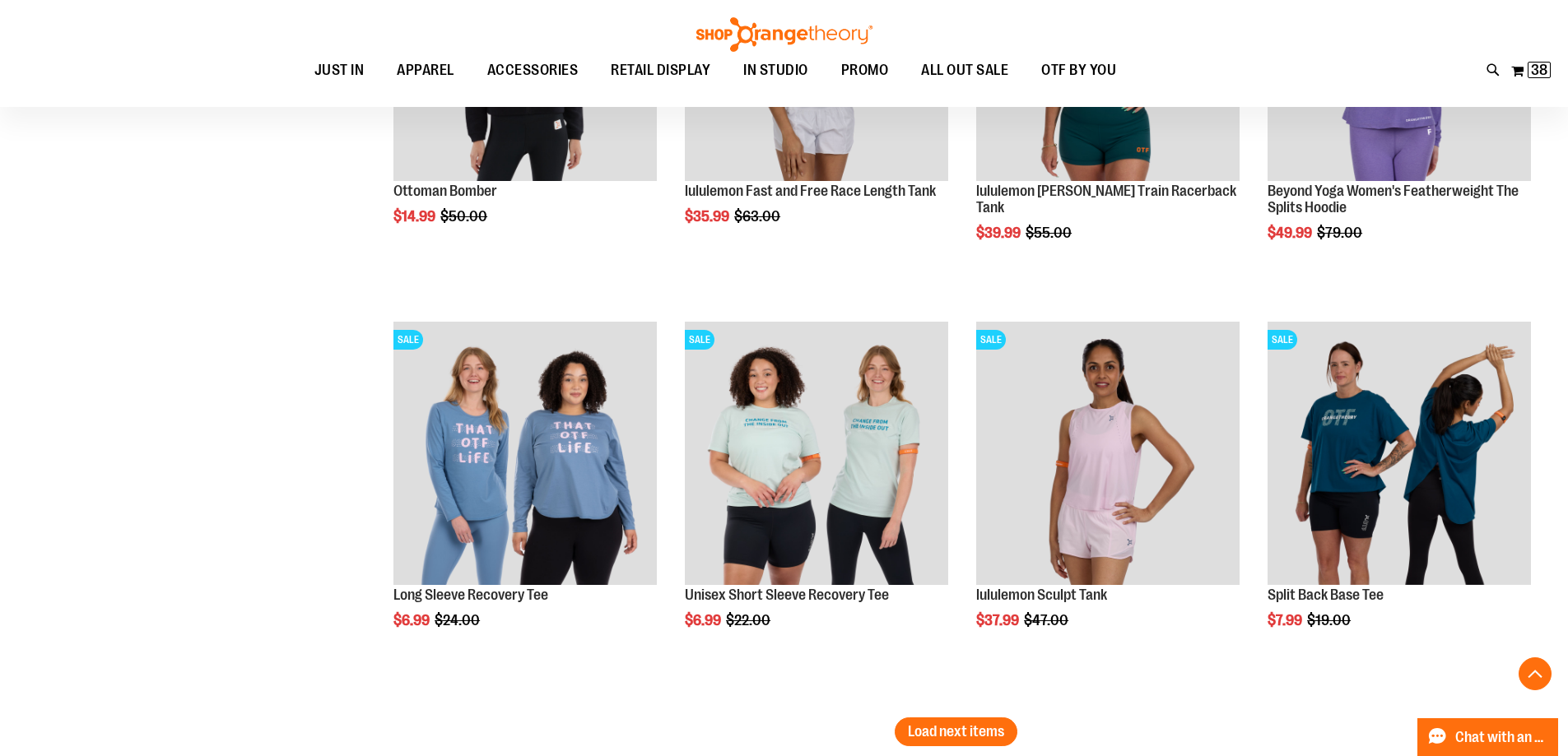
scroll to position [16702, 0]
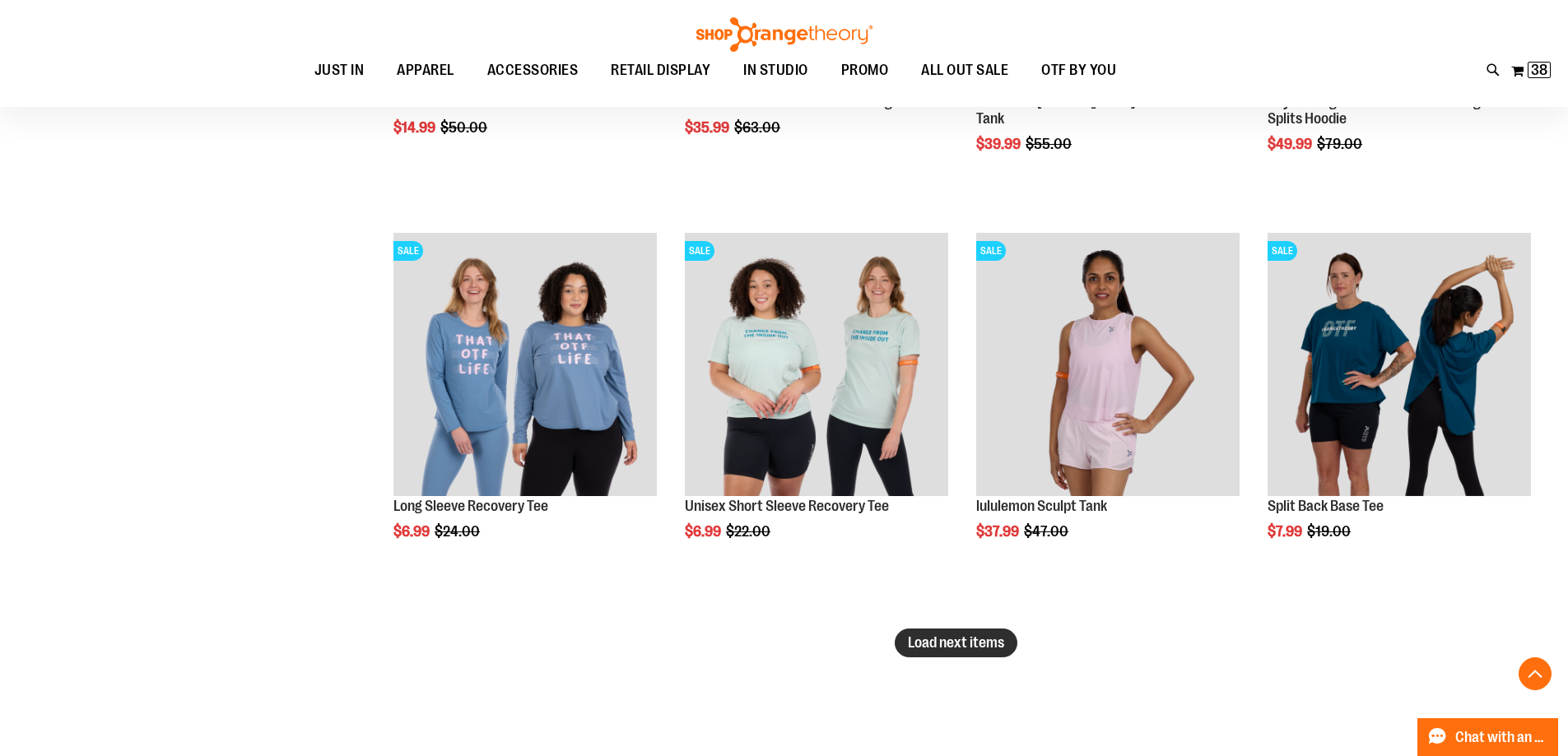
click at [989, 643] on span "Load next items" at bounding box center [955, 642] width 96 height 17
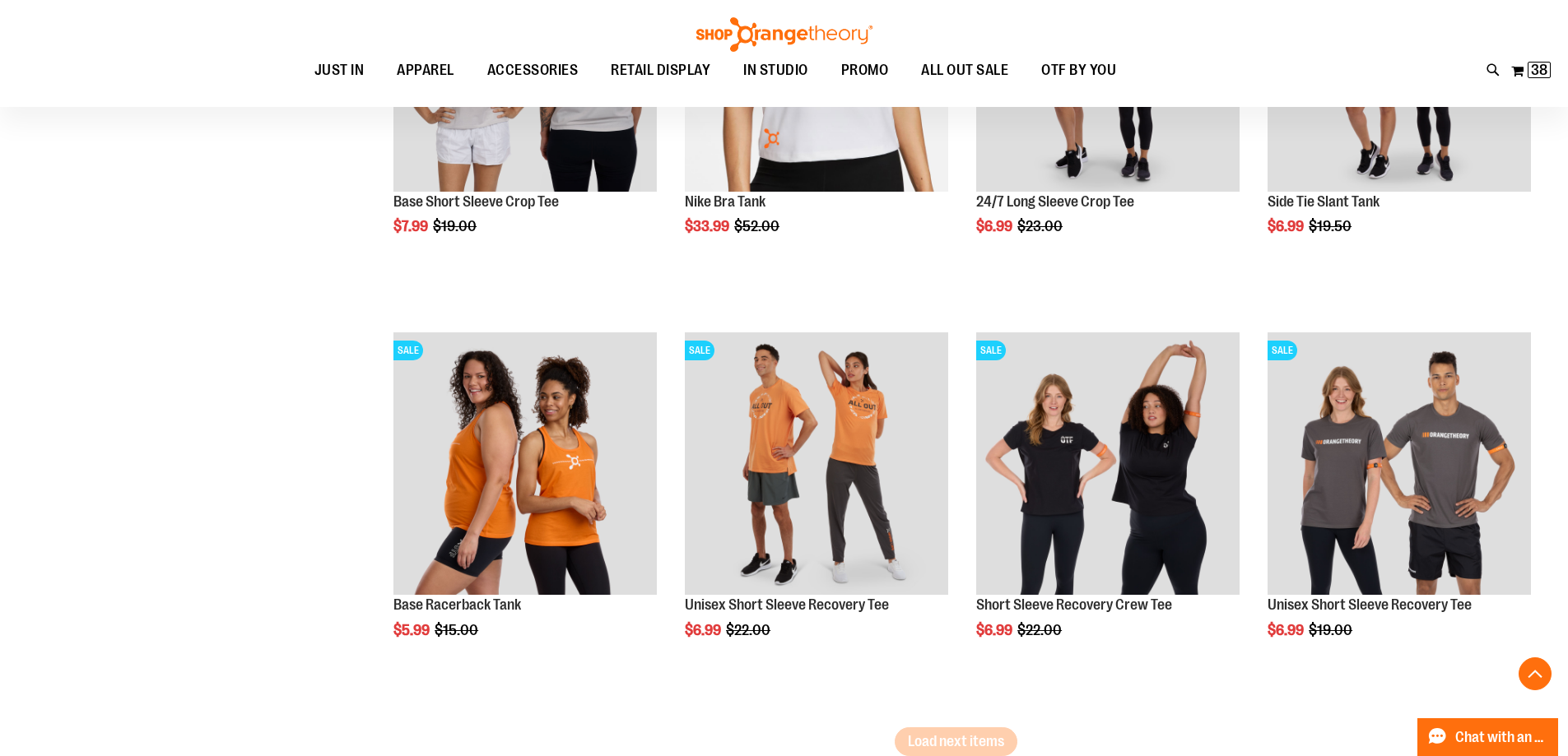
scroll to position [17854, 0]
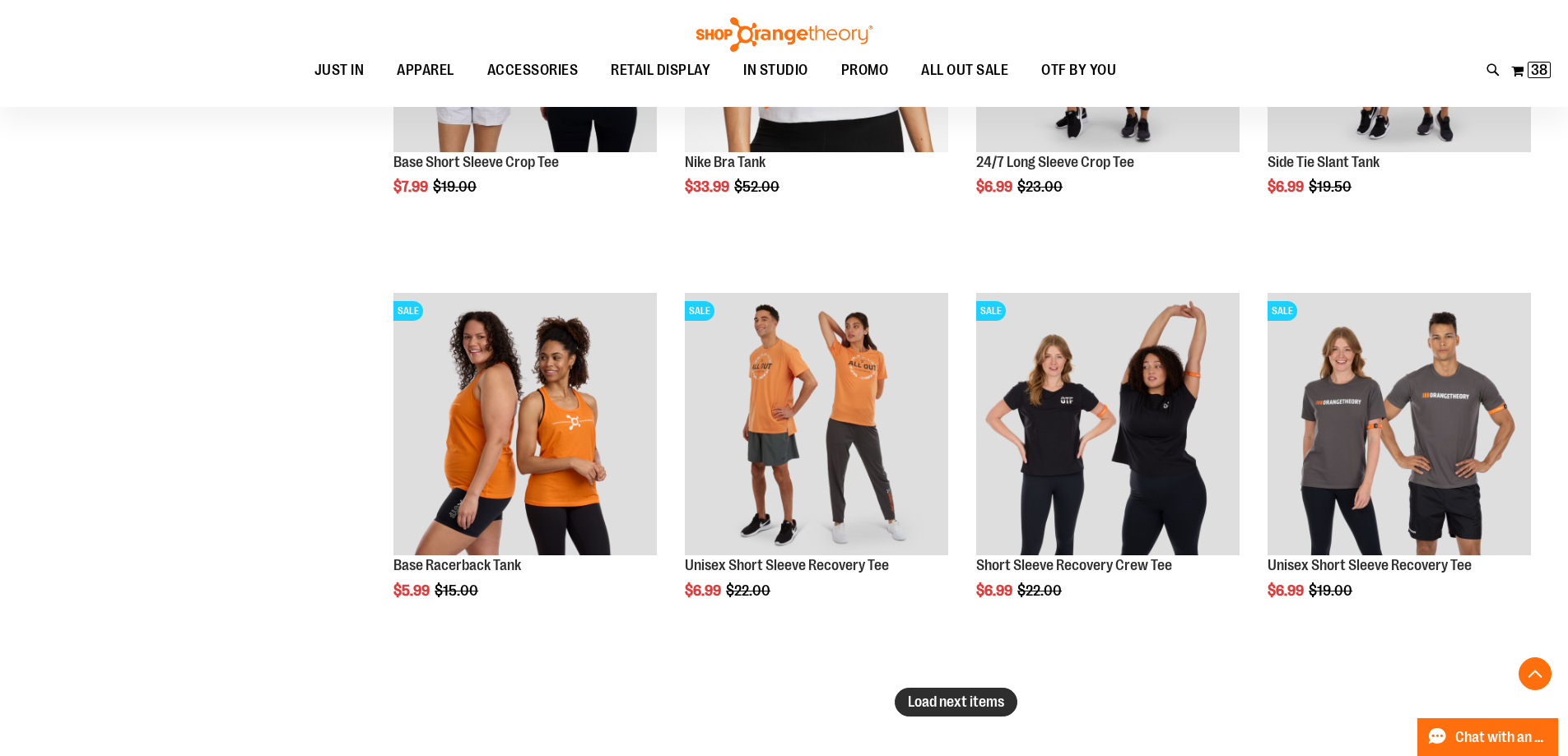
click at [958, 695] on span "Load next items" at bounding box center [955, 702] width 96 height 17
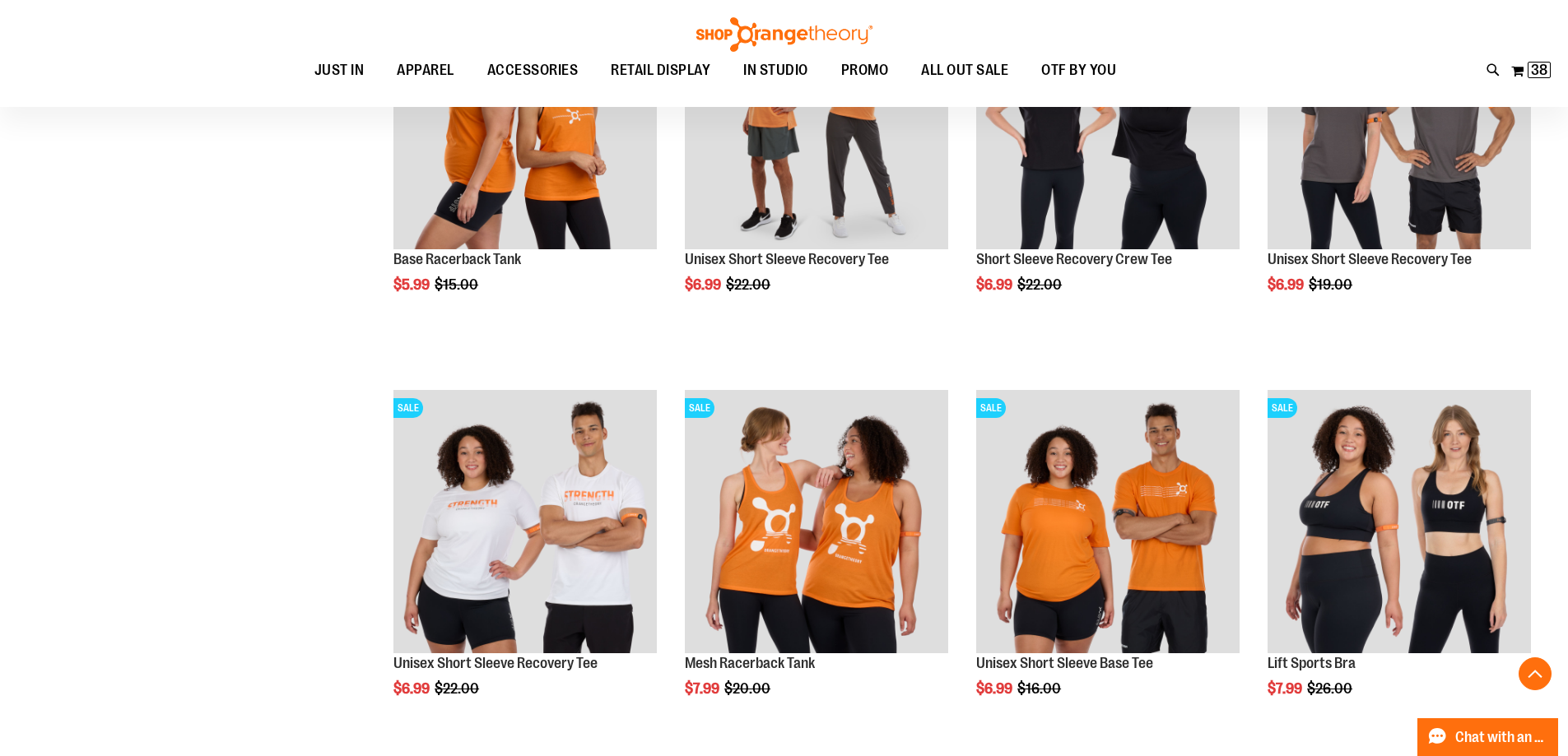
scroll to position [18265, 0]
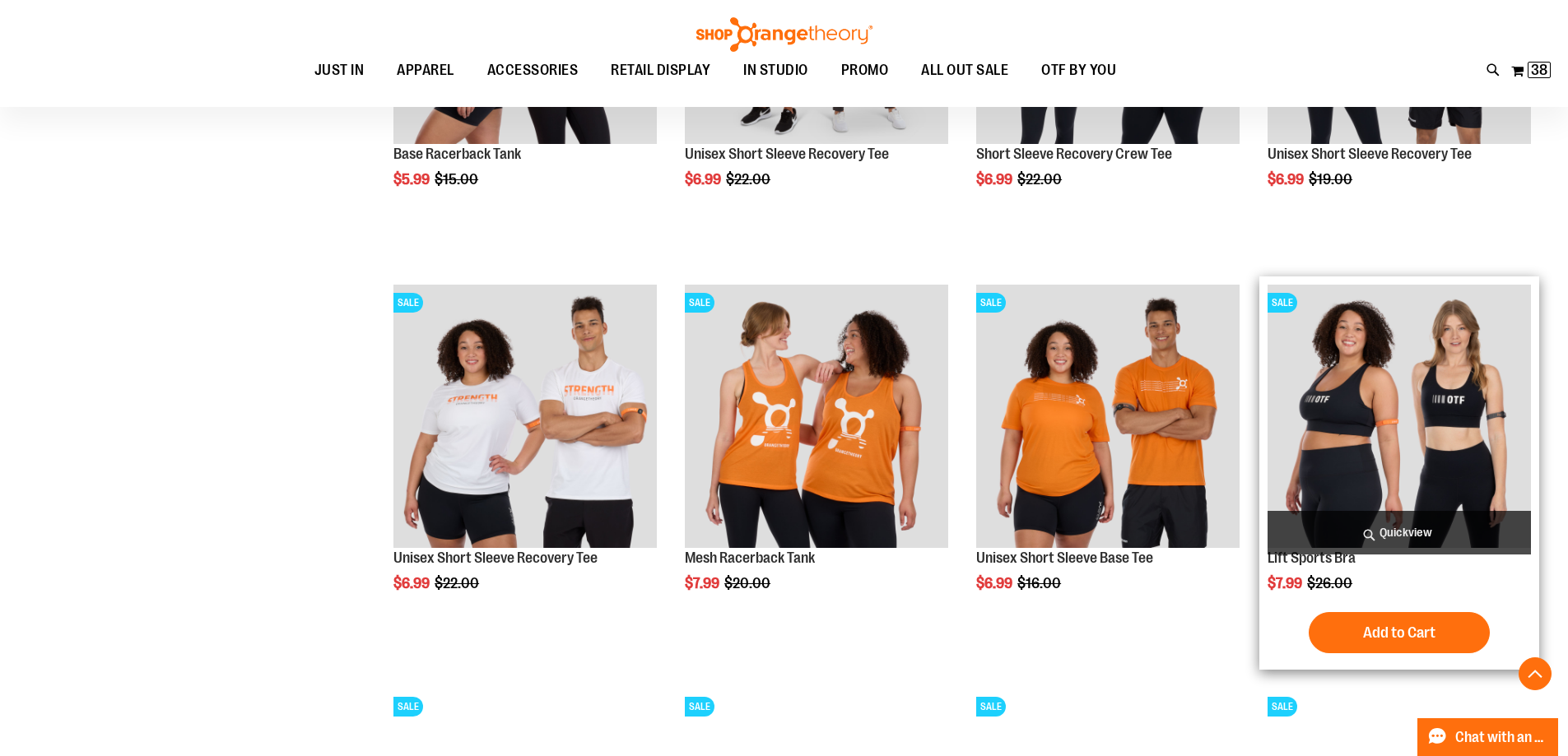
click at [1384, 467] on img "product" at bounding box center [1399, 416] width 263 height 263
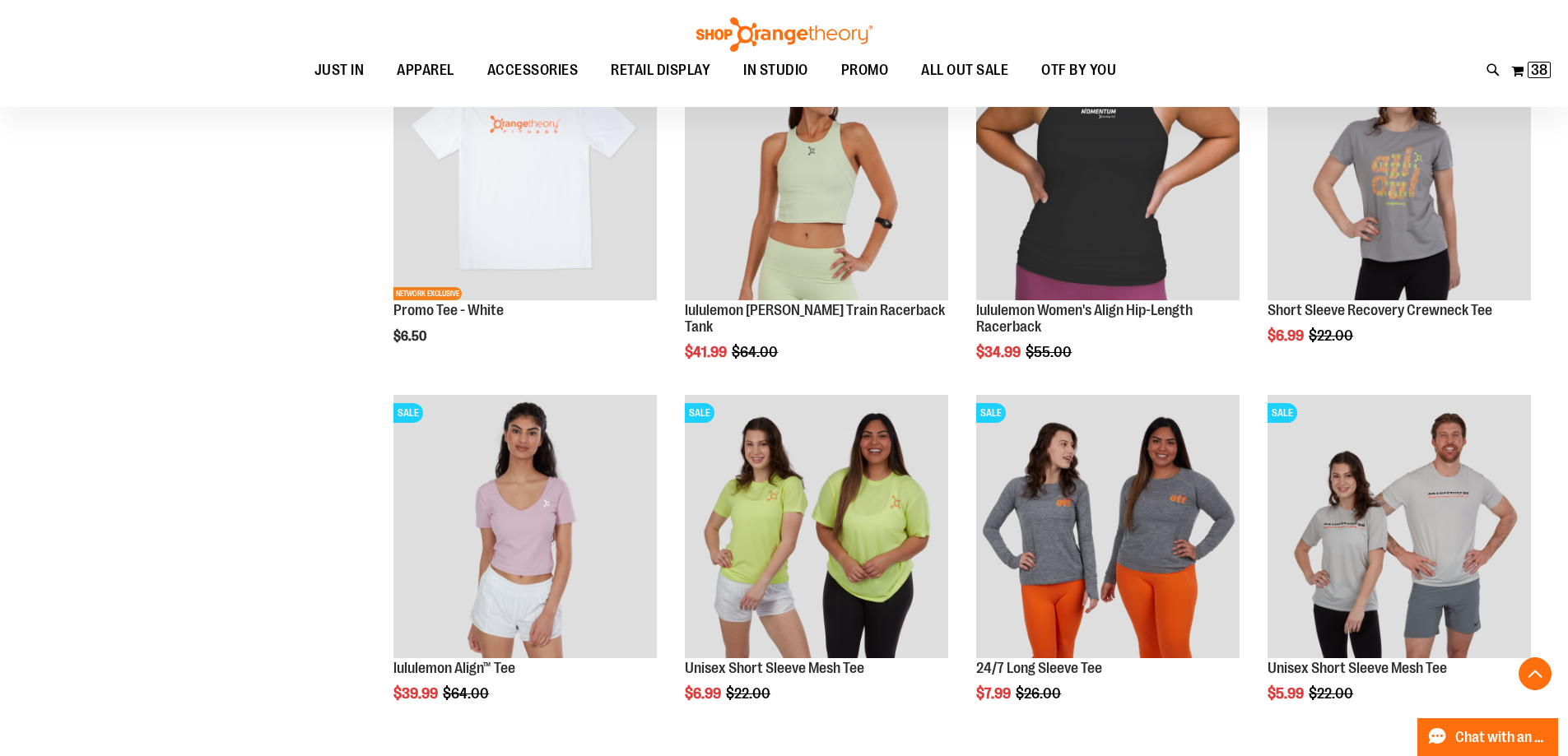
scroll to position [1233, 0]
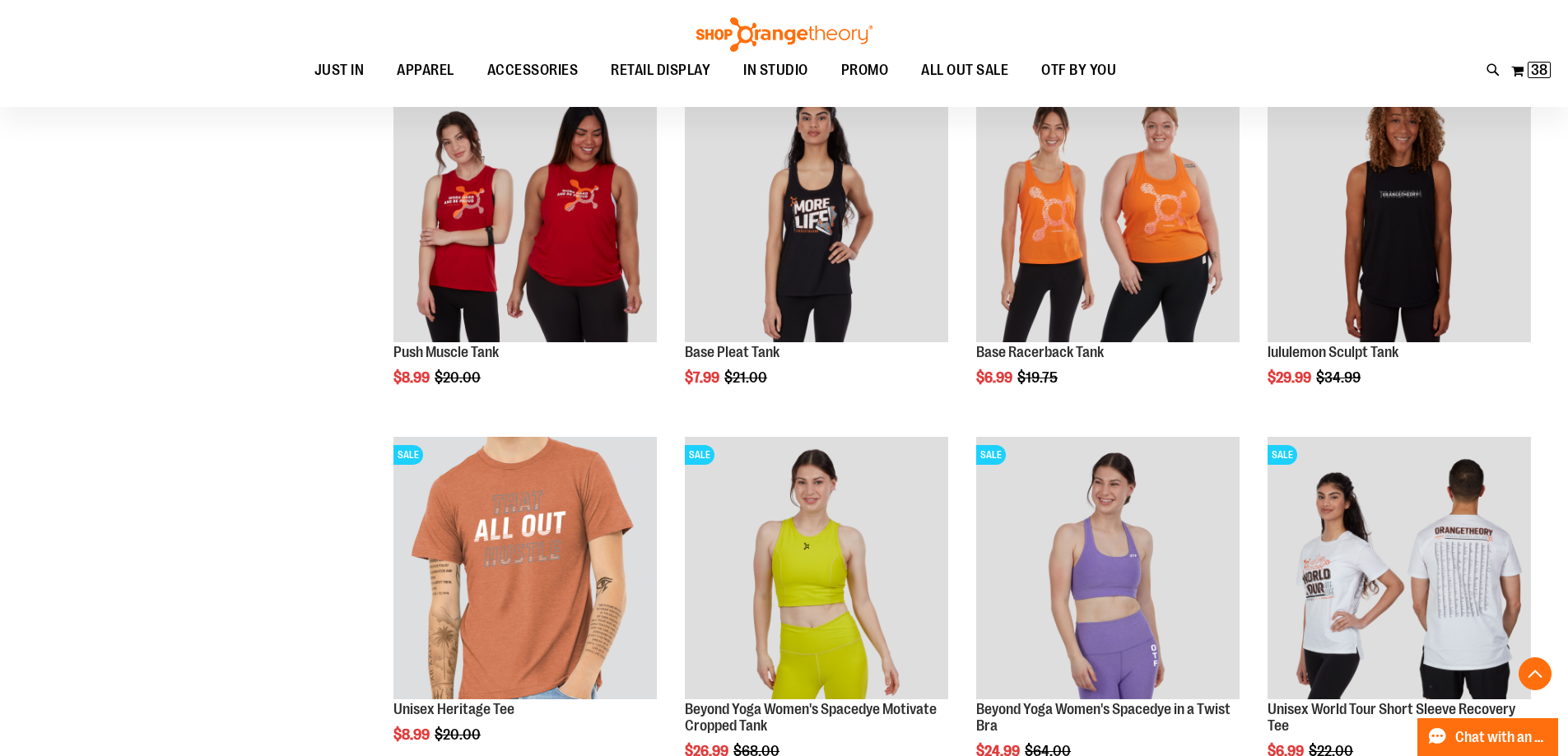
scroll to position [2797, 0]
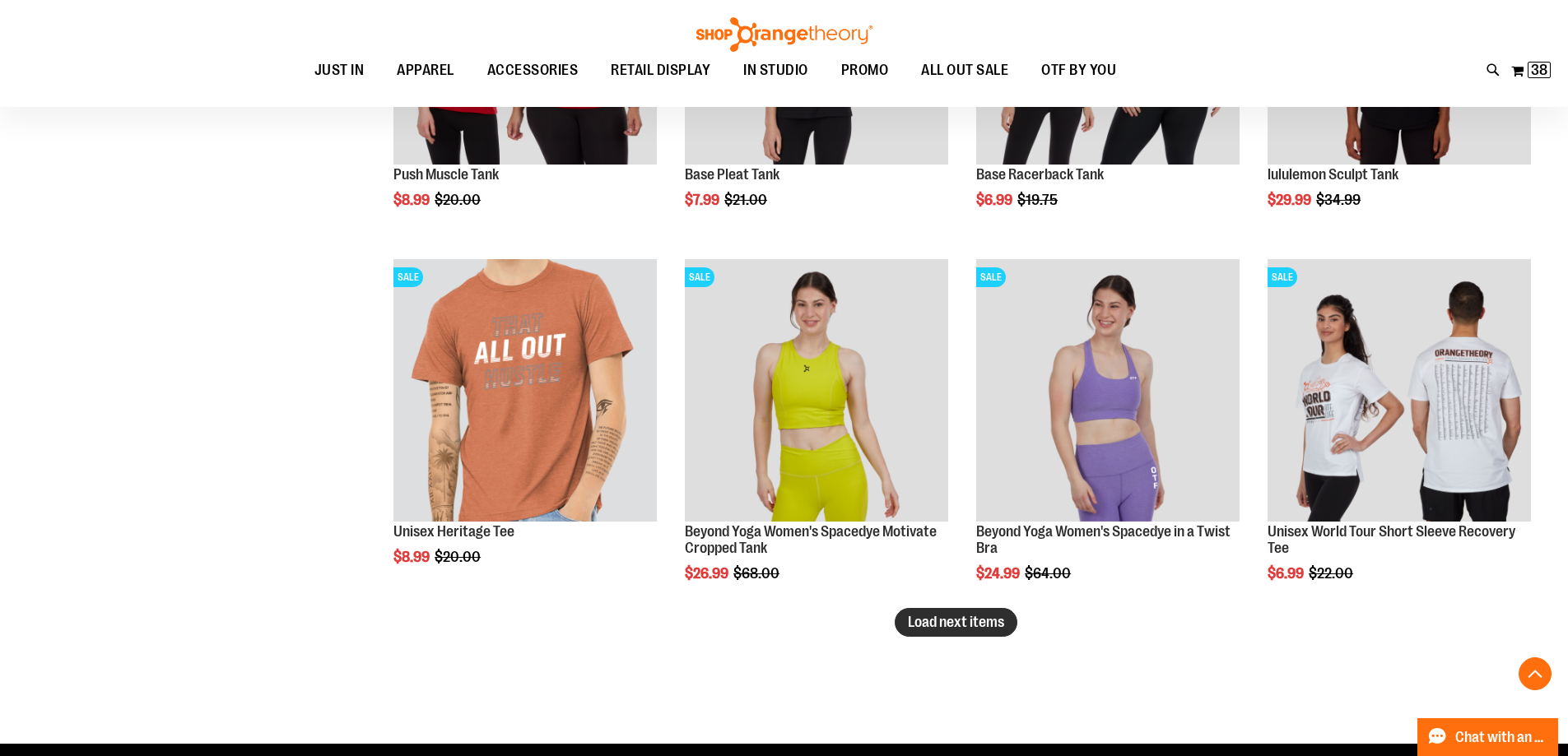
click at [947, 615] on span "Load next items" at bounding box center [955, 622] width 96 height 17
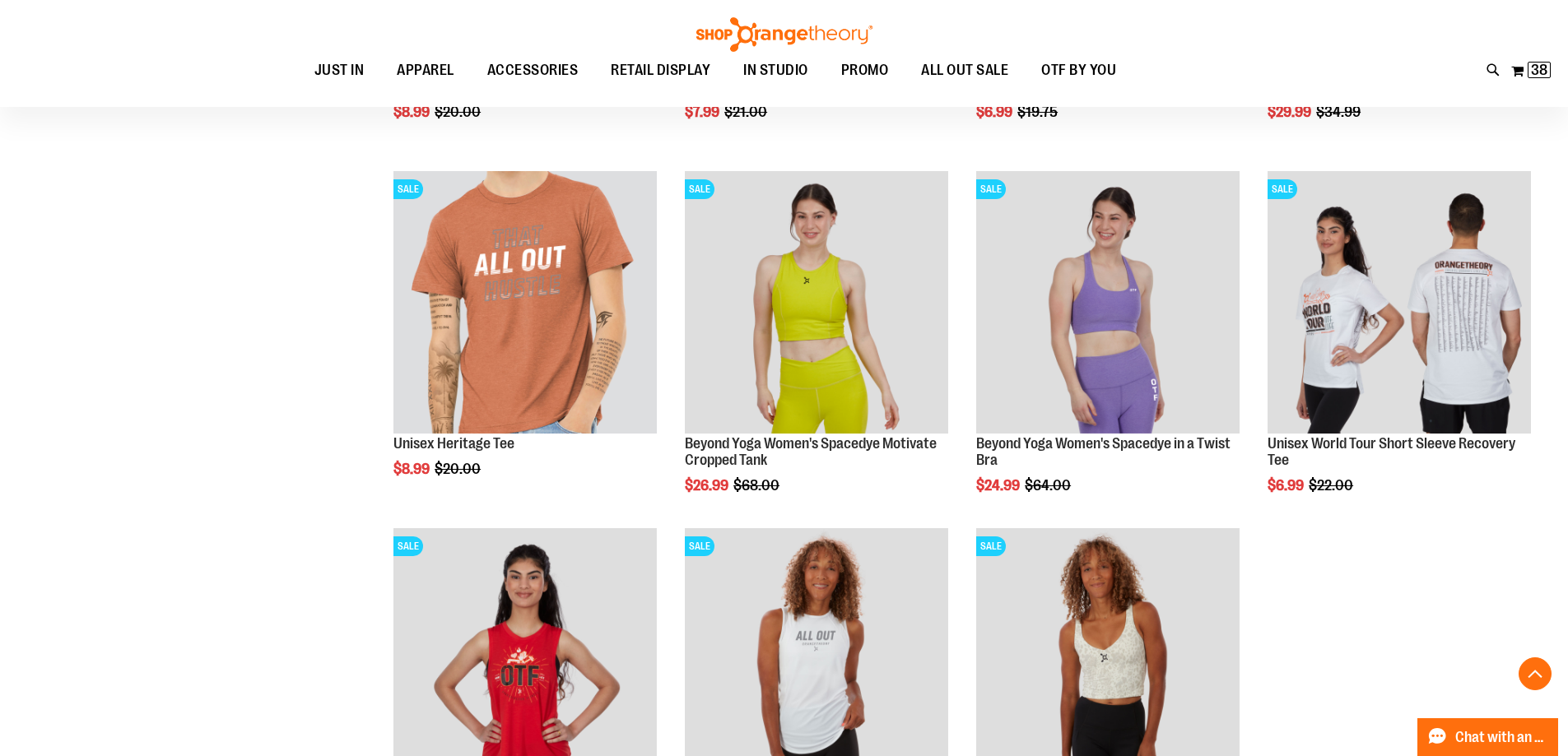
scroll to position [2879, 0]
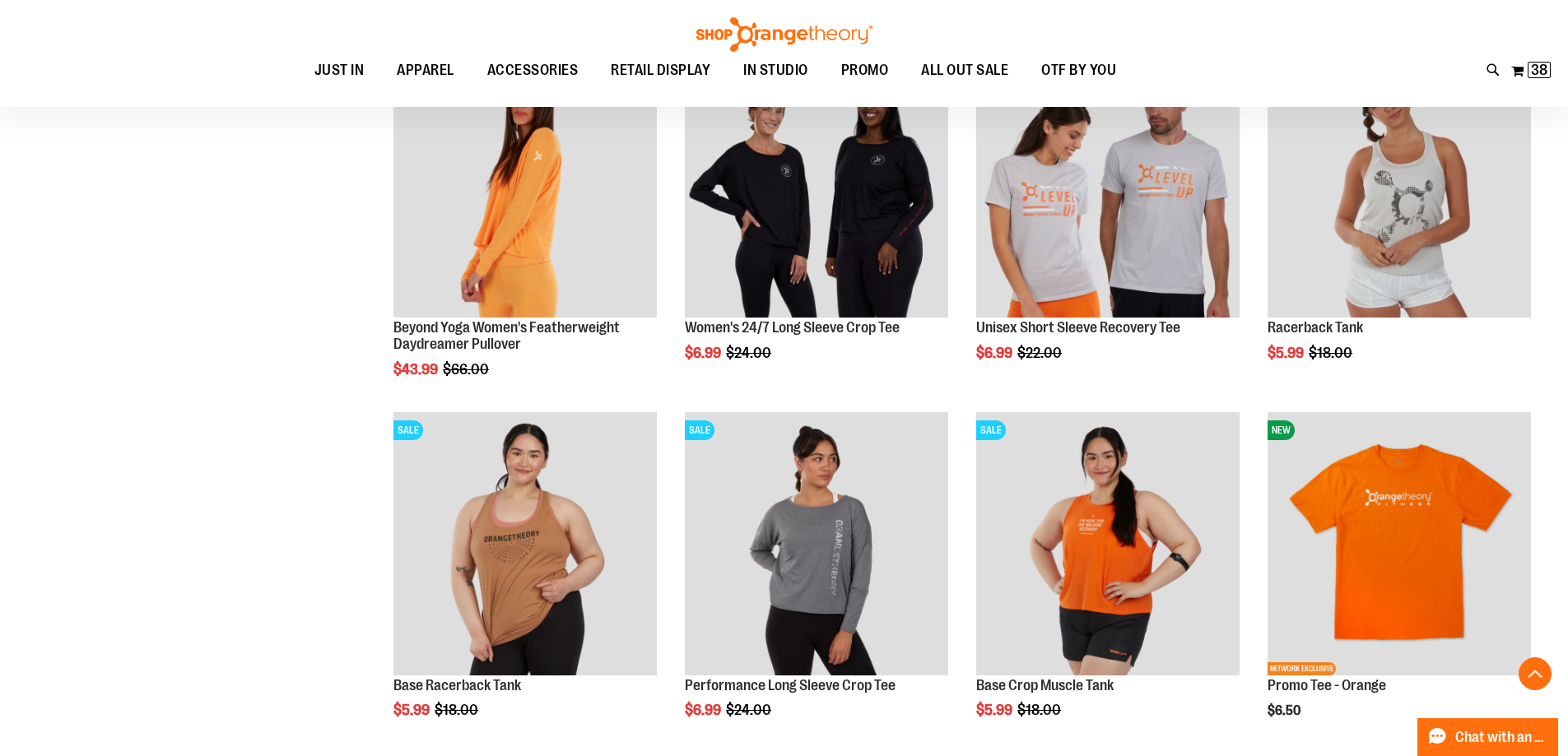
scroll to position [493, 0]
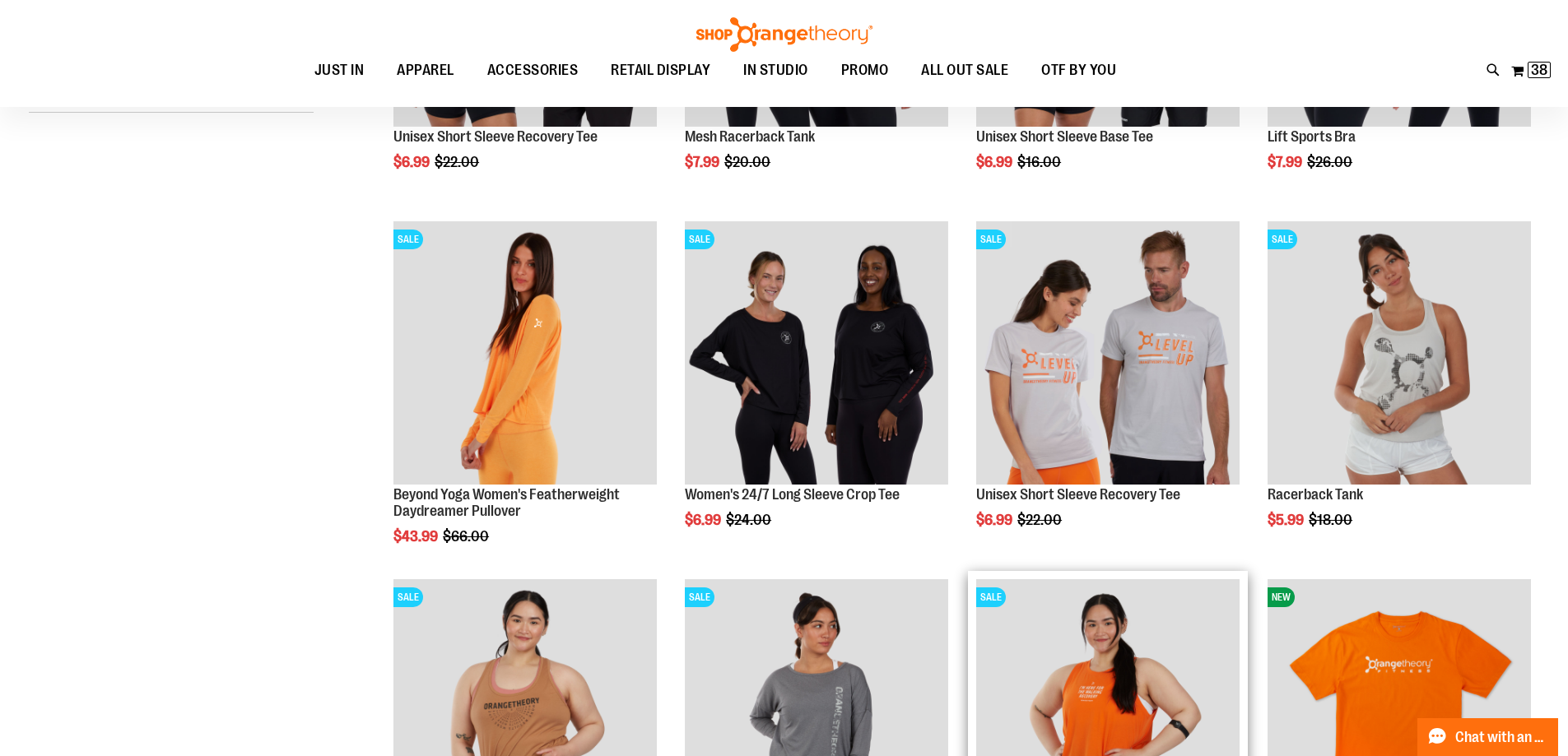
scroll to position [410, 0]
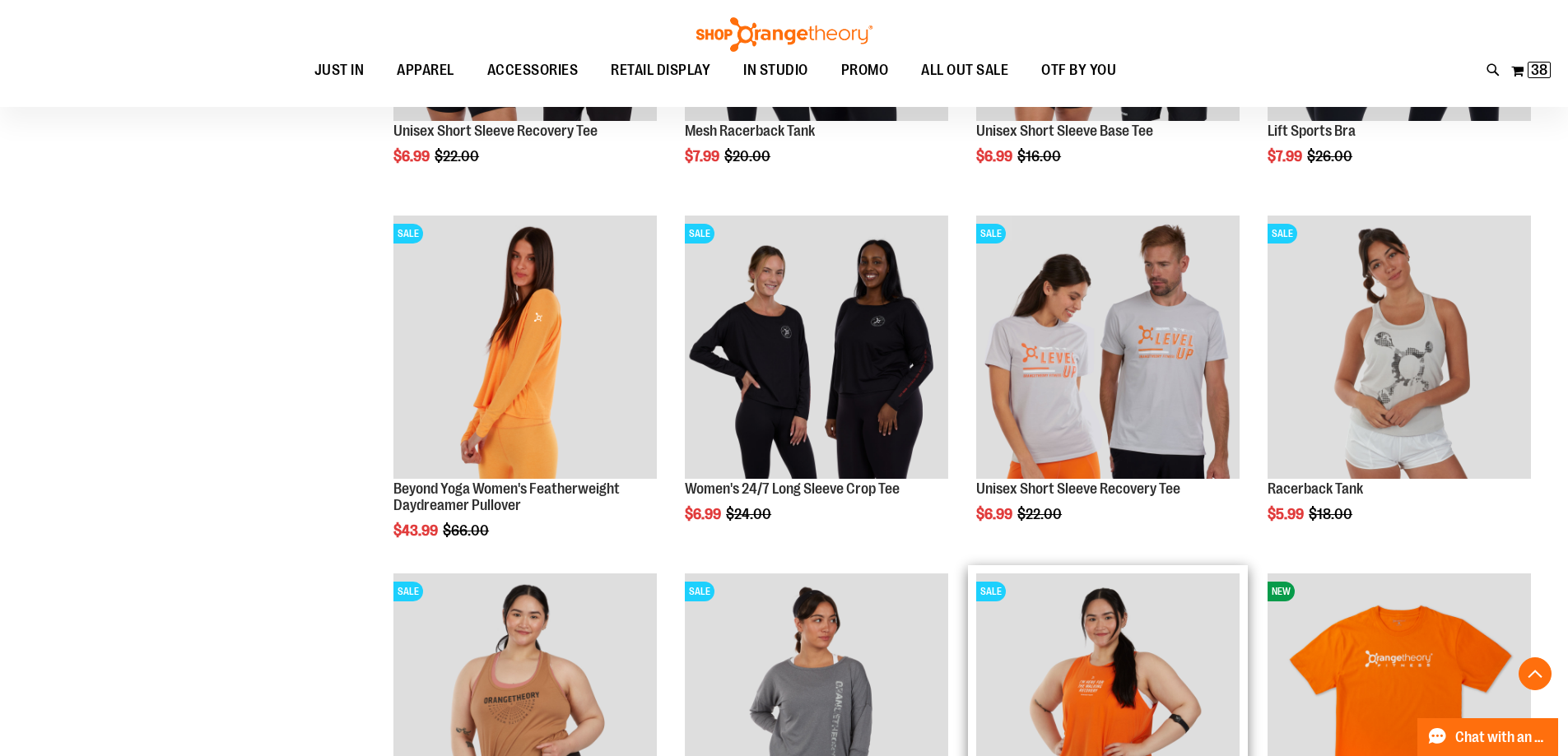
scroll to position [4, 0]
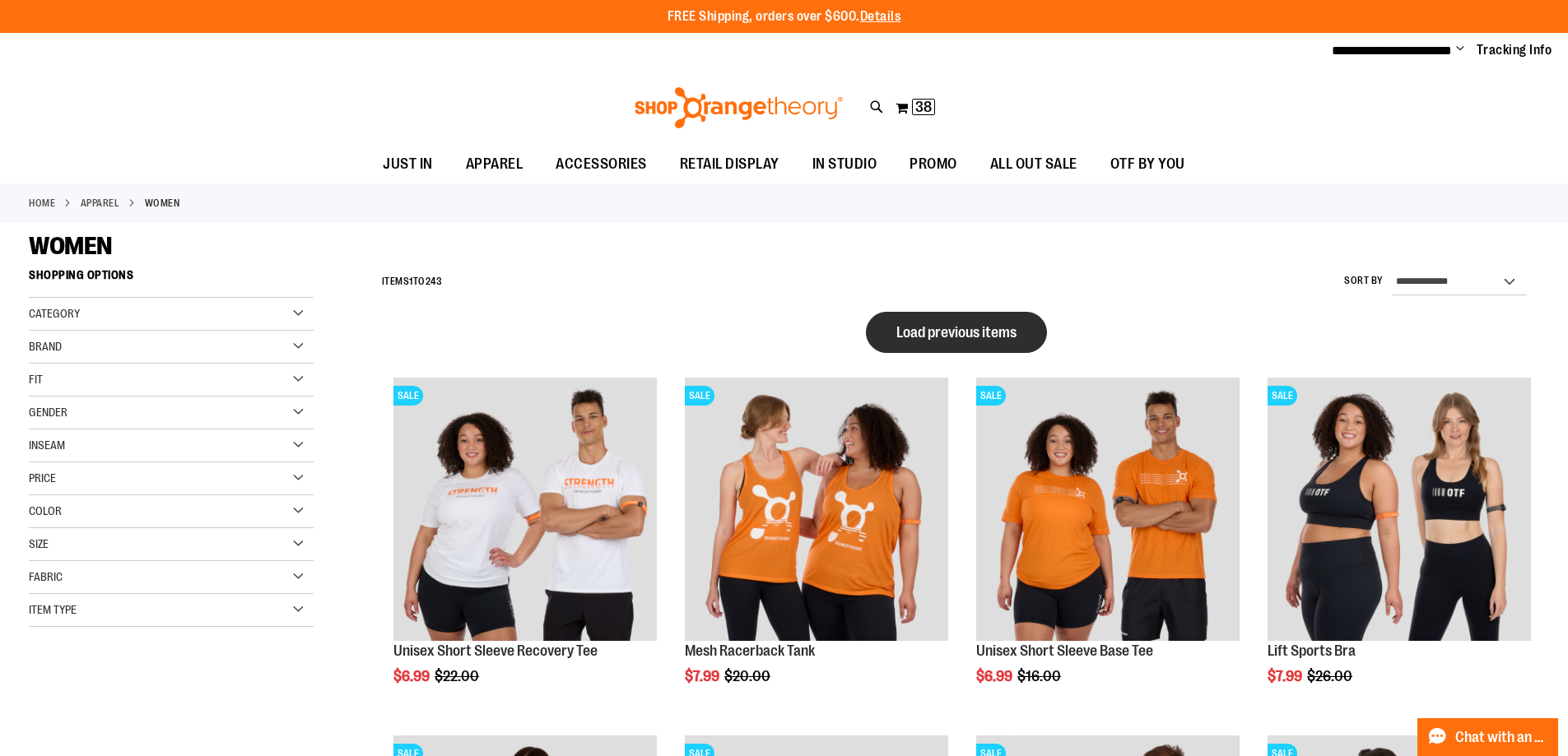
click at [1011, 332] on span "Load previous items" at bounding box center [957, 332] width 120 height 17
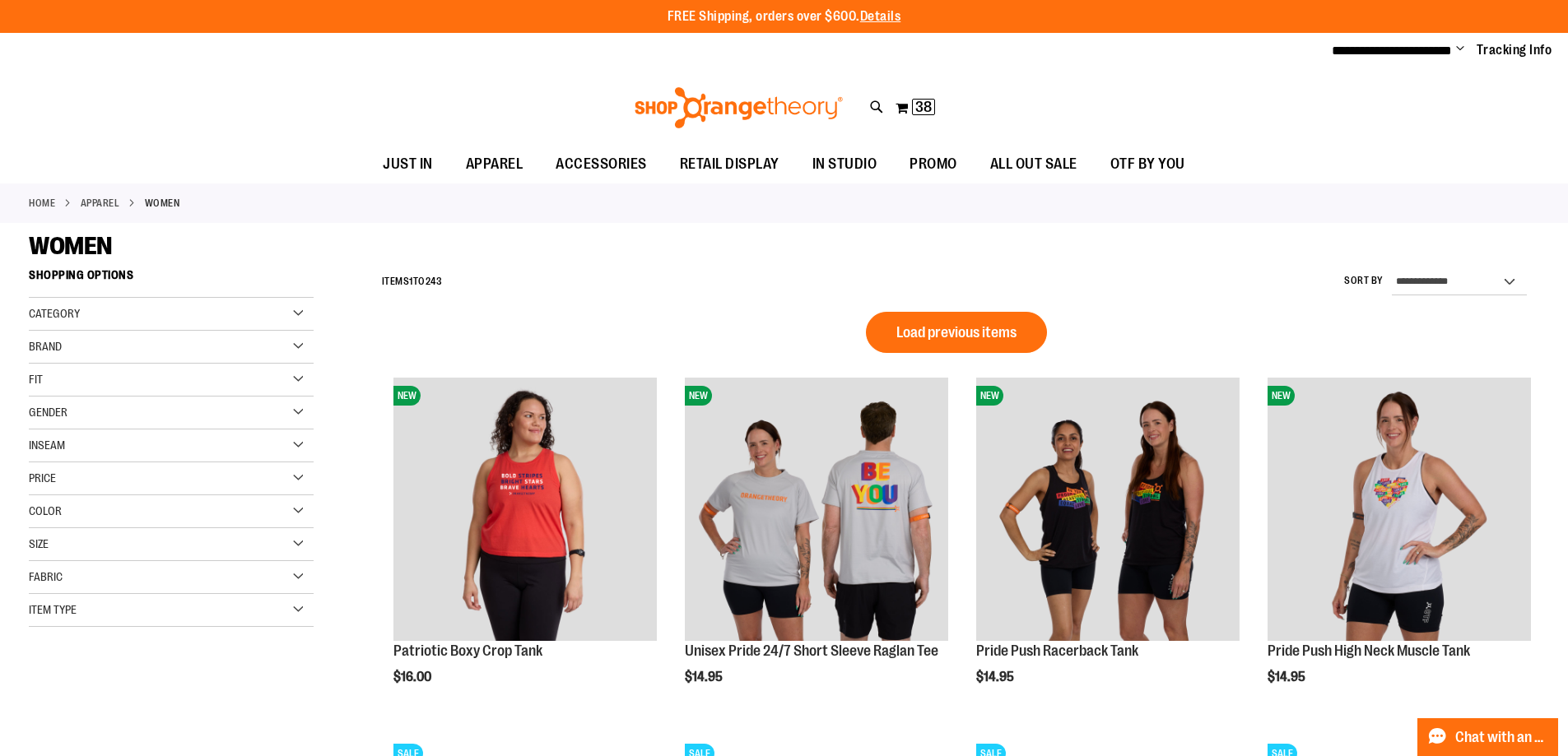
click at [101, 614] on div "Item Type" at bounding box center [171, 610] width 285 height 33
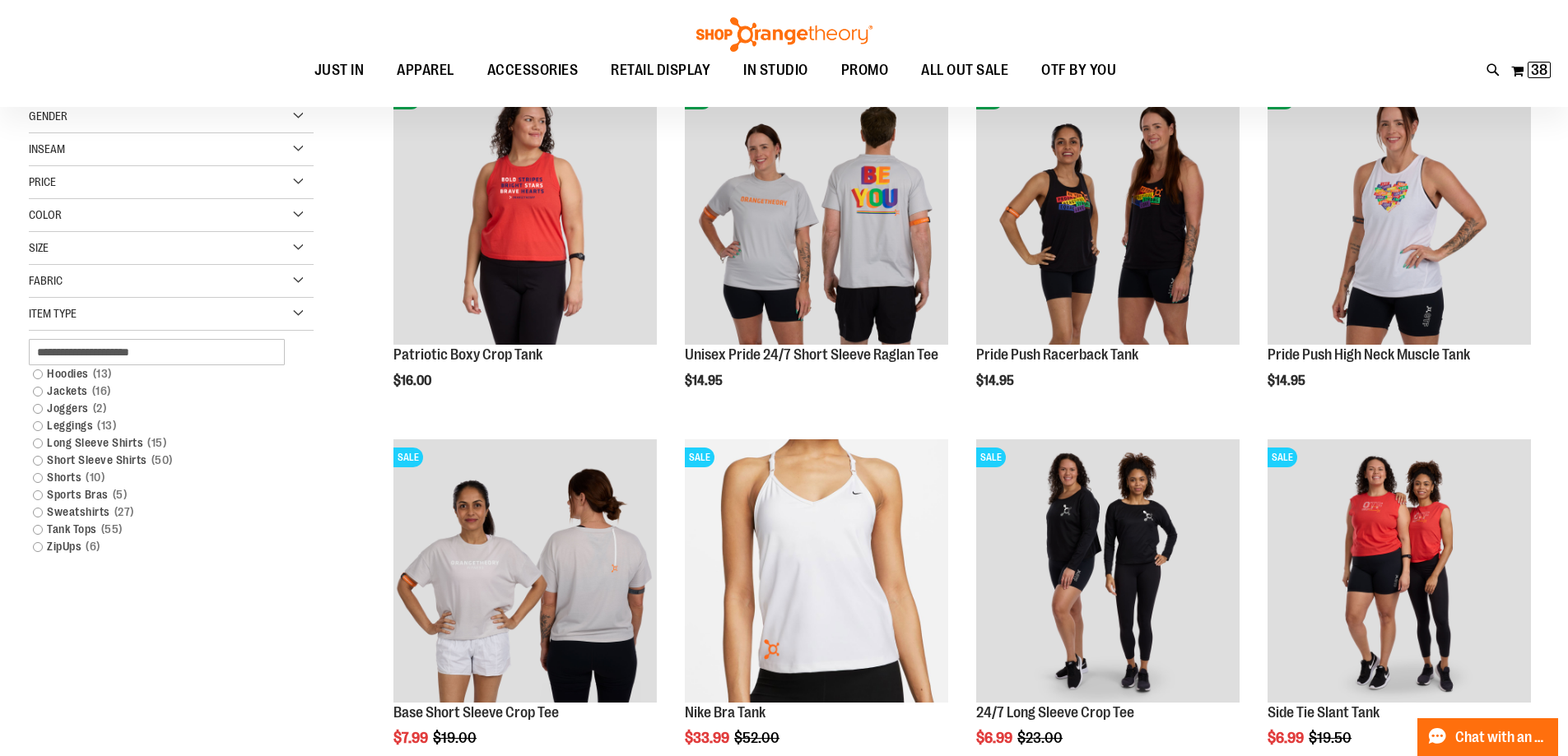
scroll to position [164, 0]
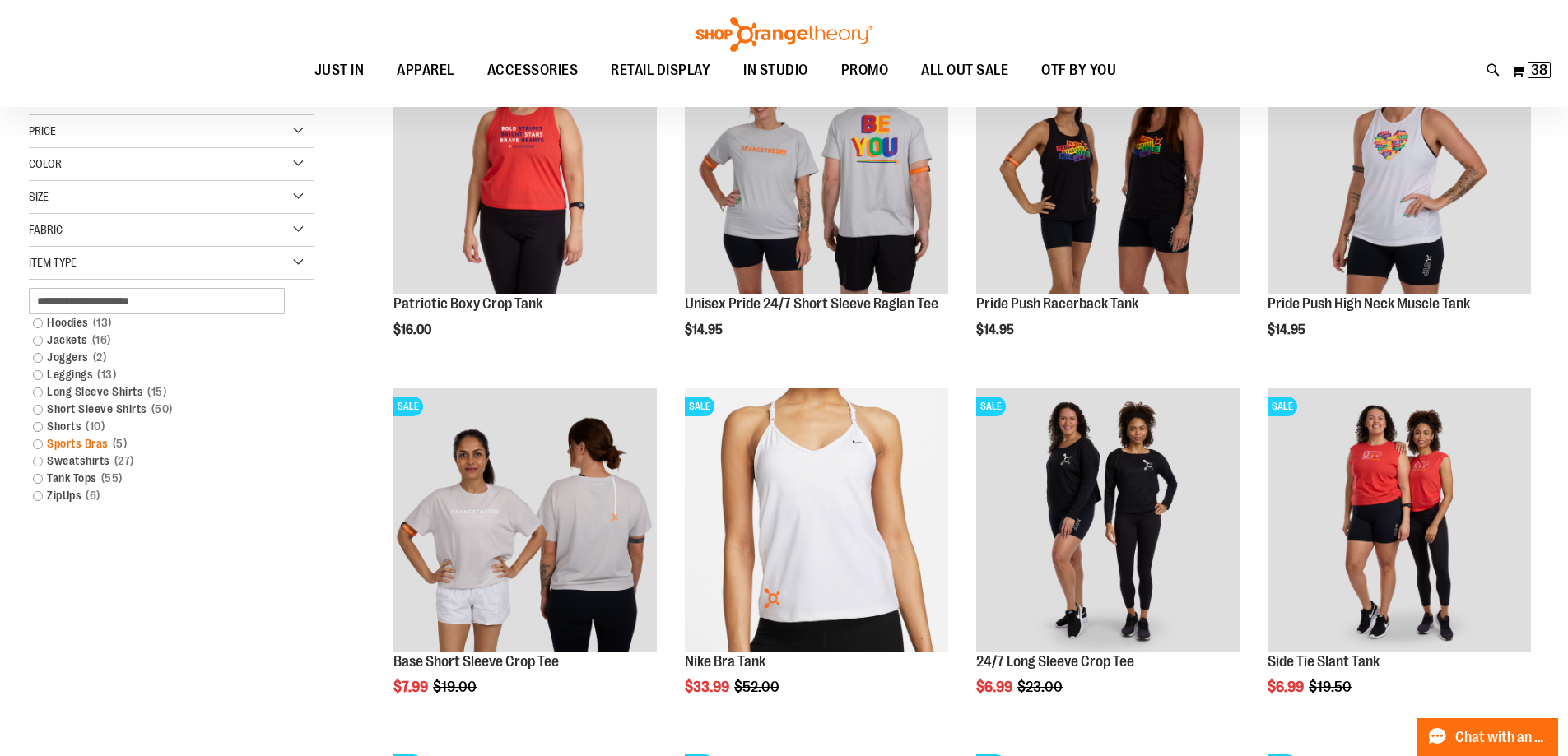
click at [69, 444] on link "Sports Bras 5 items" at bounding box center [161, 444] width 273 height 18
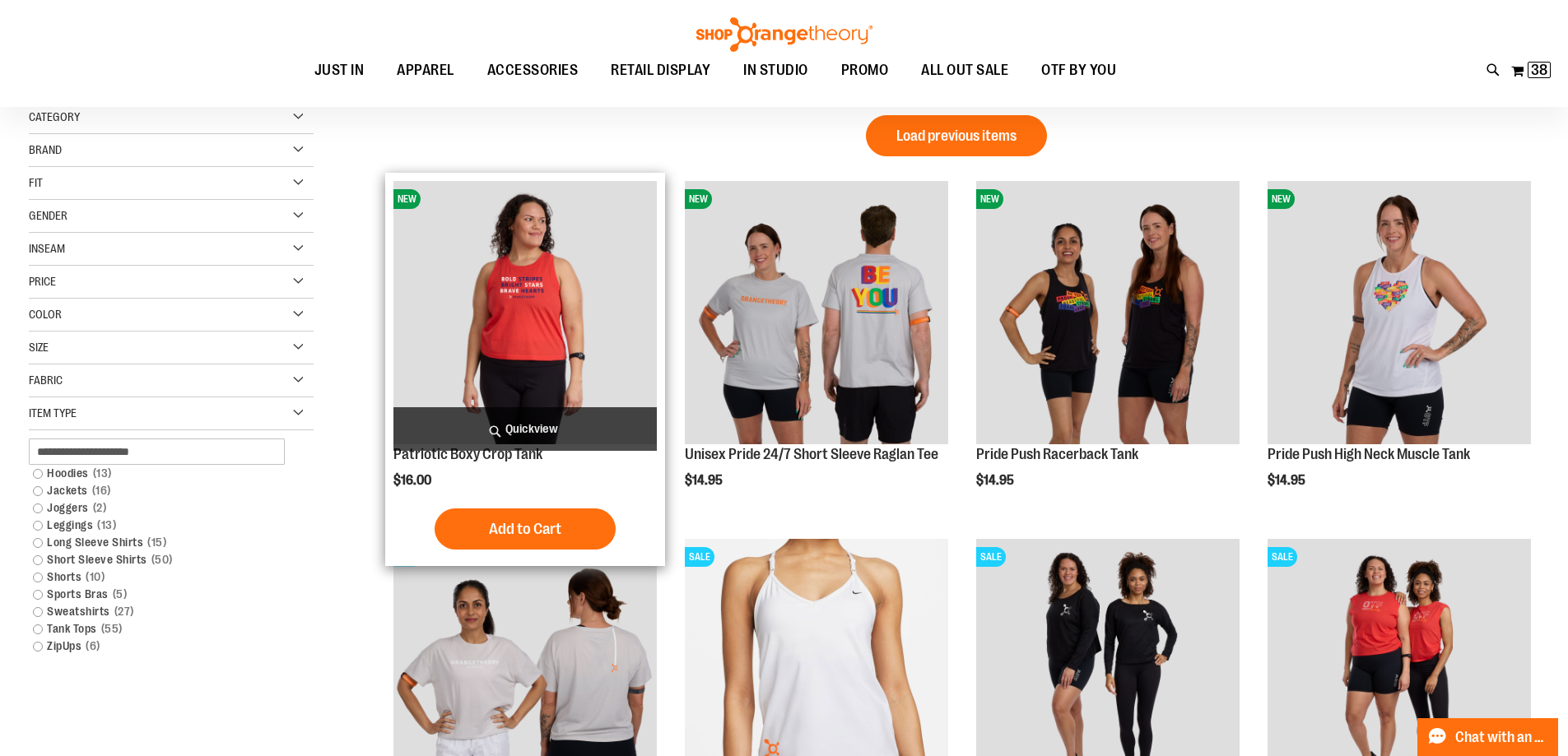
scroll to position [0, 0]
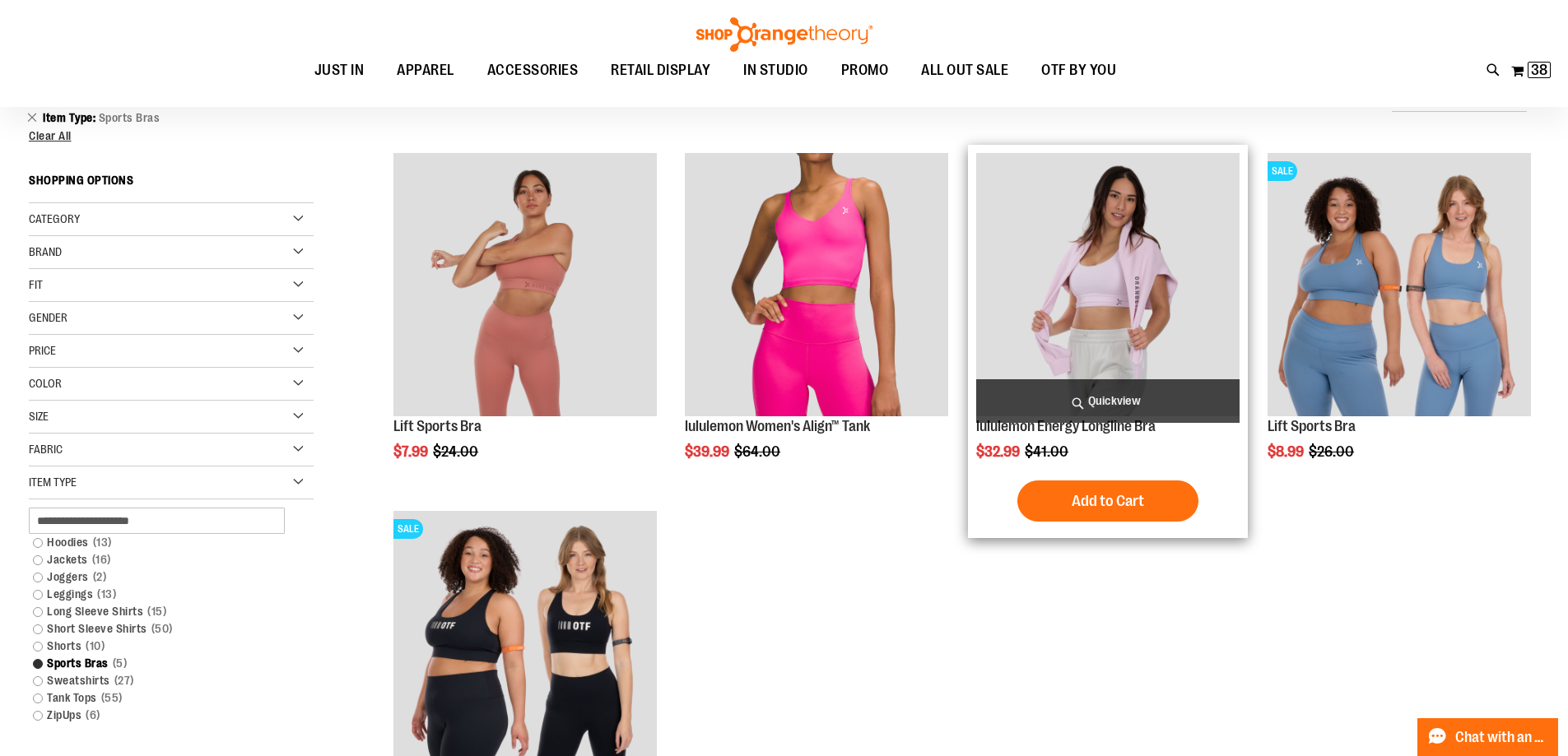
scroll to position [82, 0]
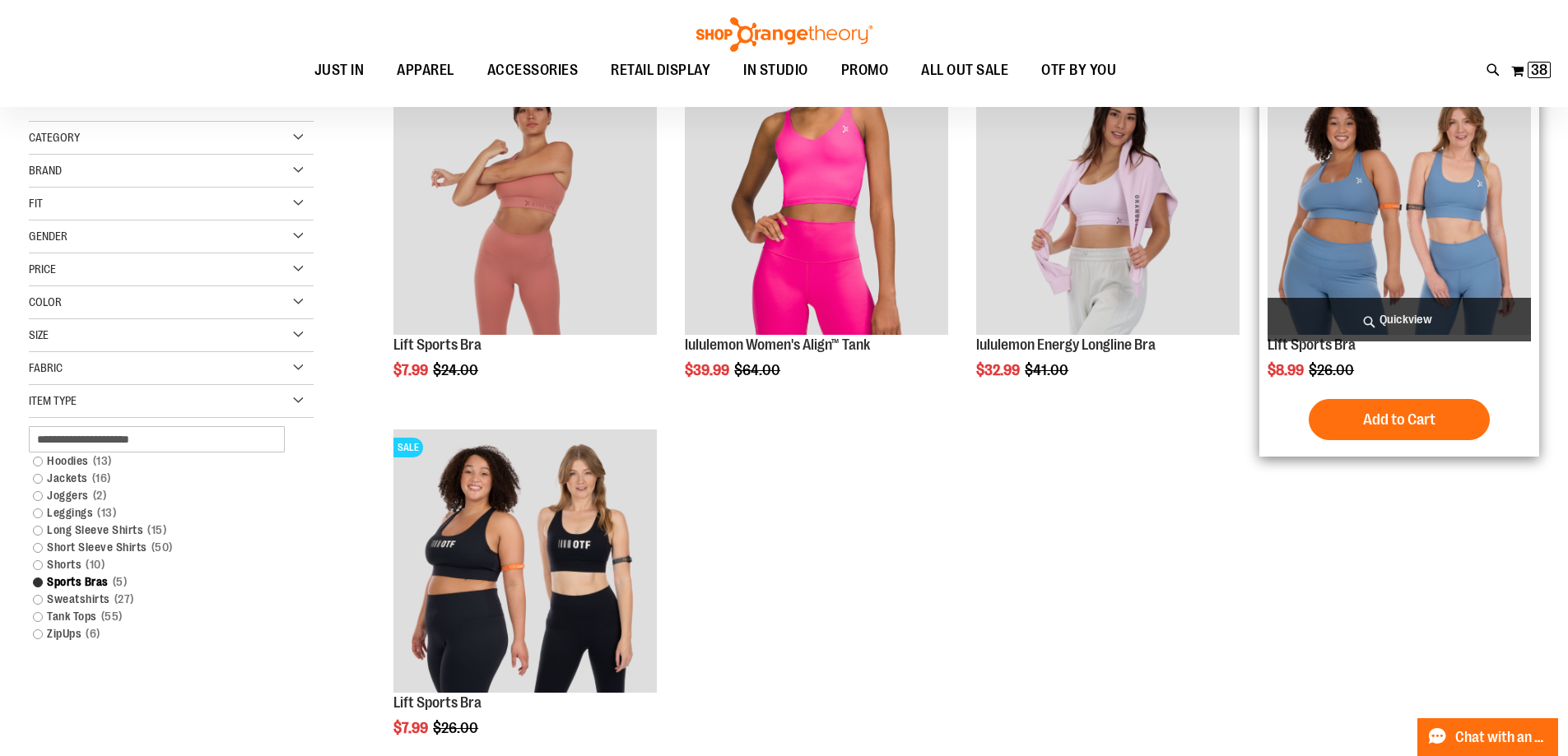
click at [1448, 199] on img "product" at bounding box center [1399, 203] width 263 height 263
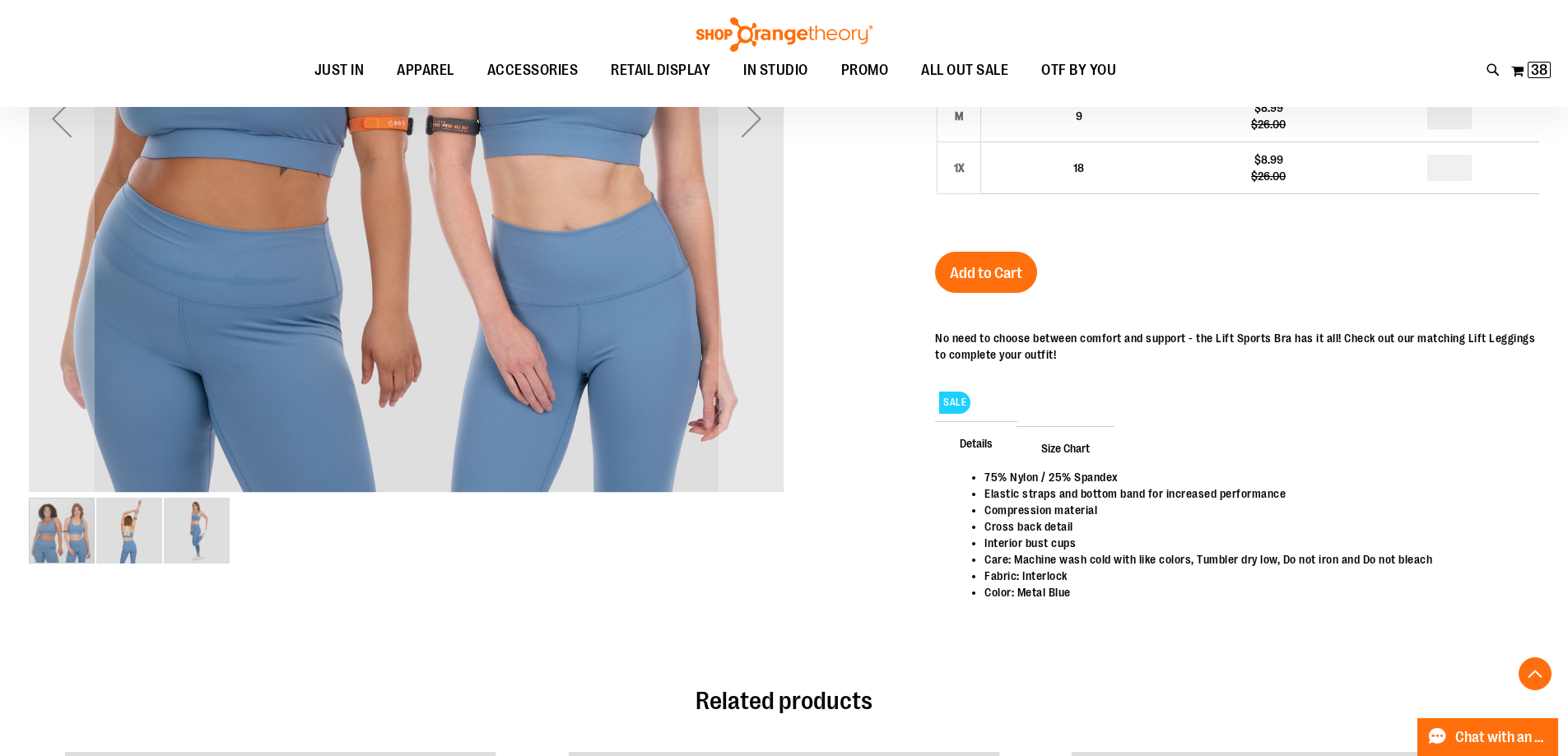
scroll to position [575, 0]
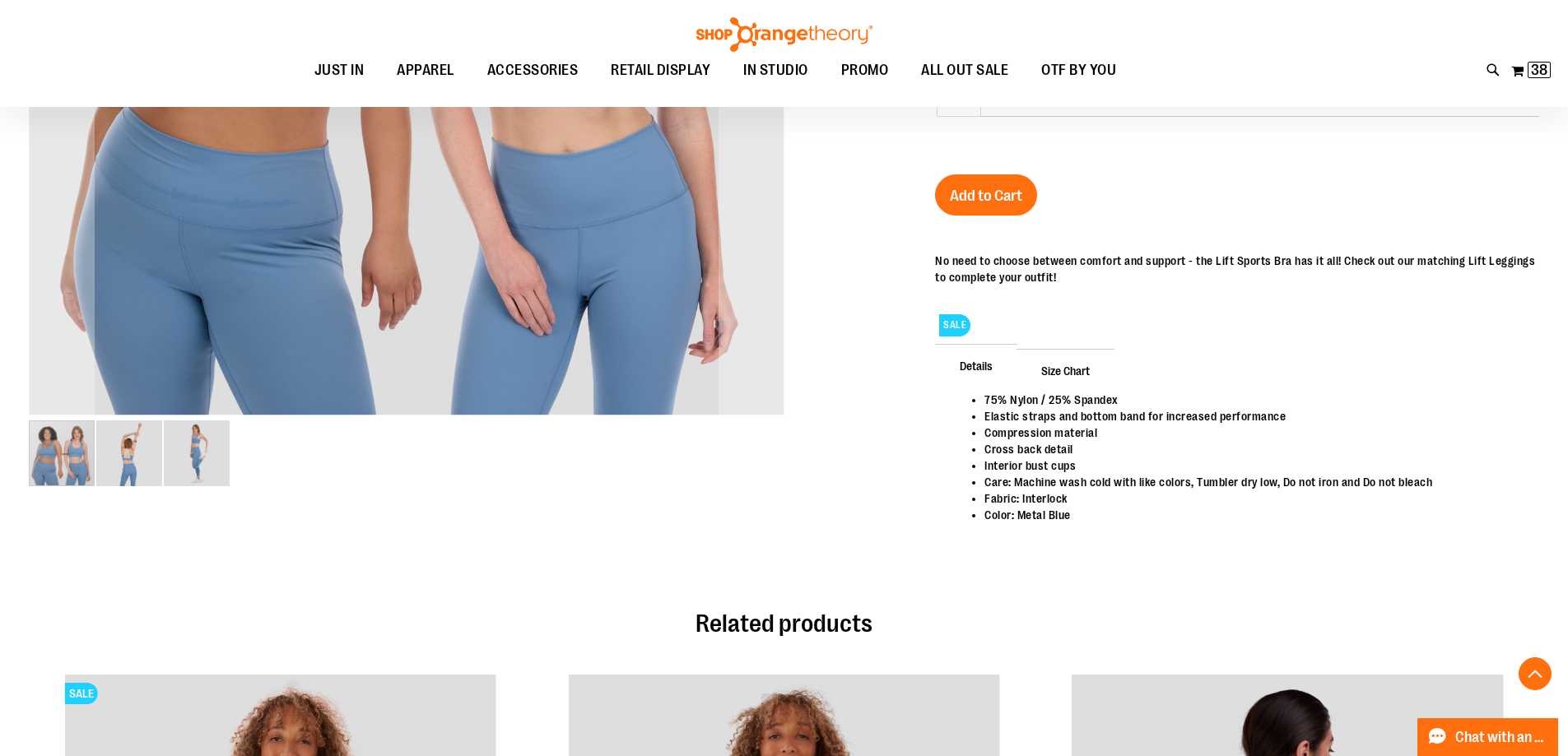
drag, startPoint x: 1087, startPoint y: 373, endPoint x: 1129, endPoint y: 394, distance: 47.0
click at [1087, 372] on span "Size Chart" at bounding box center [1065, 370] width 98 height 43
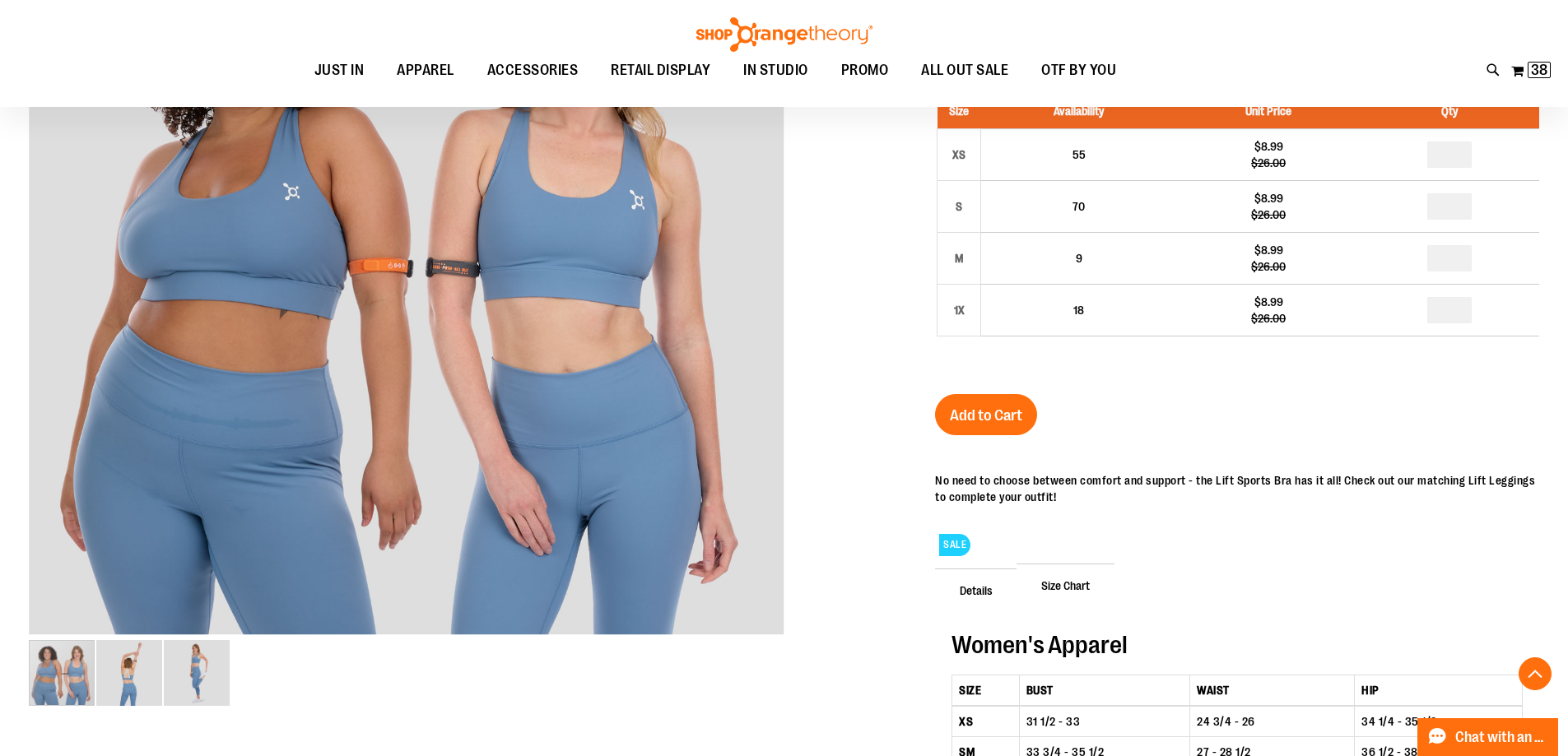
scroll to position [328, 0]
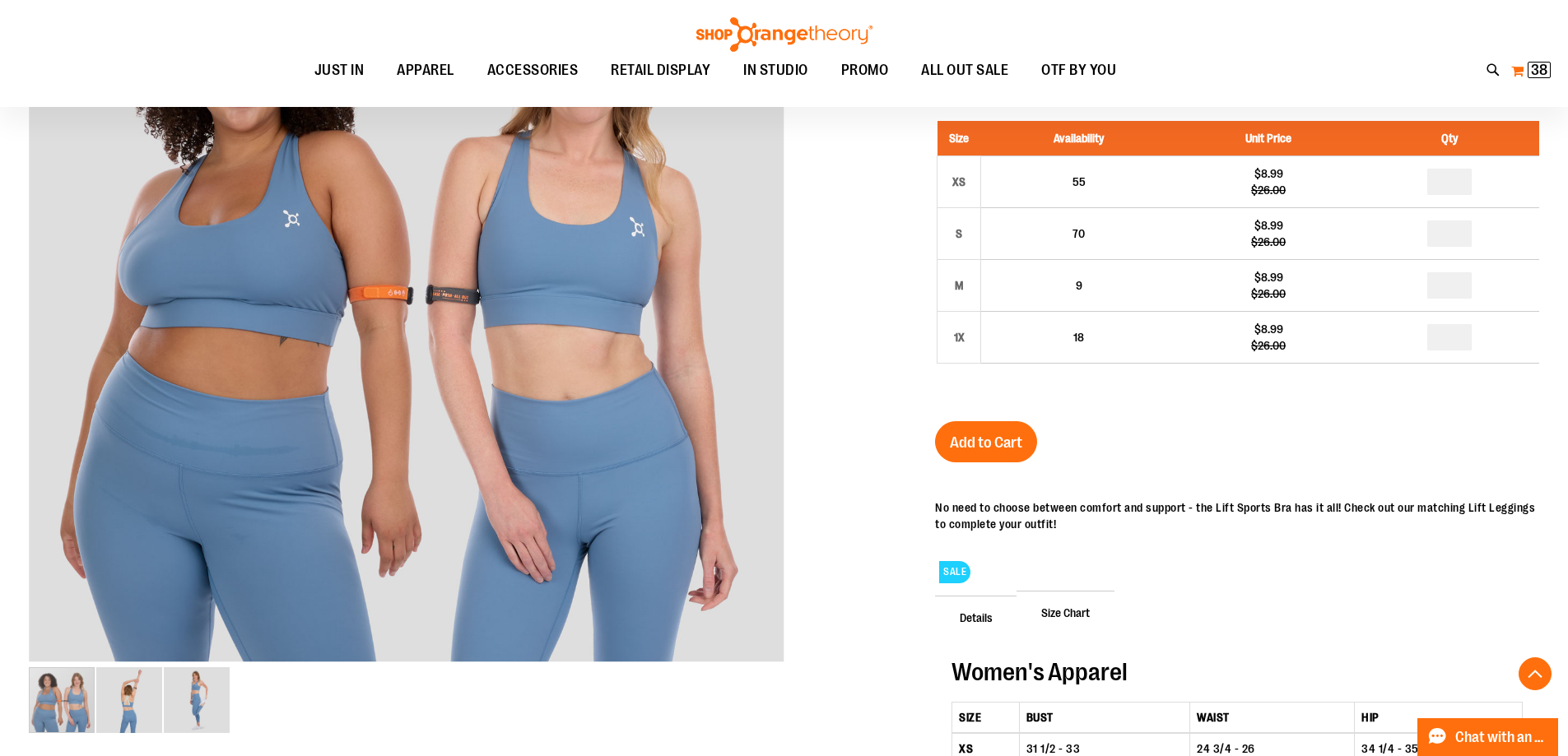
click at [1540, 66] on span "38" at bounding box center [1540, 70] width 17 height 17
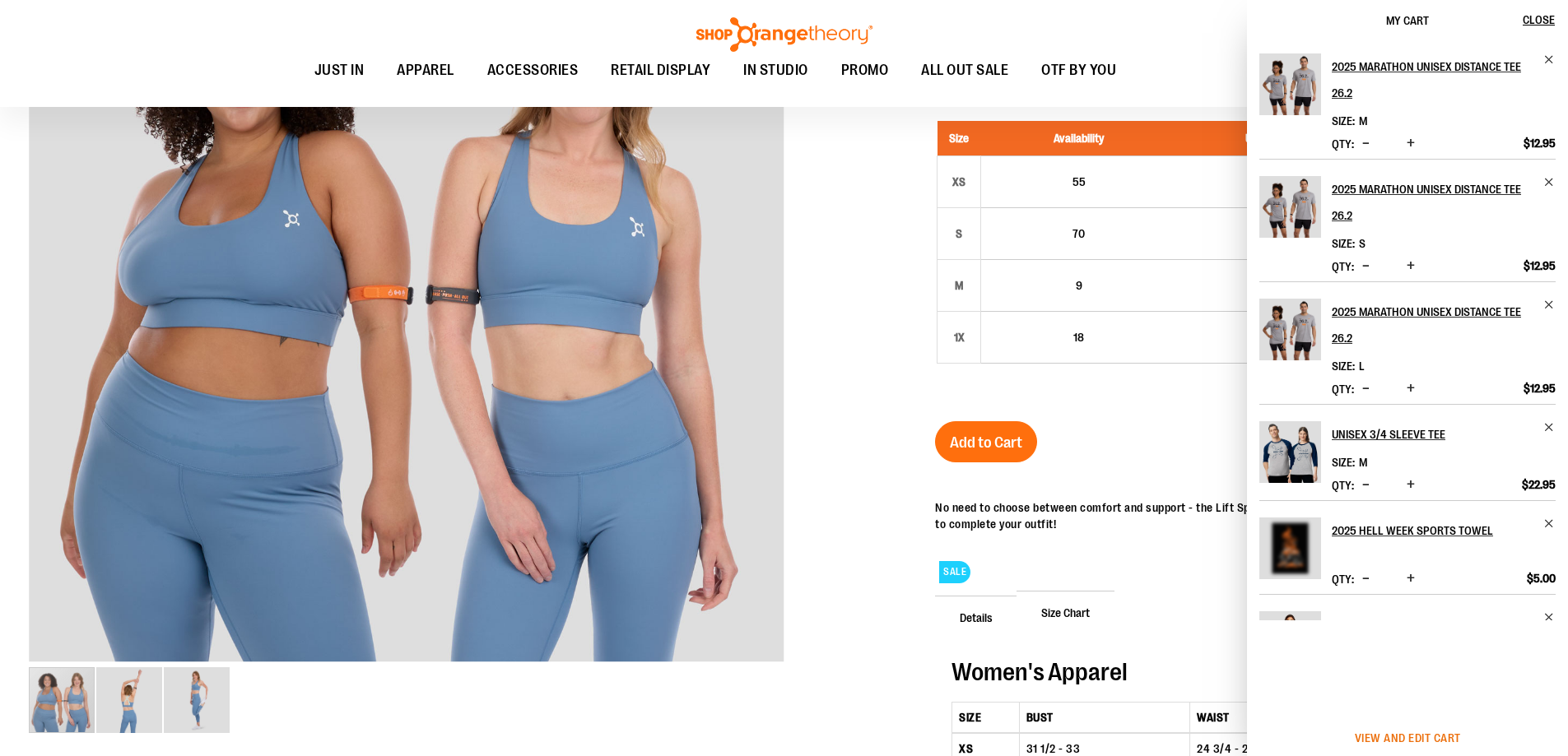
click at [1388, 742] on span "View and edit cart" at bounding box center [1408, 738] width 106 height 13
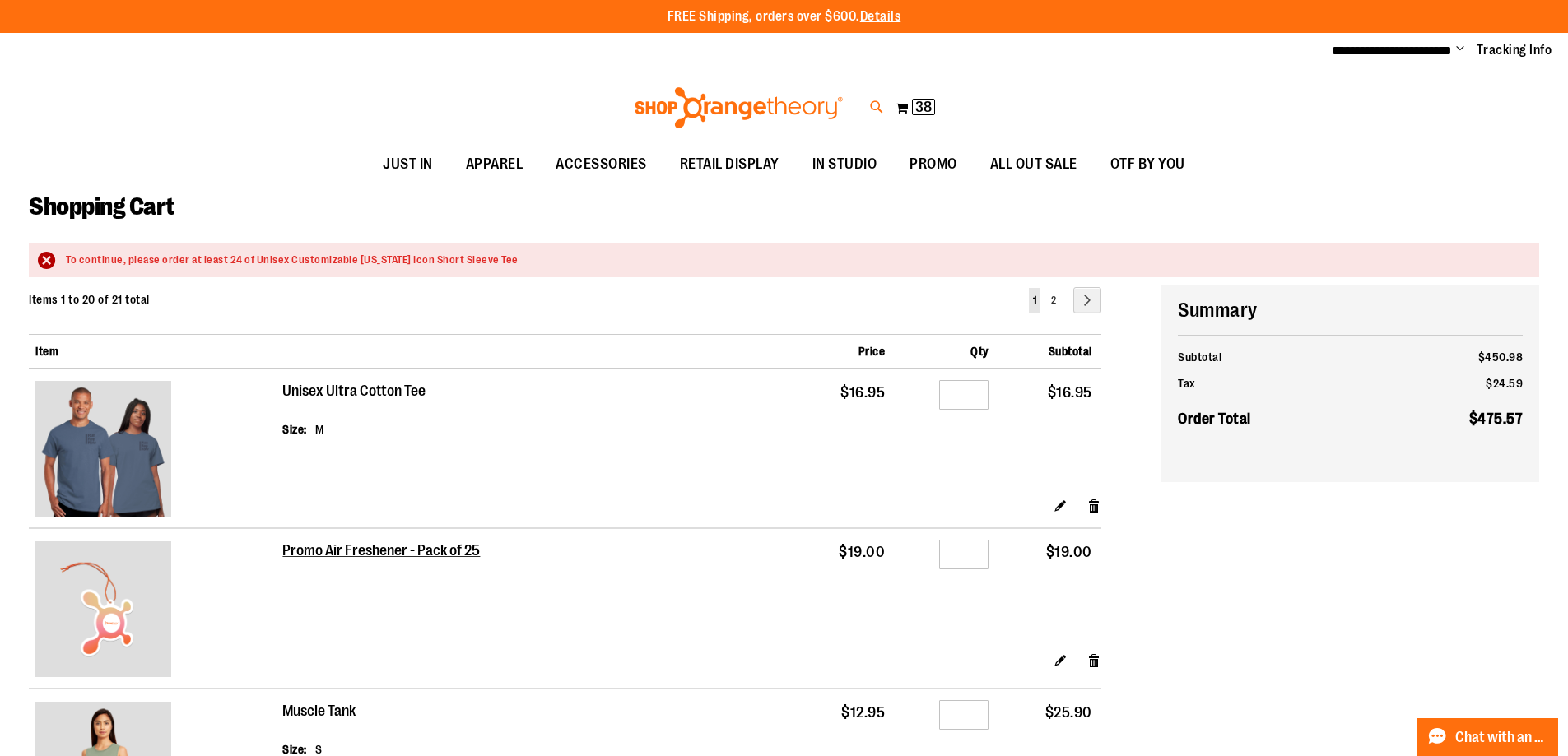
click at [870, 109] on icon at bounding box center [877, 107] width 14 height 19
type input "***"
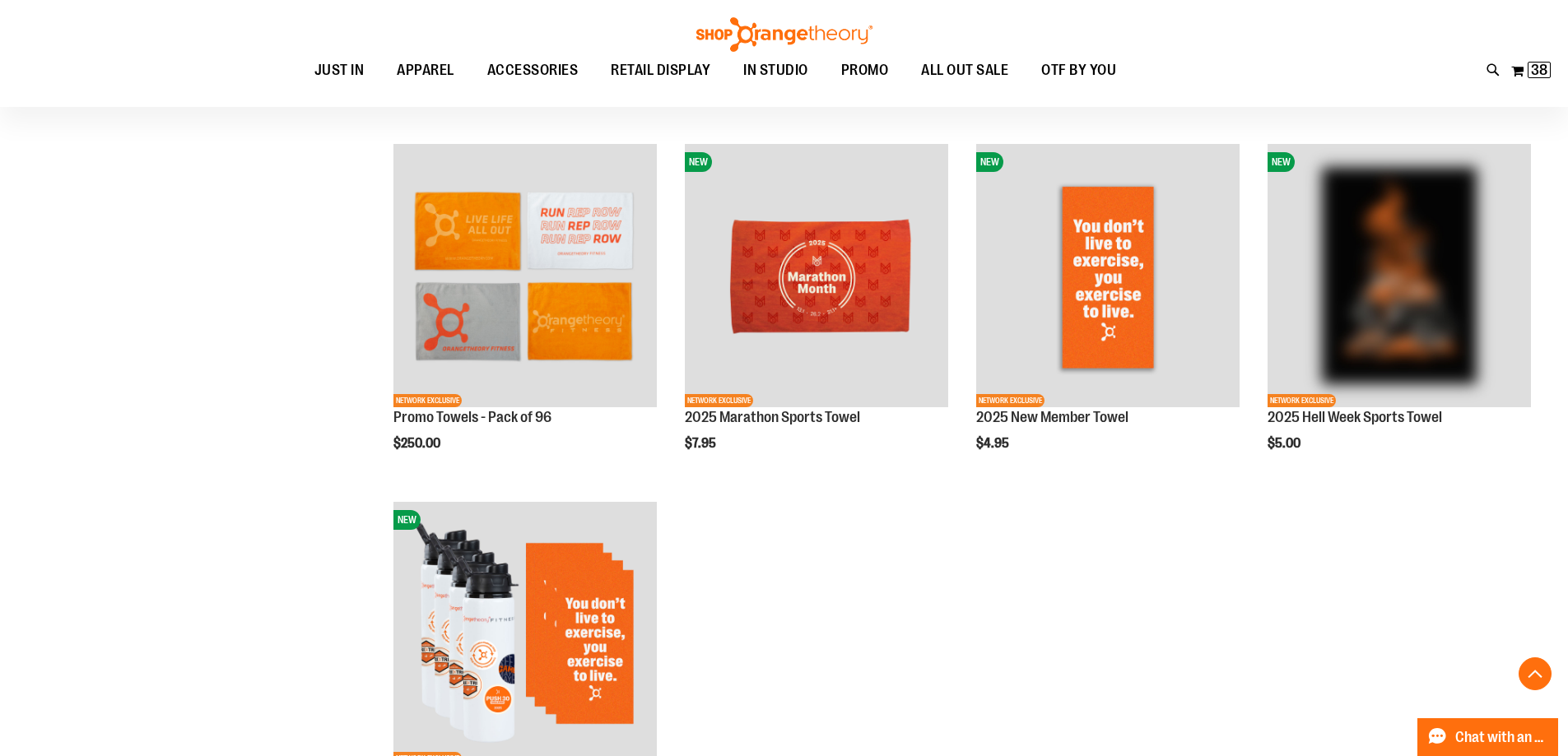
scroll to position [493, 0]
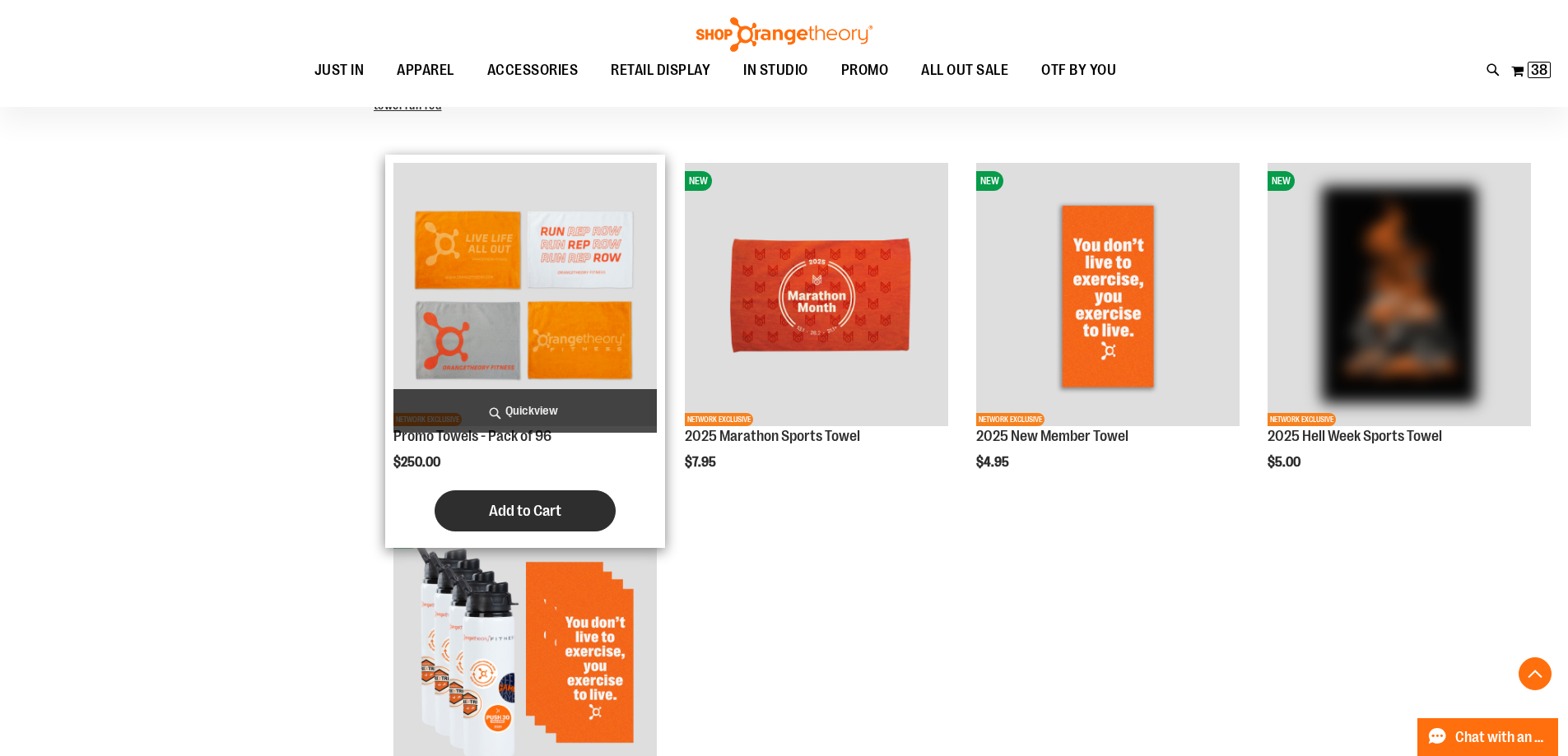
click at [524, 509] on span "Add to Cart" at bounding box center [525, 511] width 73 height 18
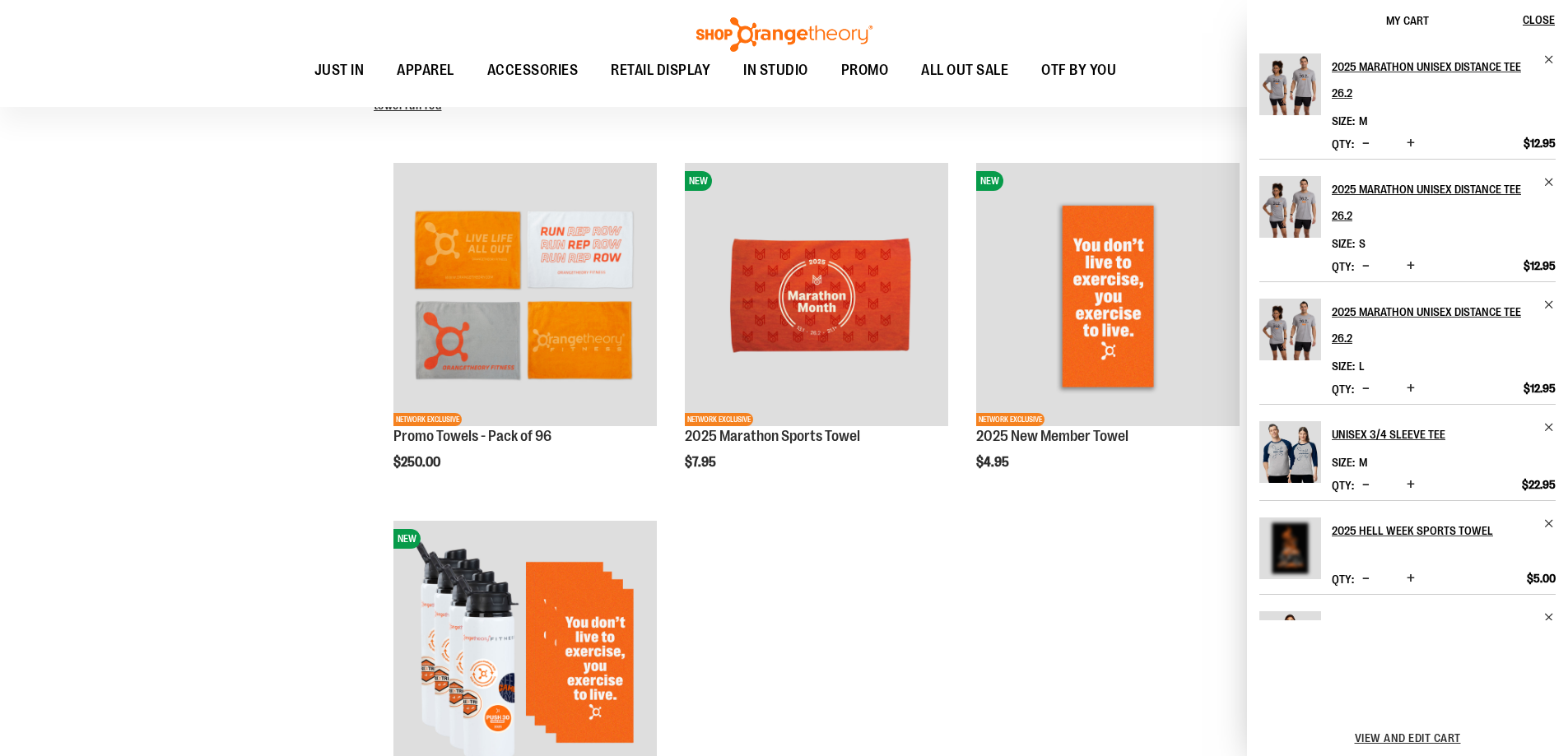
click at [99, 376] on div "**********" at bounding box center [783, 384] width 1510 height 1170
